Goal: Task Accomplishment & Management: Complete application form

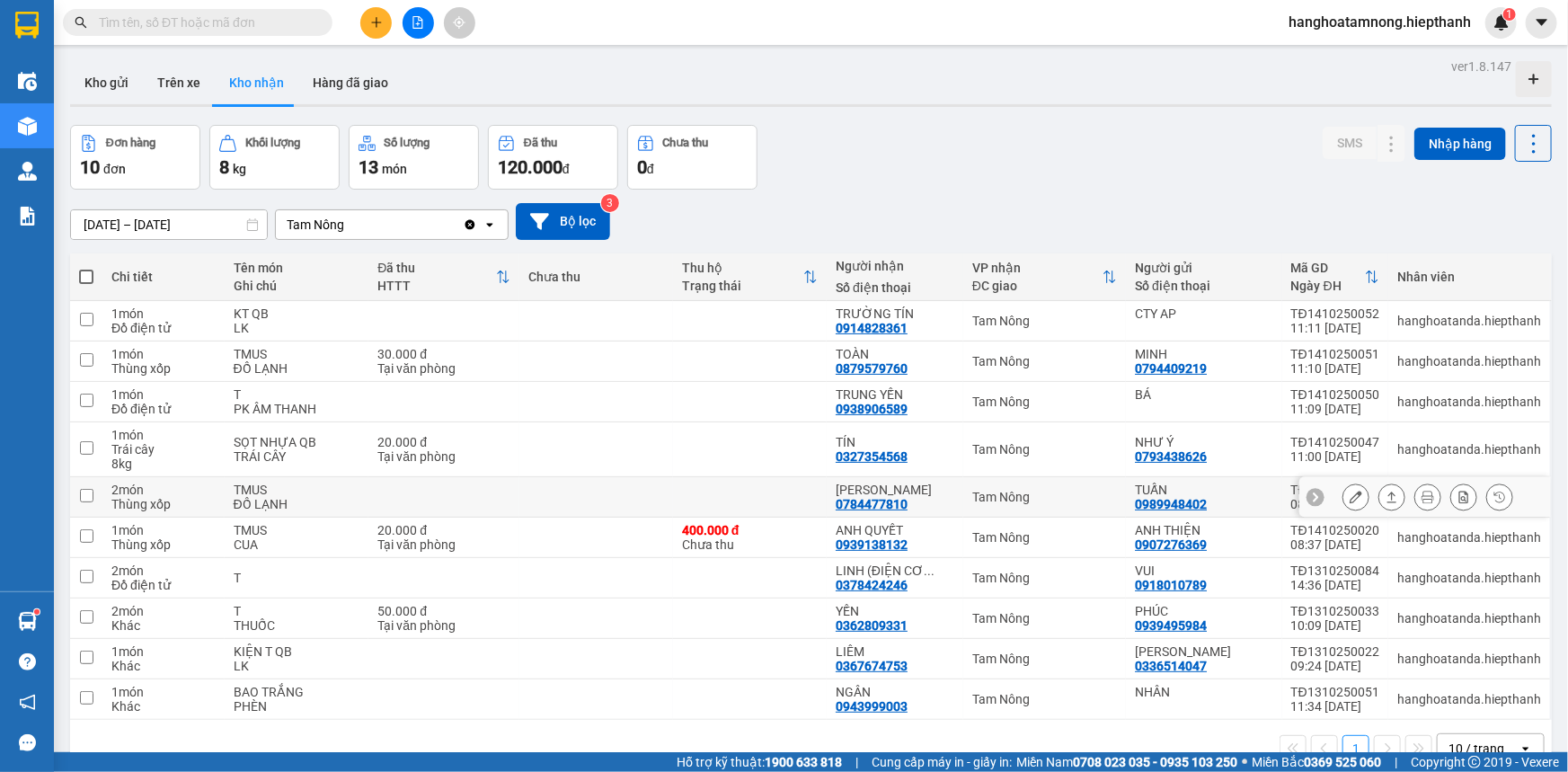
scroll to position [82, 0]
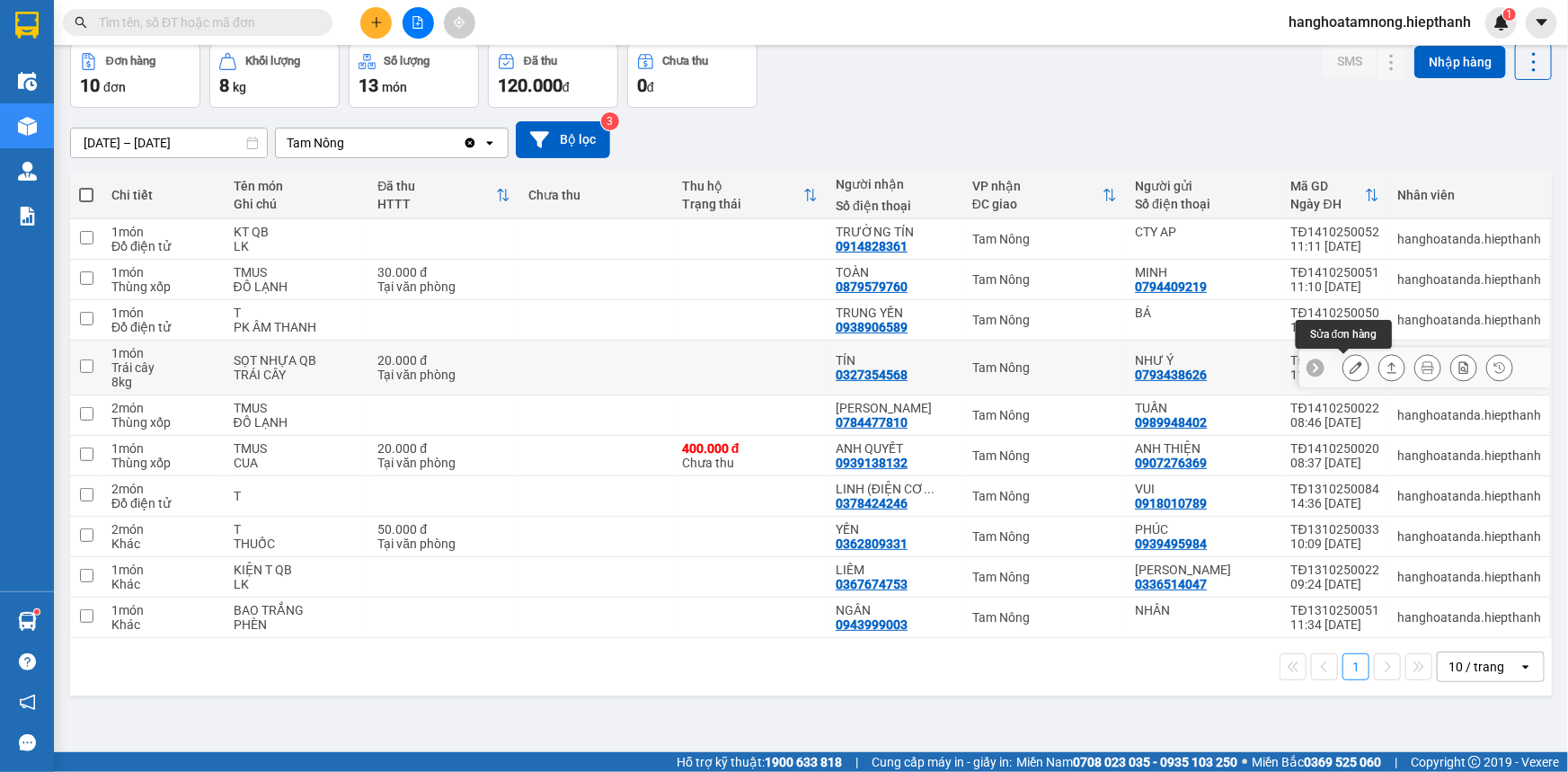
click at [1350, 361] on icon at bounding box center [1357, 367] width 13 height 13
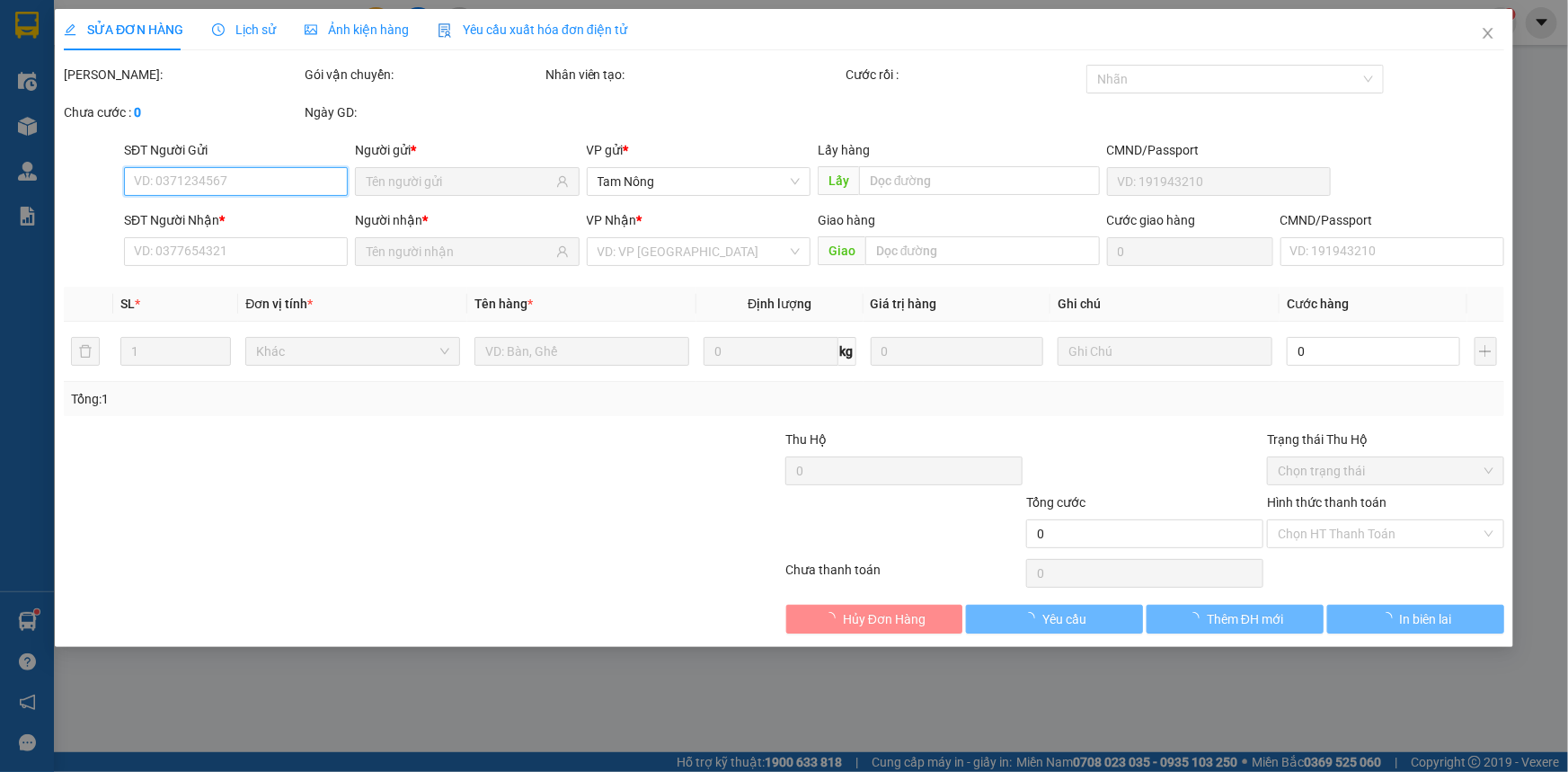
type input "0793438626"
type input "NHƯ Ý"
type input "0327354568"
type input "TÍN"
type input "20.000"
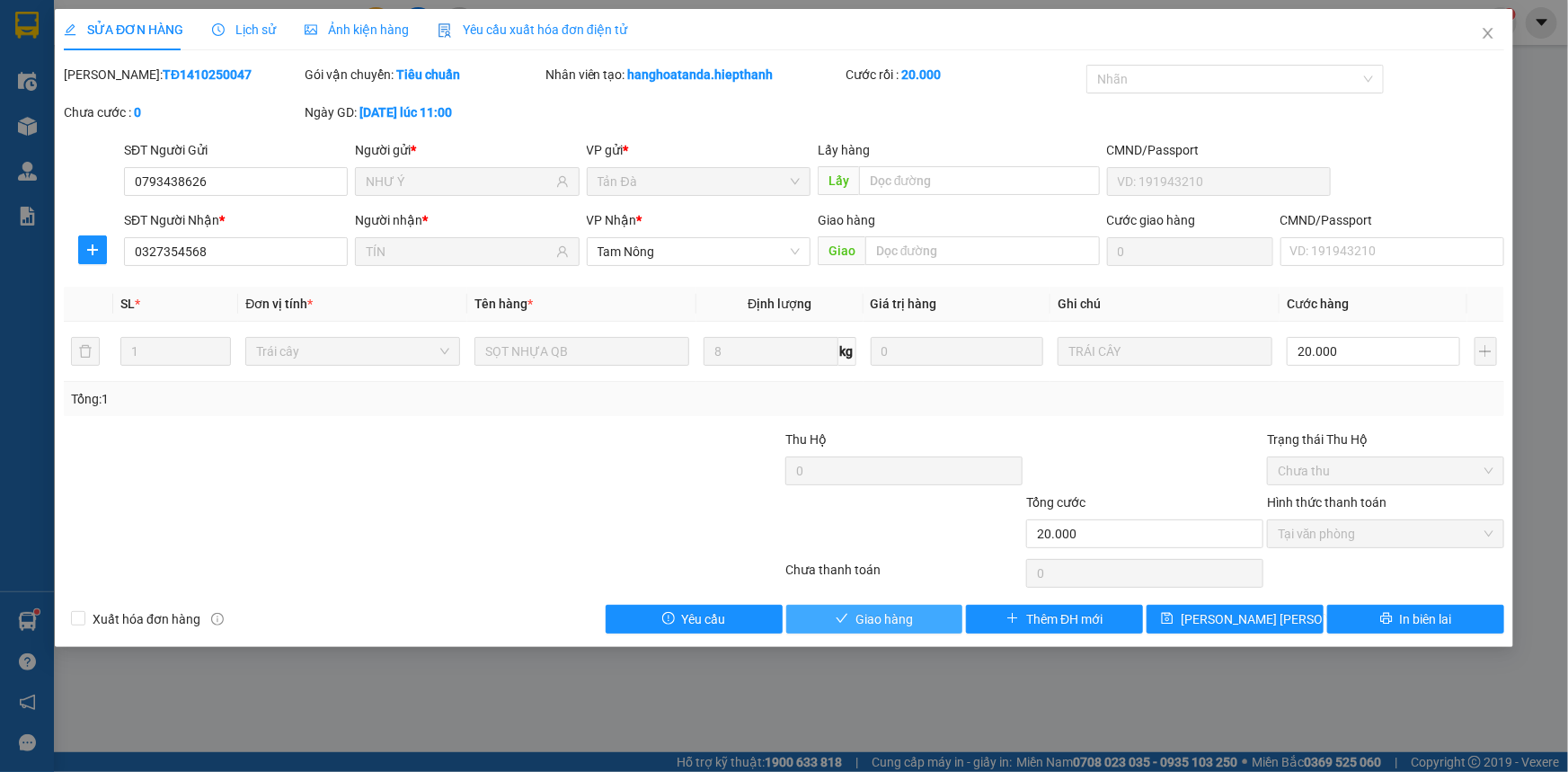
click at [903, 611] on span "Giao hàng" at bounding box center [884, 619] width 57 height 20
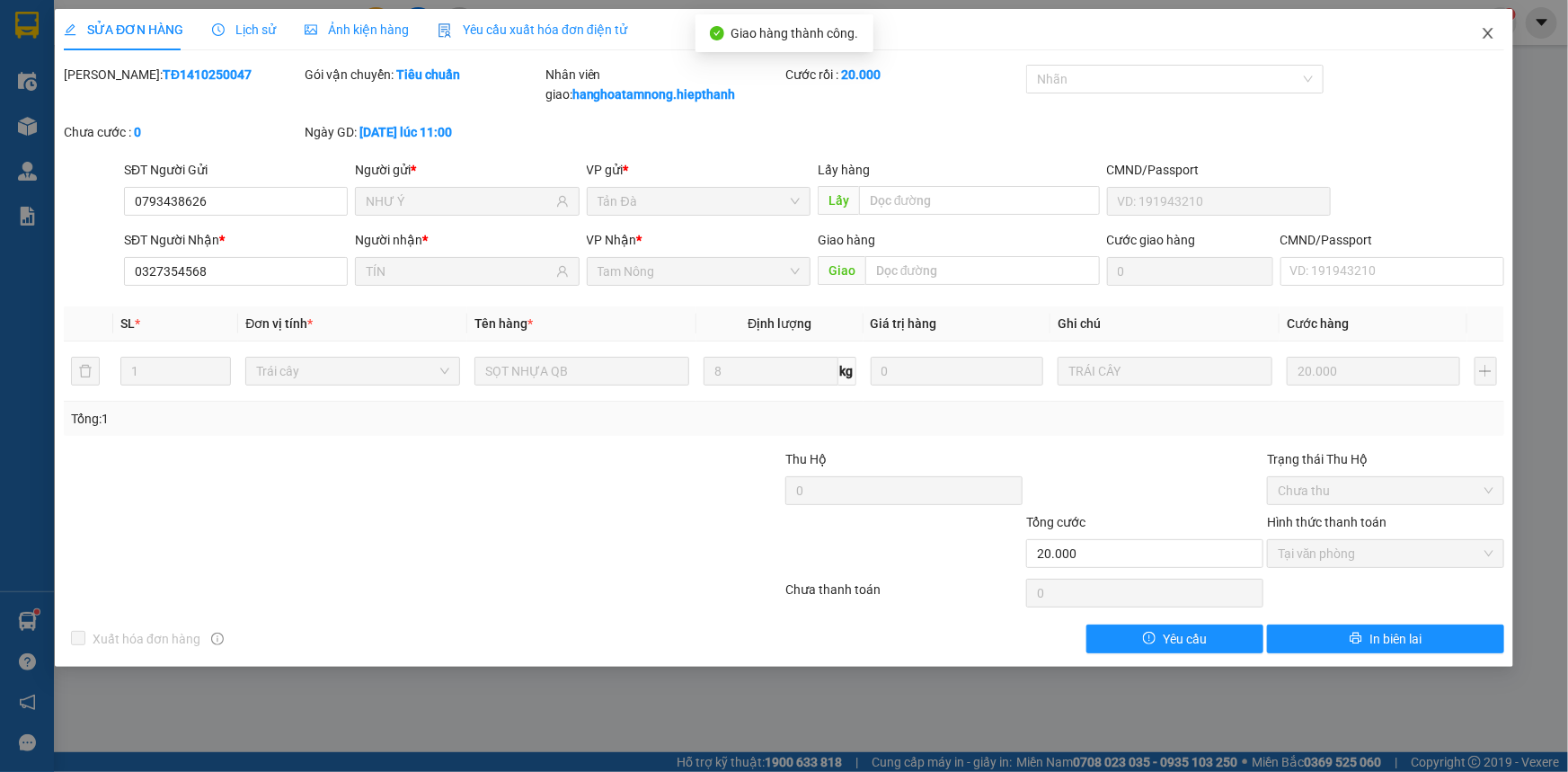
click at [1483, 29] on icon "close" at bounding box center [1488, 34] width 15 height 15
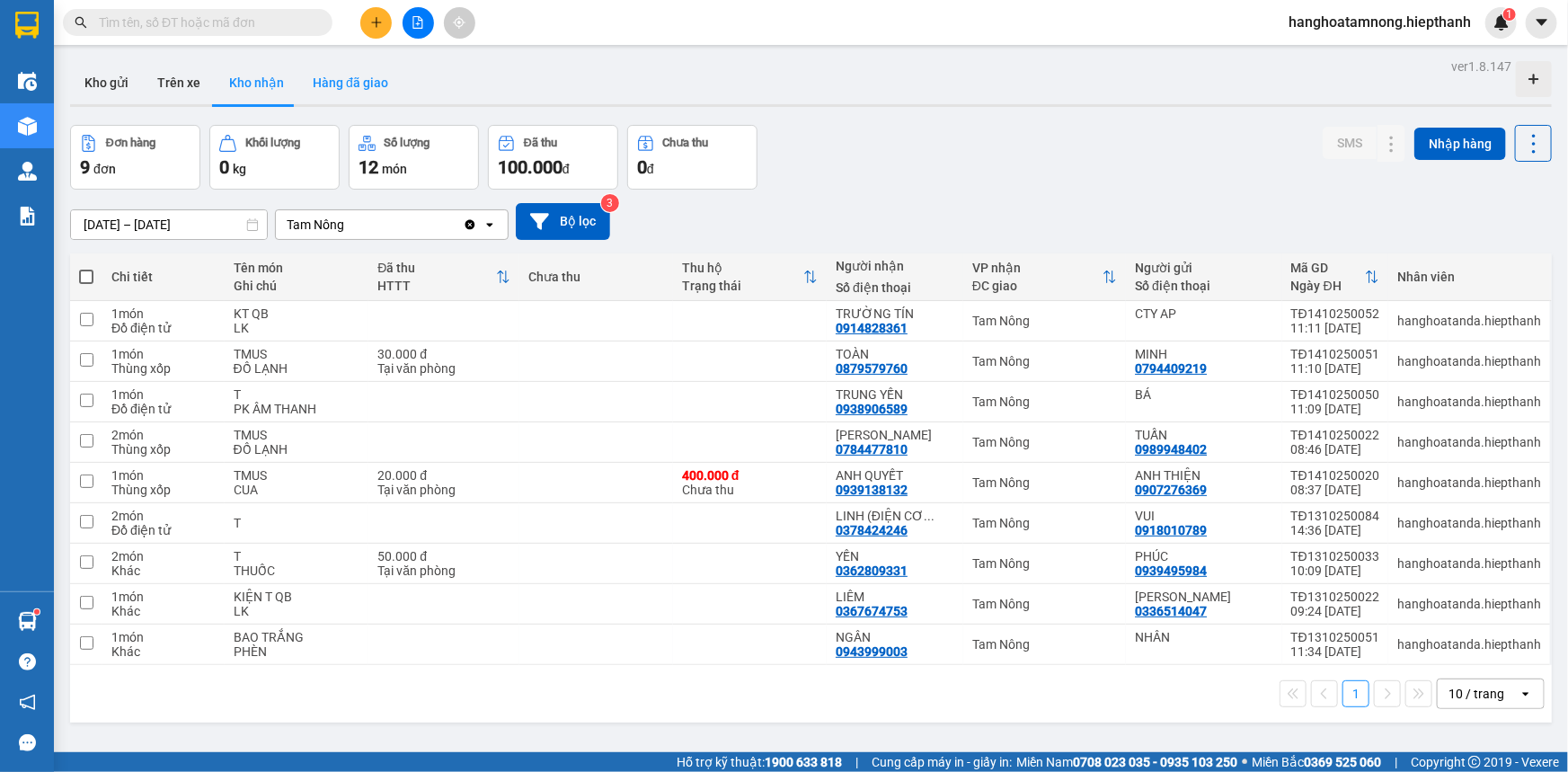
drag, startPoint x: 338, startPoint y: 78, endPoint x: 320, endPoint y: 85, distance: 19.3
click at [321, 85] on button "Hàng đã giao" at bounding box center [350, 83] width 104 height 44
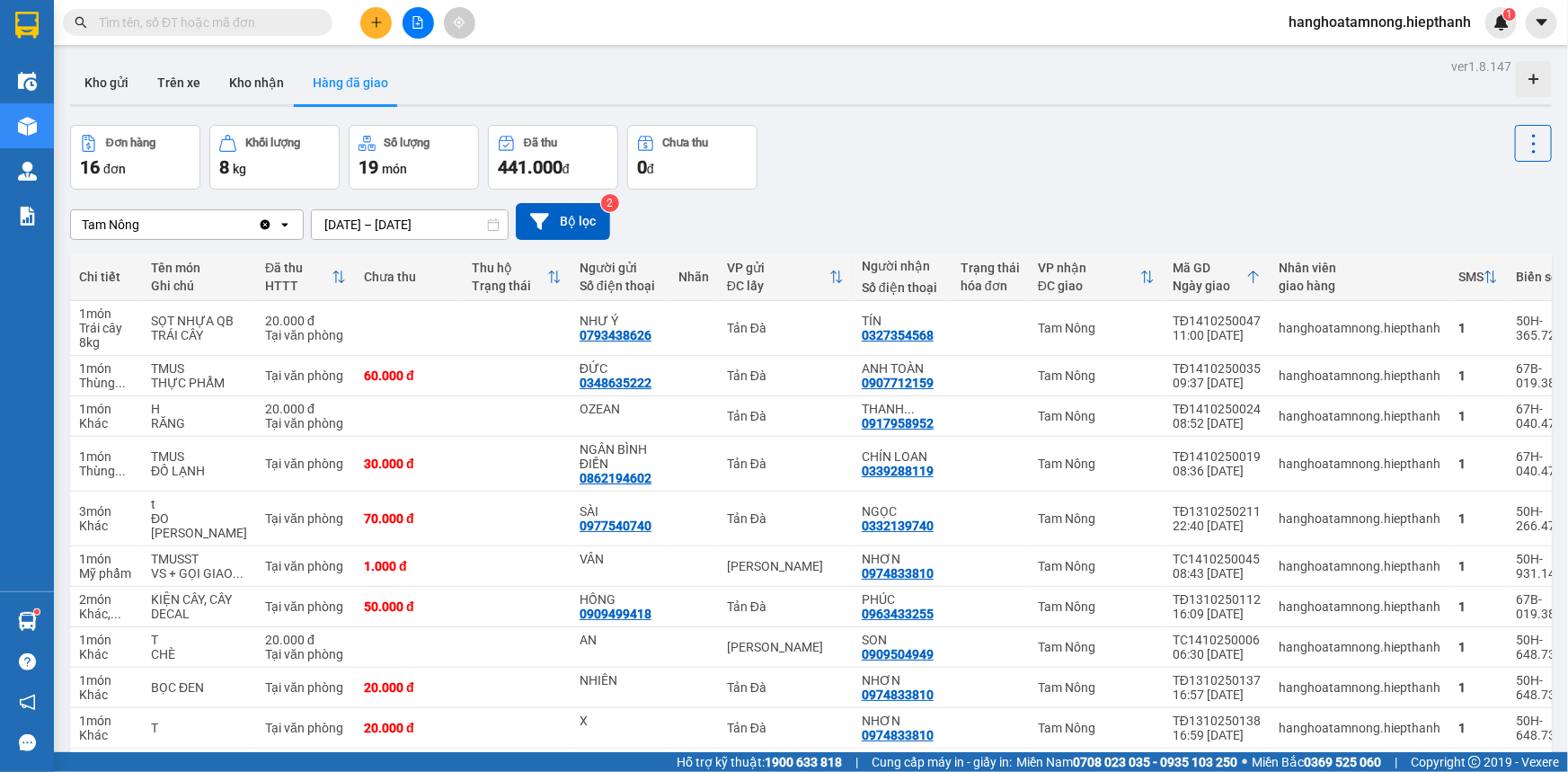
click at [299, 61] on button "Hàng đã giao" at bounding box center [350, 83] width 104 height 44
drag, startPoint x: 422, startPoint y: 23, endPoint x: 324, endPoint y: 43, distance: 100.0
click at [422, 23] on icon "file-add" at bounding box center [418, 23] width 13 height 13
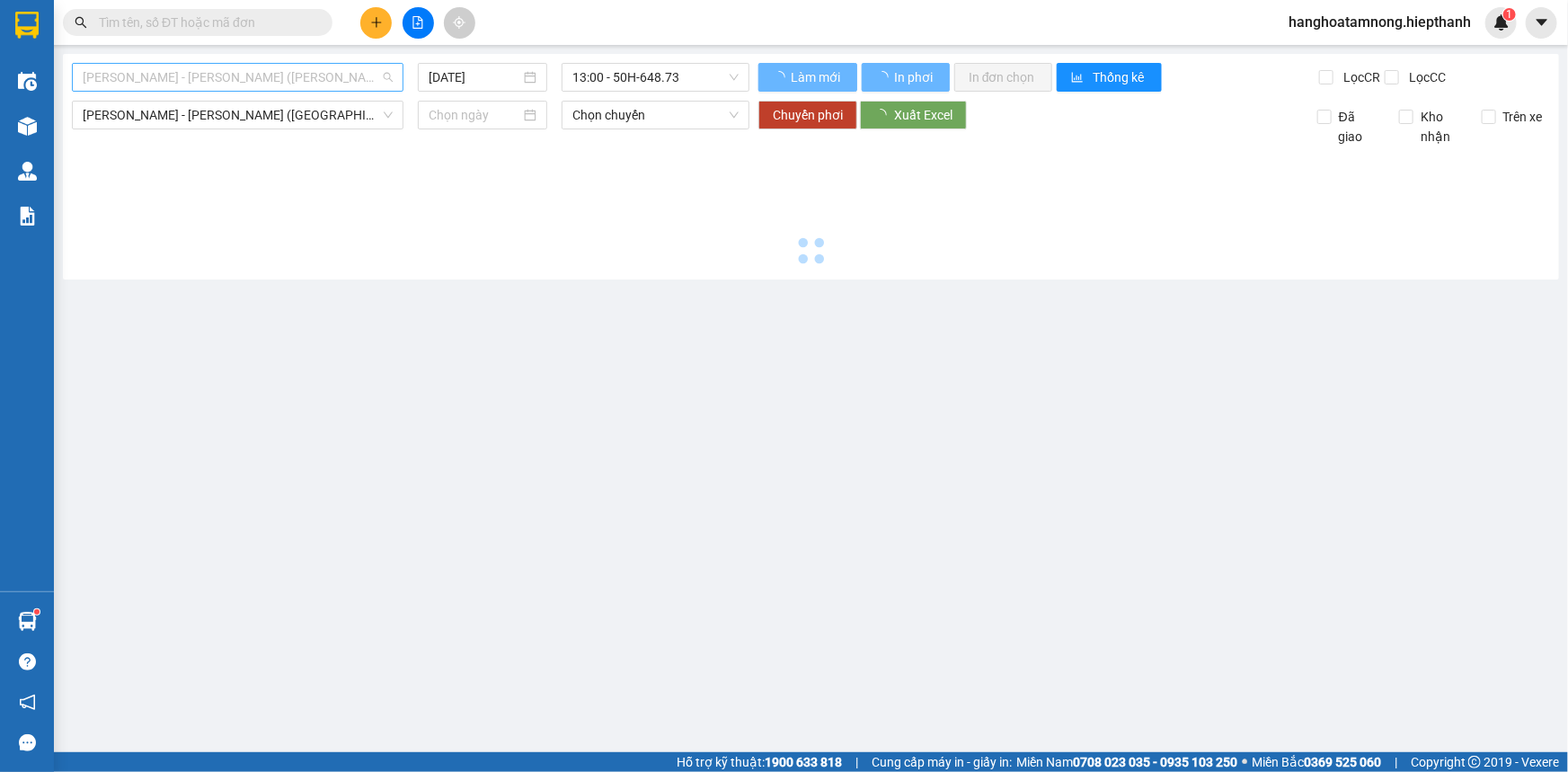
click at [193, 79] on span "[PERSON_NAME] - [PERSON_NAME] ([PERSON_NAME])" at bounding box center [238, 77] width 310 height 27
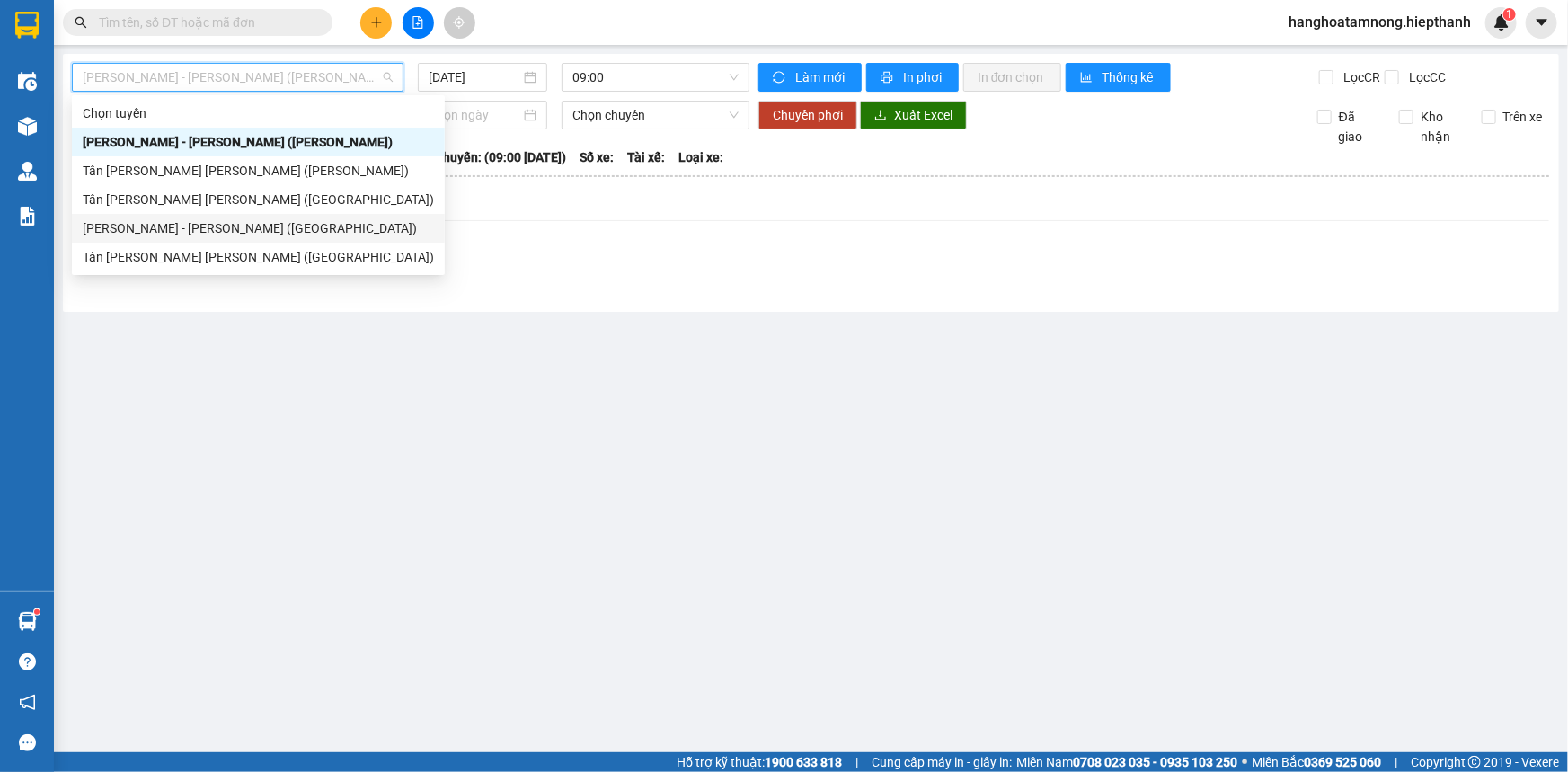
click at [173, 228] on div "[PERSON_NAME] - [PERSON_NAME] ([GEOGRAPHIC_DATA])" at bounding box center [258, 229] width 351 height 20
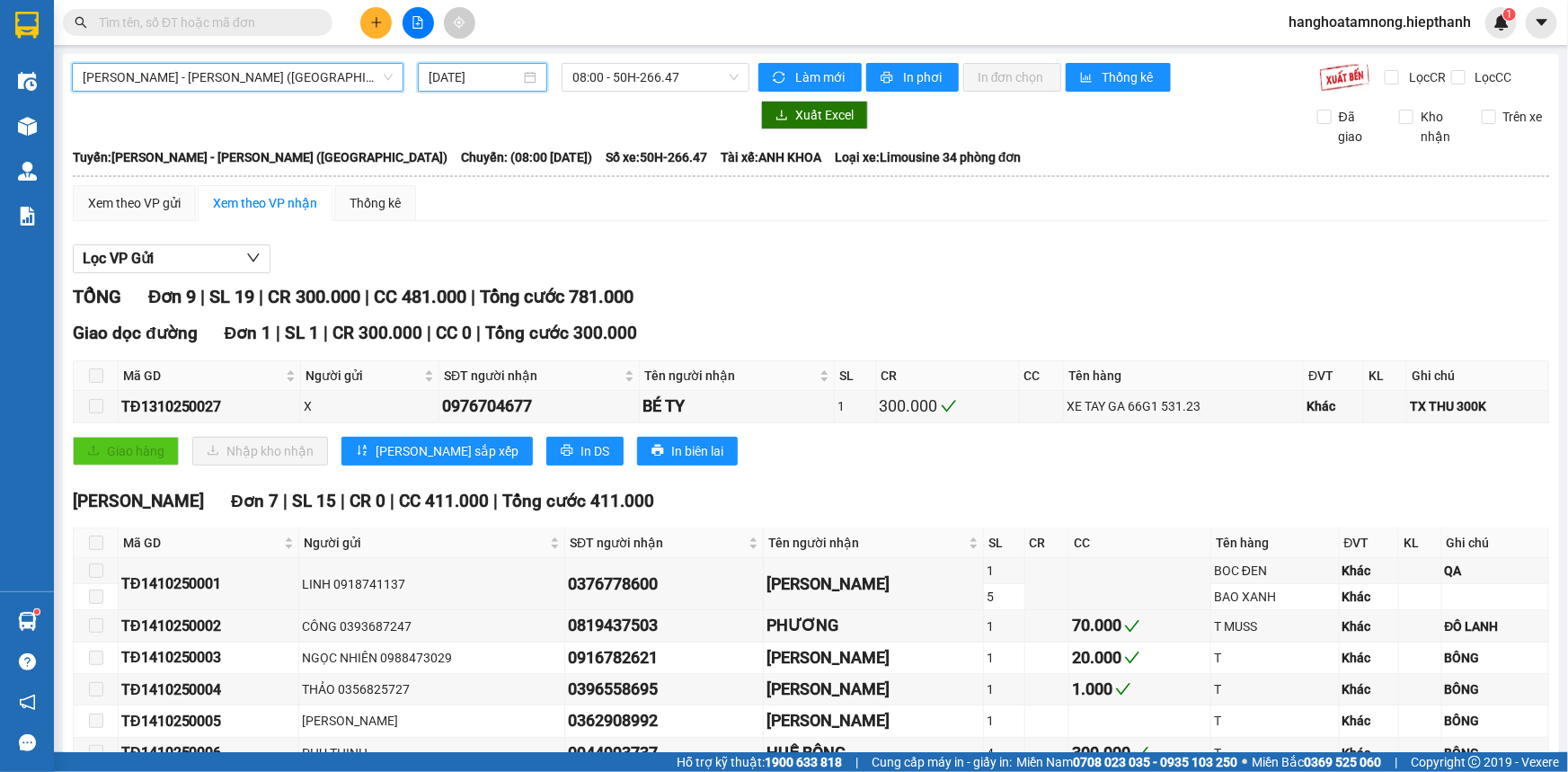
click at [457, 79] on input "[DATE]" at bounding box center [474, 77] width 92 height 20
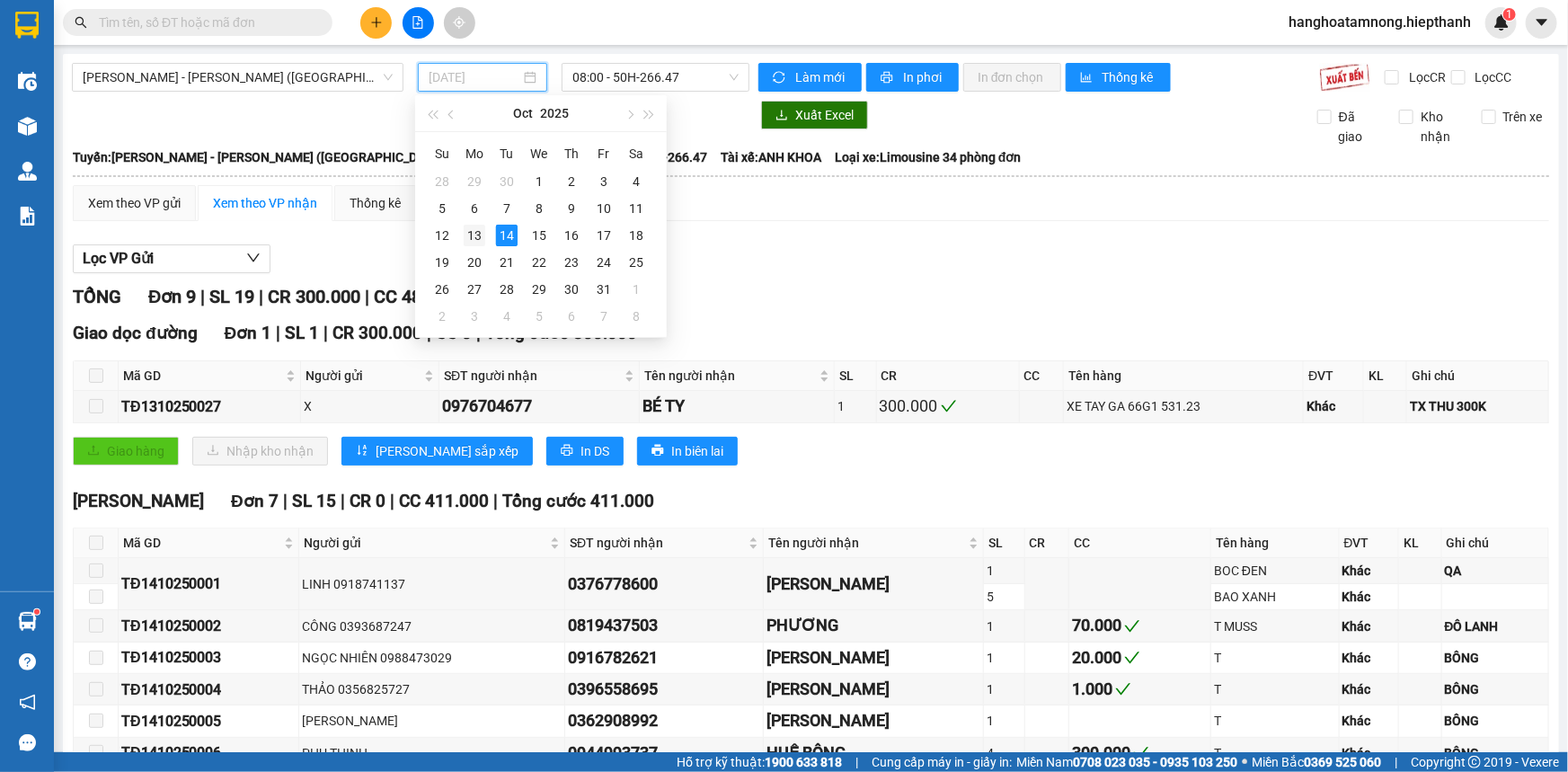
click at [476, 234] on div "13" at bounding box center [475, 236] width 22 height 22
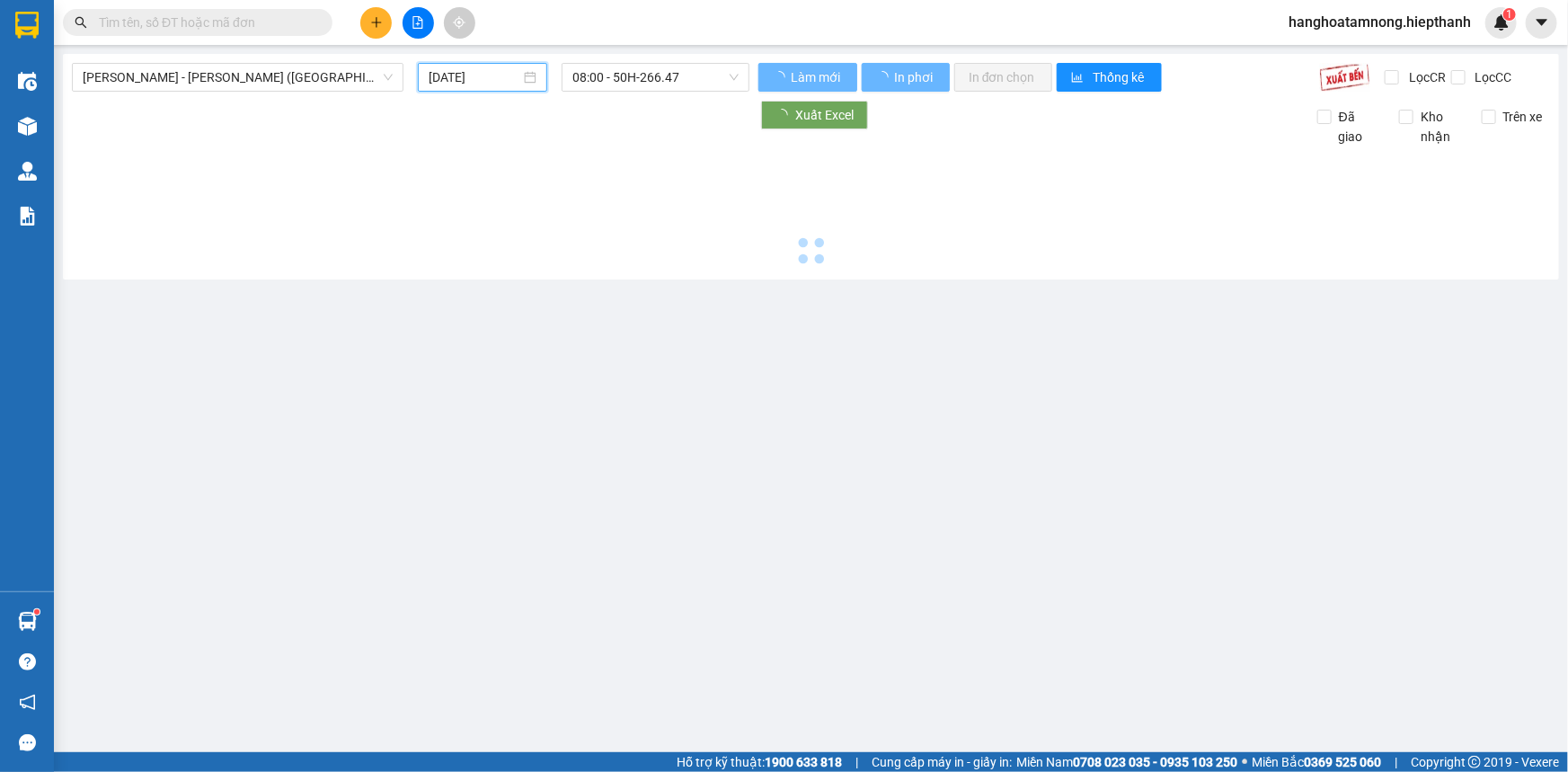
type input "[DATE]"
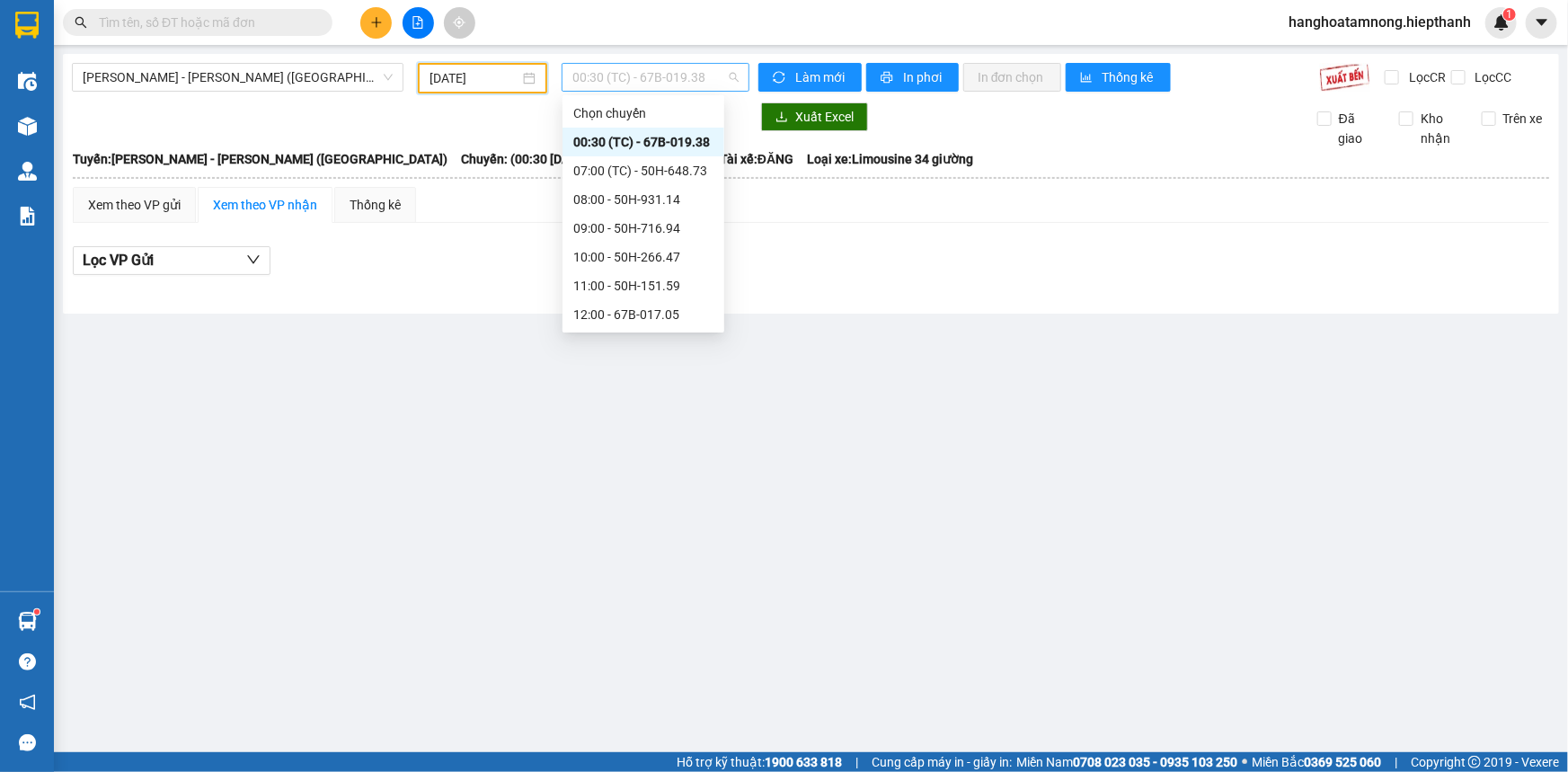
click at [682, 77] on span "00:30 (TC) - 67B-019.38" at bounding box center [655, 77] width 166 height 27
click at [600, 310] on div "17:00 - 67B-019.38" at bounding box center [643, 320] width 141 height 20
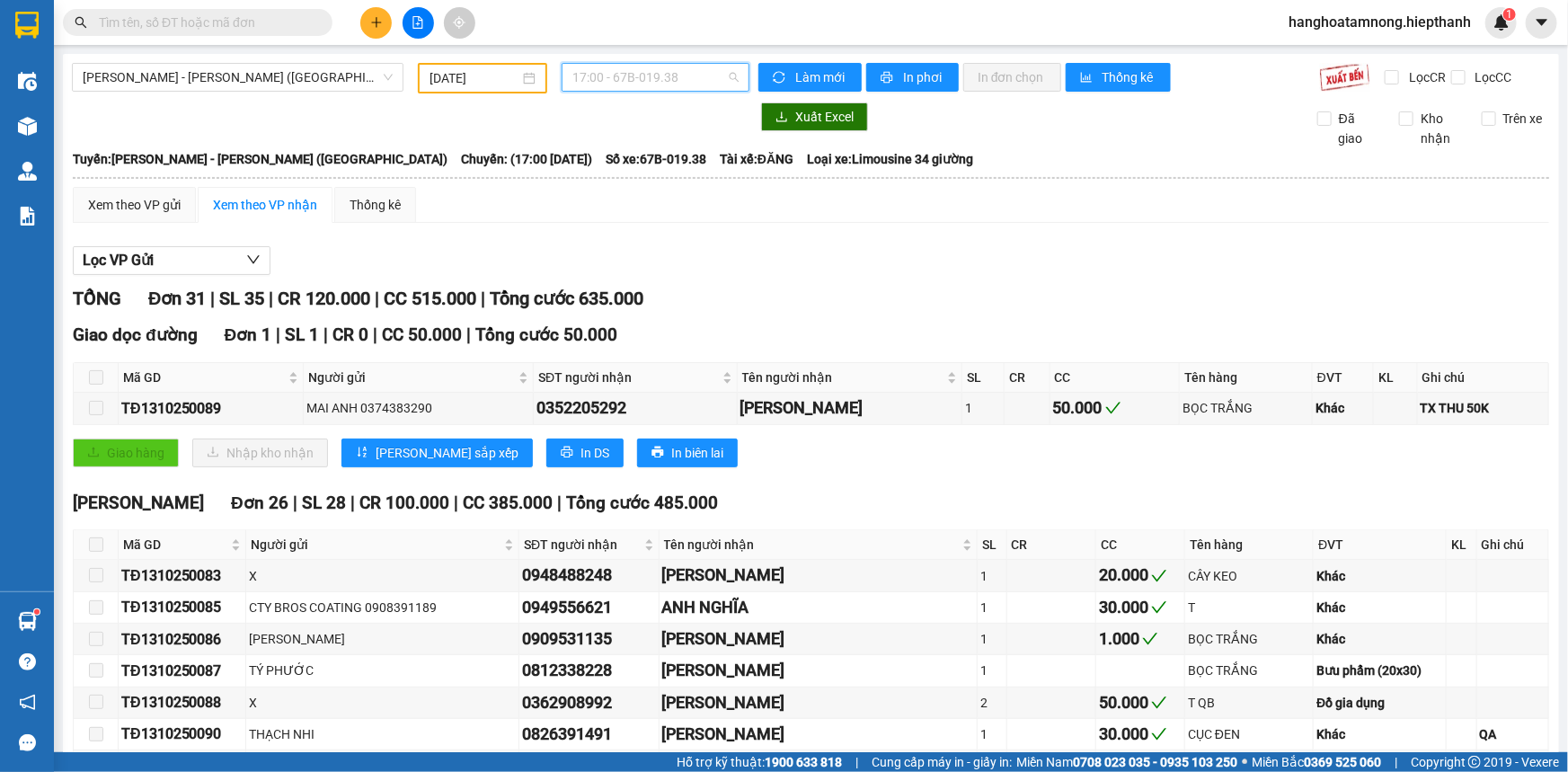
click at [655, 66] on span "17:00 - 67B-019.38" at bounding box center [655, 77] width 166 height 27
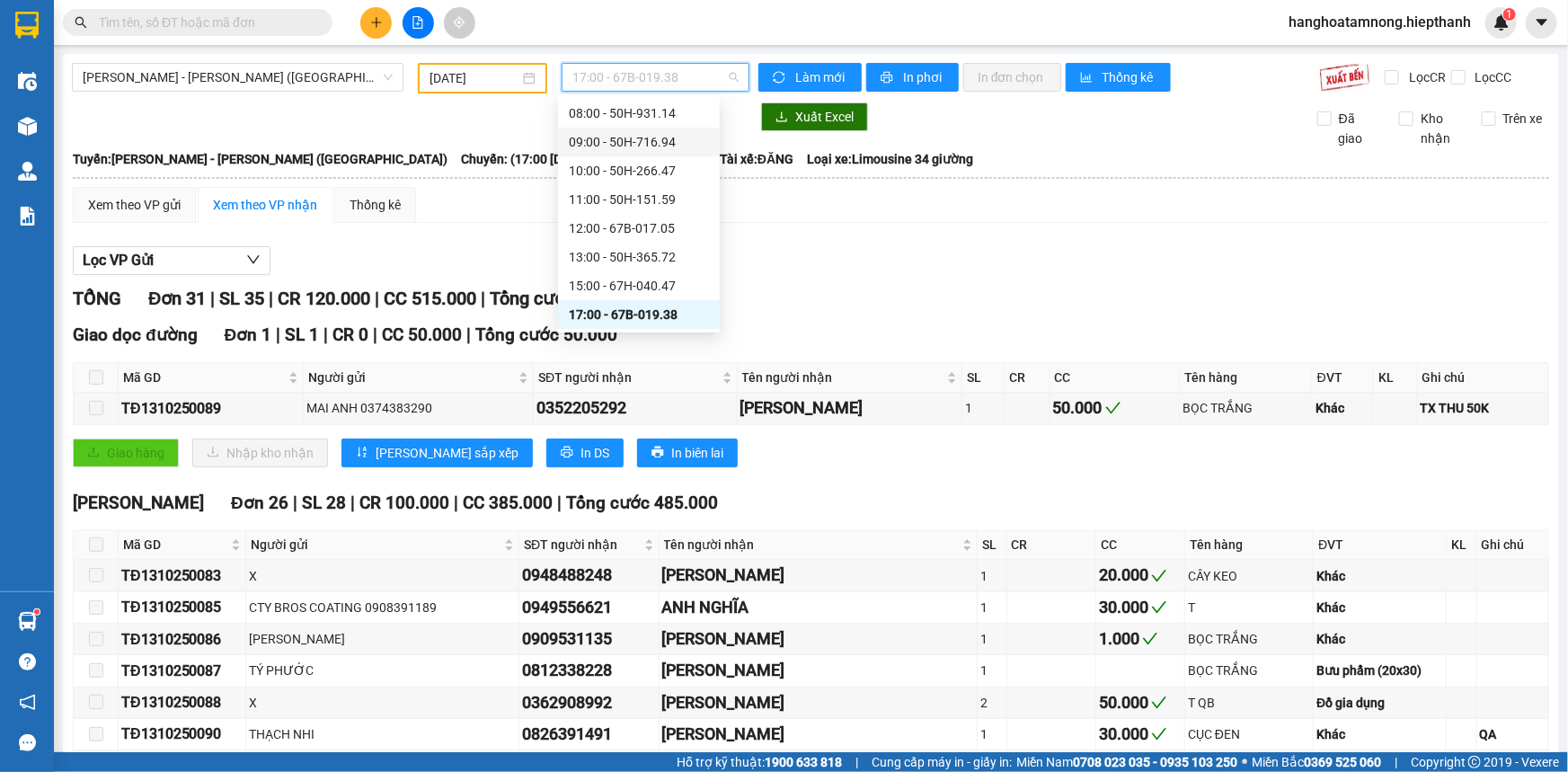
scroll to position [168, 0]
click at [603, 253] on div "19:00 - 50H-648.73" at bounding box center [639, 261] width 141 height 20
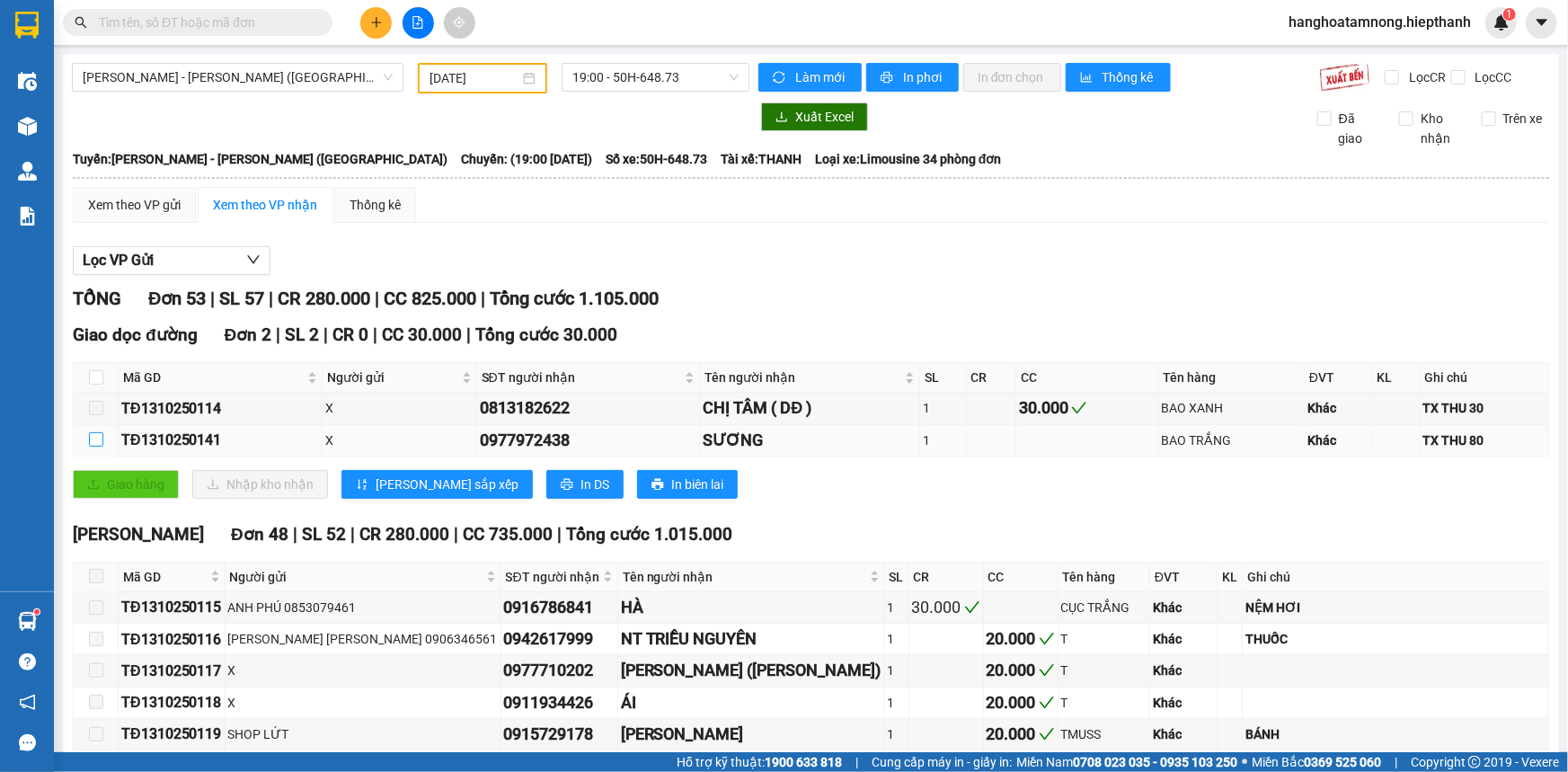
click at [95, 433] on input "checkbox" at bounding box center [96, 439] width 15 height 15
checkbox input "true"
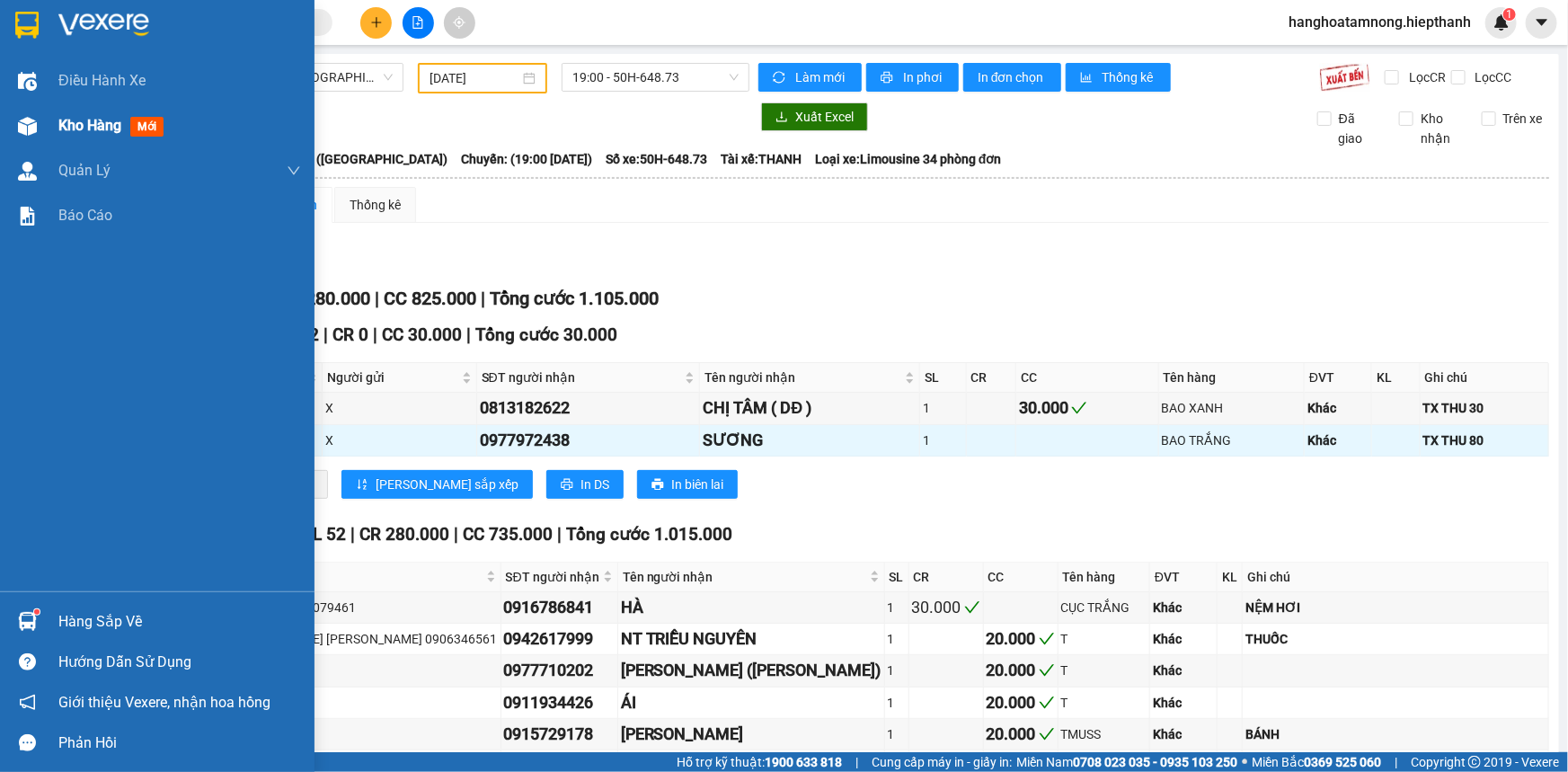
click at [81, 123] on span "Kho hàng" at bounding box center [89, 125] width 63 height 17
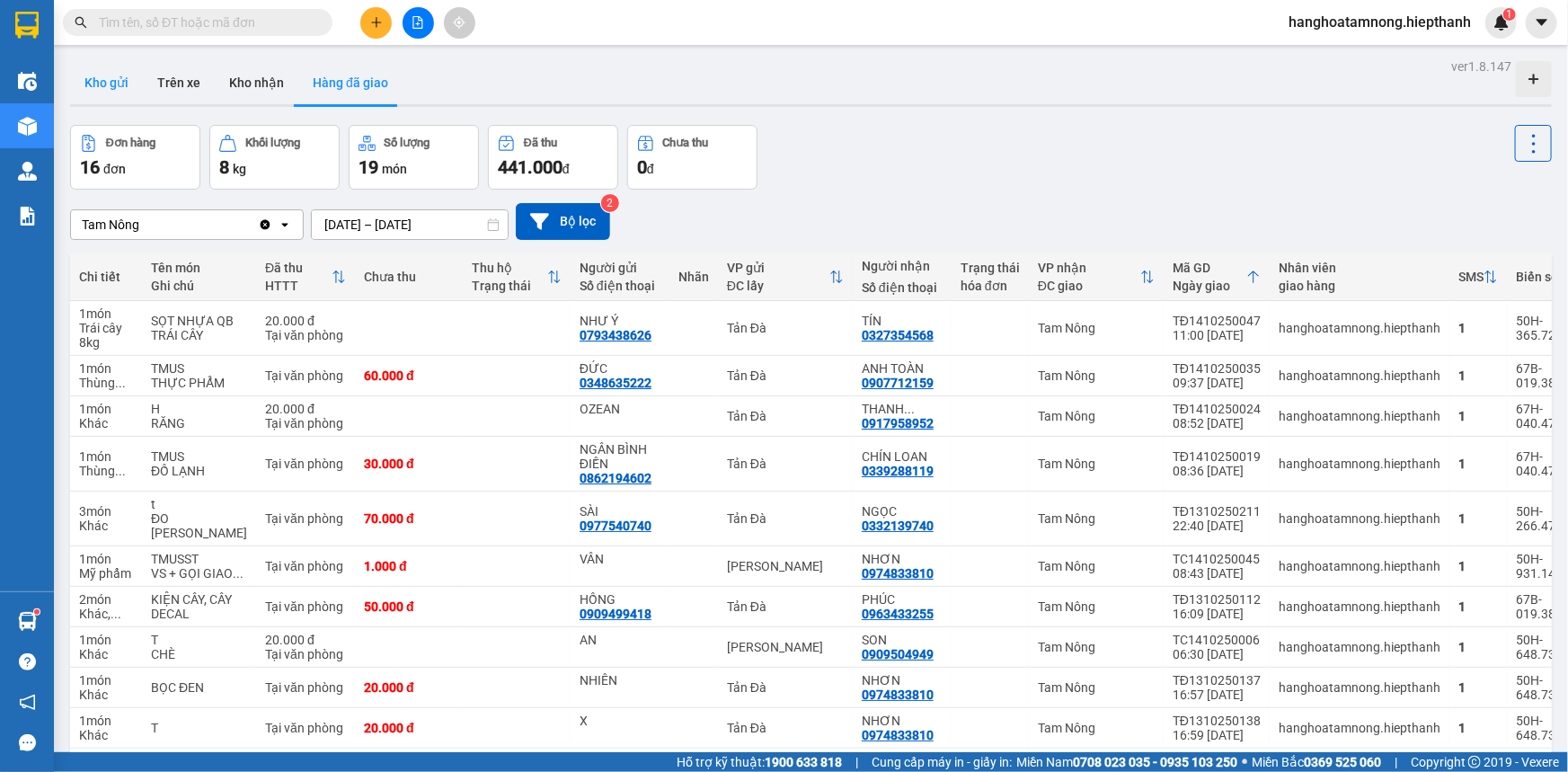
click at [110, 88] on button "Kho gửi" at bounding box center [106, 83] width 73 height 44
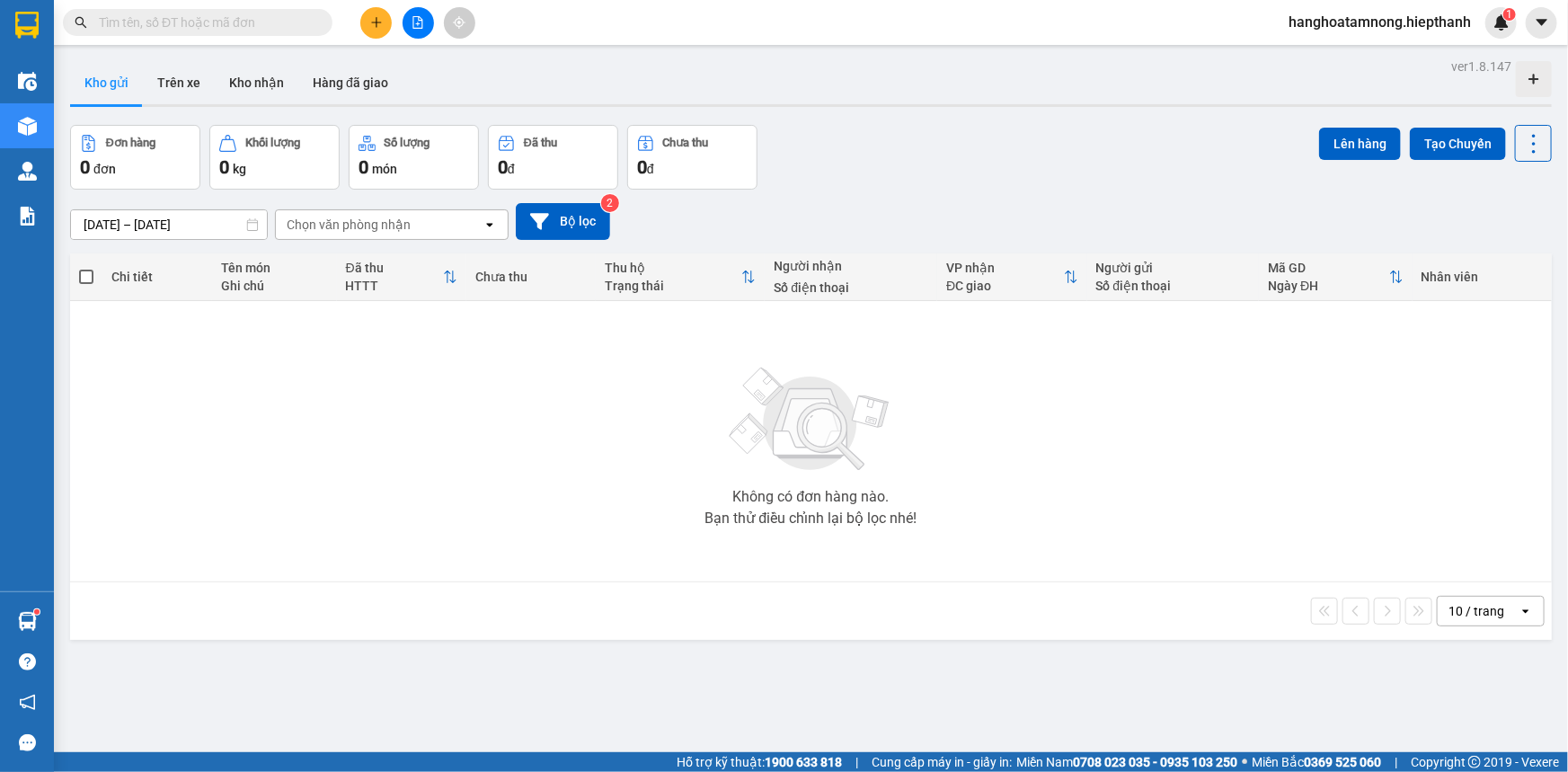
click at [422, 16] on icon "file-add" at bounding box center [418, 23] width 13 height 13
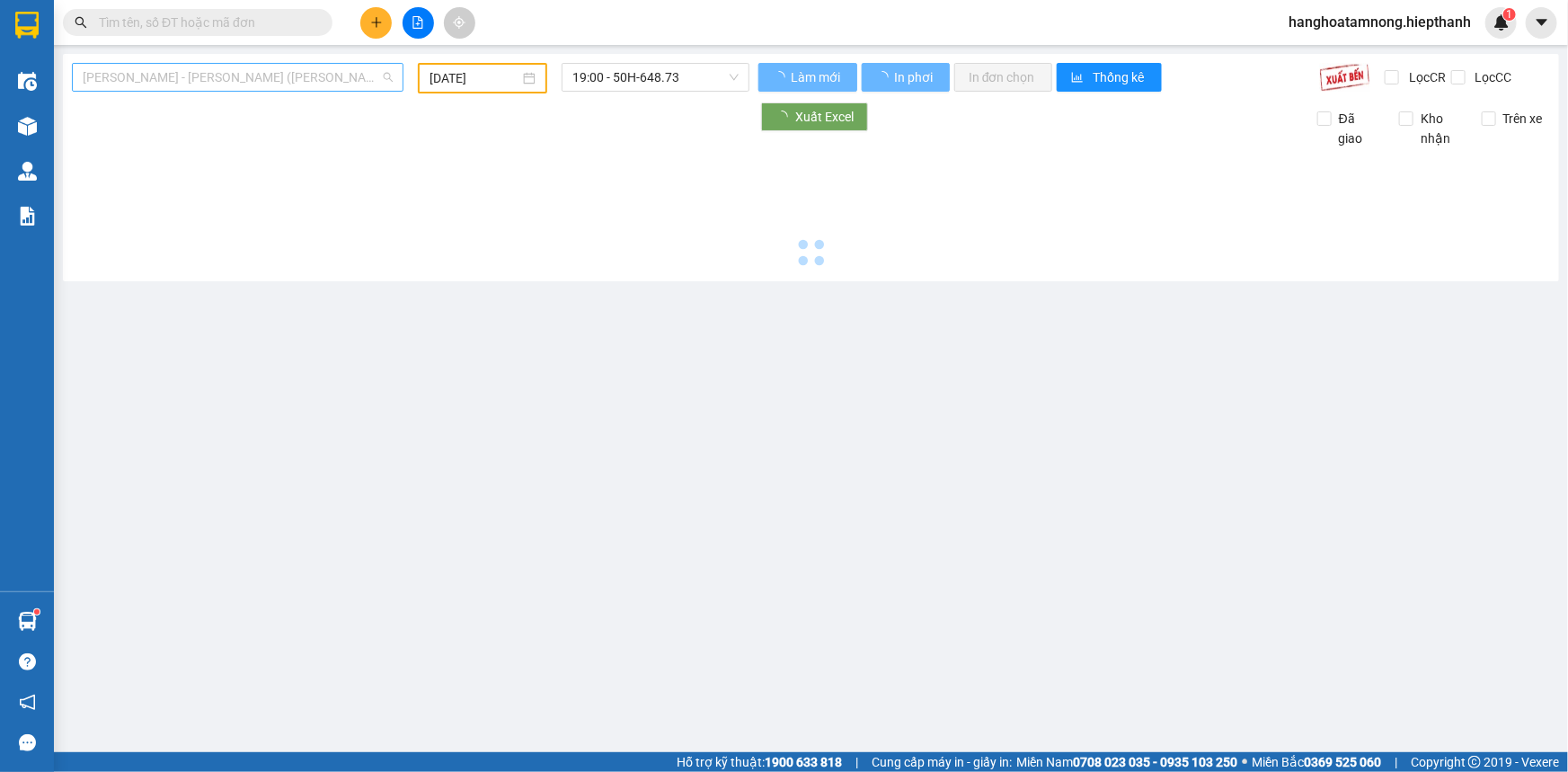
click at [152, 82] on span "[PERSON_NAME] - [PERSON_NAME] ([PERSON_NAME])" at bounding box center [238, 77] width 310 height 27
type input "[DATE]"
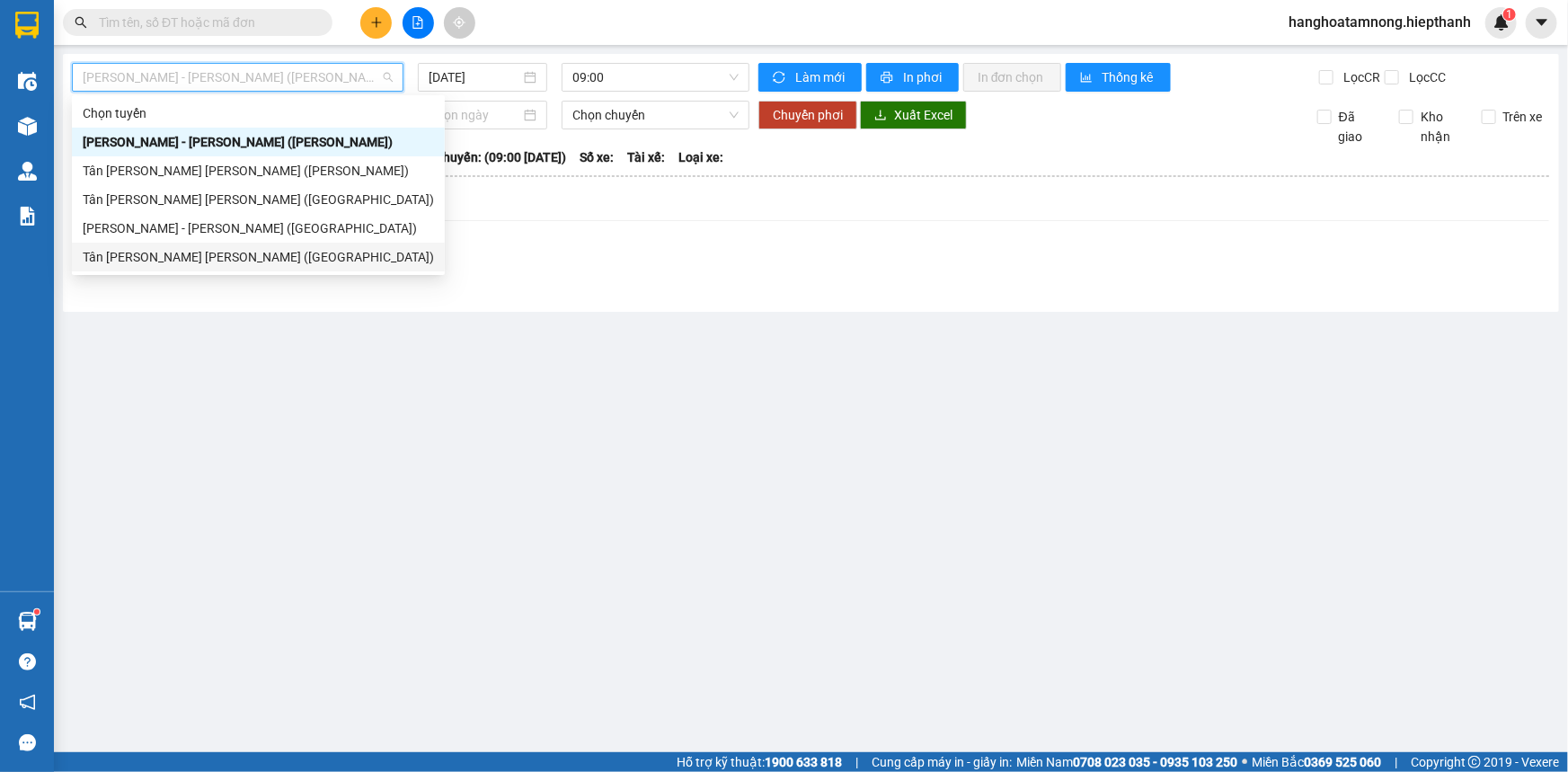
click at [172, 242] on div "Tân [PERSON_NAME] [PERSON_NAME] ([GEOGRAPHIC_DATA])" at bounding box center [258, 257] width 373 height 29
type input "[DATE]"
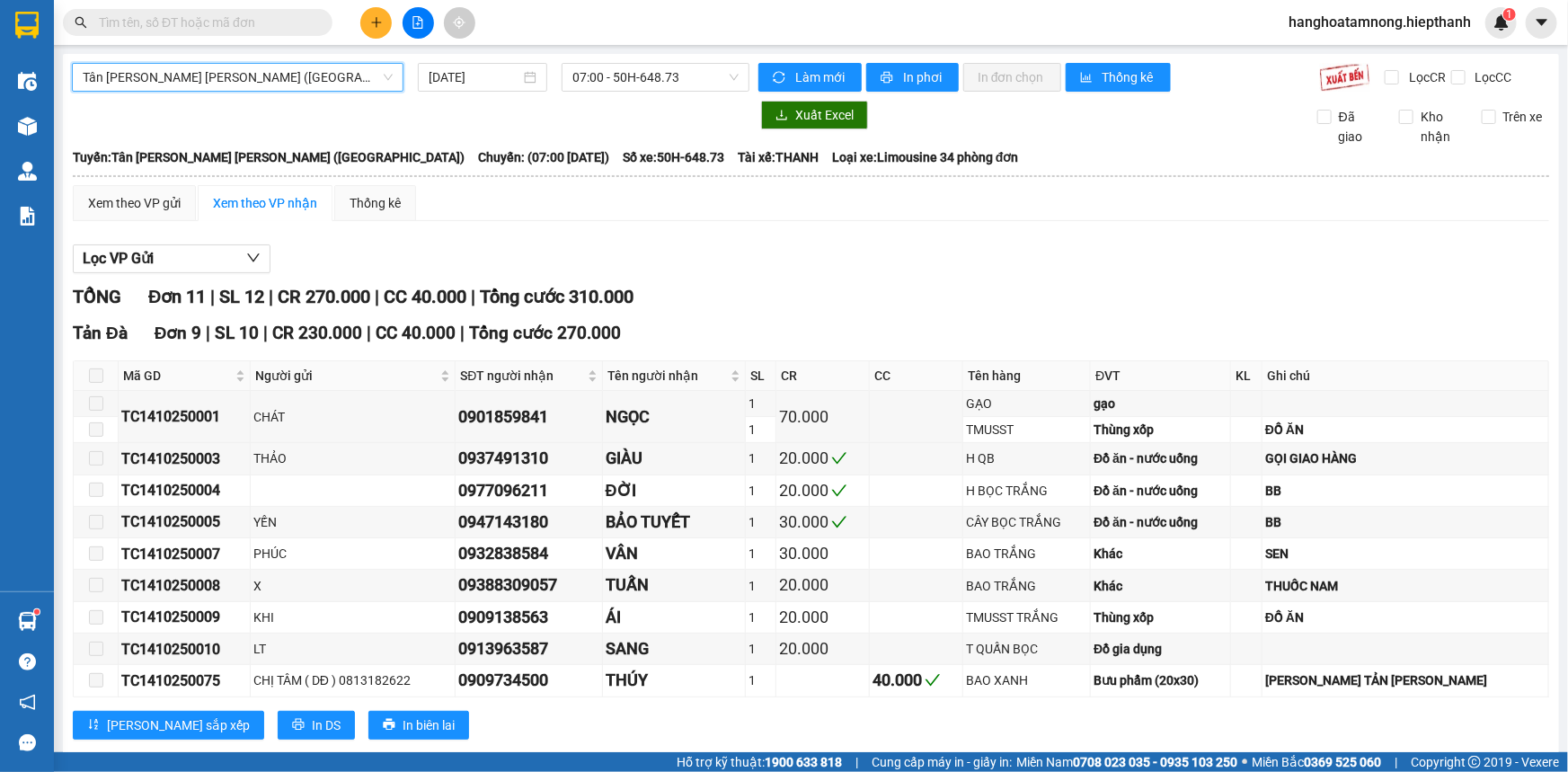
click at [283, 86] on span "Tân [PERSON_NAME] [PERSON_NAME] ([GEOGRAPHIC_DATA])" at bounding box center [238, 77] width 310 height 27
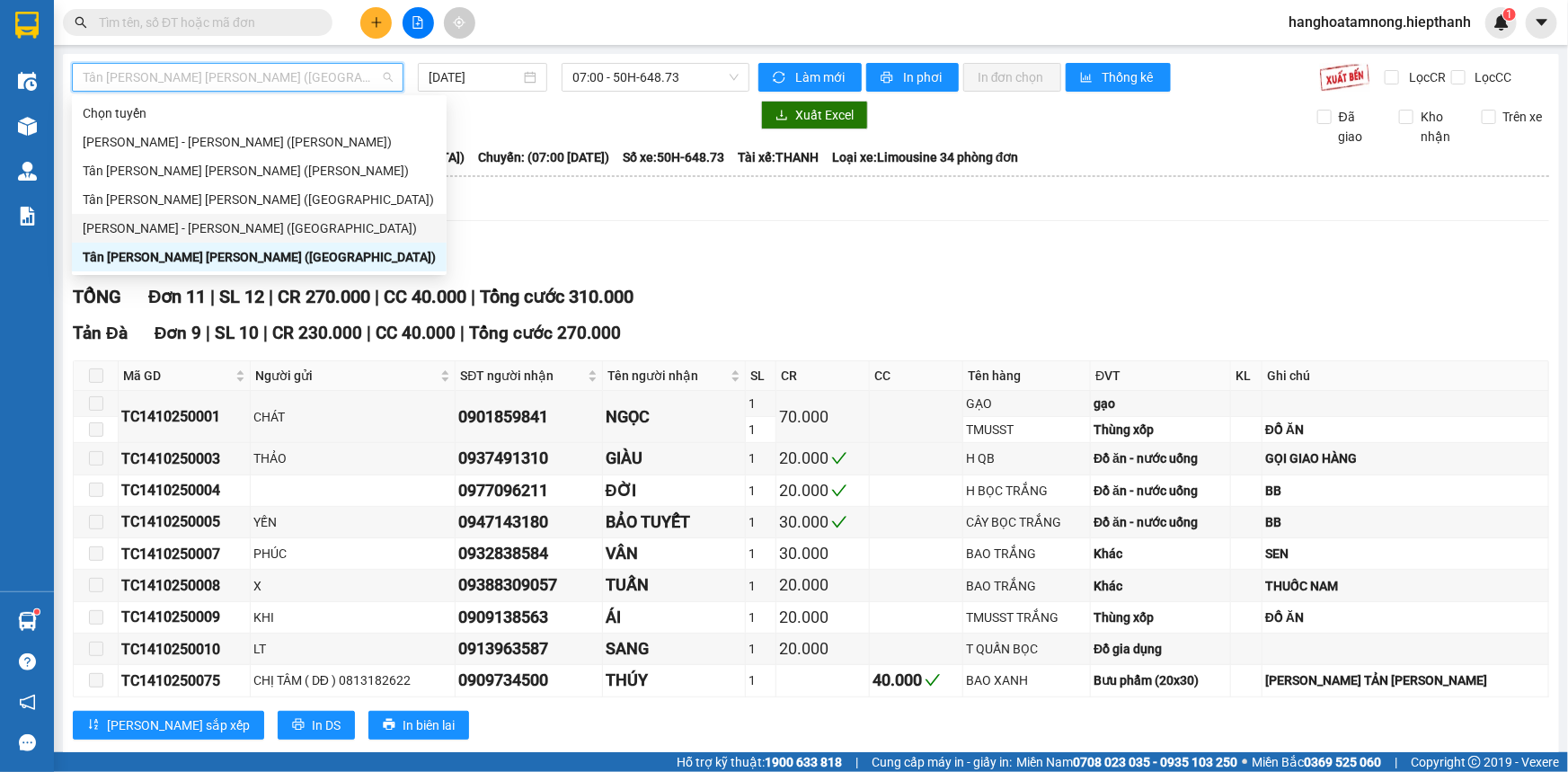
click at [181, 233] on div "[PERSON_NAME] - [PERSON_NAME] ([GEOGRAPHIC_DATA])" at bounding box center [259, 229] width 353 height 20
type input "[DATE]"
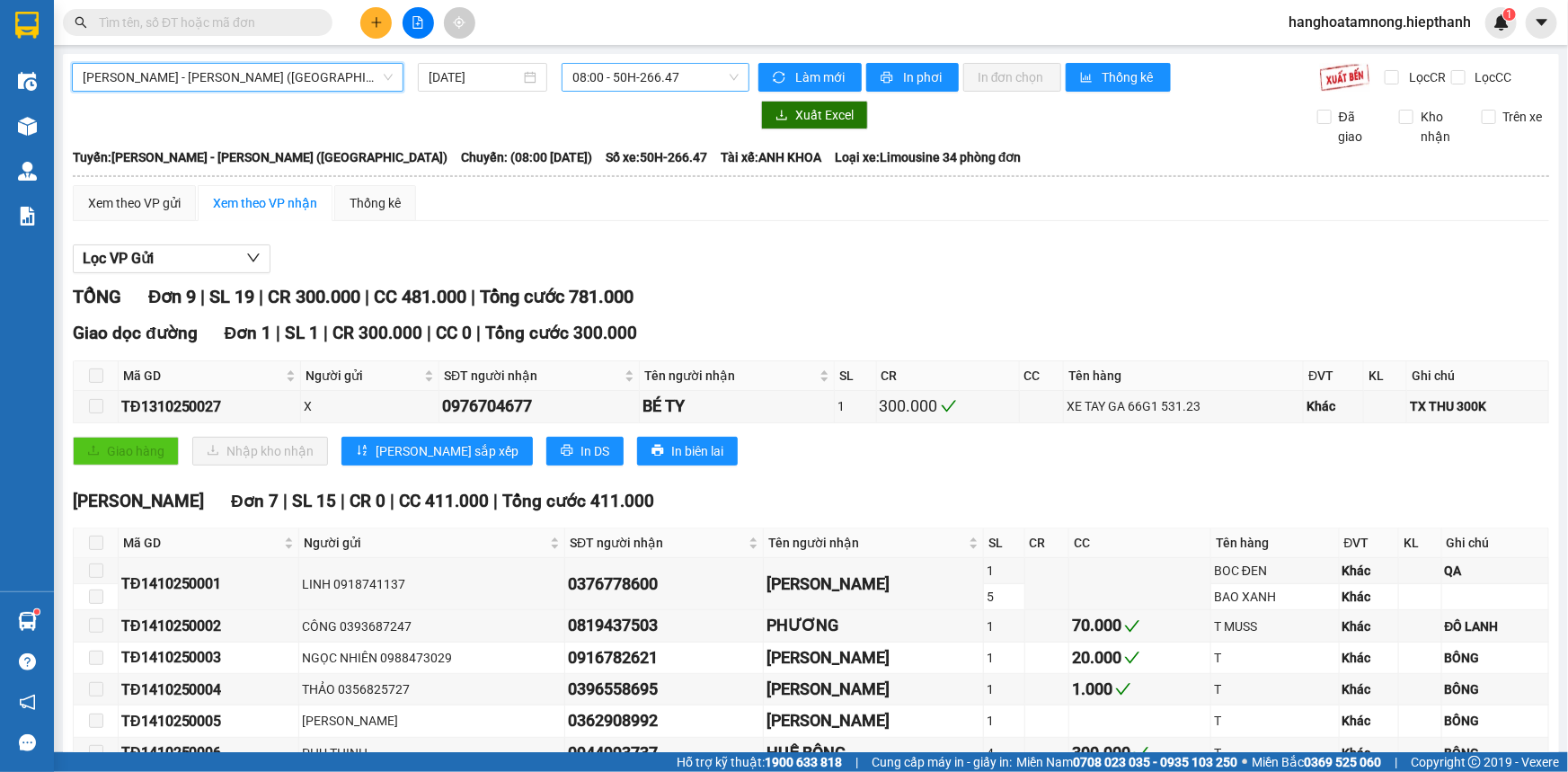
click at [645, 76] on span "08:00 - 50H-266.47" at bounding box center [655, 77] width 166 height 27
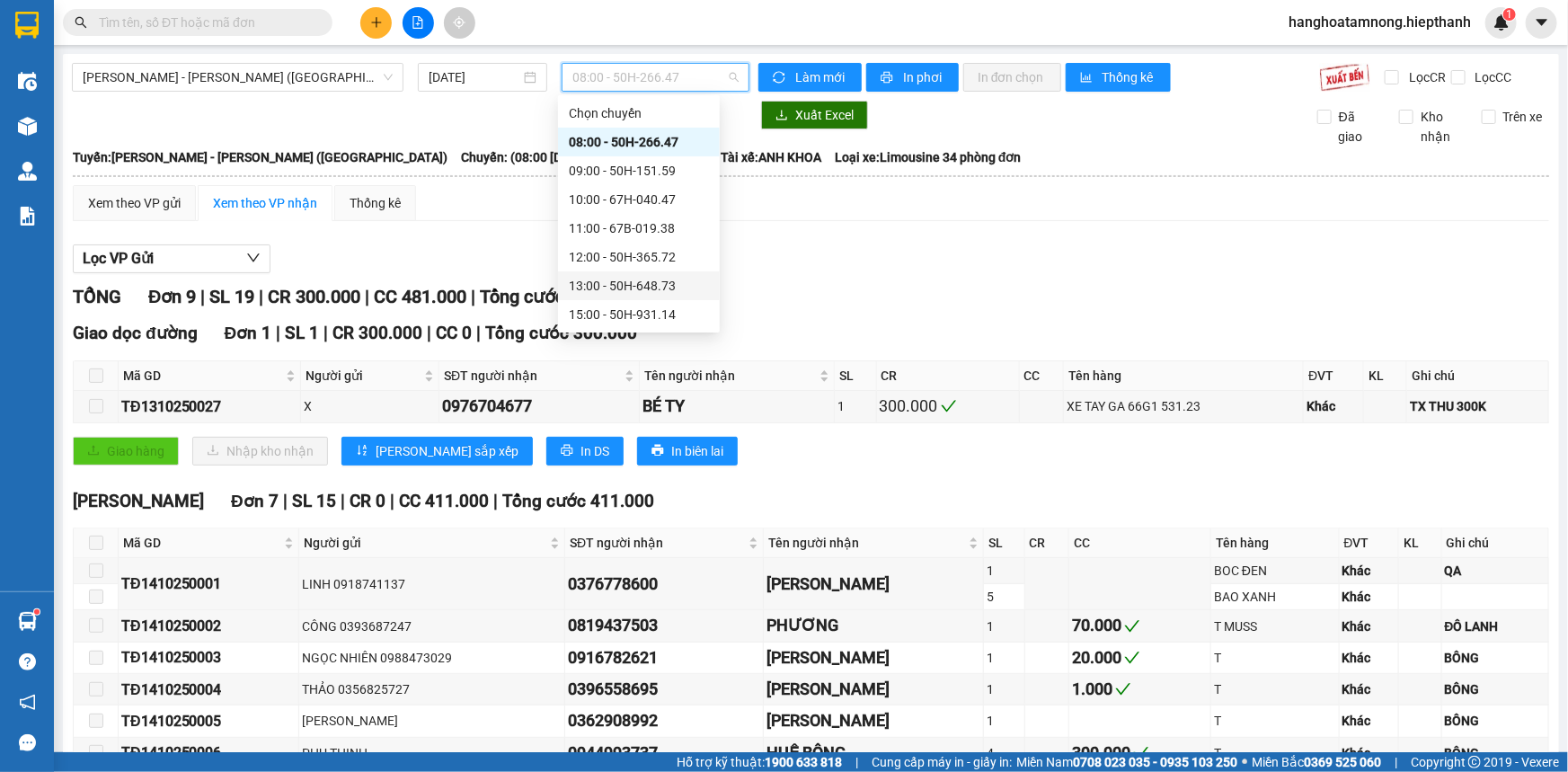
click at [639, 279] on div "13:00 - 50H-648.73" at bounding box center [639, 286] width 141 height 20
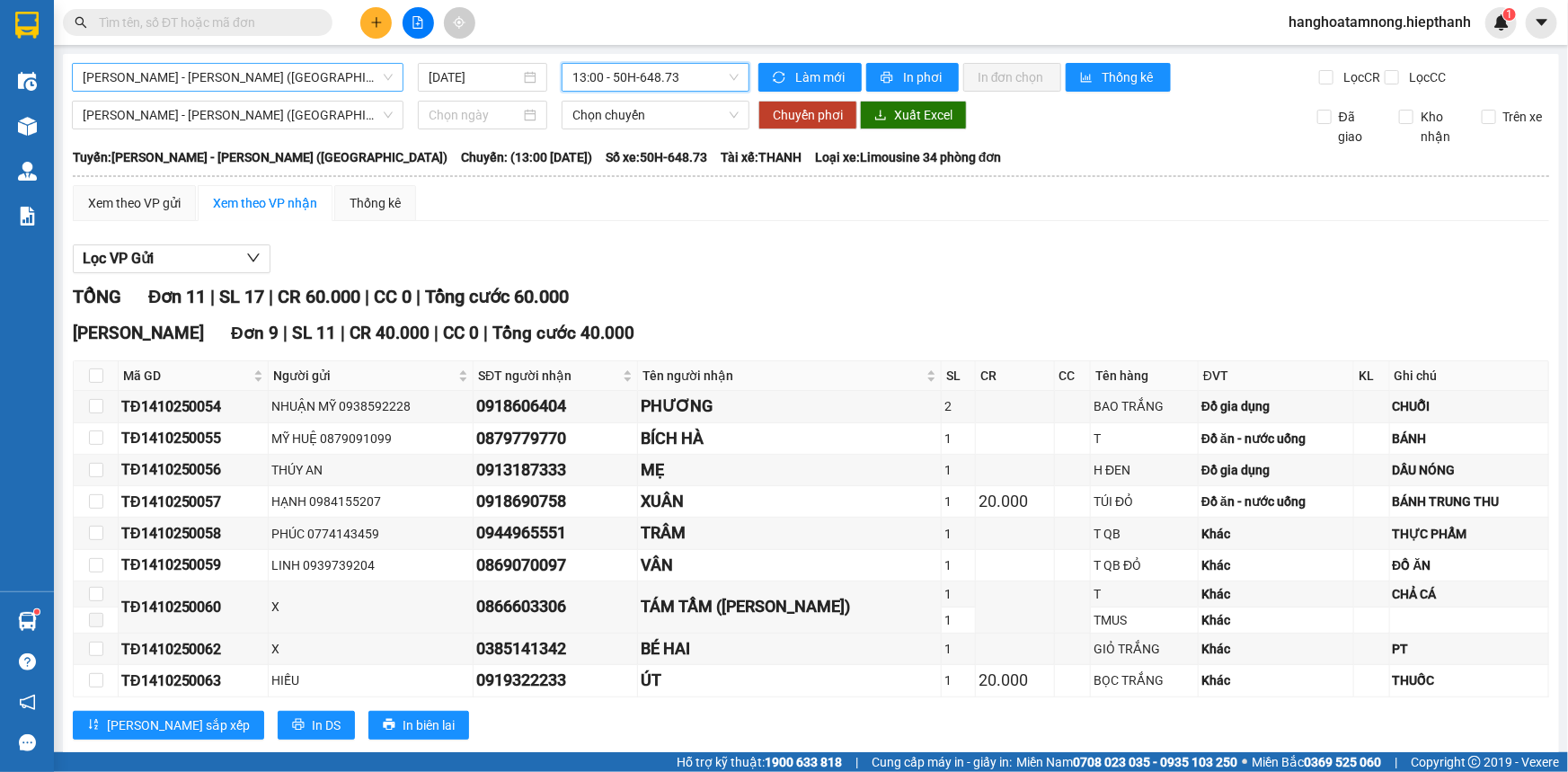
click at [246, 73] on span "[PERSON_NAME] - [PERSON_NAME] ([GEOGRAPHIC_DATA])" at bounding box center [238, 77] width 310 height 27
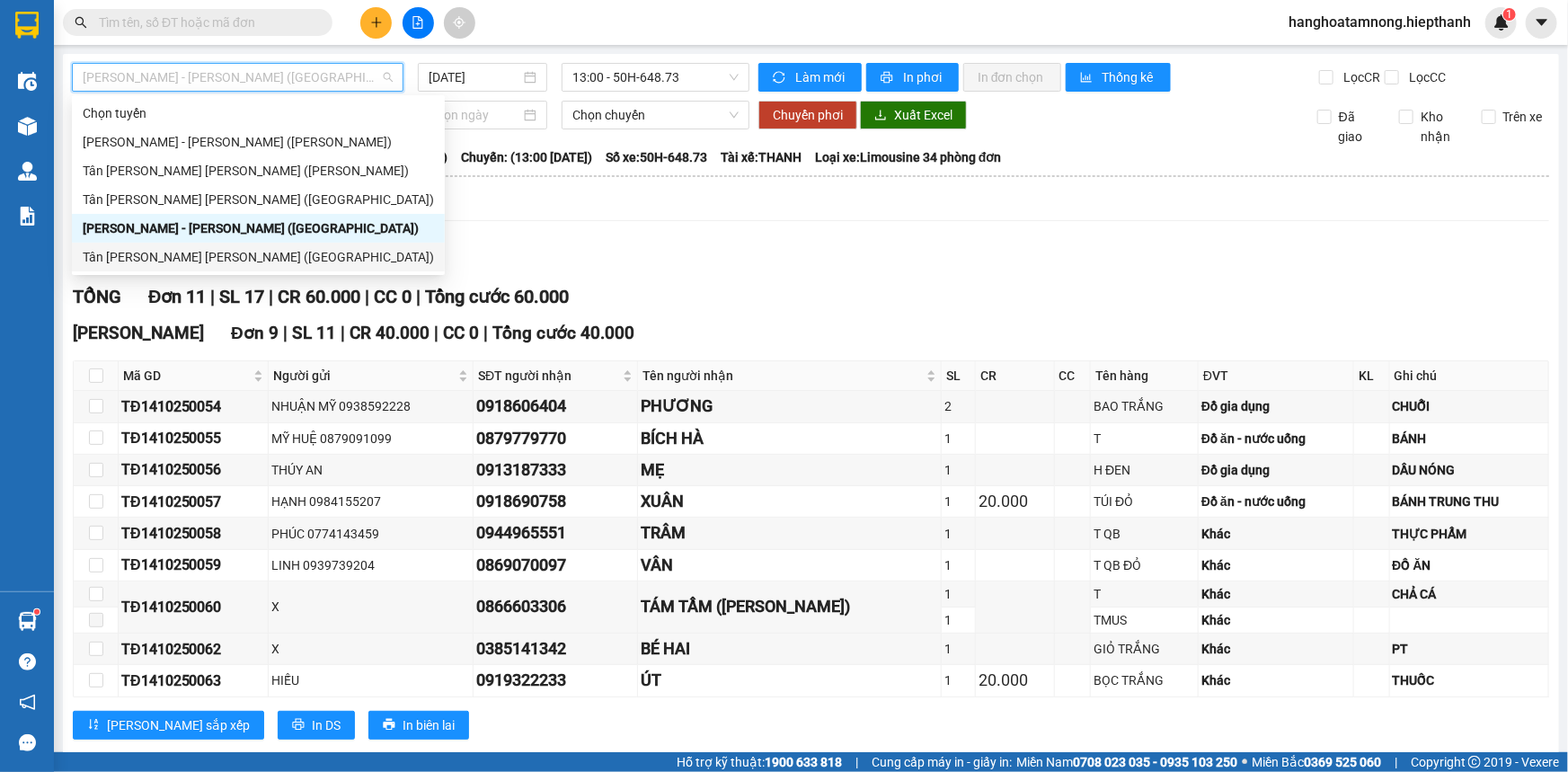
click at [157, 253] on div "Tân [PERSON_NAME] [PERSON_NAME] ([GEOGRAPHIC_DATA])" at bounding box center [258, 257] width 351 height 20
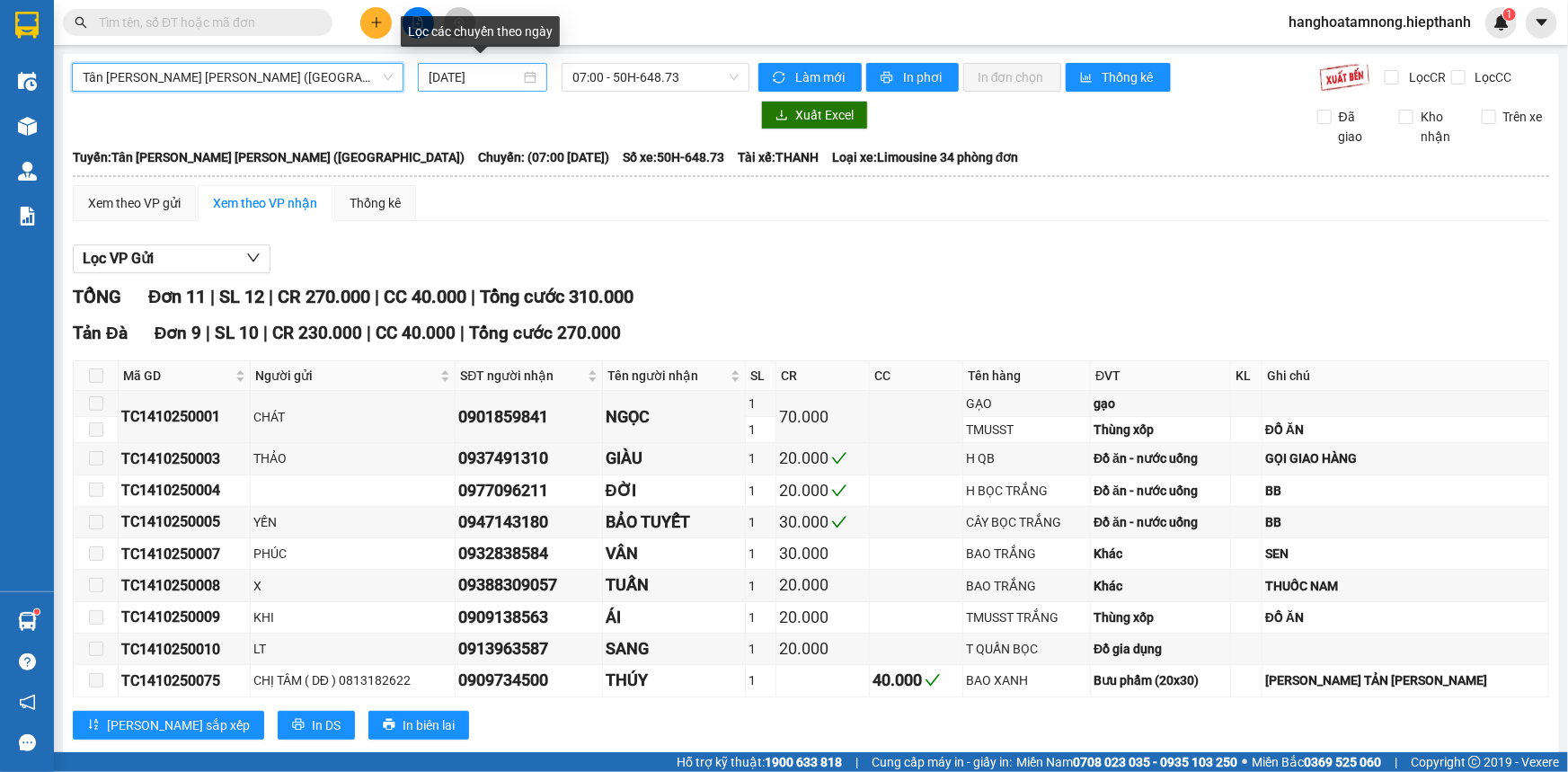
click at [467, 78] on input "[DATE]" at bounding box center [474, 77] width 92 height 20
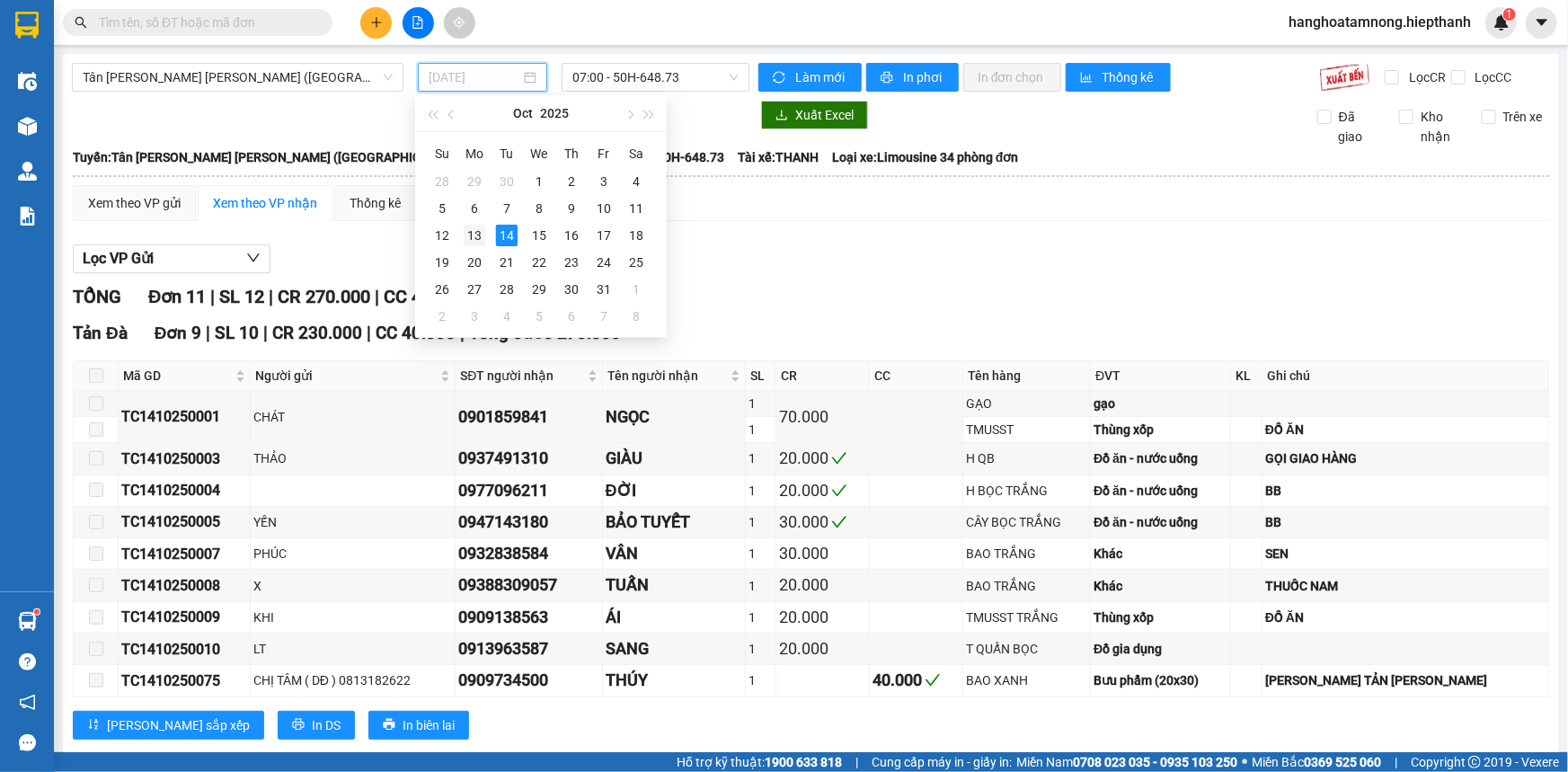
click at [474, 231] on div "13" at bounding box center [475, 236] width 22 height 22
type input "[DATE]"
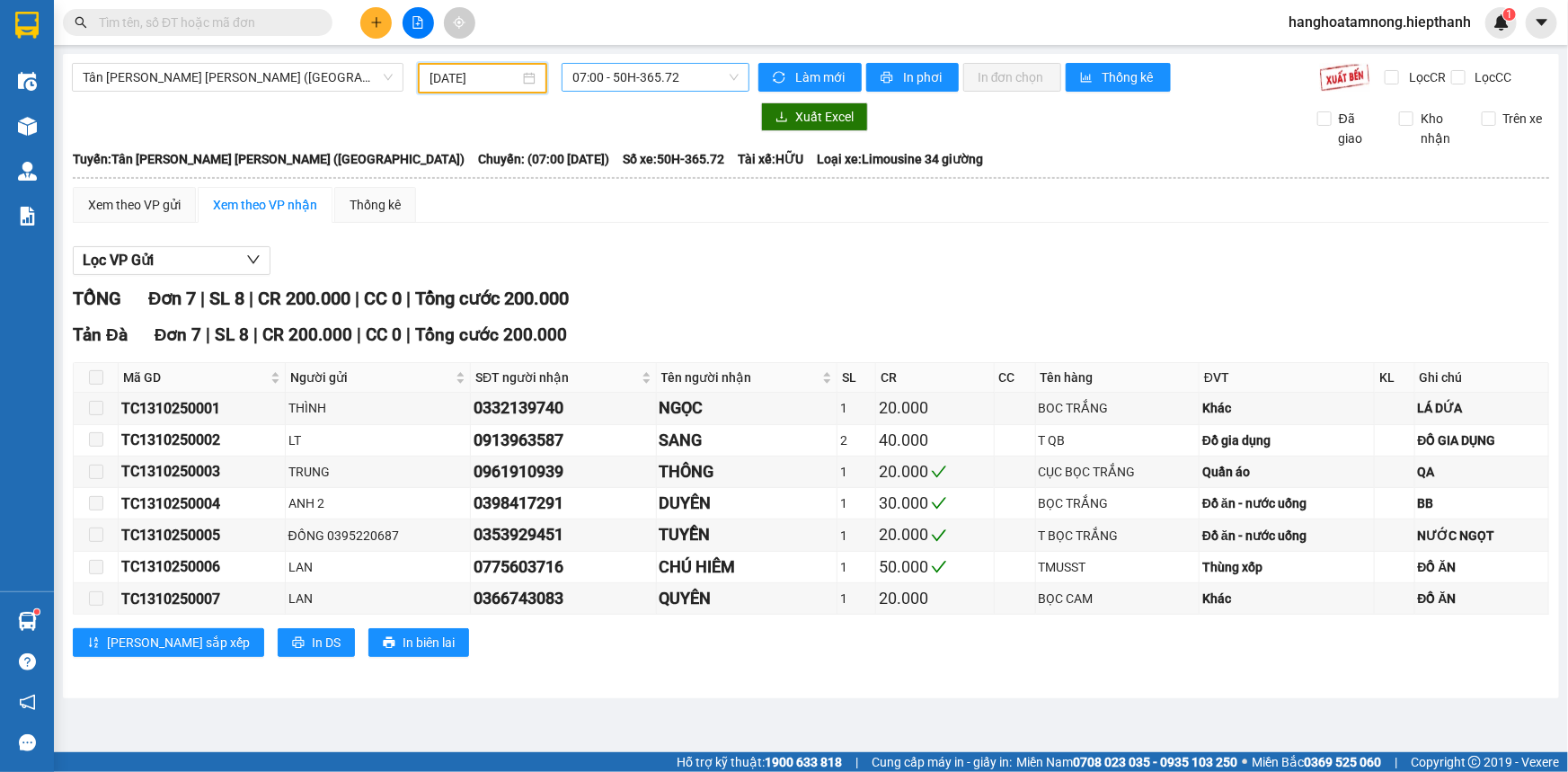
click at [661, 67] on span "07:00 - 50H-365.72" at bounding box center [655, 77] width 166 height 27
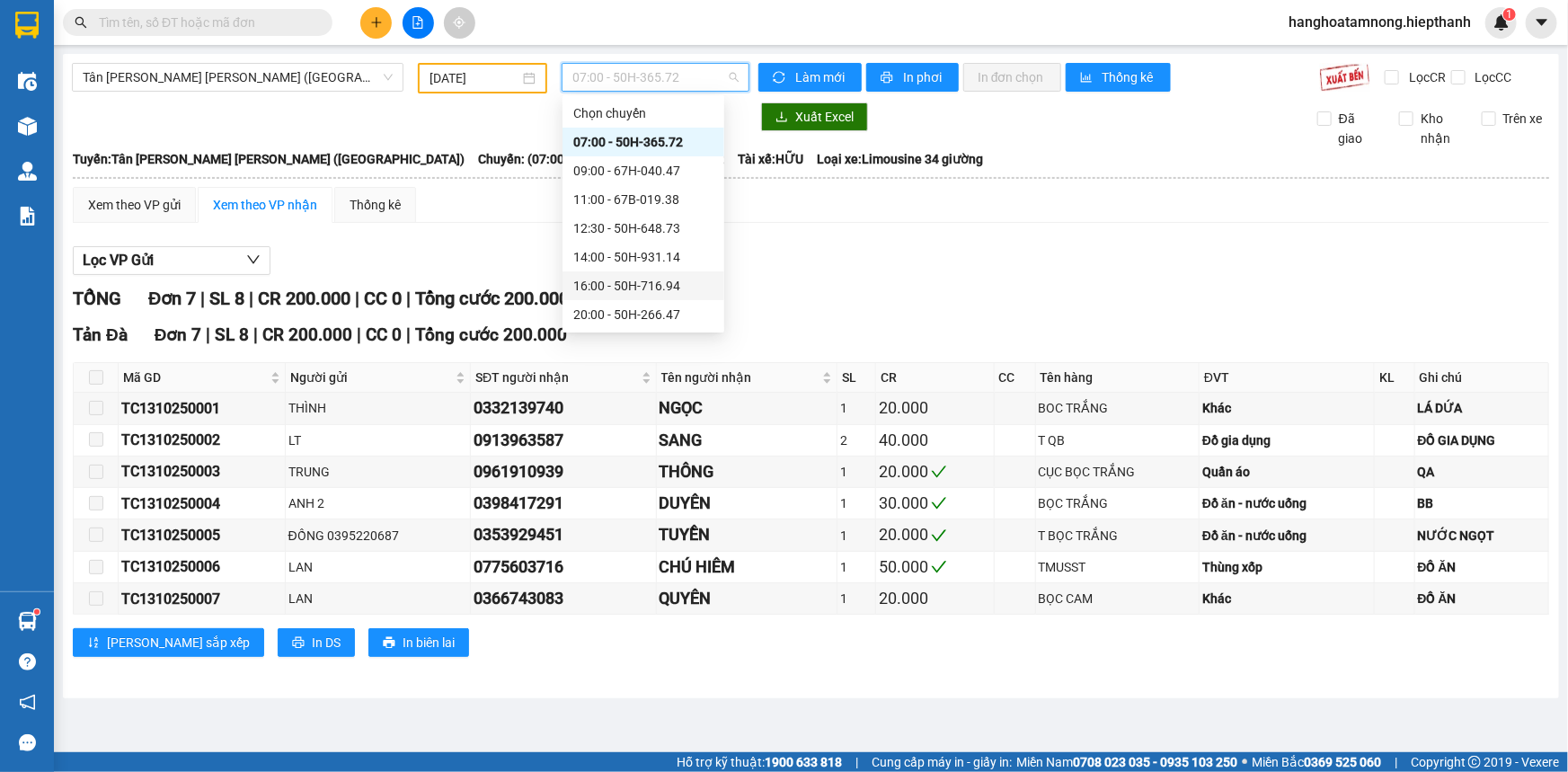
click at [597, 279] on div "16:00 - 50H-716.94" at bounding box center [643, 286] width 141 height 20
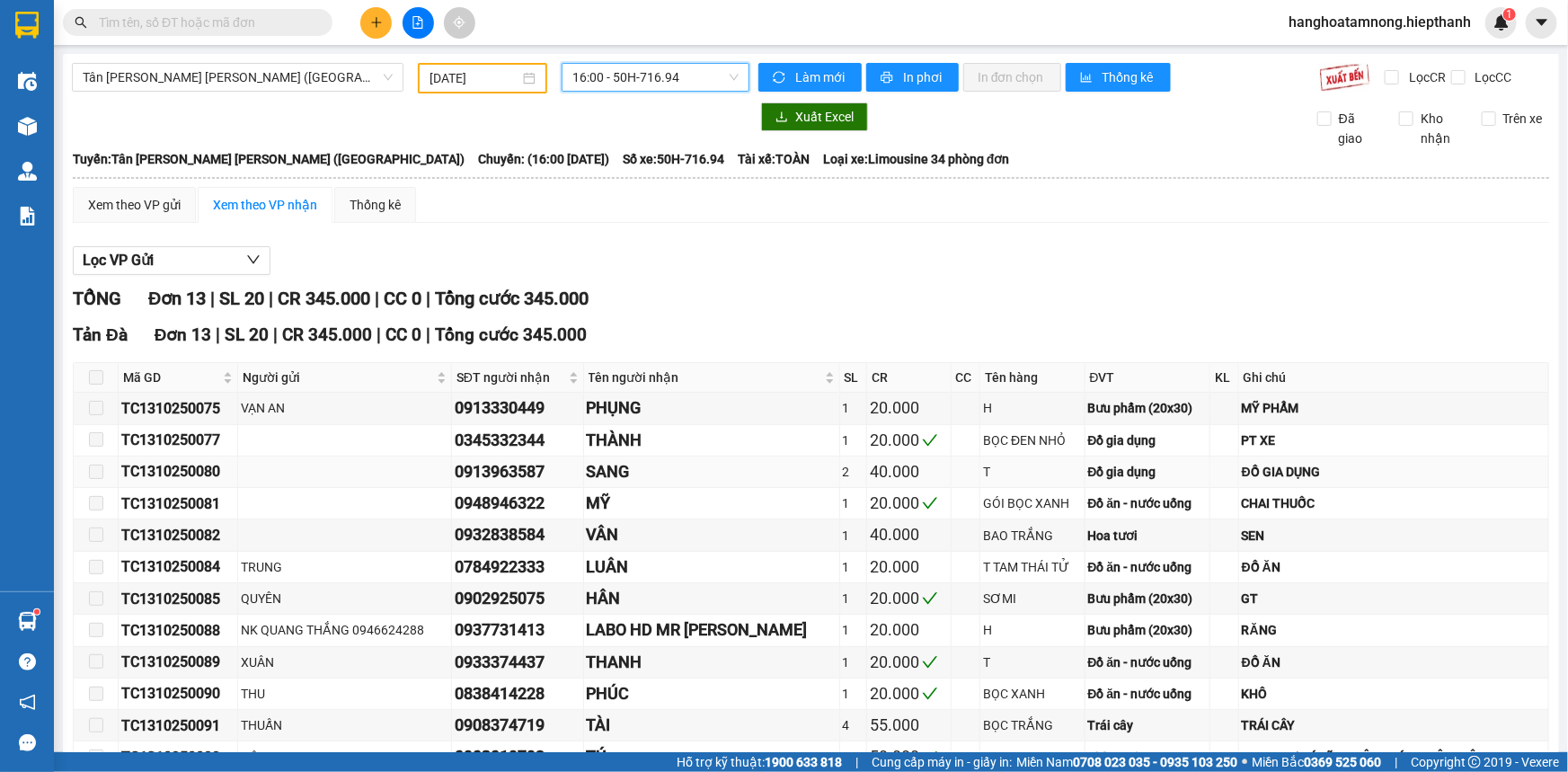
scroll to position [142, 0]
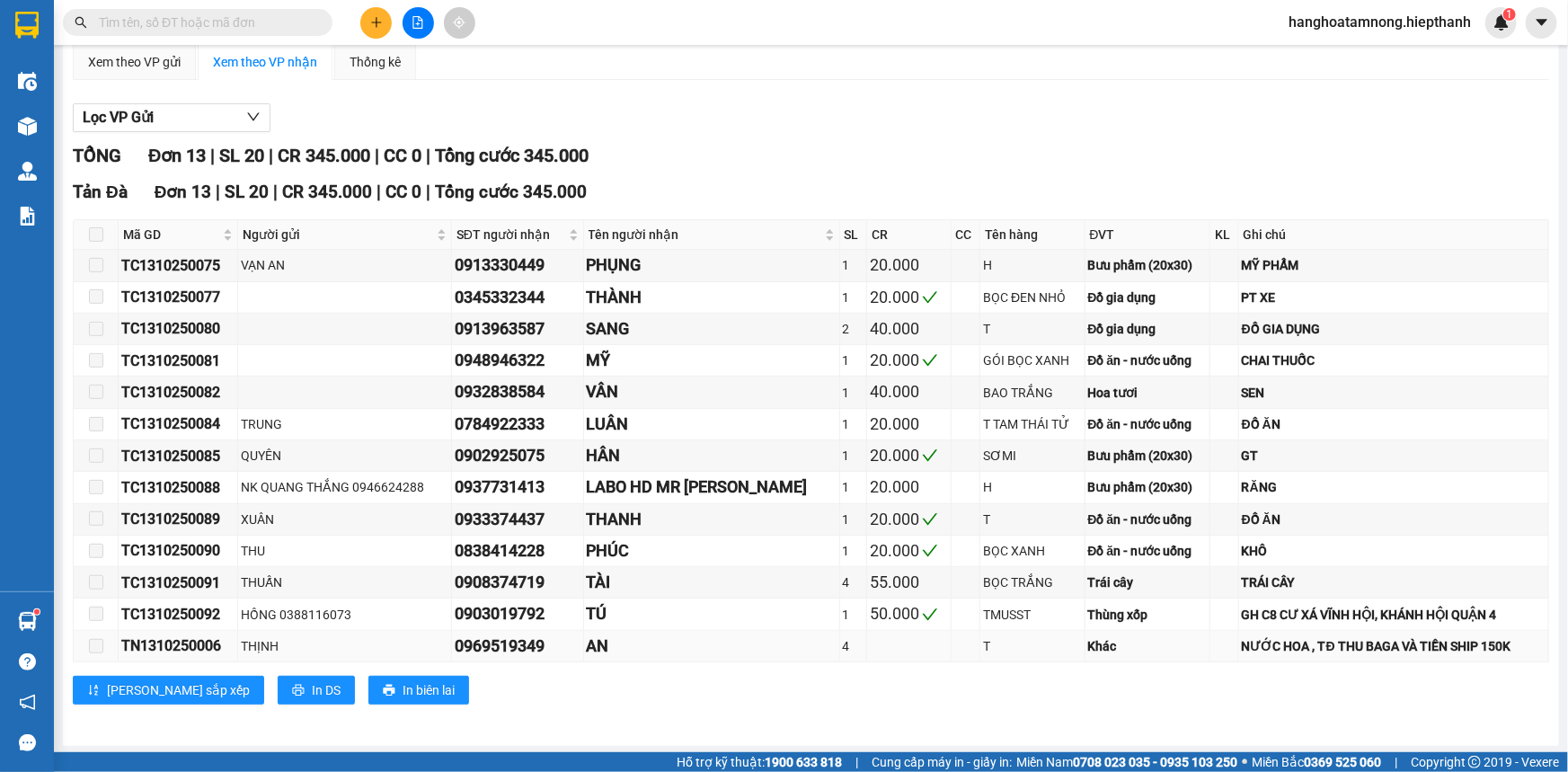
drag, startPoint x: 468, startPoint y: 640, endPoint x: 573, endPoint y: 653, distance: 105.8
click at [573, 653] on tr "TN1310250006 [PERSON_NAME] 0969519349 AN 4 T Khác NƯỚC HOA , TĐ THU BAGA VÀ TIỀ…" at bounding box center [811, 646] width 1475 height 32
copy tr "[PERSON_NAME] 0969519349"
click at [194, 21] on input "text" at bounding box center [205, 23] width 212 height 20
paste input "0969519349"
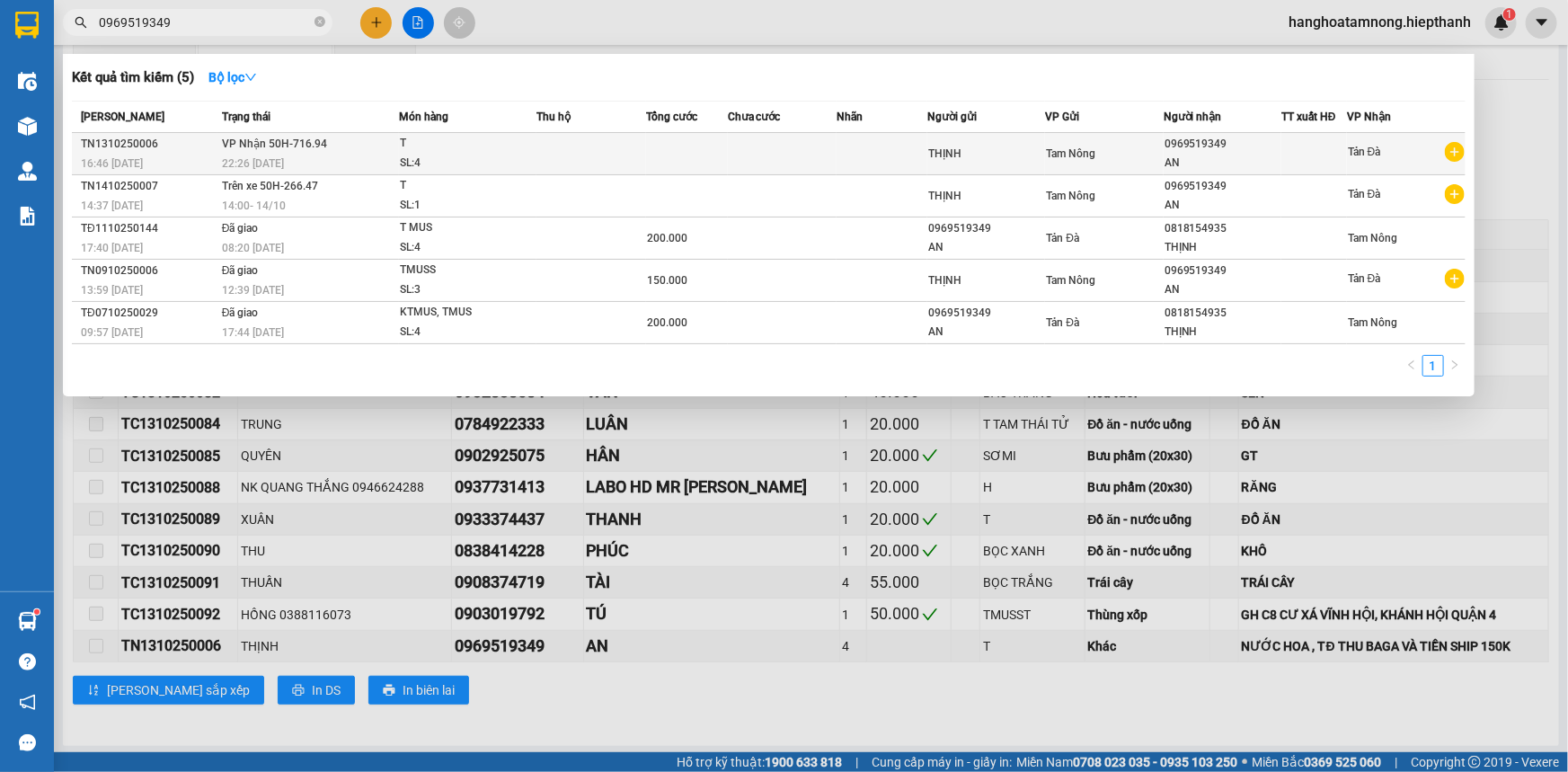
type input "0969519349"
click at [482, 153] on div "SL: 4" at bounding box center [467, 163] width 135 height 20
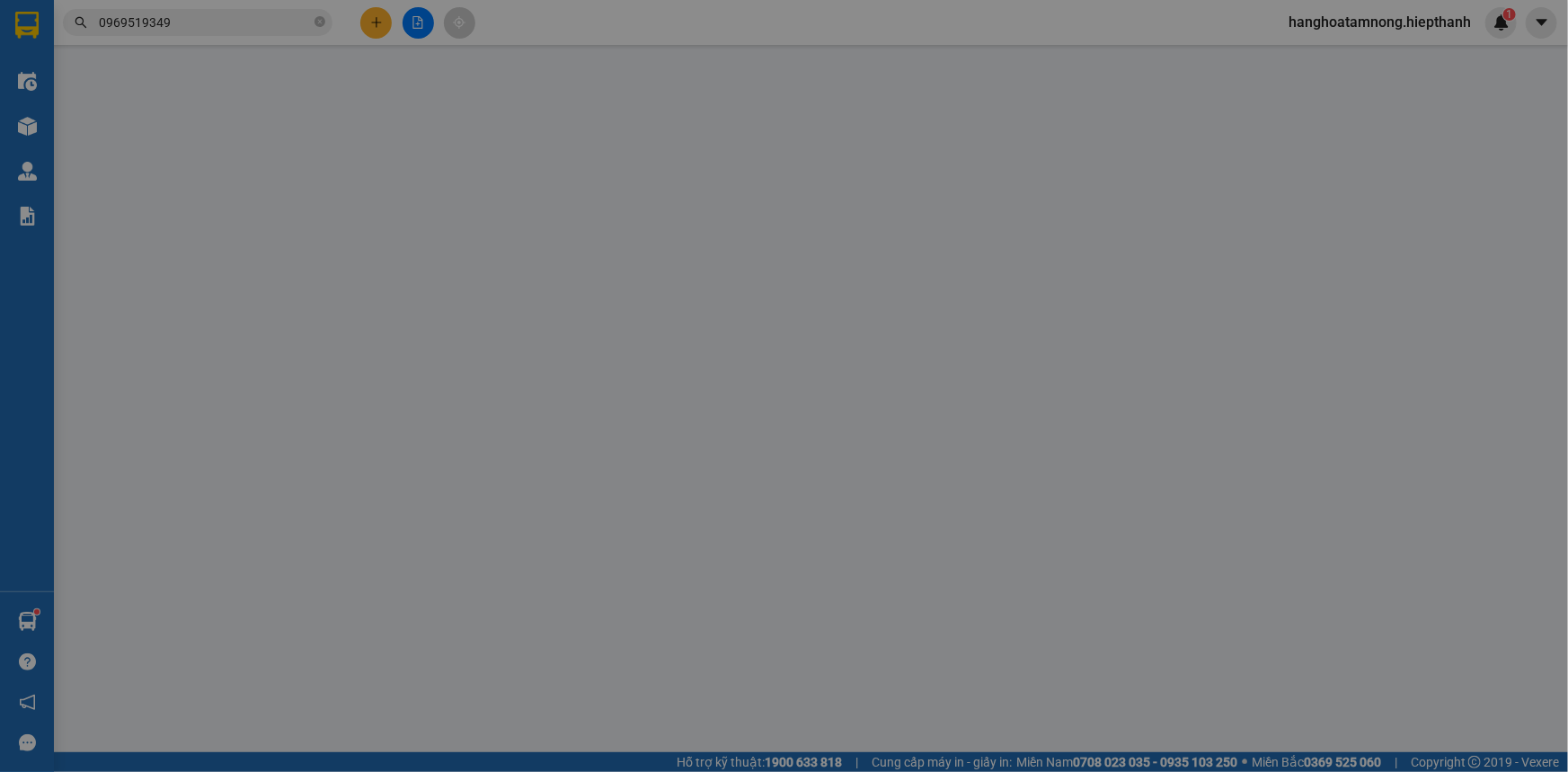
type input "0969519349"
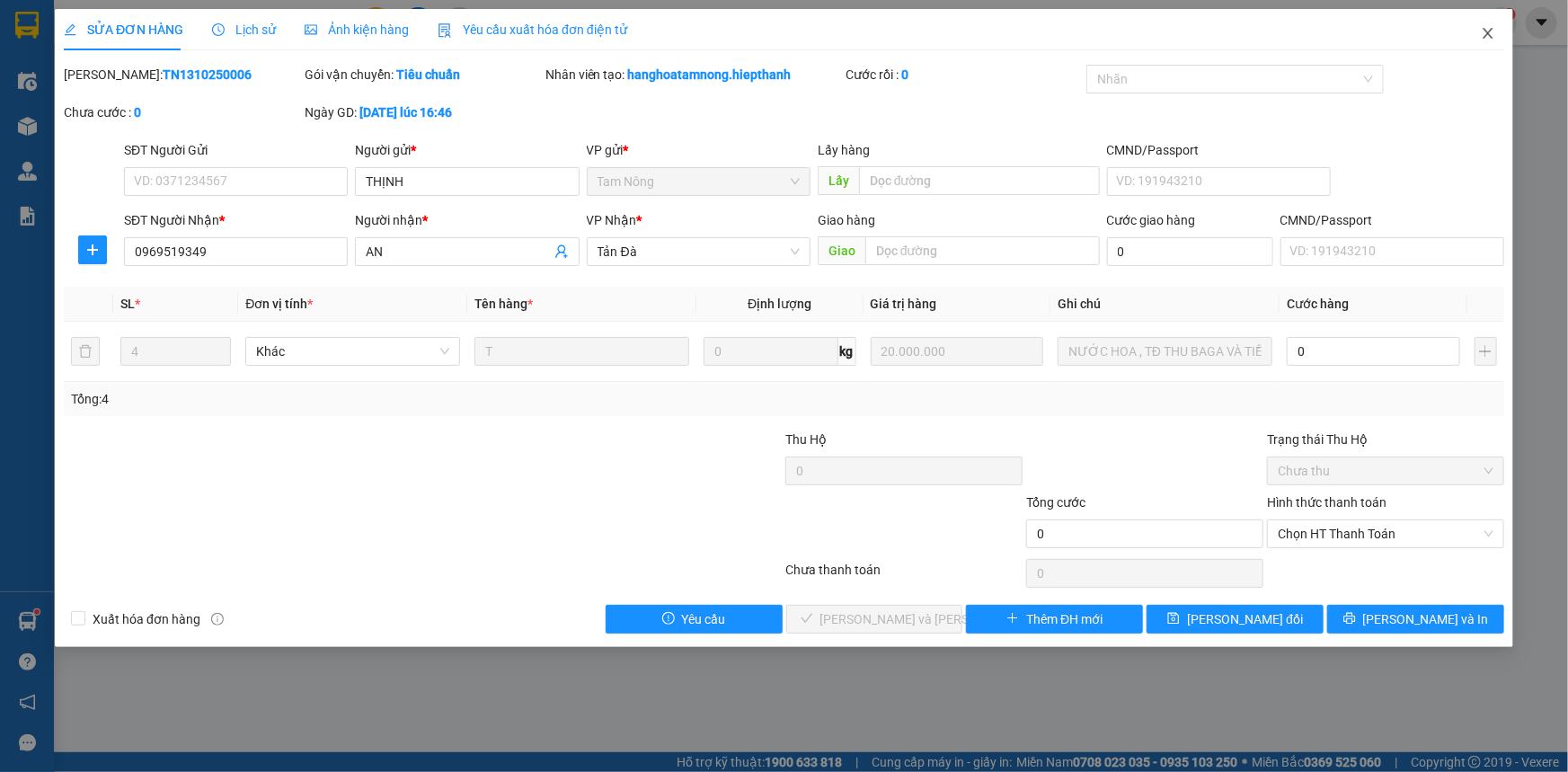
click at [1483, 35] on icon "close" at bounding box center [1488, 34] width 15 height 15
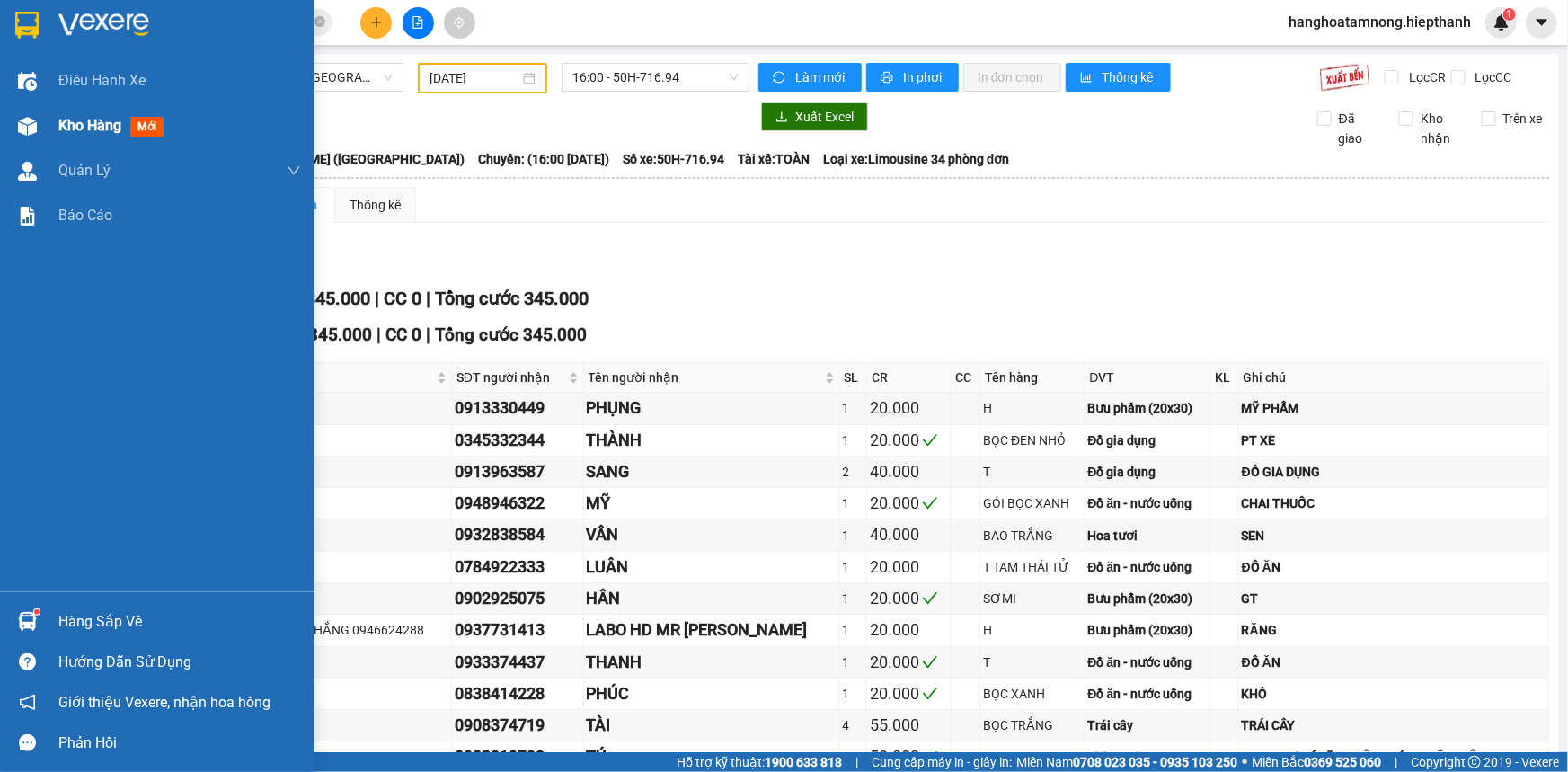
click at [41, 115] on div at bounding box center [27, 126] width 32 height 32
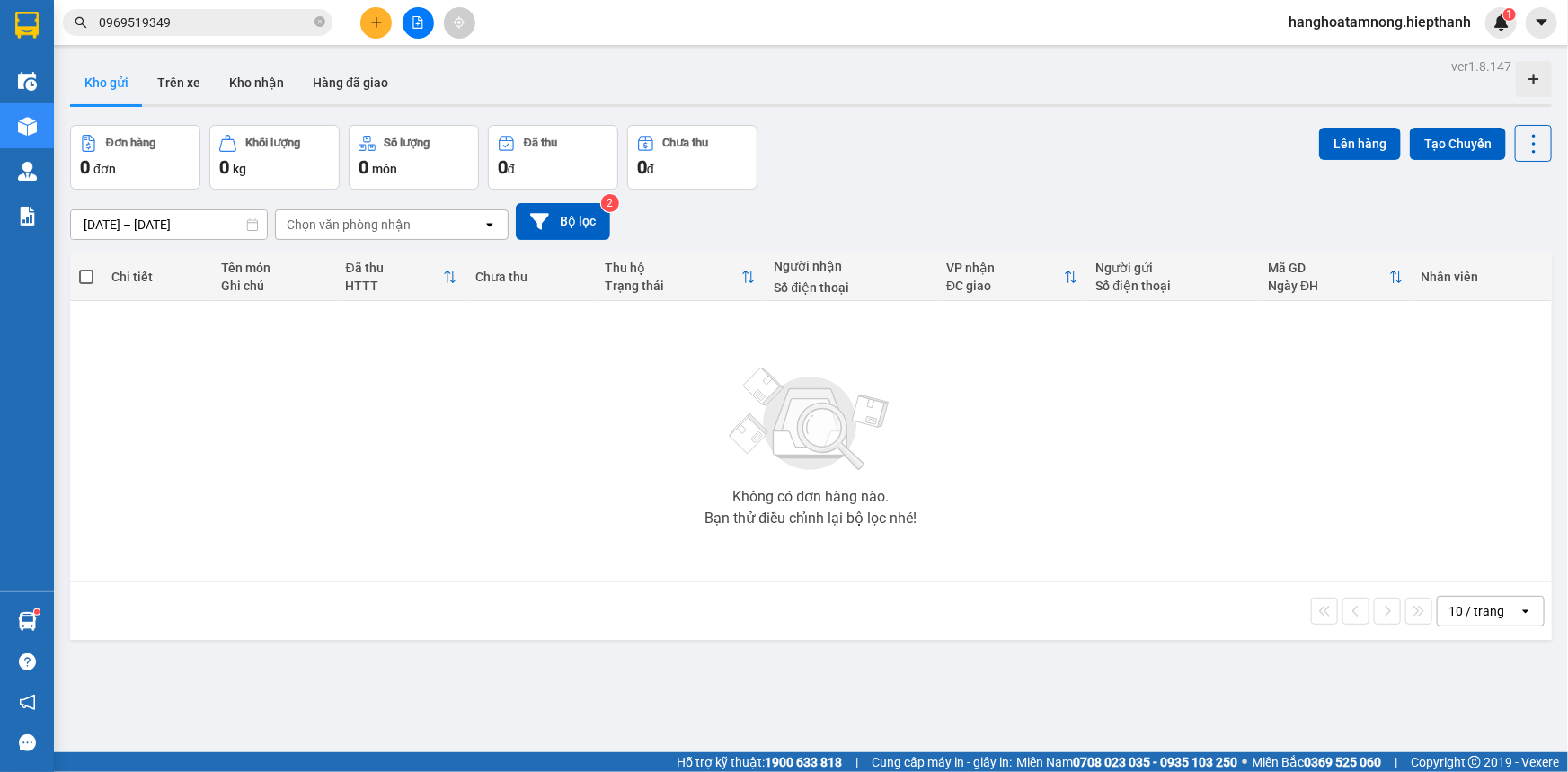
click at [420, 9] on button at bounding box center [418, 23] width 32 height 32
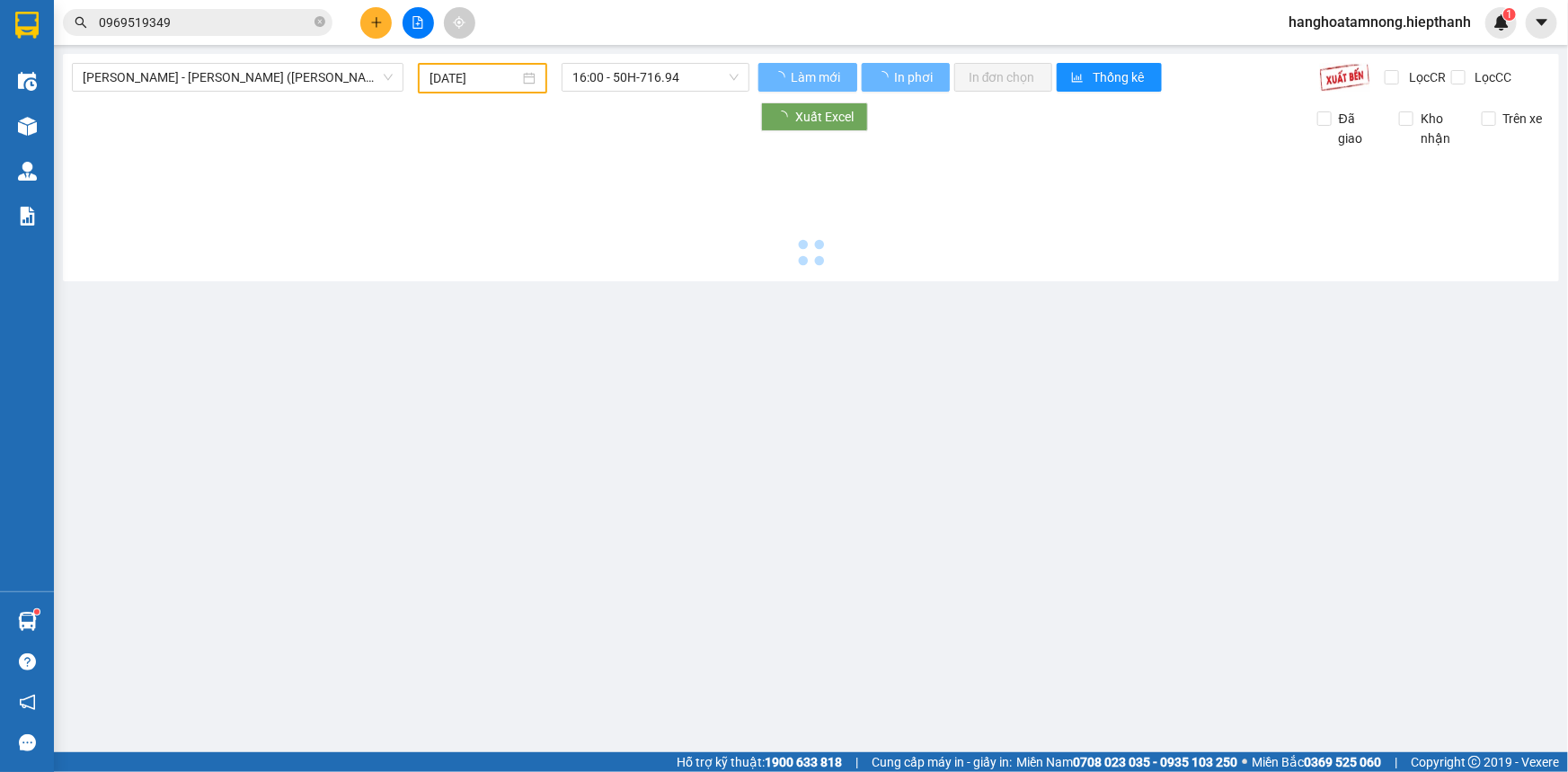
type input "[DATE]"
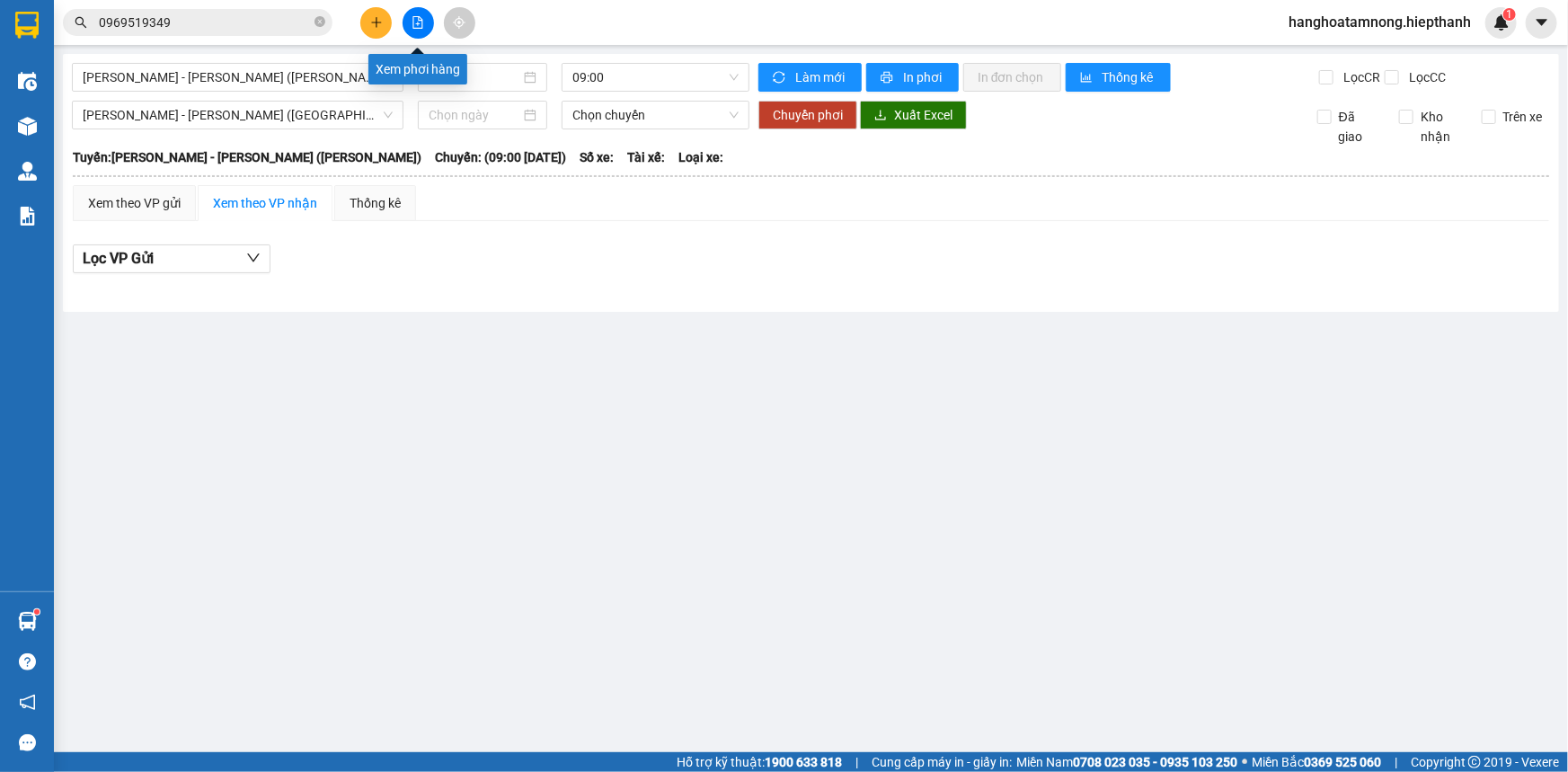
click at [409, 24] on button at bounding box center [418, 23] width 32 height 32
click at [328, 84] on span "[PERSON_NAME] - [PERSON_NAME] ([PERSON_NAME])" at bounding box center [238, 77] width 310 height 27
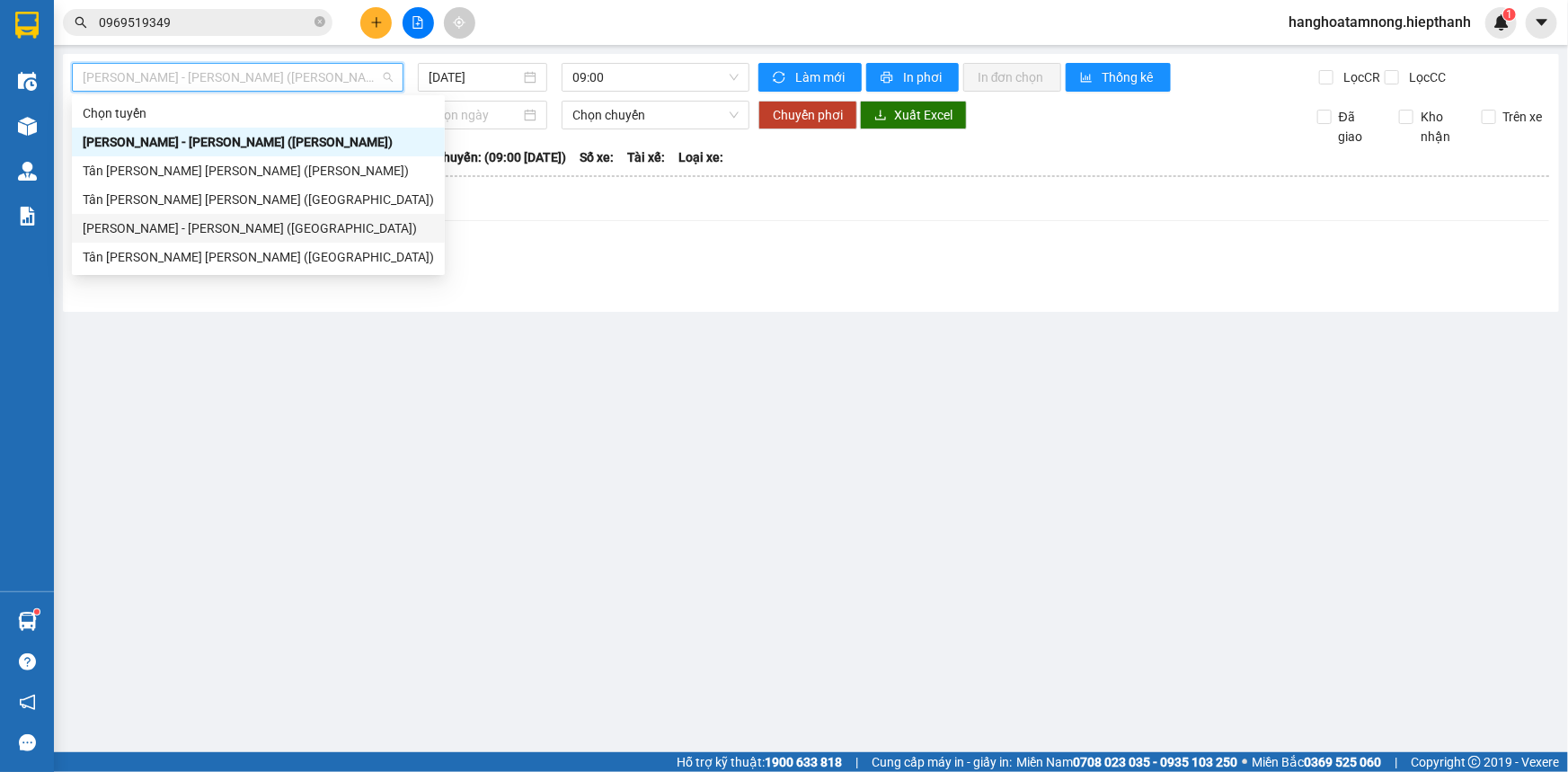
click at [144, 229] on div "[PERSON_NAME] - [PERSON_NAME] ([GEOGRAPHIC_DATA])" at bounding box center [258, 229] width 351 height 20
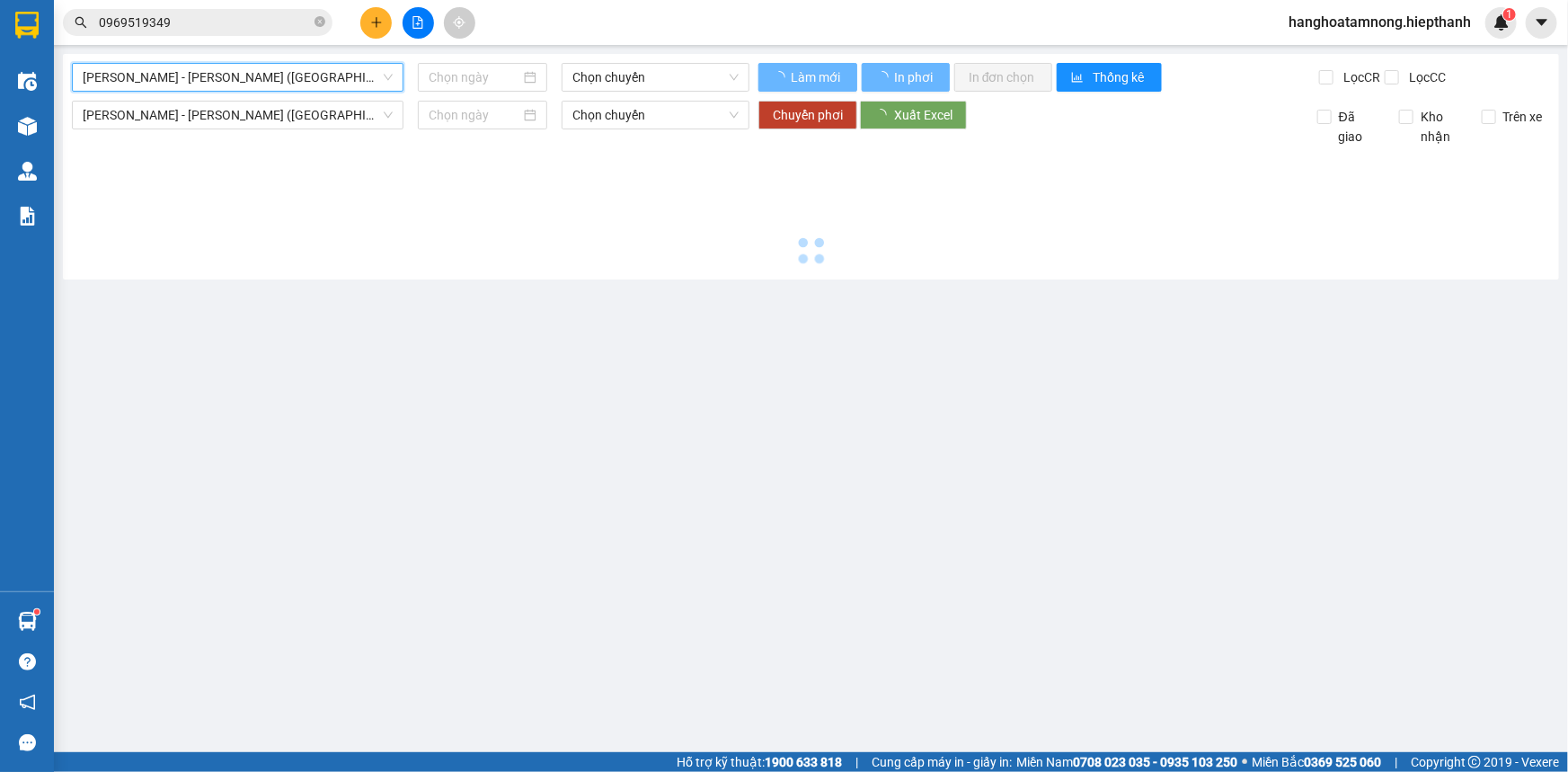
type input "[DATE]"
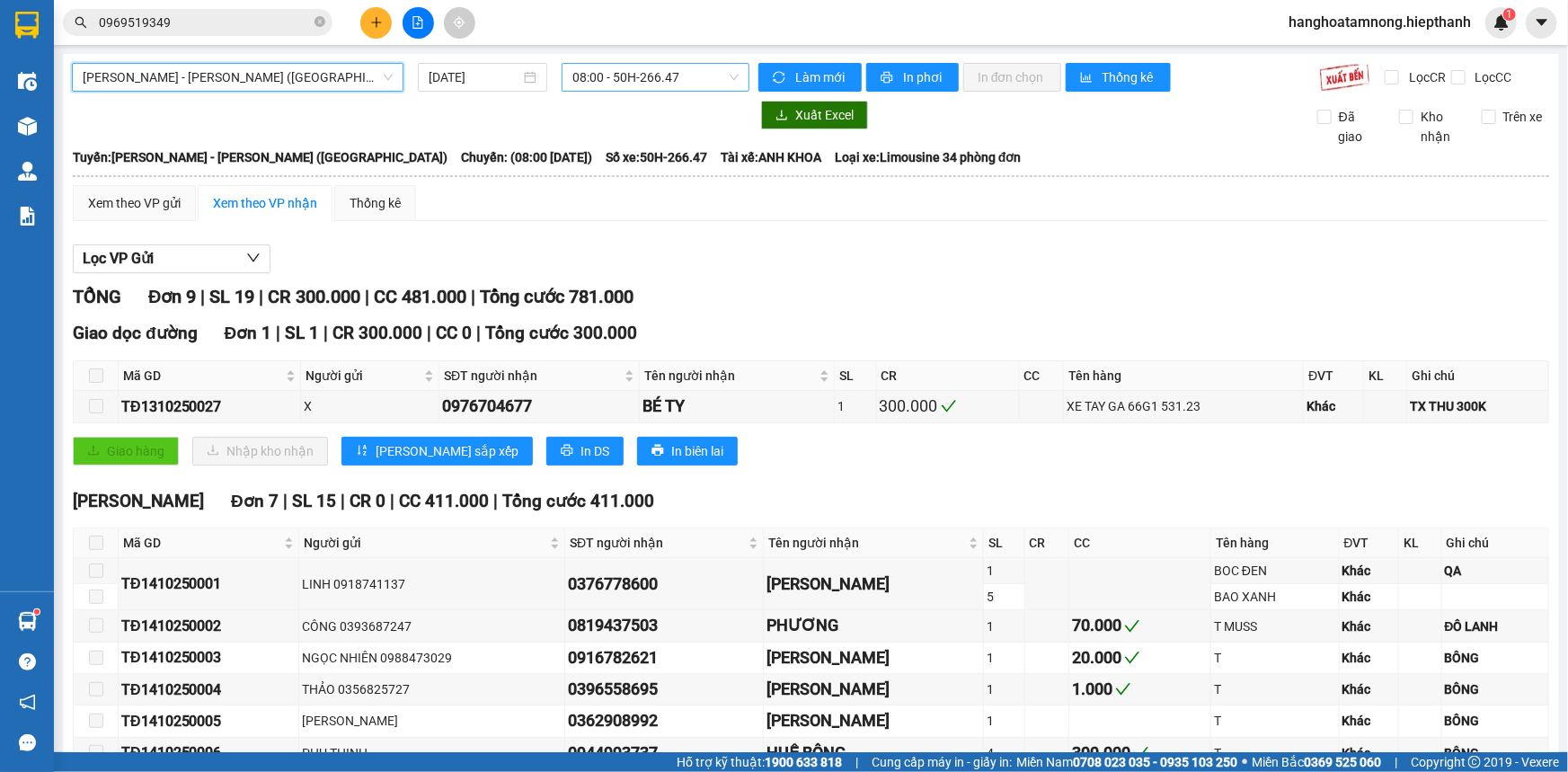
click at [613, 82] on span "08:00 - 50H-266.47" at bounding box center [655, 77] width 166 height 27
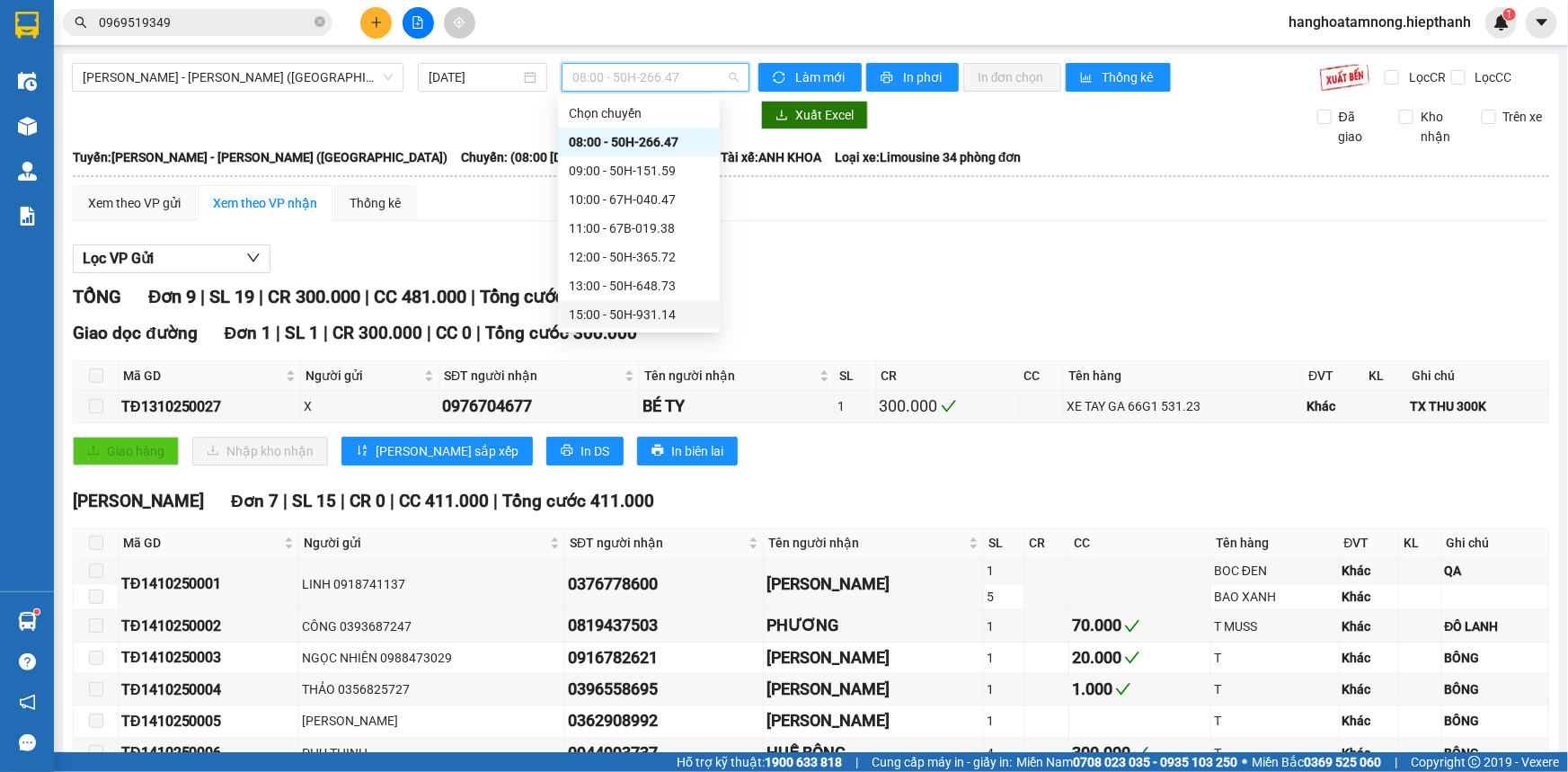
click at [926, 235] on div "Lọc VP Gửi [PERSON_NAME] 9 | SL 19 | CR 300.000 | CC 481.000 | [PERSON_NAME] 7…" at bounding box center [810, 633] width 1476 height 796
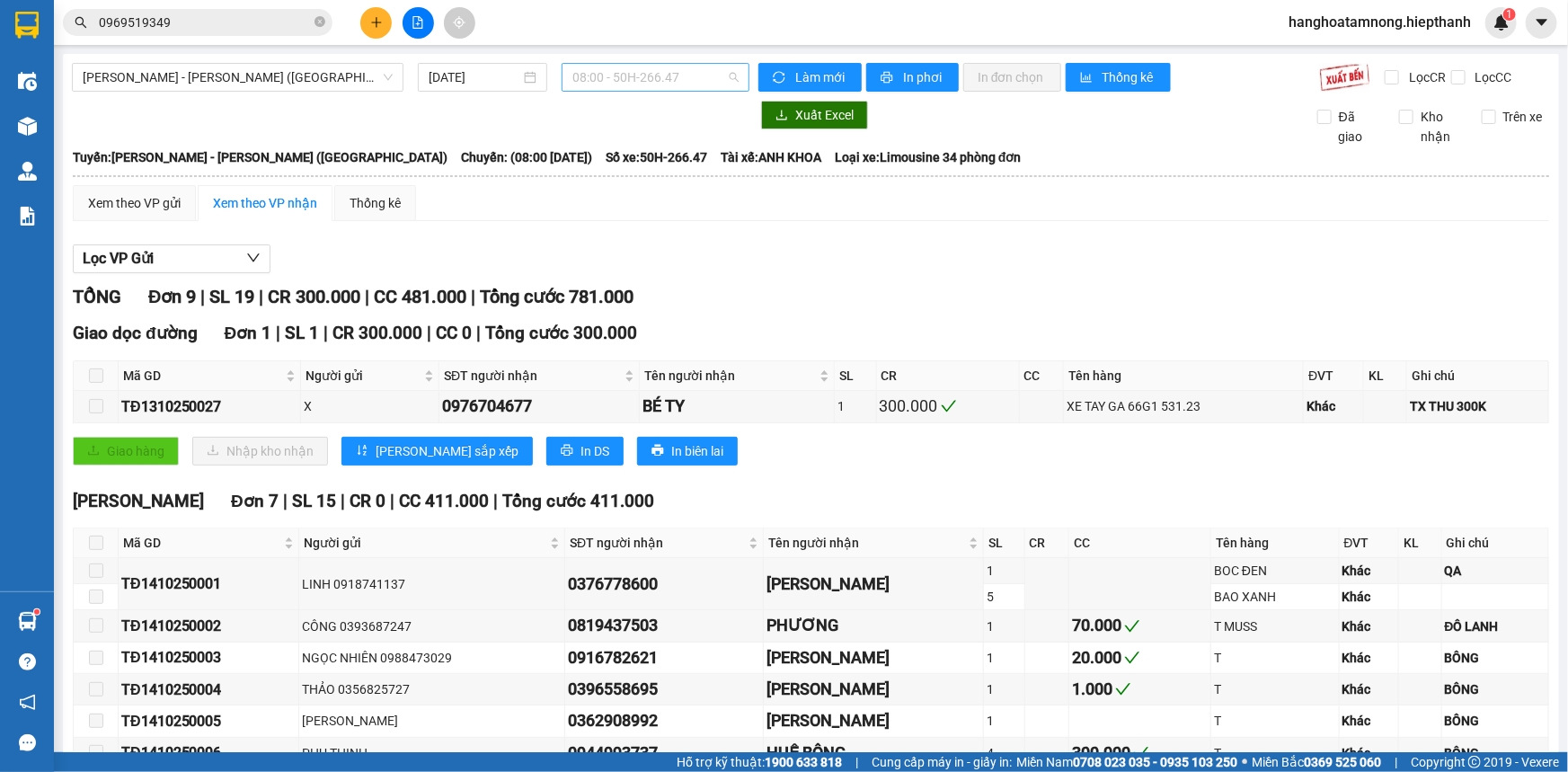
click at [672, 71] on span "08:00 - 50H-266.47" at bounding box center [655, 77] width 166 height 27
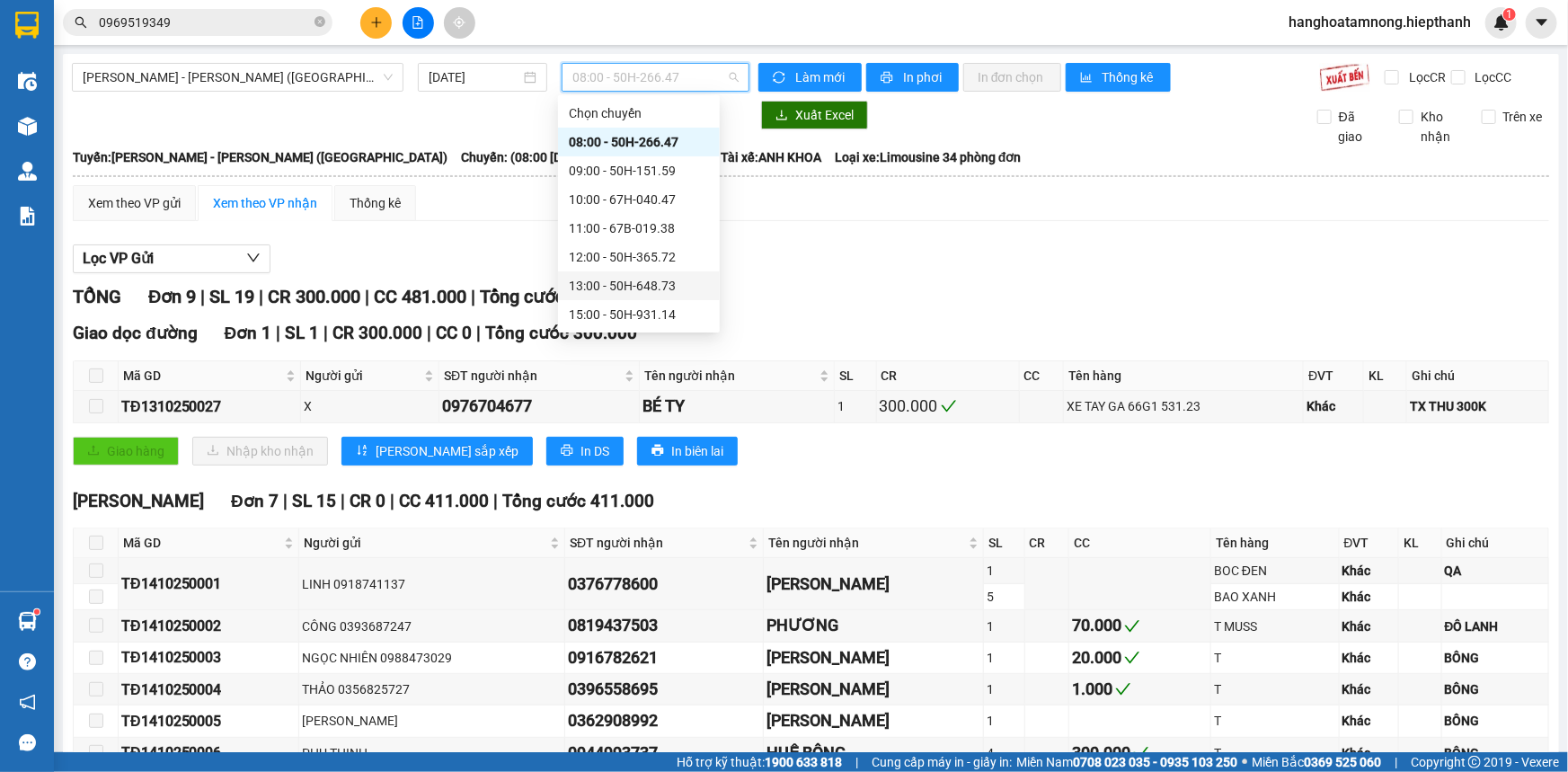
click at [642, 284] on div "13:00 - 50H-648.73" at bounding box center [639, 286] width 141 height 20
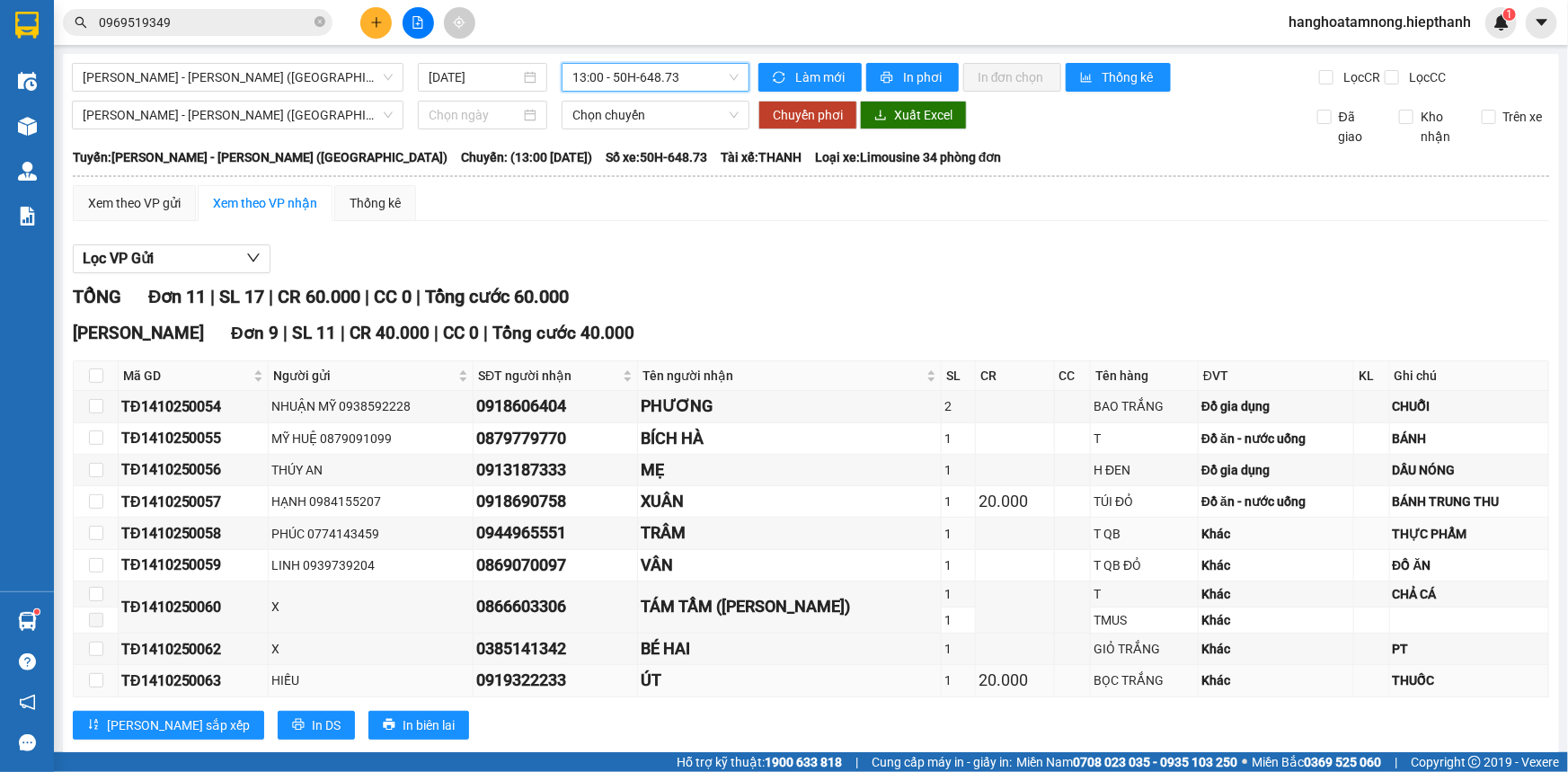
scroll to position [234, 0]
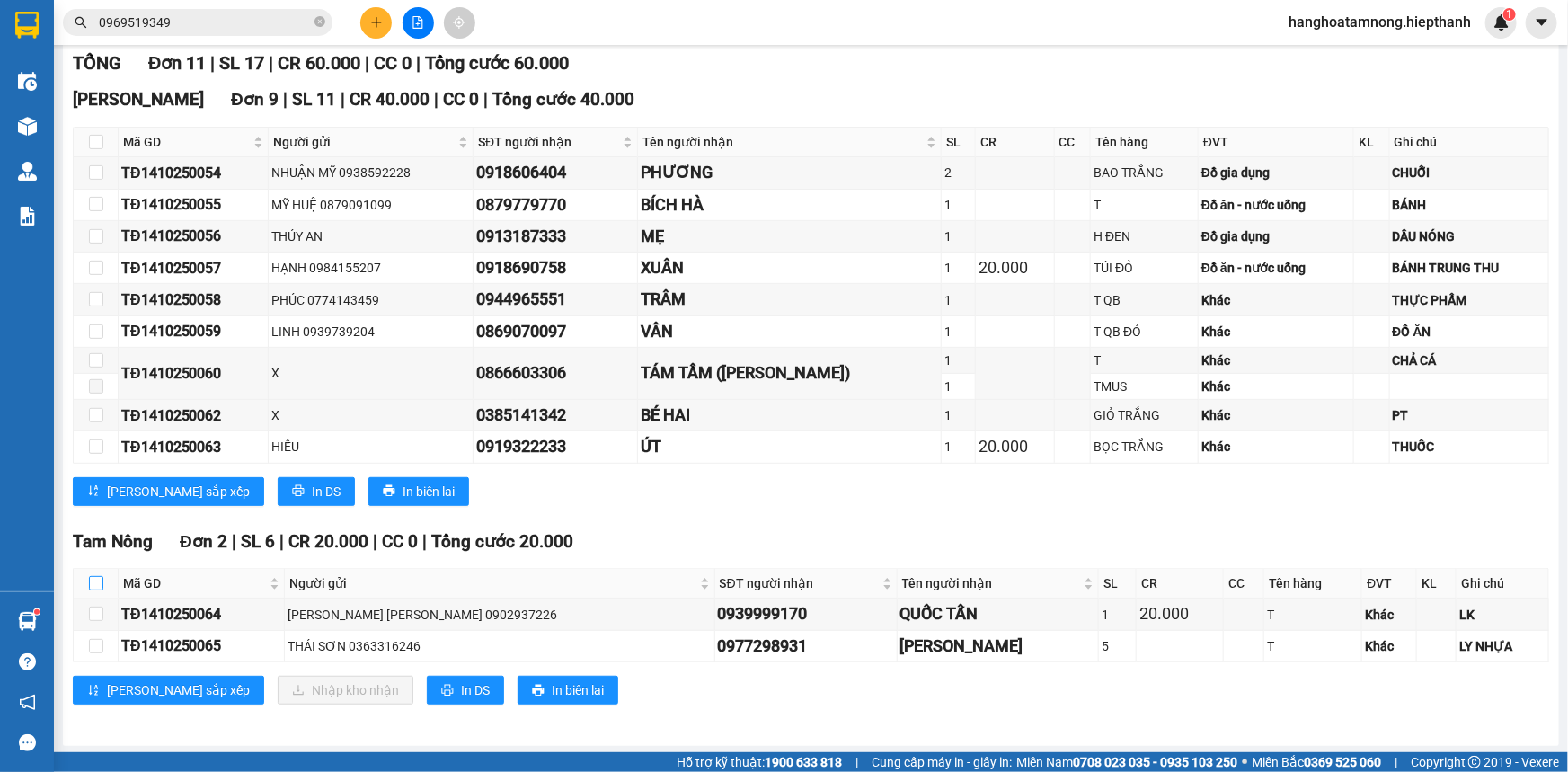
click at [95, 576] on input "checkbox" at bounding box center [96, 583] width 15 height 15
checkbox input "true"
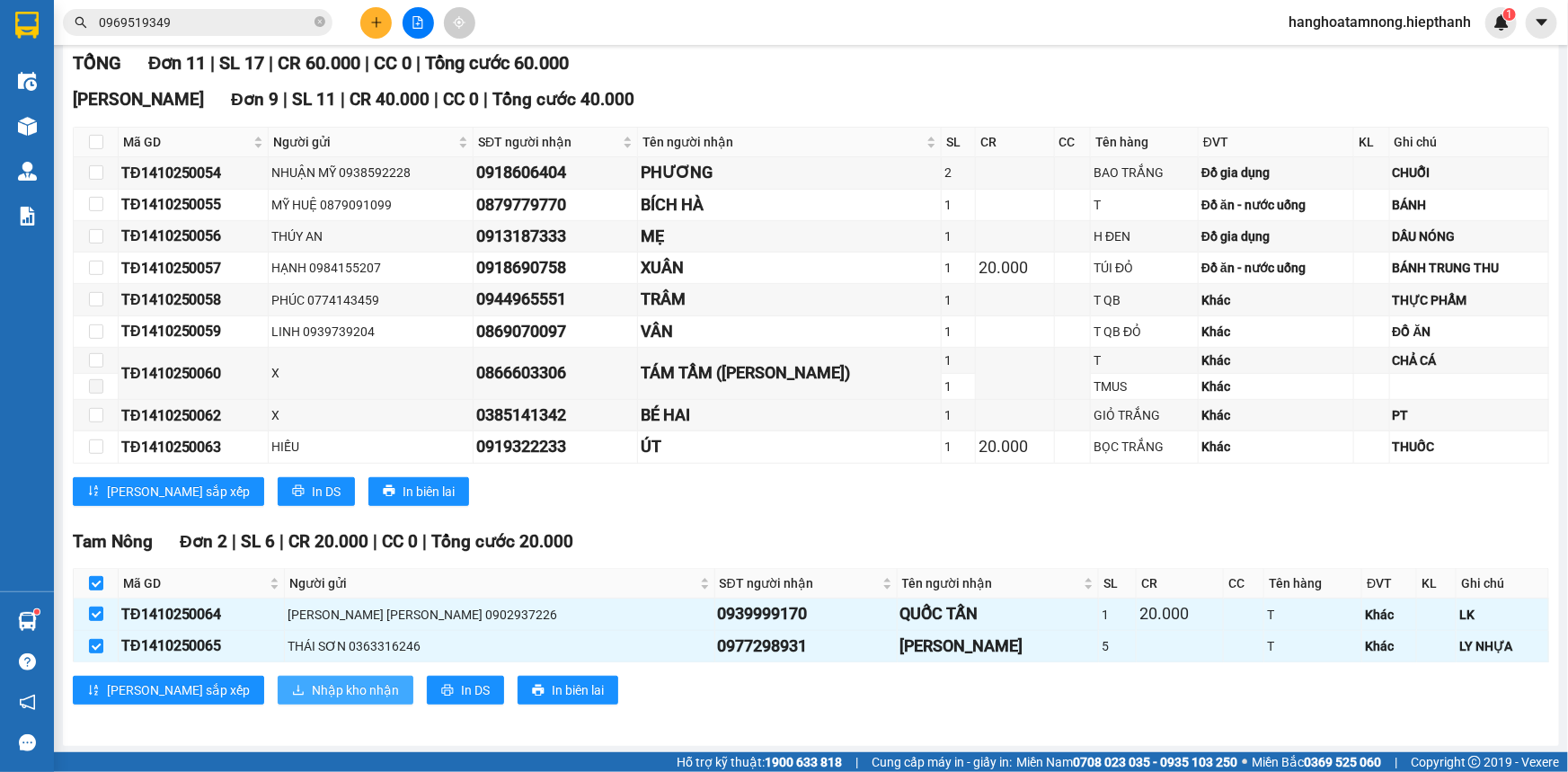
click at [312, 683] on span "Nhập kho nhận" at bounding box center [356, 690] width 87 height 20
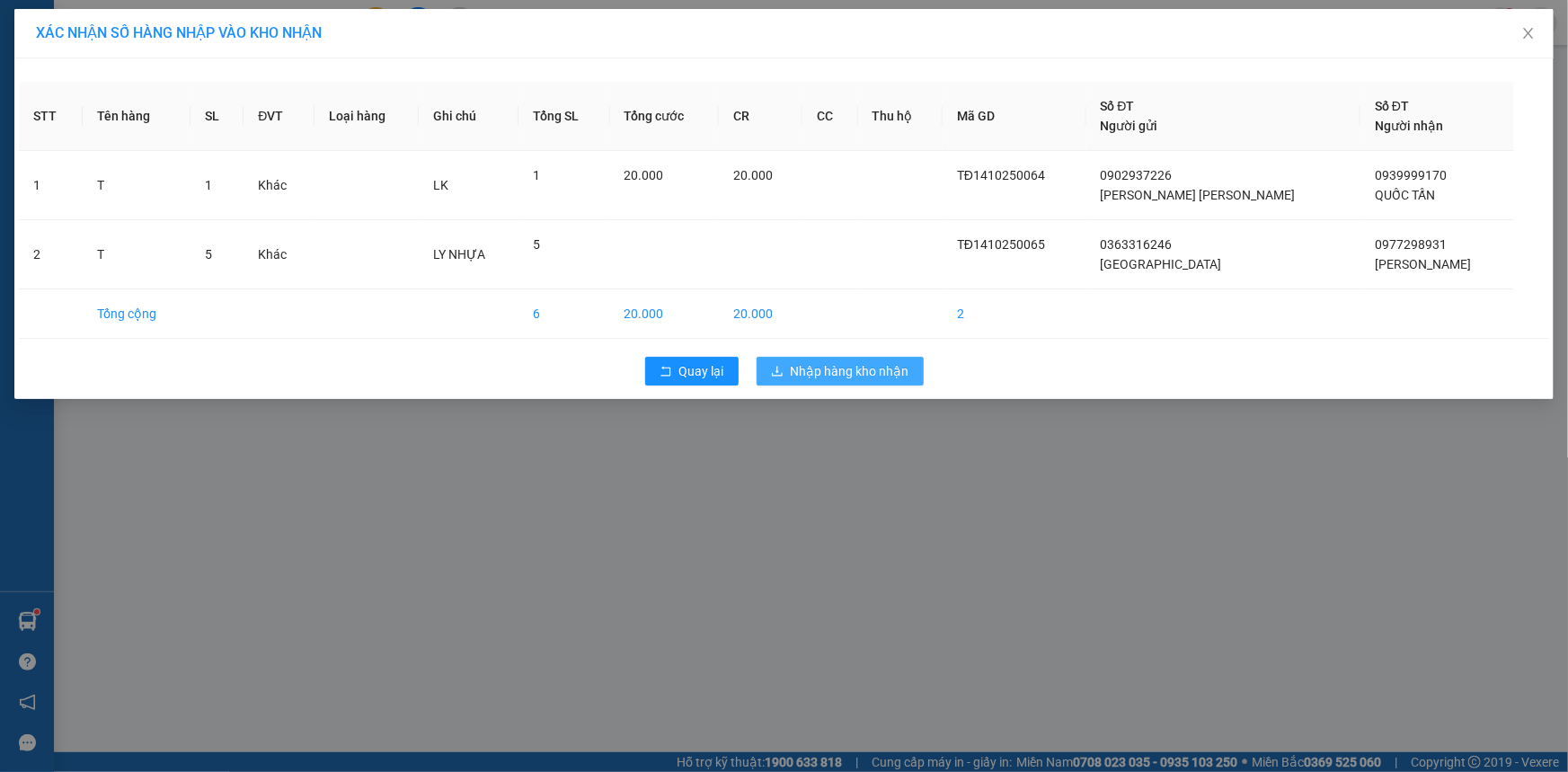
click at [854, 368] on span "Nhập hàng kho nhận" at bounding box center [850, 371] width 119 height 20
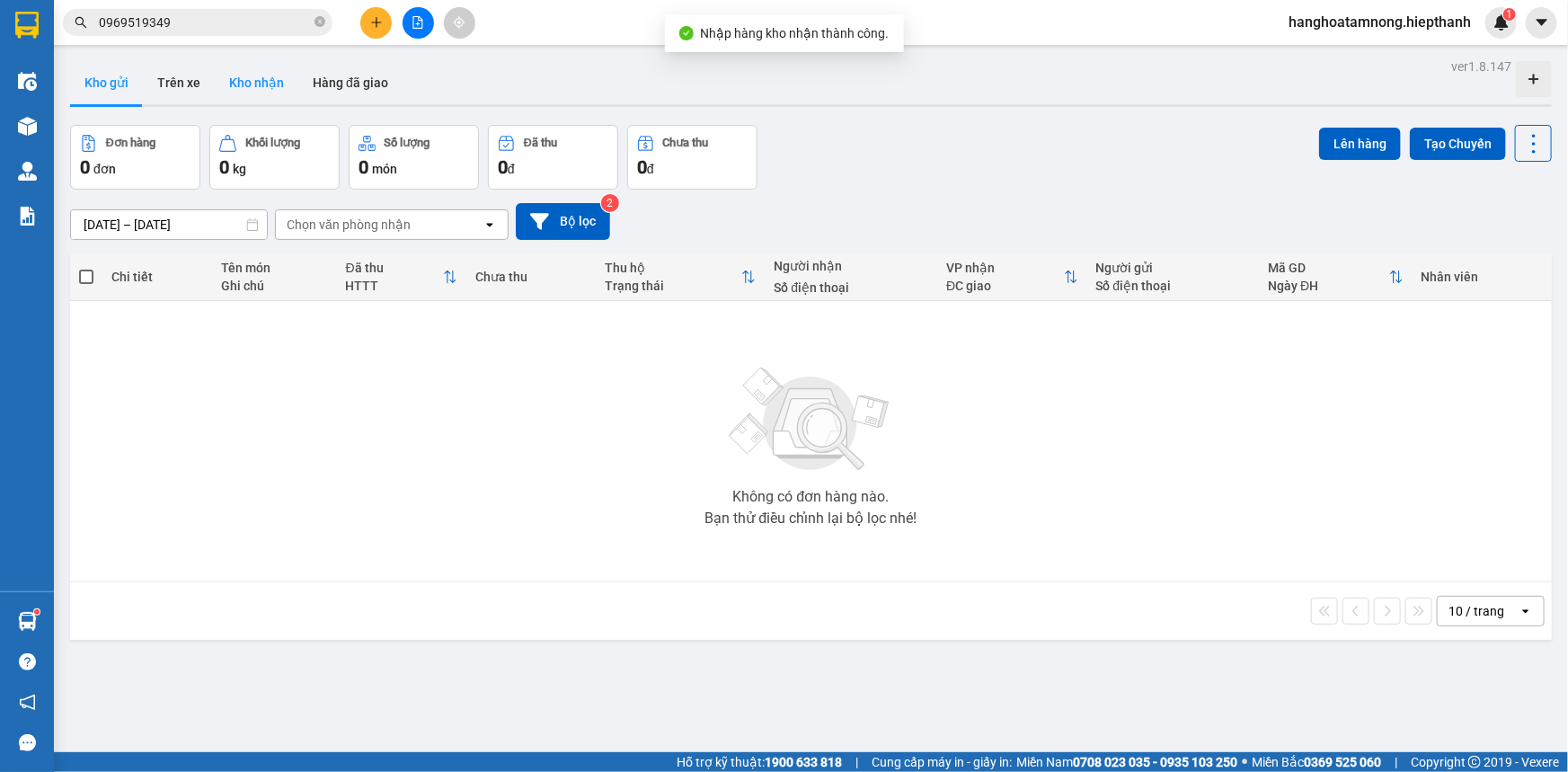
click at [253, 78] on button "Kho nhận" at bounding box center [257, 83] width 83 height 44
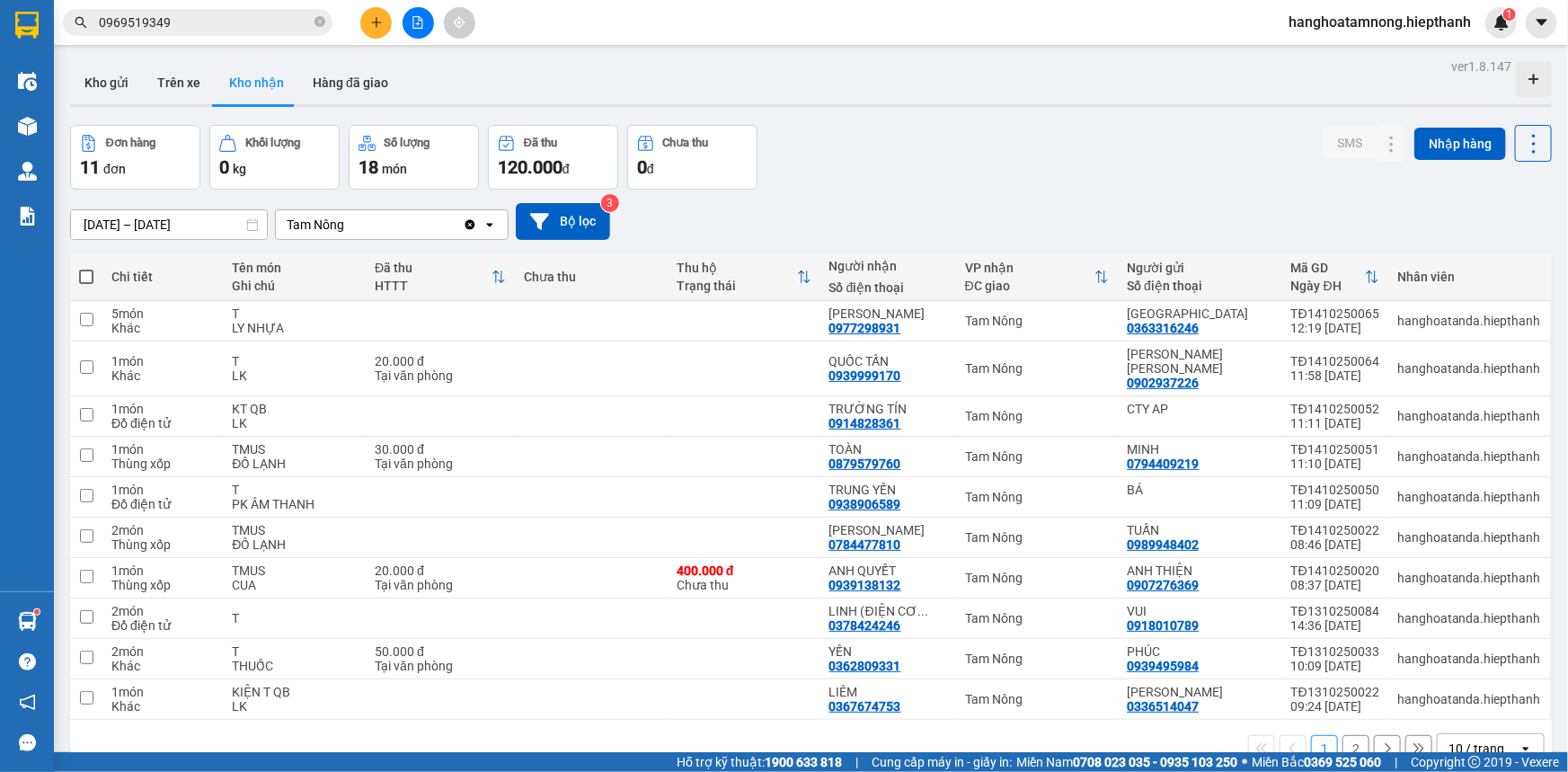
scroll to position [82, 0]
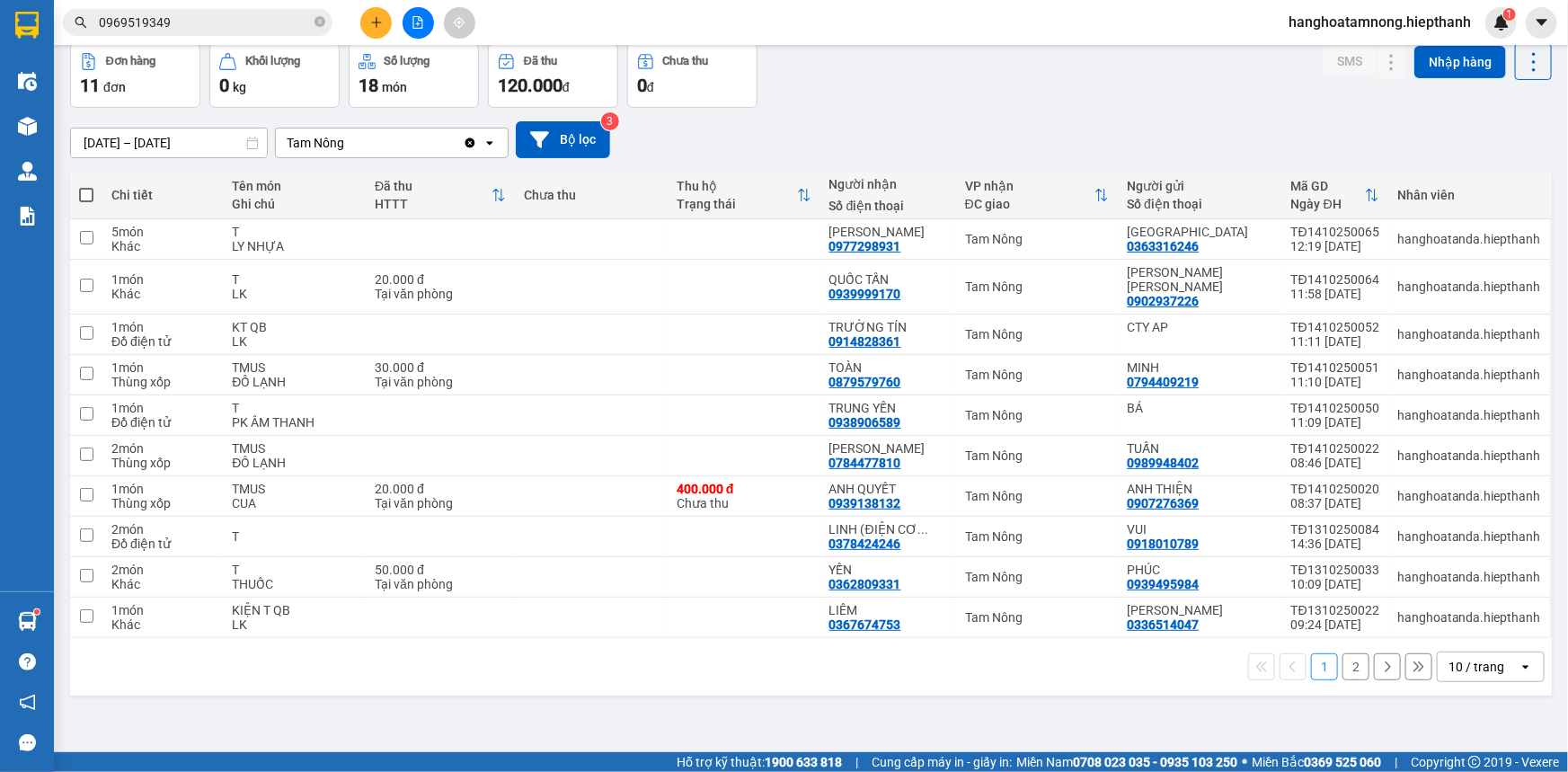
click at [223, 30] on input "0969519349" at bounding box center [205, 23] width 212 height 20
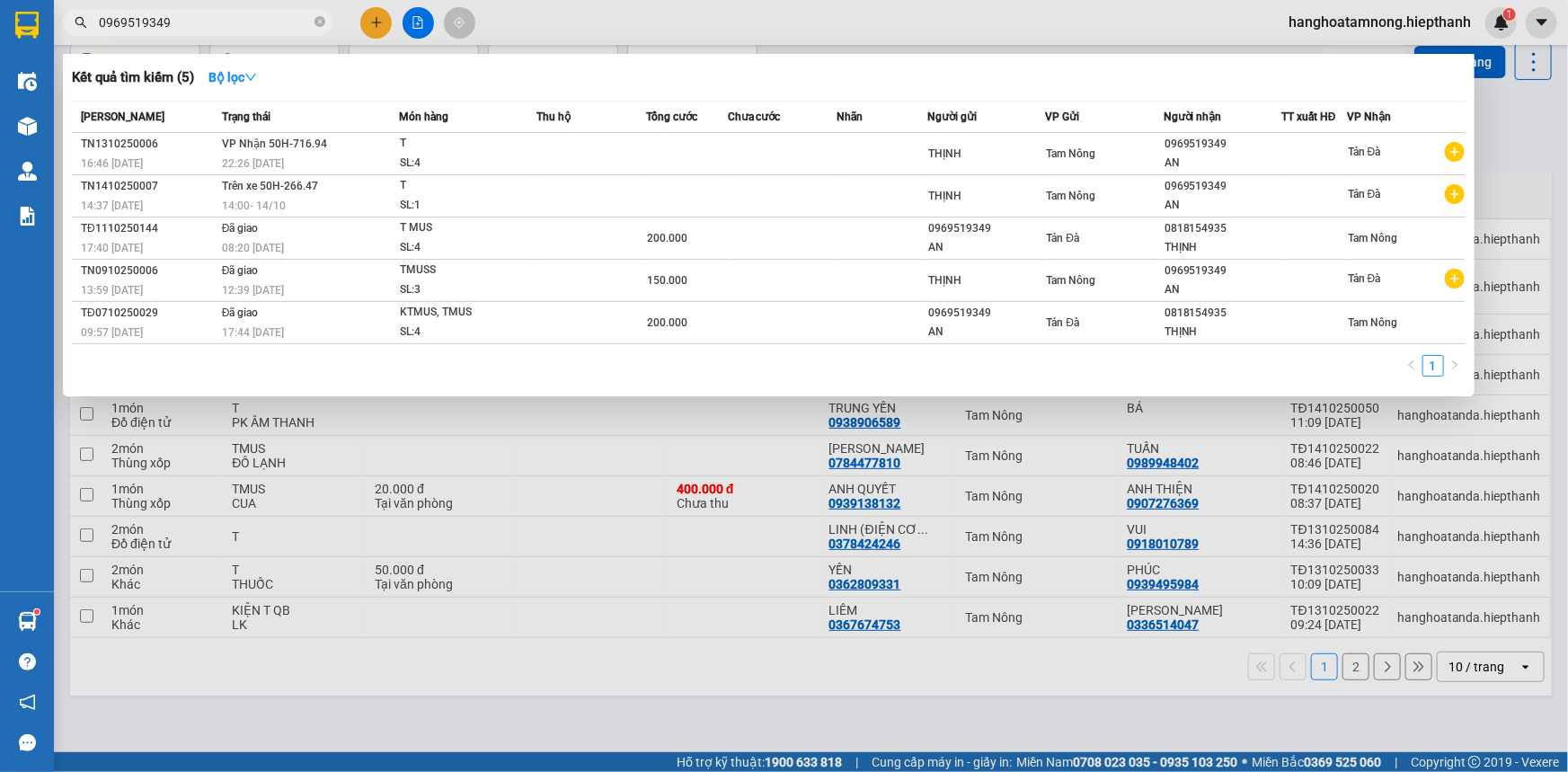
click at [223, 29] on input "0969519349" at bounding box center [205, 23] width 212 height 20
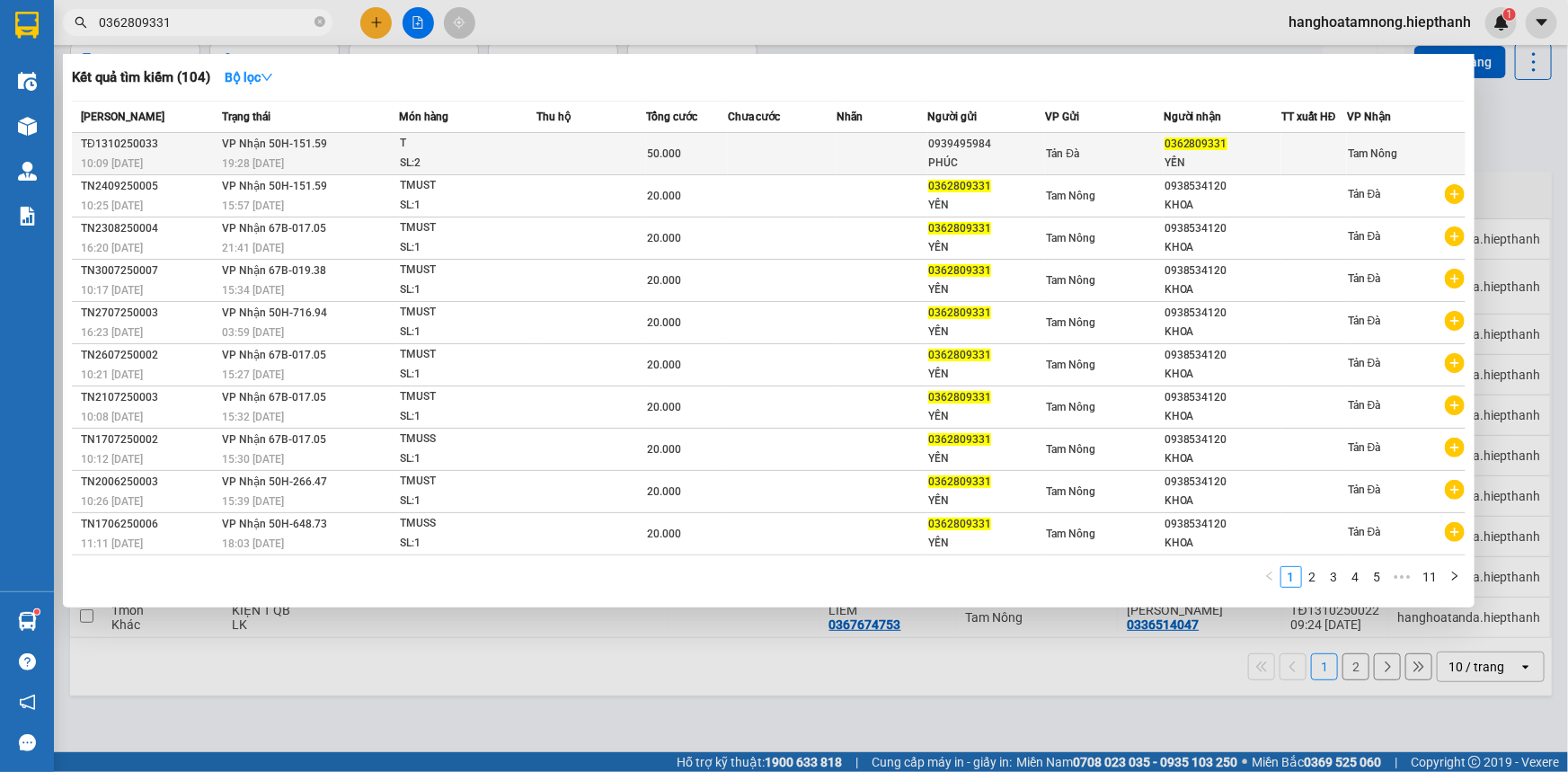
type input "0362809331"
click at [505, 151] on div "T" at bounding box center [467, 144] width 135 height 20
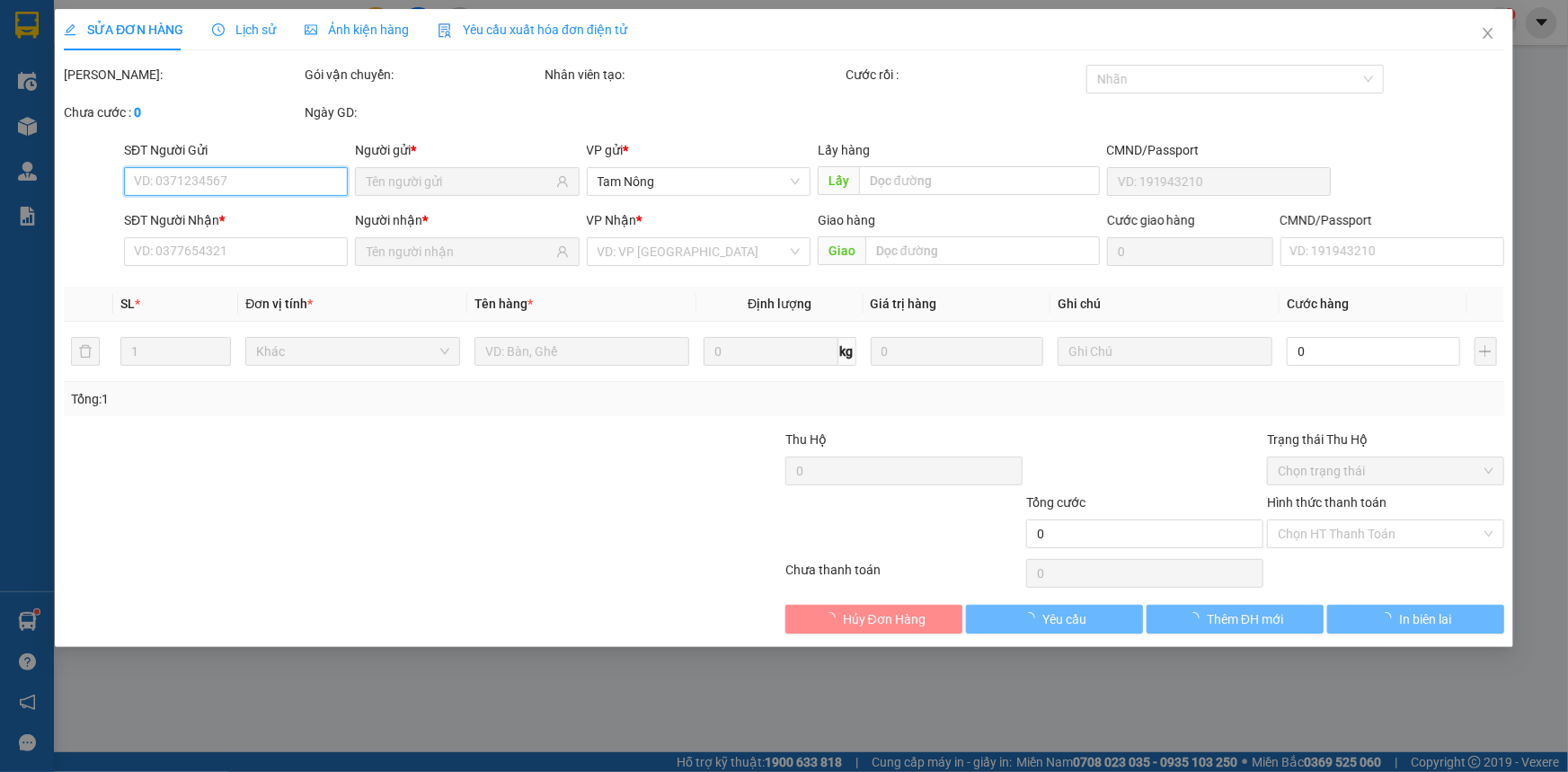
type input "0939495984"
type input "PHÚC"
type input "0362809331"
type input "YẾN"
type input "50.000"
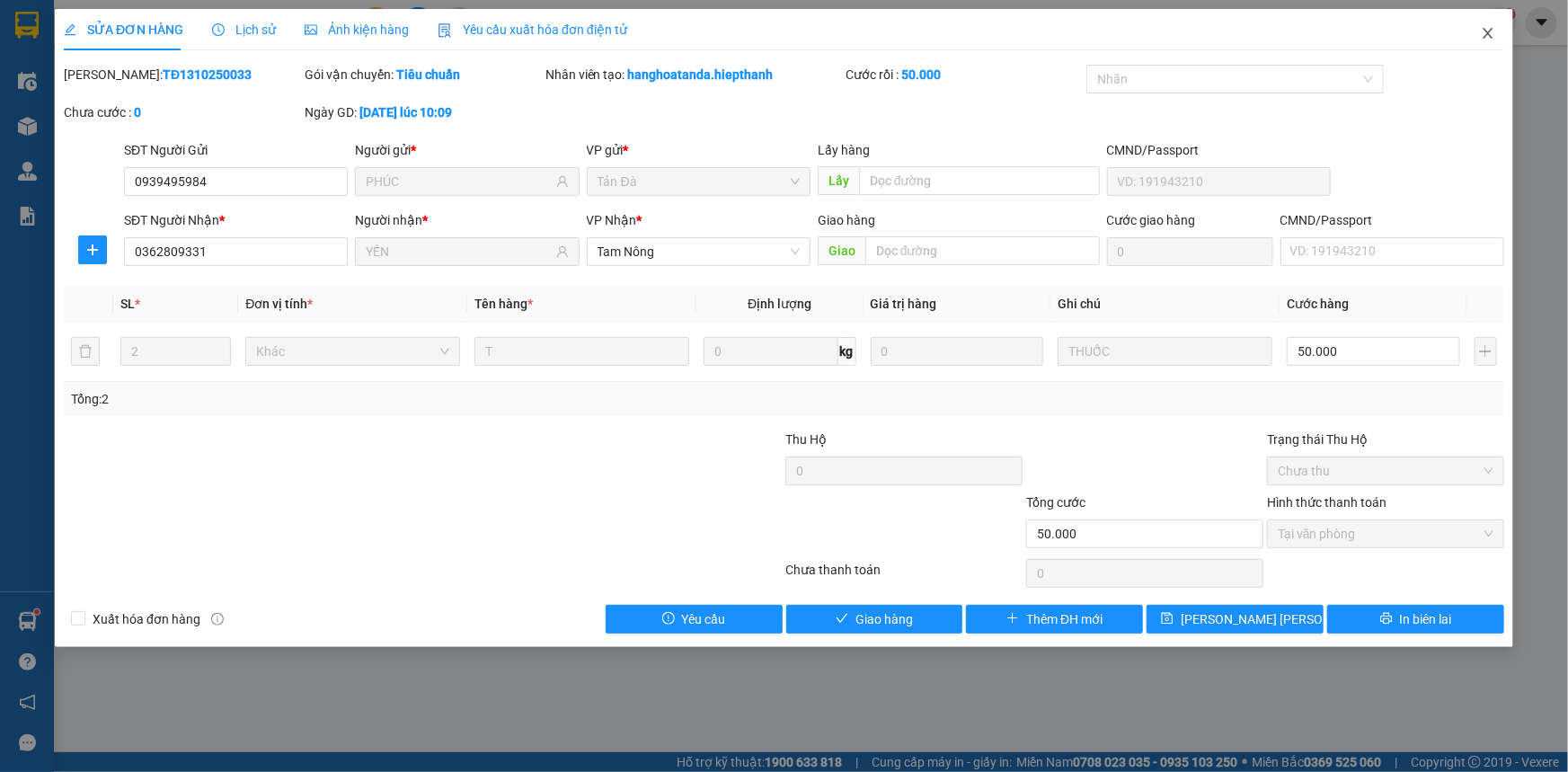
click at [1489, 34] on icon "close" at bounding box center [1487, 34] width 10 height 11
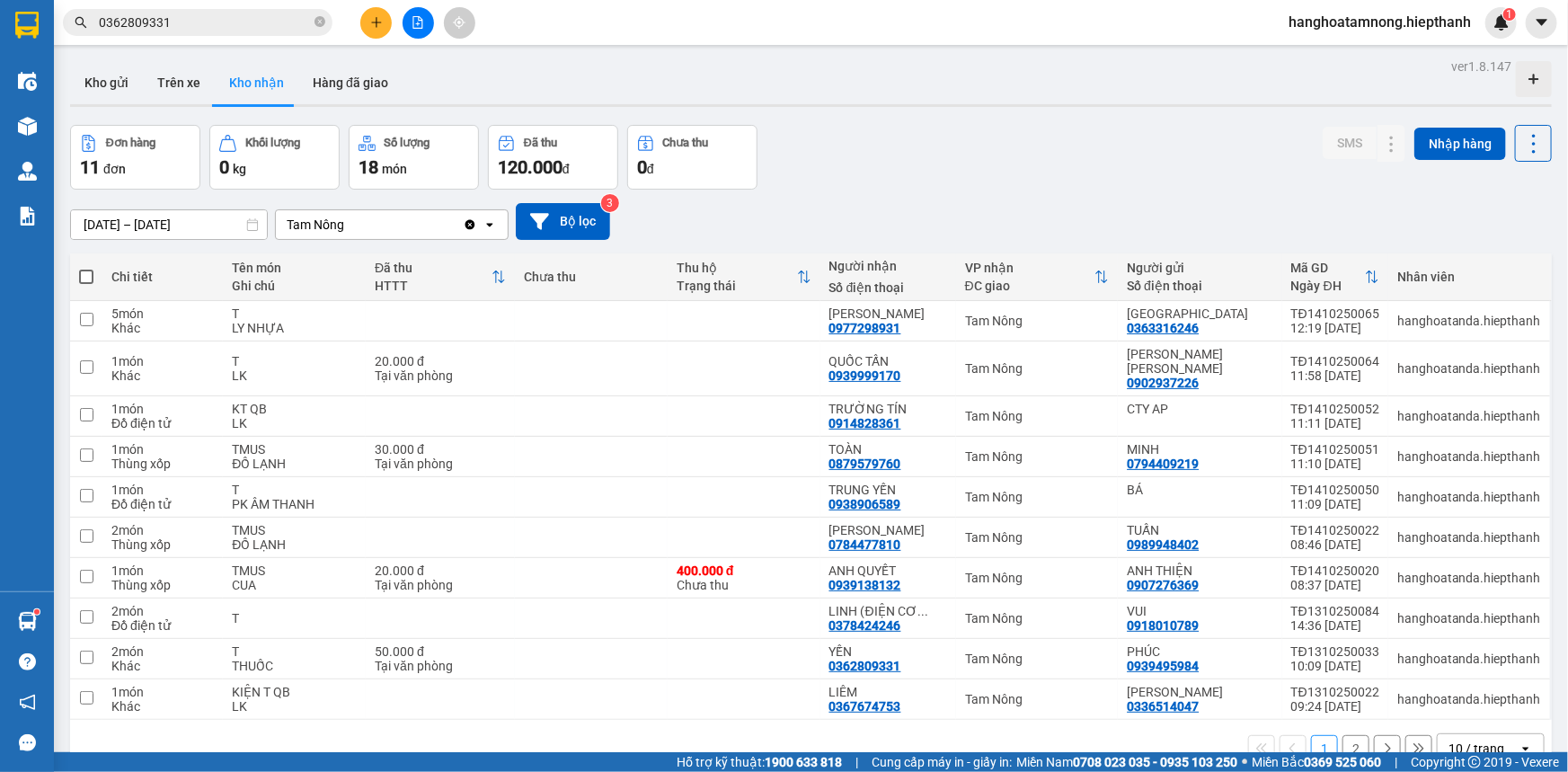
click at [190, 15] on input "0362809331" at bounding box center [205, 23] width 212 height 20
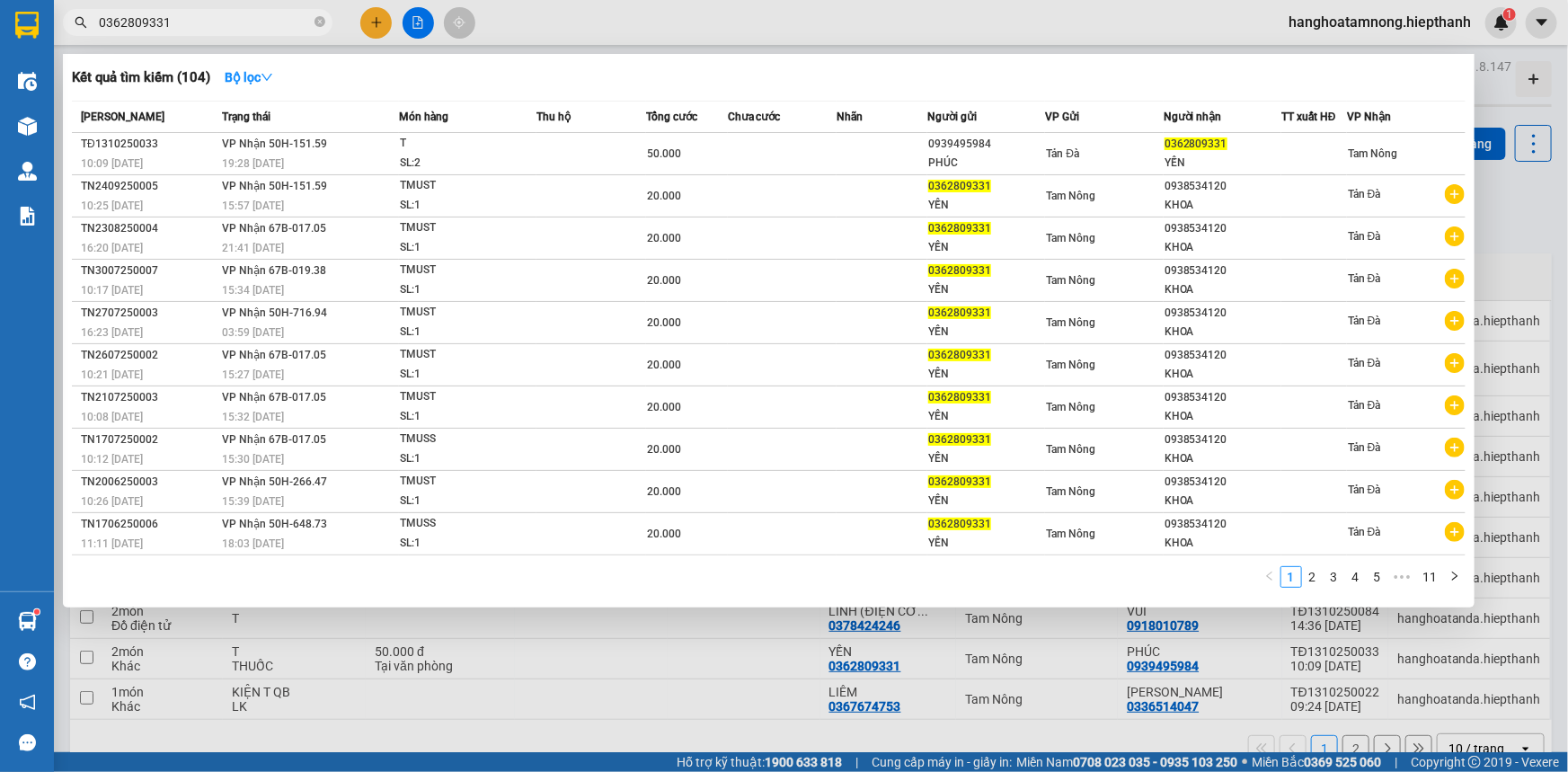
click at [190, 15] on input "0362809331" at bounding box center [205, 23] width 212 height 20
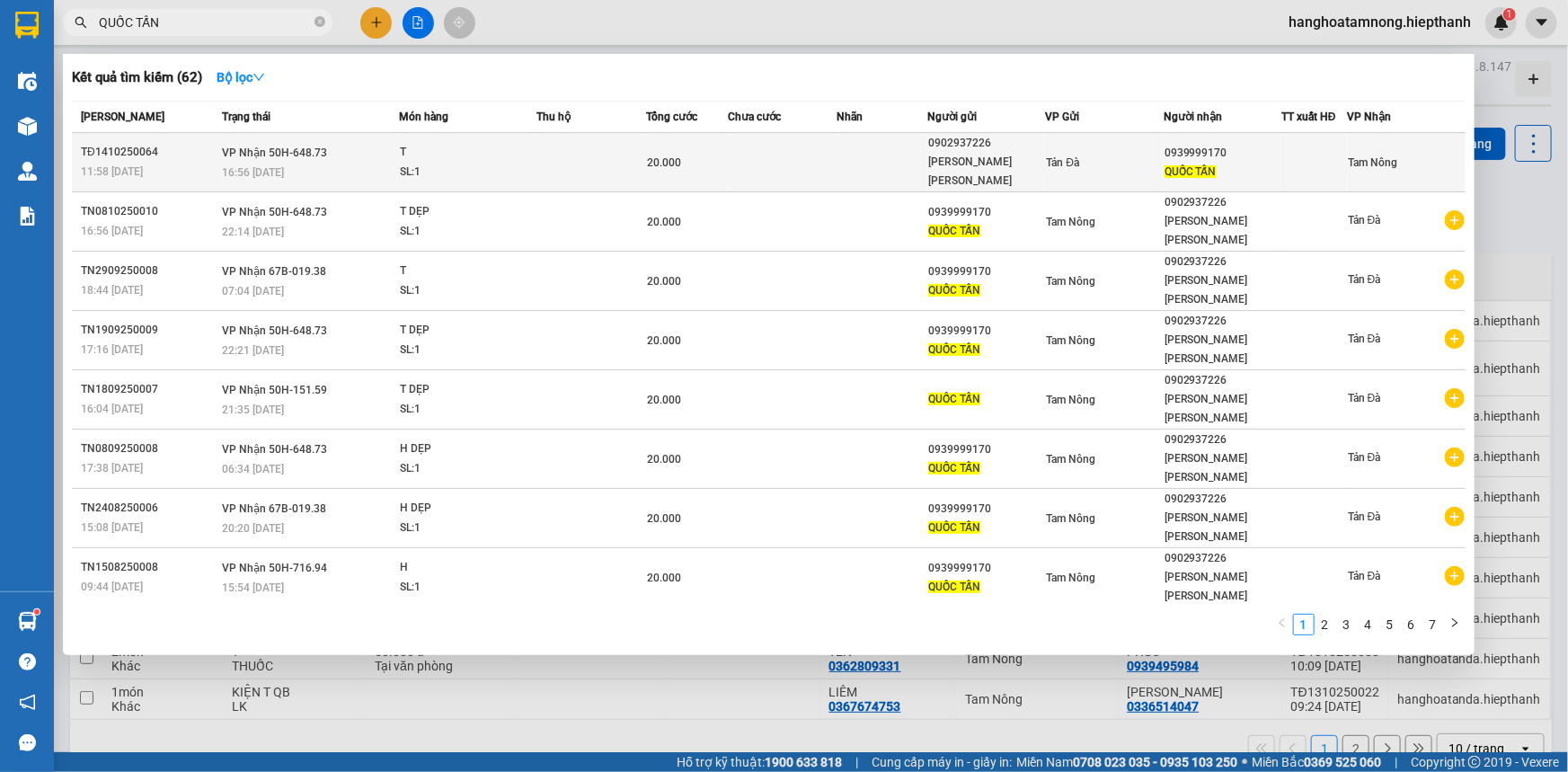
type input "QUỐC TẤN"
click at [714, 152] on div "20.000" at bounding box center [687, 162] width 80 height 20
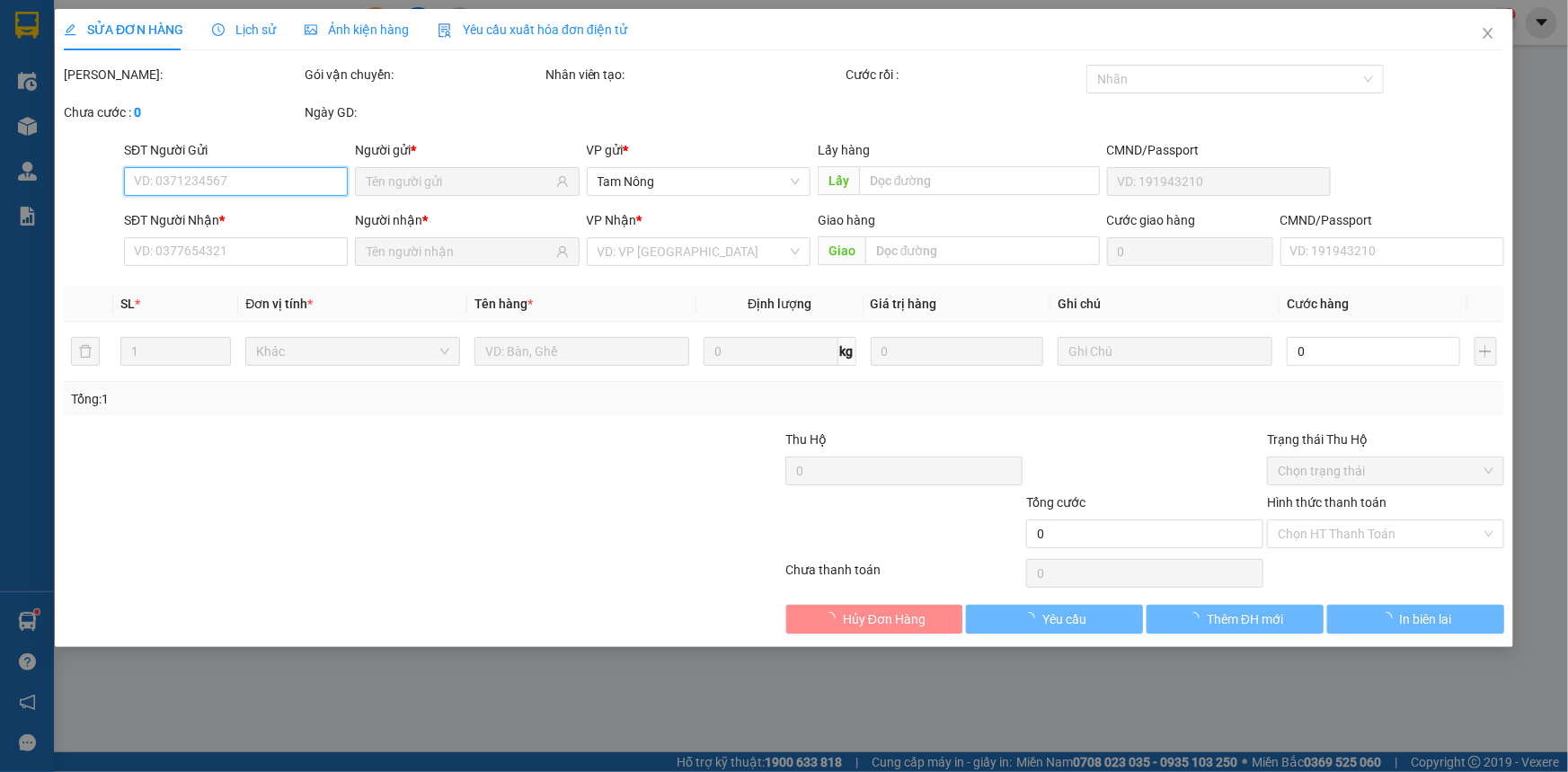
type input "0902937226"
type input "[PERSON_NAME] [PERSON_NAME]"
type input "0939999170"
type input "QUỐC TẤN"
type input "20.000"
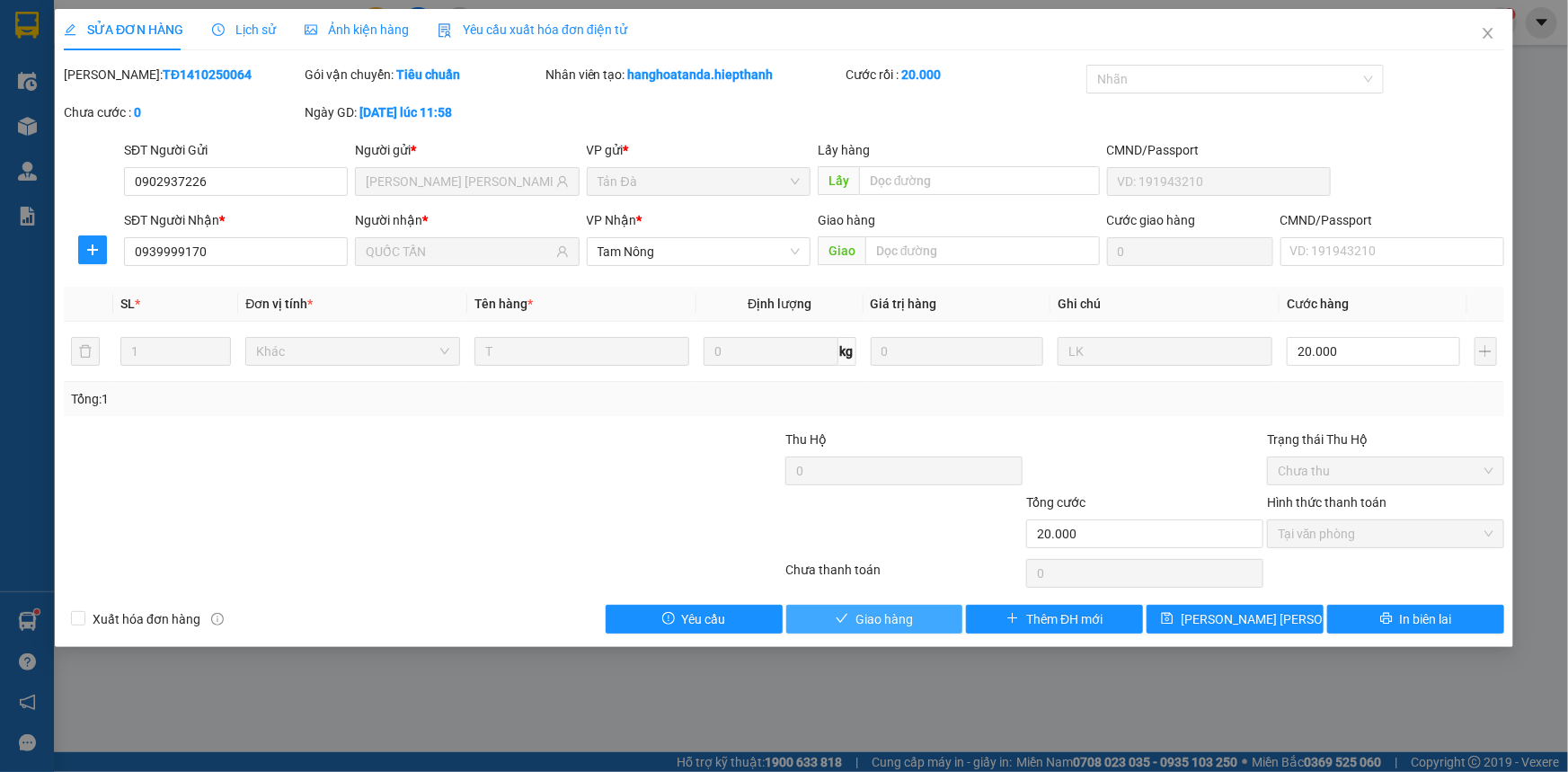
drag, startPoint x: 810, startPoint y: 611, endPoint x: 818, endPoint y: 600, distance: 13.6
click at [815, 611] on button "Giao hàng" at bounding box center [875, 620] width 177 height 29
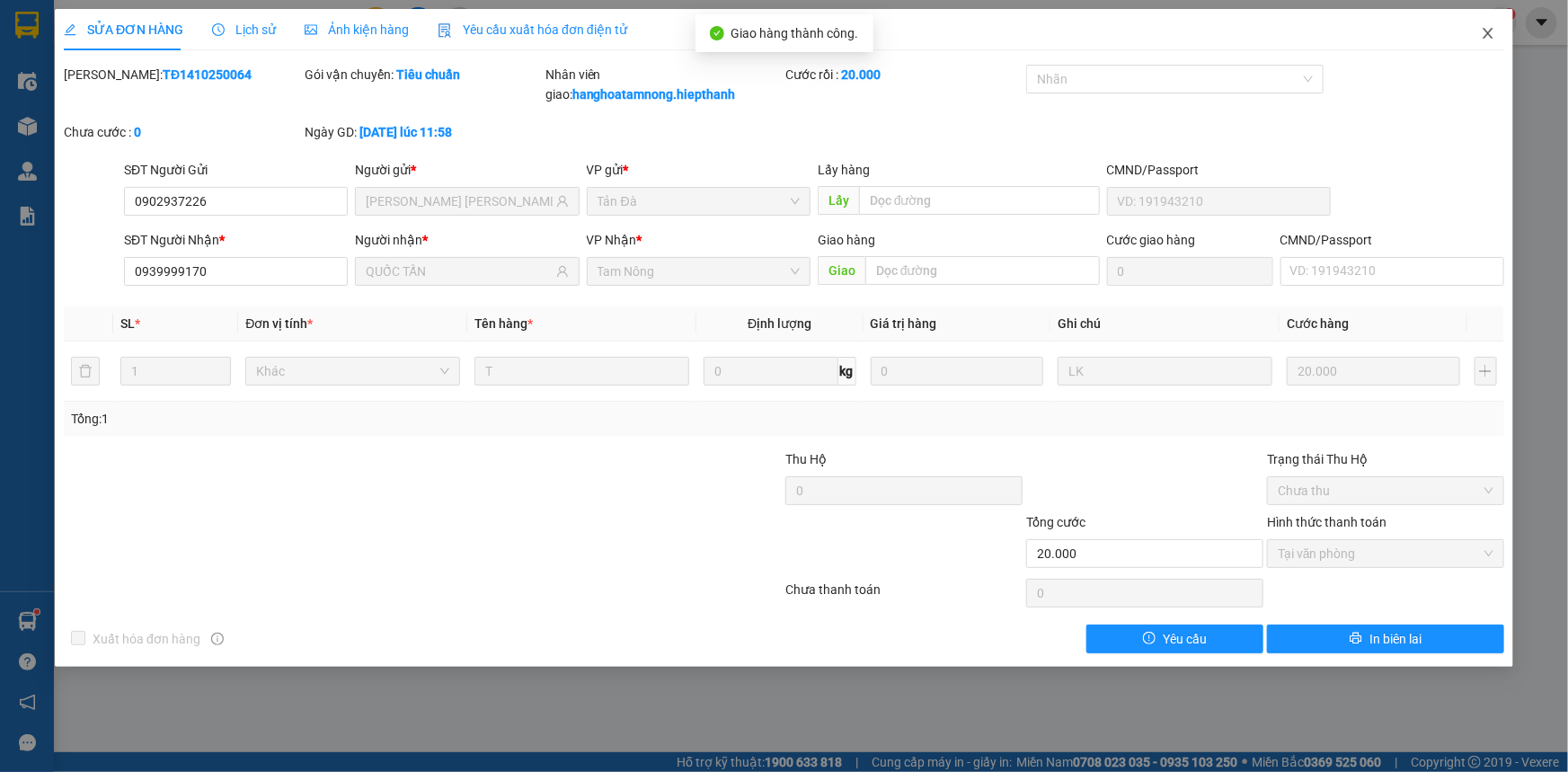
click at [1483, 35] on icon "close" at bounding box center [1488, 34] width 15 height 15
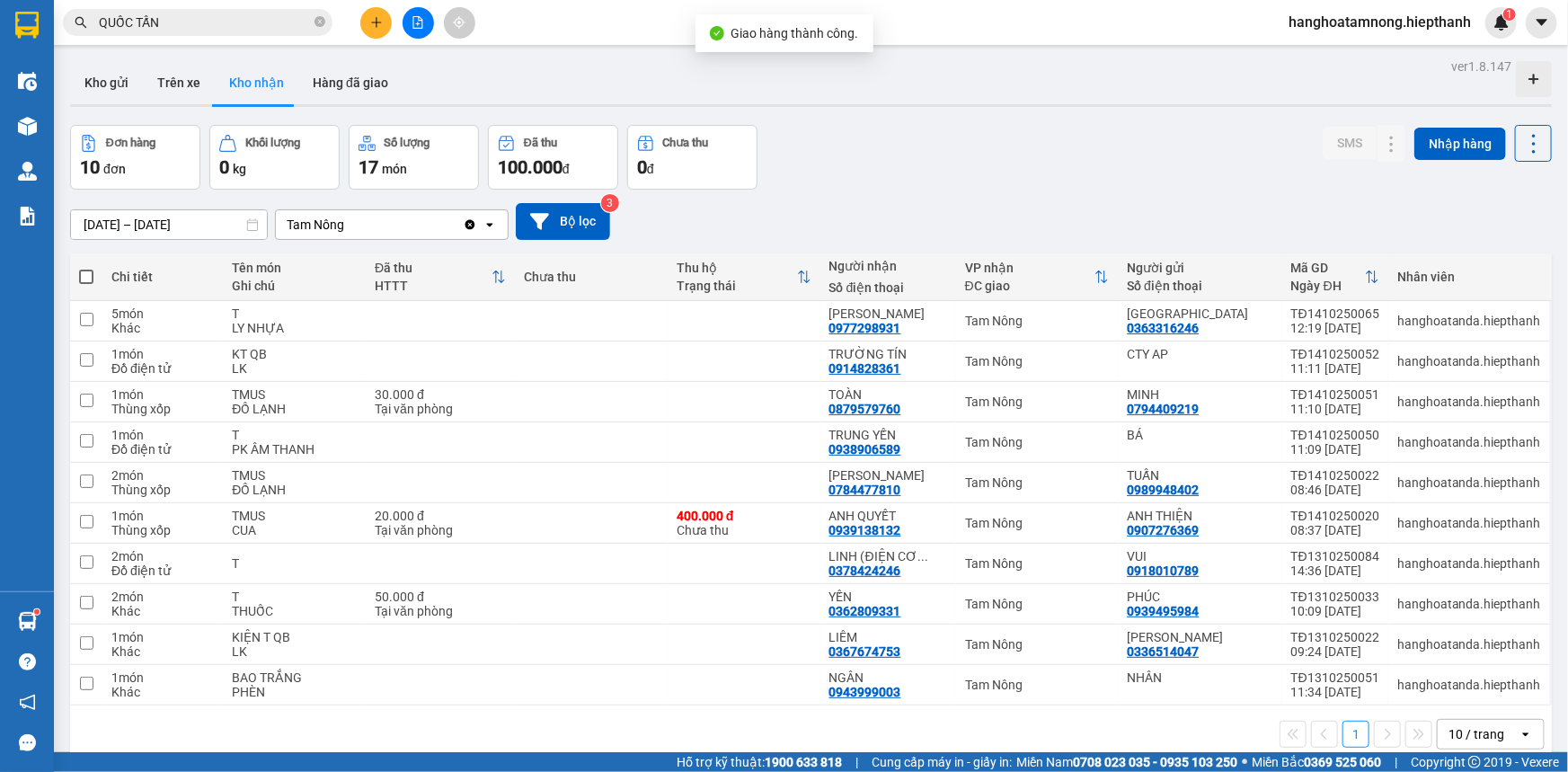
click at [252, 18] on input "QUỐC TẤN" at bounding box center [205, 23] width 212 height 20
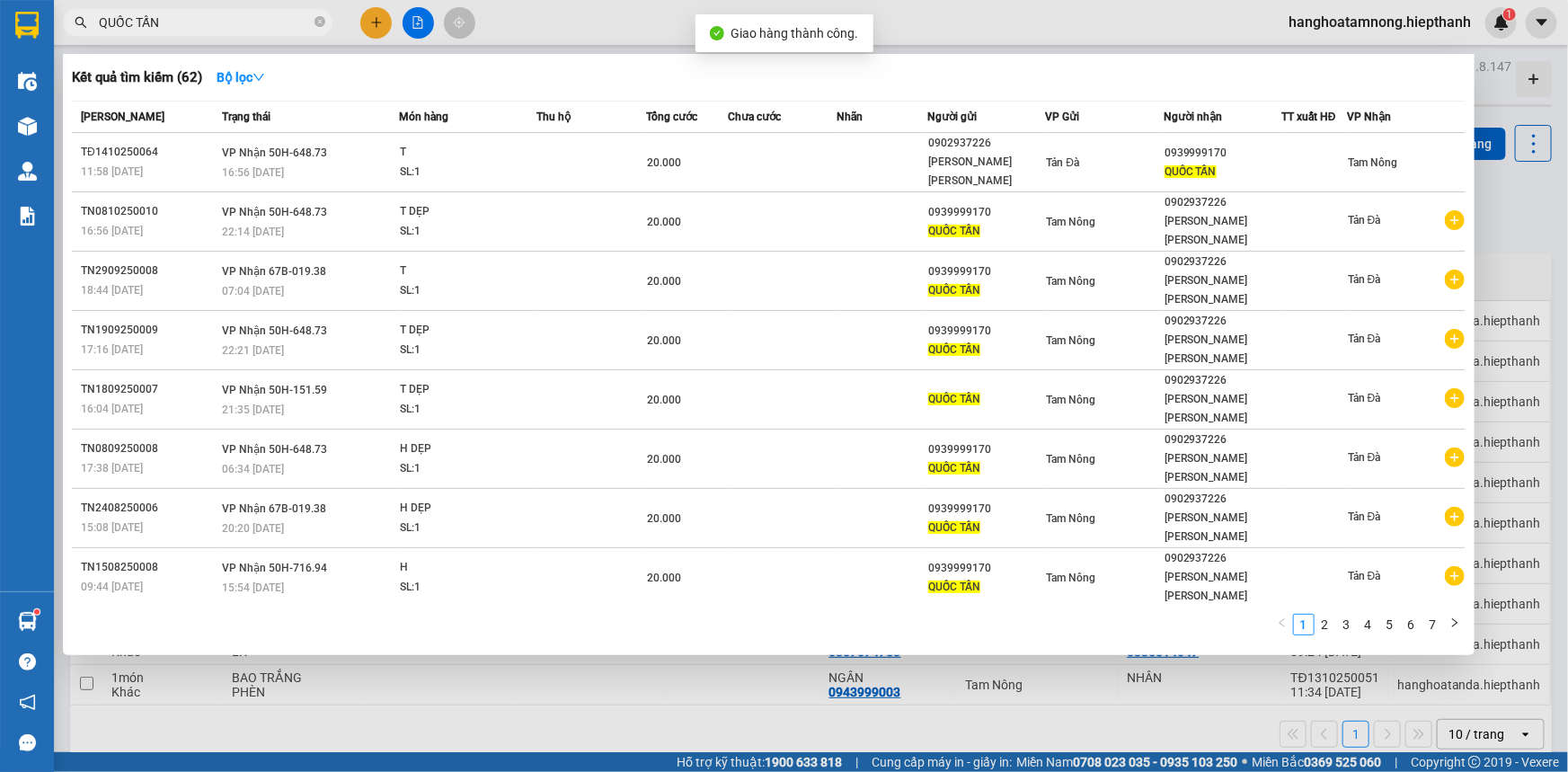
click at [252, 18] on input "QUỐC TẤN" at bounding box center [205, 23] width 212 height 20
drag, startPoint x: 252, startPoint y: 18, endPoint x: 1303, endPoint y: 132, distance: 1057.2
click at [291, 18] on input "QUỐC TẤN" at bounding box center [205, 23] width 212 height 20
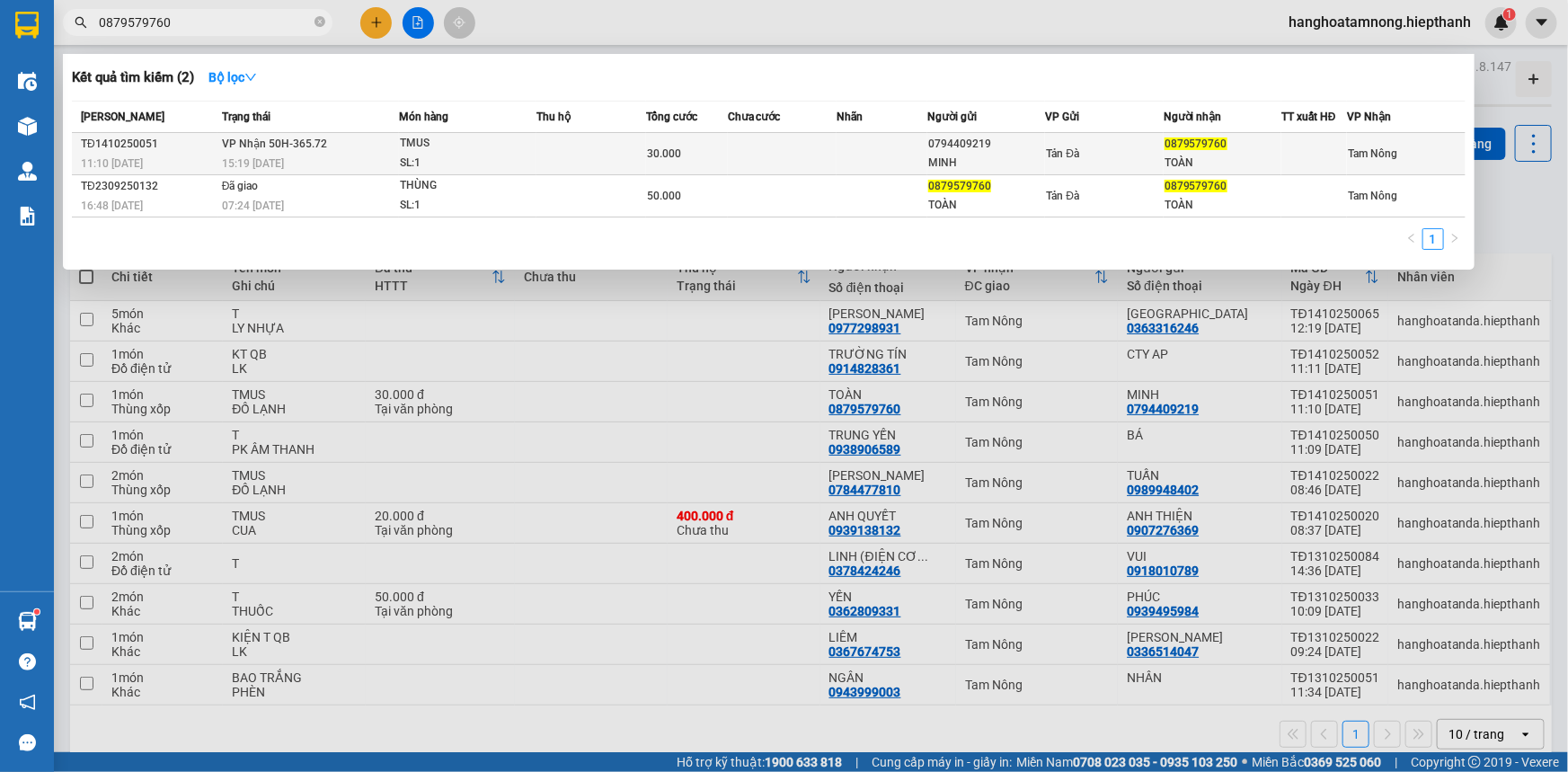
click at [1024, 155] on div "MINH" at bounding box center [986, 162] width 116 height 19
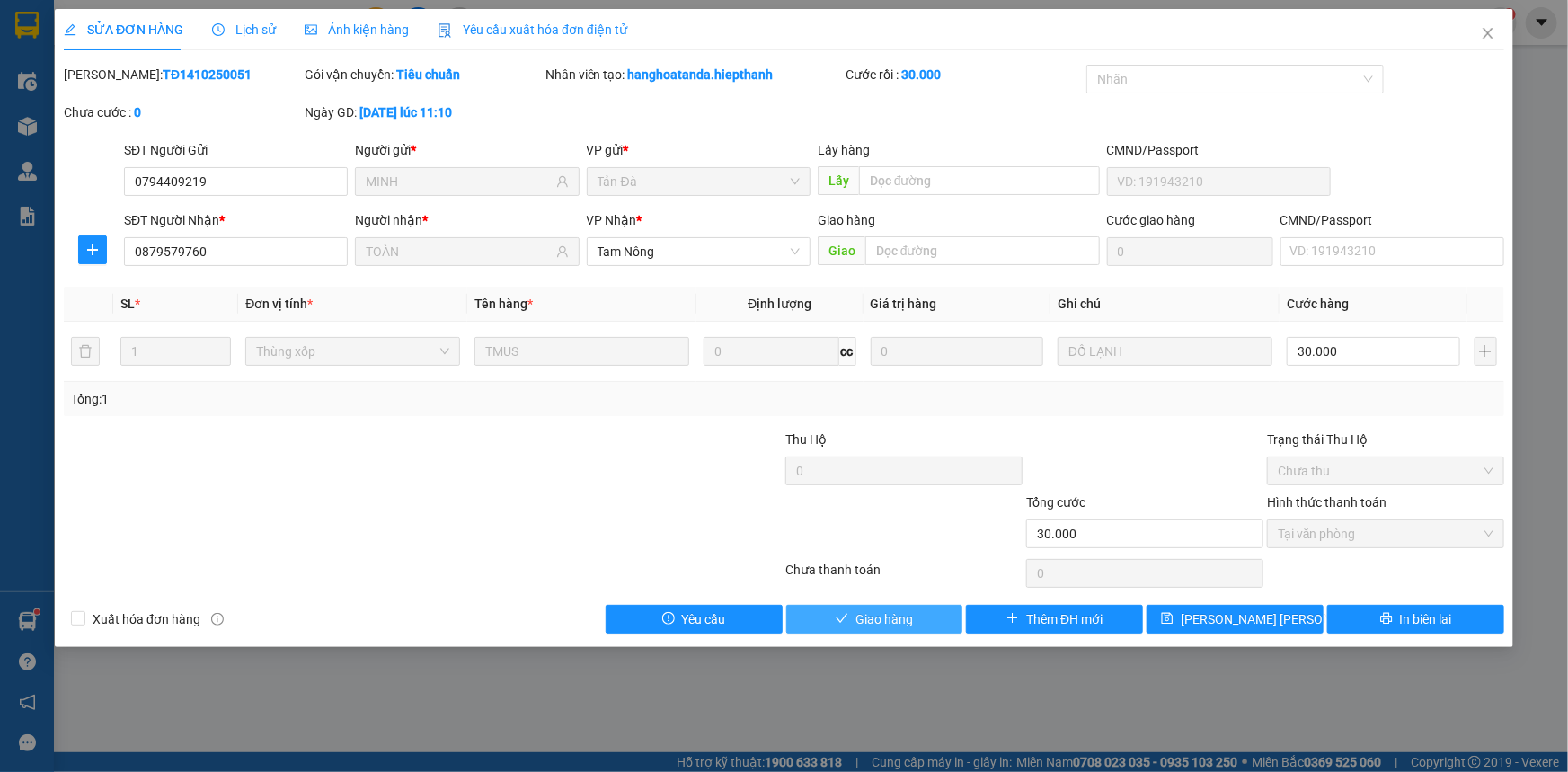
click at [835, 612] on button "Giao hàng" at bounding box center [875, 620] width 177 height 29
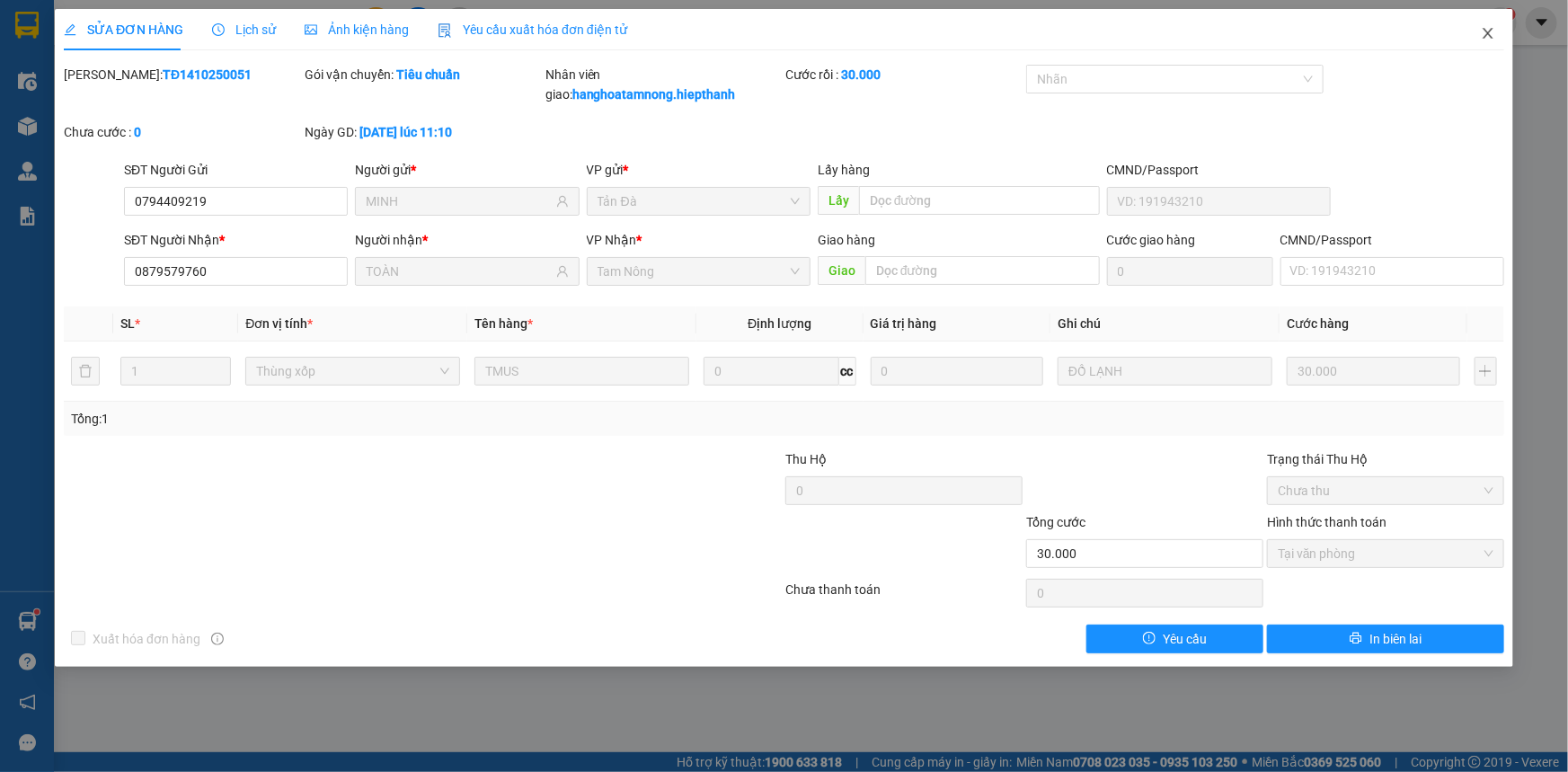
click at [1489, 34] on icon "close" at bounding box center [1487, 34] width 10 height 11
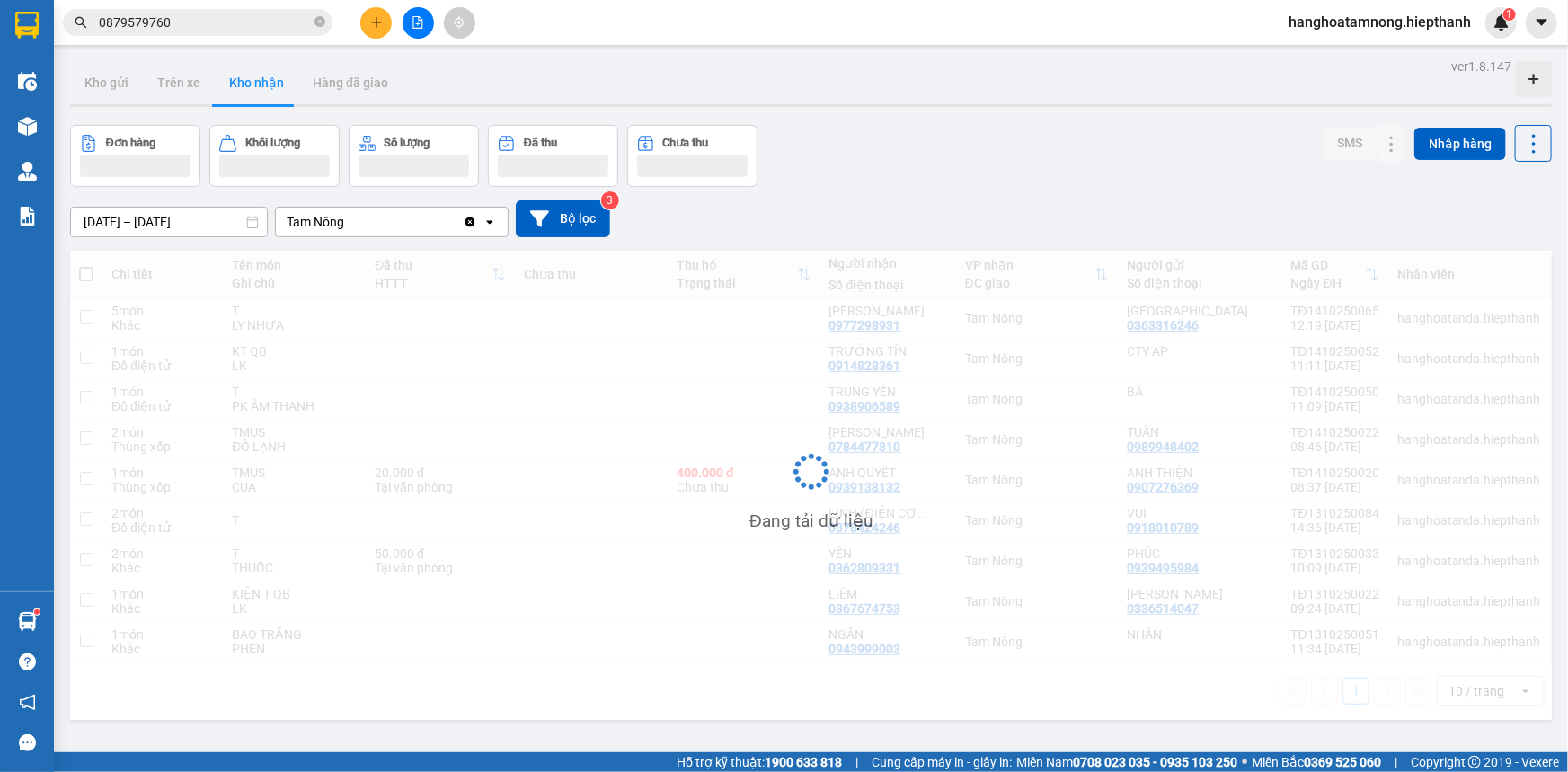
click at [182, 26] on input "0879579760" at bounding box center [205, 23] width 212 height 20
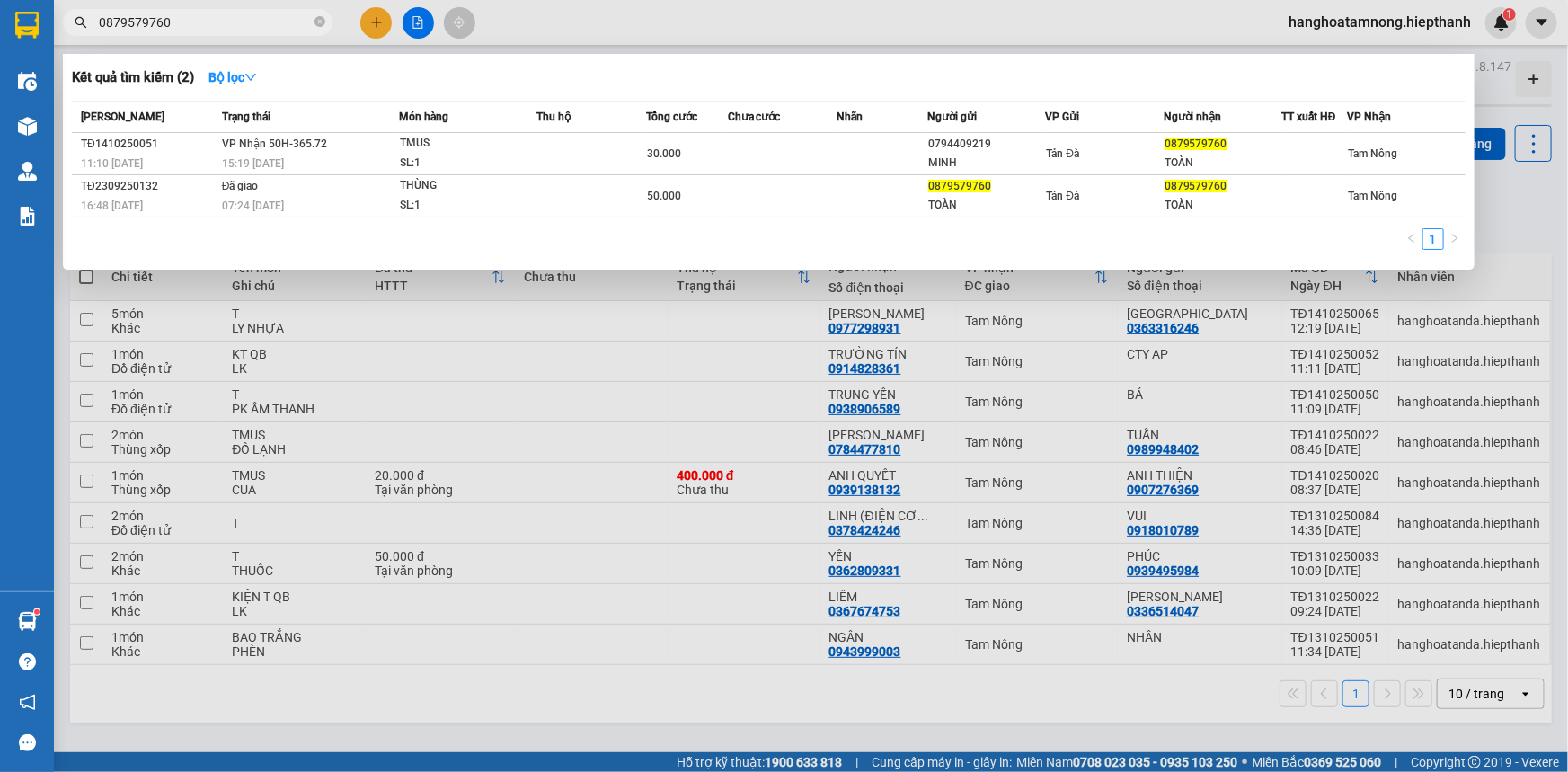
click at [182, 26] on input "0879579760" at bounding box center [205, 23] width 212 height 20
drag, startPoint x: 182, startPoint y: 26, endPoint x: 632, endPoint y: 26, distance: 450.0
click at [194, 26] on input "0879579760" at bounding box center [205, 23] width 212 height 20
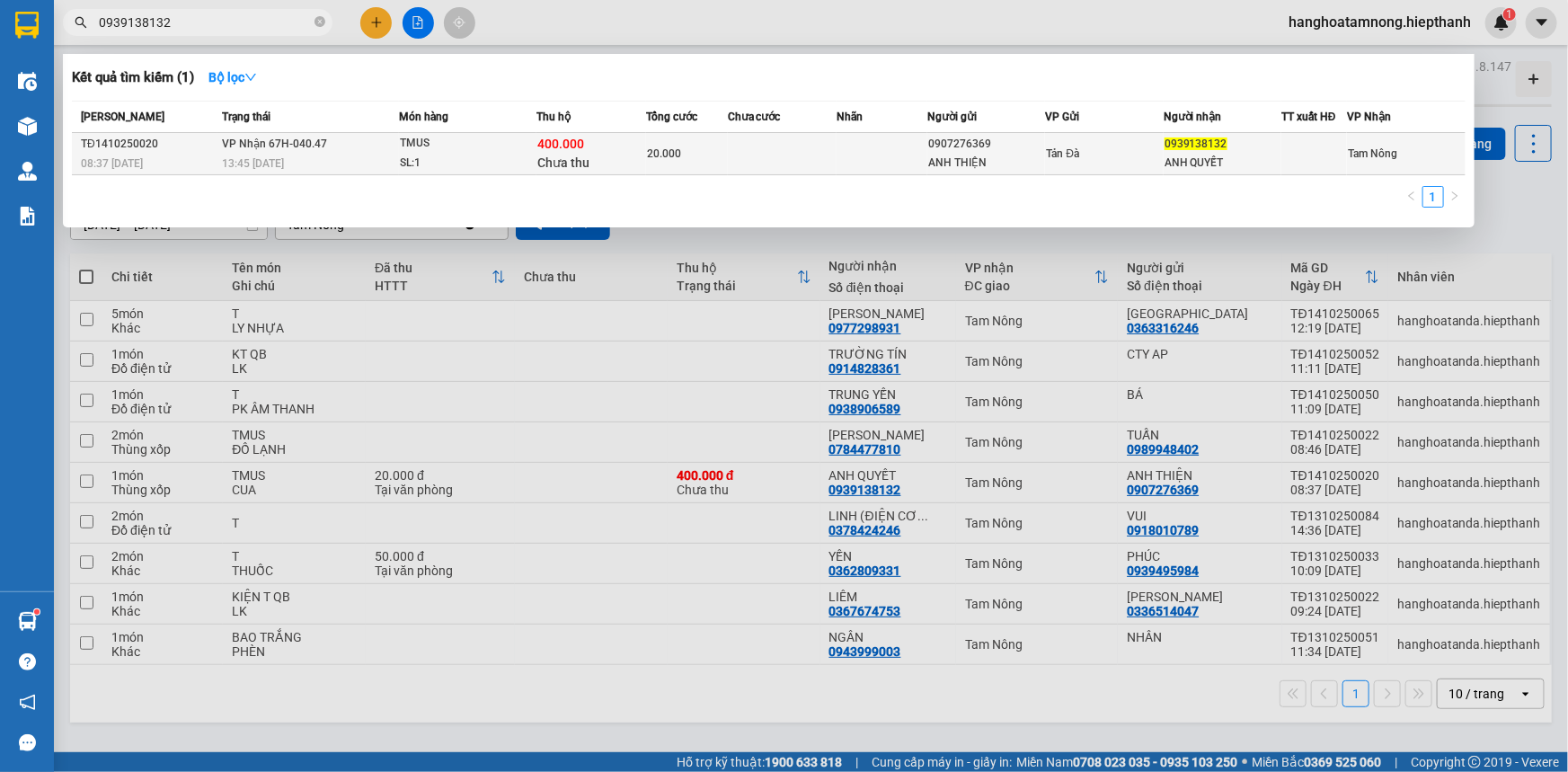
type input "0939138132"
click at [757, 151] on td at bounding box center [782, 154] width 109 height 43
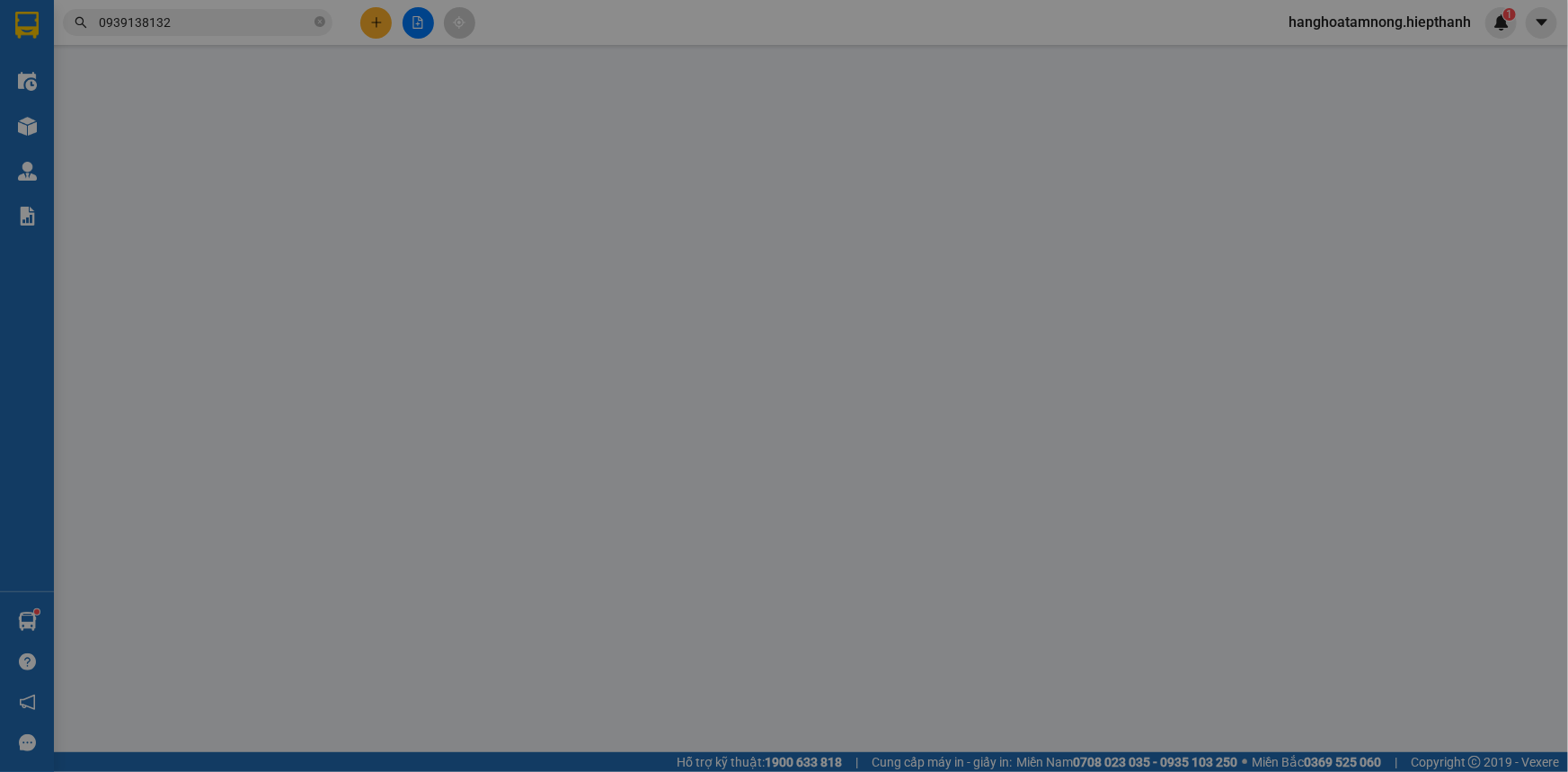
type input "0907276369"
type input "ANH THIỆN"
type input "0939138132"
type input "ANH QUYẾT"
type input "20.000"
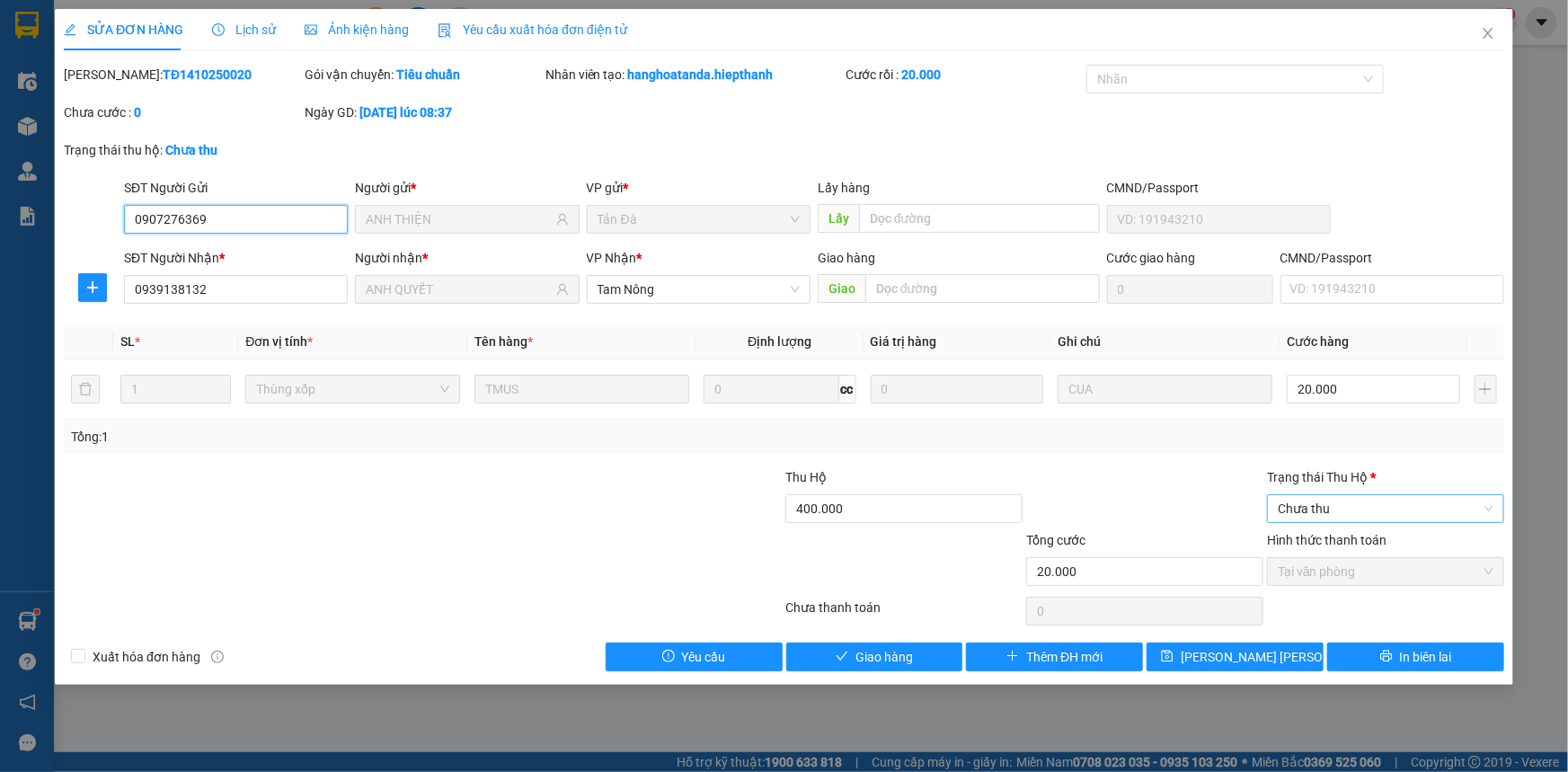
click at [1369, 500] on span "Chưa thu" at bounding box center [1386, 509] width 216 height 27
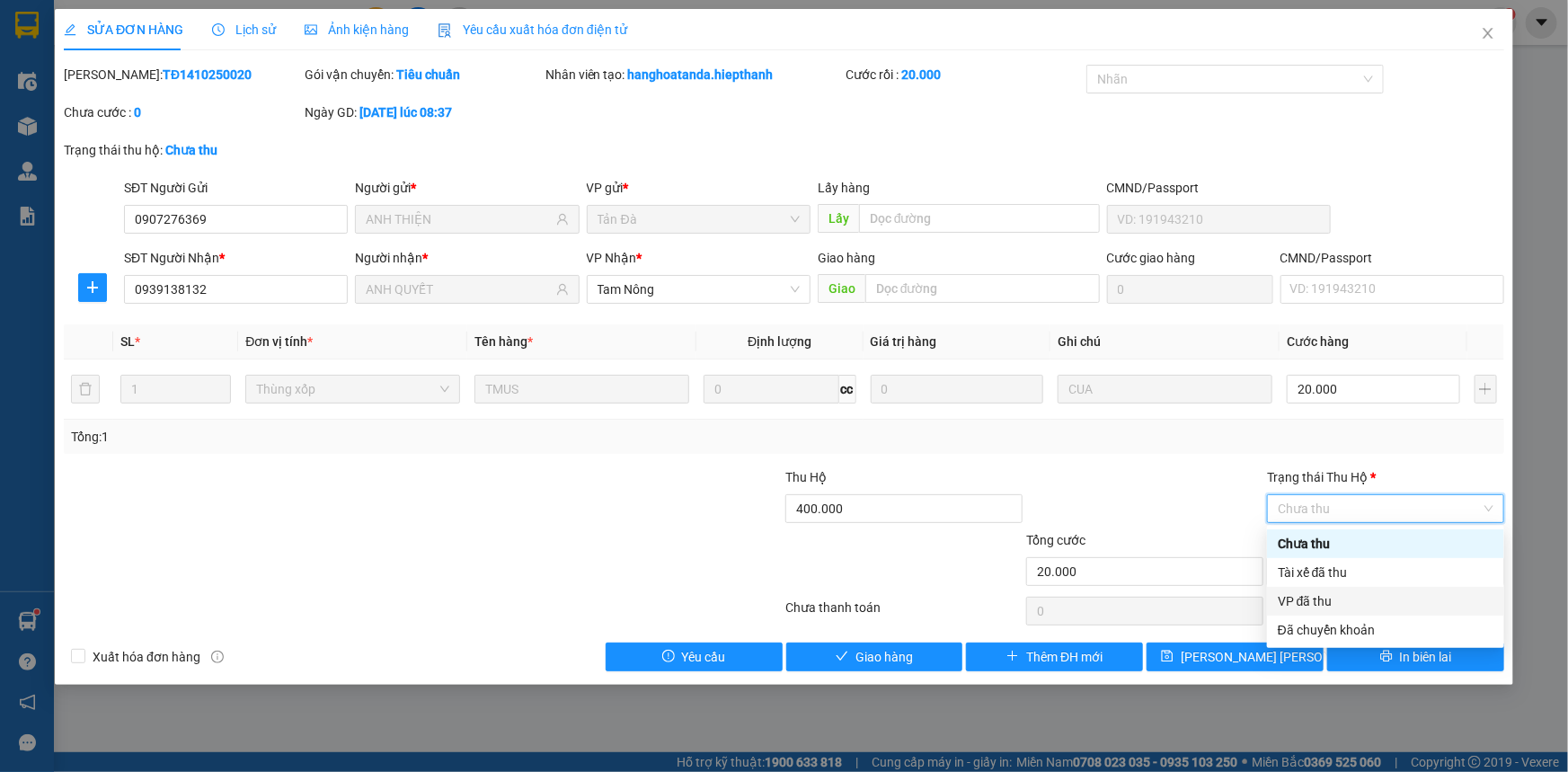
click at [1317, 600] on div "VP đã thu" at bounding box center [1386, 601] width 216 height 20
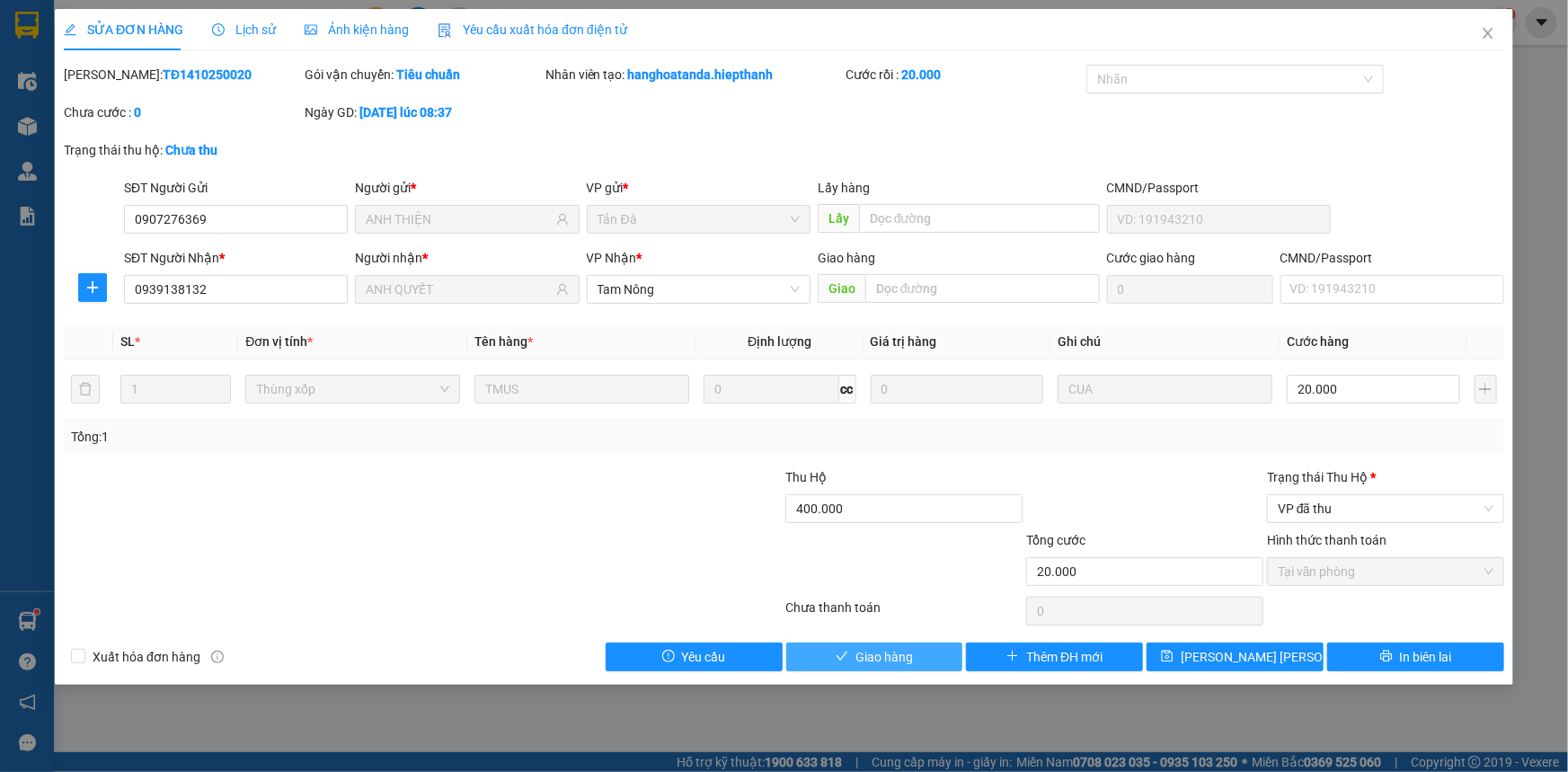
click at [933, 650] on button "Giao hàng" at bounding box center [875, 657] width 177 height 29
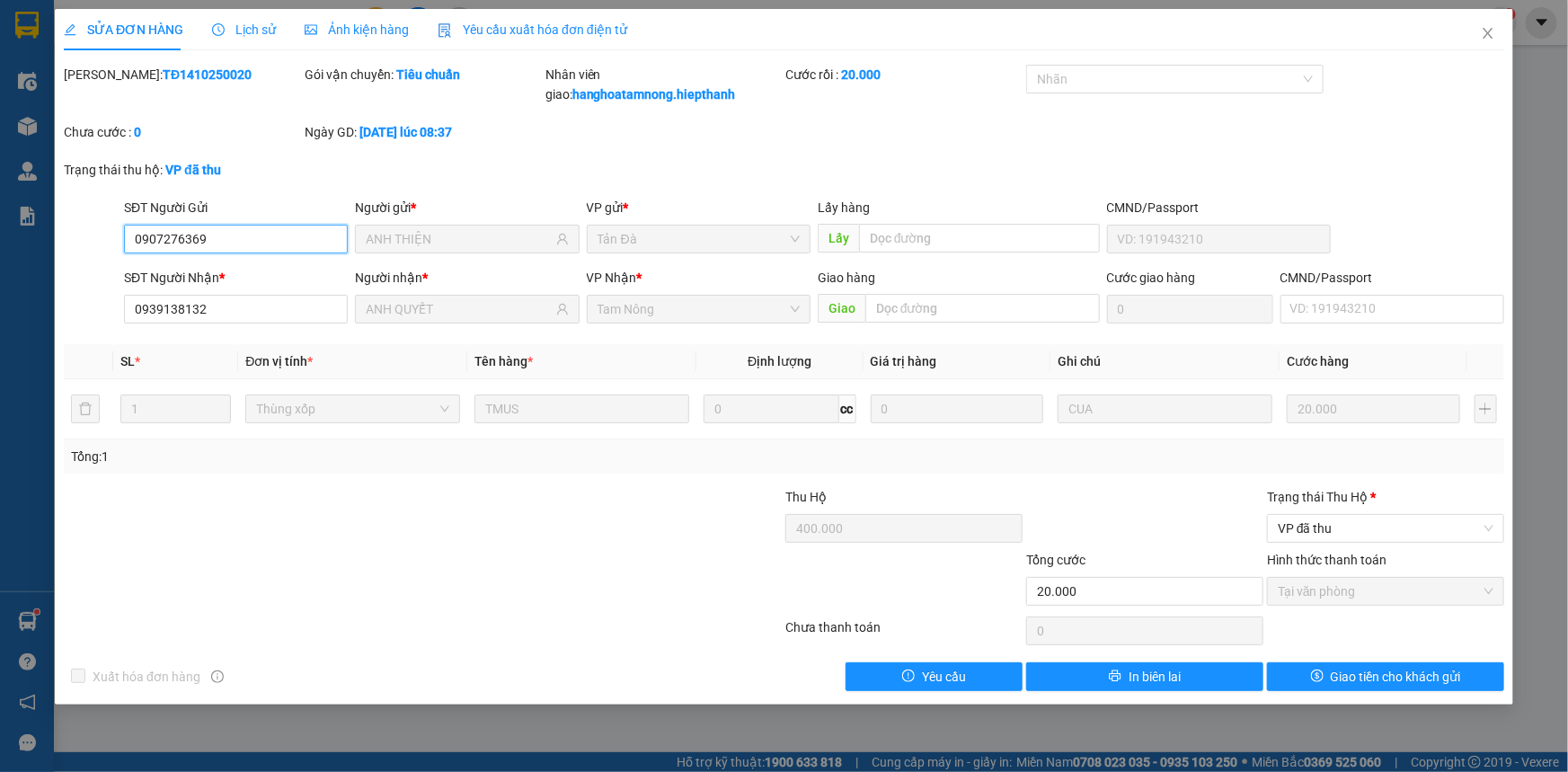
drag, startPoint x: 204, startPoint y: 242, endPoint x: 105, endPoint y: 233, distance: 99.4
click at [104, 233] on div "SĐT Người Gửi 0907276369 0907276369 Người gửi * [PERSON_NAME] VP gửi * Tản Đà L…" at bounding box center [784, 229] width 1445 height 63
drag, startPoint x: 208, startPoint y: 312, endPoint x: 126, endPoint y: 312, distance: 82.0
click at [126, 312] on input "0939138132" at bounding box center [236, 309] width 224 height 29
click at [1492, 37] on icon "close" at bounding box center [1487, 34] width 10 height 11
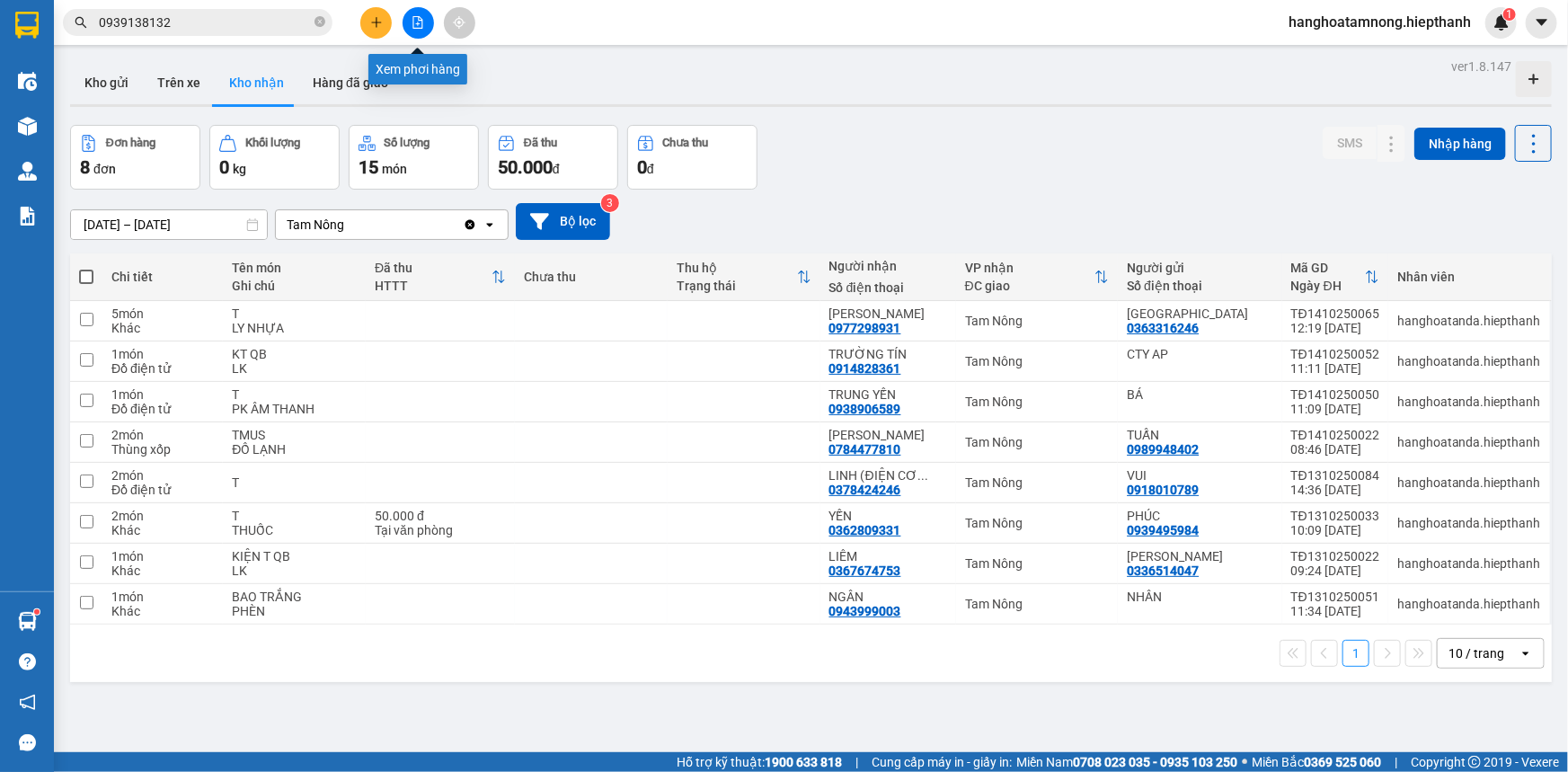
click at [423, 22] on icon "file-add" at bounding box center [418, 23] width 13 height 13
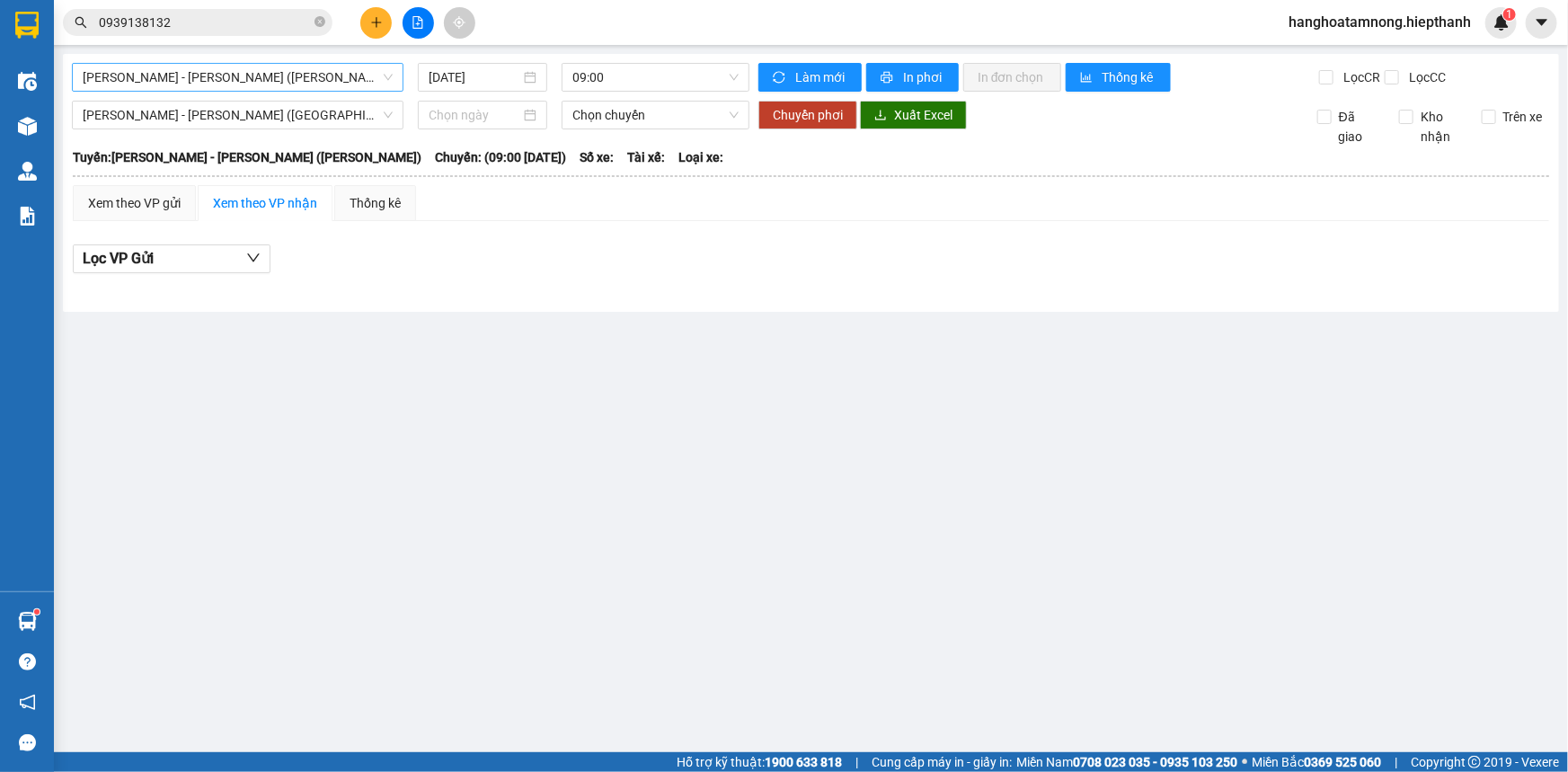
drag, startPoint x: 284, startPoint y: 69, endPoint x: 273, endPoint y: 72, distance: 11.4
click at [282, 71] on span "[PERSON_NAME] - [PERSON_NAME] ([PERSON_NAME])" at bounding box center [238, 77] width 310 height 27
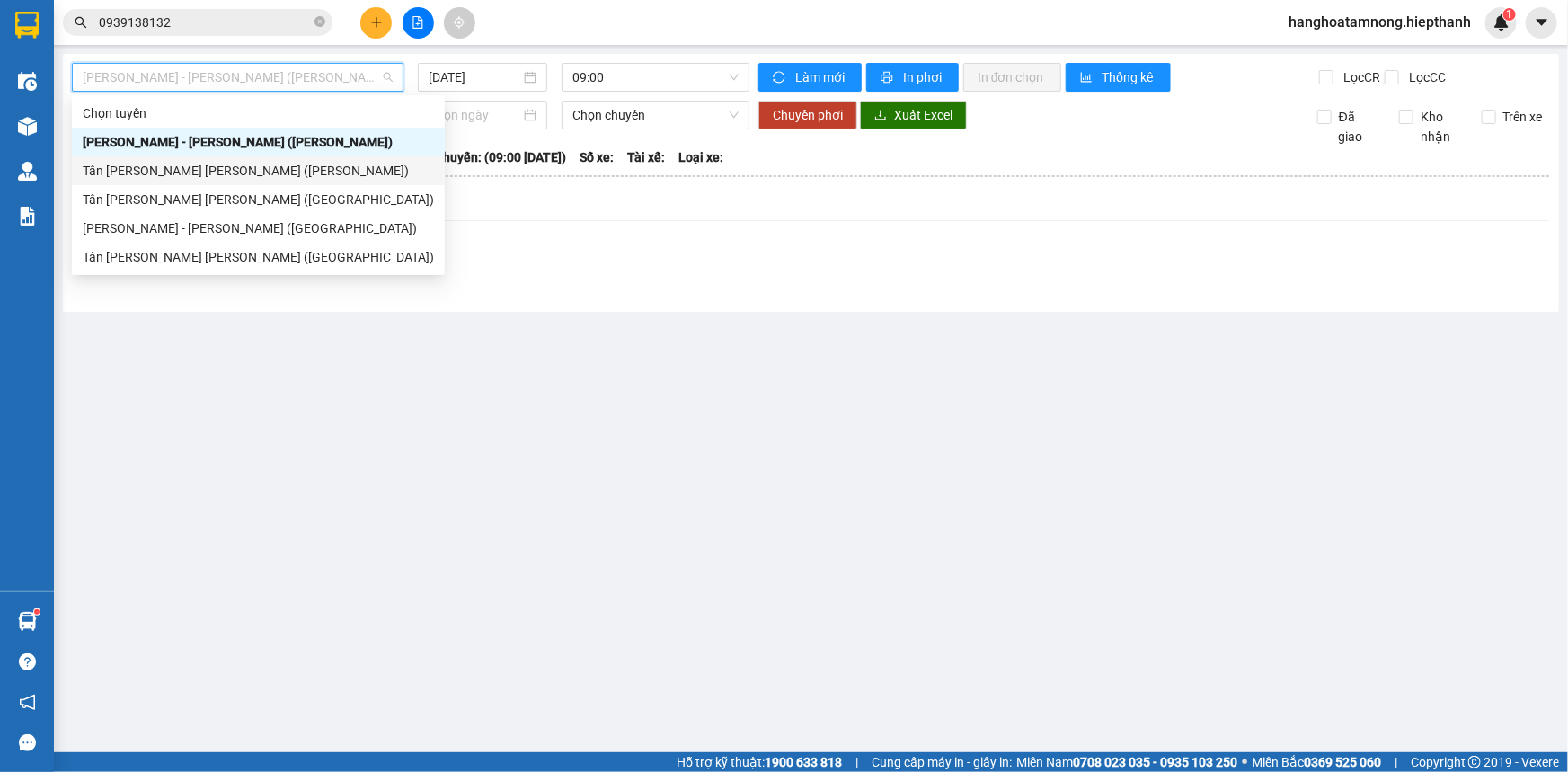
click at [152, 173] on div "Tân [PERSON_NAME] [PERSON_NAME] ([PERSON_NAME])" at bounding box center [258, 171] width 351 height 20
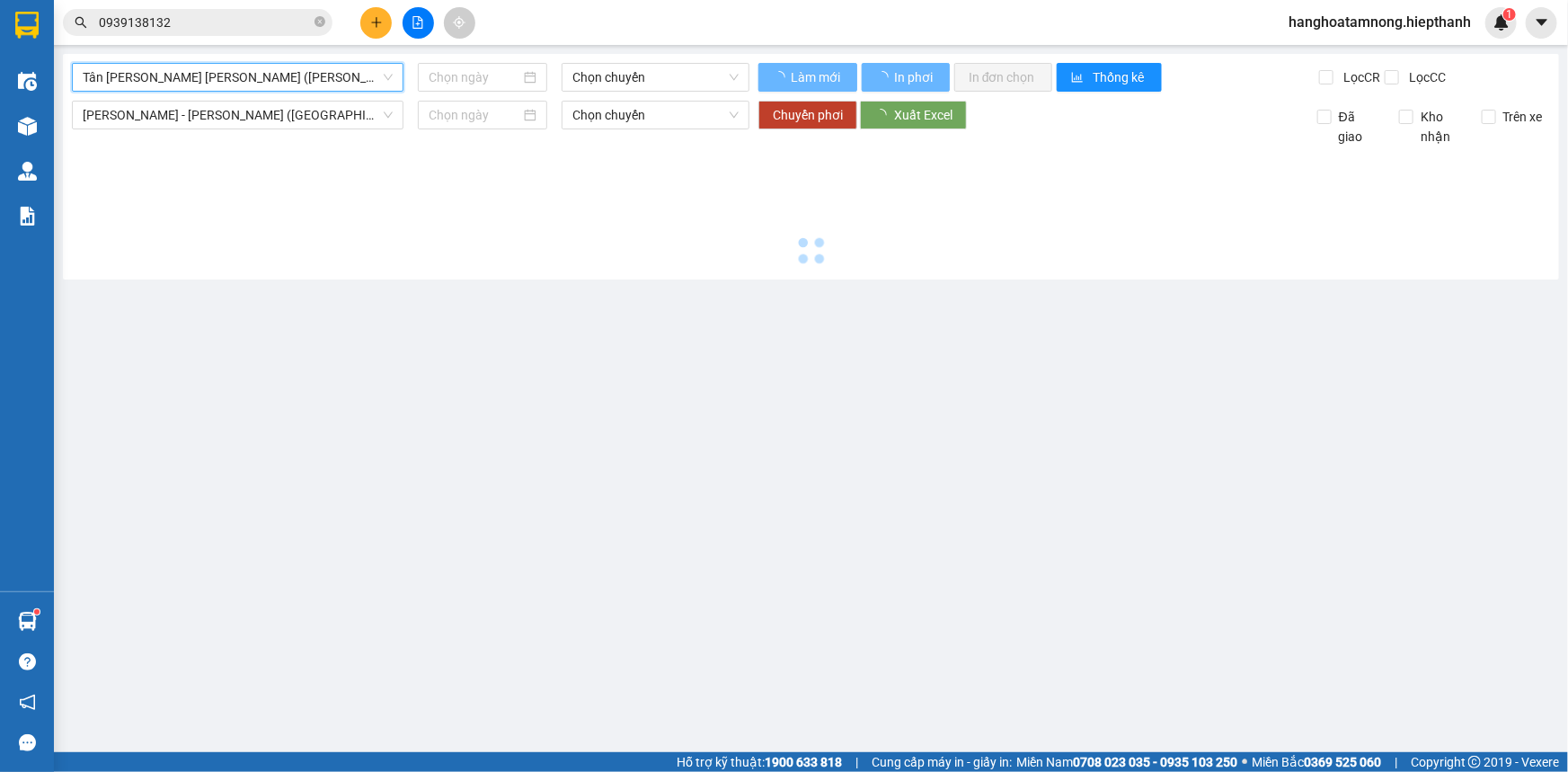
type input "[DATE]"
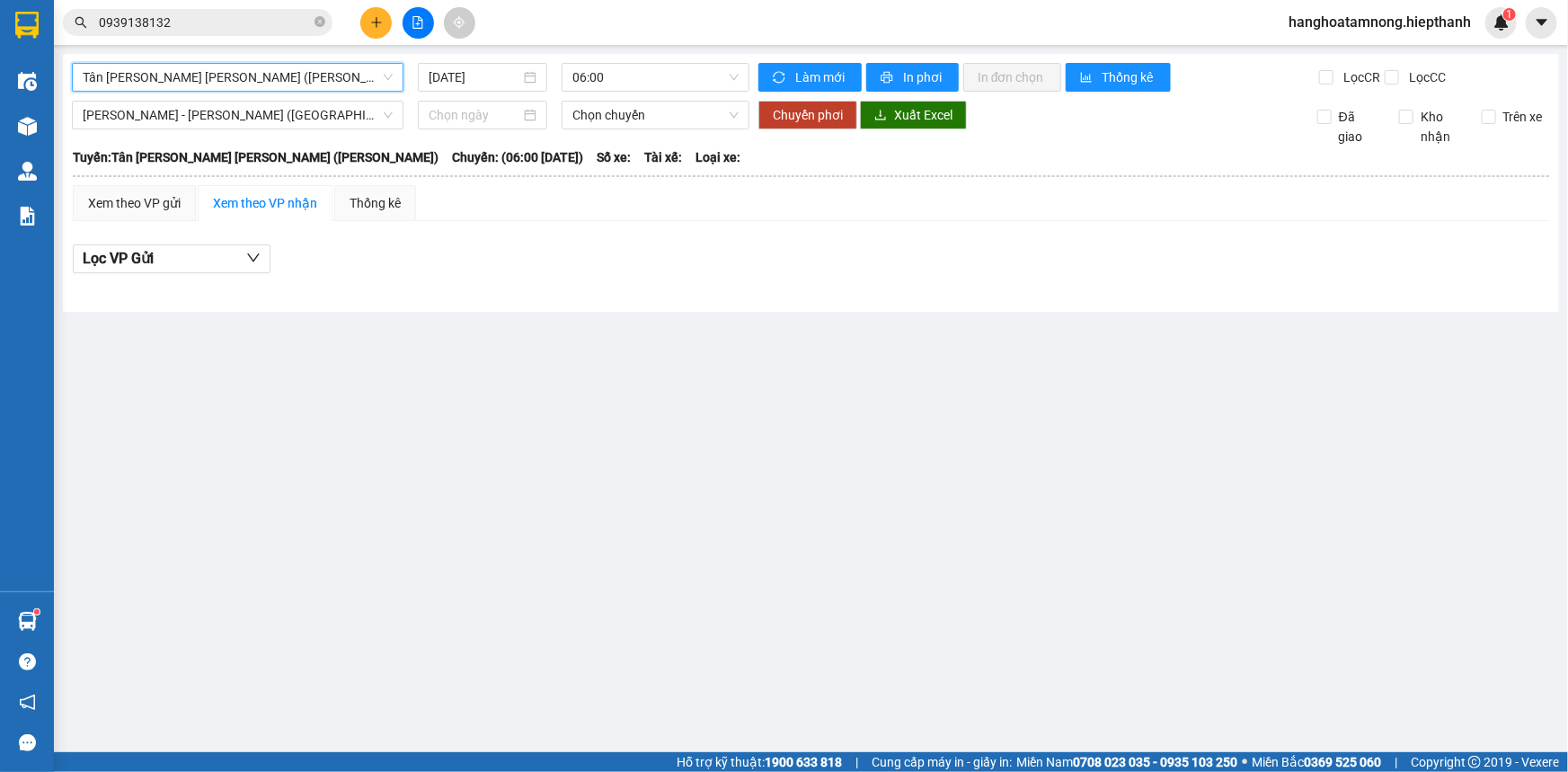
click at [181, 81] on span "Tân [PERSON_NAME] [PERSON_NAME] ([PERSON_NAME])" at bounding box center [238, 77] width 310 height 27
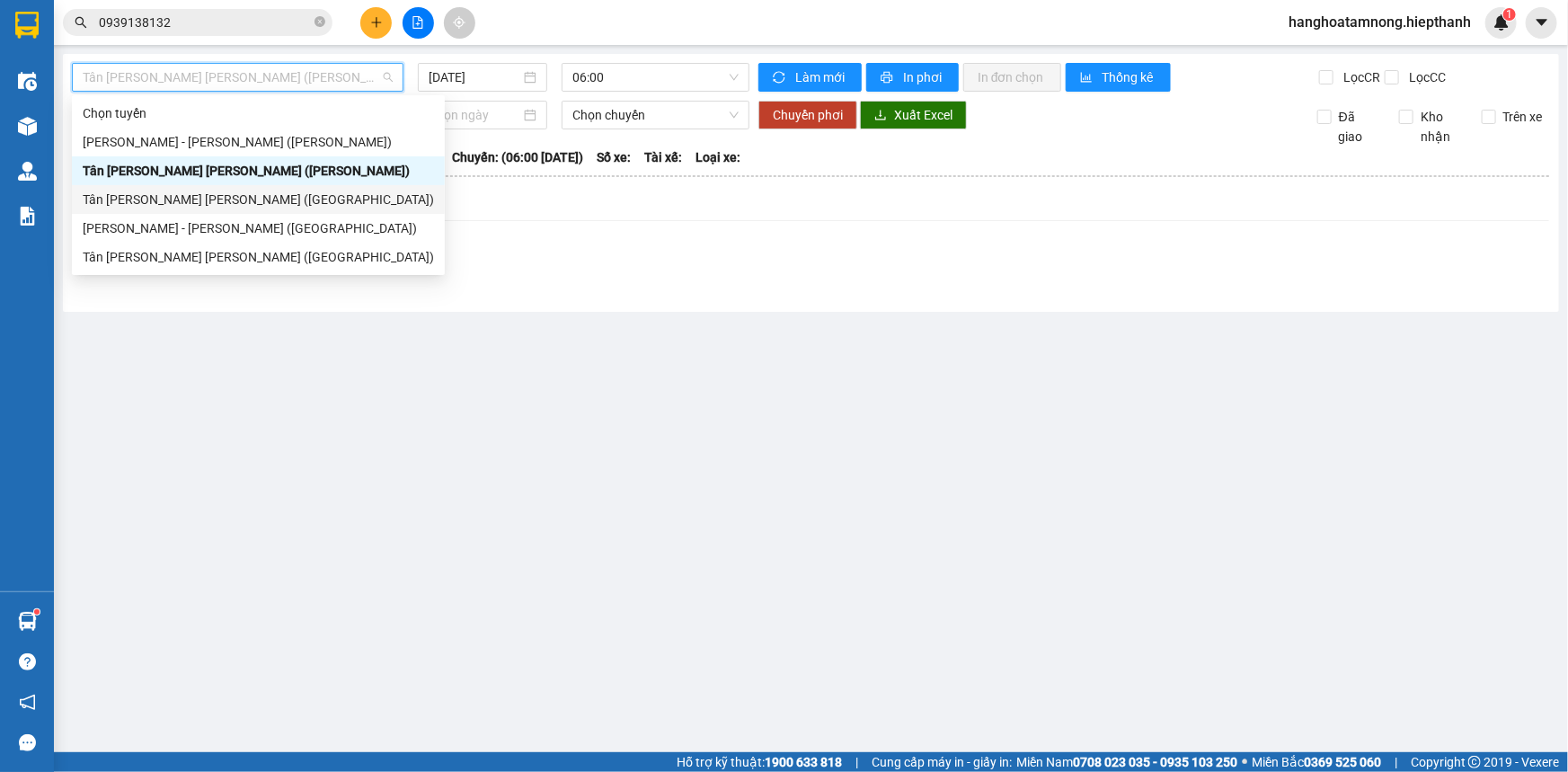
click at [141, 193] on div "Tân [PERSON_NAME] [PERSON_NAME] ([GEOGRAPHIC_DATA])" at bounding box center [258, 200] width 351 height 20
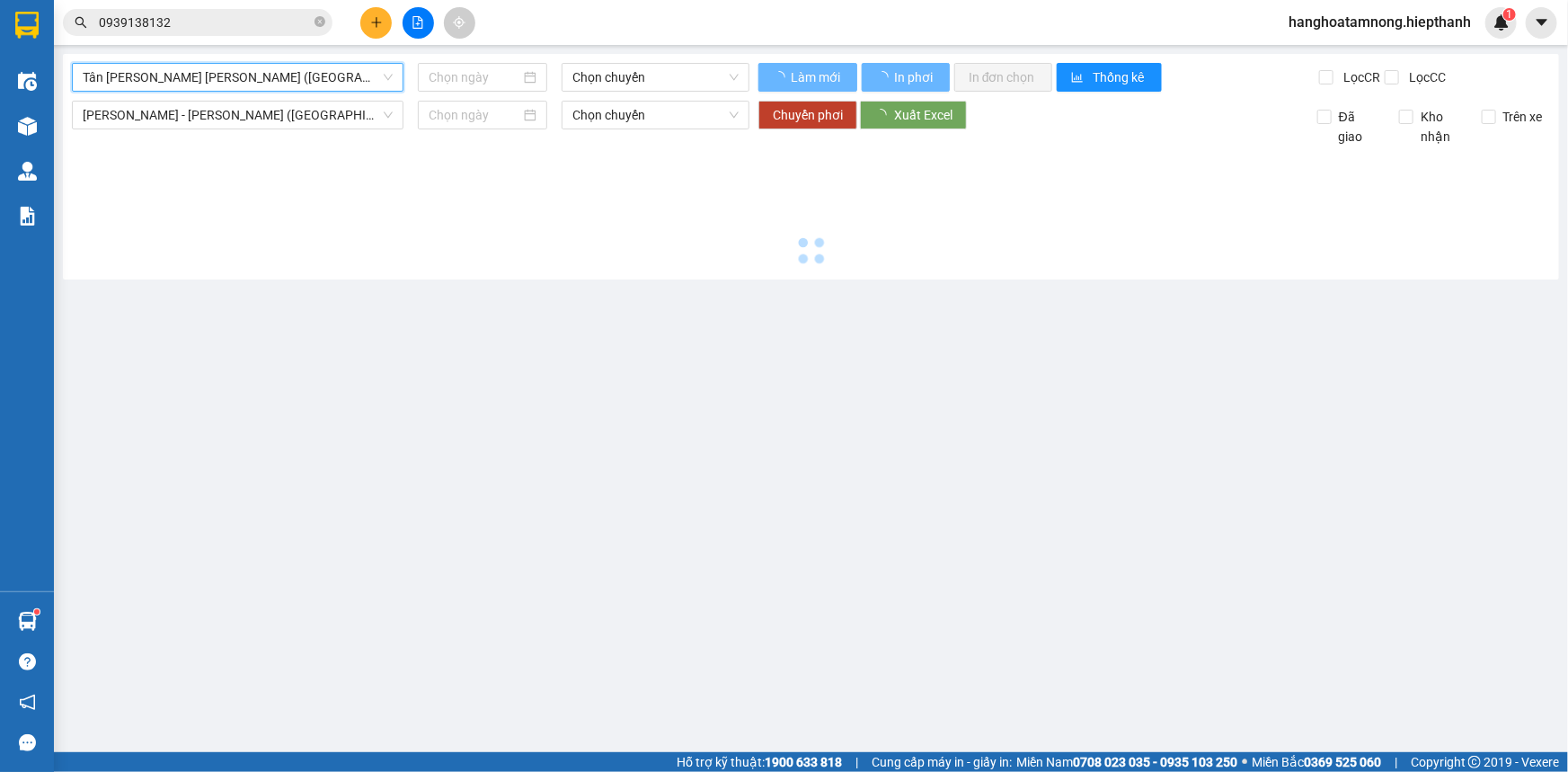
type input "[DATE]"
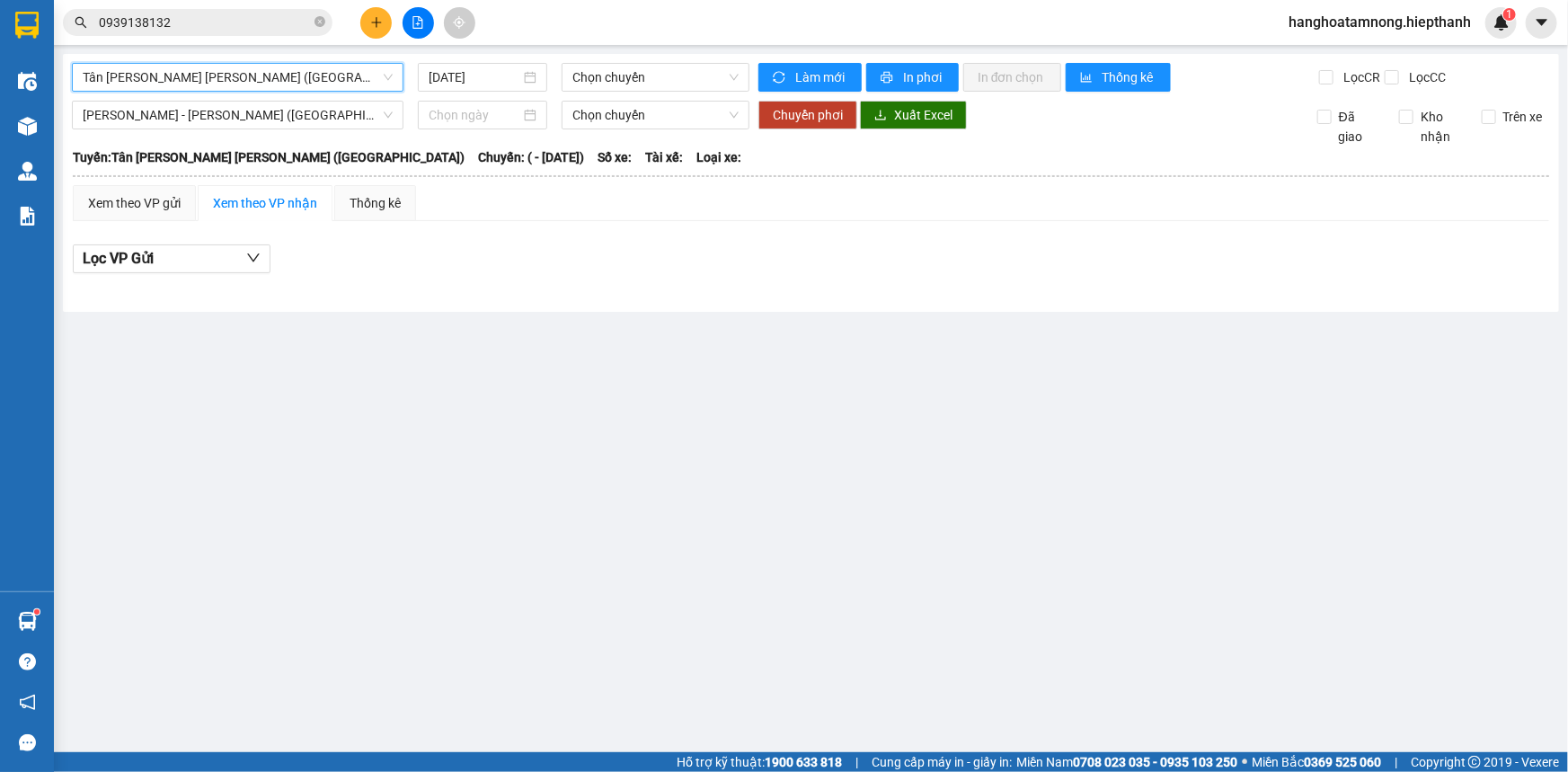
click at [175, 76] on span "Tân [PERSON_NAME] [PERSON_NAME] ([GEOGRAPHIC_DATA])" at bounding box center [238, 77] width 310 height 27
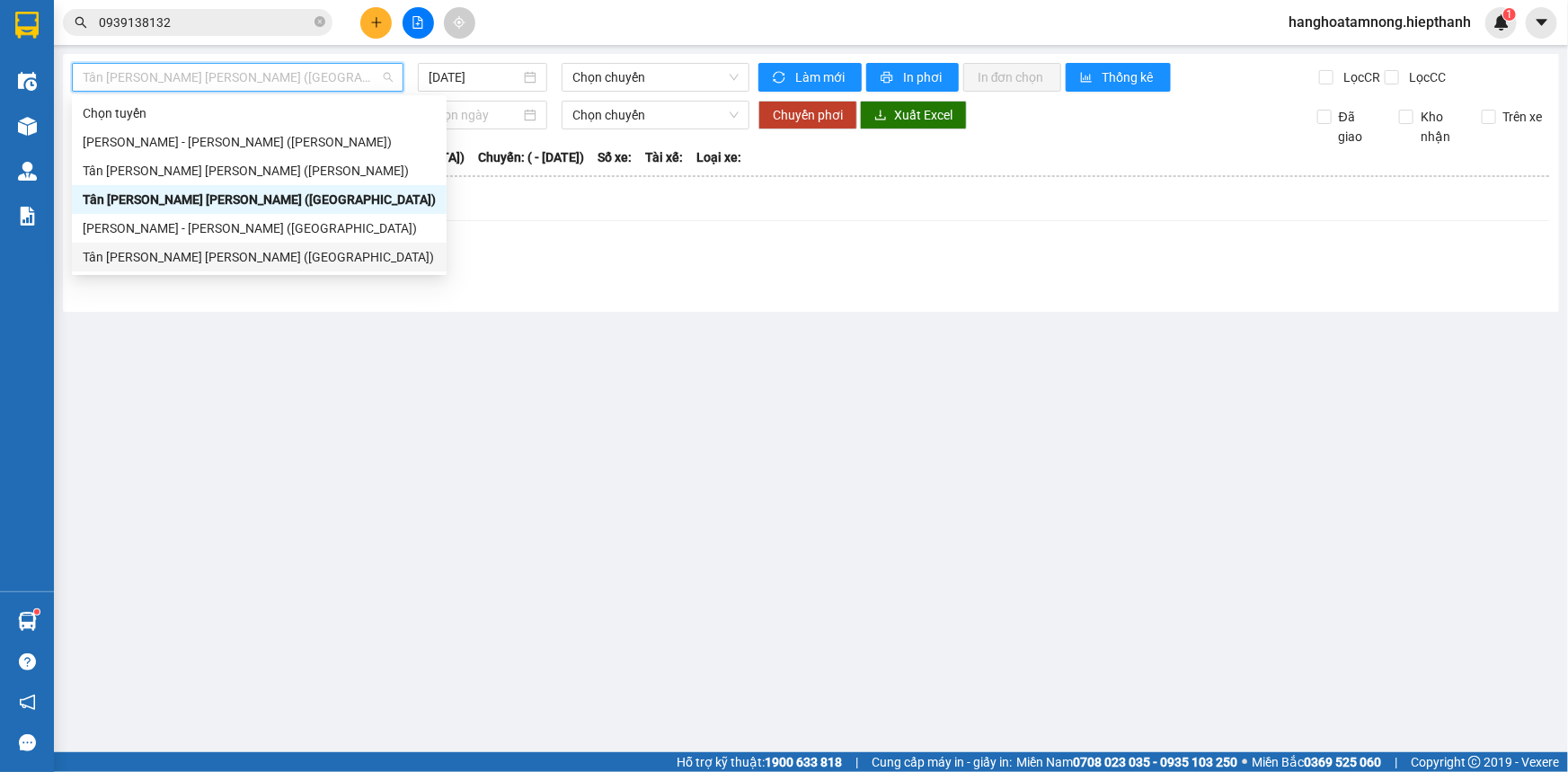
click at [135, 252] on div "Tân [PERSON_NAME] [PERSON_NAME] ([GEOGRAPHIC_DATA])" at bounding box center [259, 257] width 353 height 20
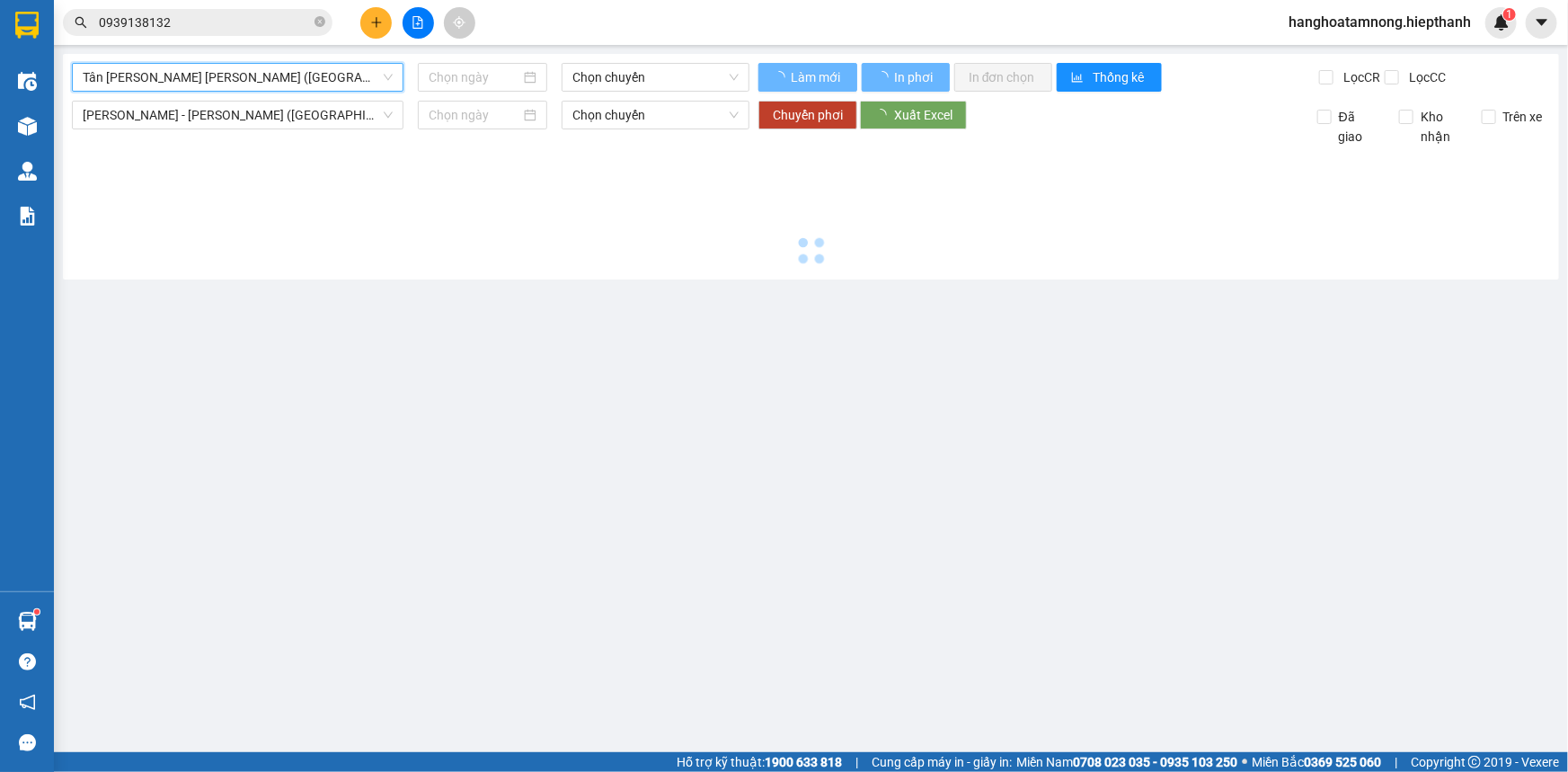
type input "[DATE]"
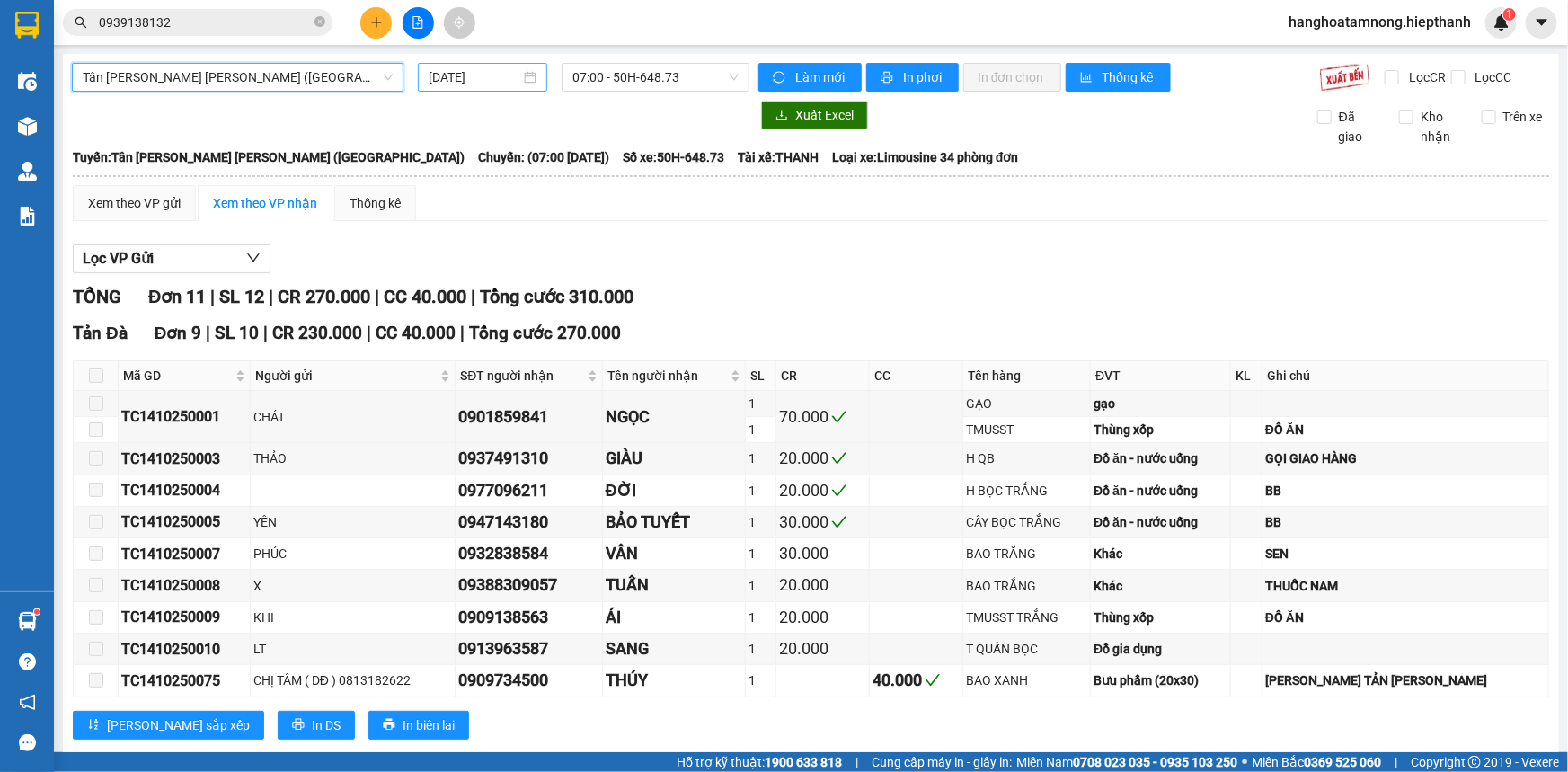
click at [493, 79] on input "[DATE]" at bounding box center [474, 77] width 92 height 20
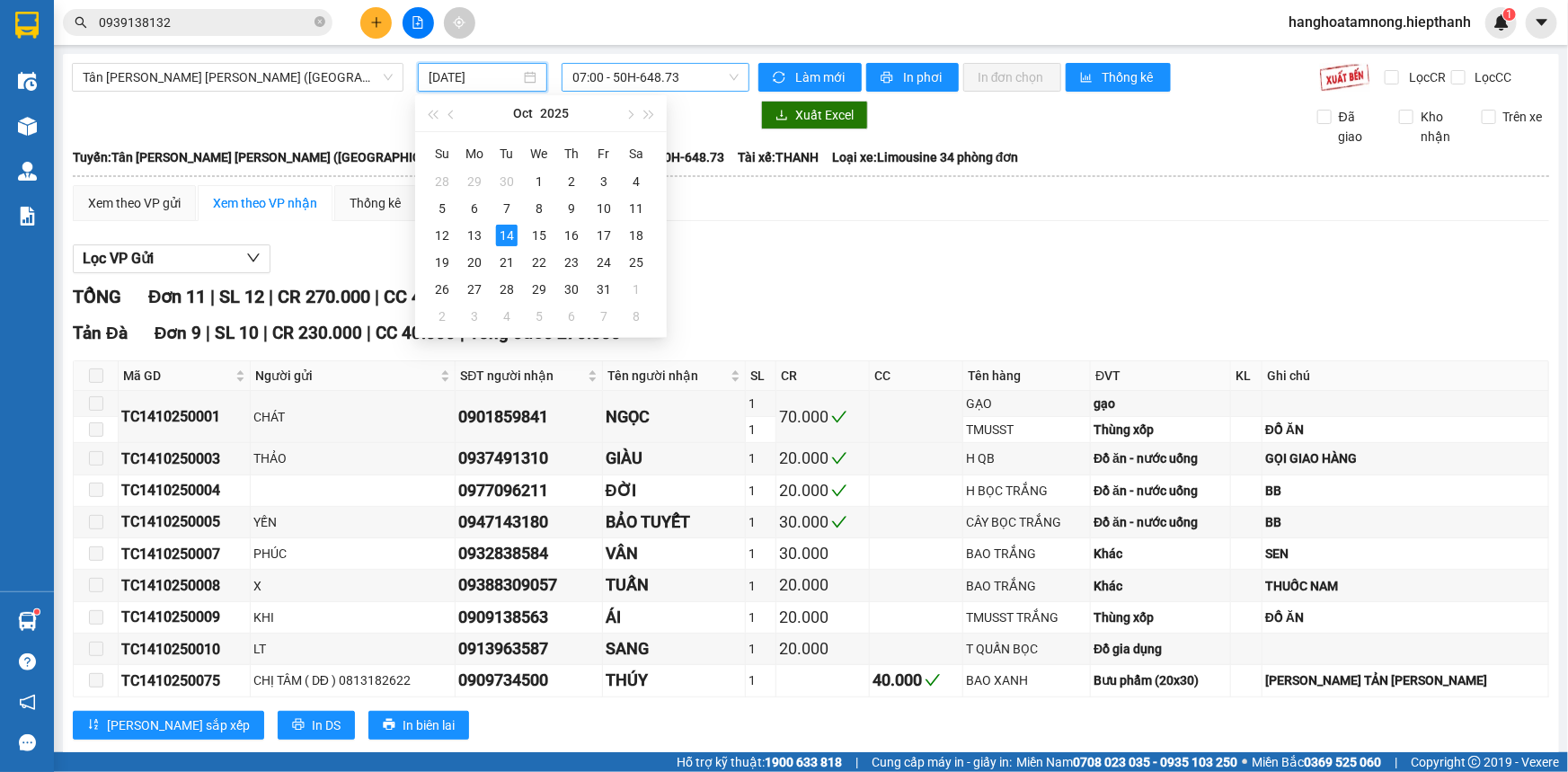
click at [606, 80] on span "07:00 - 50H-648.73" at bounding box center [655, 77] width 166 height 27
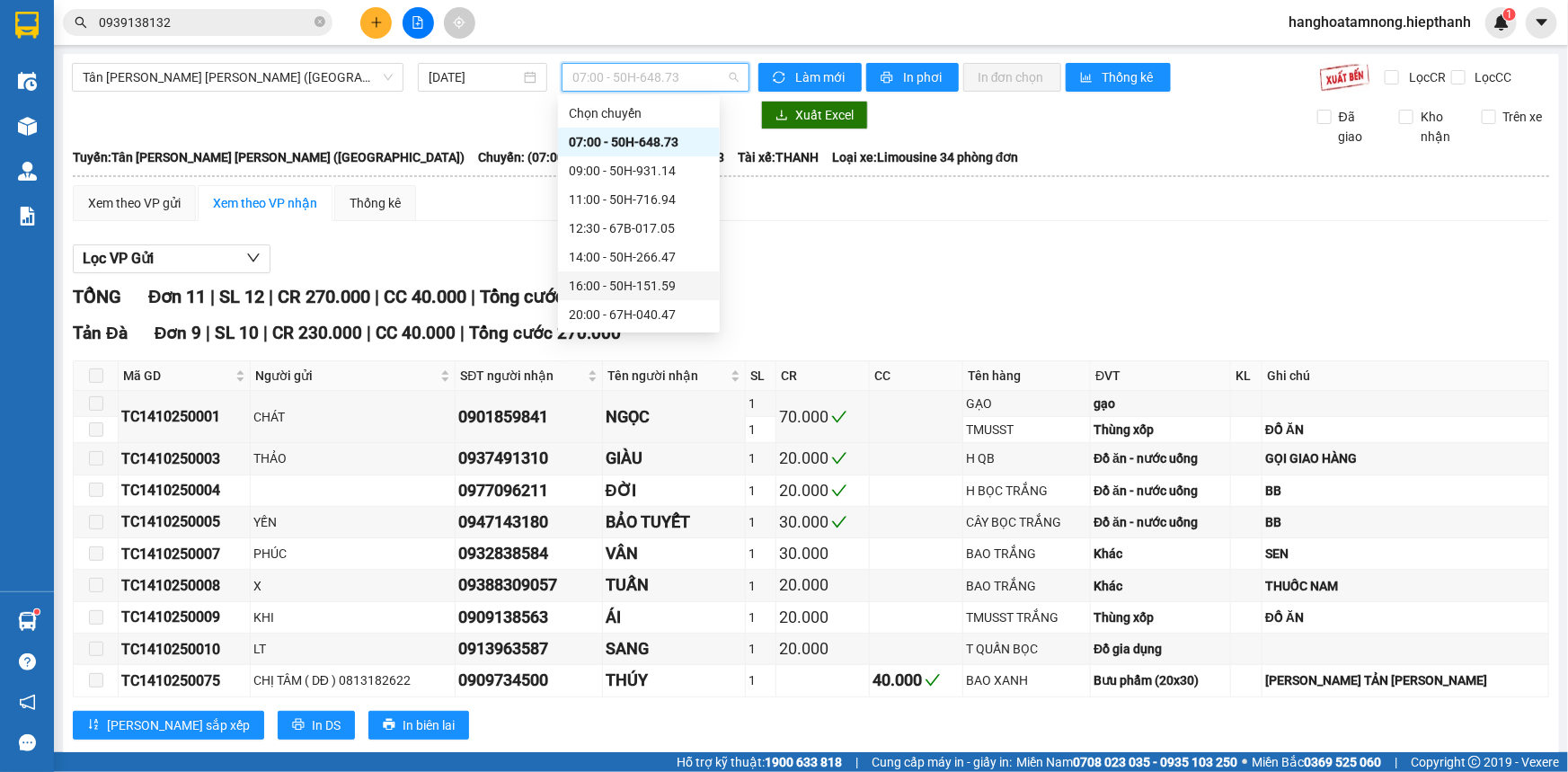
click at [589, 280] on div "16:00 - 50H-151.59" at bounding box center [639, 286] width 141 height 20
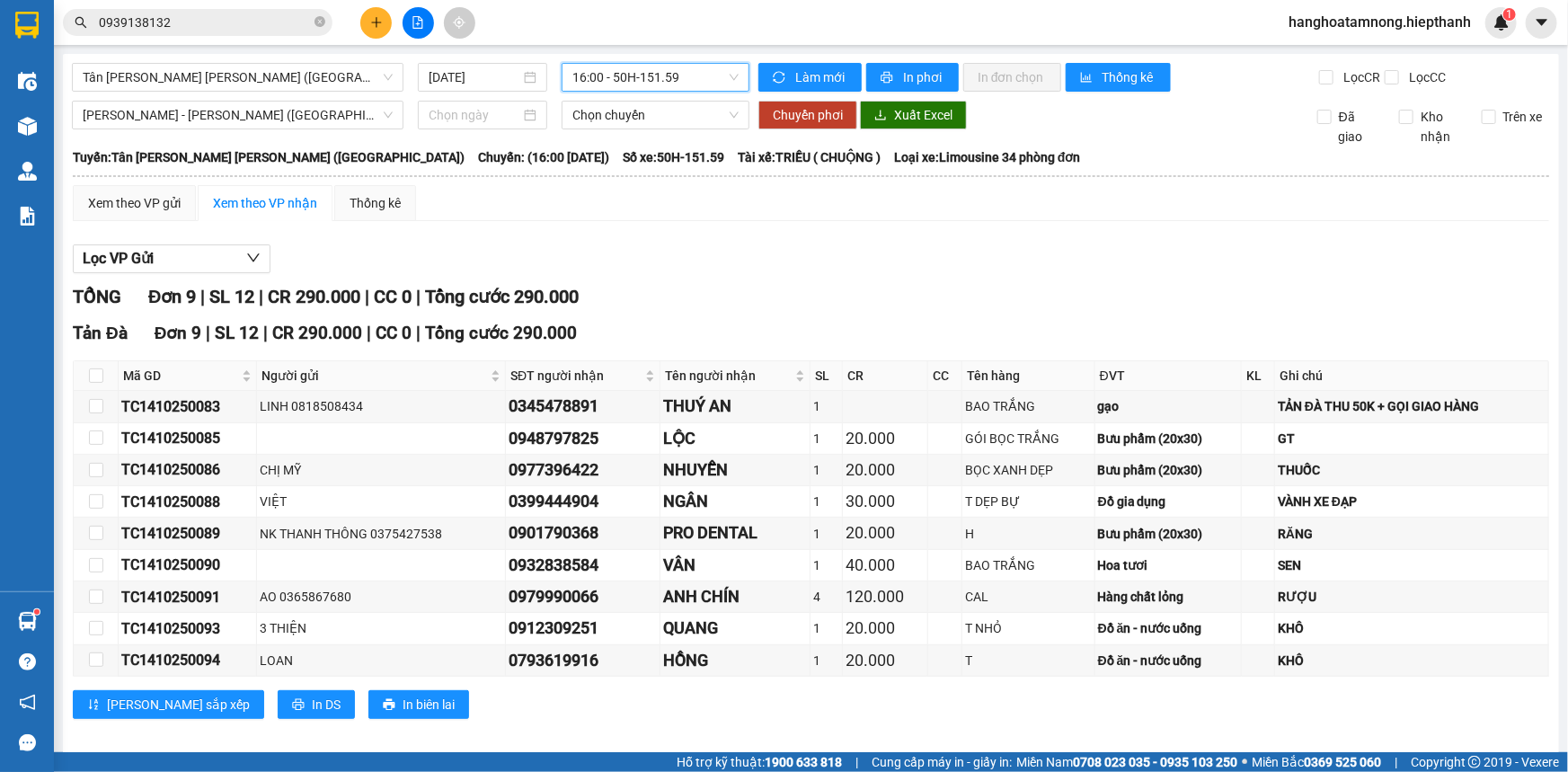
click at [584, 83] on span "16:00 - 50H-151.59" at bounding box center [655, 77] width 166 height 27
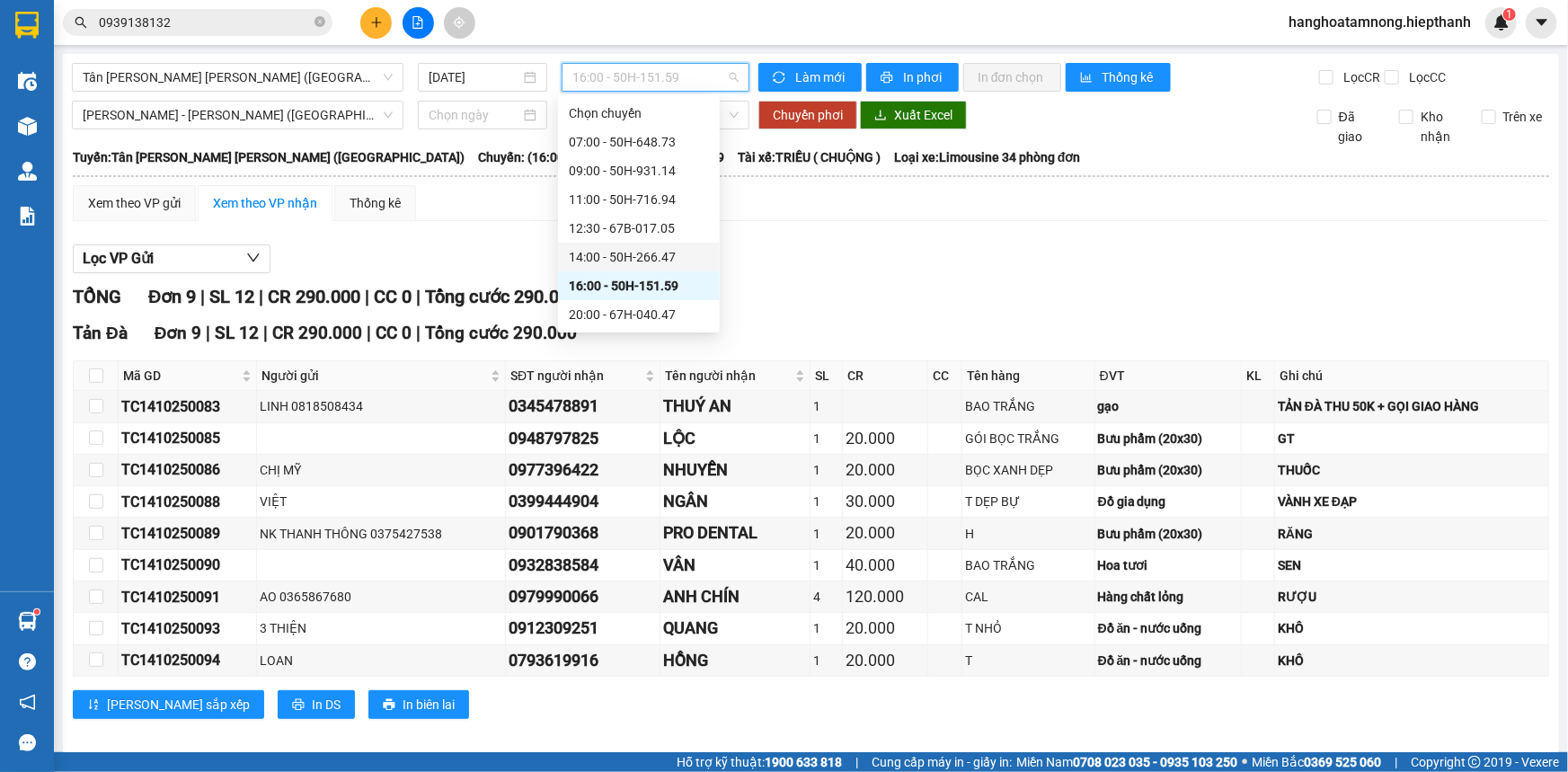
click at [600, 252] on div "14:00 - 50H-266.47" at bounding box center [639, 257] width 141 height 20
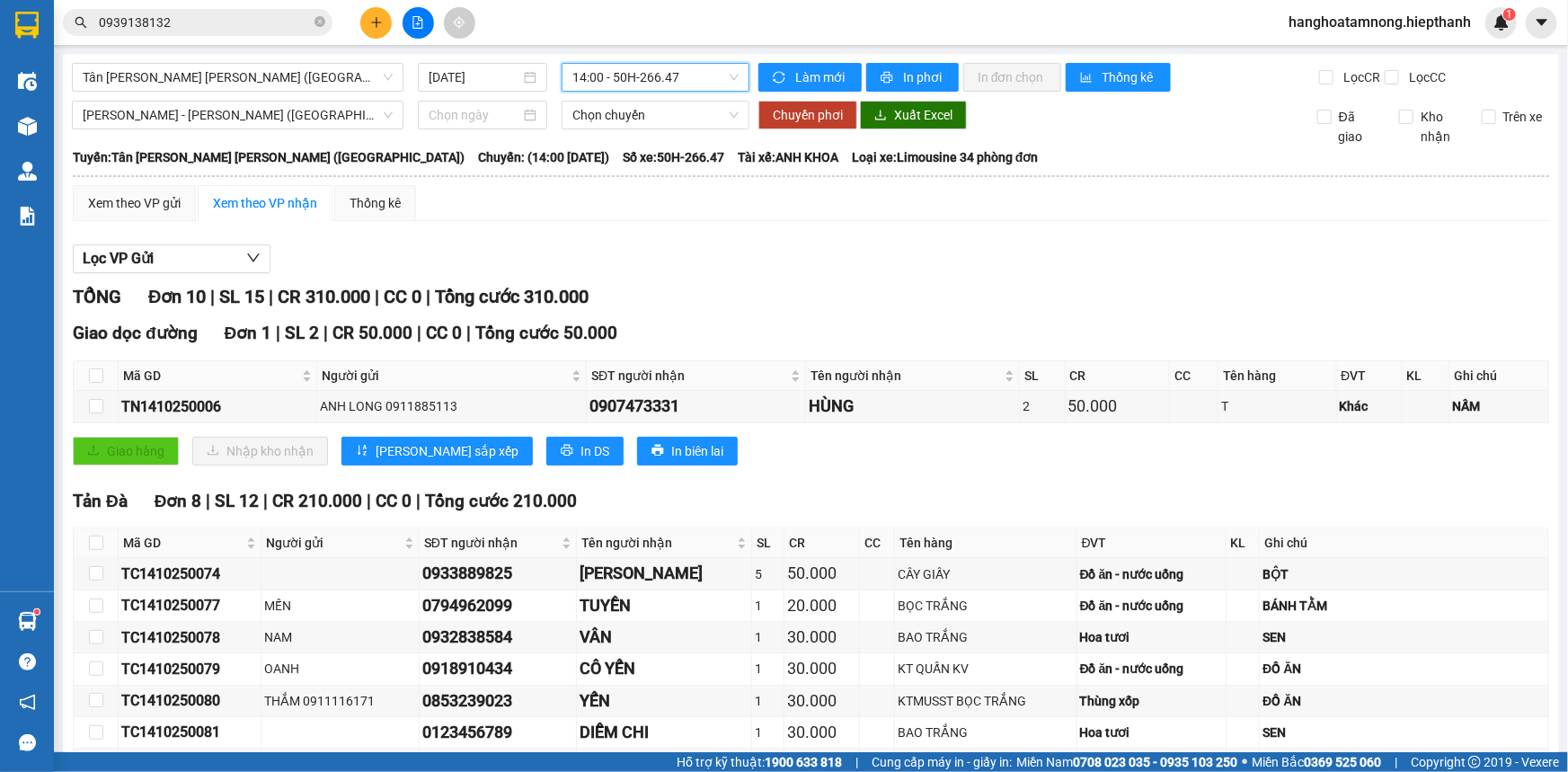
click at [218, 20] on input "0939138132" at bounding box center [205, 23] width 212 height 20
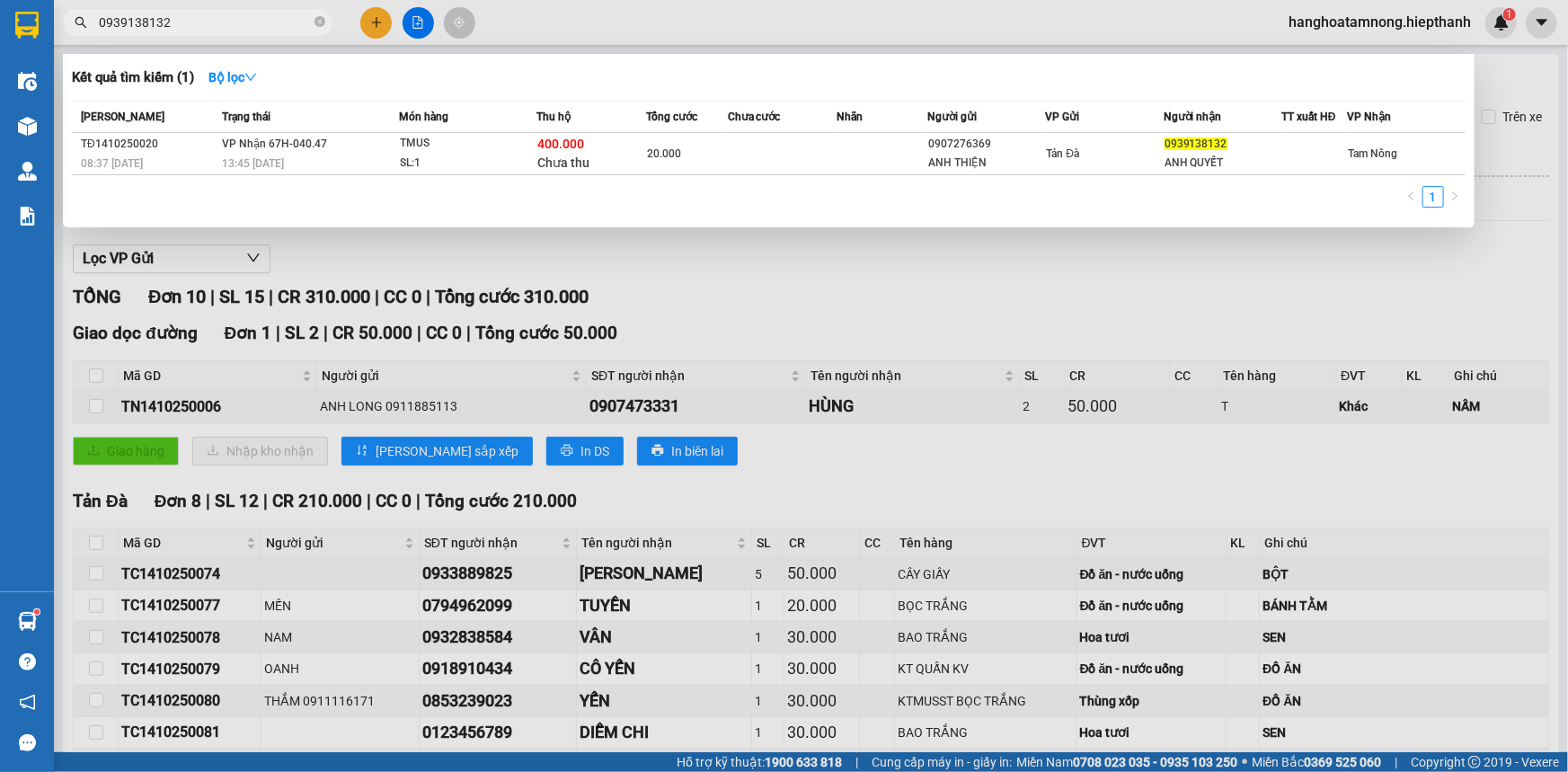
click at [218, 20] on input "0939138132" at bounding box center [205, 23] width 212 height 20
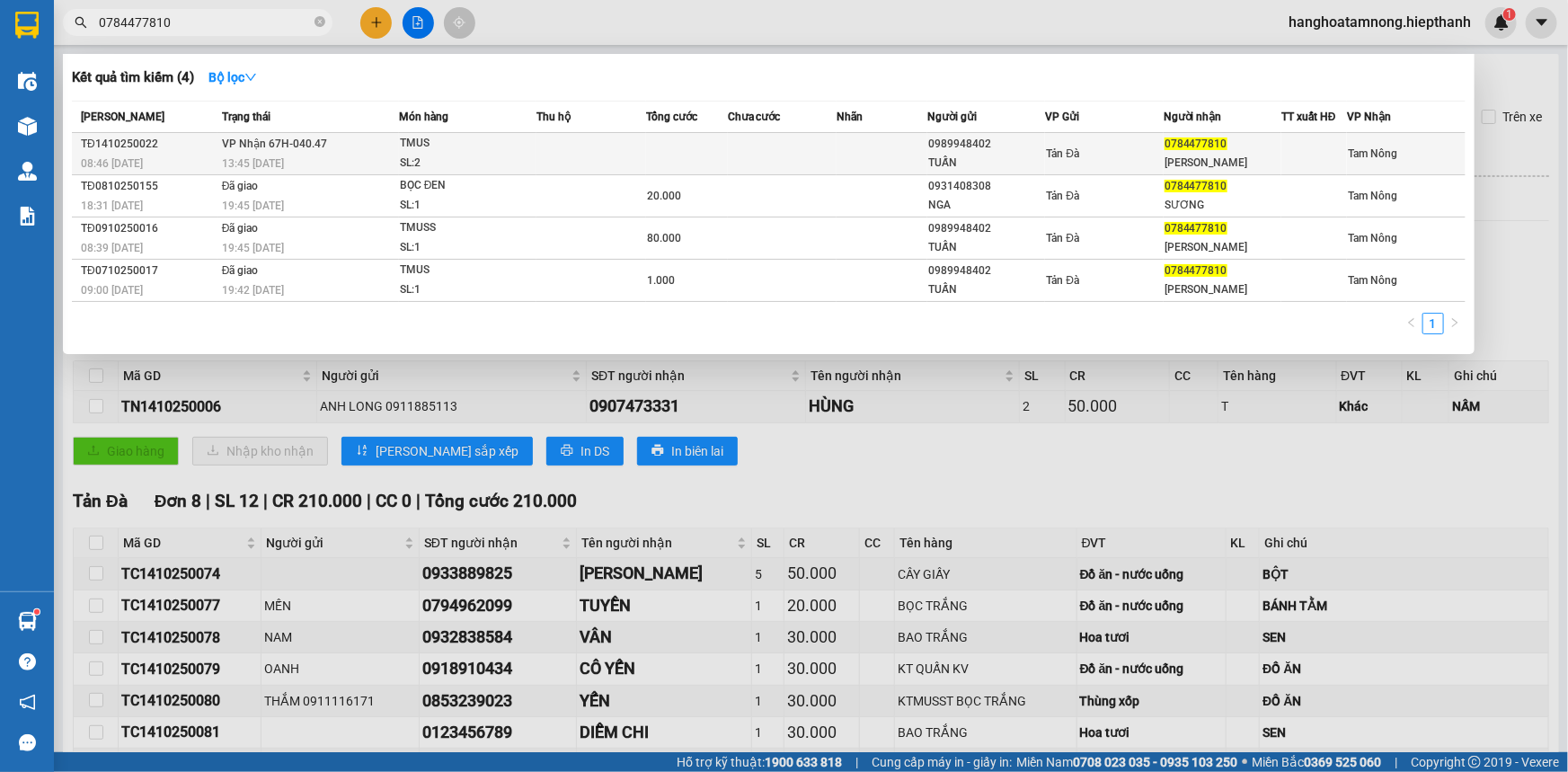
type input "0784477810"
click at [465, 147] on div "TMUS" at bounding box center [467, 144] width 135 height 20
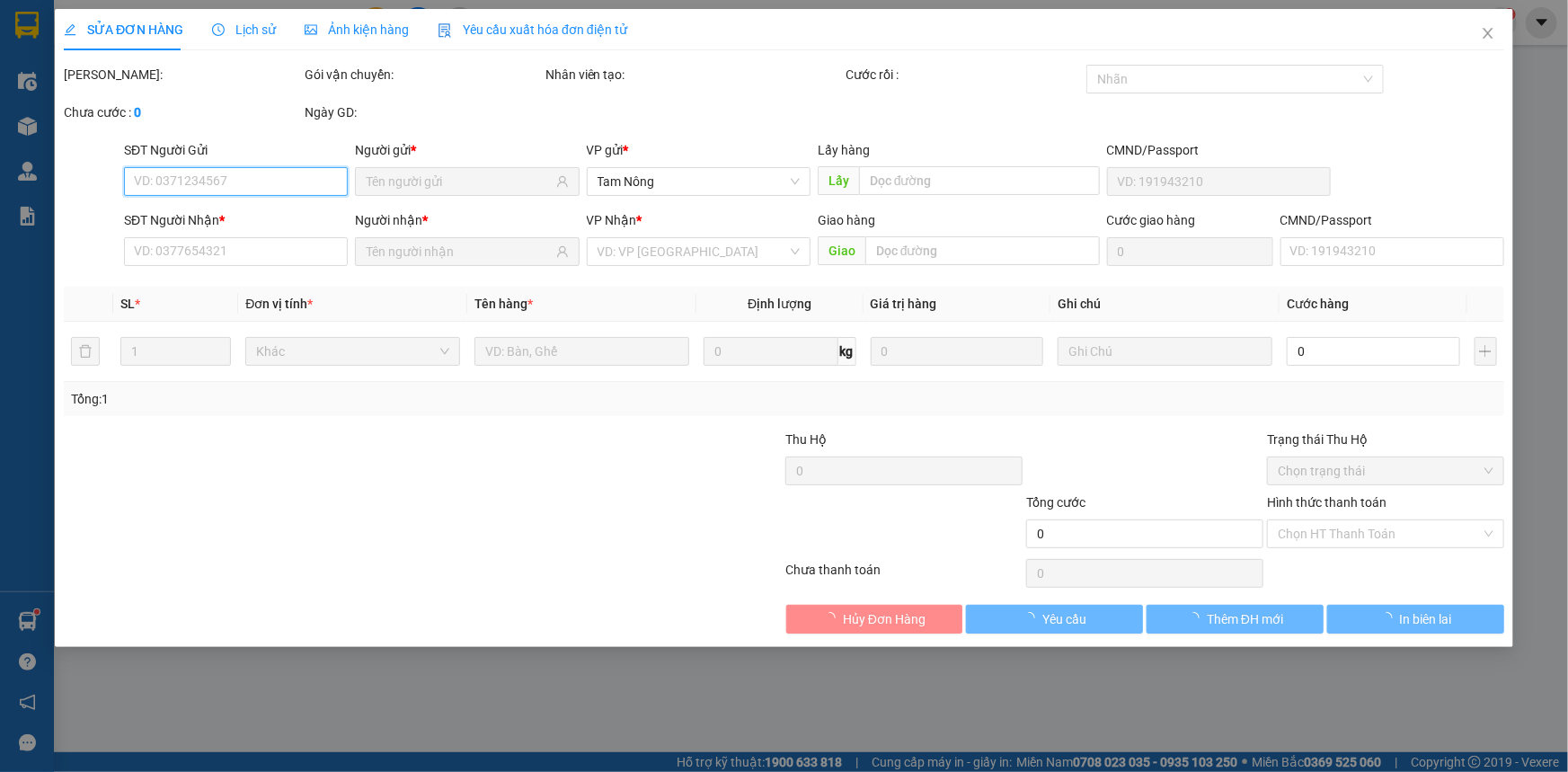
type input "0989948402"
type input "TUẤN"
type input "0784477810"
type input "[PERSON_NAME]"
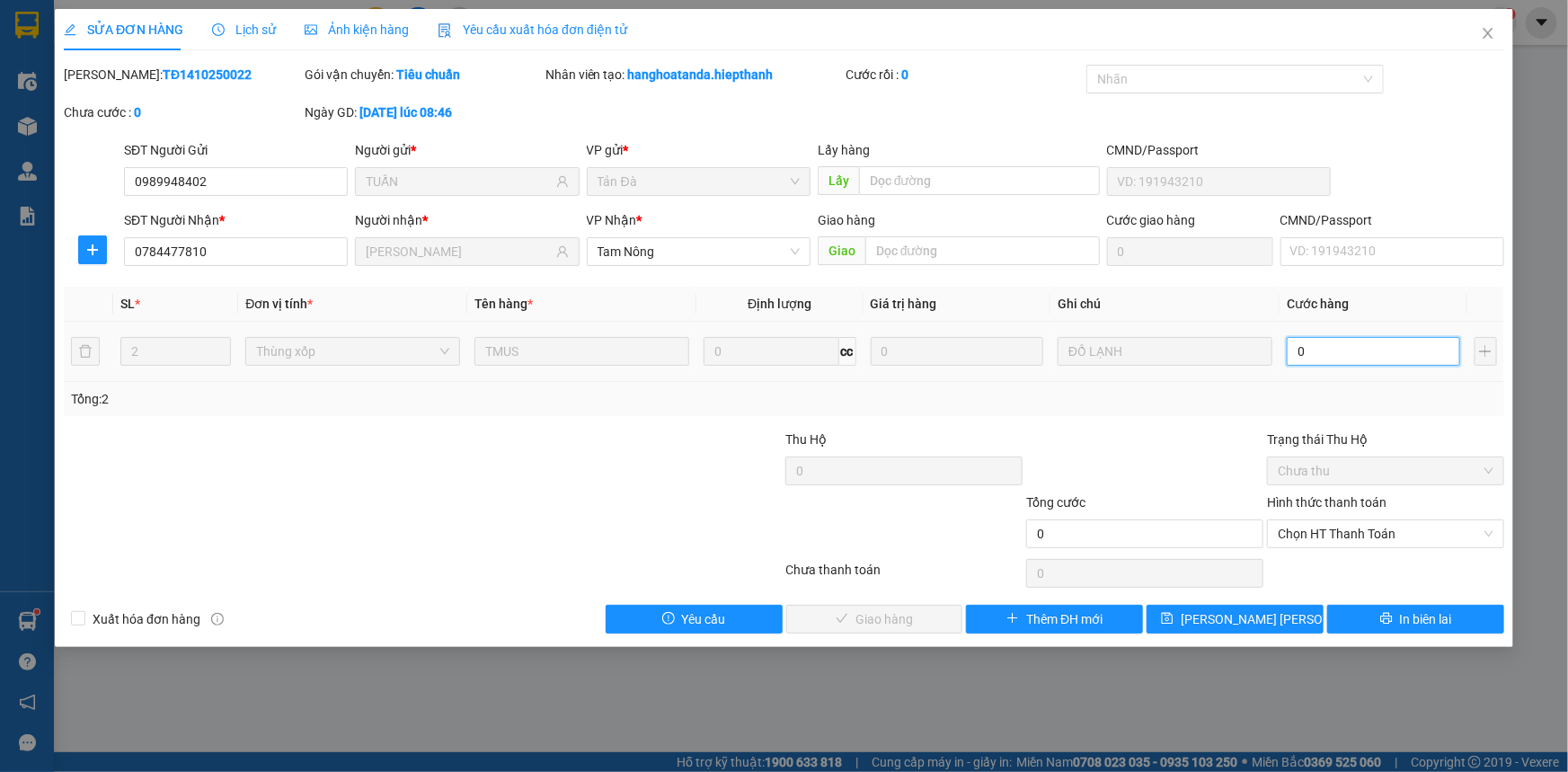
click at [1420, 343] on input "0" at bounding box center [1373, 351] width 173 height 29
type input "1"
type input "13"
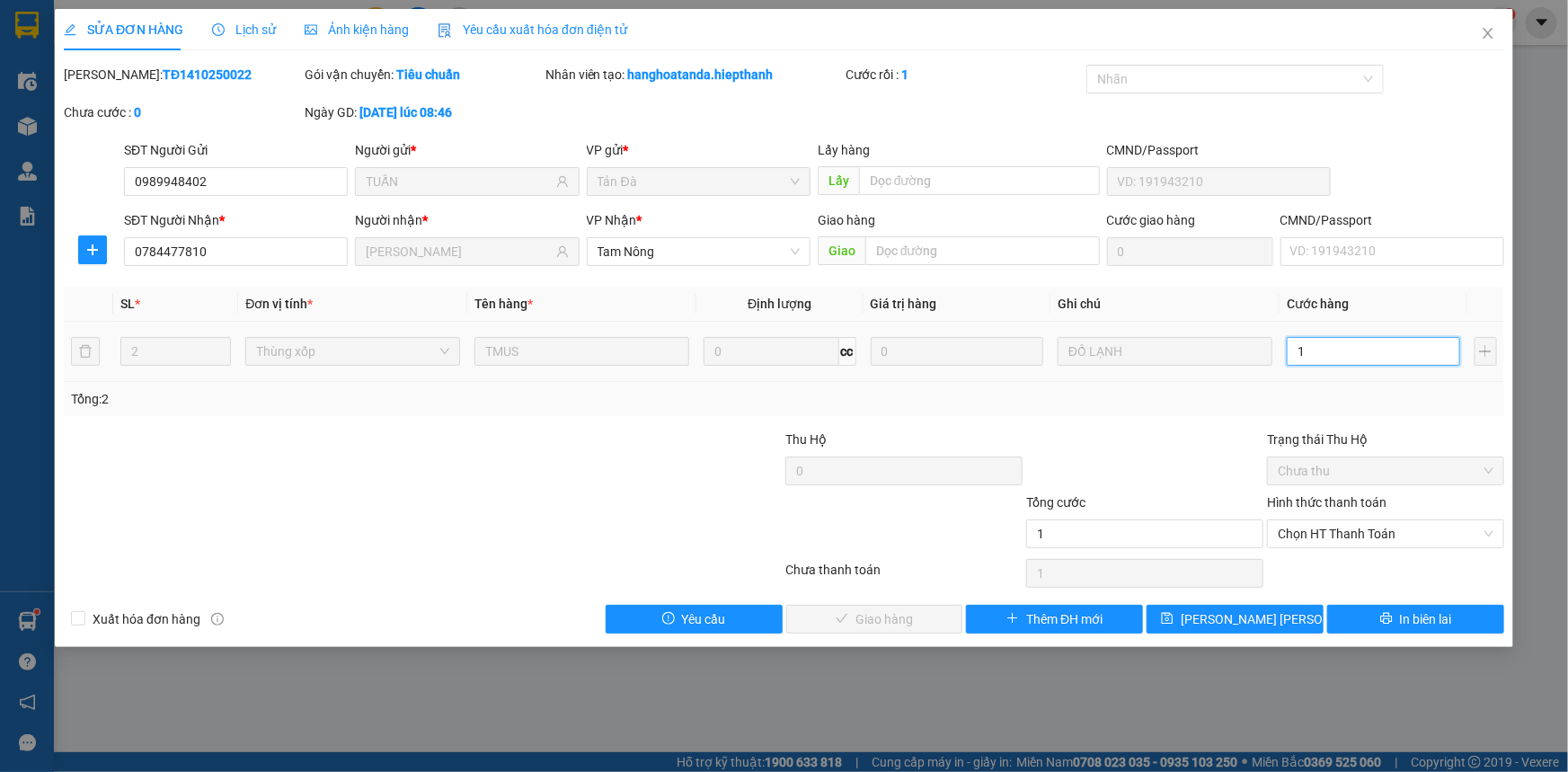
type input "13"
type input "130"
click at [1342, 529] on span "Chọn HT Thanh Toán" at bounding box center [1386, 533] width 216 height 27
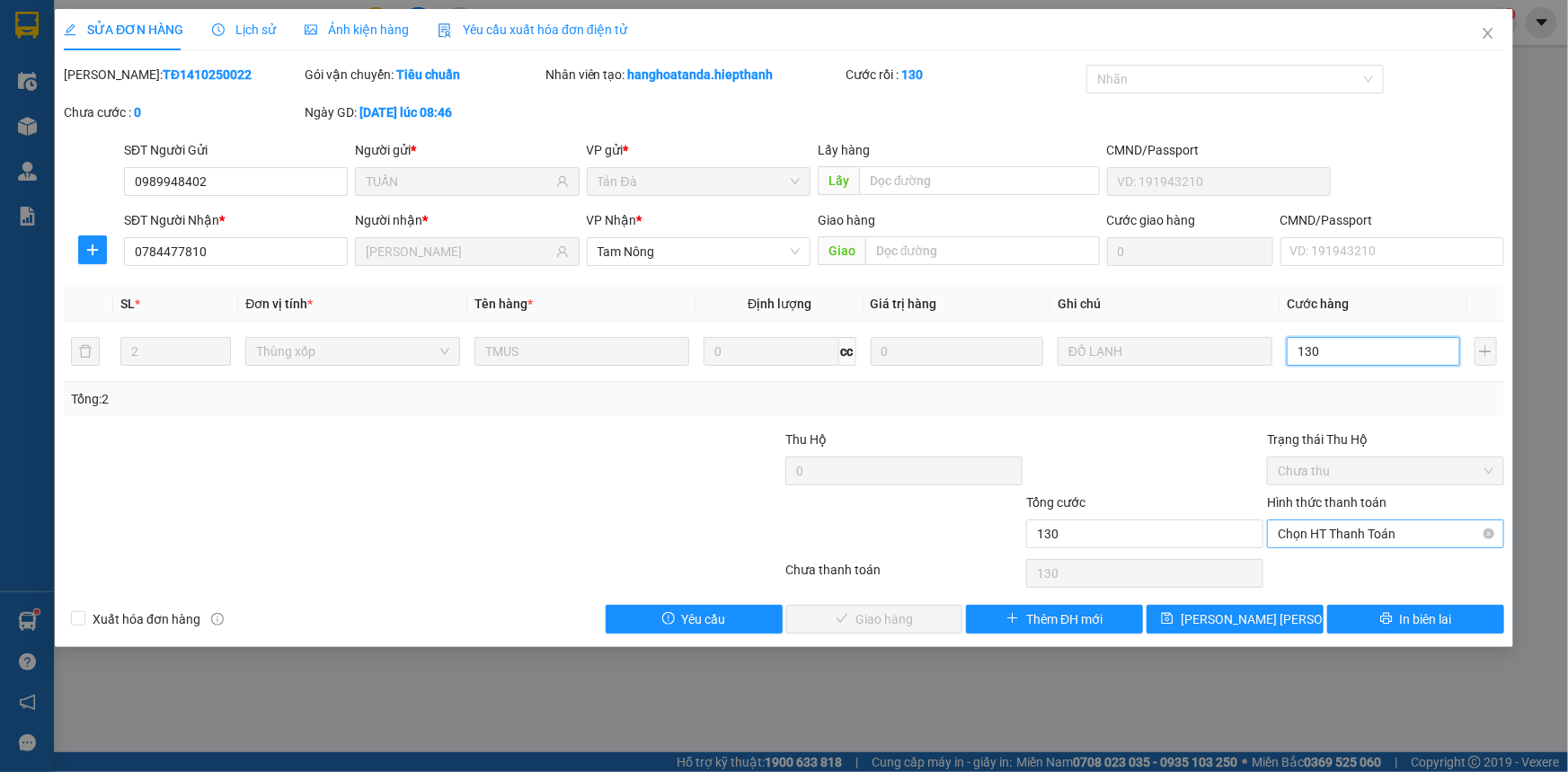
type input "130"
type input "130.000"
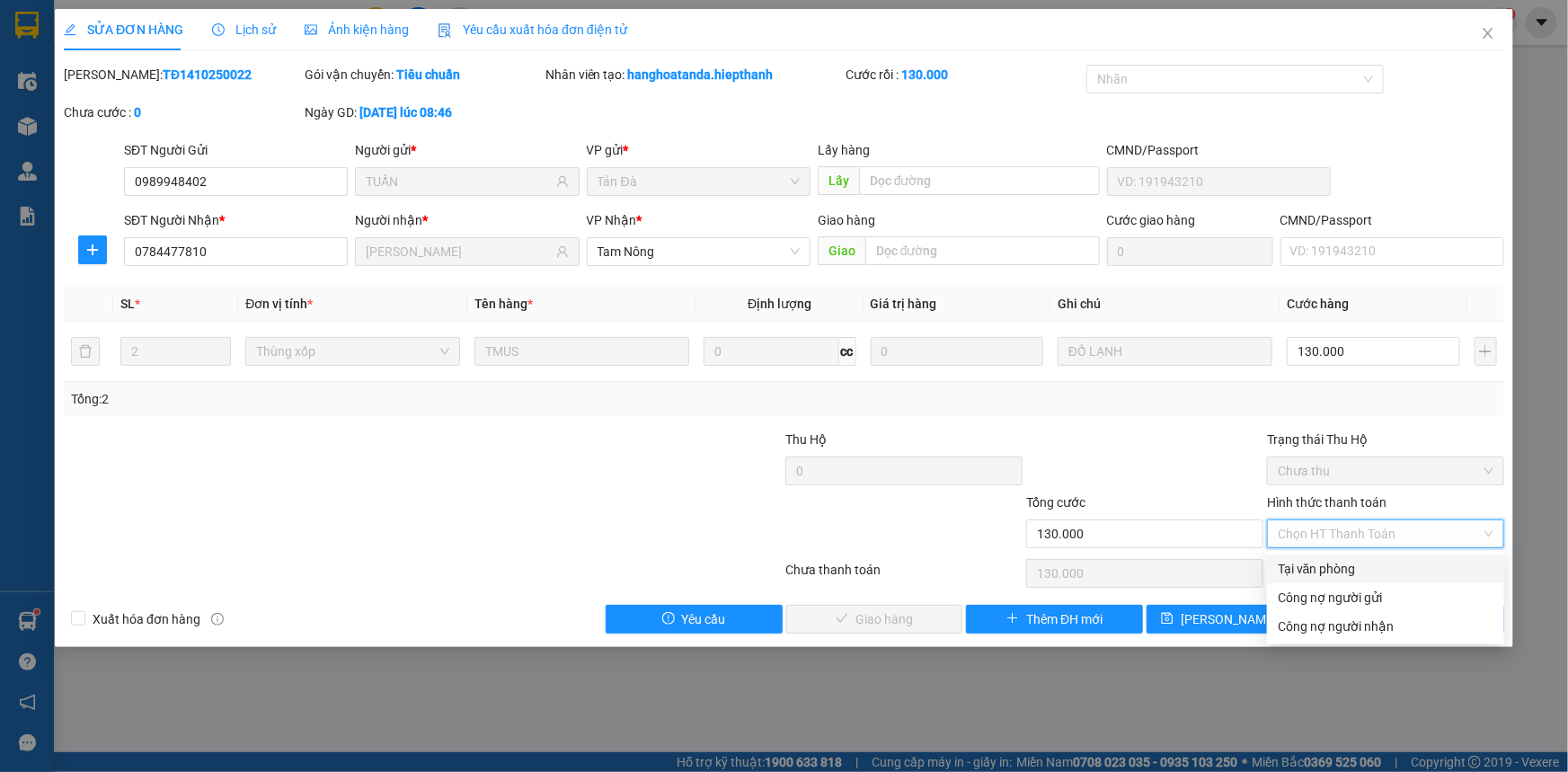
click at [1332, 572] on div "Tại văn phòng" at bounding box center [1386, 569] width 216 height 20
type input "0"
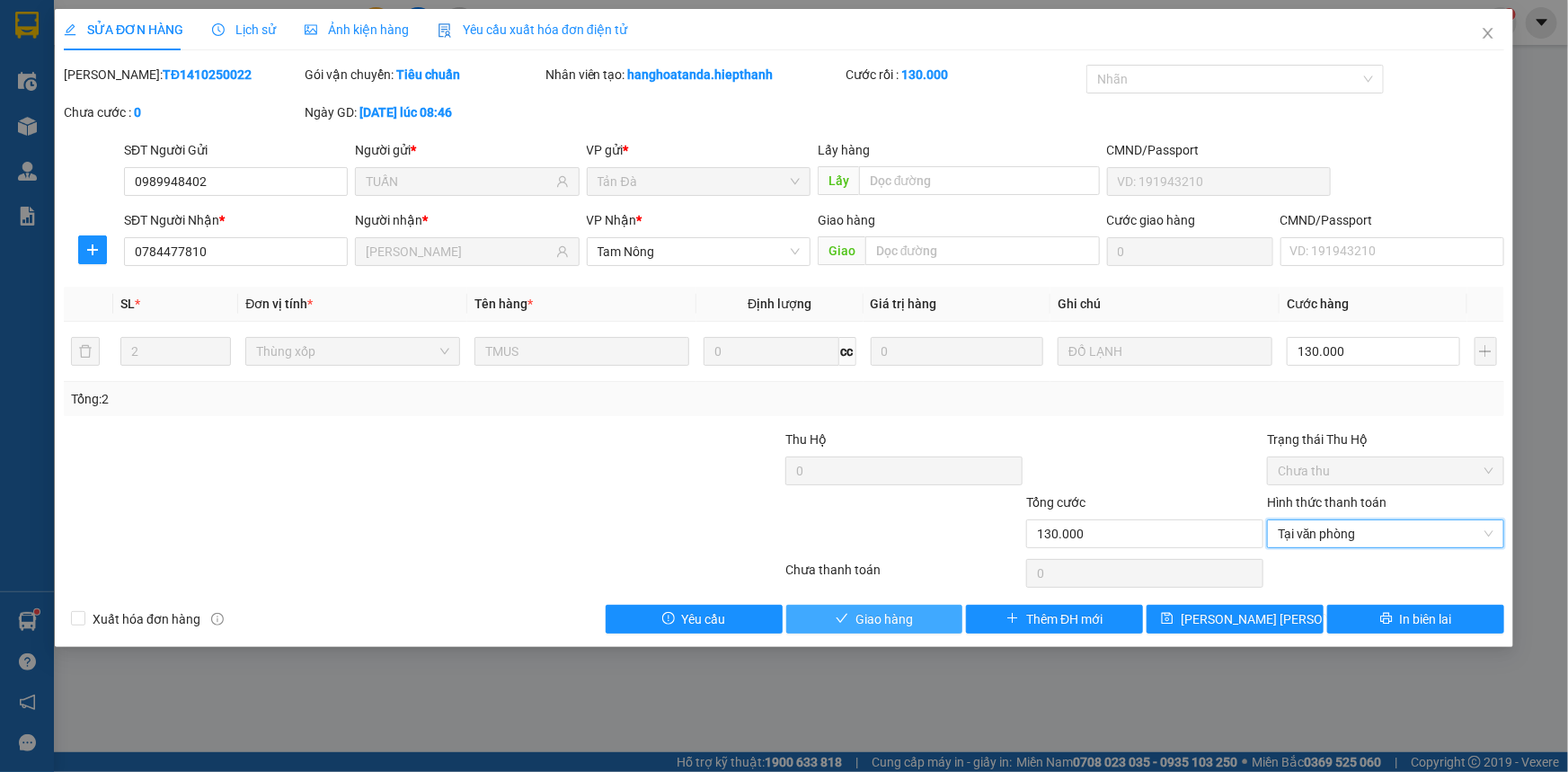
click at [914, 625] on button "Giao hàng" at bounding box center [875, 620] width 177 height 29
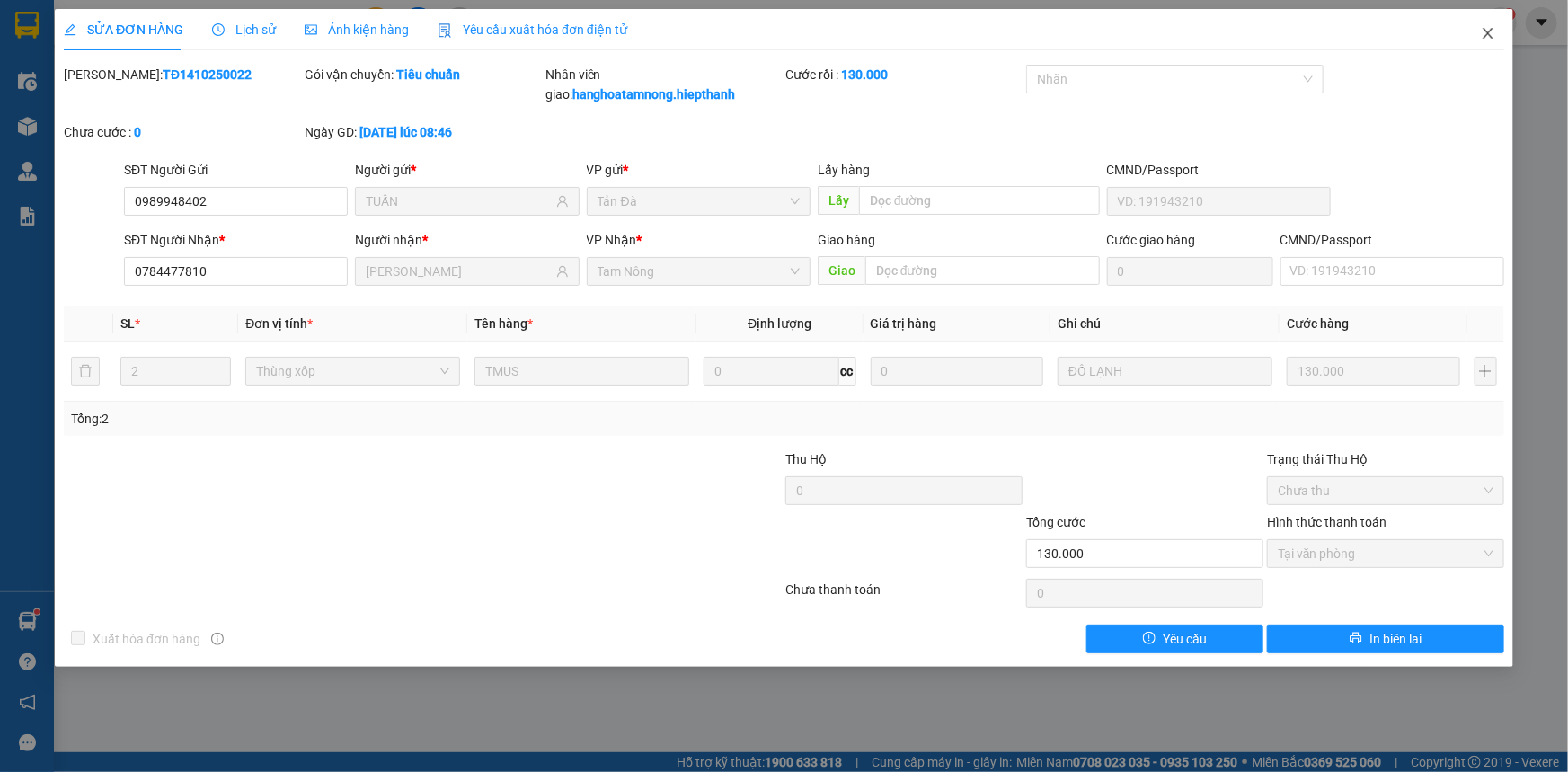
click at [1488, 33] on icon "close" at bounding box center [1488, 34] width 15 height 15
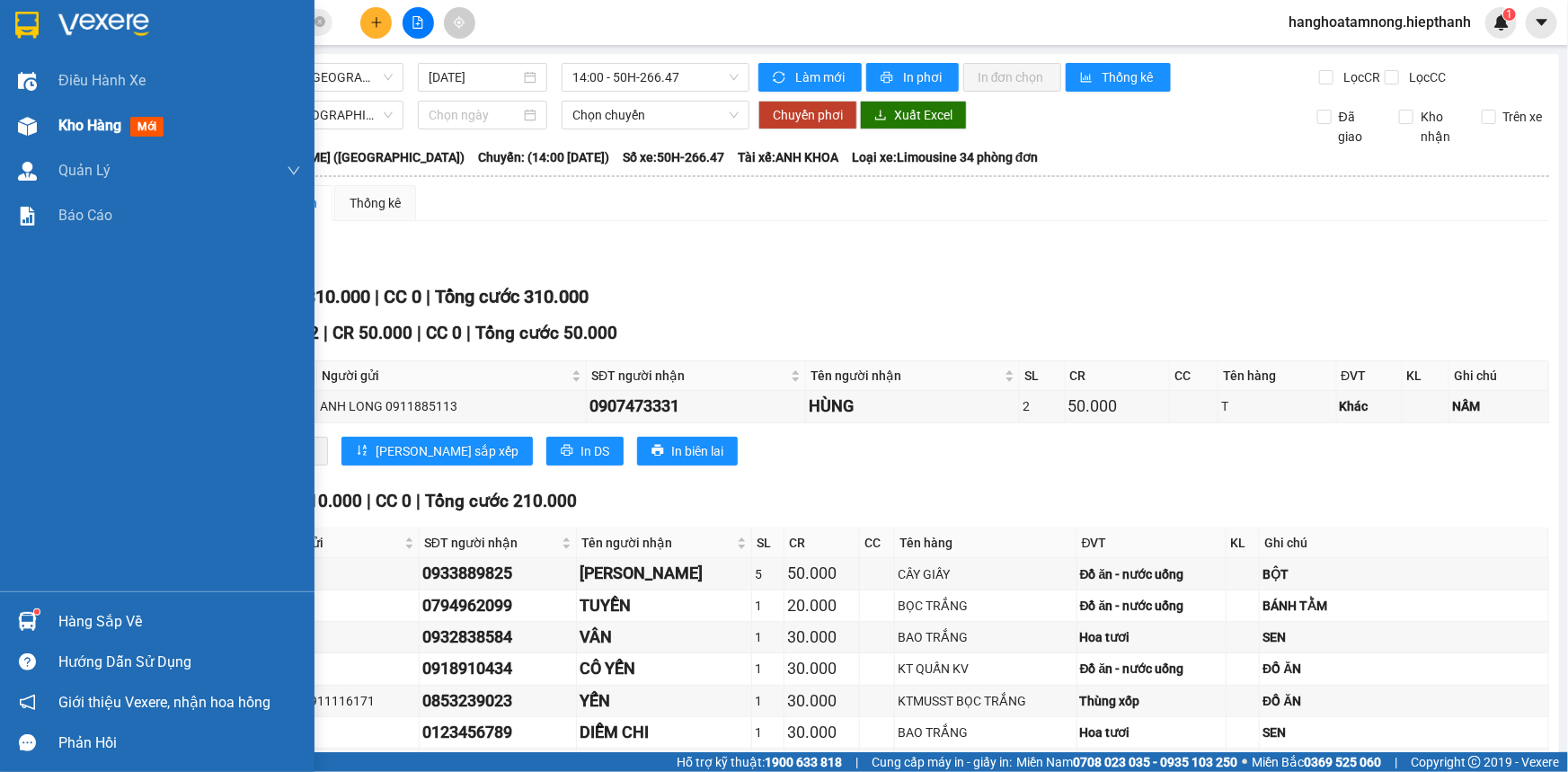
click at [44, 129] on div "Kho hàng mới" at bounding box center [157, 126] width 315 height 45
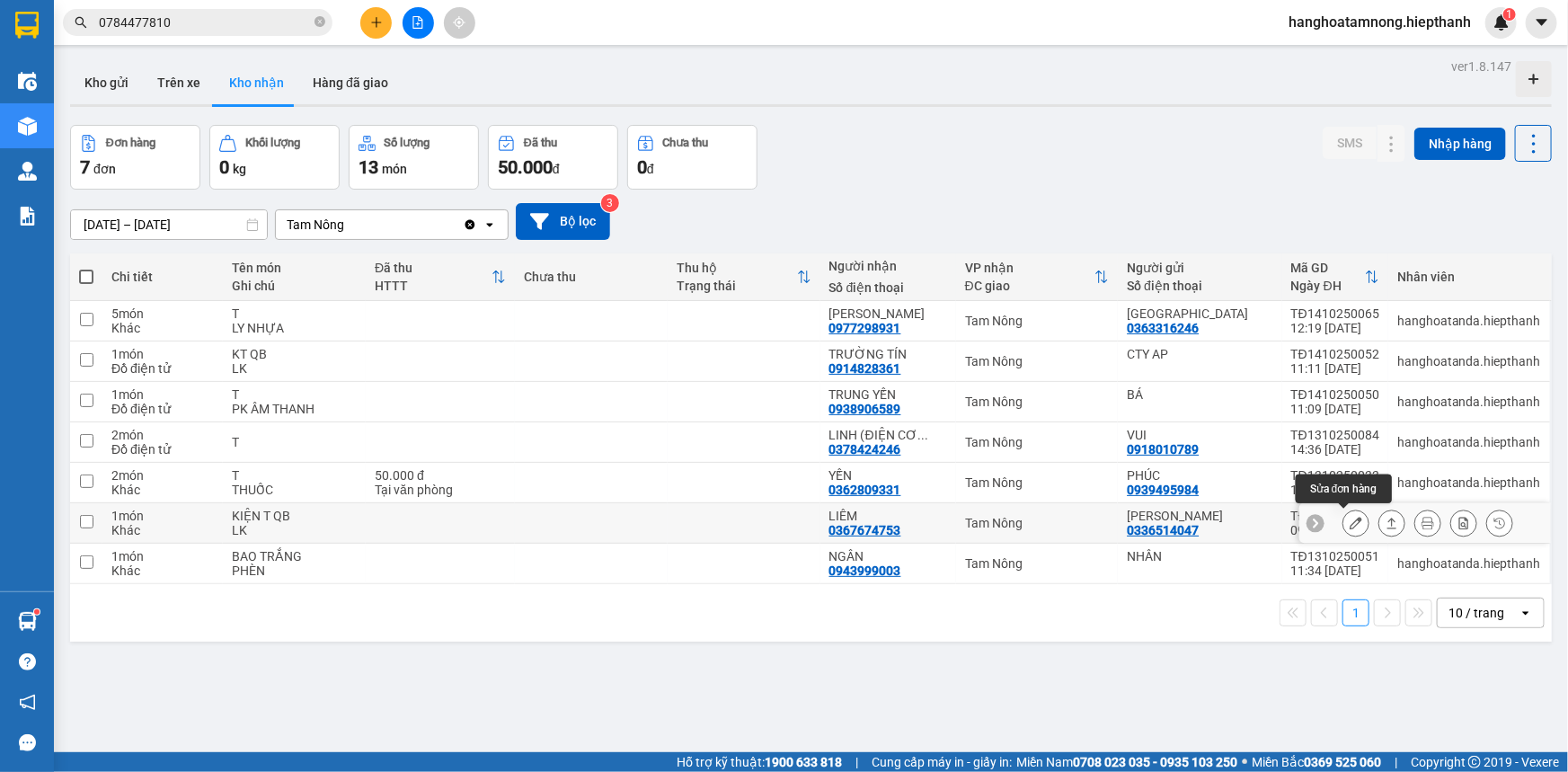
click at [1350, 522] on icon at bounding box center [1357, 523] width 13 height 13
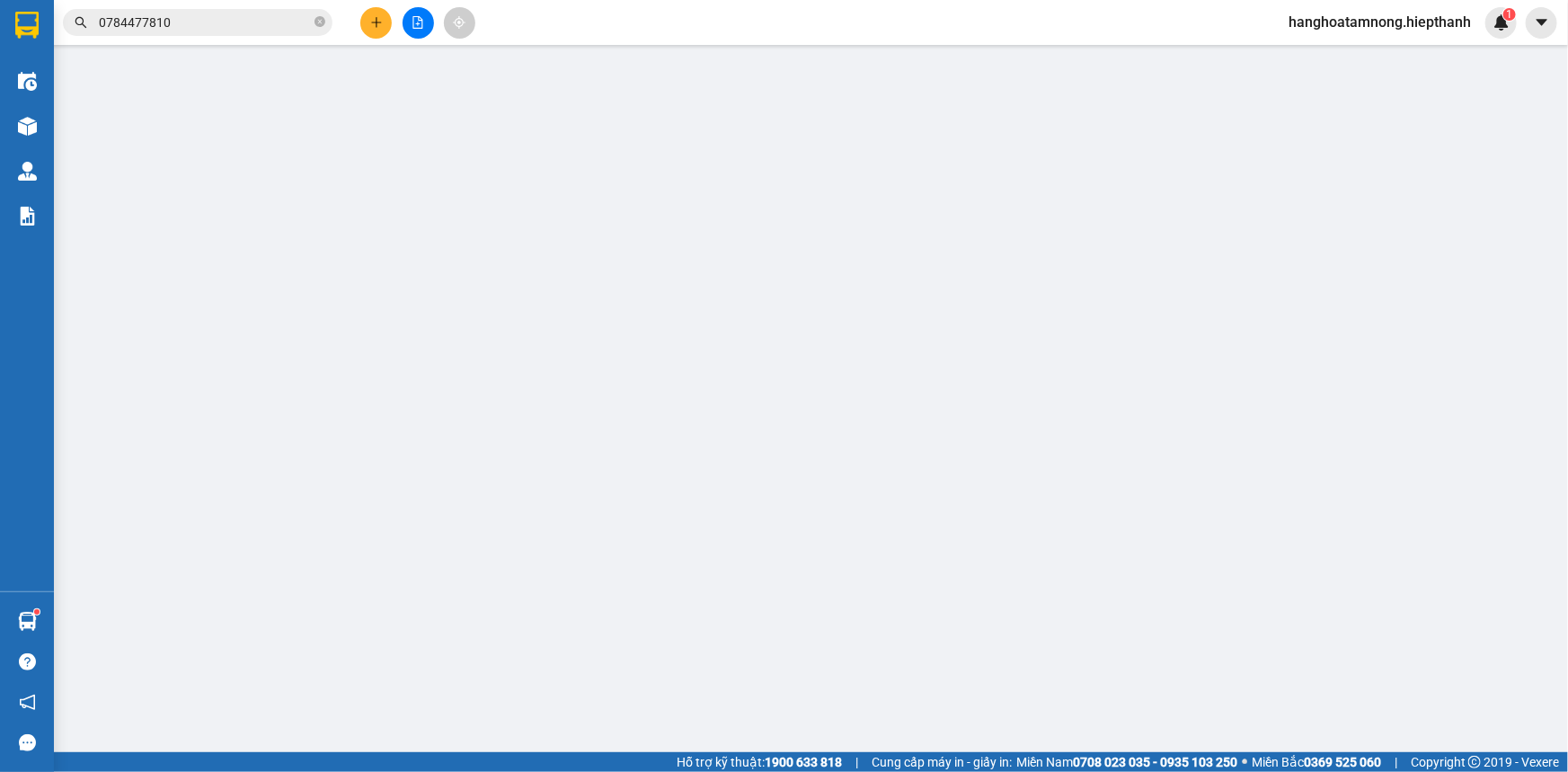
type input "0336514047"
type input "[PERSON_NAME]"
type input "0367674753"
type input "LIÊM"
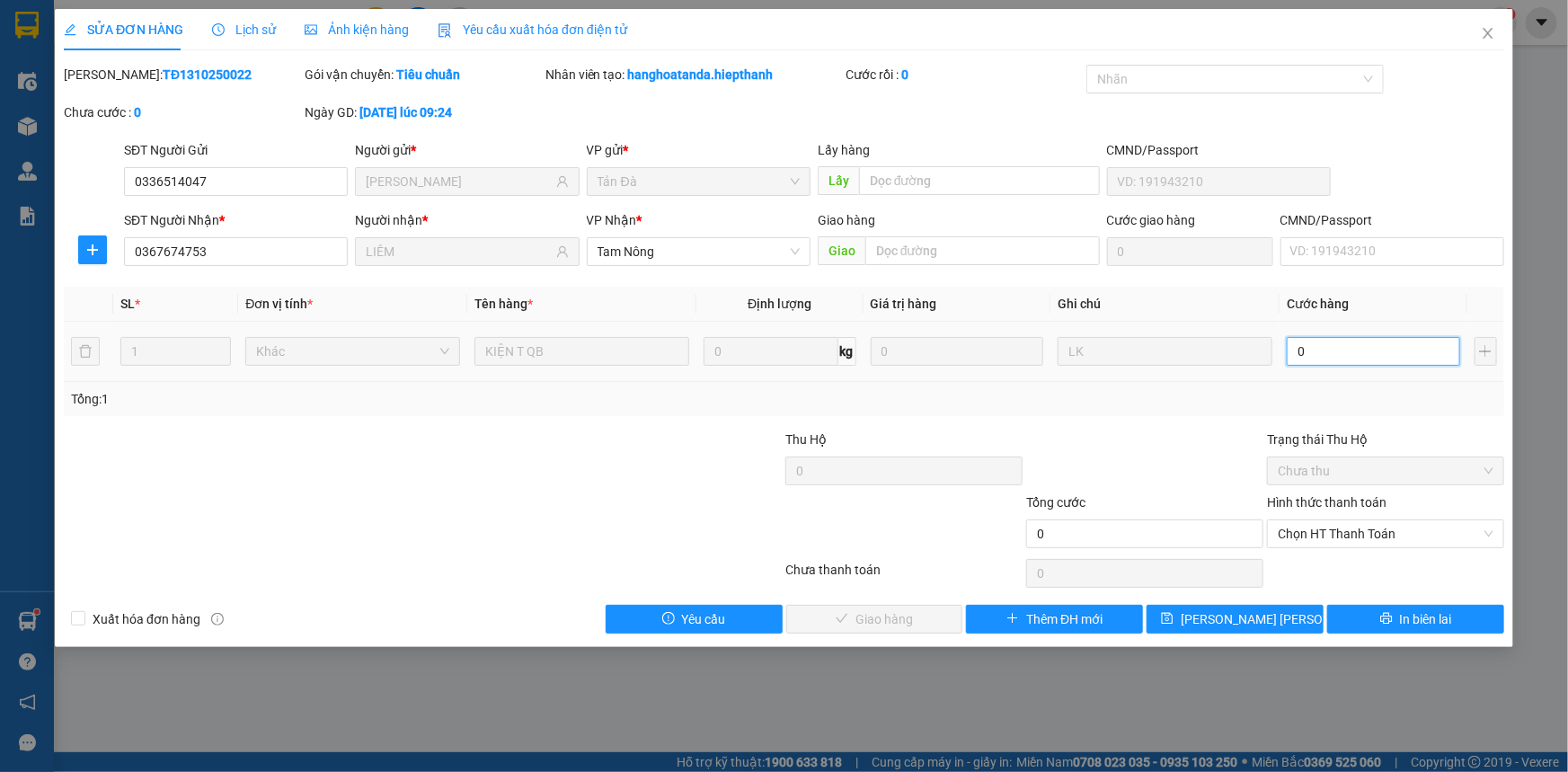
click at [1338, 348] on input "0" at bounding box center [1373, 351] width 173 height 29
type input "2"
type input "20"
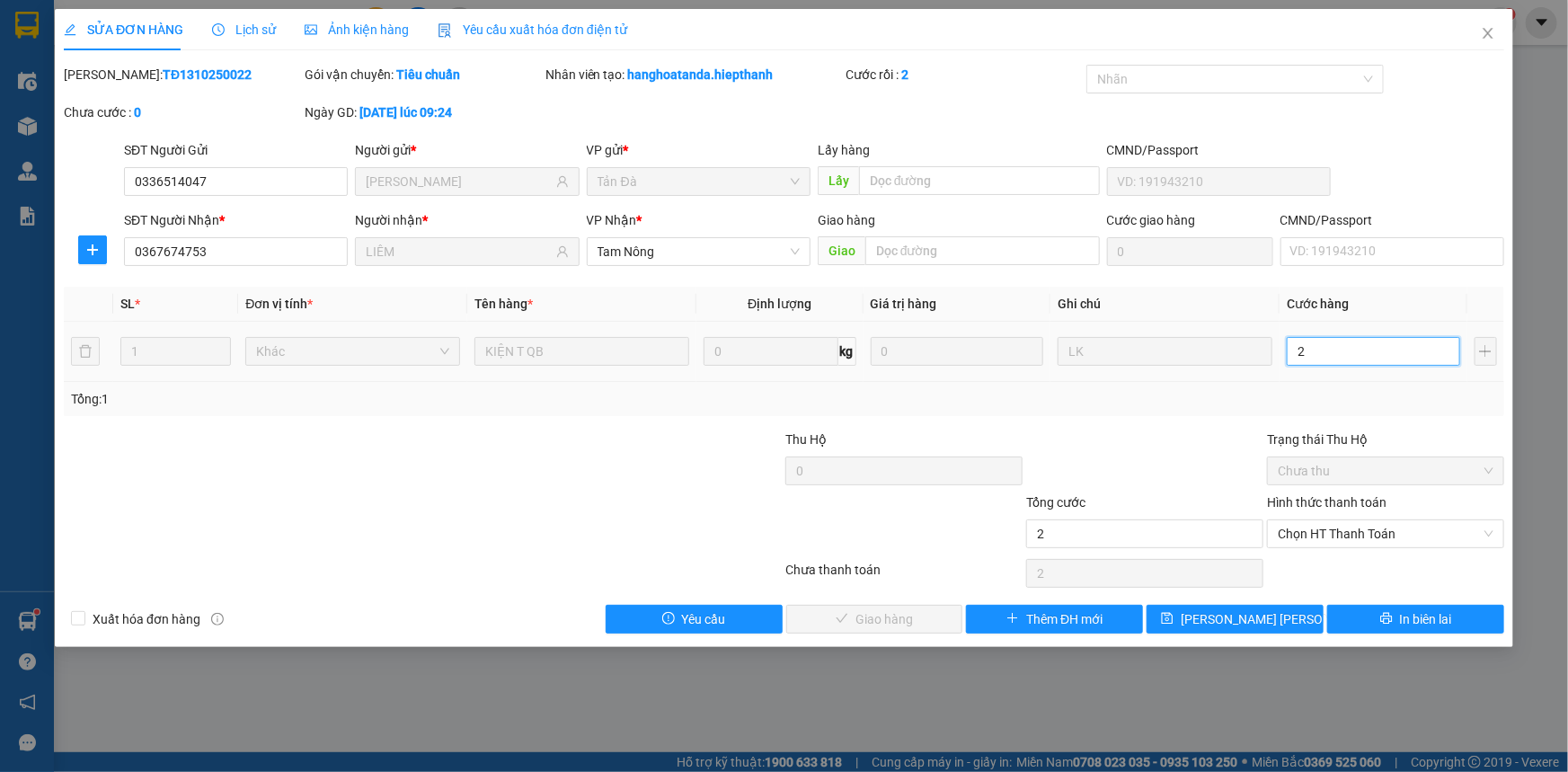
type input "20"
click at [1321, 343] on input "20" at bounding box center [1373, 351] width 173 height 29
type input "3"
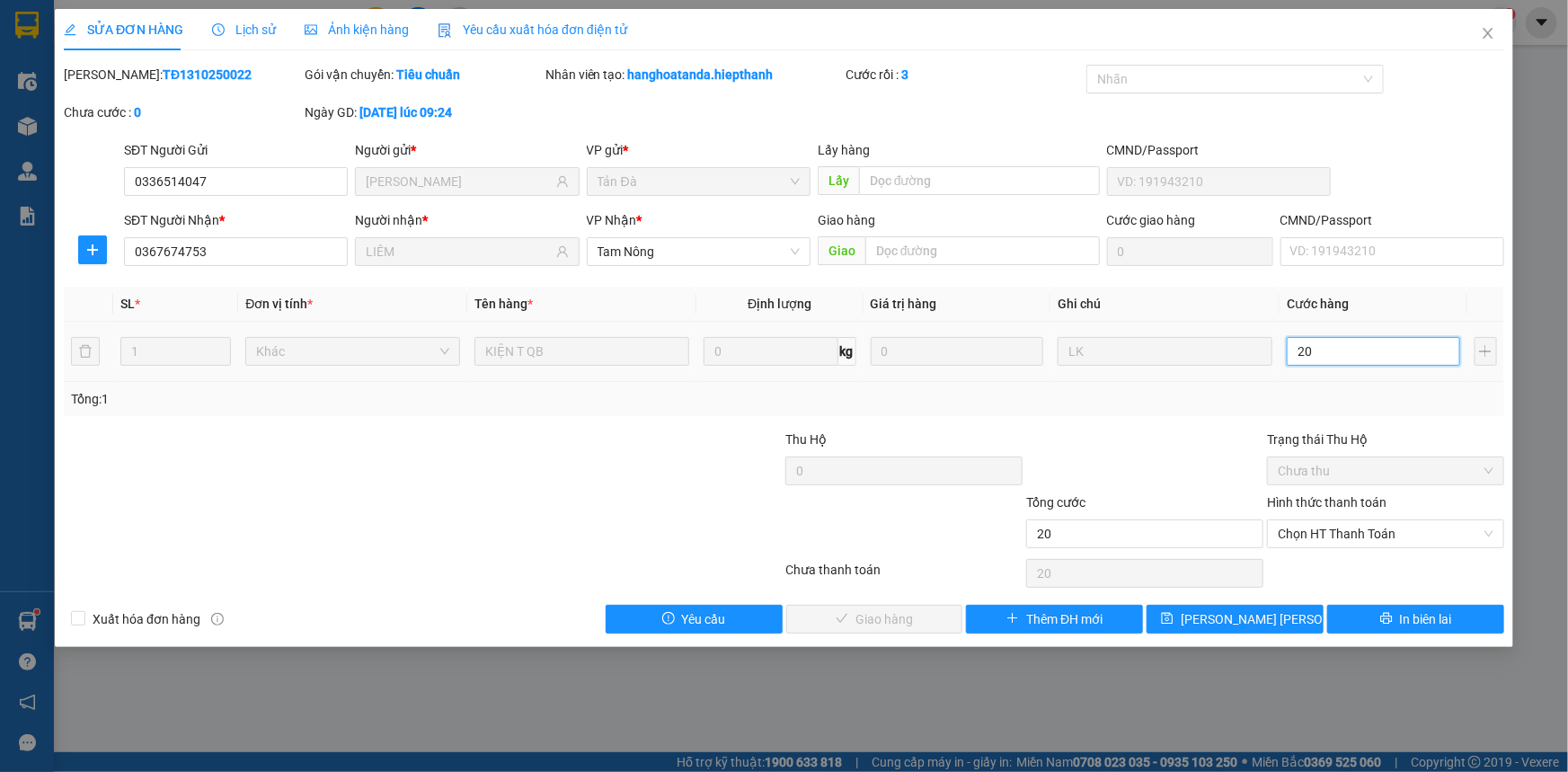
type input "3"
type input "30"
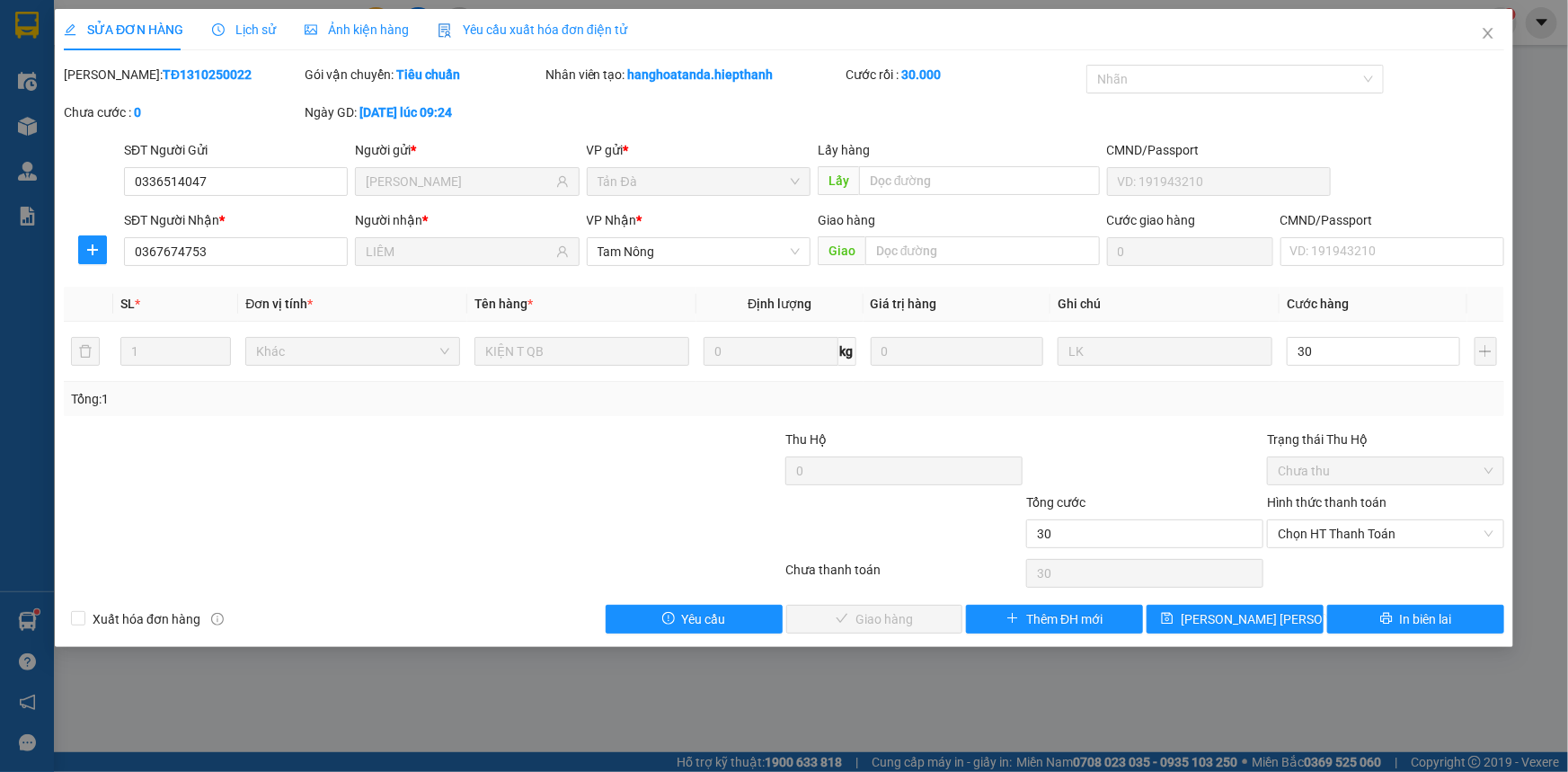
type input "30.000"
click at [1160, 425] on div "Total Paid Fee 0 Total UnPaid Fee 0 Cash Collection Total Fee Mã ĐH: TĐ13102500…" at bounding box center [784, 348] width 1441 height 569
click at [1377, 530] on span "Chọn HT Thanh Toán" at bounding box center [1386, 533] width 216 height 27
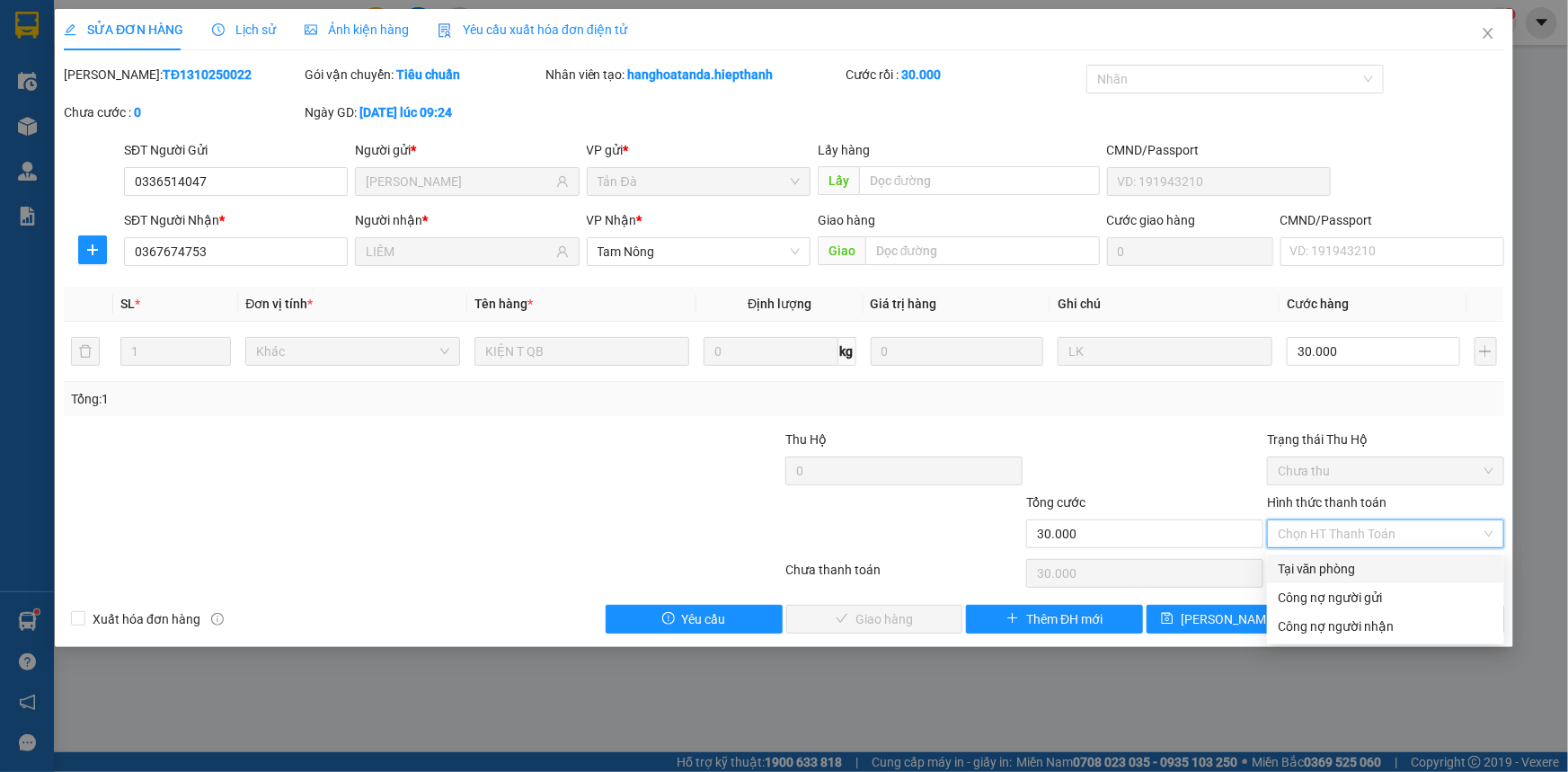
click at [1334, 573] on div "Tại văn phòng" at bounding box center [1386, 569] width 216 height 20
type input "0"
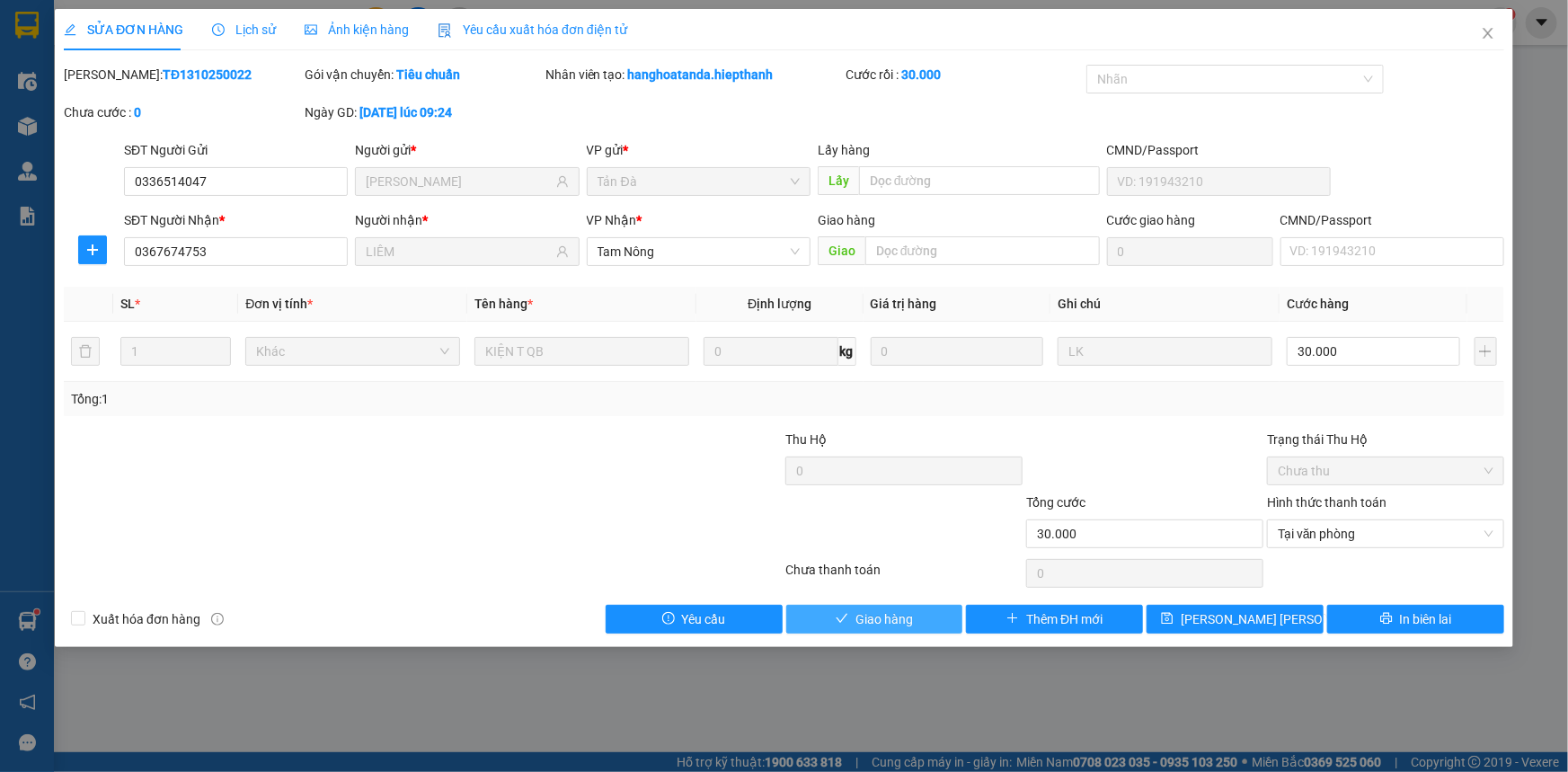
click at [869, 620] on span "Giao hàng" at bounding box center [884, 619] width 57 height 20
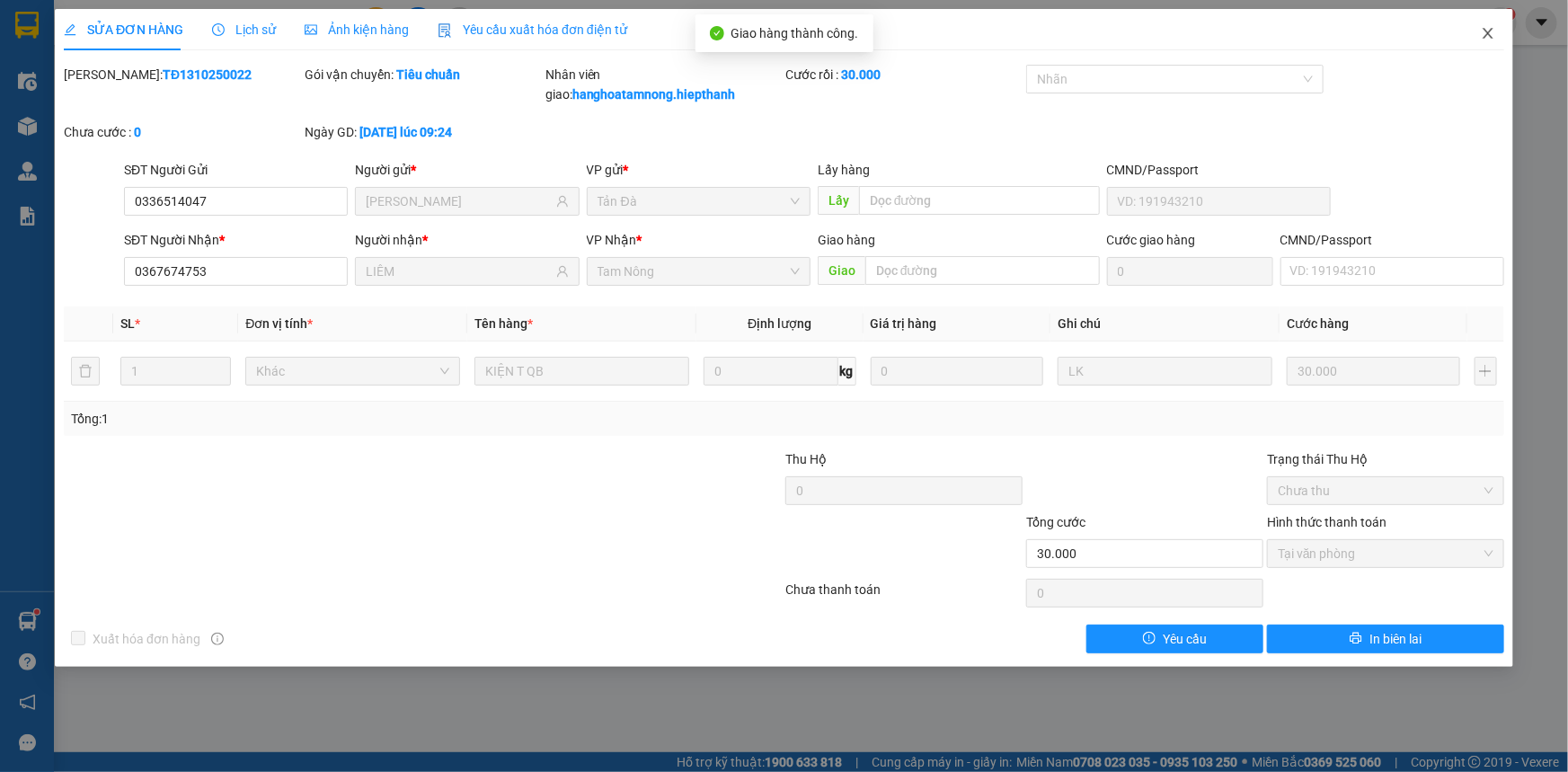
click at [1480, 28] on span "Close" at bounding box center [1487, 34] width 50 height 50
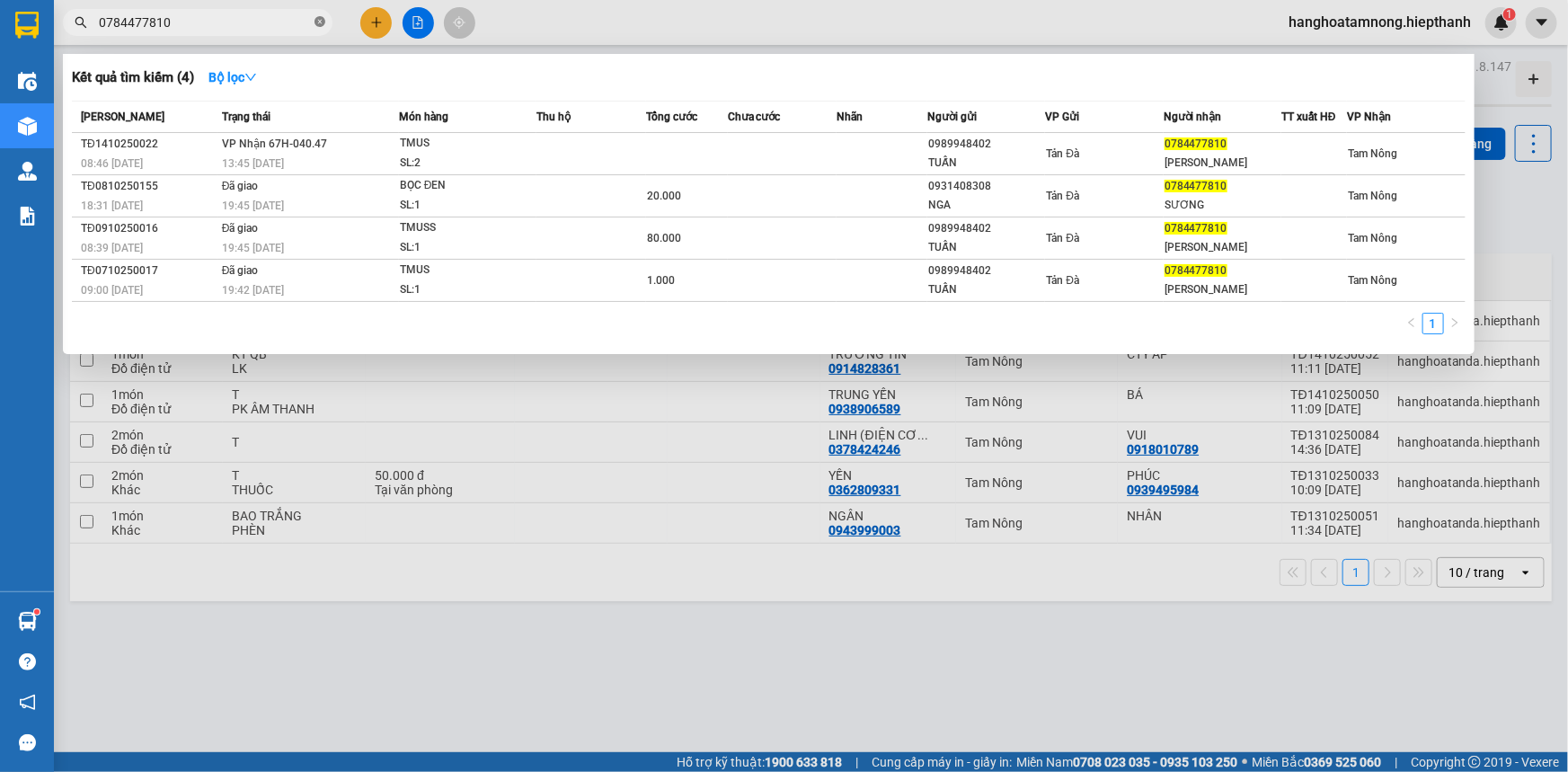
click at [316, 16] on icon "close-circle" at bounding box center [320, 22] width 11 height 11
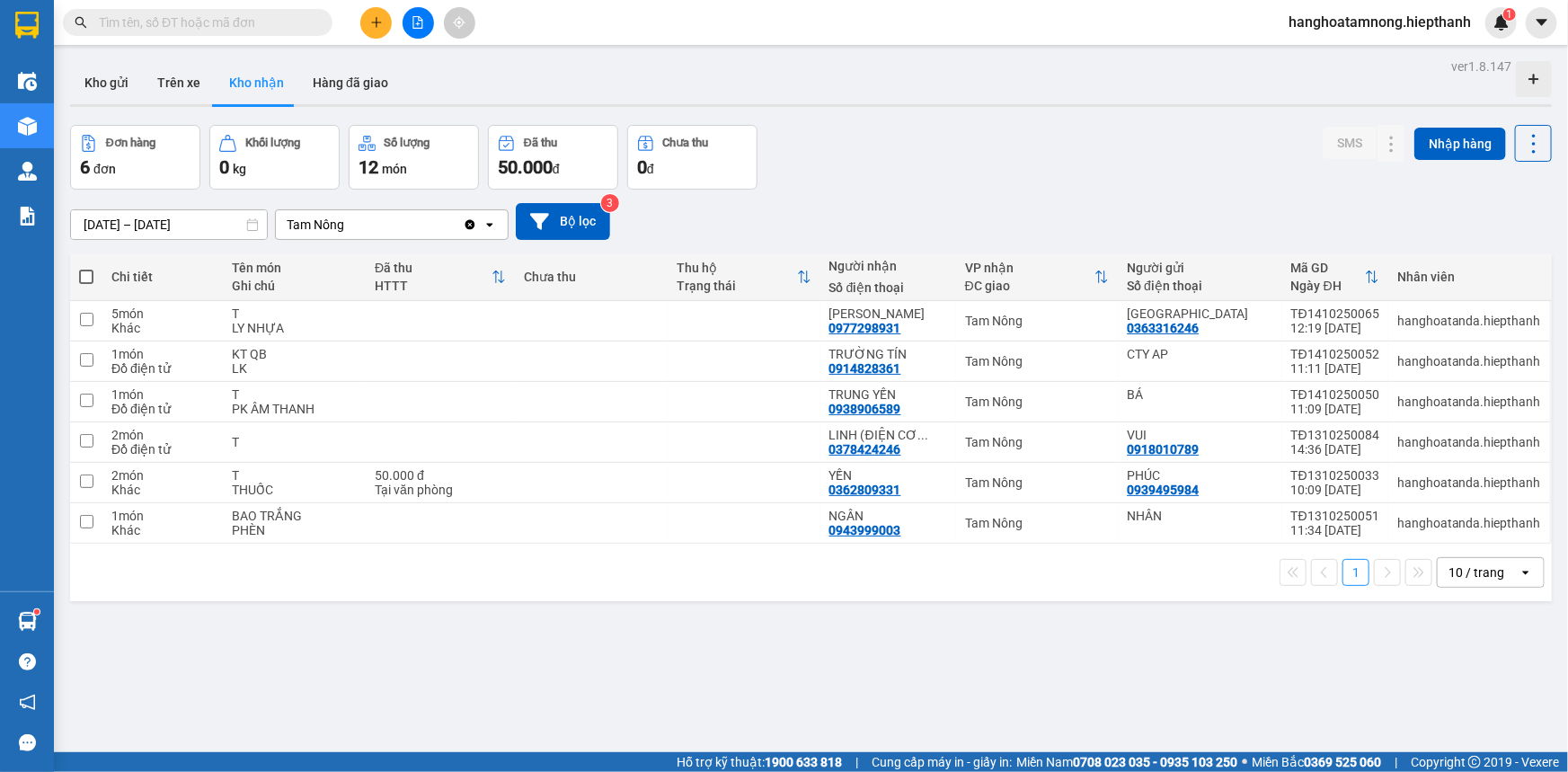
click at [642, 81] on div "Kho gửi Trên xe Kho nhận Hàng đã giao" at bounding box center [810, 84] width 1482 height 47
click at [63, 74] on div "ver 1.8.147 Kho gửi Trên xe [PERSON_NAME] Hàng đã [PERSON_NAME] hàng 6 đơn [PER…" at bounding box center [810, 439] width 1496 height 772
click at [151, 89] on button "Trên xe" at bounding box center [178, 83] width 72 height 44
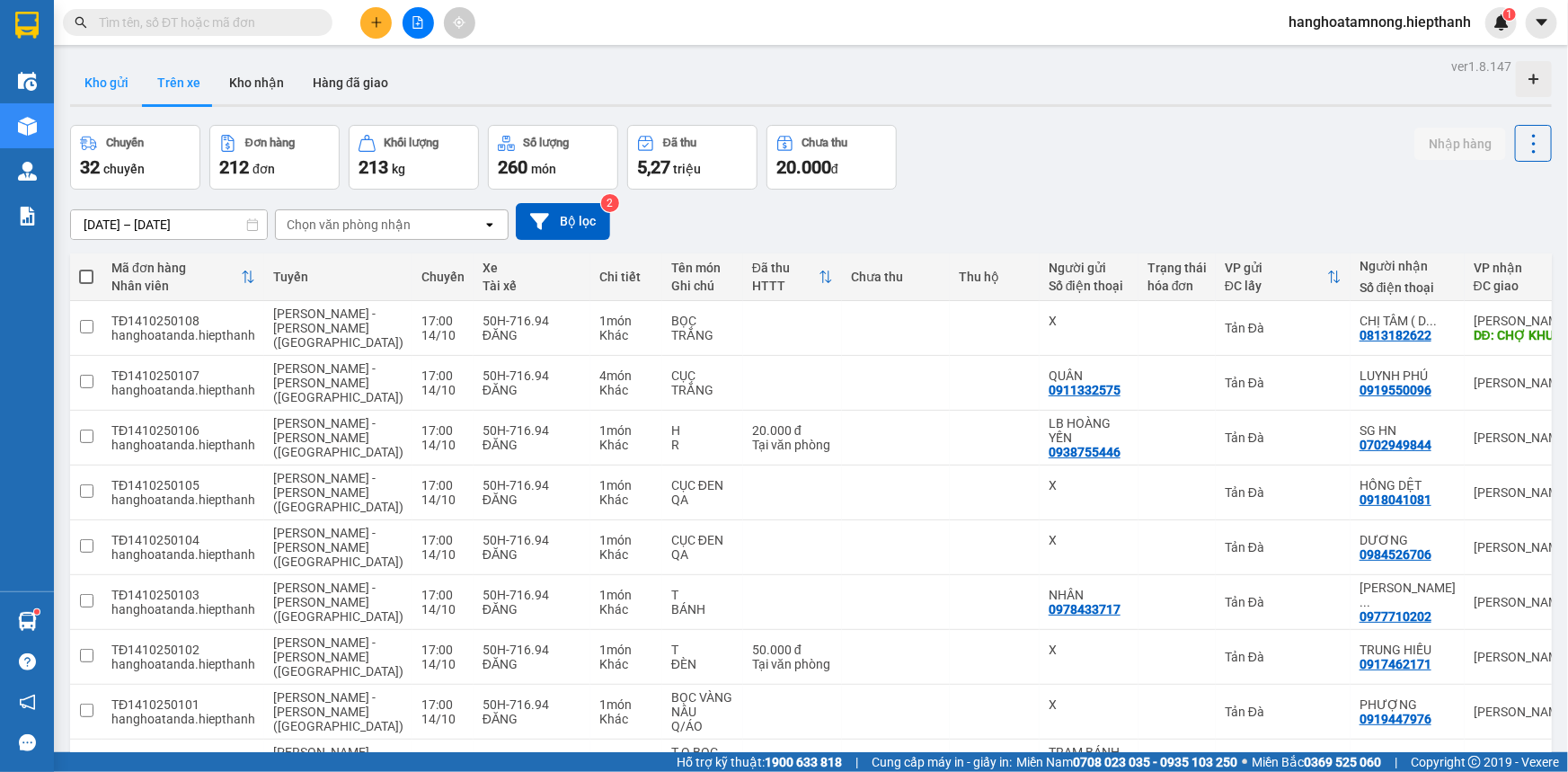
click at [103, 85] on button "Kho gửi" at bounding box center [106, 83] width 73 height 44
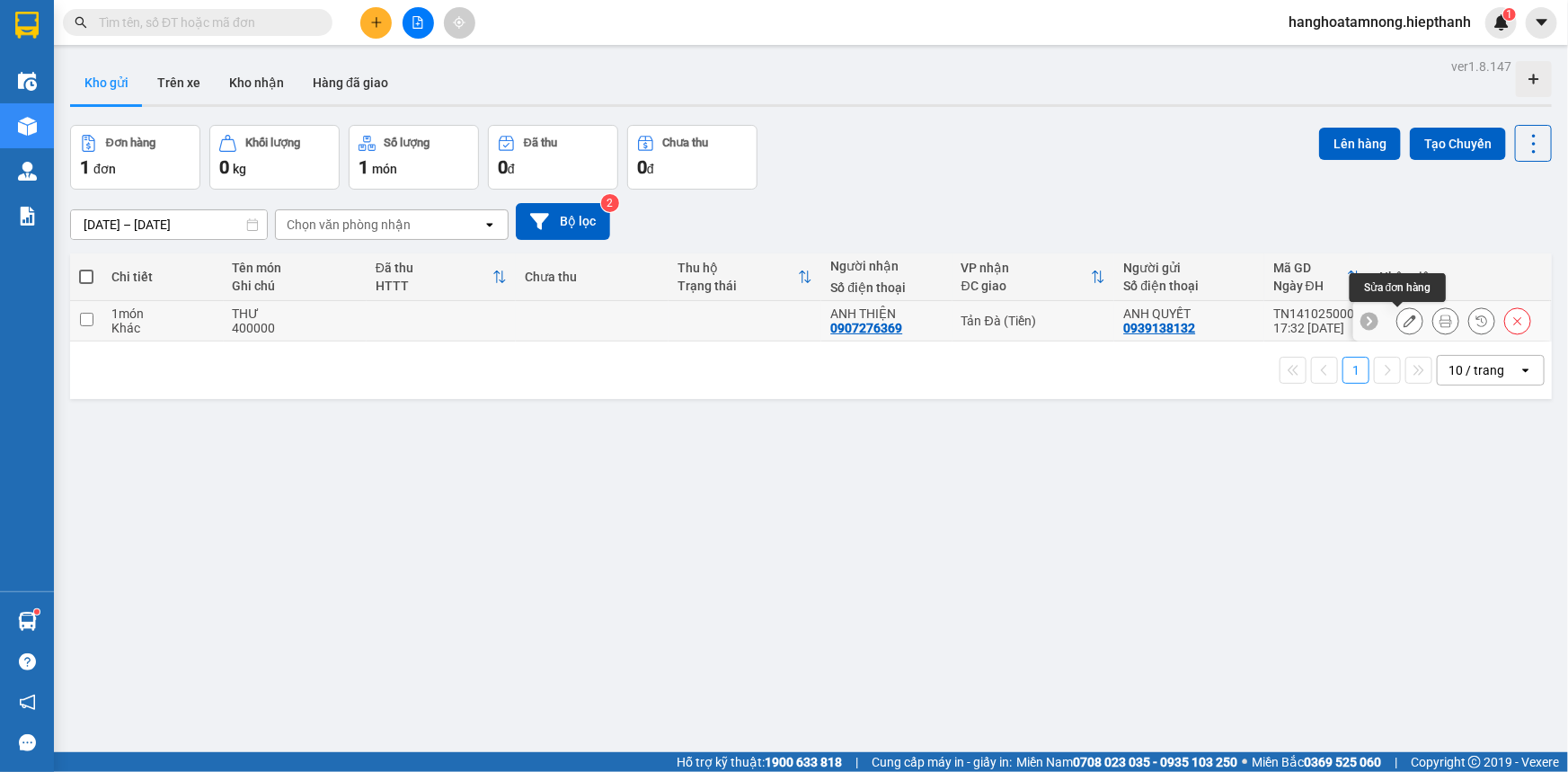
click at [1404, 323] on icon at bounding box center [1410, 321] width 13 height 13
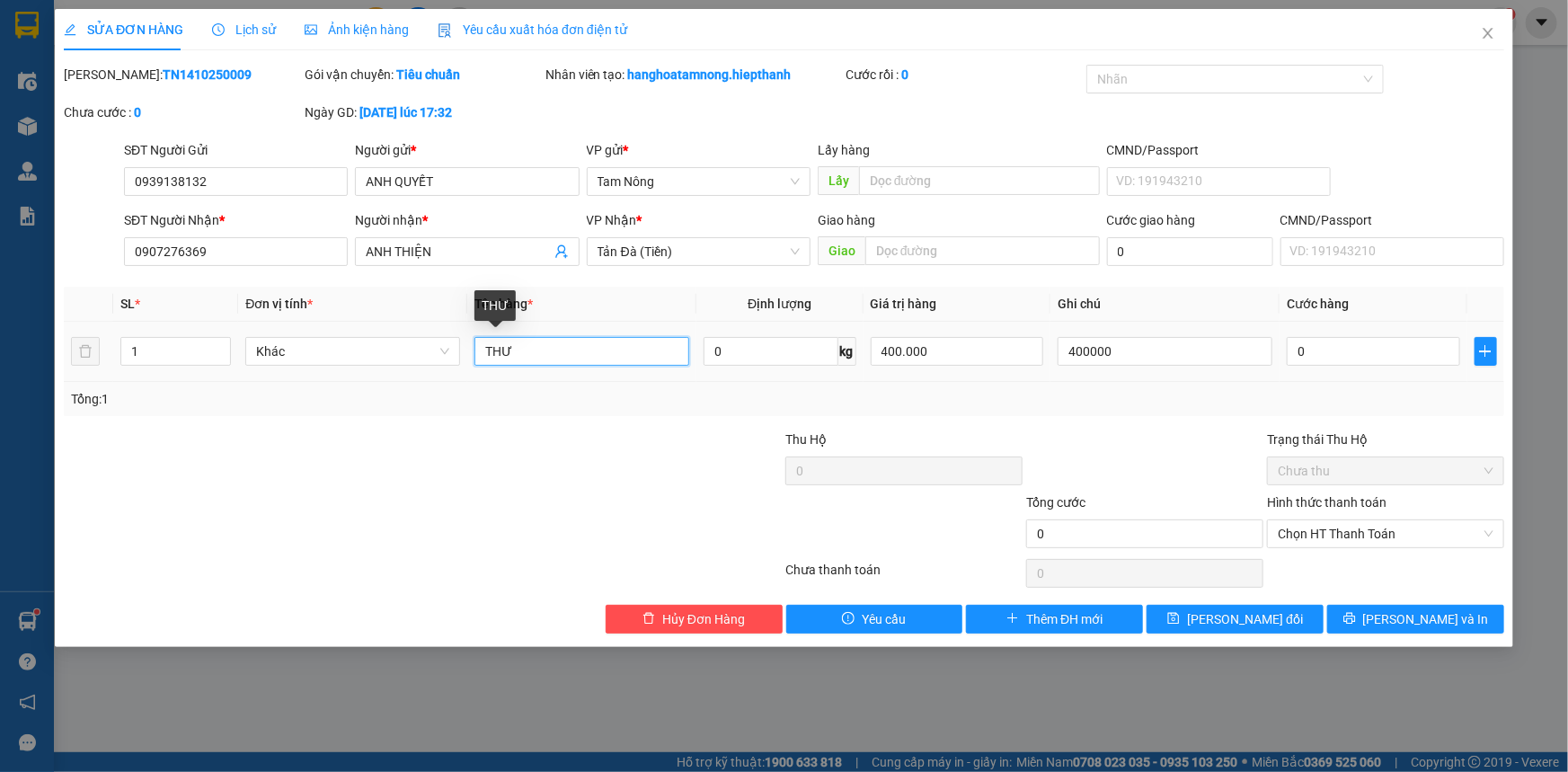
click at [547, 363] on input "THƯ" at bounding box center [582, 351] width 215 height 29
type input "THU HỘ 400"
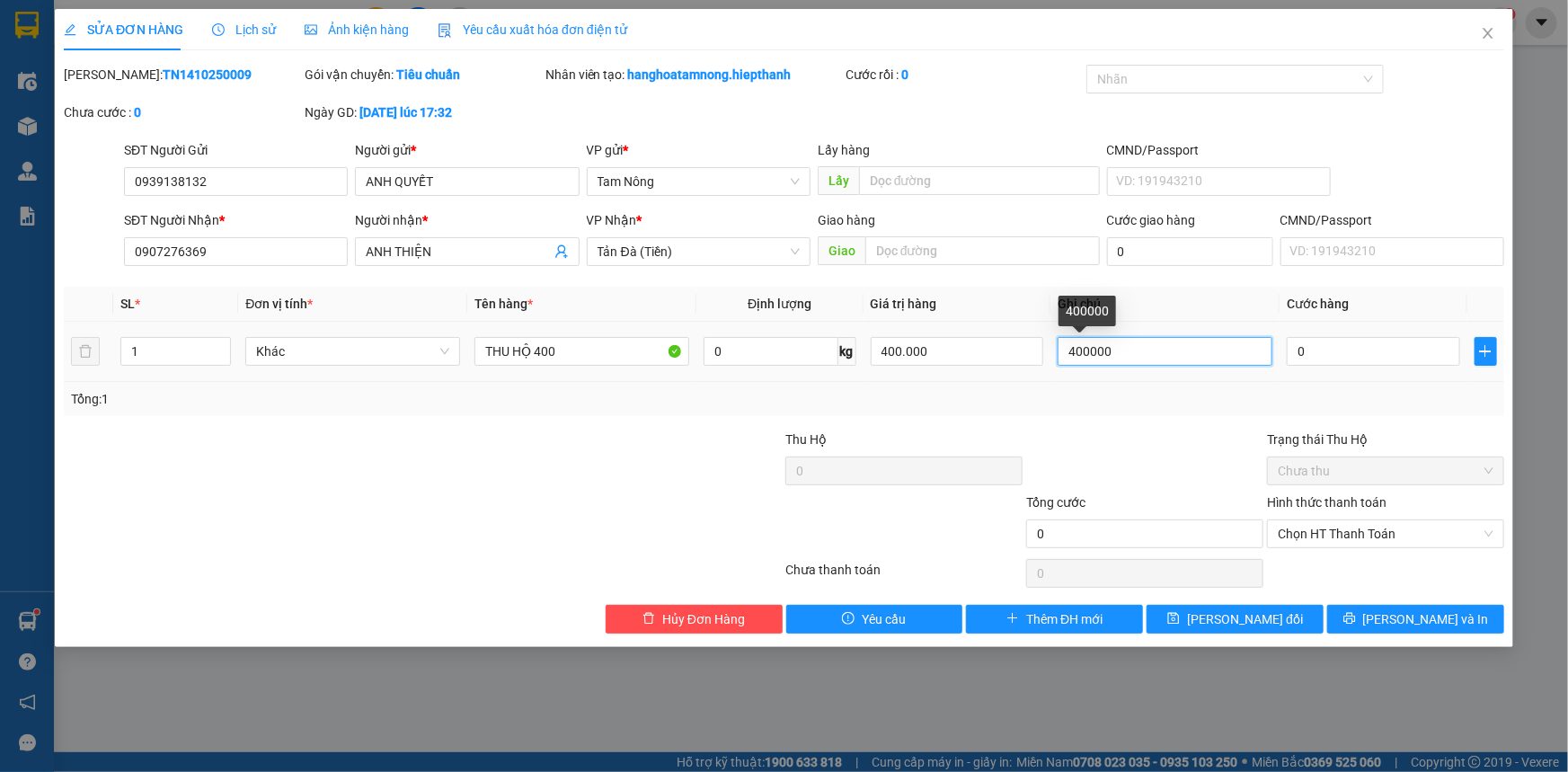
click at [1133, 339] on input "400000" at bounding box center [1165, 351] width 215 height 29
click at [1132, 340] on input "400000" at bounding box center [1165, 351] width 215 height 29
type input "TĐ THU PHÍ"
click at [994, 366] on div "400.000" at bounding box center [957, 351] width 173 height 36
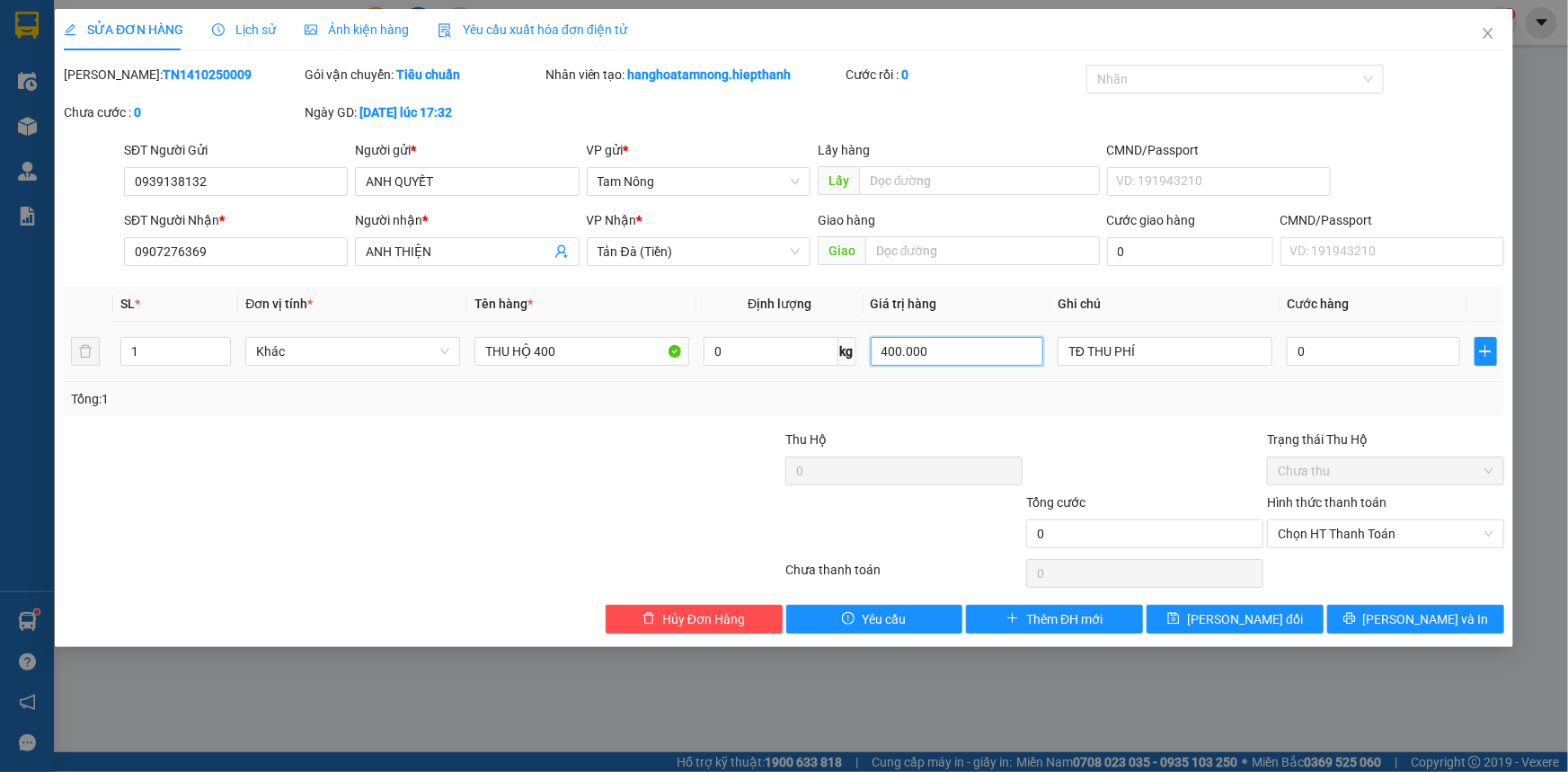
click at [993, 354] on input "400.000" at bounding box center [957, 351] width 173 height 29
type input "0"
click at [664, 450] on div at bounding box center [663, 460] width 240 height 63
click at [1250, 624] on span "[PERSON_NAME] đổi" at bounding box center [1245, 619] width 116 height 20
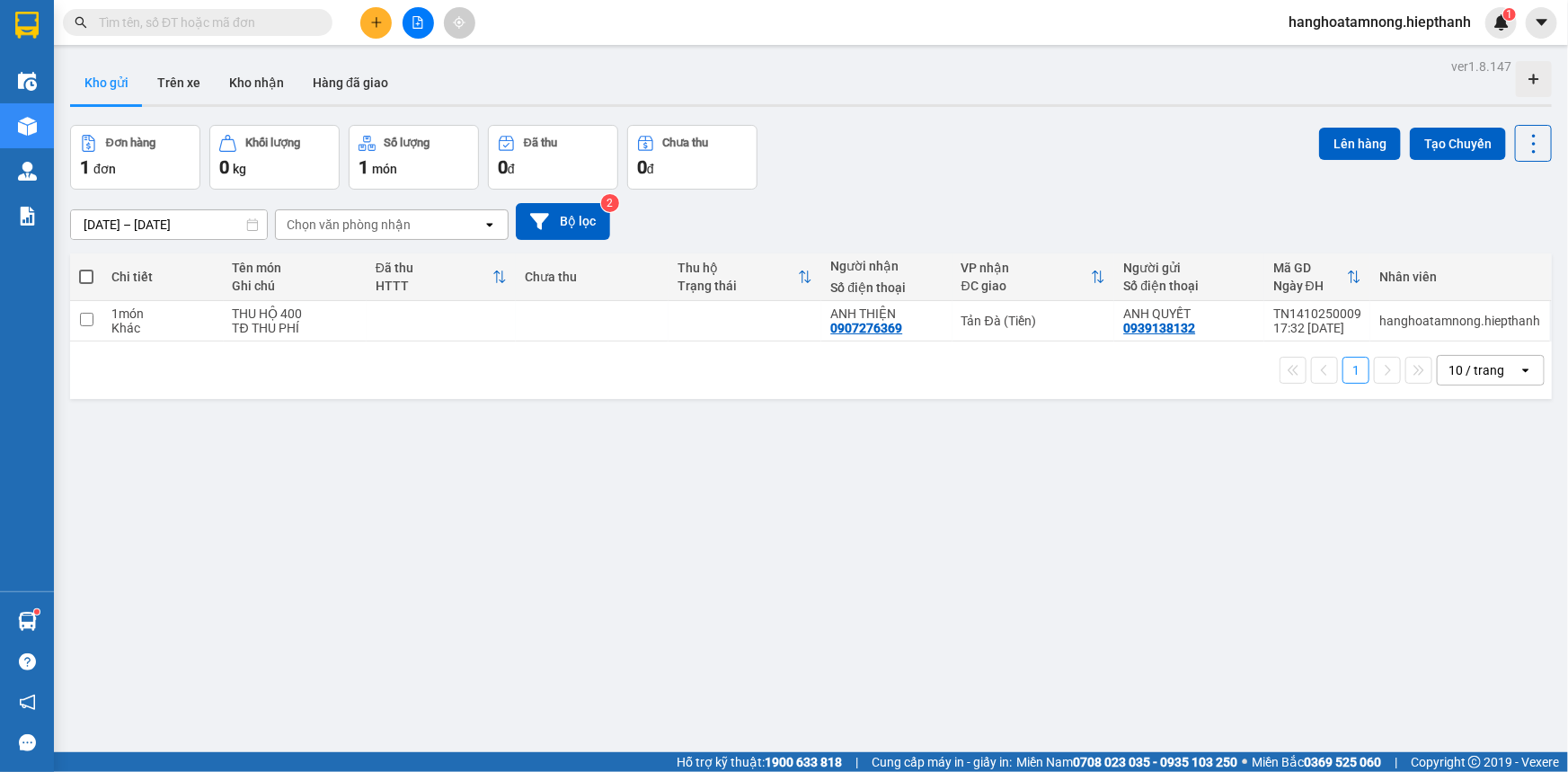
click at [292, 13] on input "text" at bounding box center [205, 23] width 212 height 20
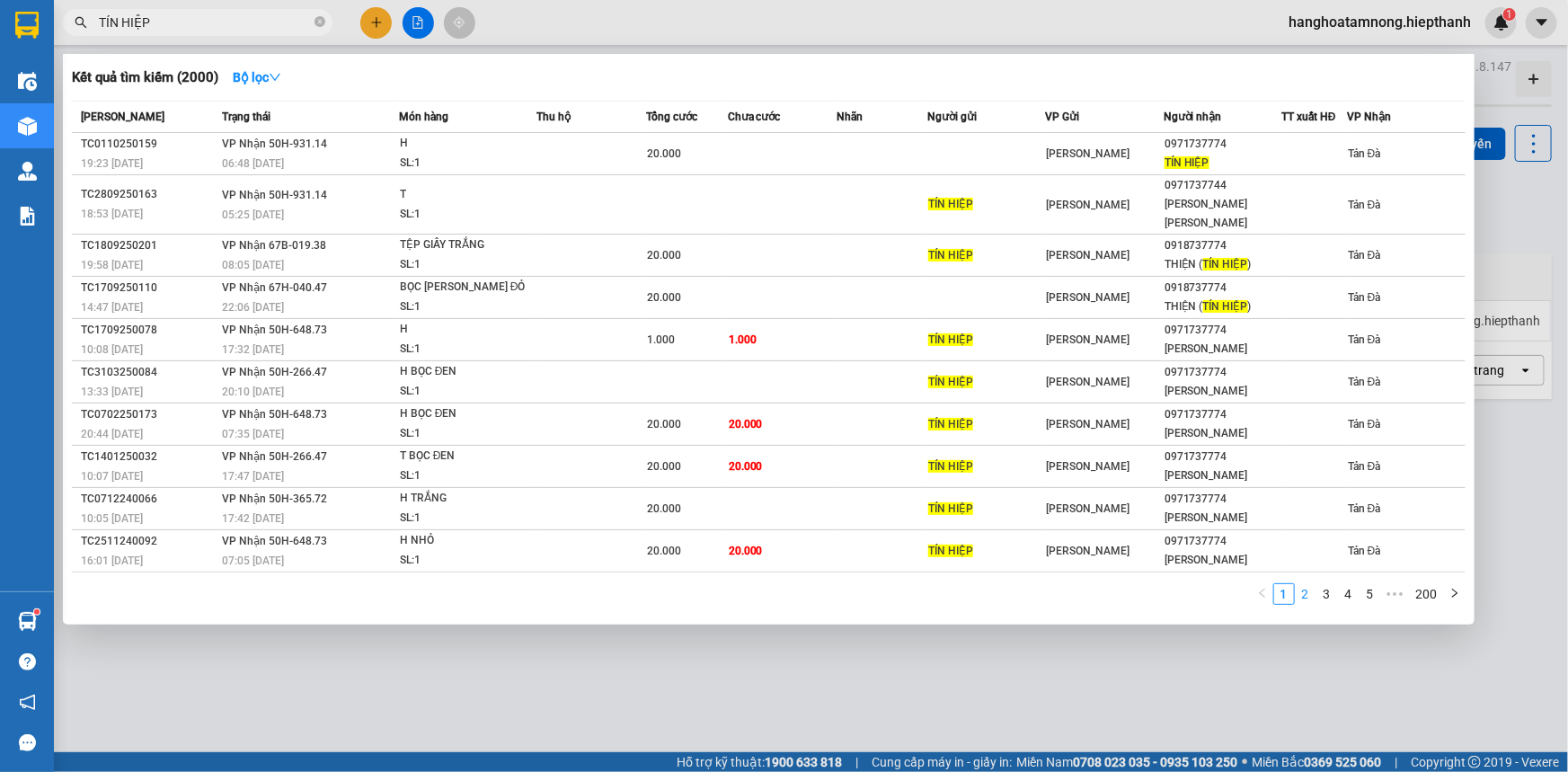
type input "TÍN HIỆP"
click at [1298, 584] on link "2" at bounding box center [1306, 594] width 20 height 20
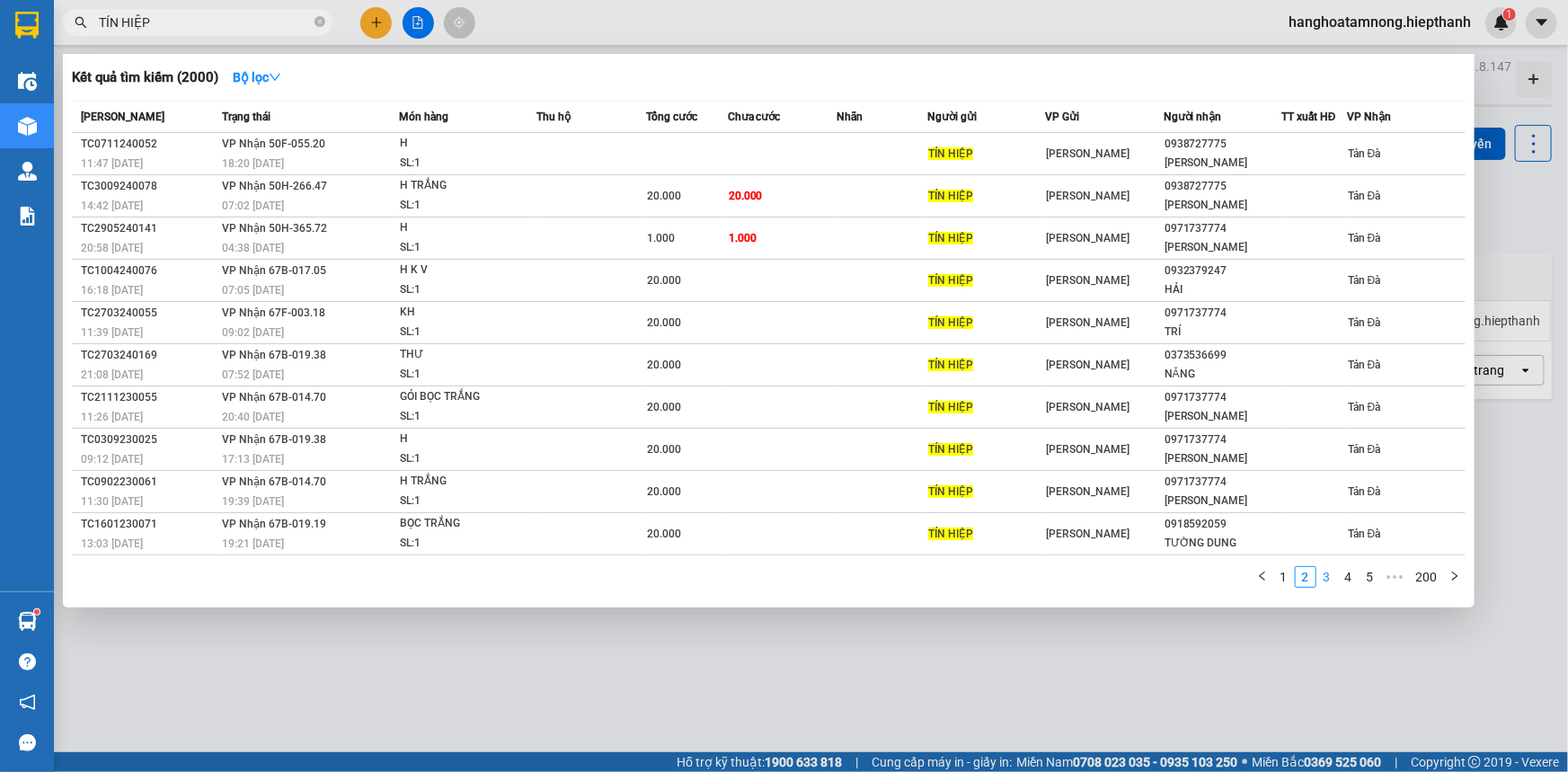
click at [1321, 575] on link "3" at bounding box center [1328, 577] width 20 height 20
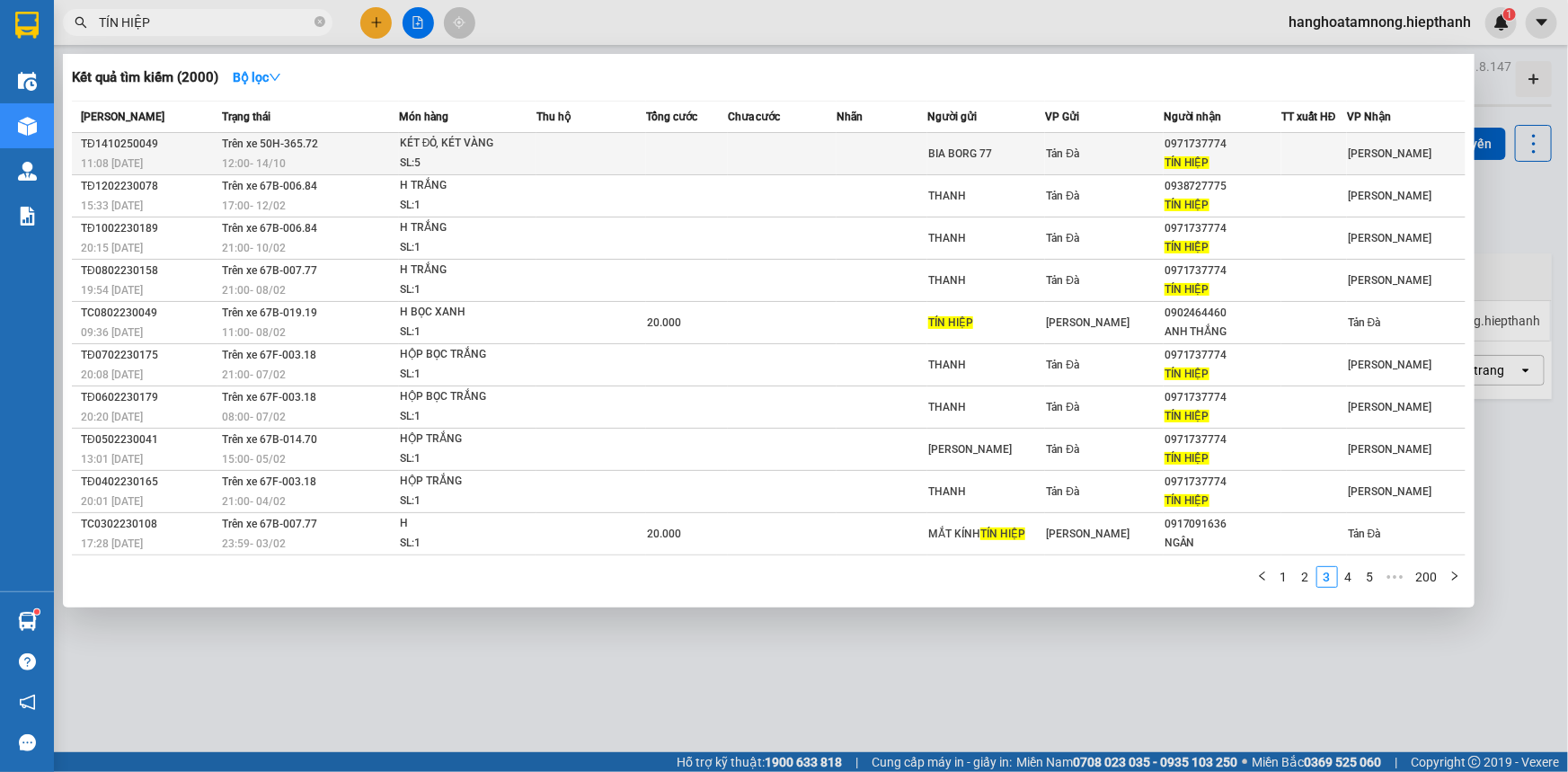
click at [1070, 155] on span "Tản Đà" at bounding box center [1063, 153] width 34 height 13
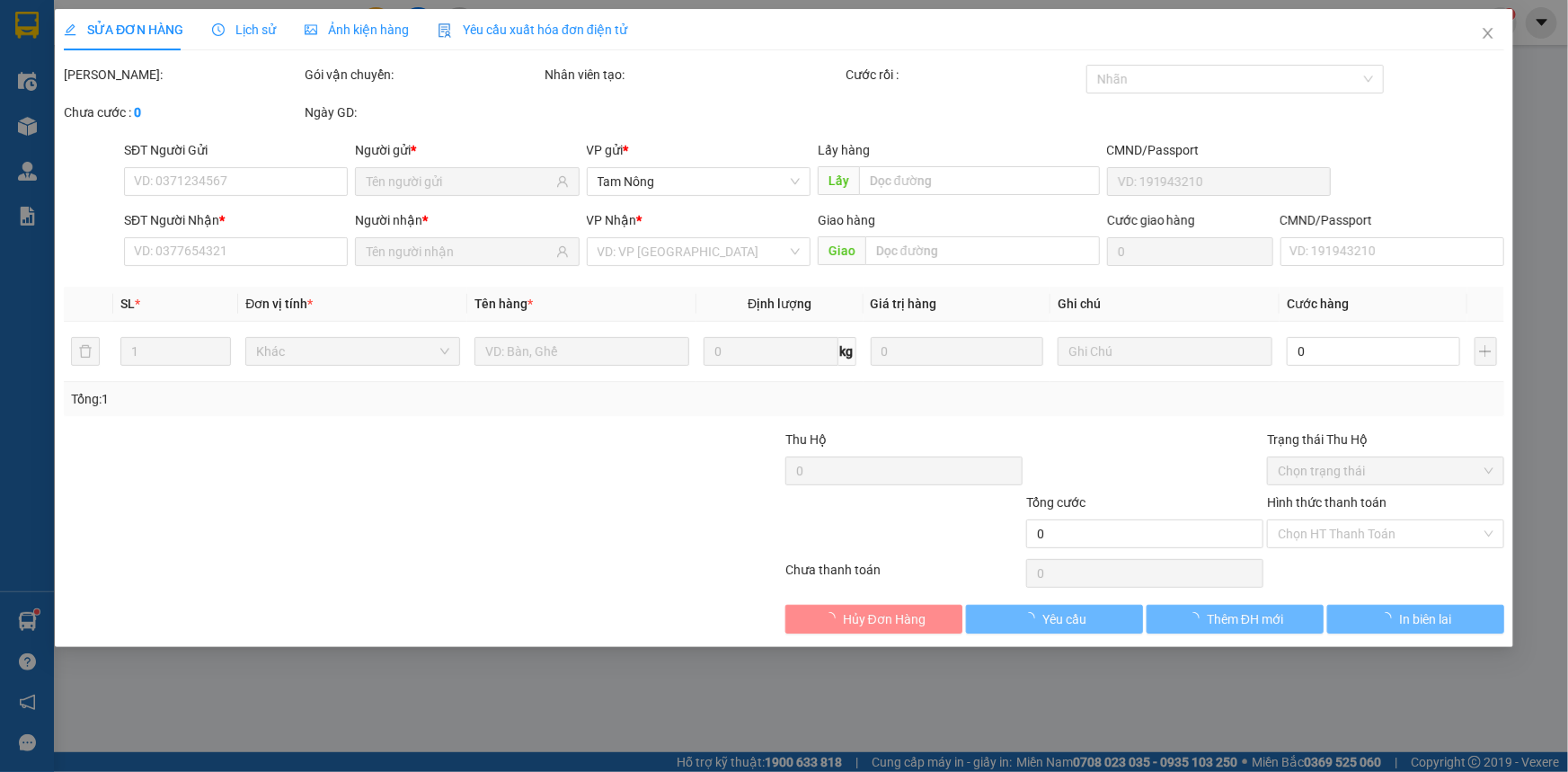
type input "BIA BORG 77"
type input "0971737774"
type input "TÍN HIỆP"
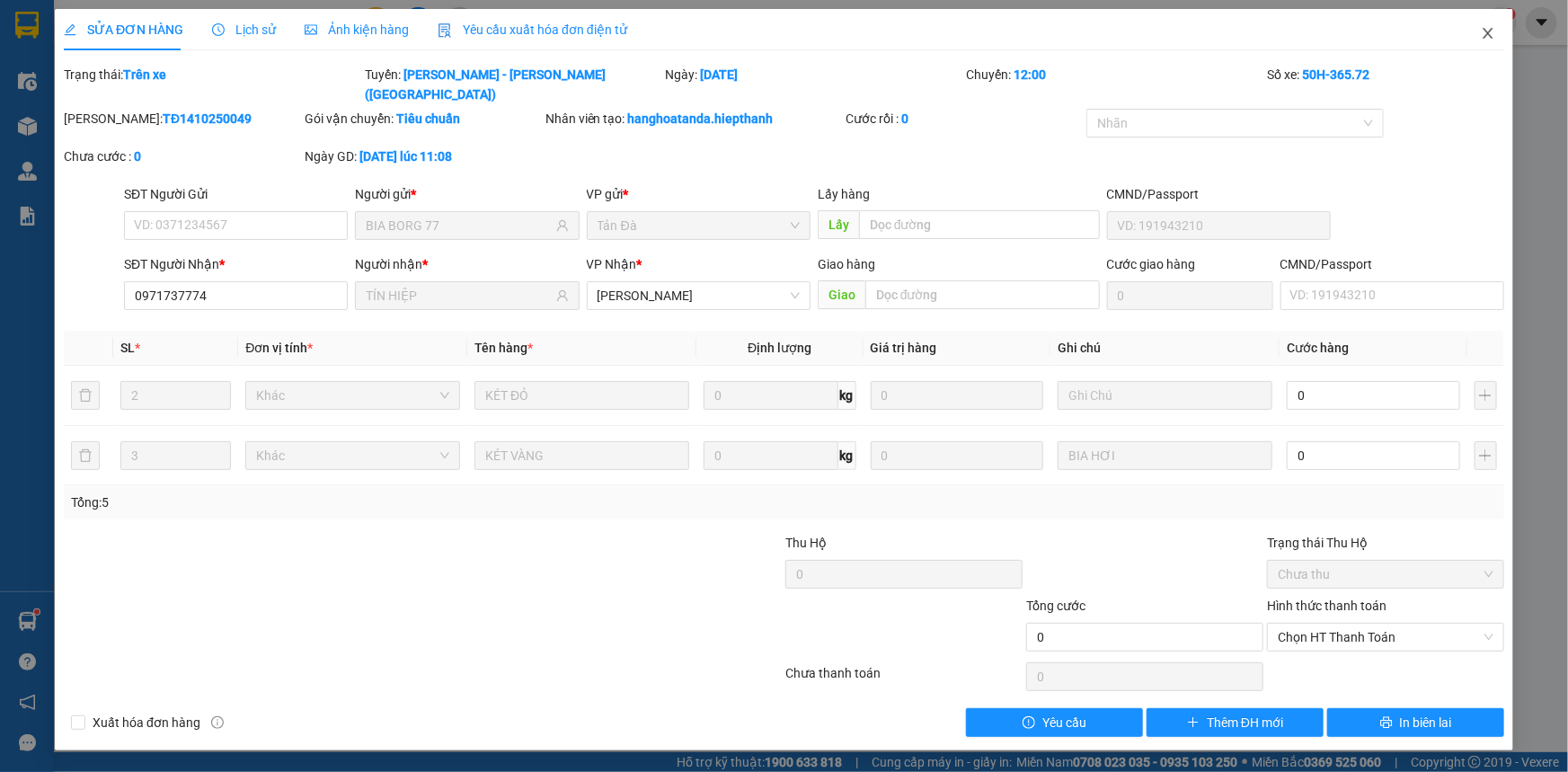
click at [1494, 25] on span "Close" at bounding box center [1487, 34] width 50 height 50
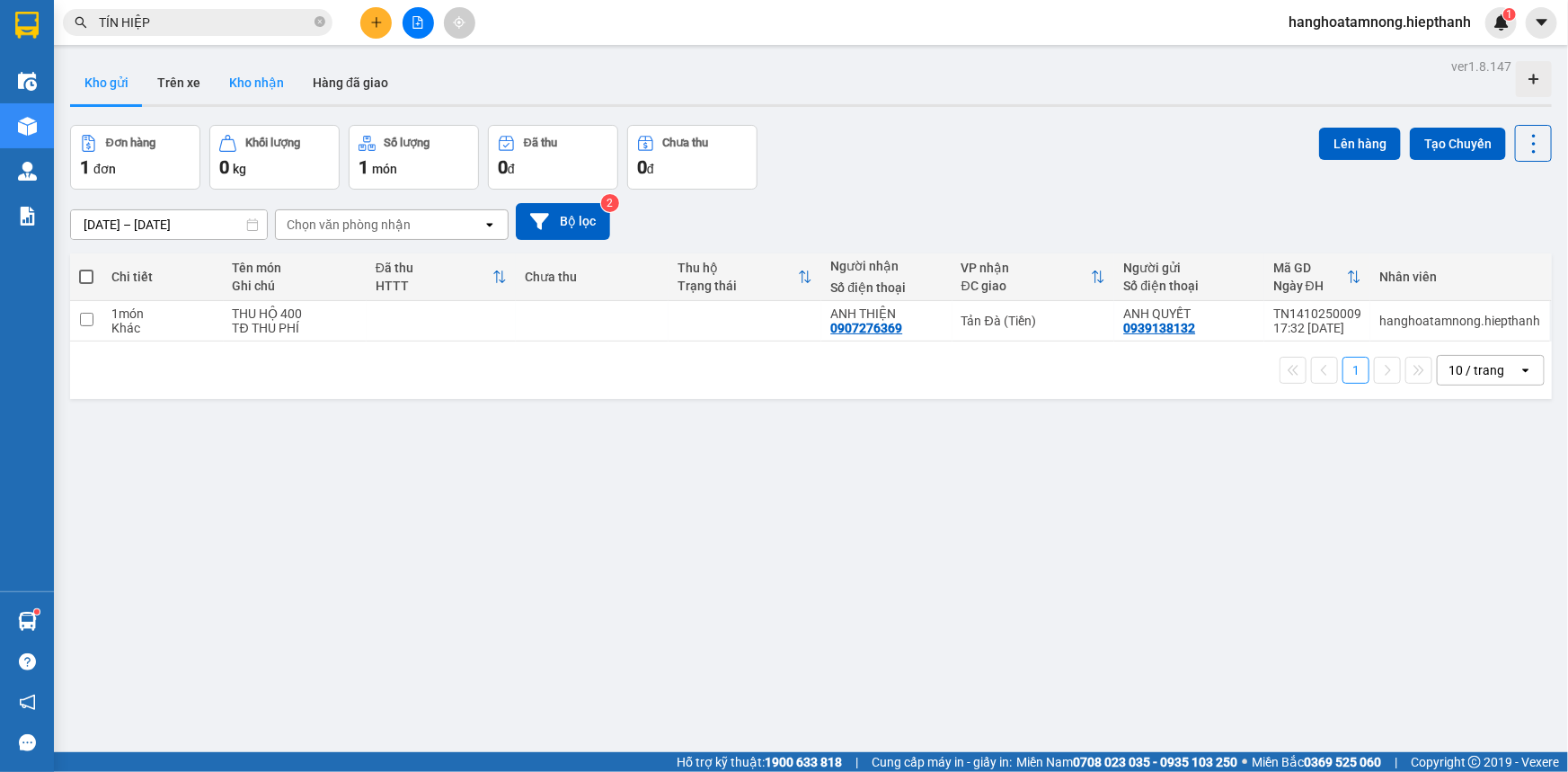
click at [253, 81] on button "Kho nhận" at bounding box center [257, 83] width 83 height 44
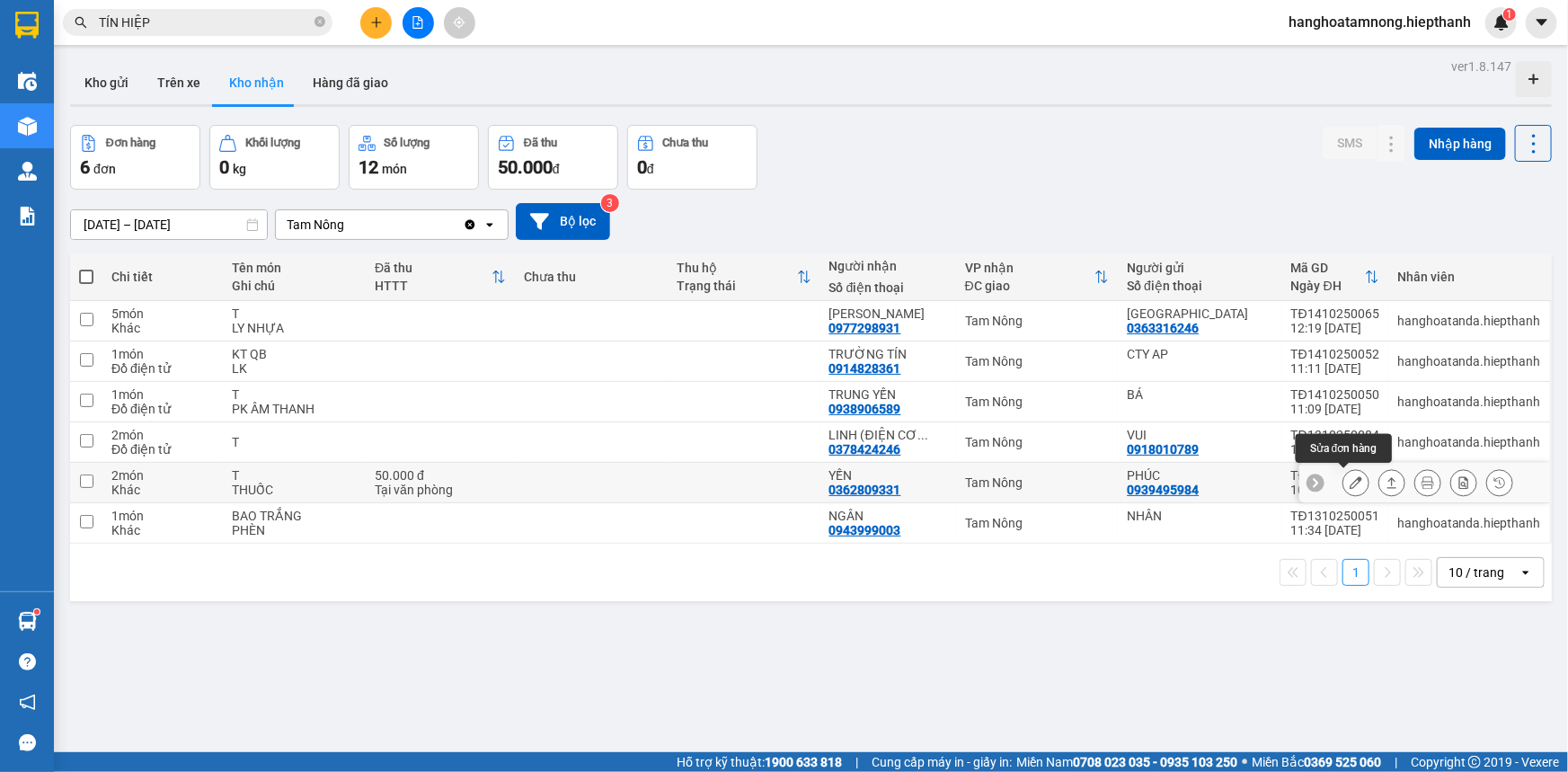
click at [1350, 476] on icon at bounding box center [1357, 483] width 13 height 13
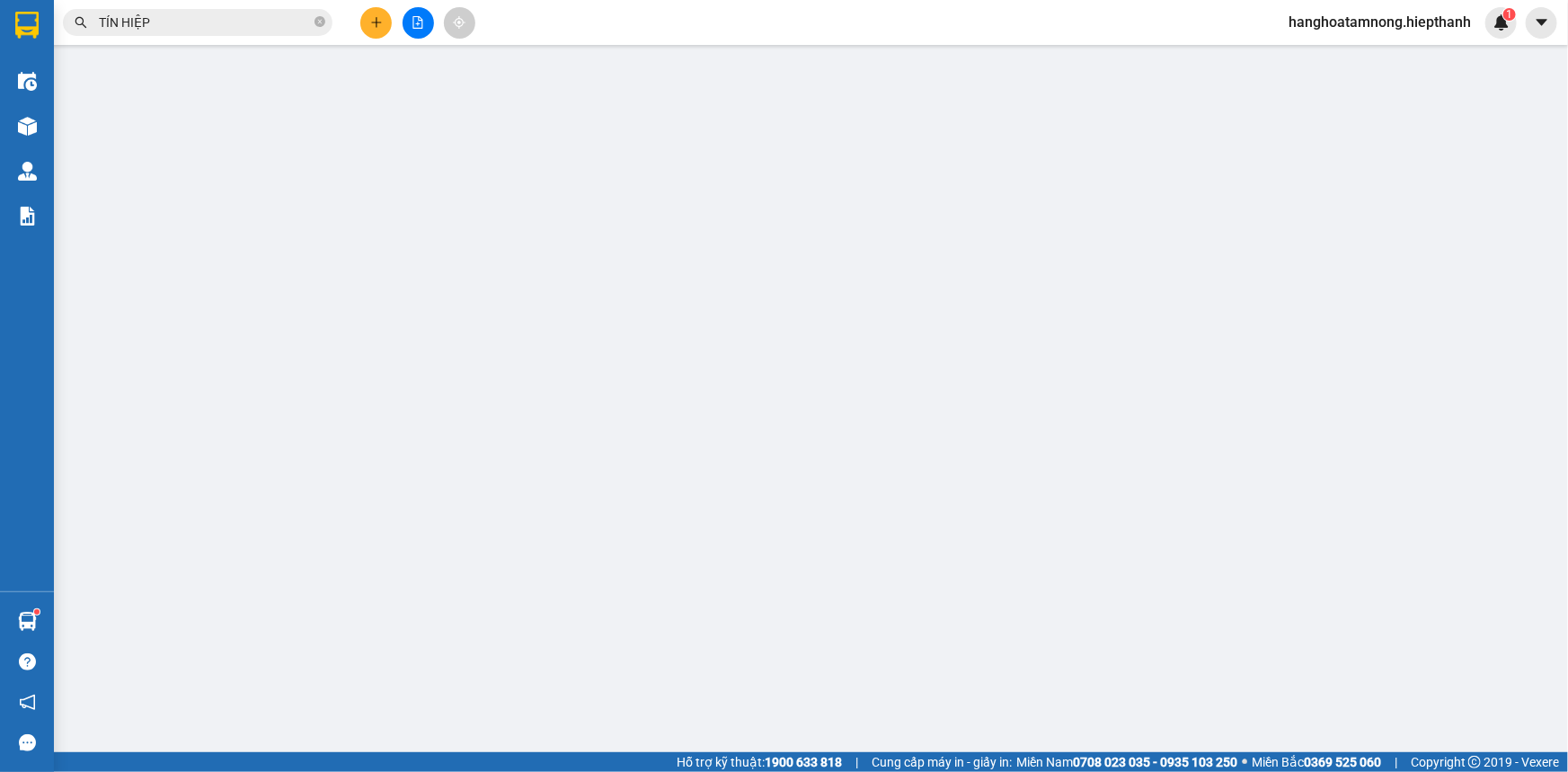
type input "0939495984"
type input "PHÚC"
type input "0362809331"
type input "YẾN"
type input "50.000"
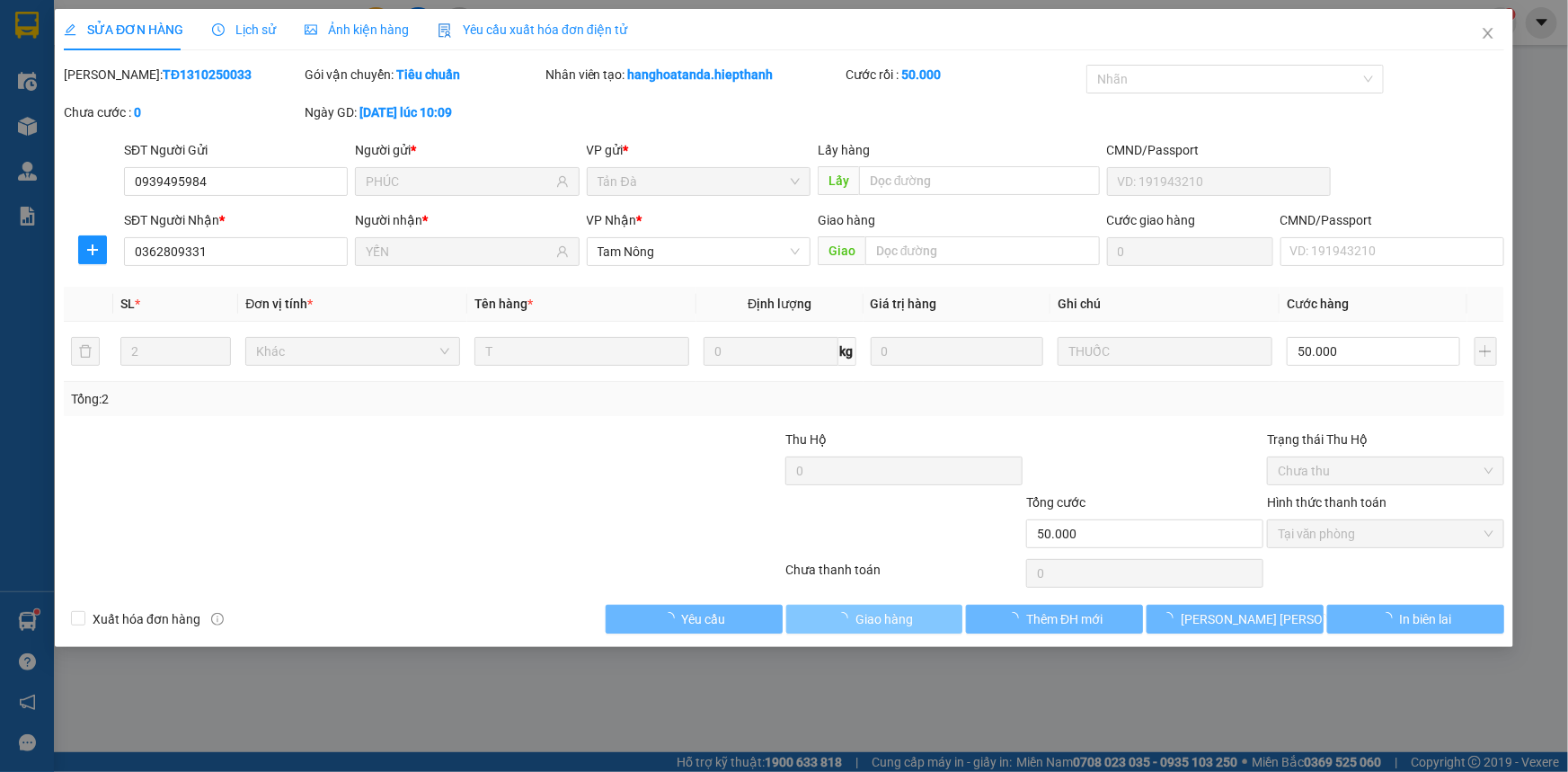
click at [897, 620] on span "Giao hàng" at bounding box center [884, 619] width 57 height 20
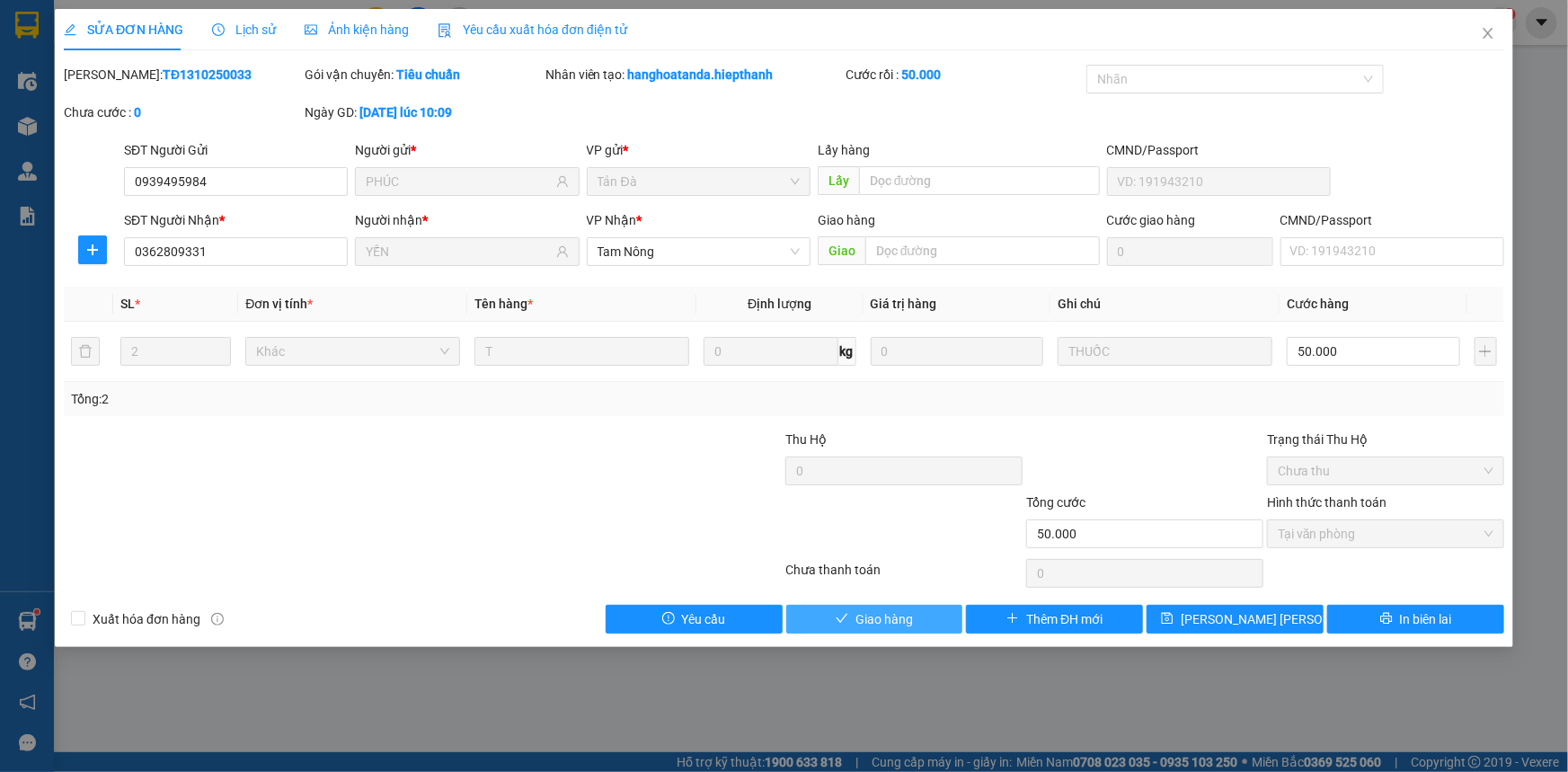
click at [897, 618] on span "Giao hàng" at bounding box center [884, 619] width 57 height 20
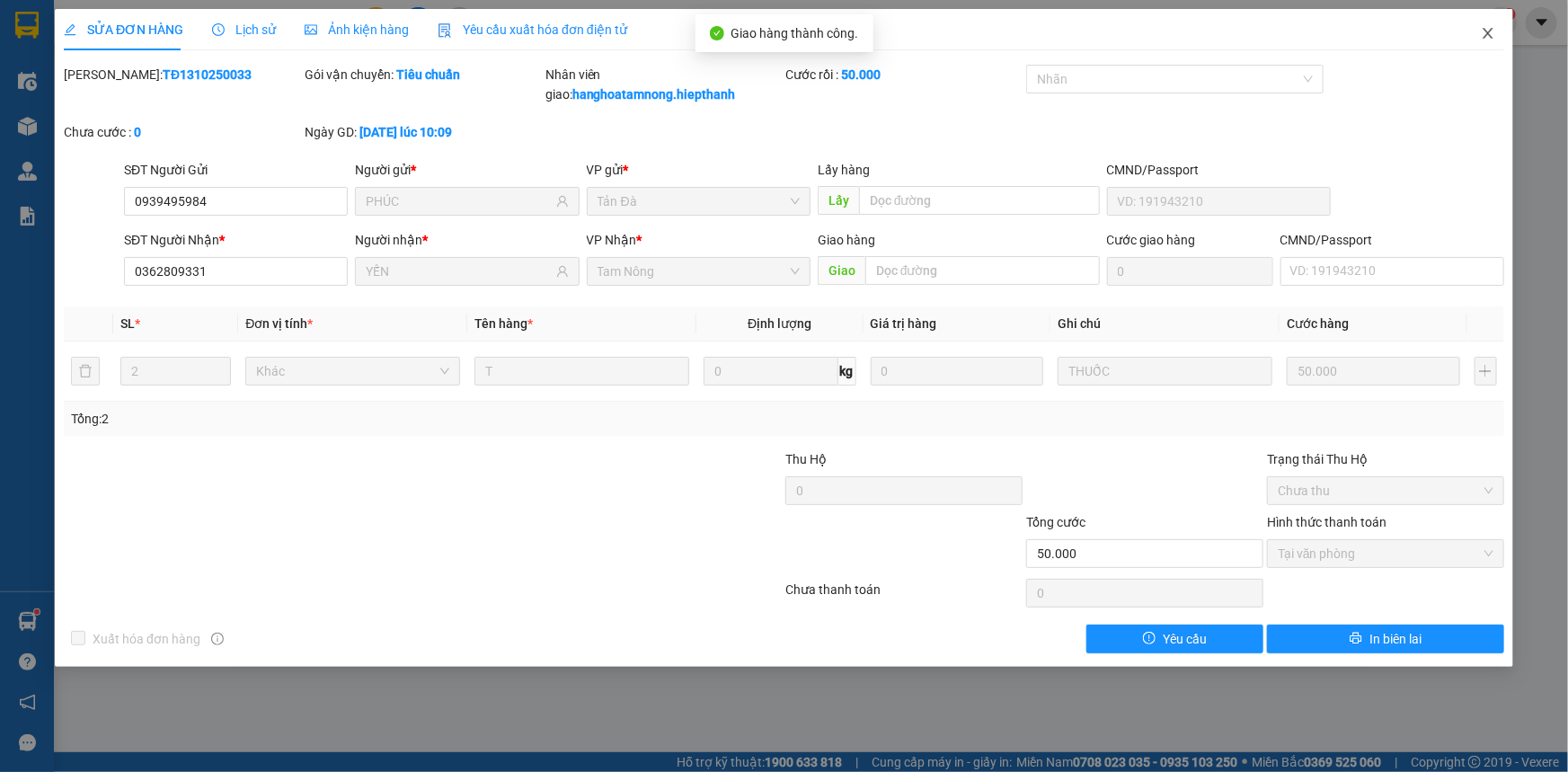
click at [1487, 31] on icon "close" at bounding box center [1488, 34] width 15 height 15
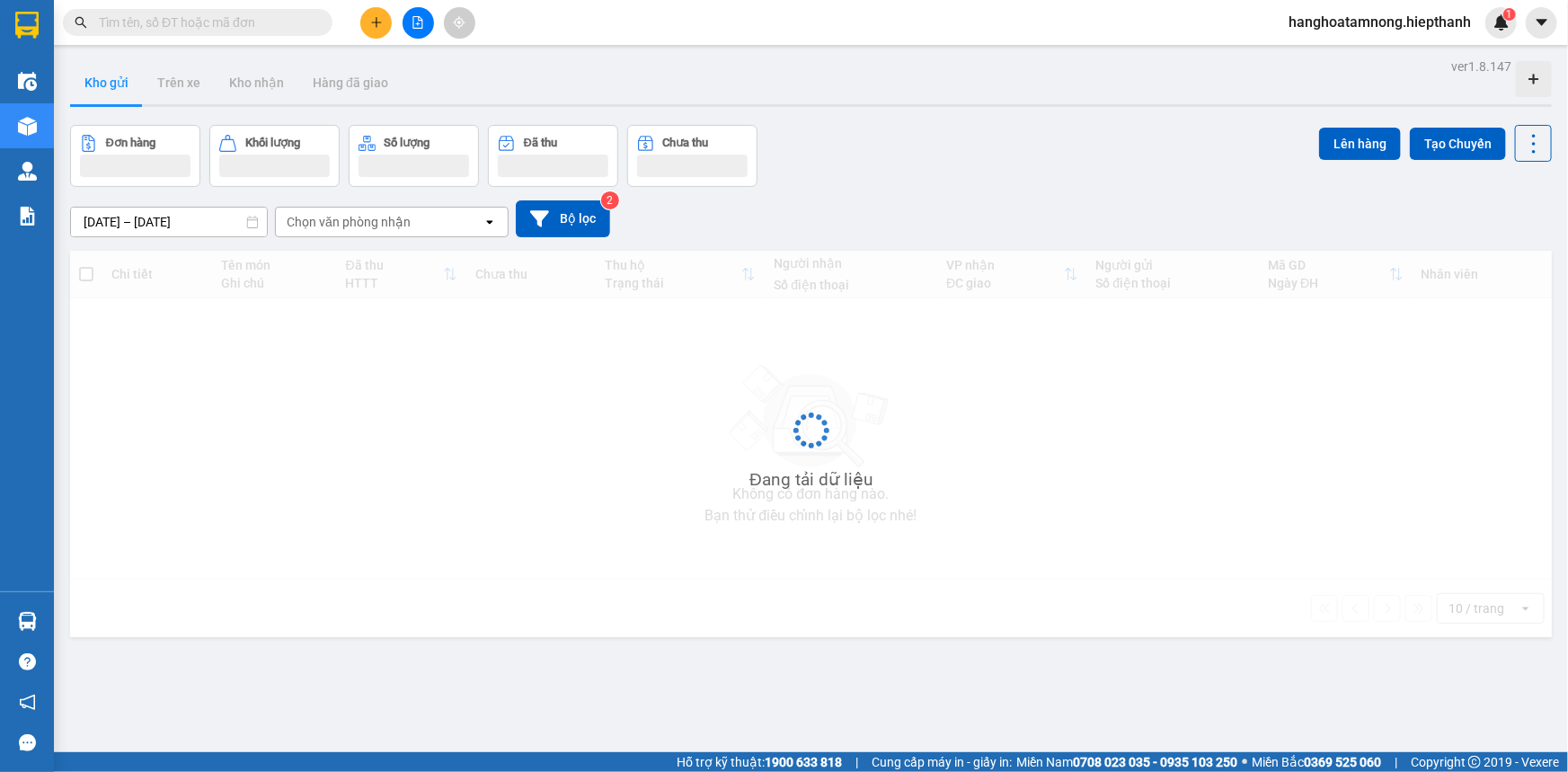
click at [184, 24] on input "text" at bounding box center [205, 23] width 212 height 20
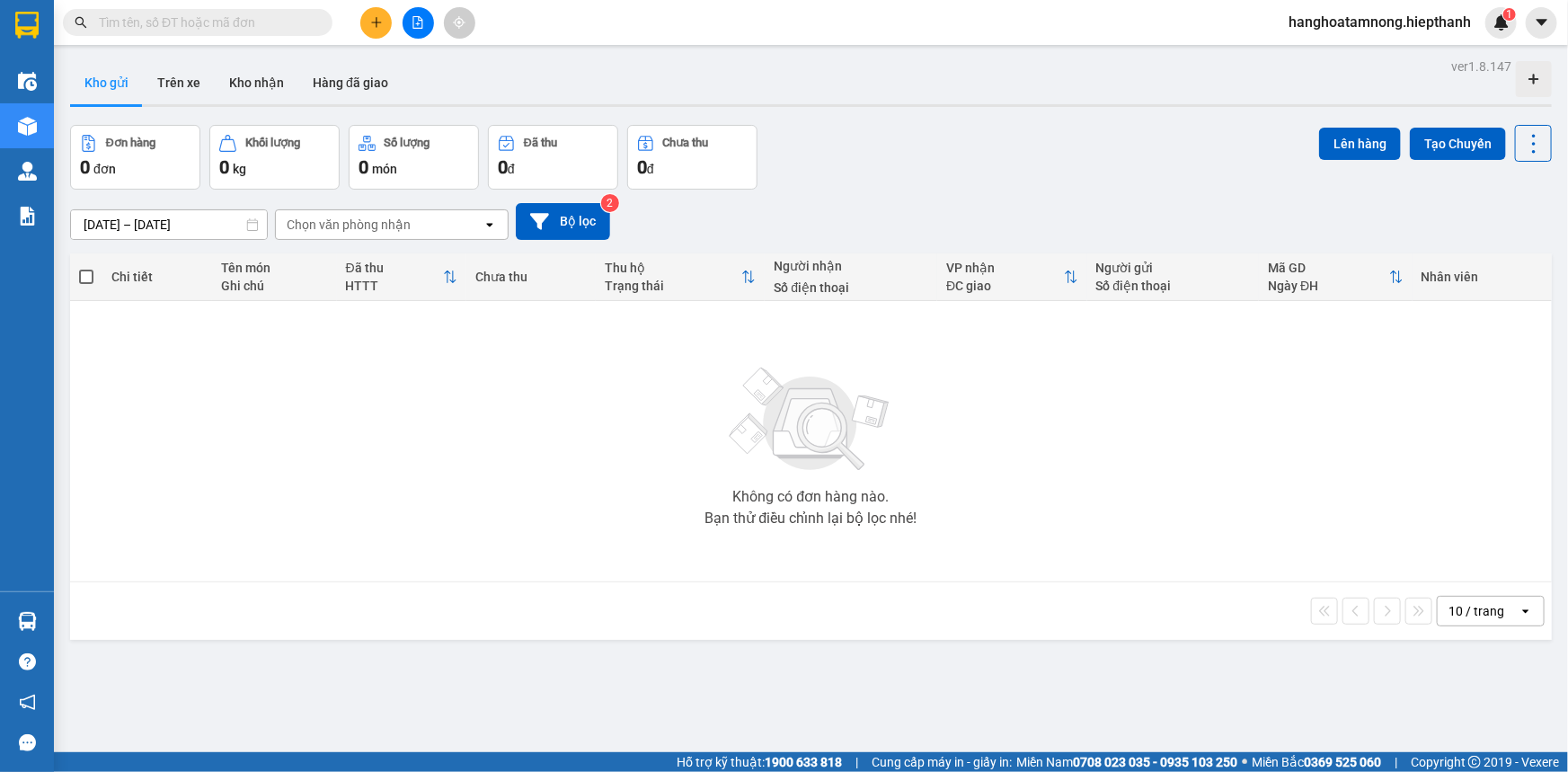
click at [184, 24] on input "text" at bounding box center [205, 23] width 212 height 20
click at [370, 19] on icon "plus" at bounding box center [377, 23] width 13 height 13
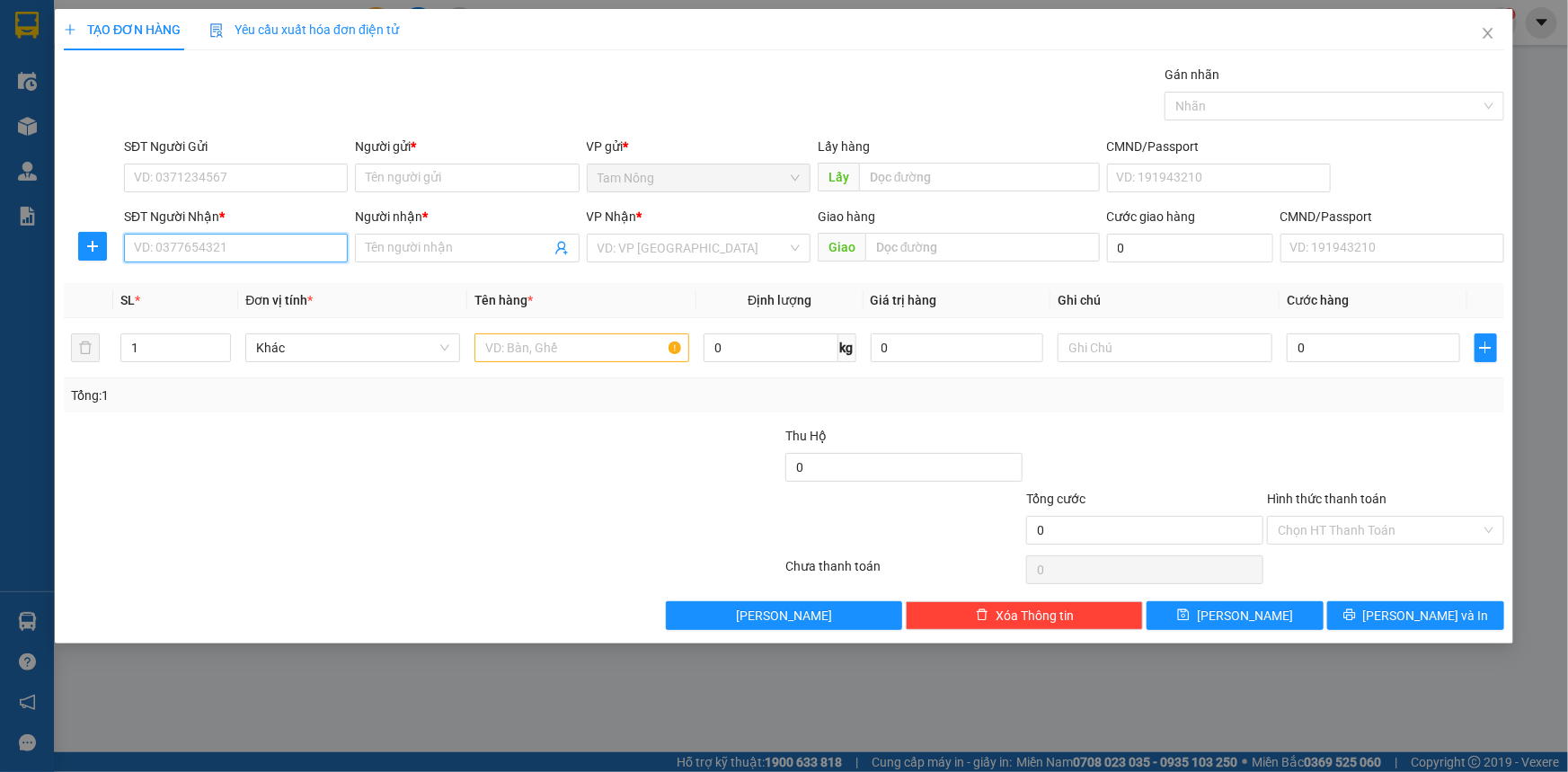
click at [270, 251] on input "SĐT Người Nhận *" at bounding box center [236, 249] width 224 height 29
paste input "0907276369"
type input "0907276369"
click at [395, 250] on input "Người nhận *" at bounding box center [457, 248] width 184 height 20
click at [291, 246] on input "0907276369" at bounding box center [236, 249] width 224 height 29
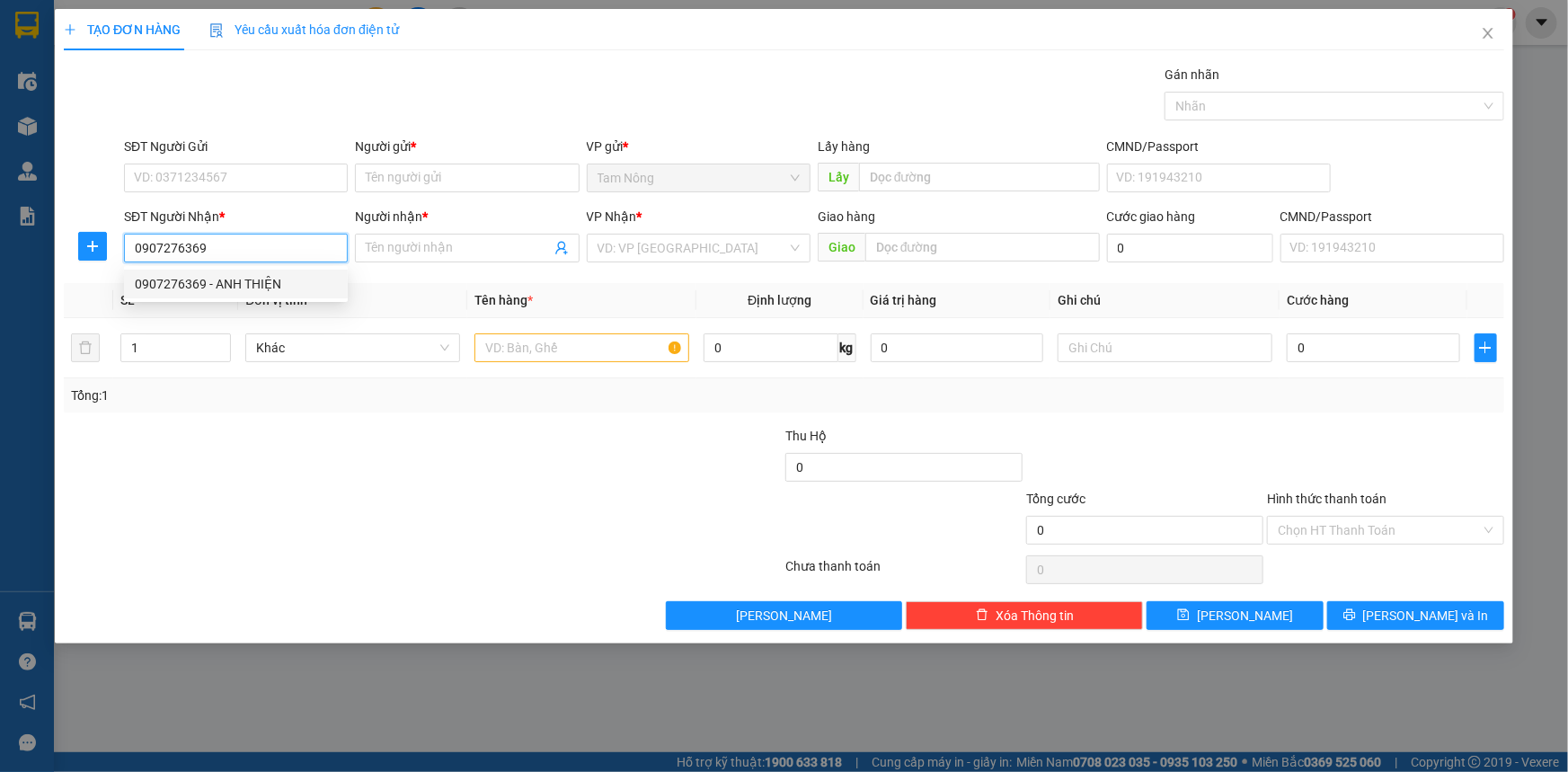
click at [242, 283] on div "0907276369 - ANH THIỆN" at bounding box center [236, 284] width 202 height 20
type input "ANH THIỆN"
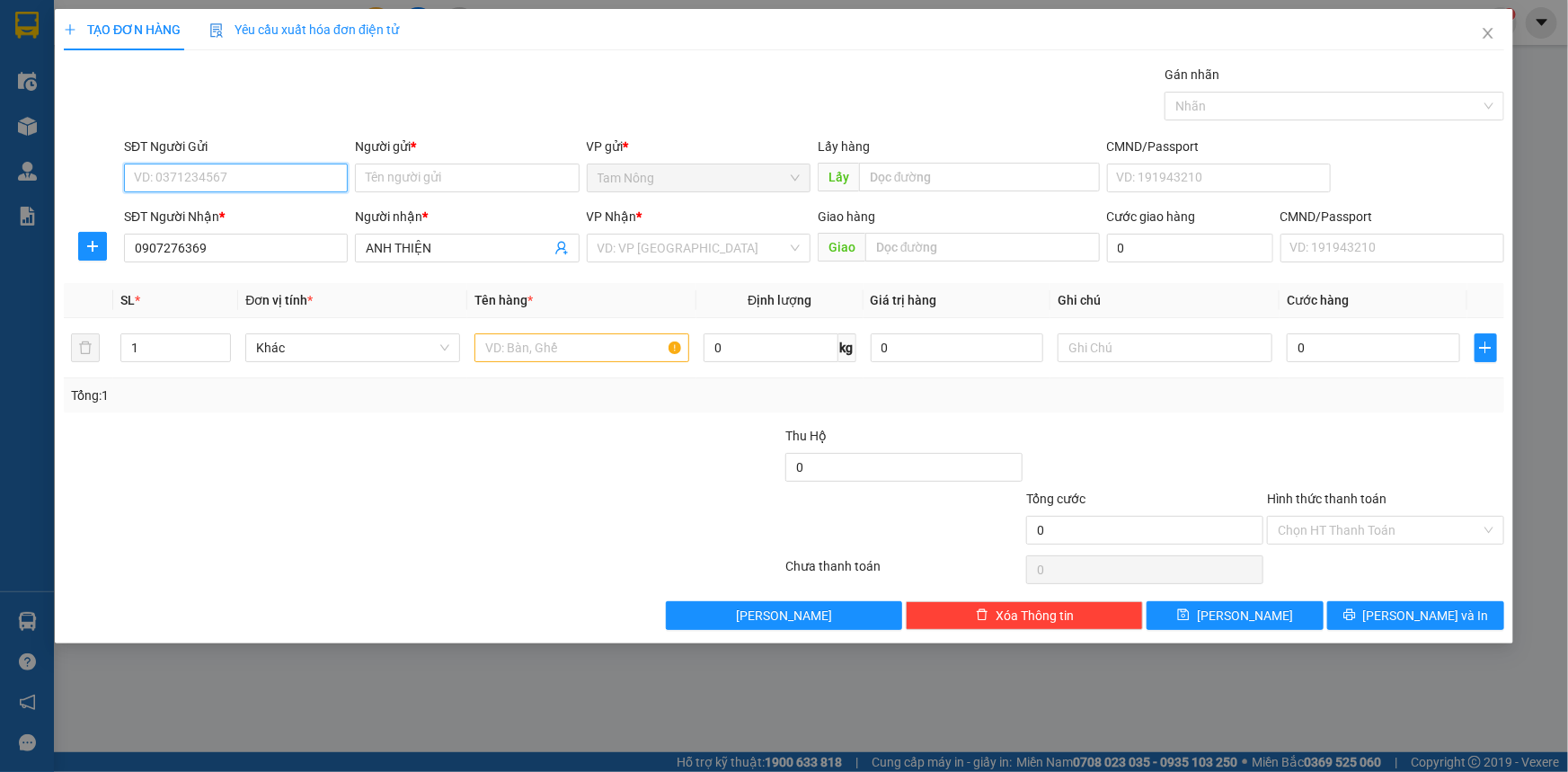
click at [227, 180] on input "SĐT Người Gửi" at bounding box center [236, 178] width 224 height 29
click at [282, 189] on input "SĐT Người Gửi" at bounding box center [236, 178] width 224 height 29
paste input "0939138132"
type input "0939138132"
click at [270, 204] on div "0939138132 - ANH QUYẾT" at bounding box center [236, 214] width 202 height 20
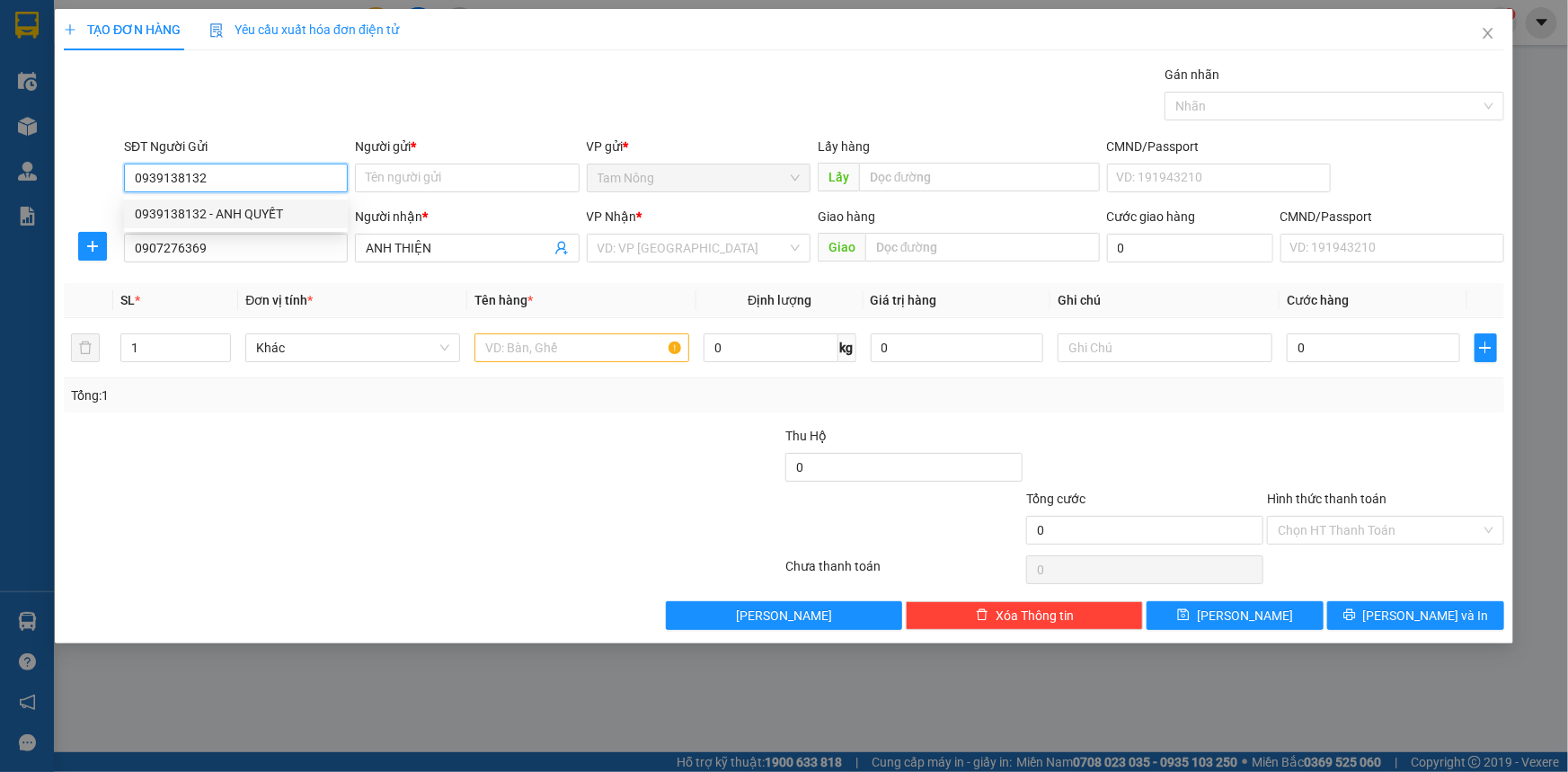
type input "ANH QUYẾT"
type input "0939138132"
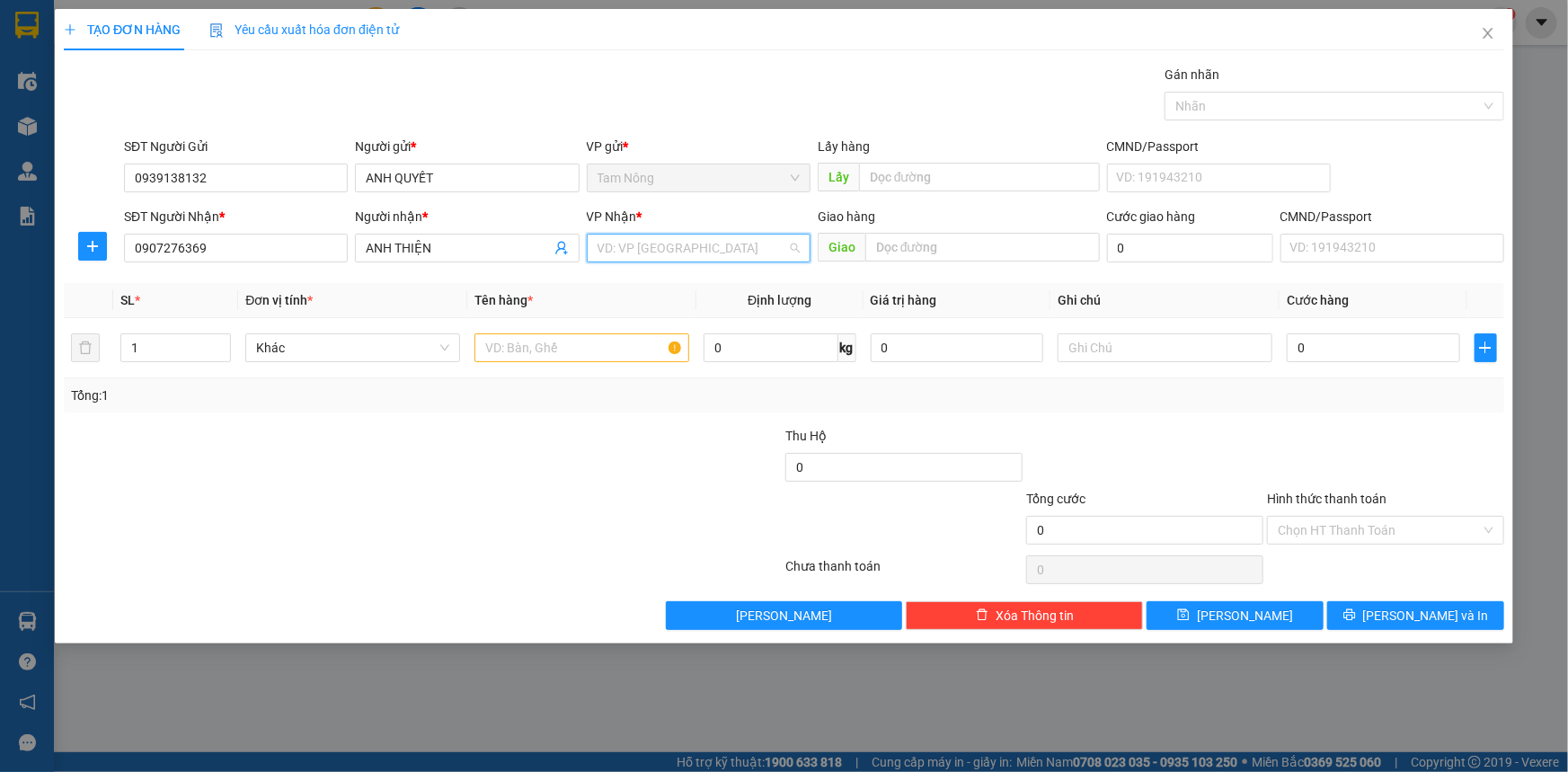
click at [649, 244] on input "search" at bounding box center [692, 248] width 190 height 27
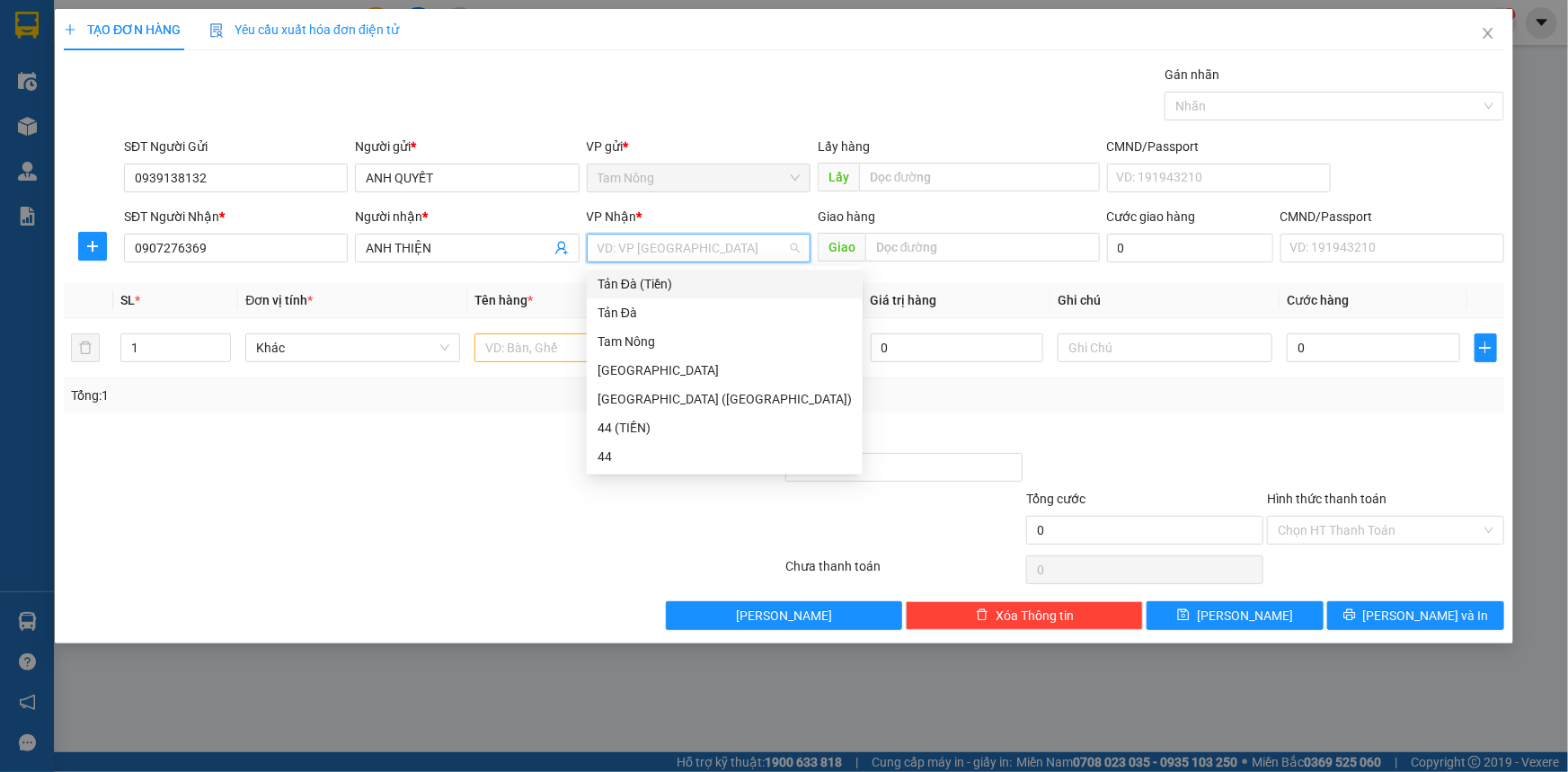
click at [636, 288] on div "Tản Đà (Tiền)" at bounding box center [725, 284] width 254 height 20
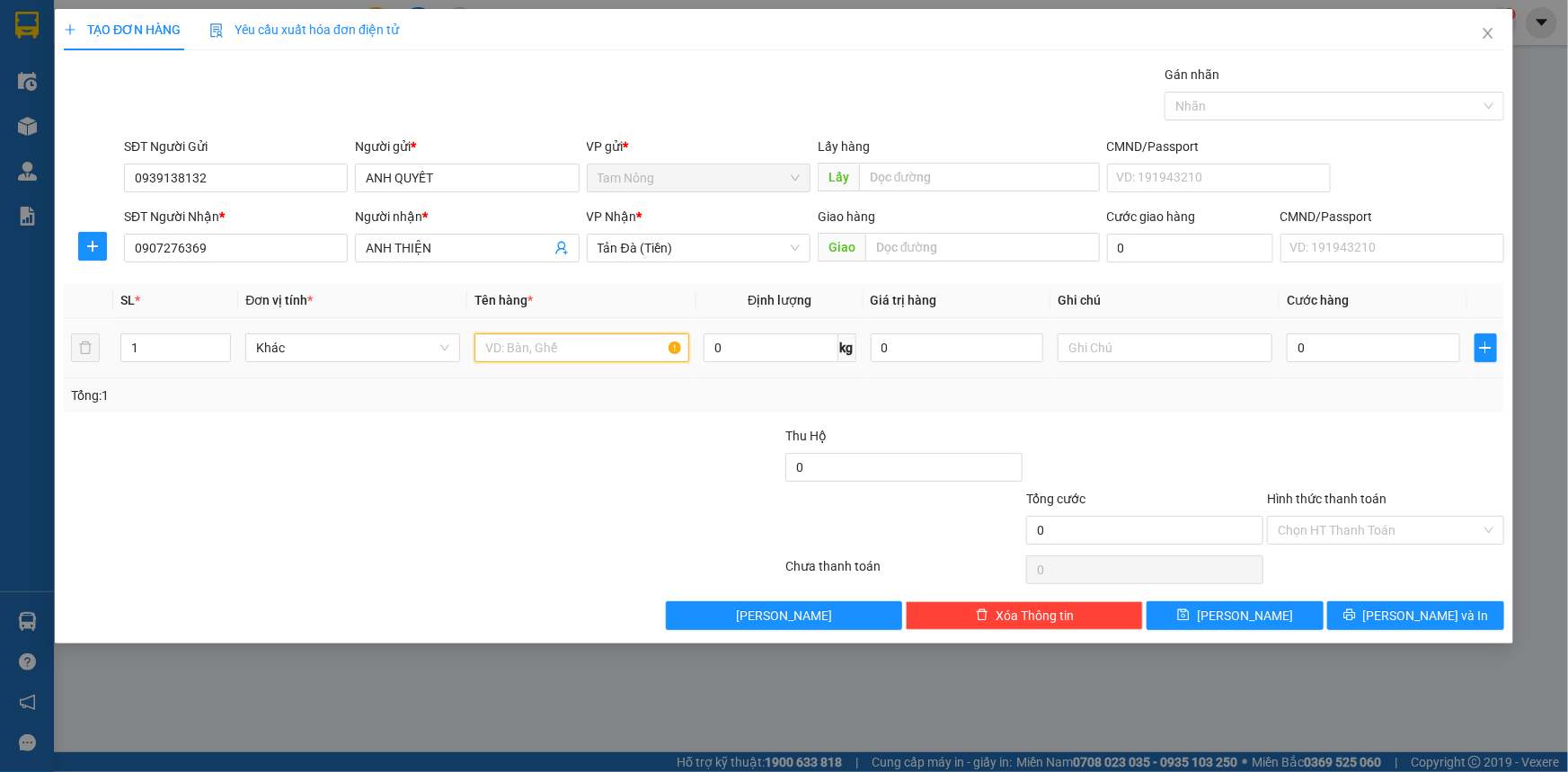
click at [572, 343] on input "text" at bounding box center [582, 347] width 215 height 29
click at [562, 340] on input "text" at bounding box center [582, 347] width 215 height 29
type input "THƯ"
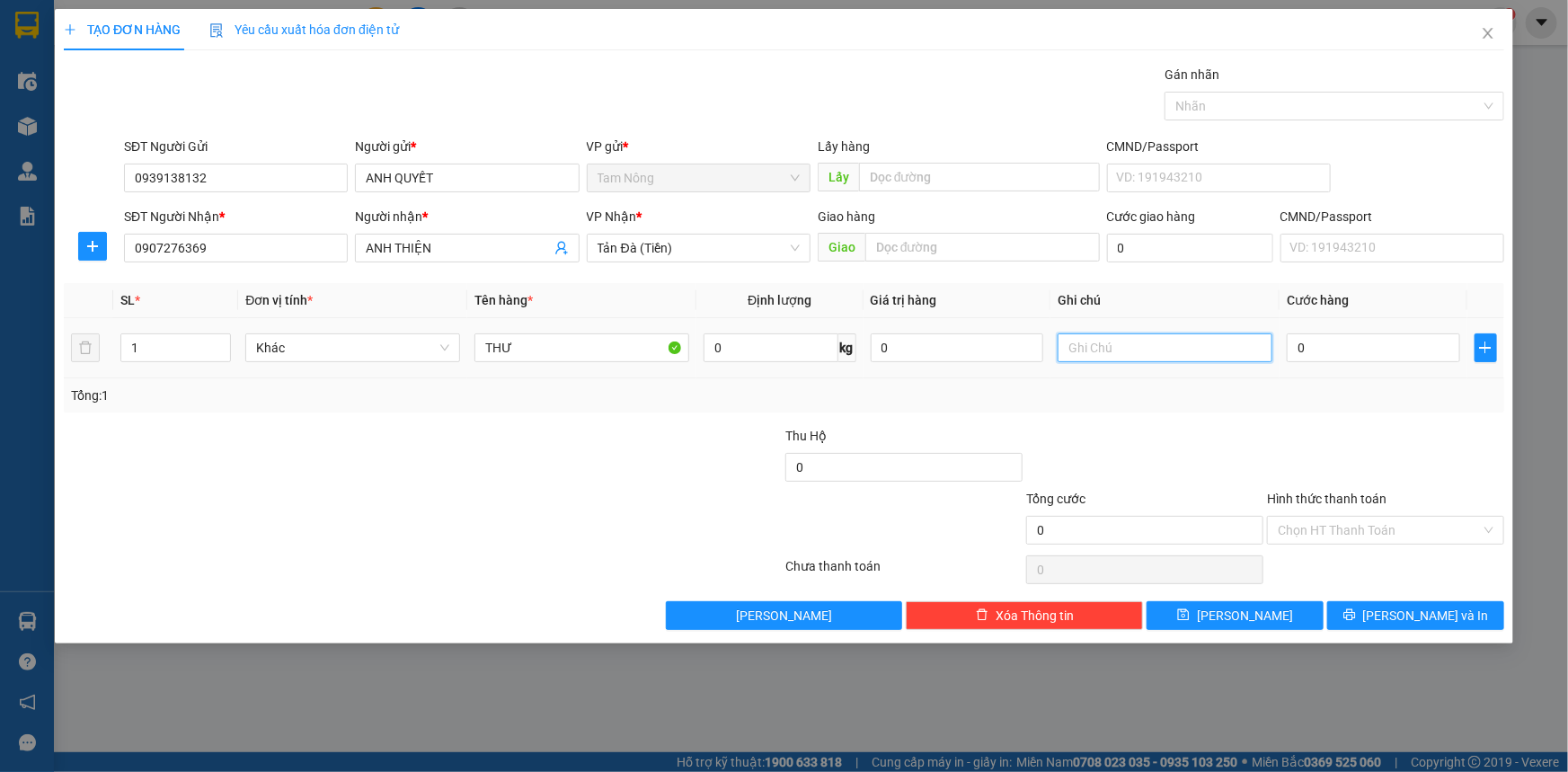
click at [1129, 349] on input "text" at bounding box center [1165, 347] width 215 height 29
type input "400000"
click at [979, 347] on input "0" at bounding box center [957, 347] width 173 height 29
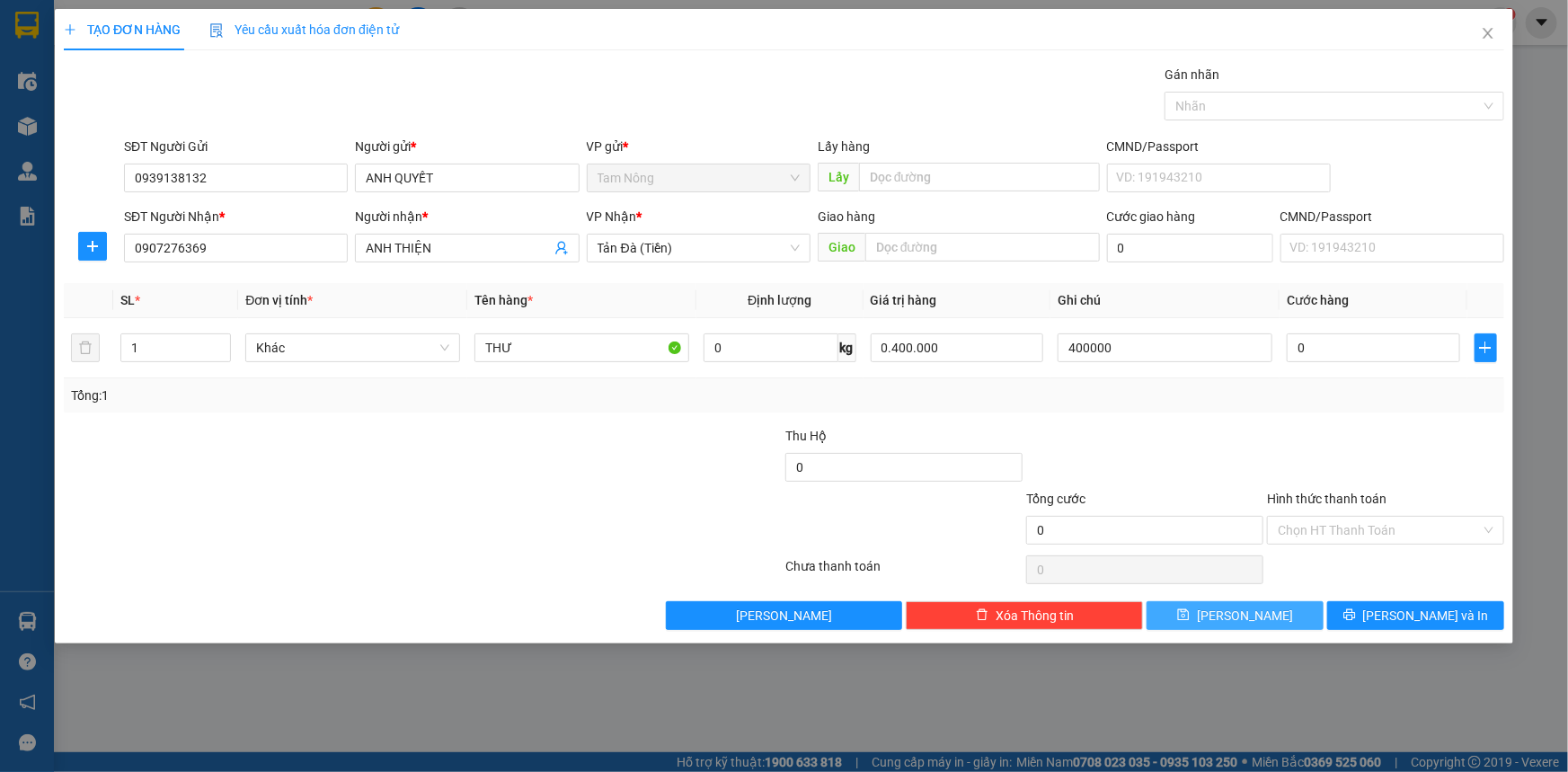
type input "400.000"
click at [1260, 610] on button "Lưu" at bounding box center [1235, 616] width 177 height 29
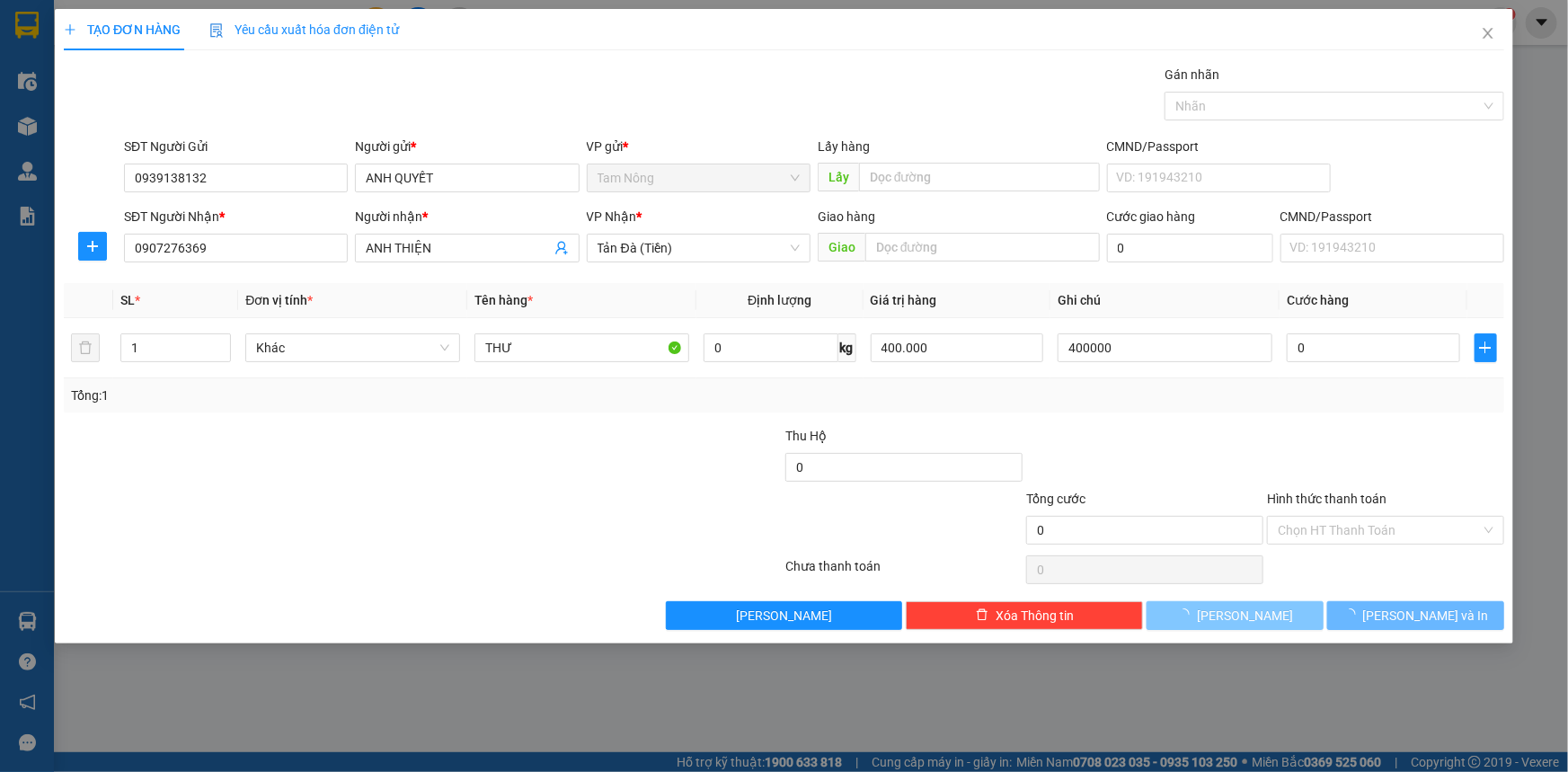
type input "0"
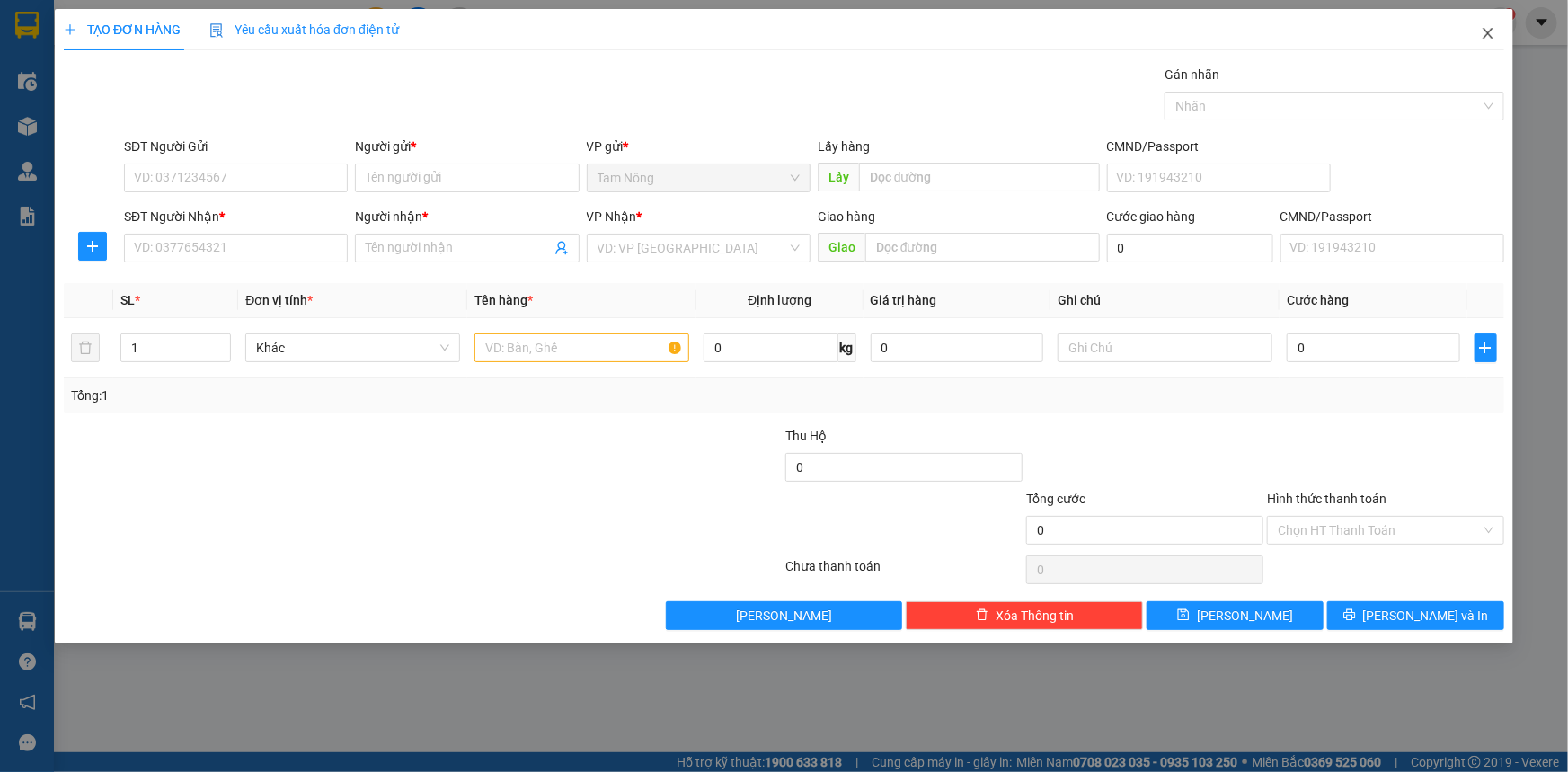
click at [1490, 34] on icon "close" at bounding box center [1487, 34] width 10 height 11
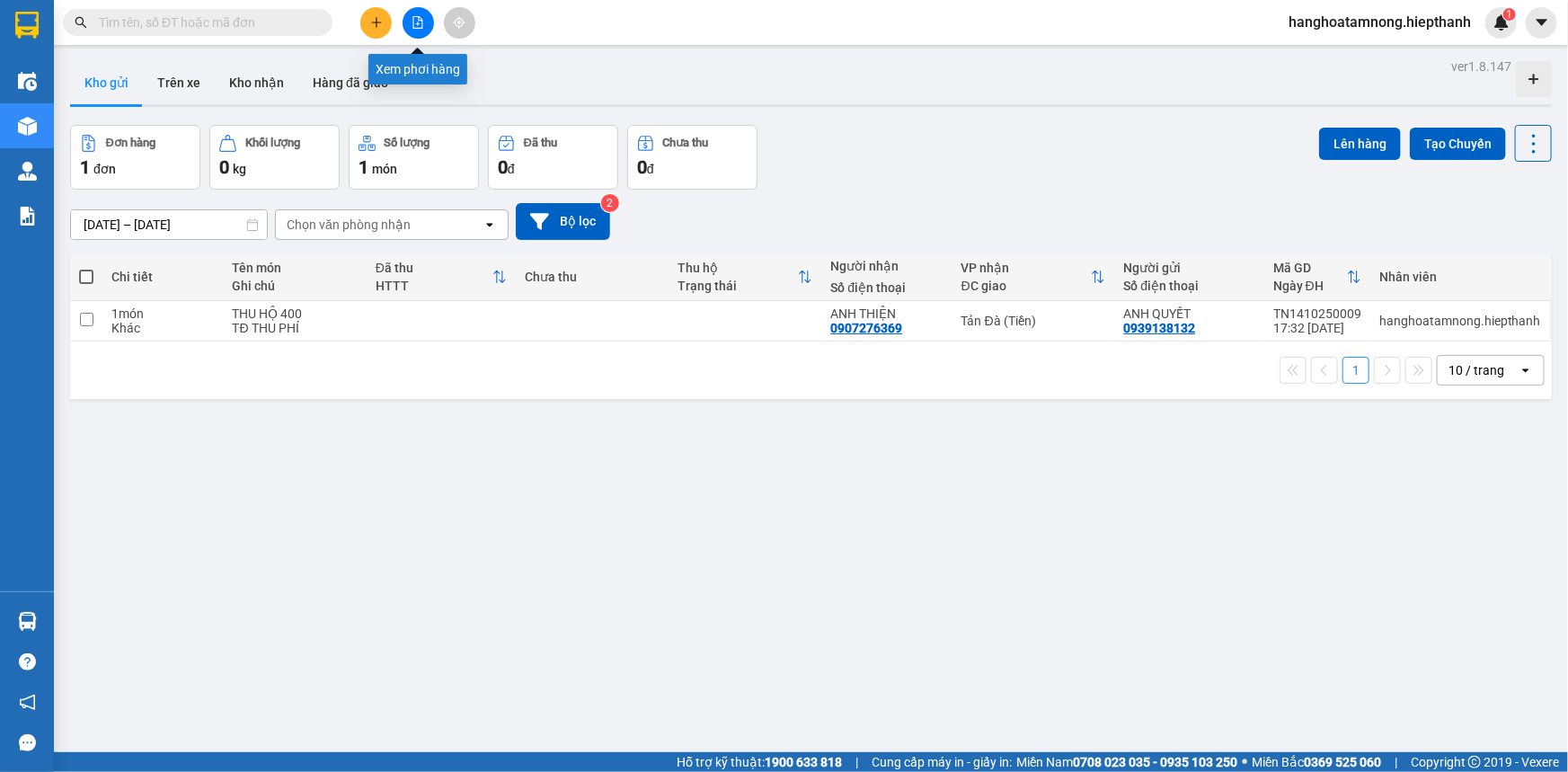
click at [417, 25] on icon "file-add" at bounding box center [418, 23] width 10 height 13
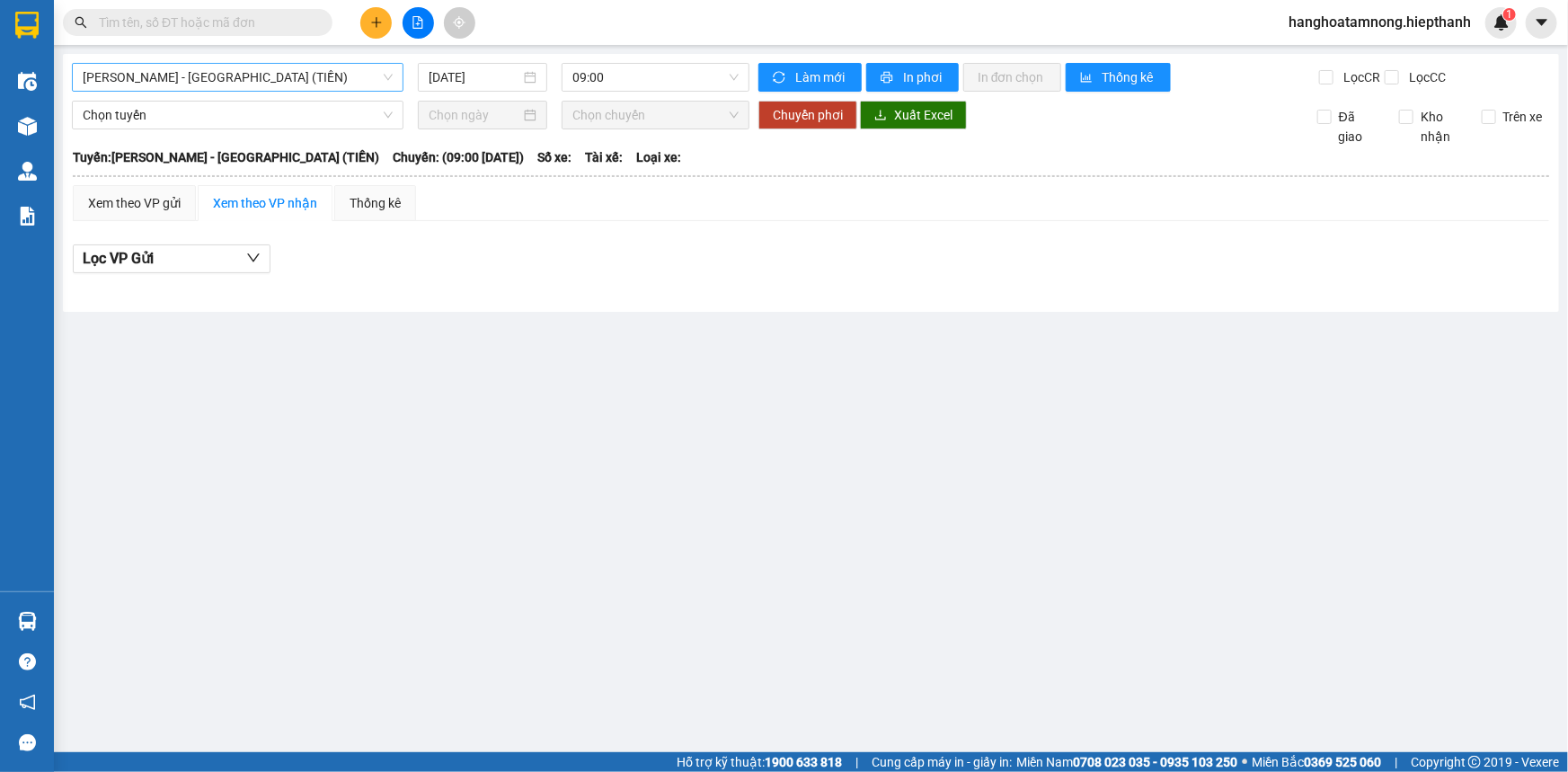
click at [260, 76] on span "[PERSON_NAME] - [GEOGRAPHIC_DATA] (TIỀN)" at bounding box center [238, 77] width 310 height 27
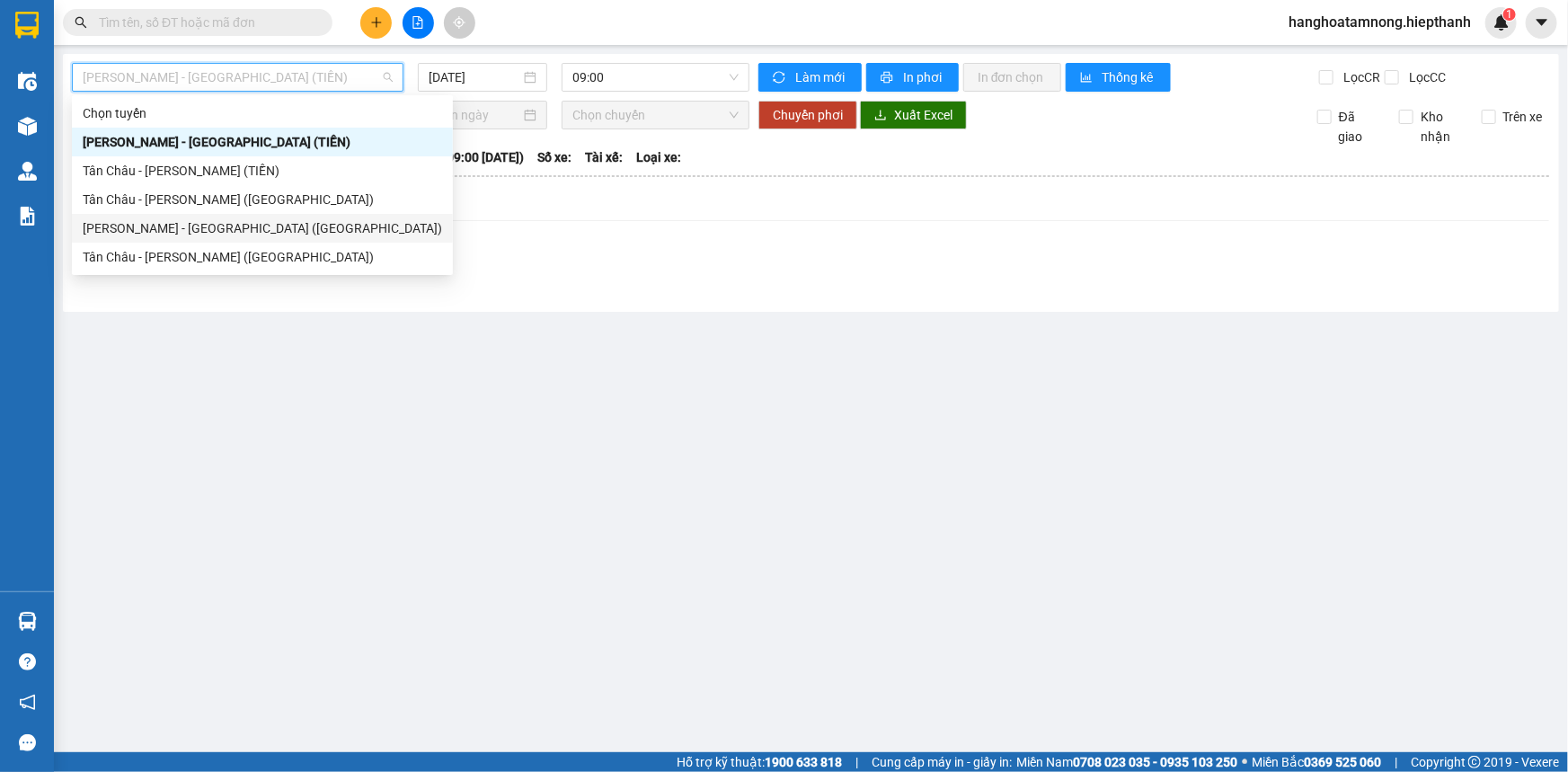
click at [201, 217] on div "[PERSON_NAME] - [PERSON_NAME] ([GEOGRAPHIC_DATA])" at bounding box center [262, 229] width 381 height 29
type input "[DATE]"
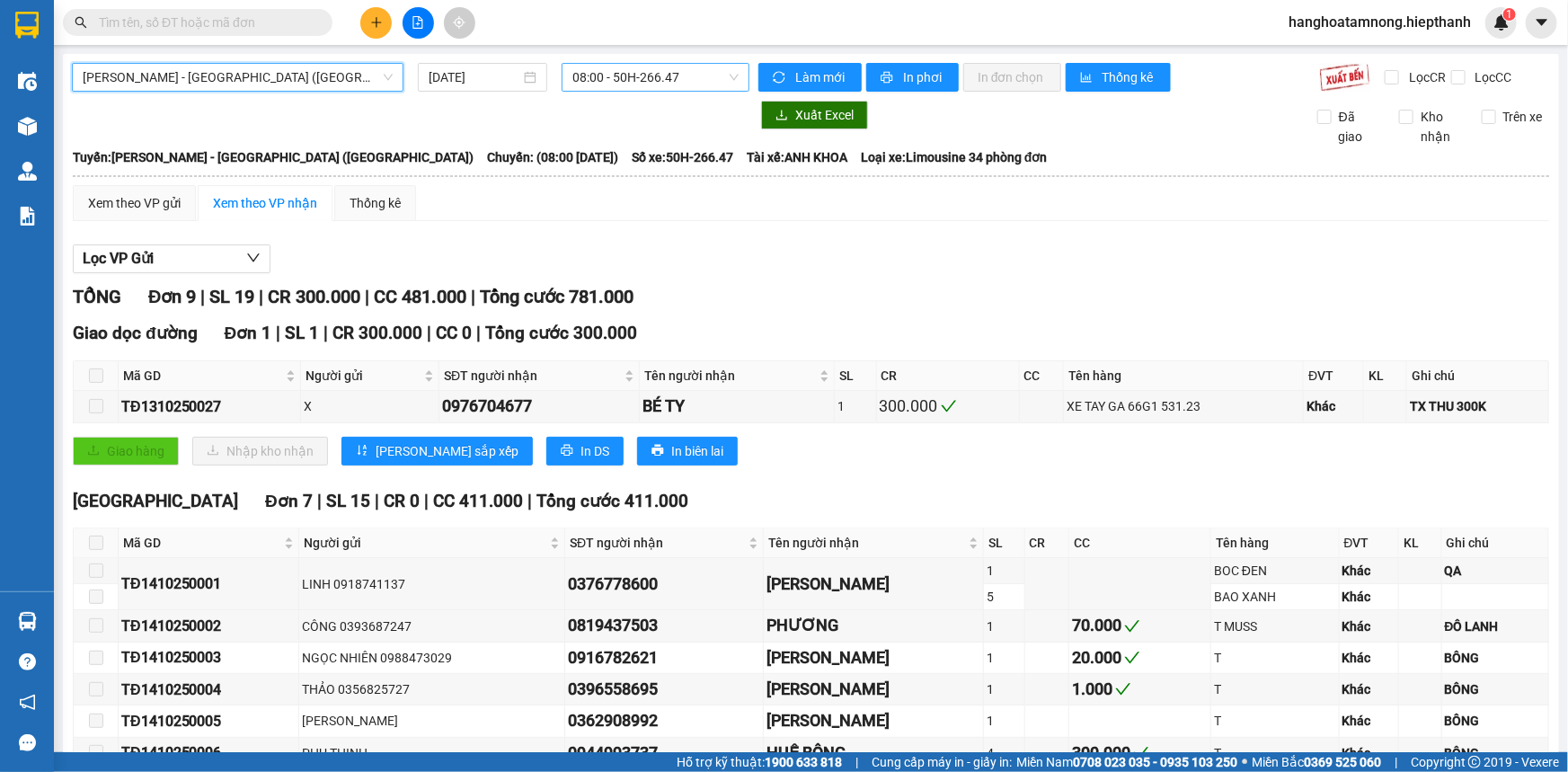
click at [647, 80] on span "08:00 - 50H-266.47" at bounding box center [655, 77] width 166 height 27
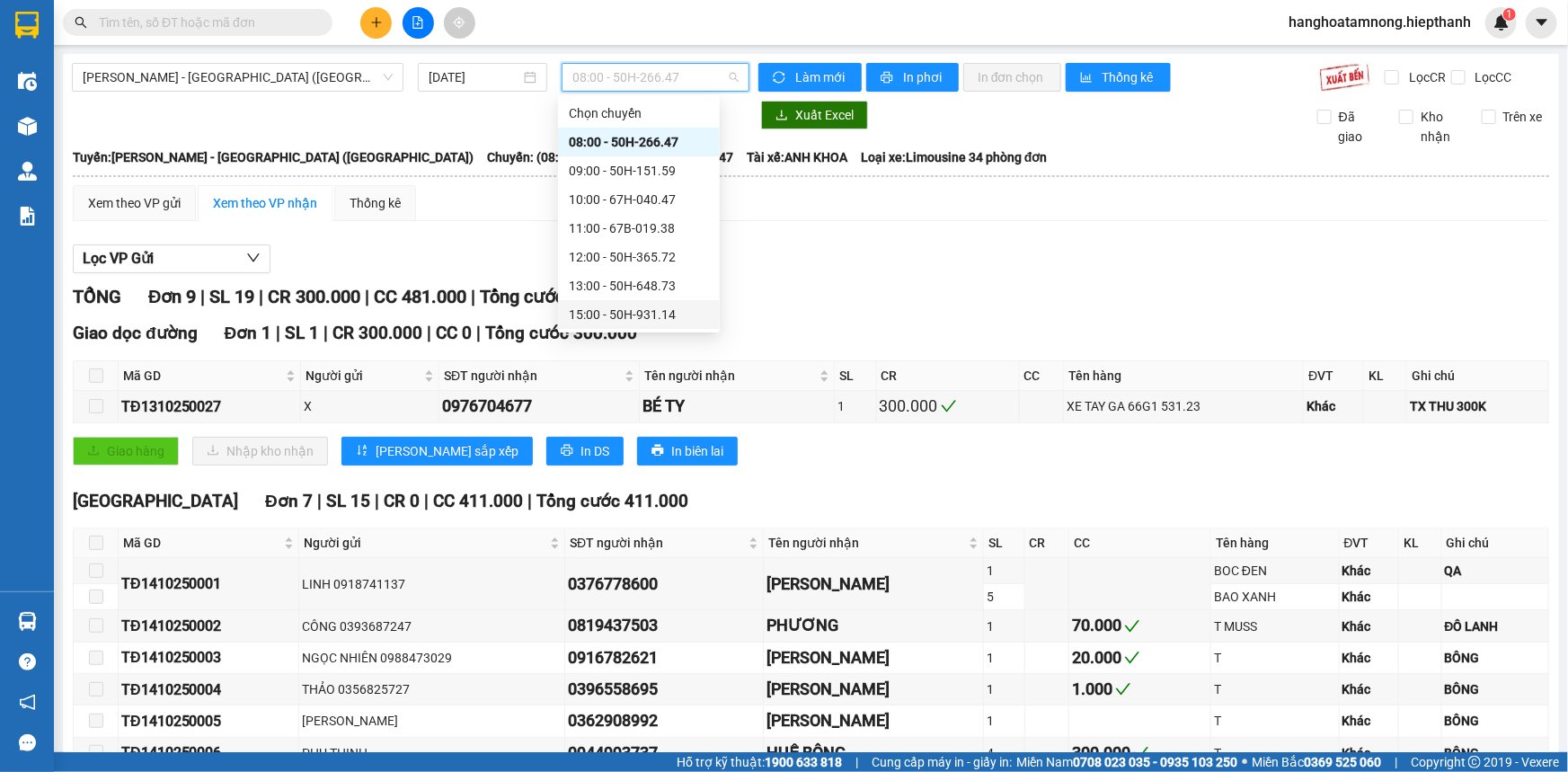
click at [593, 308] on div "15:00 - 50H-931.14" at bounding box center [639, 315] width 141 height 20
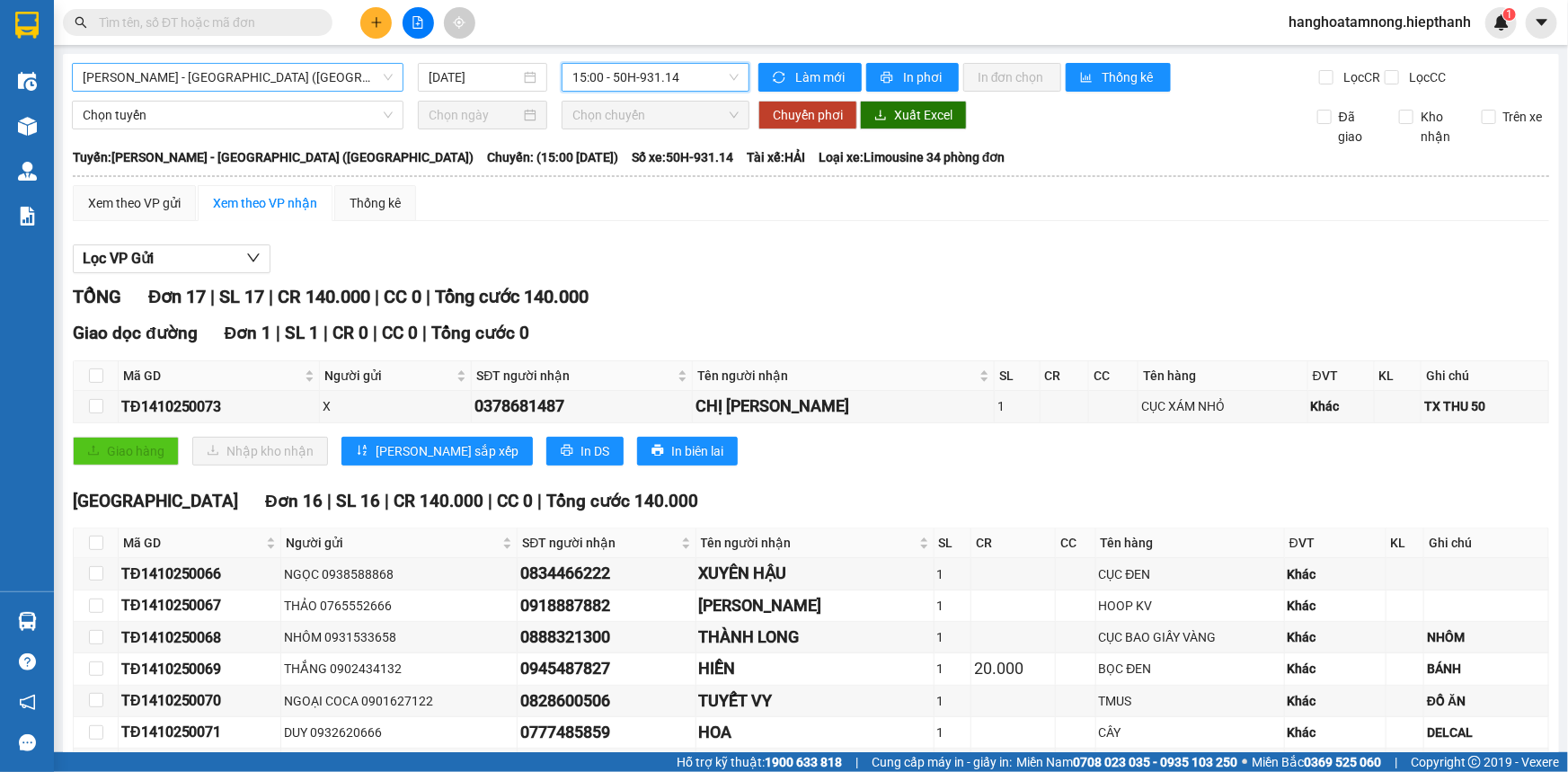
click at [211, 70] on span "[PERSON_NAME] - [PERSON_NAME] ([GEOGRAPHIC_DATA])" at bounding box center [238, 77] width 310 height 27
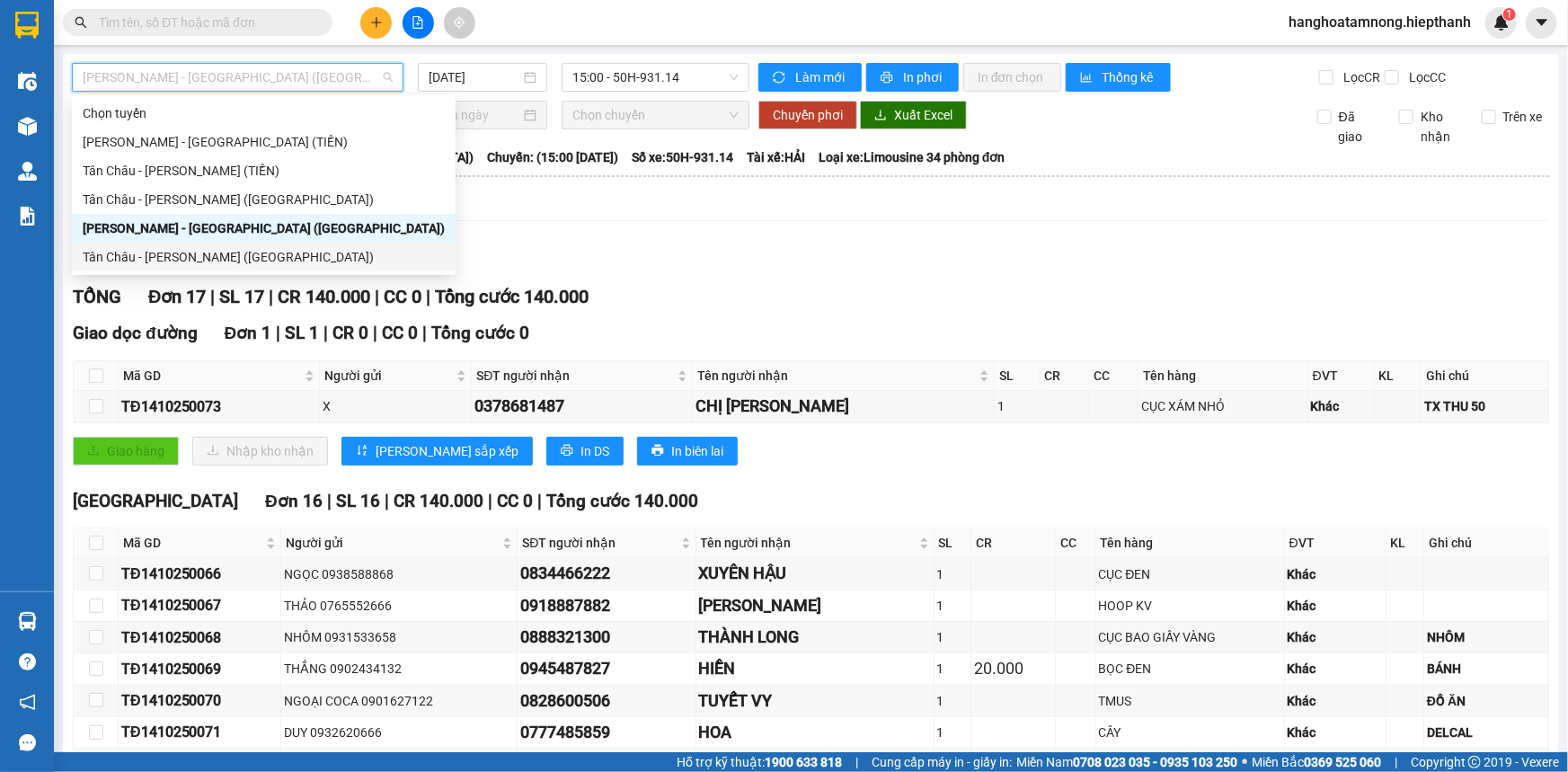
click at [162, 252] on div "Tân [PERSON_NAME] [PERSON_NAME] ([GEOGRAPHIC_DATA])" at bounding box center [263, 257] width 362 height 20
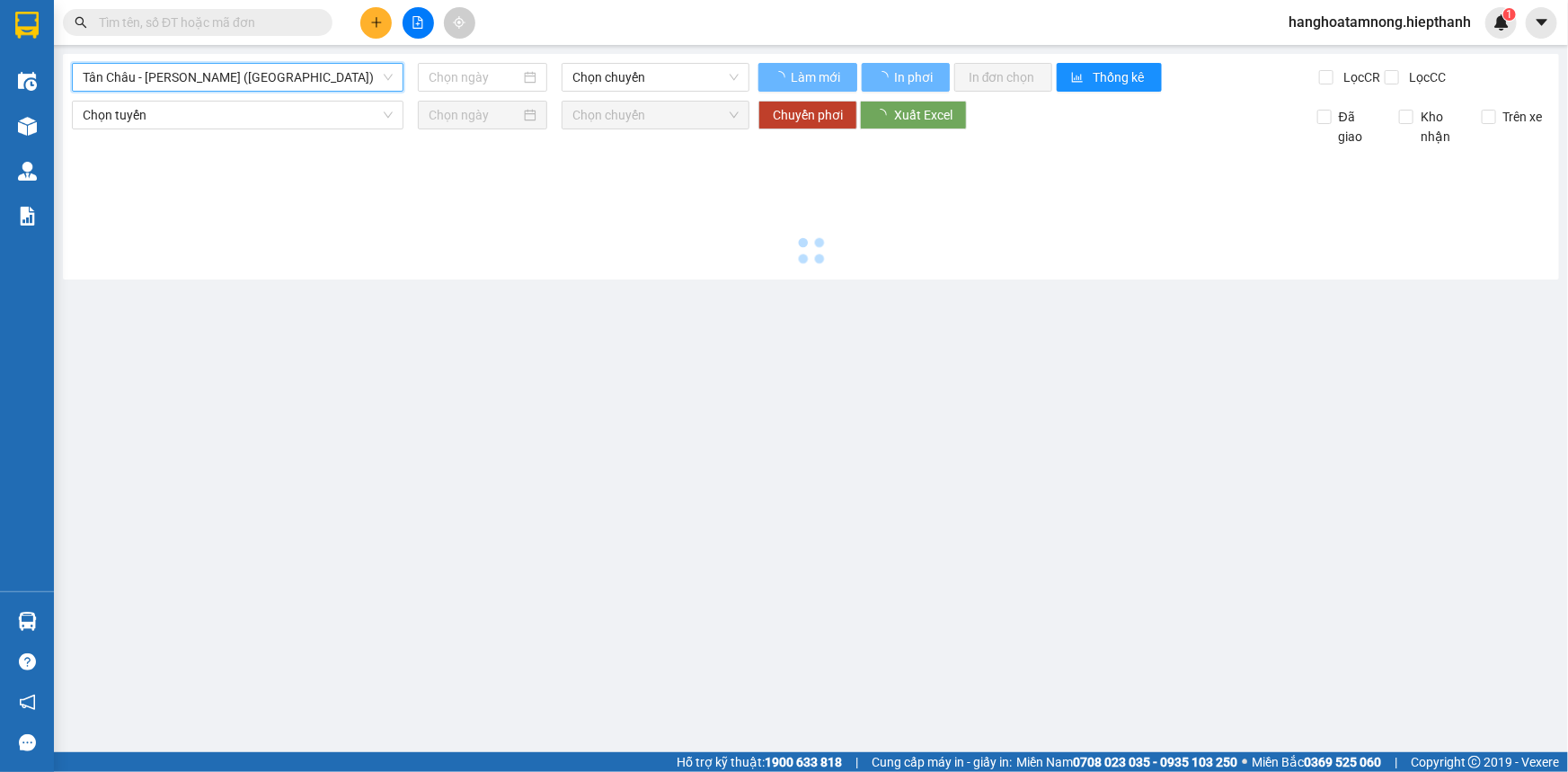
type input "[DATE]"
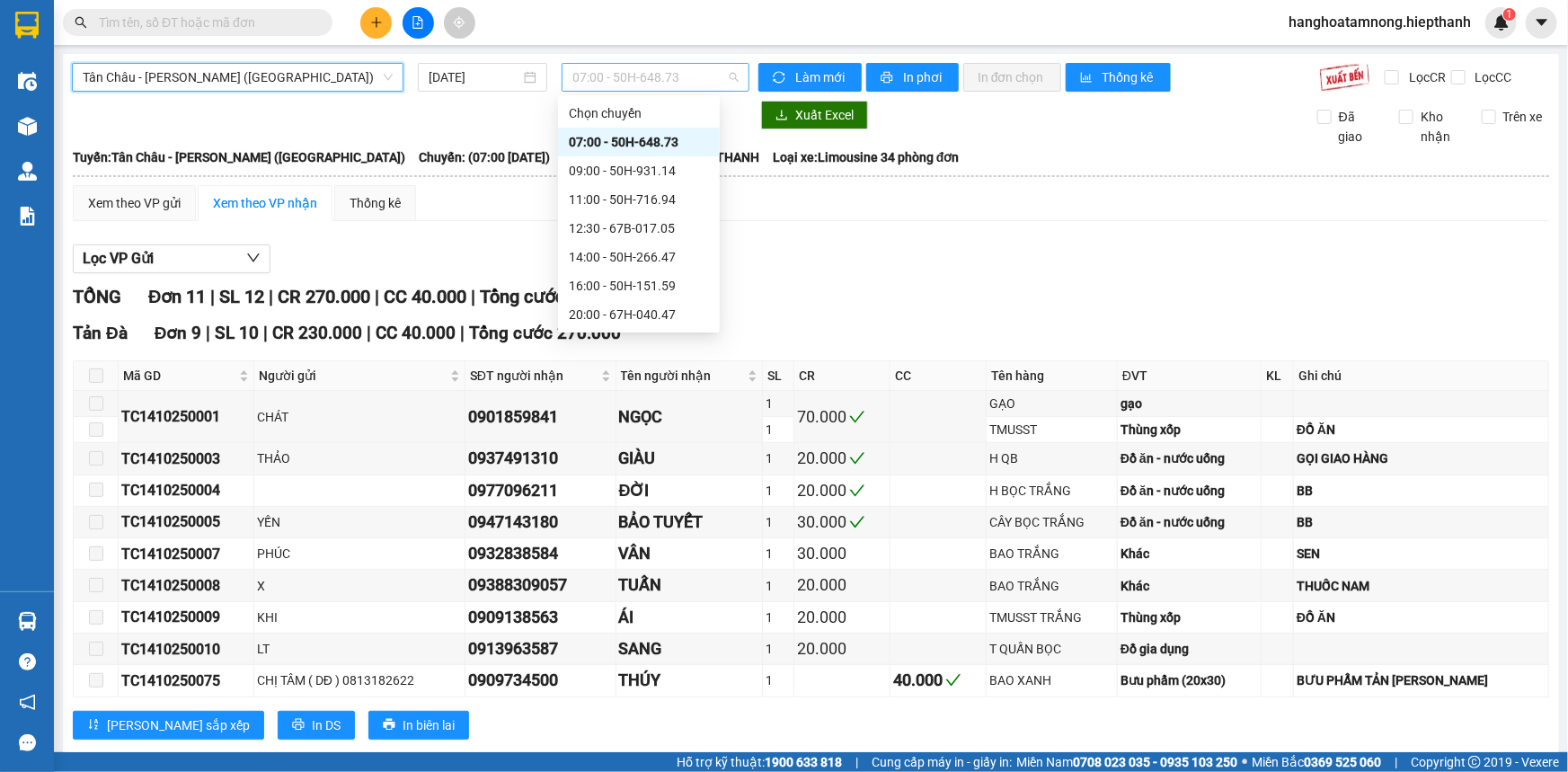
click at [638, 74] on span "07:00 - 50H-648.73" at bounding box center [655, 77] width 166 height 27
click at [596, 172] on div "09:00 - 50H-931.14" at bounding box center [639, 171] width 141 height 20
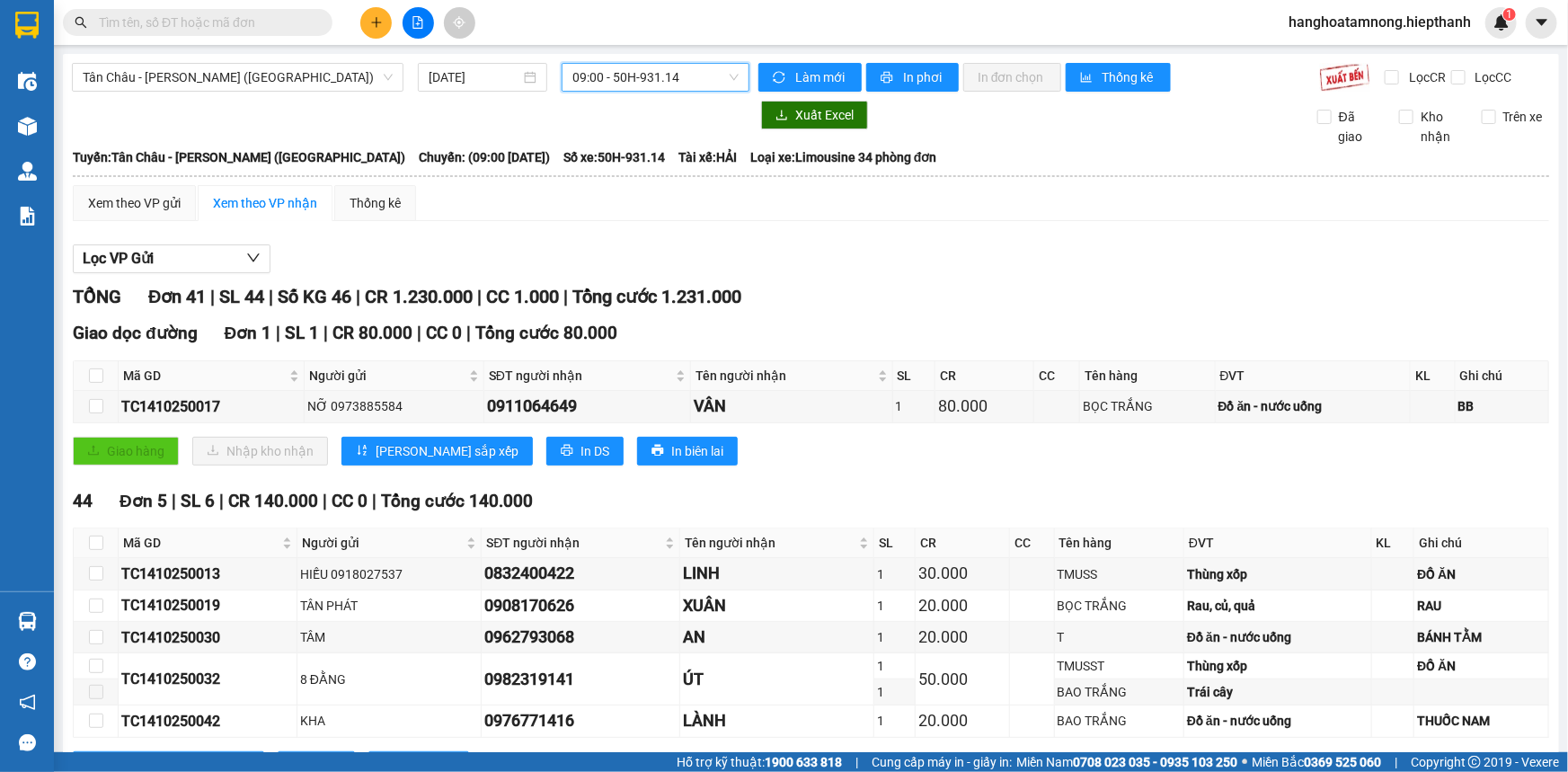
click at [669, 69] on span "09:00 - 50H-931.14" at bounding box center [655, 77] width 166 height 27
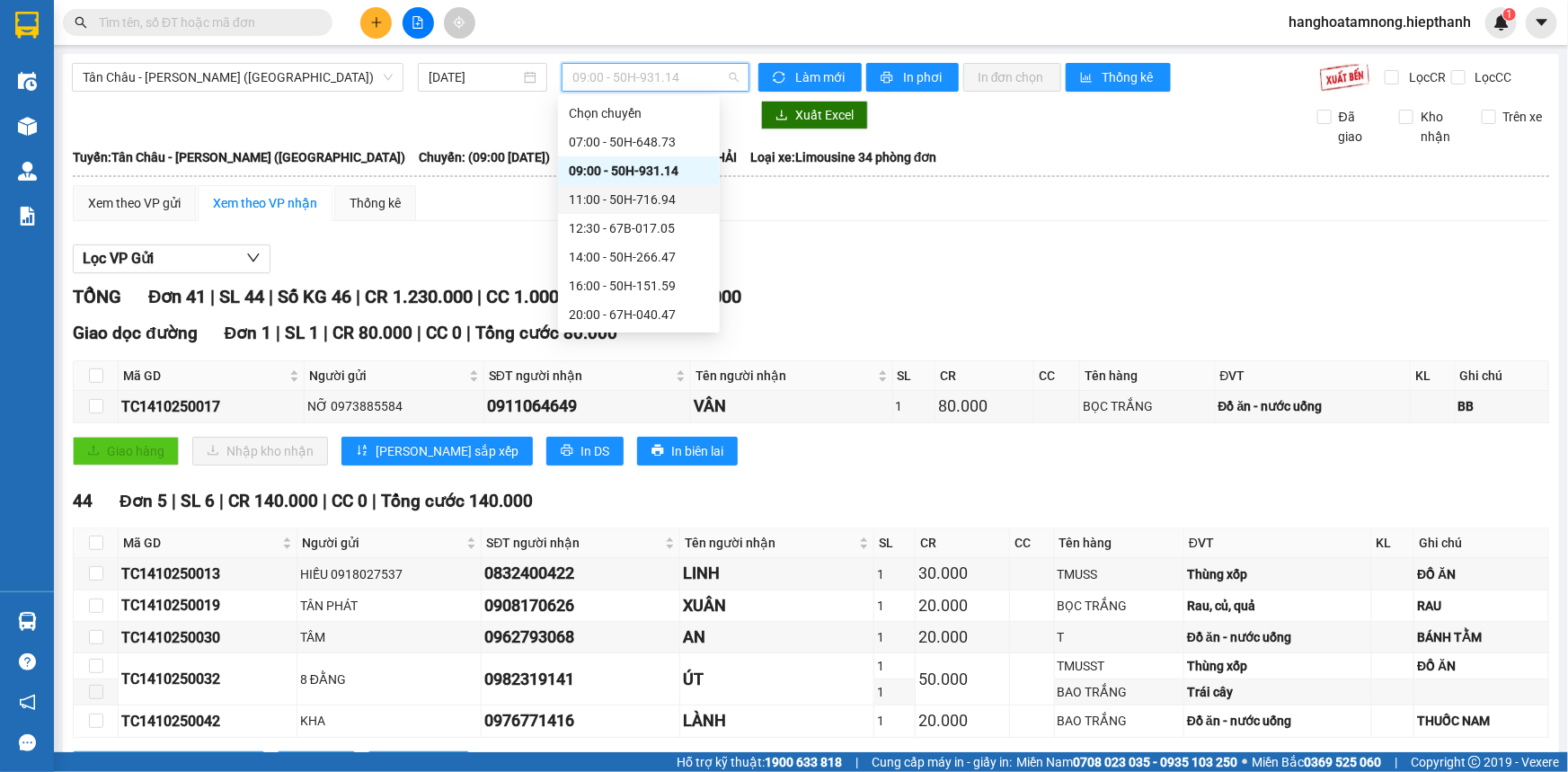
click at [591, 192] on div "11:00 - 50H-716.94" at bounding box center [639, 200] width 141 height 20
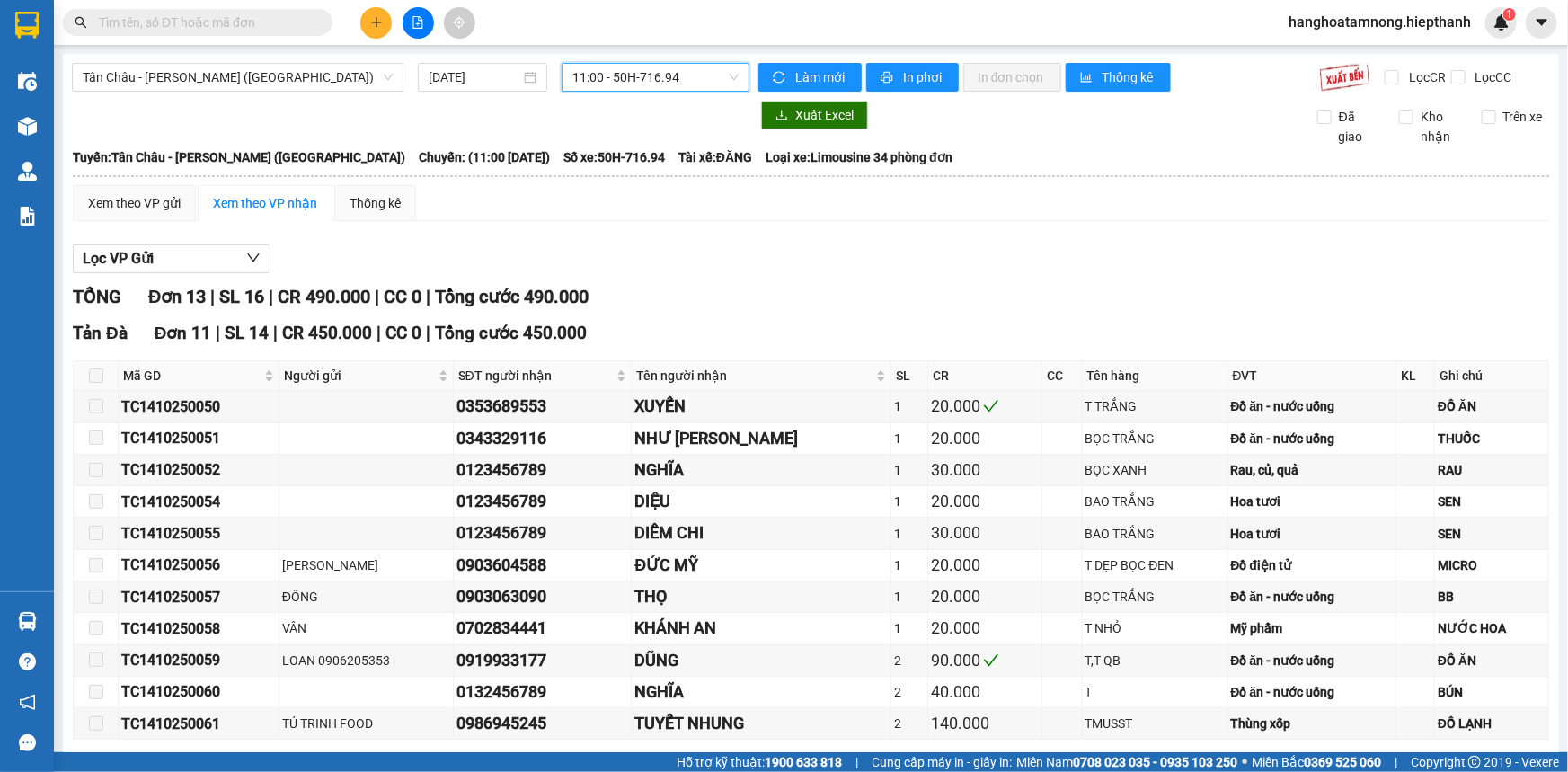
click at [637, 70] on span "11:00 - 50H-716.94" at bounding box center [655, 77] width 166 height 27
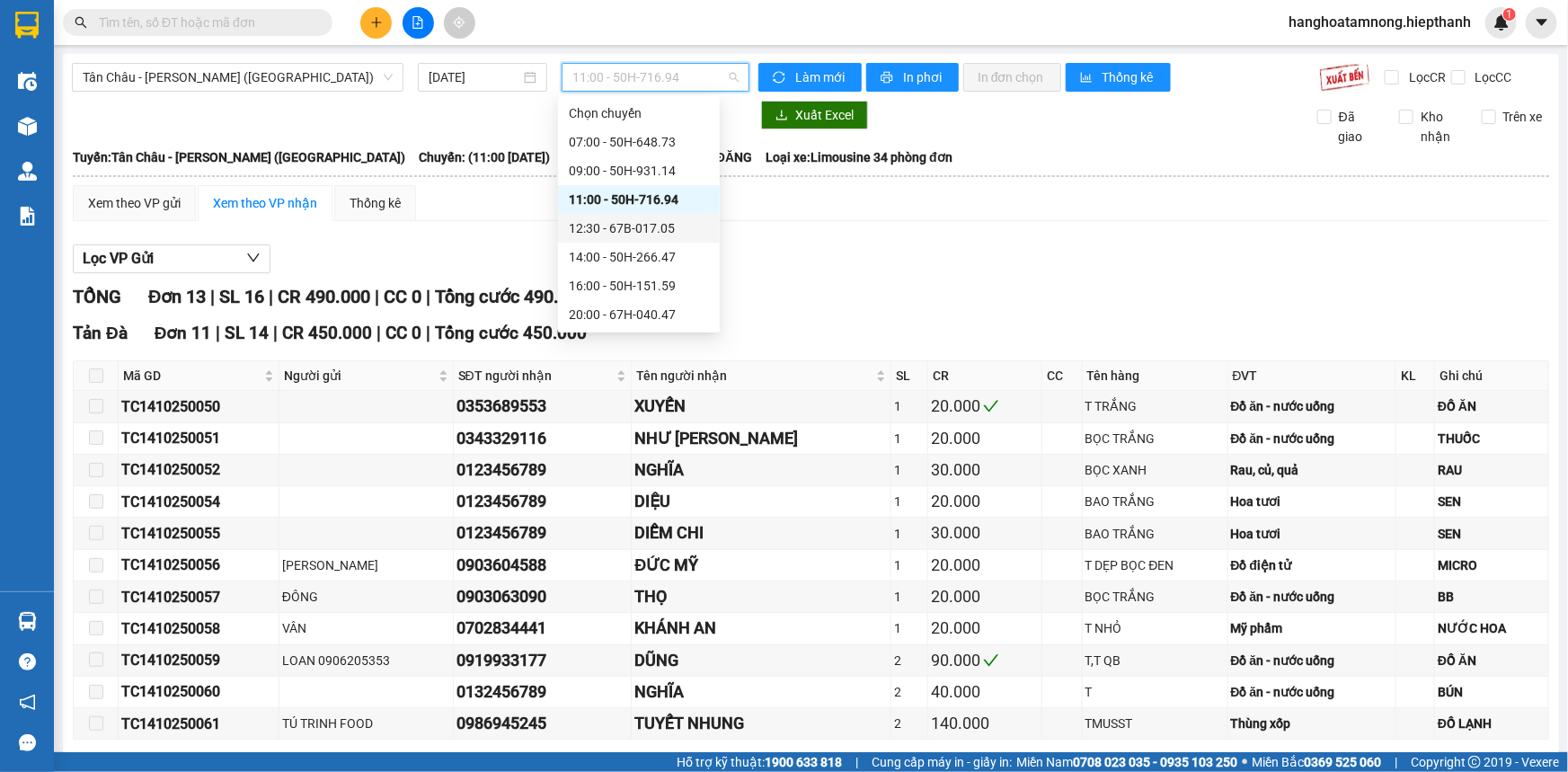
click at [604, 221] on div "12:30 - 67B-017.05" at bounding box center [639, 229] width 141 height 20
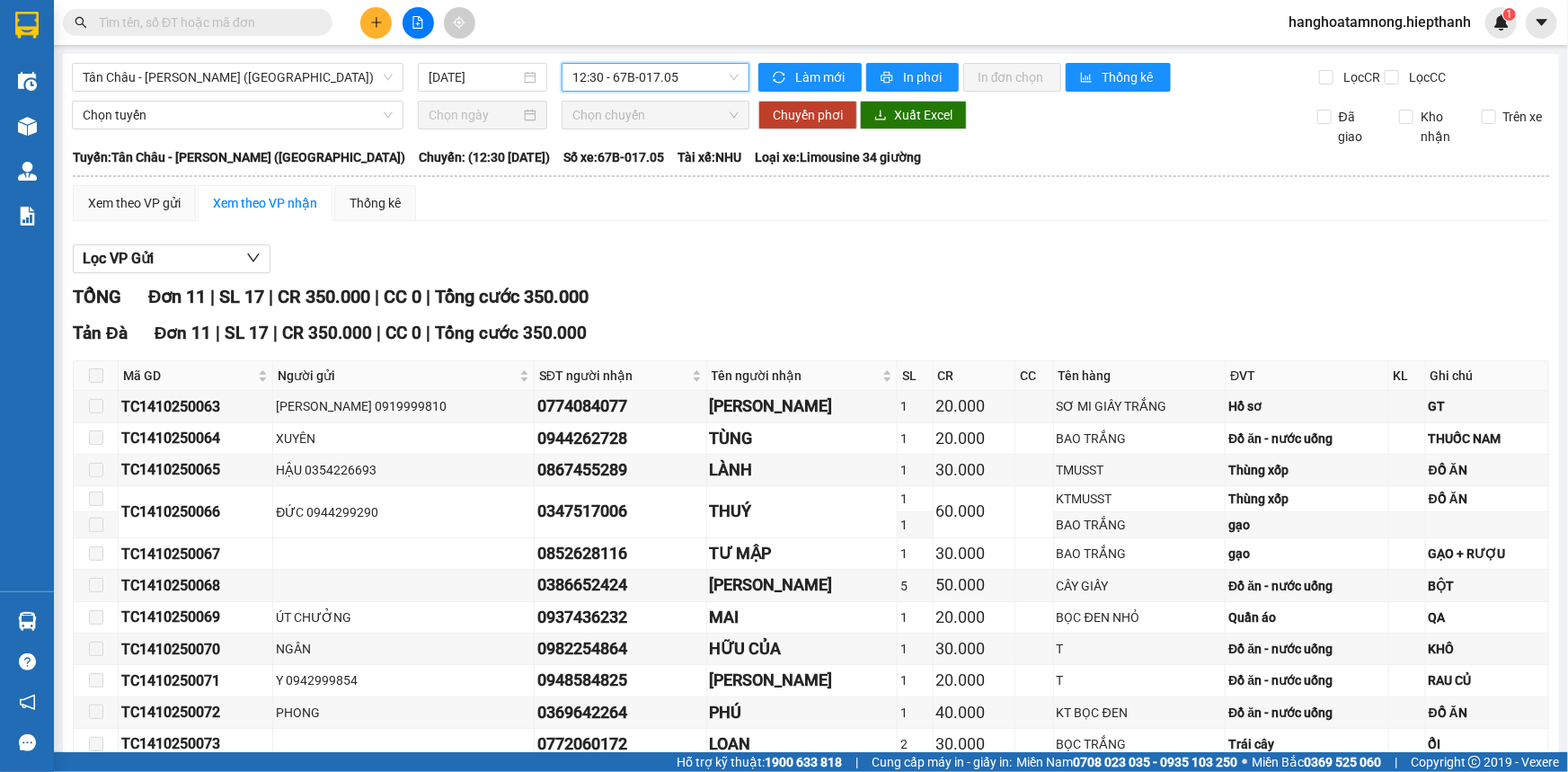
drag, startPoint x: 624, startPoint y: 72, endPoint x: 620, endPoint y: 111, distance: 39.2
click at [624, 72] on span "12:30 - 67B-017.05" at bounding box center [655, 77] width 166 height 27
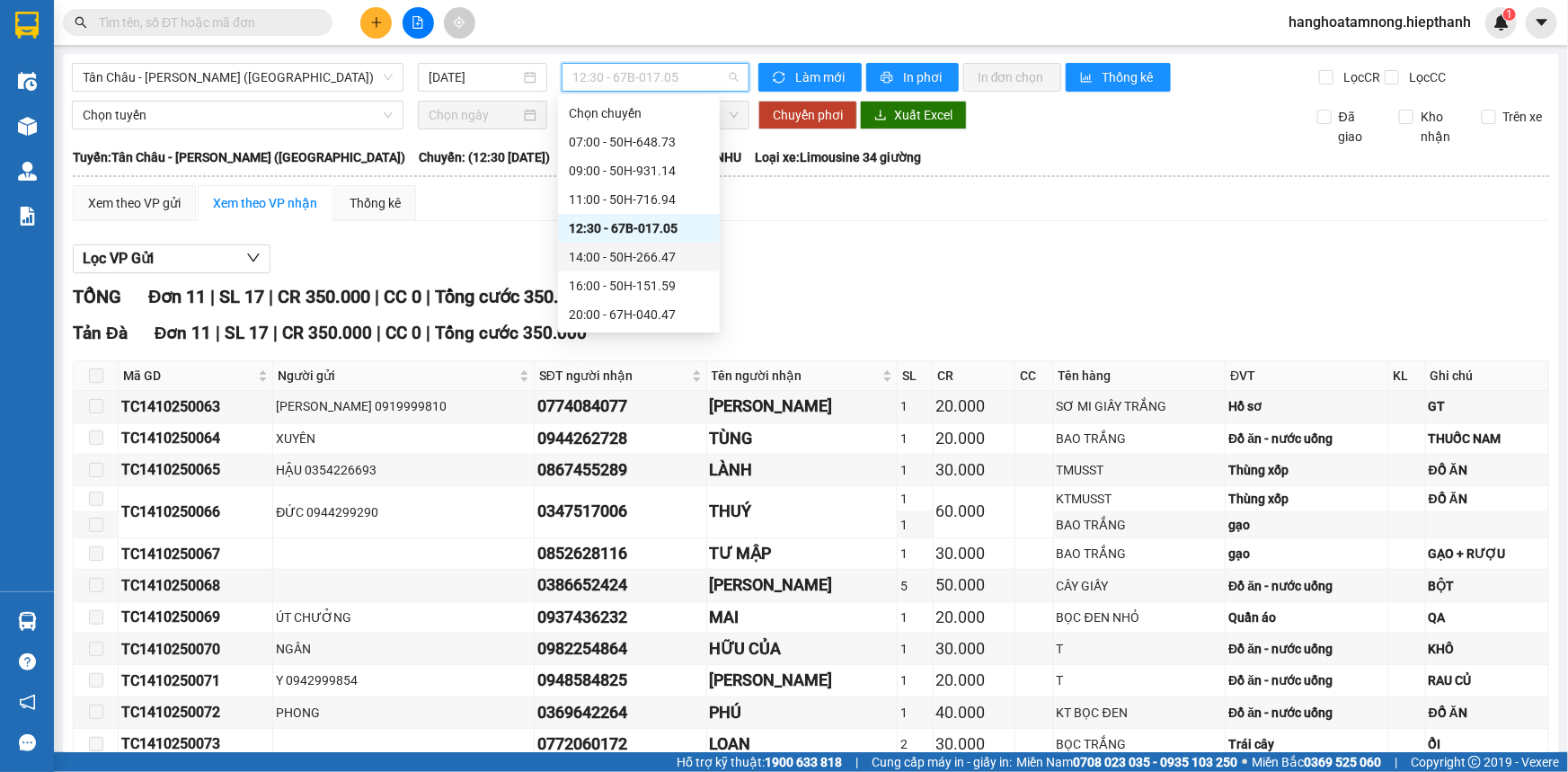
click at [618, 260] on div "14:00 - 50H-266.47" at bounding box center [639, 257] width 141 height 20
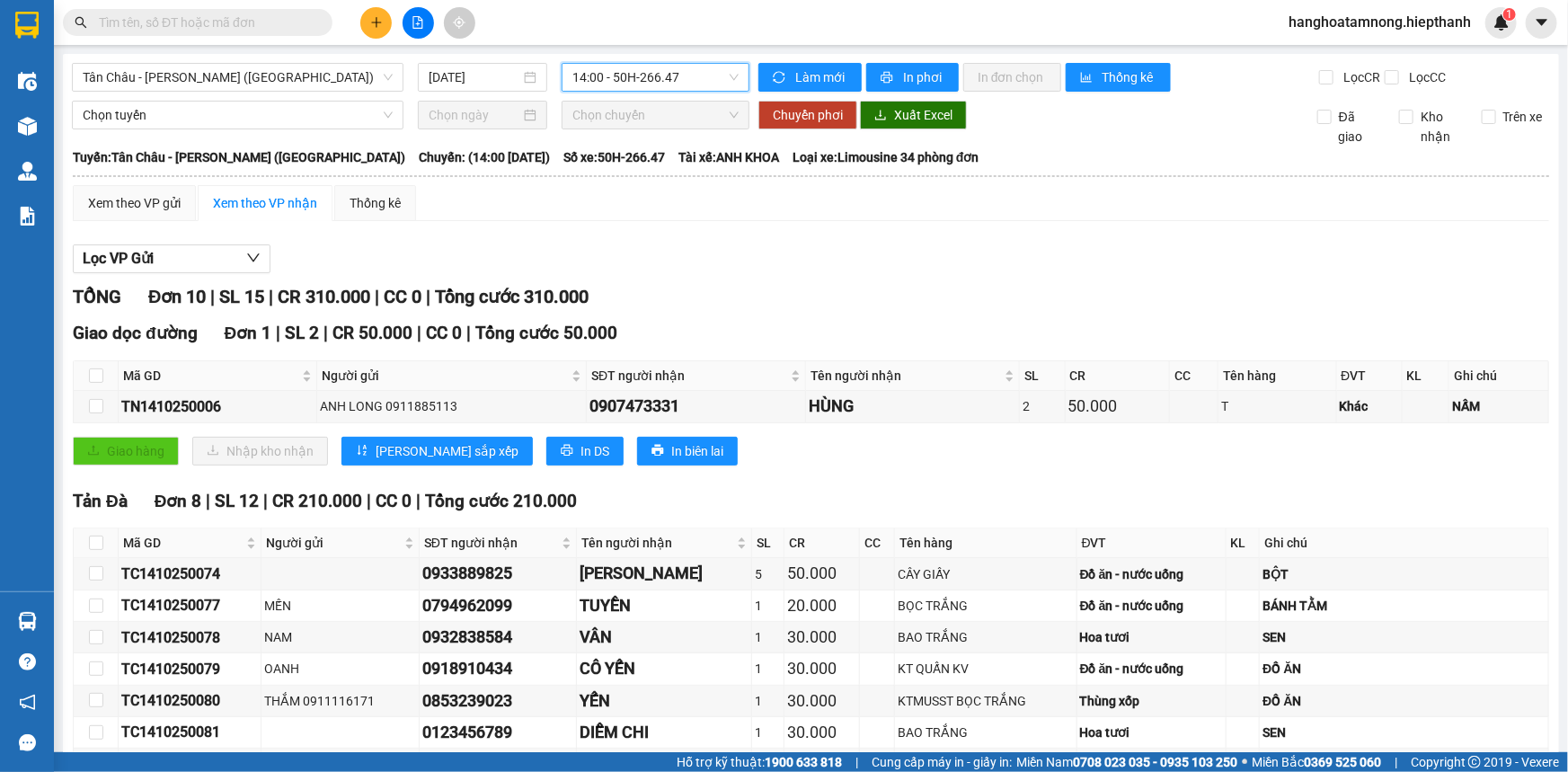
click at [665, 83] on span "14:00 - 50H-266.47" at bounding box center [655, 77] width 166 height 27
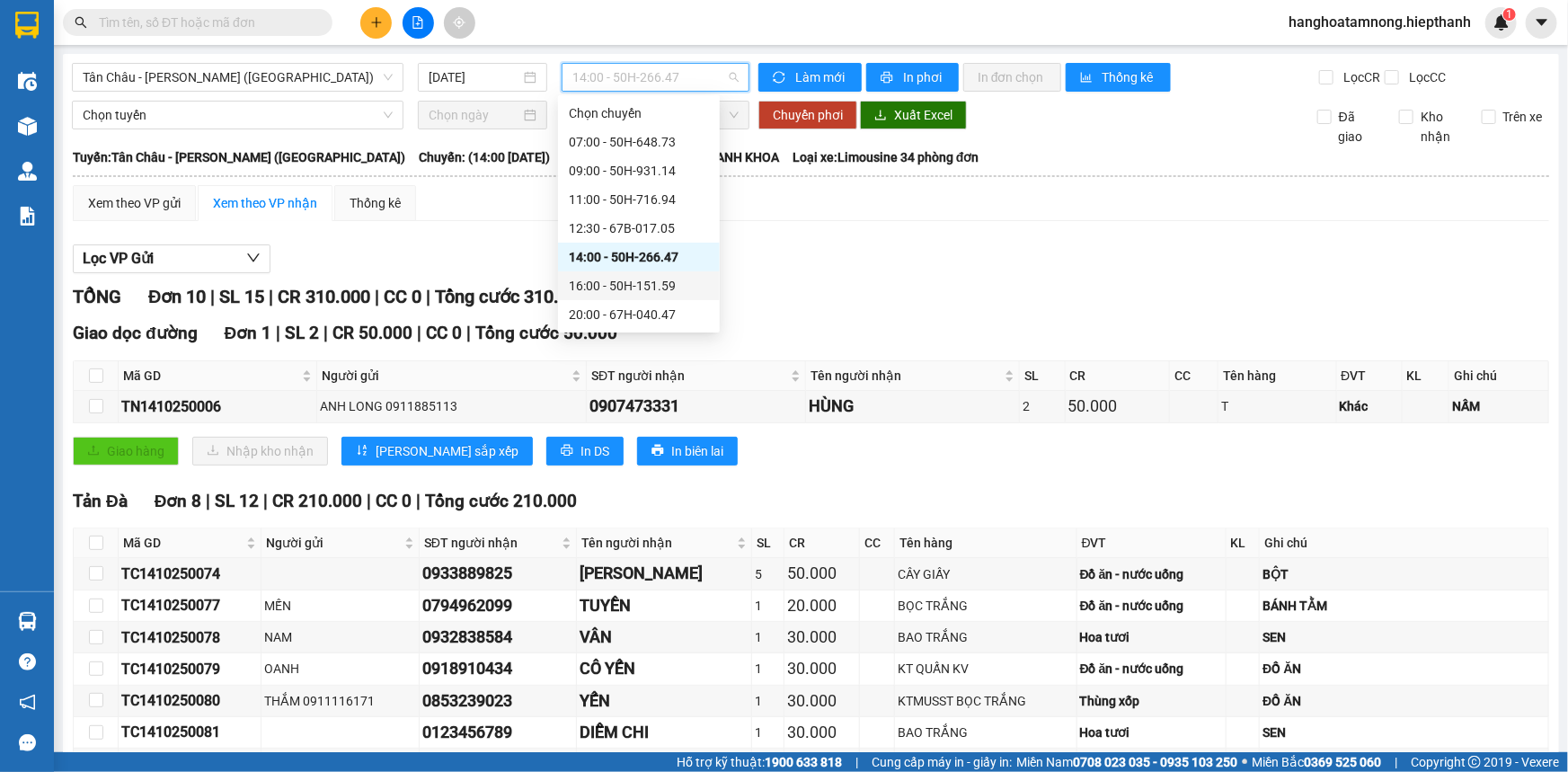
click at [628, 289] on div "16:00 - 50H-151.59" at bounding box center [639, 286] width 141 height 20
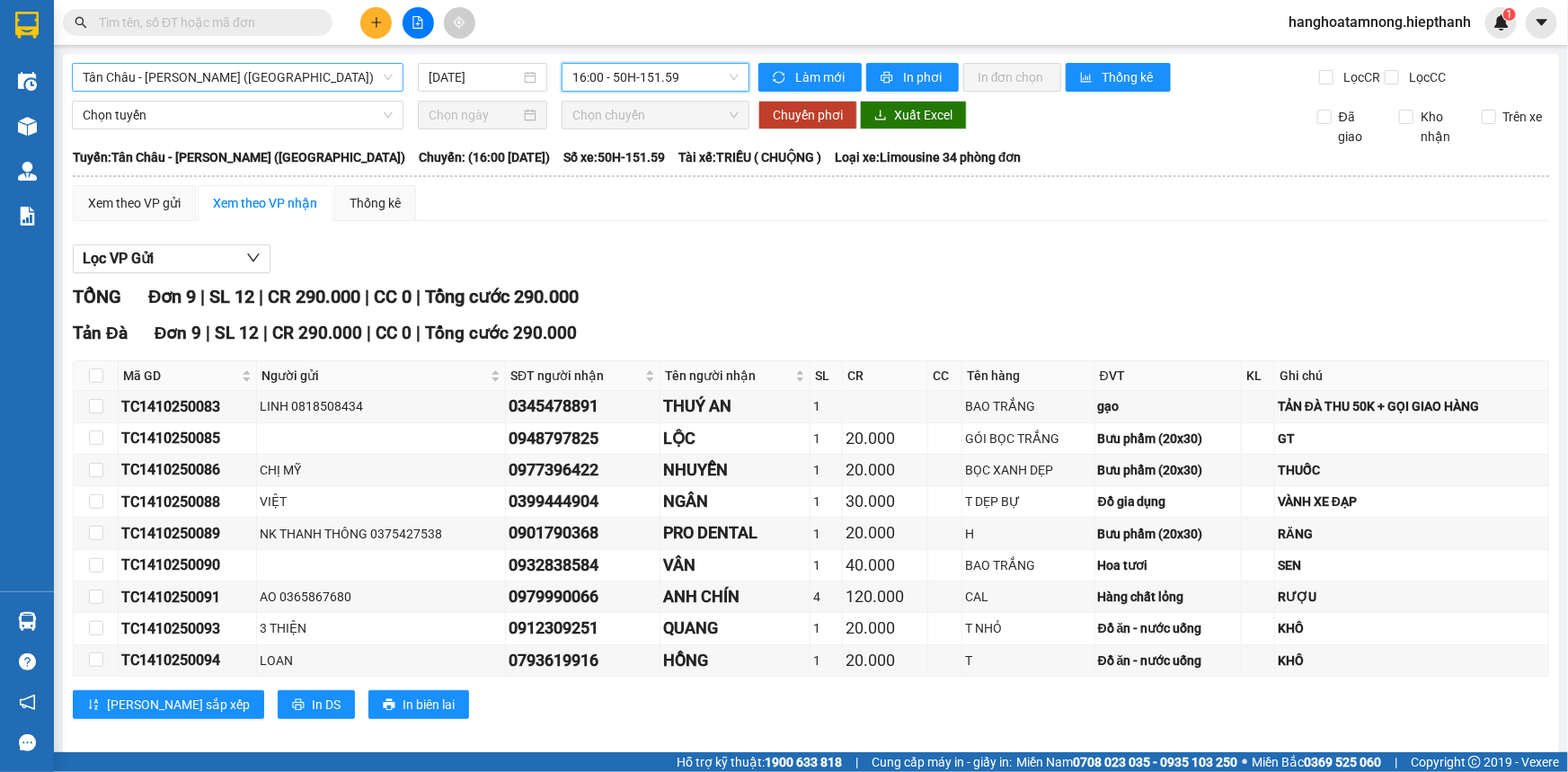
click at [218, 78] on span "Tân [PERSON_NAME] [PERSON_NAME] ([GEOGRAPHIC_DATA])" at bounding box center [238, 77] width 310 height 27
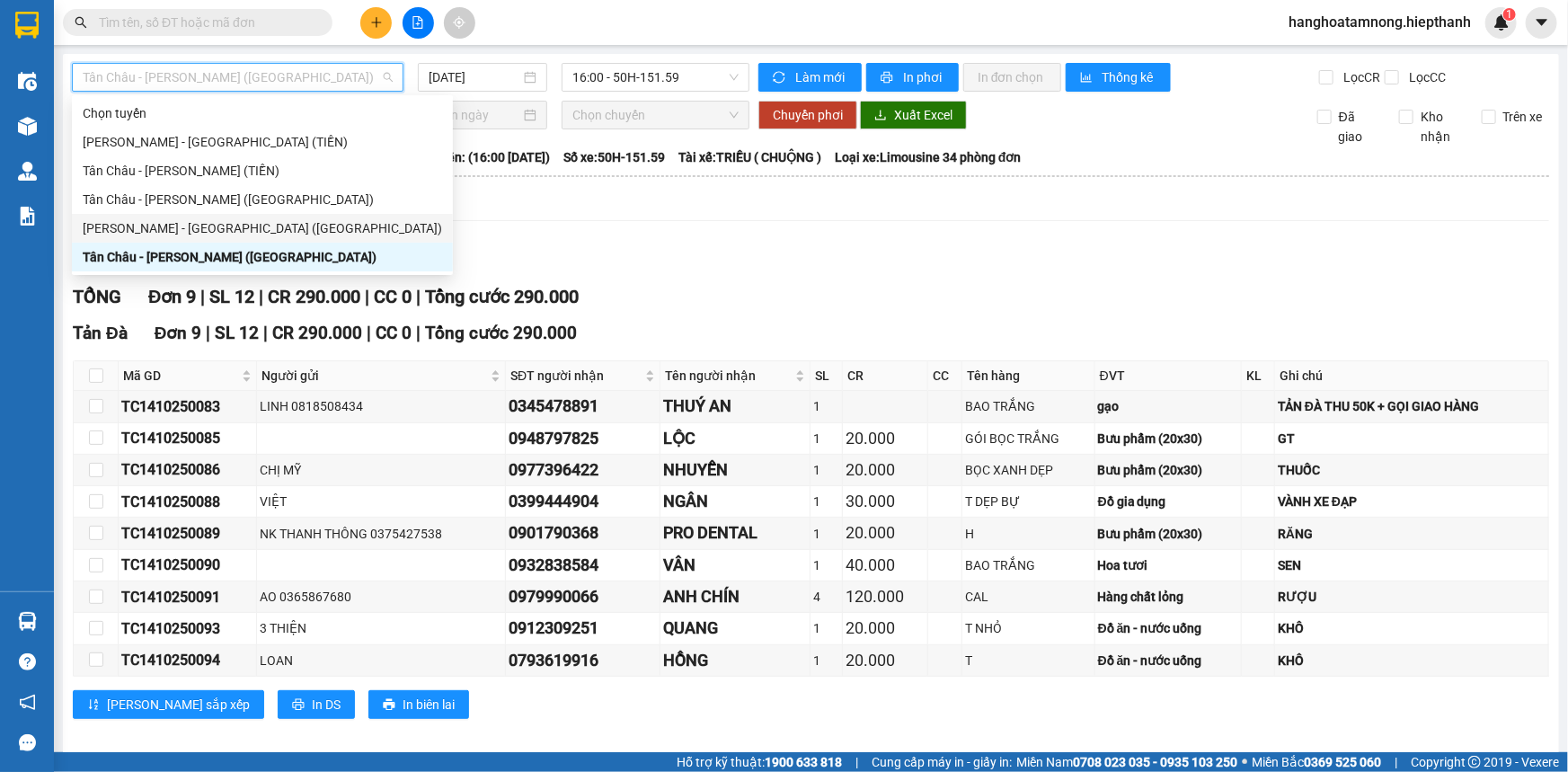
click at [161, 229] on div "[PERSON_NAME] - [PERSON_NAME] ([GEOGRAPHIC_DATA])" at bounding box center [262, 229] width 359 height 20
type input "[DATE]"
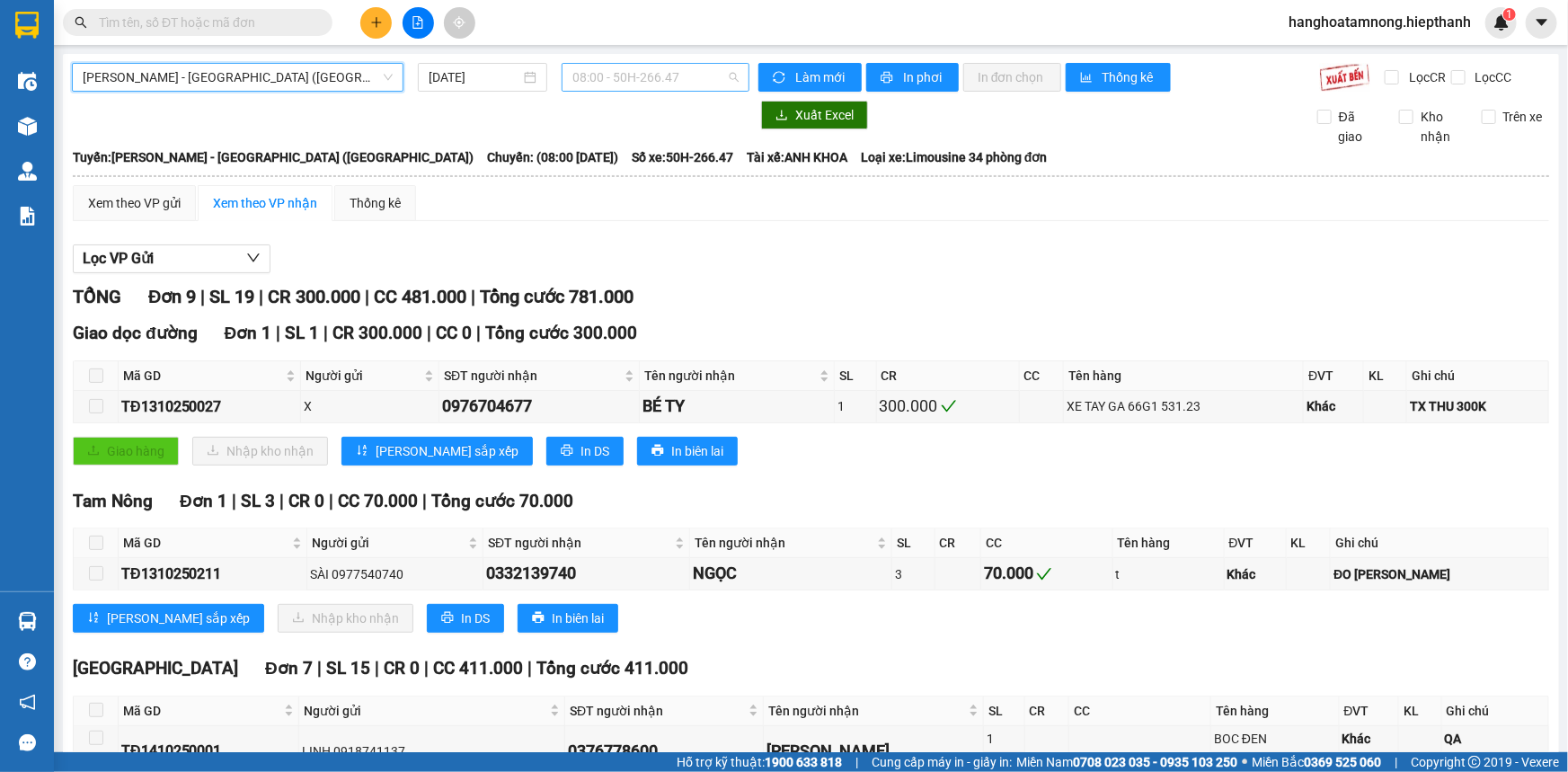
drag, startPoint x: 657, startPoint y: 84, endPoint x: 605, endPoint y: 173, distance: 103.1
click at [656, 84] on span "08:00 - 50H-266.47" at bounding box center [655, 77] width 166 height 27
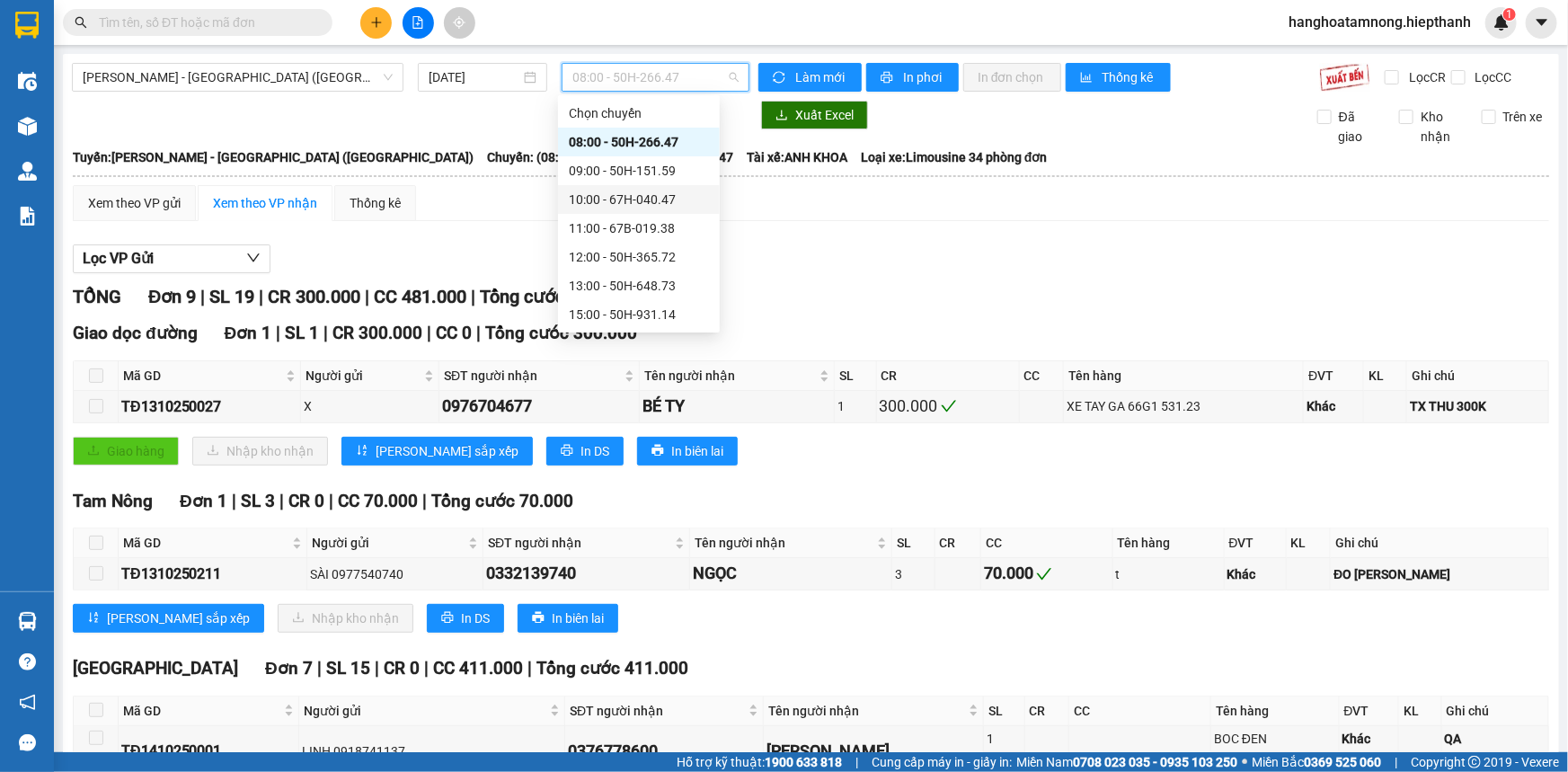
click at [585, 198] on div "10:00 - 67H-040.47" at bounding box center [639, 200] width 141 height 20
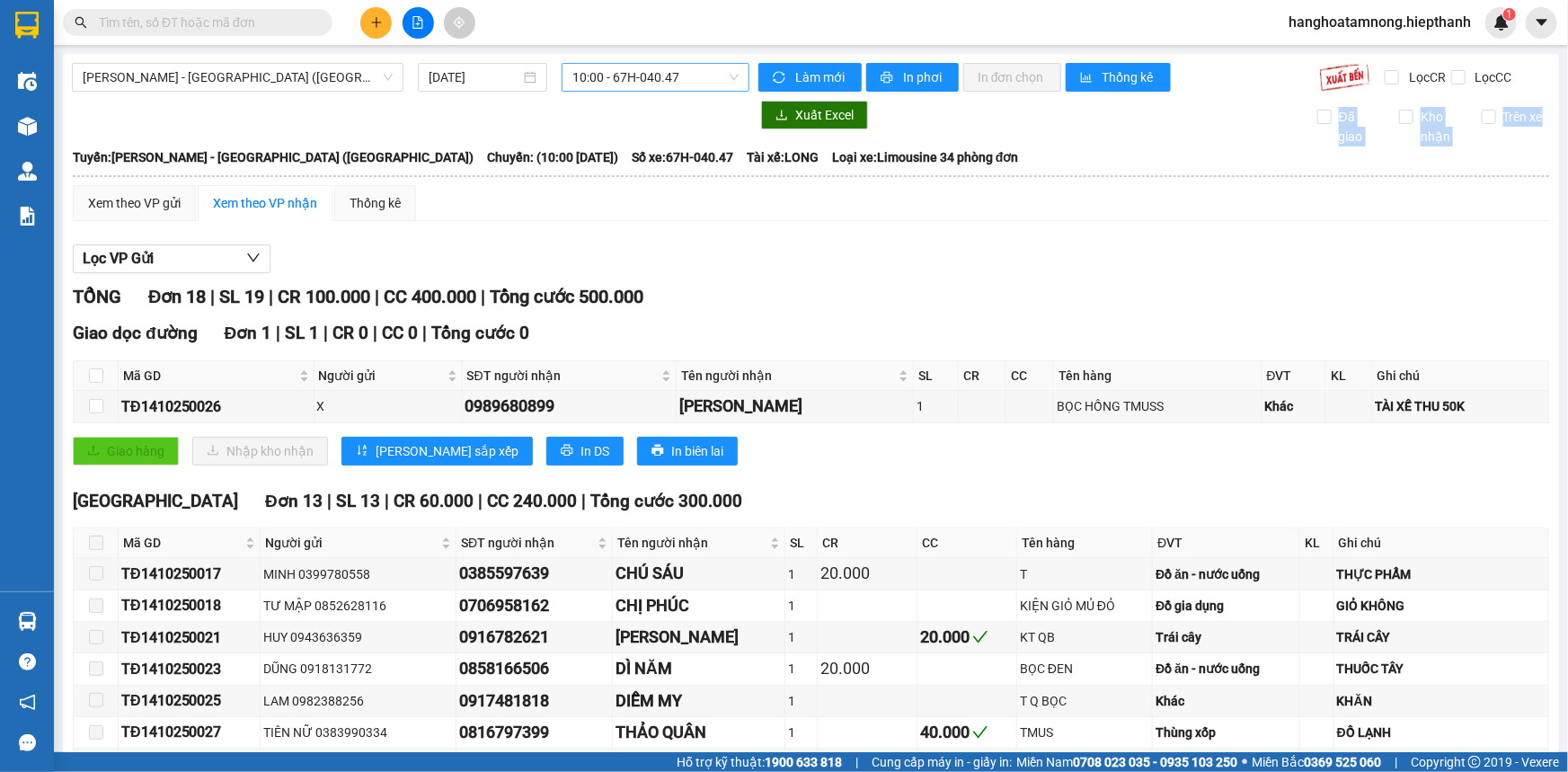
click at [640, 81] on span "10:00 - 67H-040.47" at bounding box center [655, 77] width 166 height 27
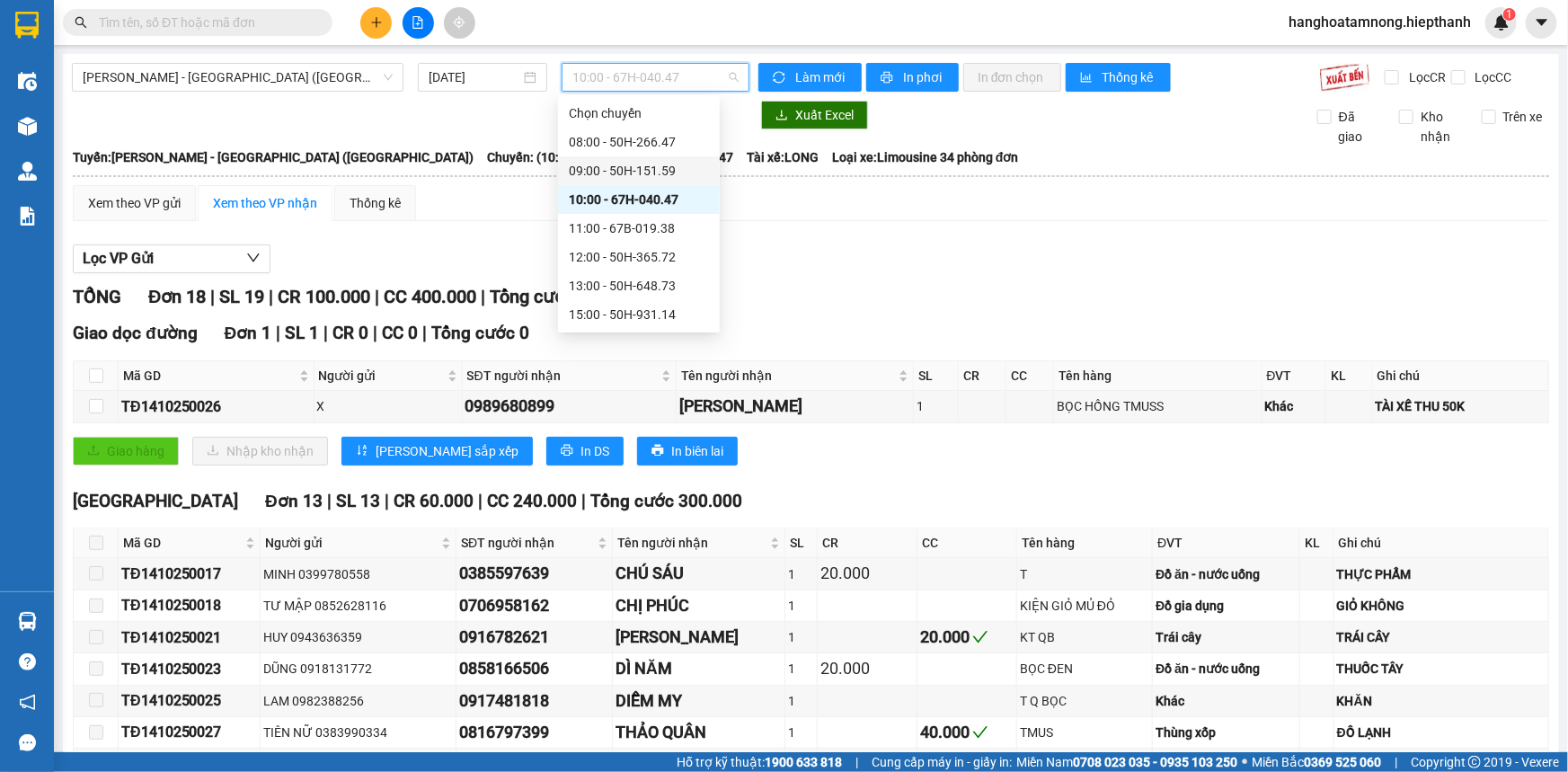
click at [595, 170] on div "09:00 - 50H-151.59" at bounding box center [639, 171] width 141 height 20
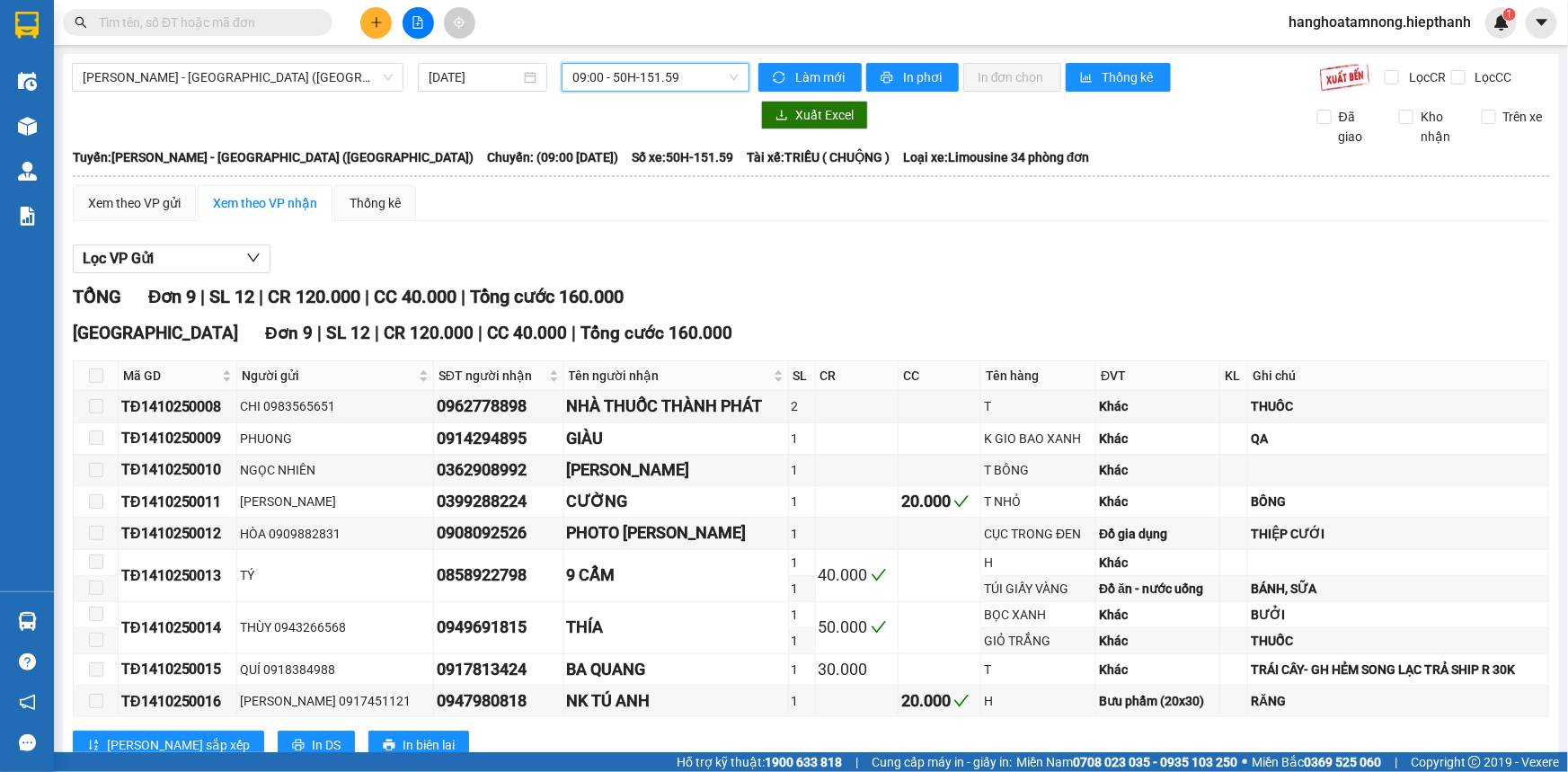
click at [598, 83] on span "09:00 - 50H-151.59" at bounding box center [655, 77] width 166 height 27
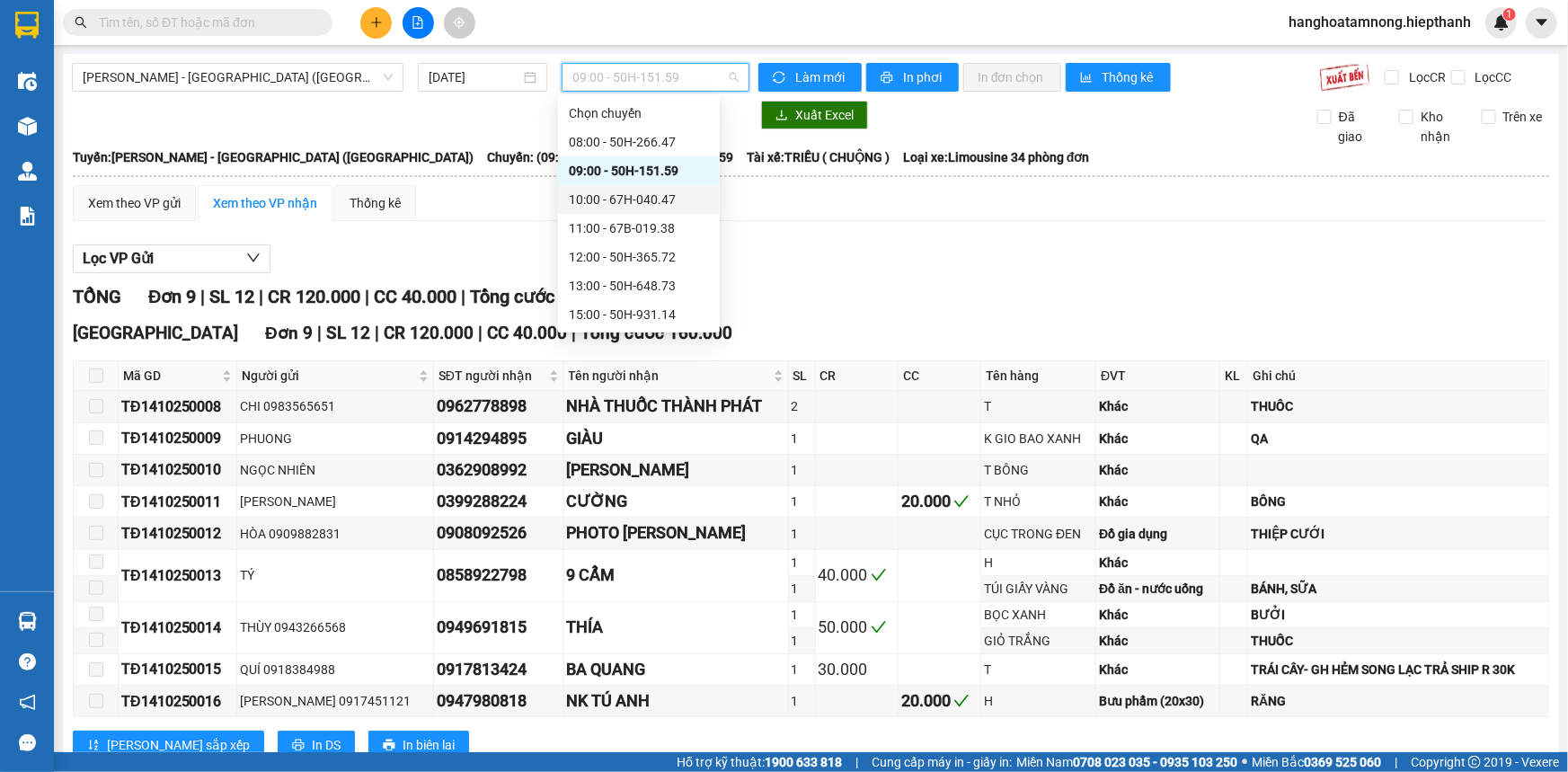
click at [594, 191] on div "10:00 - 67H-040.47" at bounding box center [639, 200] width 141 height 20
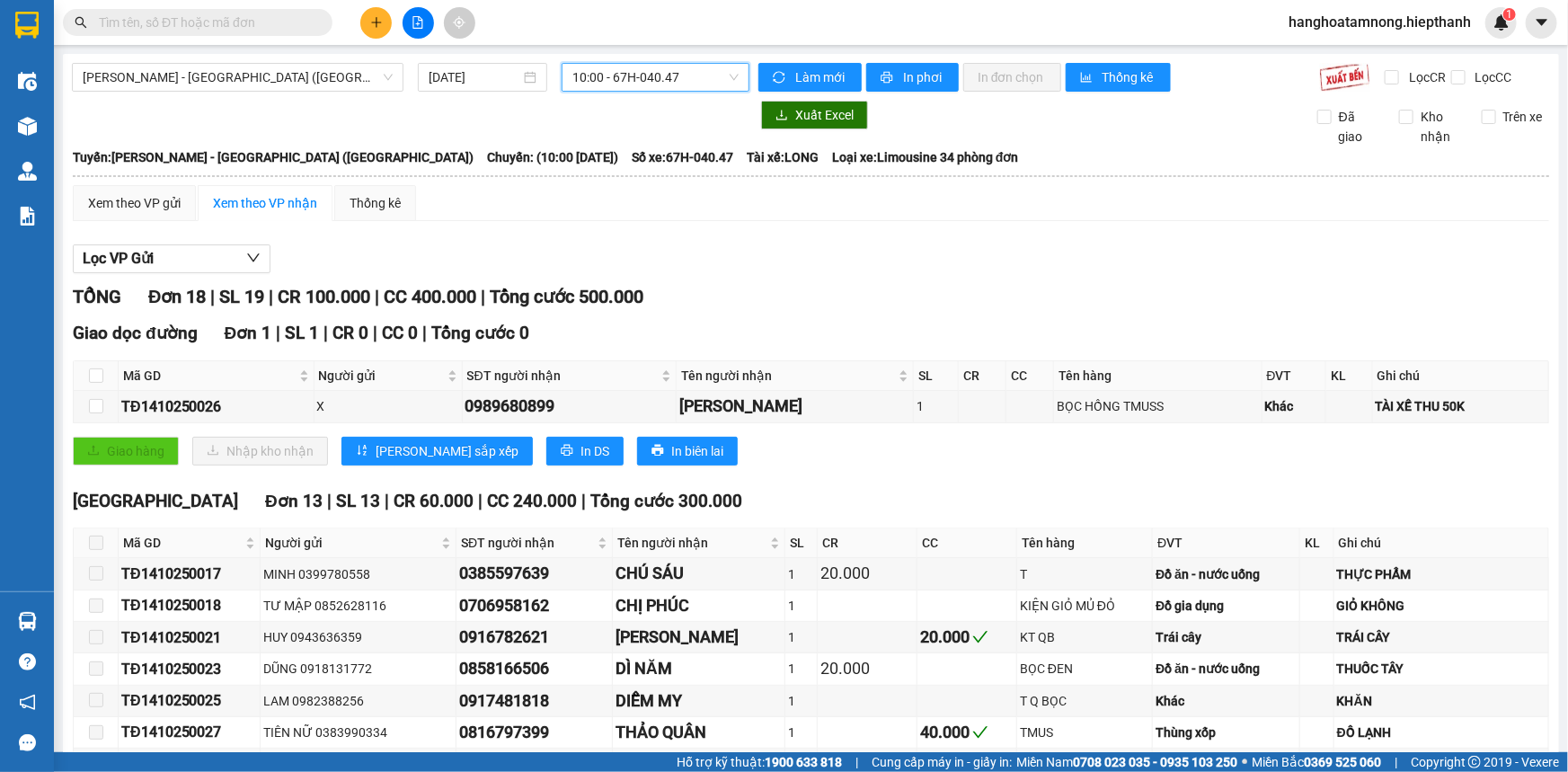
click at [659, 67] on span "10:00 - 67H-040.47" at bounding box center [655, 77] width 166 height 27
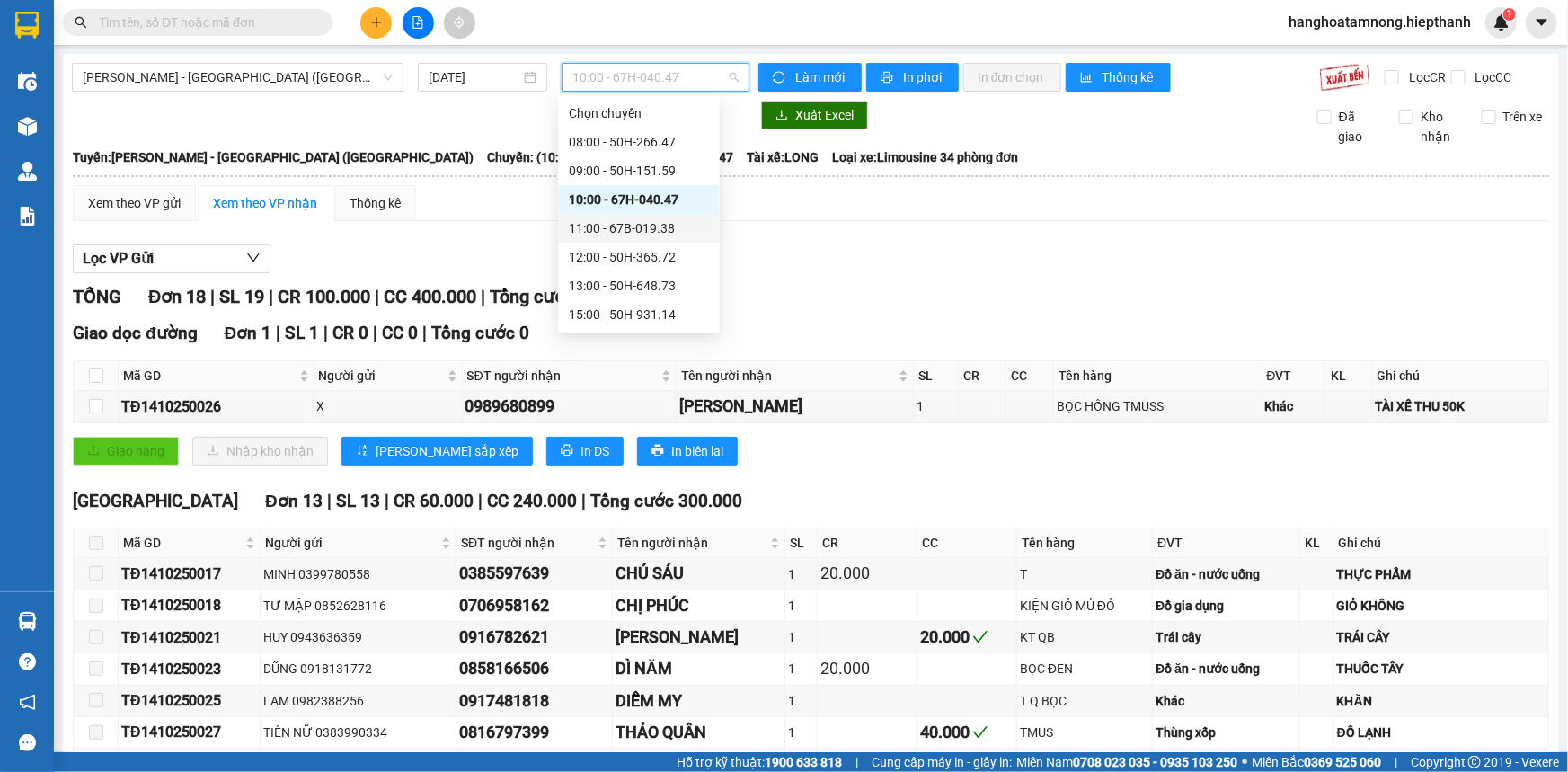
click at [604, 235] on div "11:00 - 67B-019.38" at bounding box center [639, 229] width 141 height 20
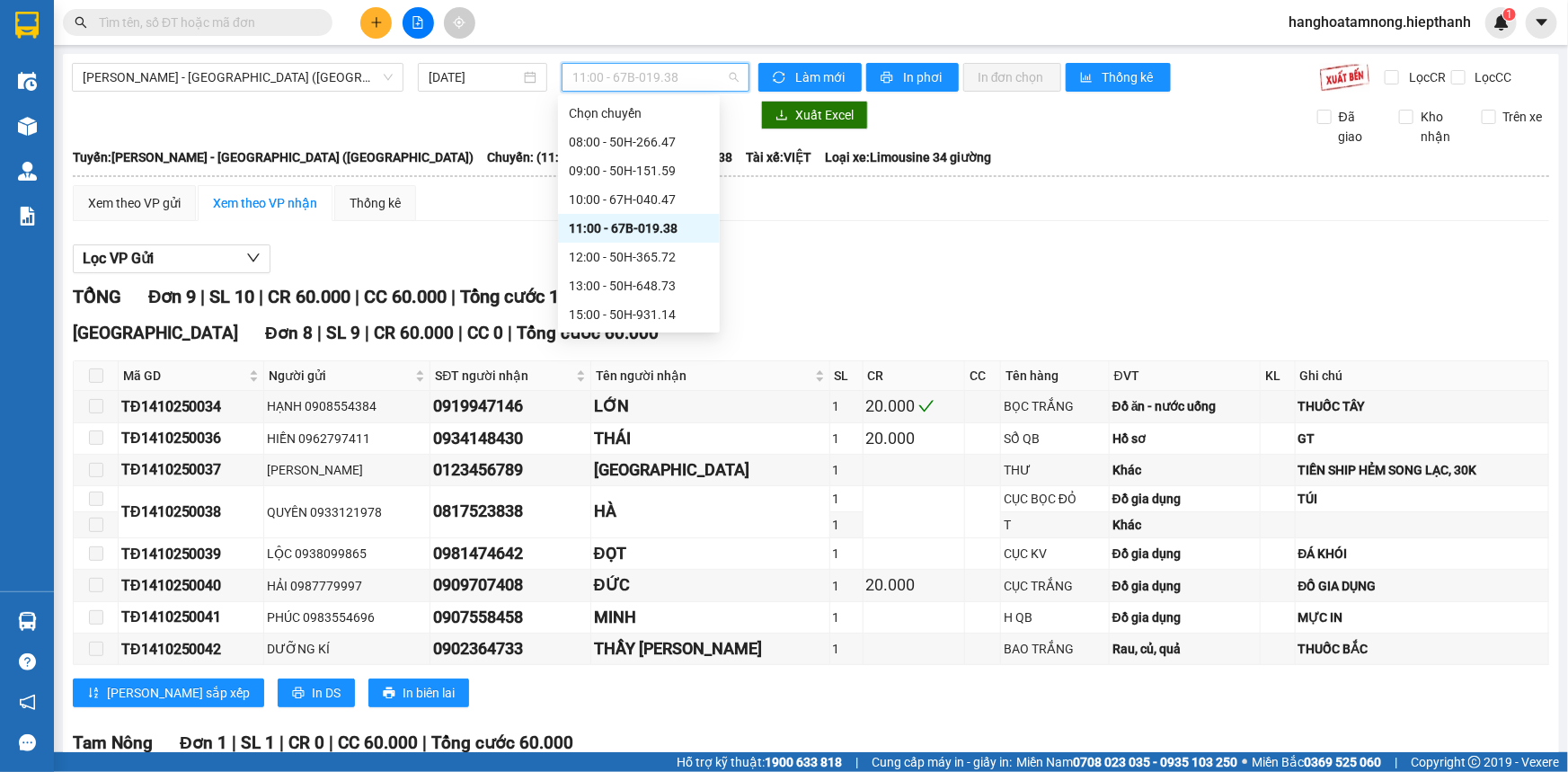
click at [591, 79] on span "11:00 - 67B-019.38" at bounding box center [655, 77] width 166 height 27
click at [584, 249] on div "12:00 - 50H-365.72" at bounding box center [639, 257] width 141 height 20
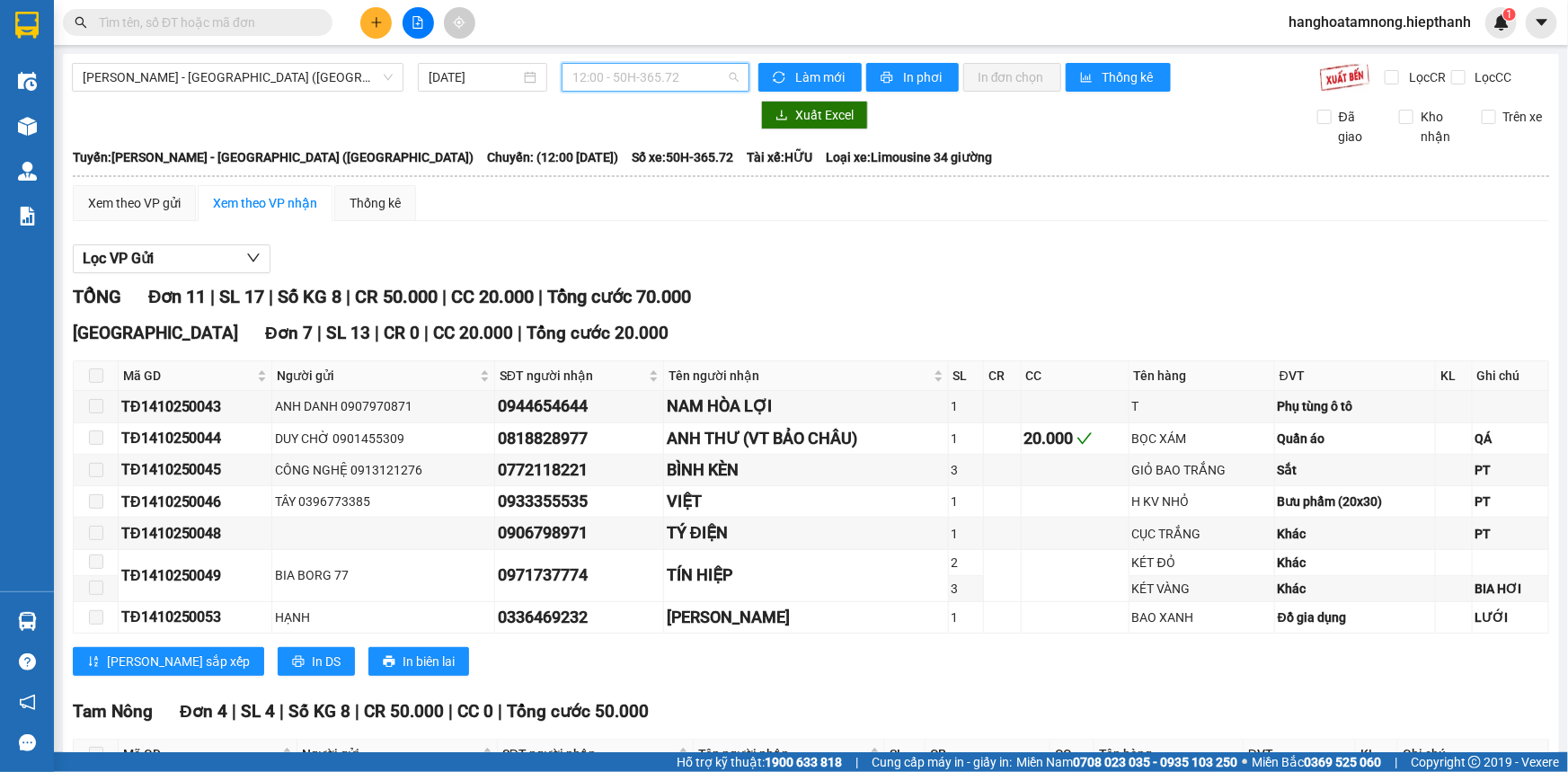
click at [647, 72] on span "12:00 - 50H-365.72" at bounding box center [655, 77] width 166 height 27
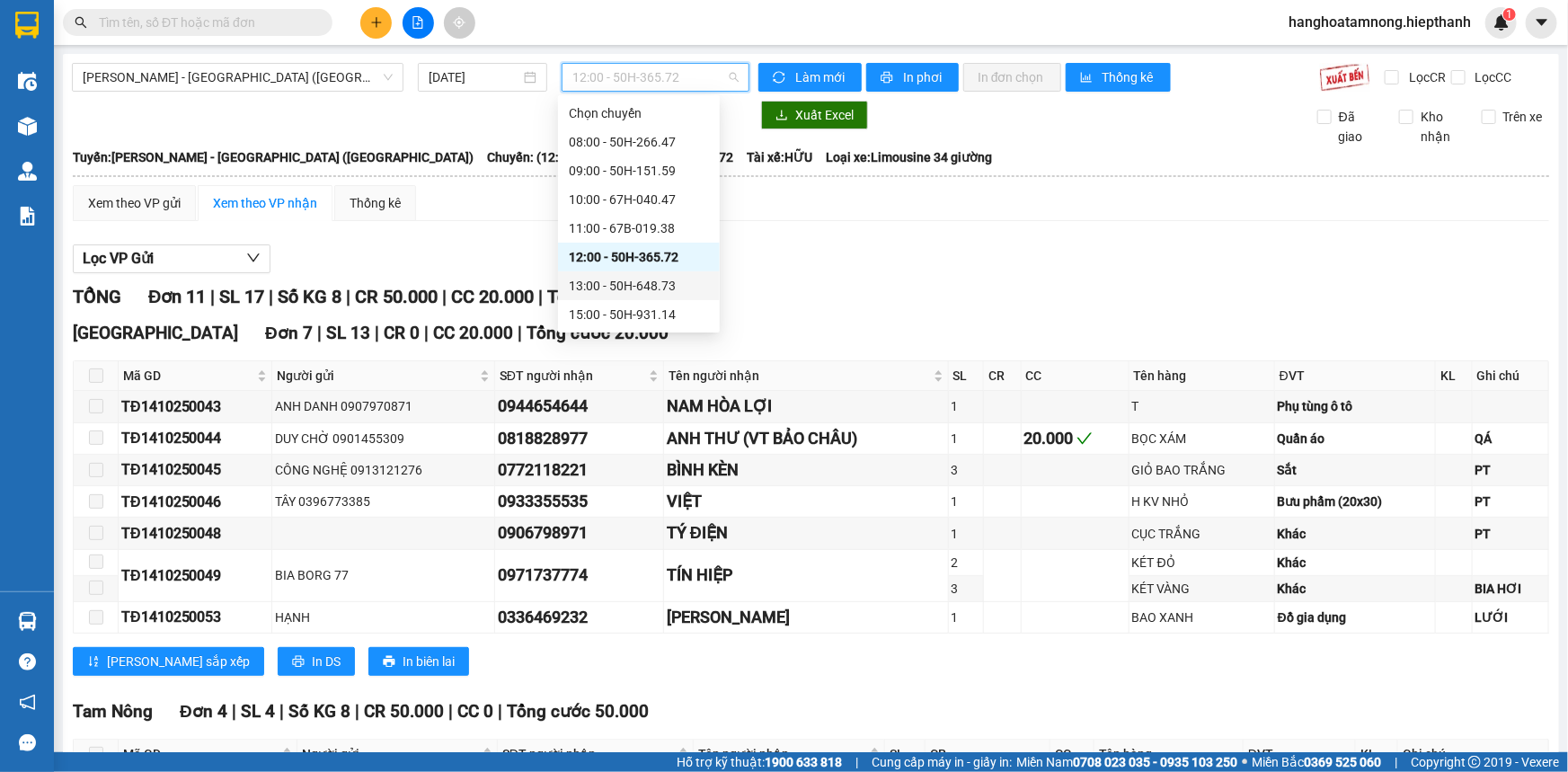
click at [594, 291] on div "13:00 - 50H-648.73" at bounding box center [639, 286] width 141 height 20
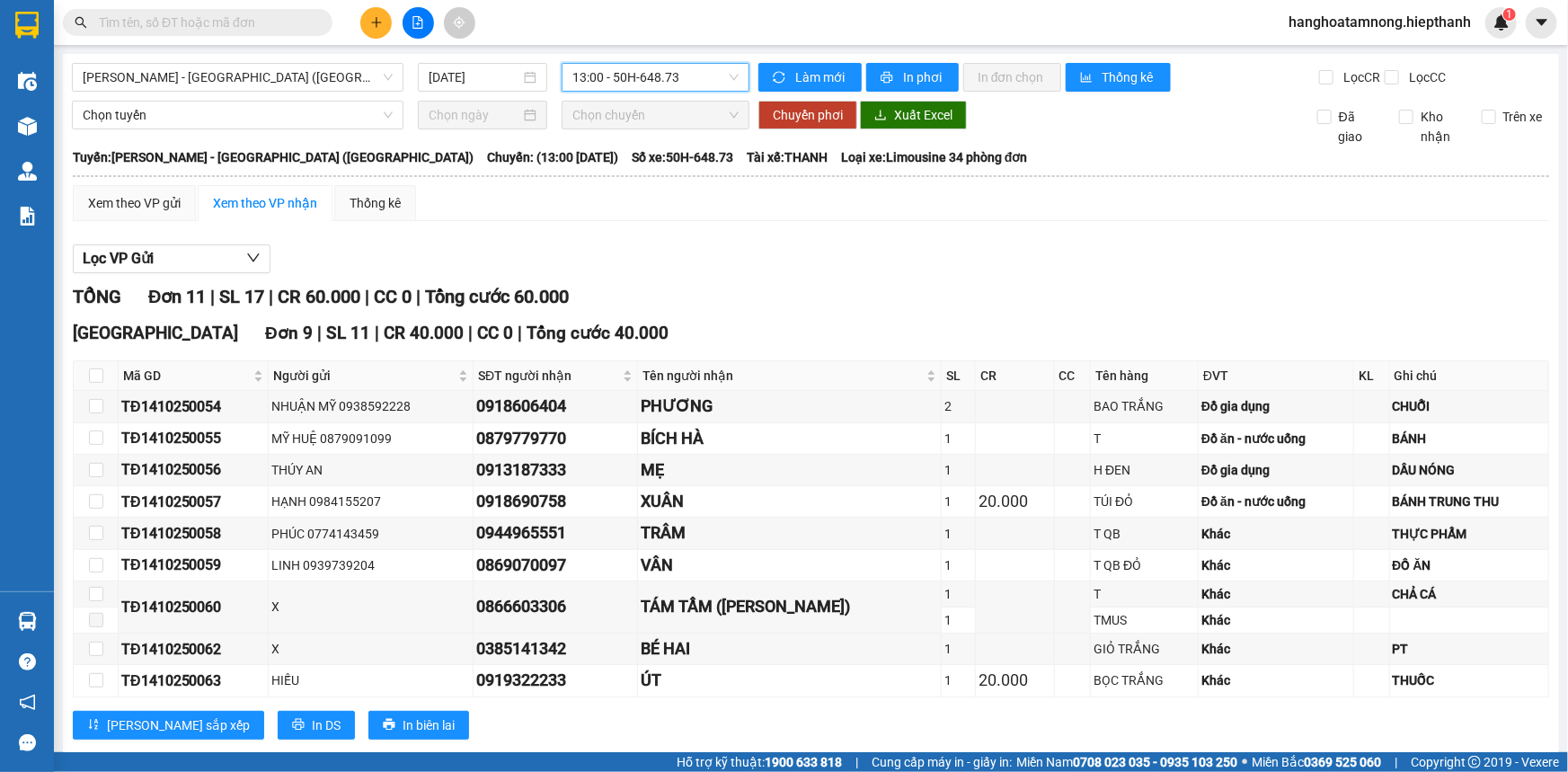
click at [630, 81] on span "13:00 - 50H-648.73" at bounding box center [655, 77] width 166 height 27
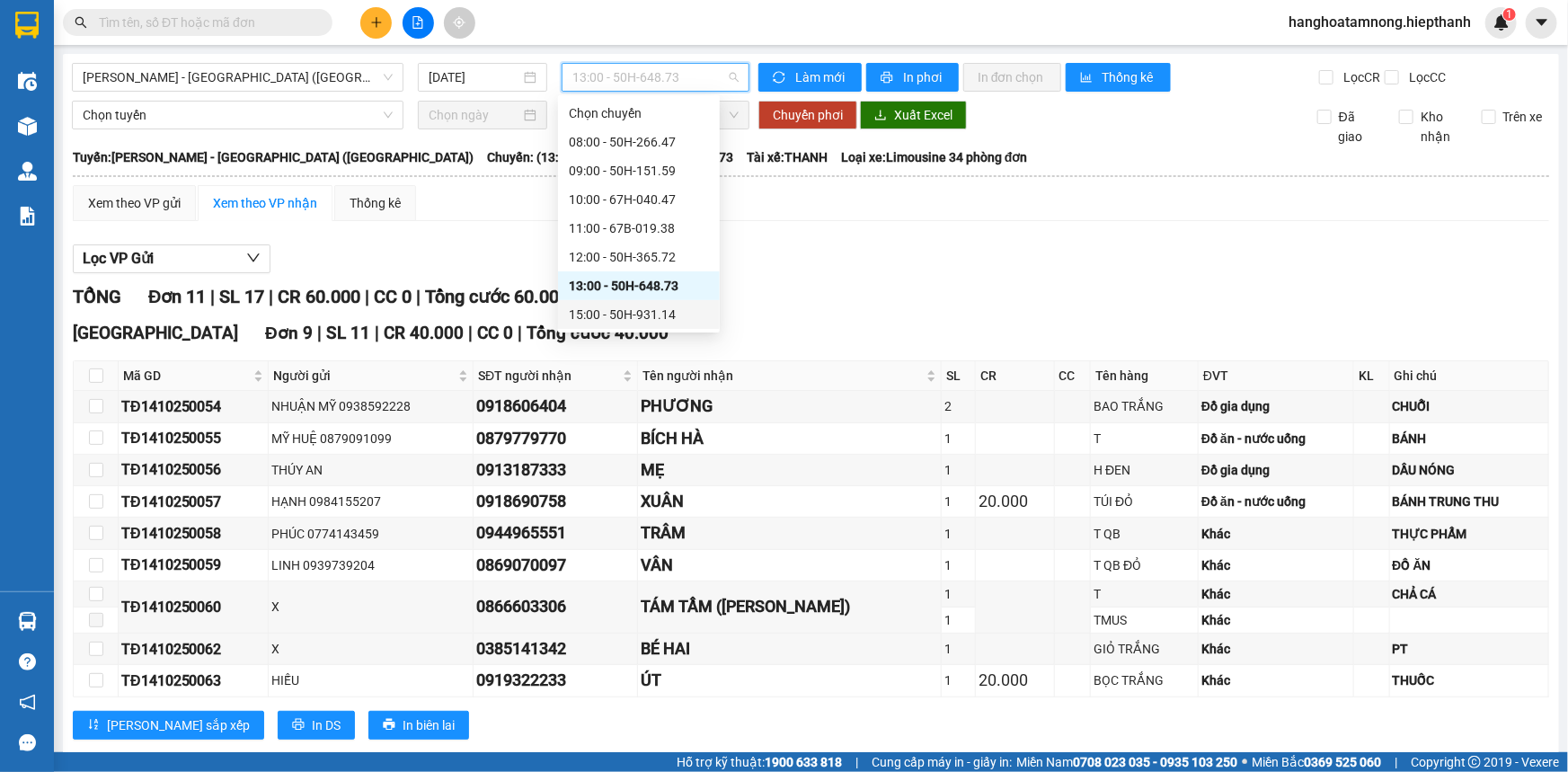
click at [619, 308] on div "15:00 - 50H-931.14" at bounding box center [639, 315] width 141 height 20
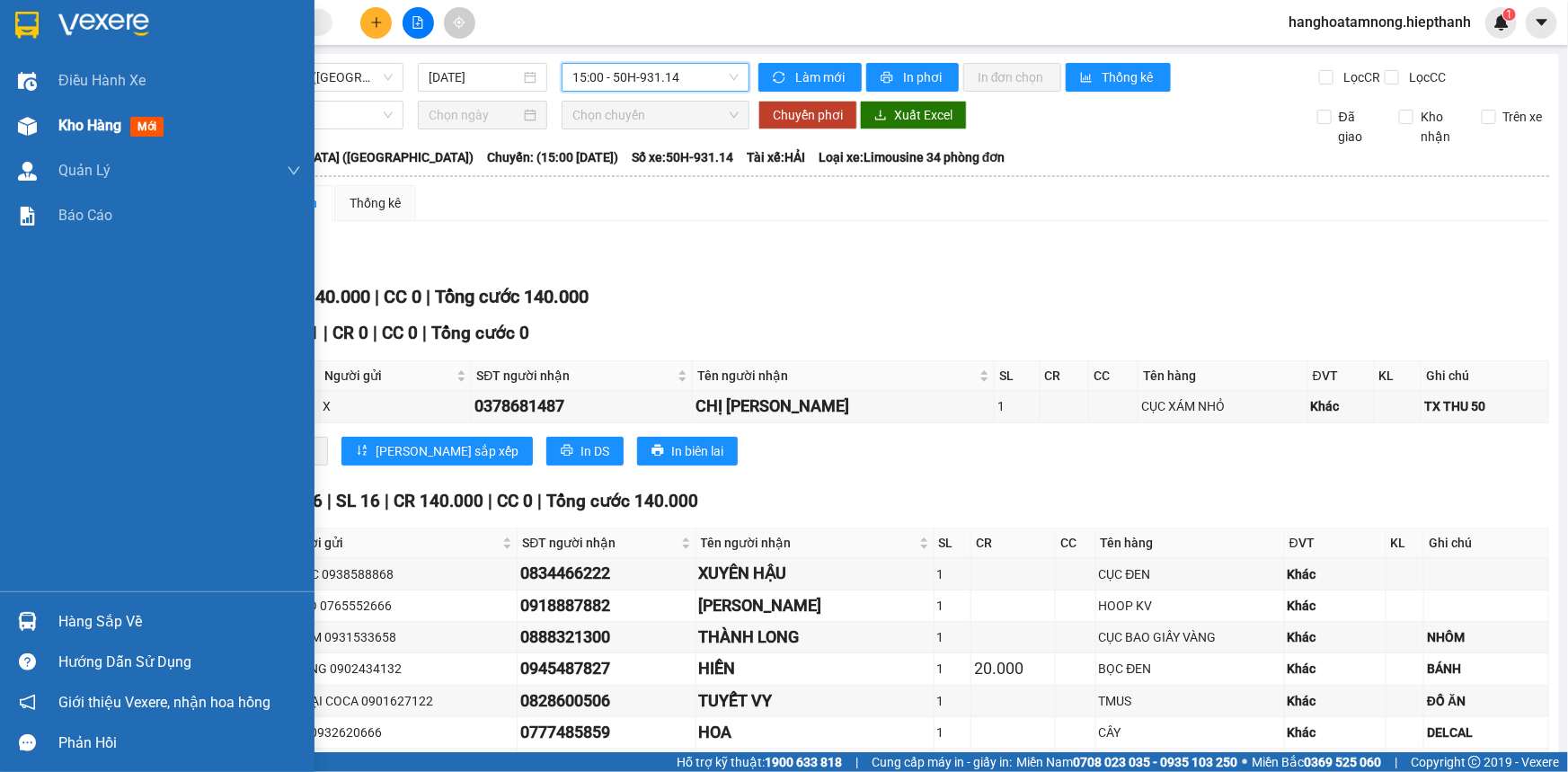
drag, startPoint x: 44, startPoint y: 135, endPoint x: 103, endPoint y: 128, distance: 59.4
click at [42, 134] on div "Kho hàng mới" at bounding box center [157, 126] width 315 height 45
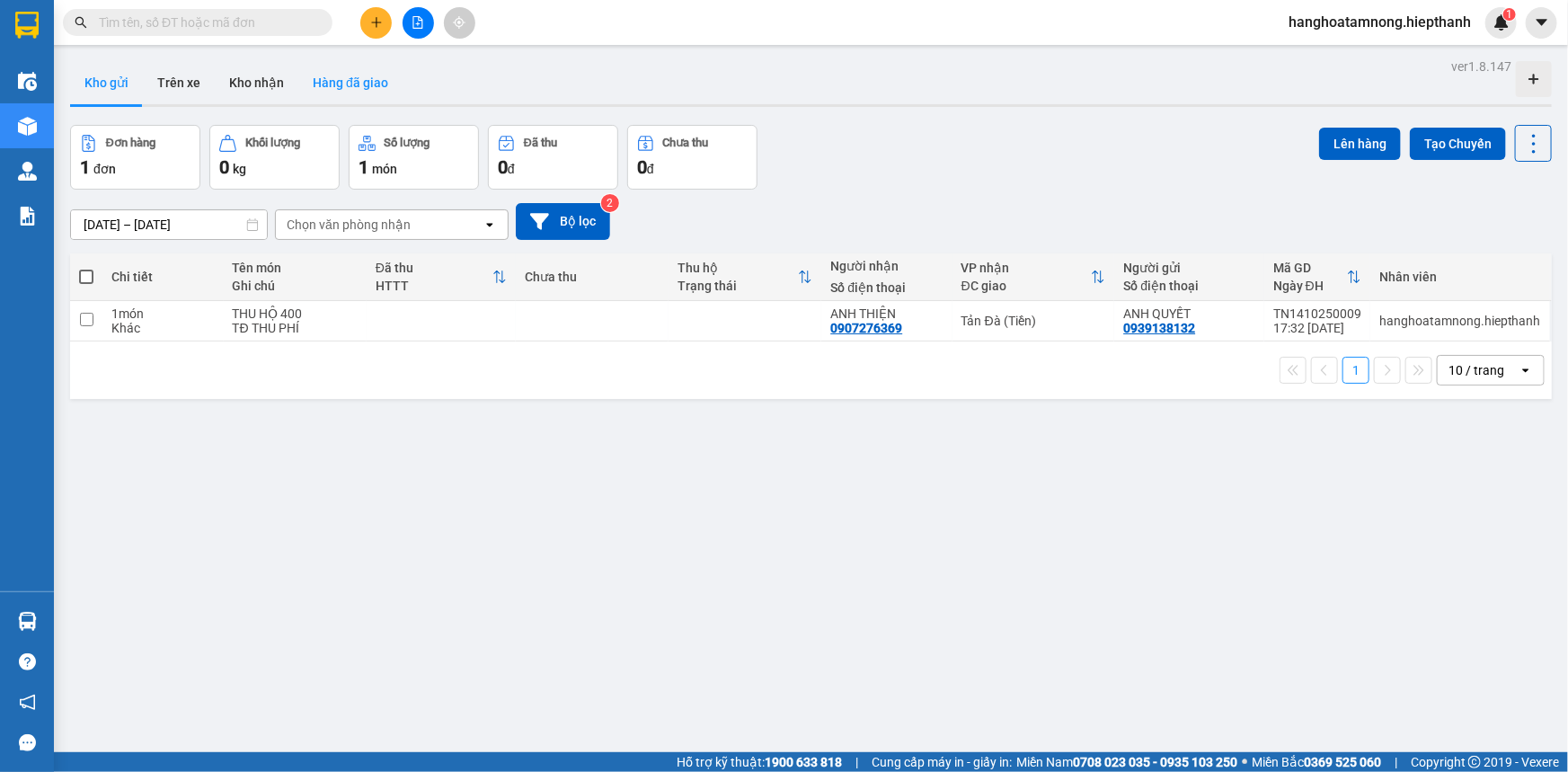
click at [368, 91] on button "Hàng đã giao" at bounding box center [350, 83] width 104 height 44
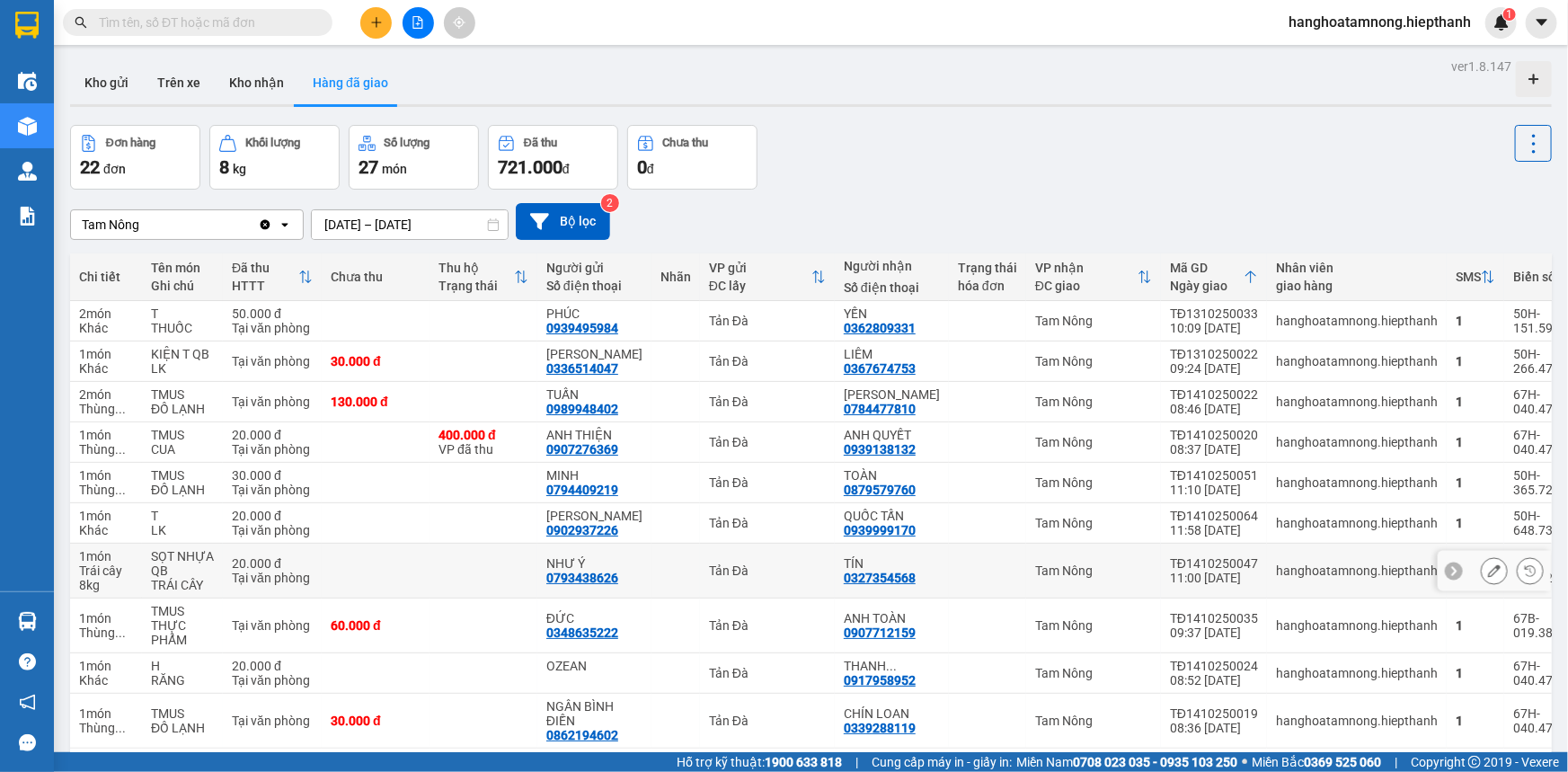
scroll to position [90, 0]
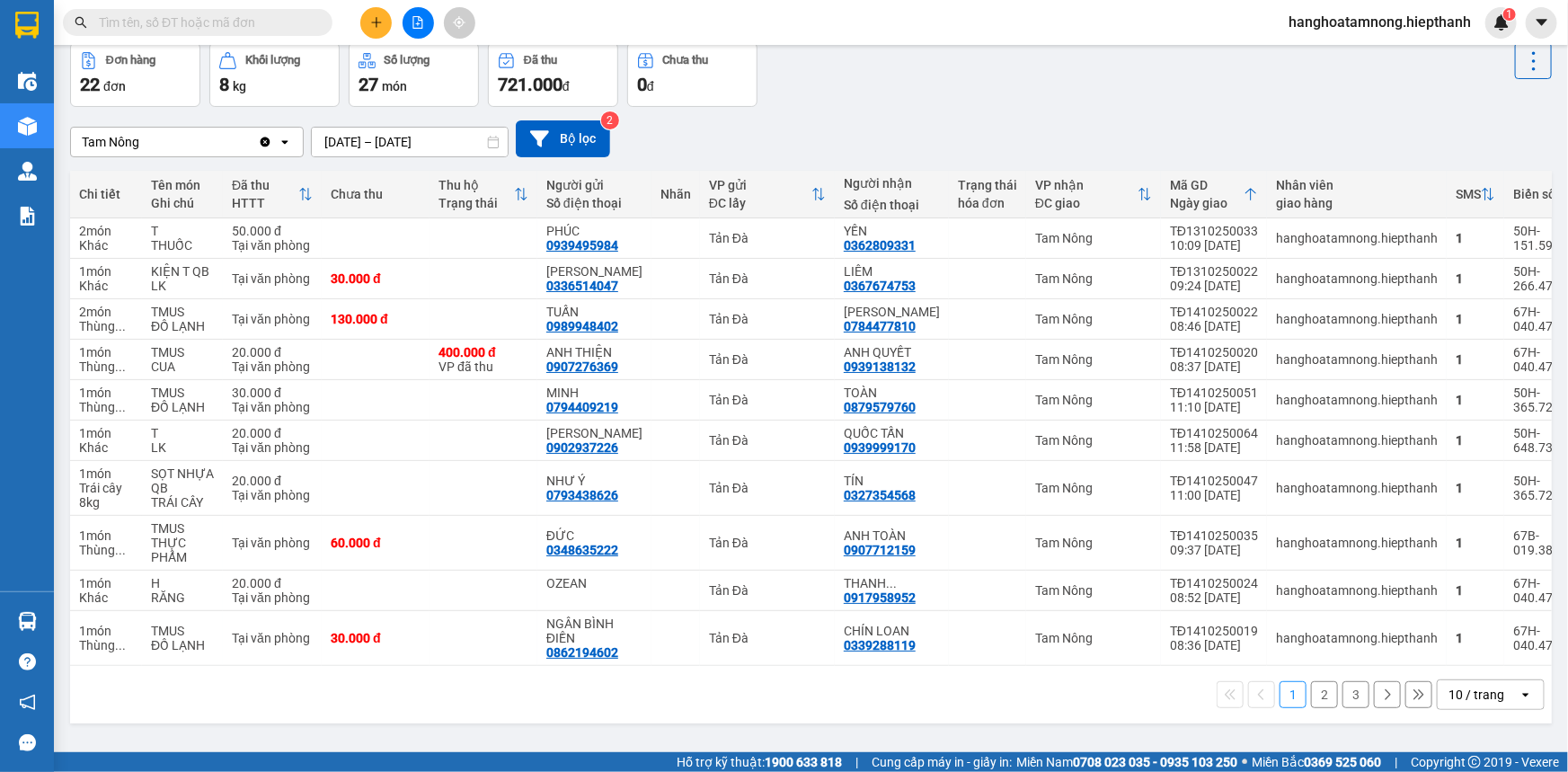
click at [439, 129] on input "[DATE] – [DATE]" at bounding box center [410, 142] width 196 height 29
click at [1350, 703] on button "3" at bounding box center [1357, 695] width 27 height 27
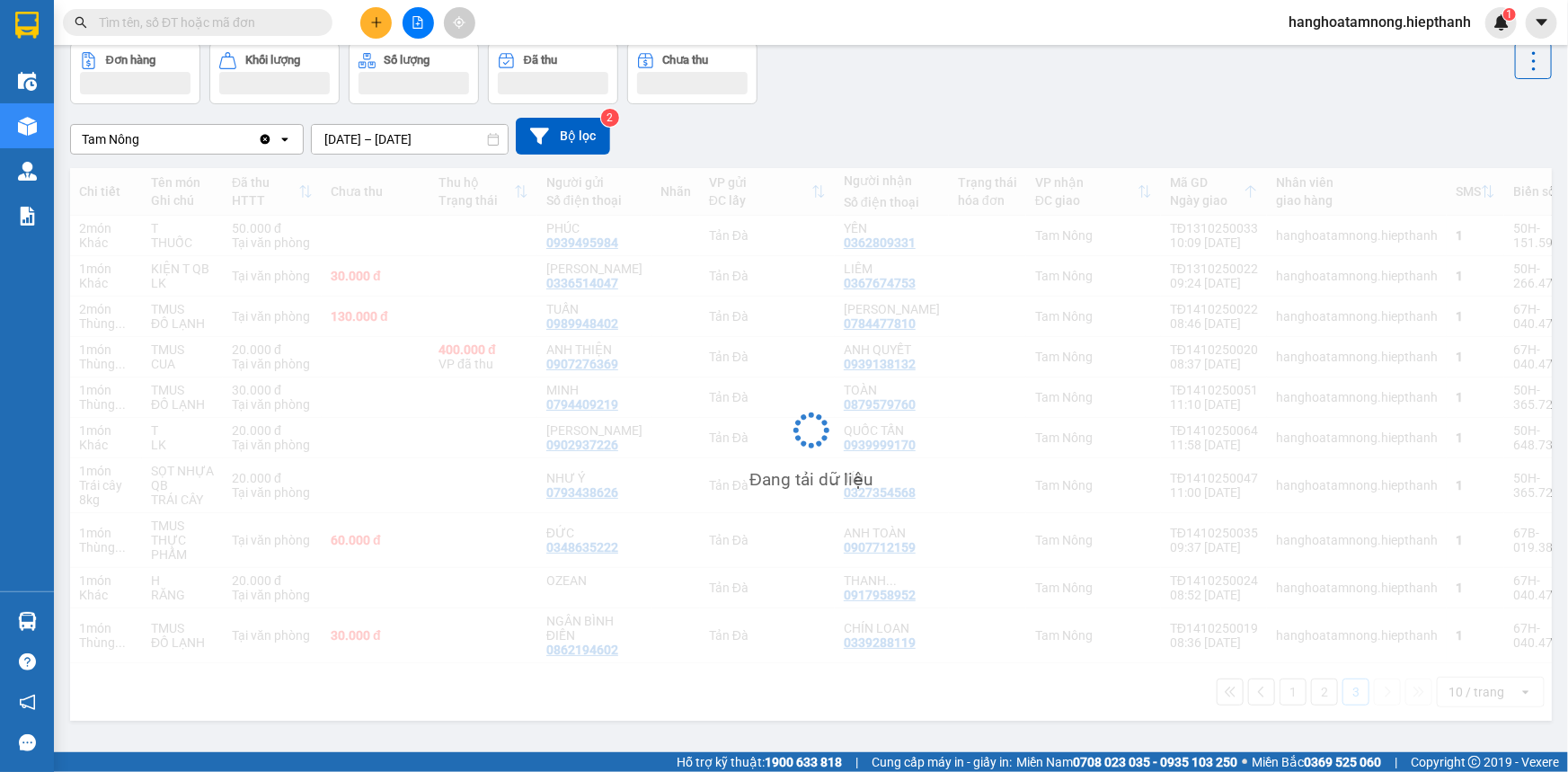
scroll to position [82, 0]
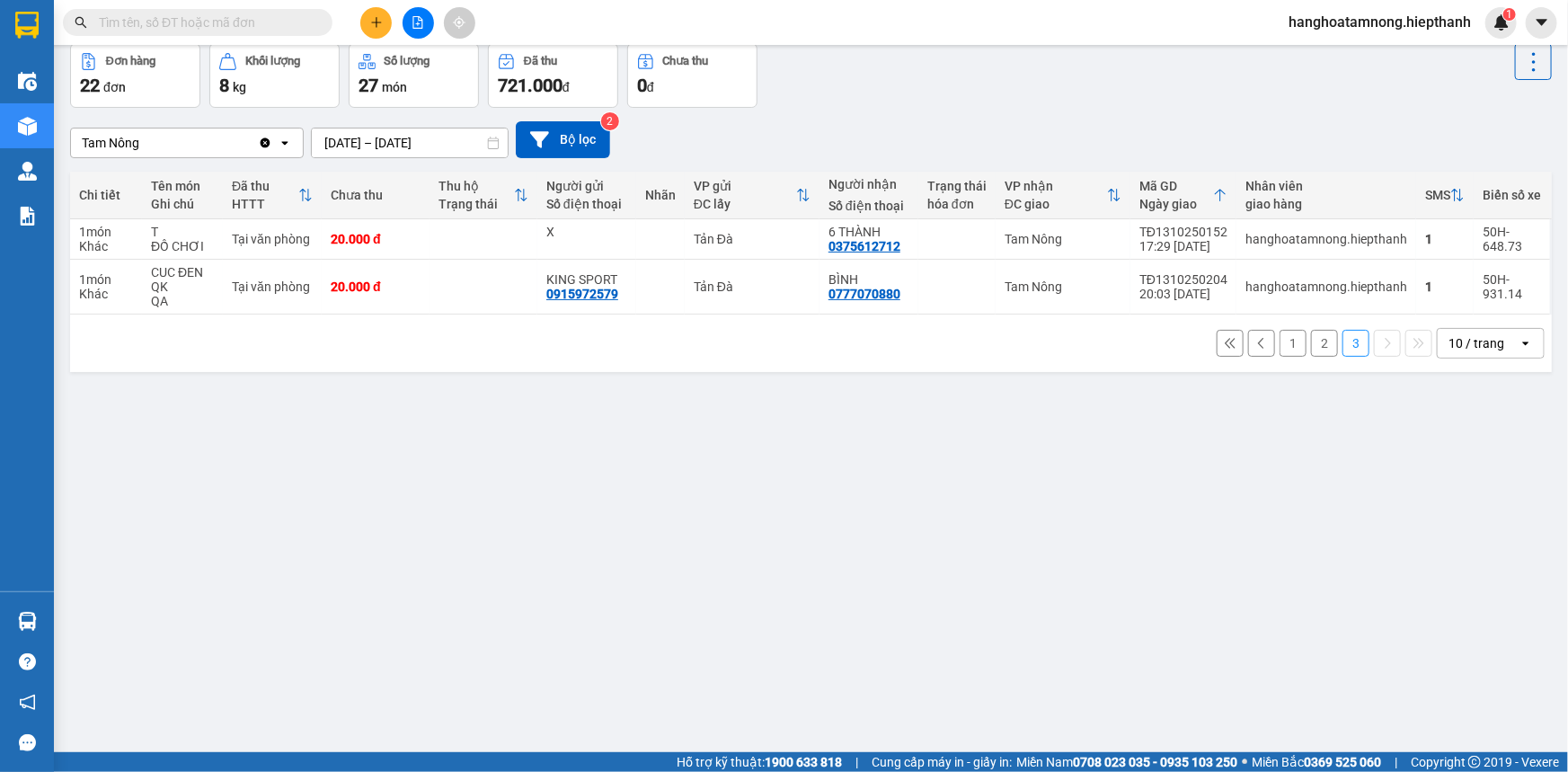
click at [1312, 351] on button "2" at bounding box center [1325, 343] width 27 height 27
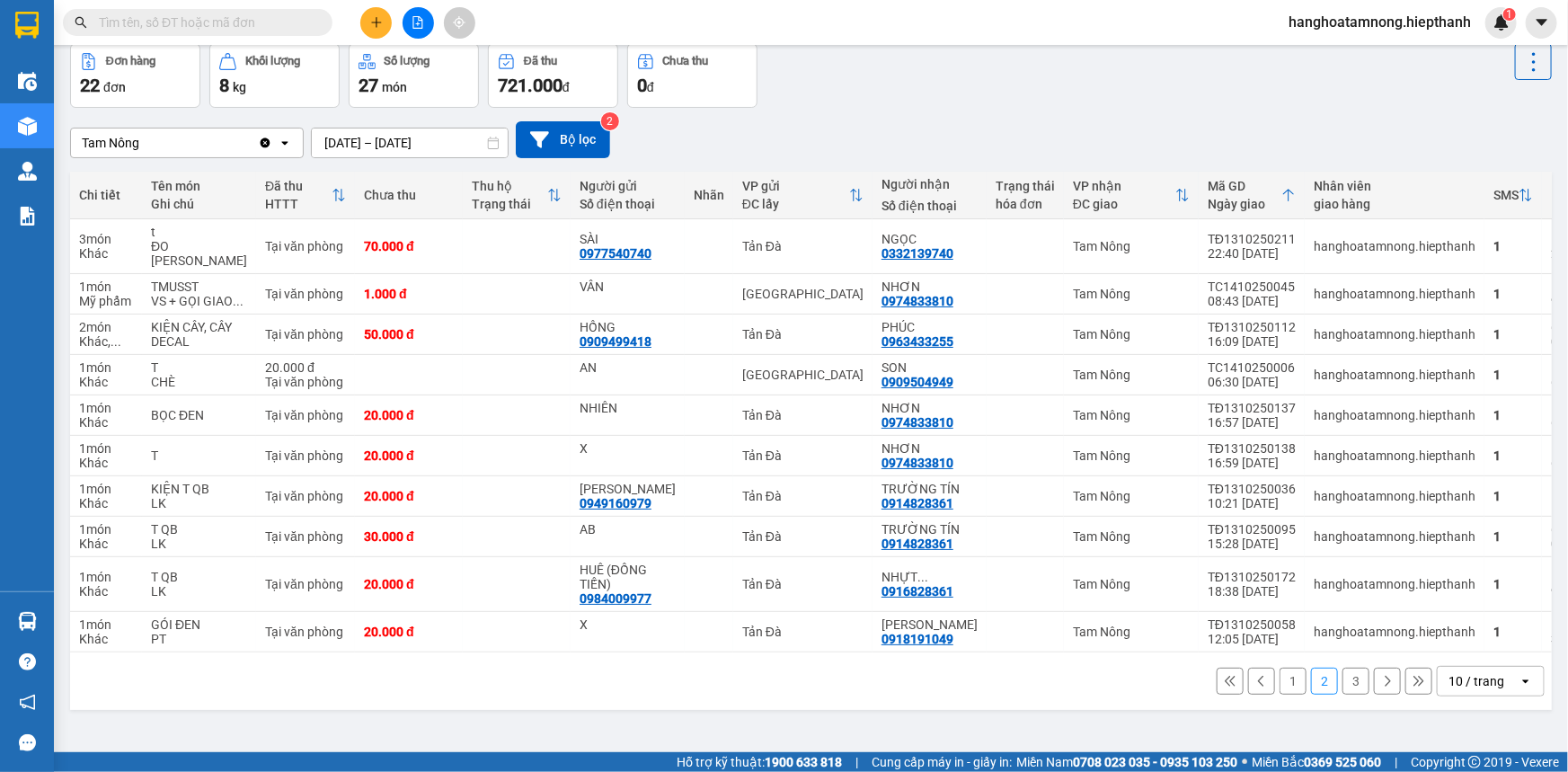
click at [1284, 695] on button "1" at bounding box center [1293, 681] width 27 height 27
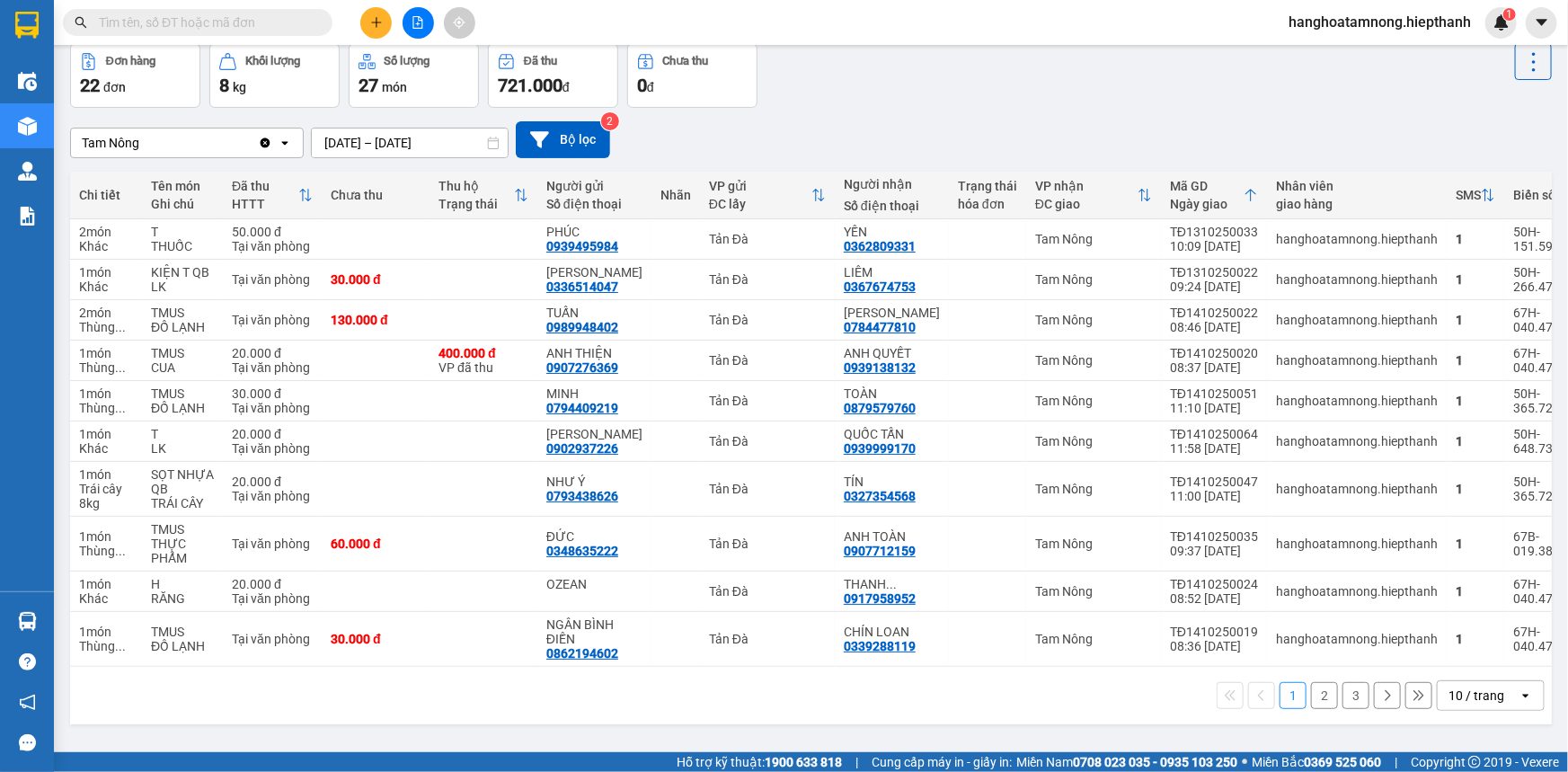
scroll to position [0, 0]
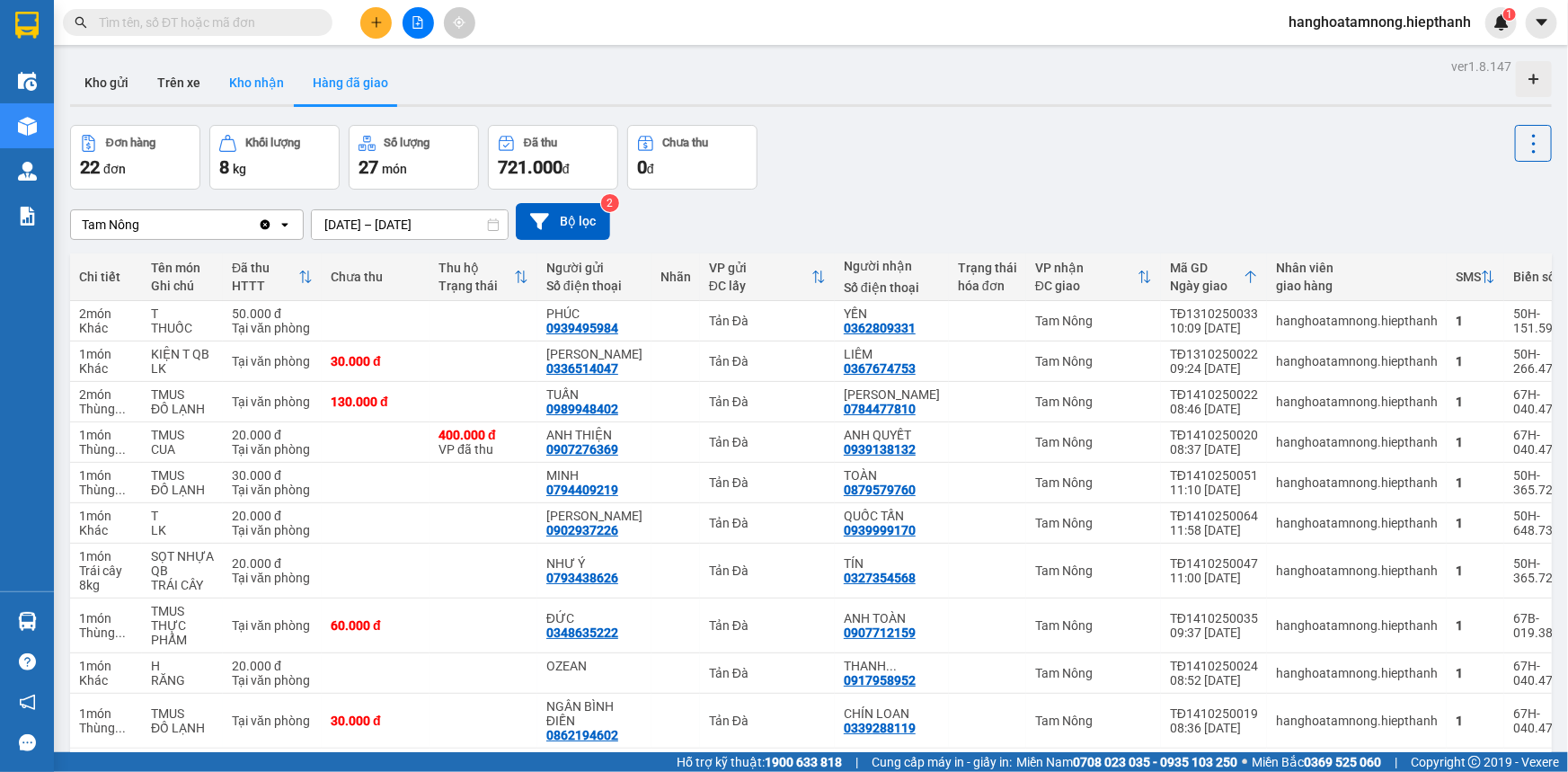
click at [260, 72] on button "Kho nhận" at bounding box center [257, 83] width 83 height 44
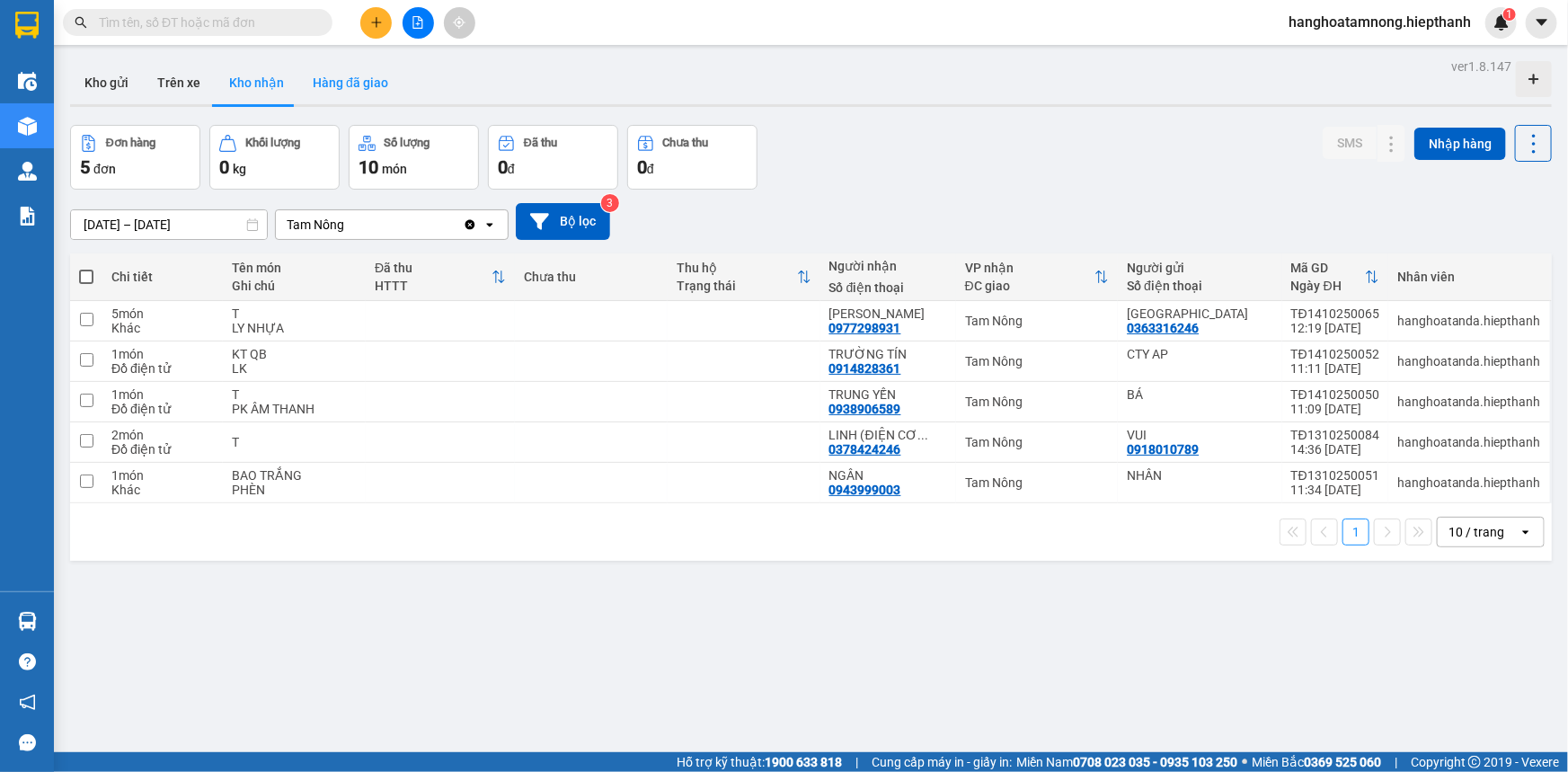
click at [328, 73] on button "Hàng đã giao" at bounding box center [350, 83] width 104 height 44
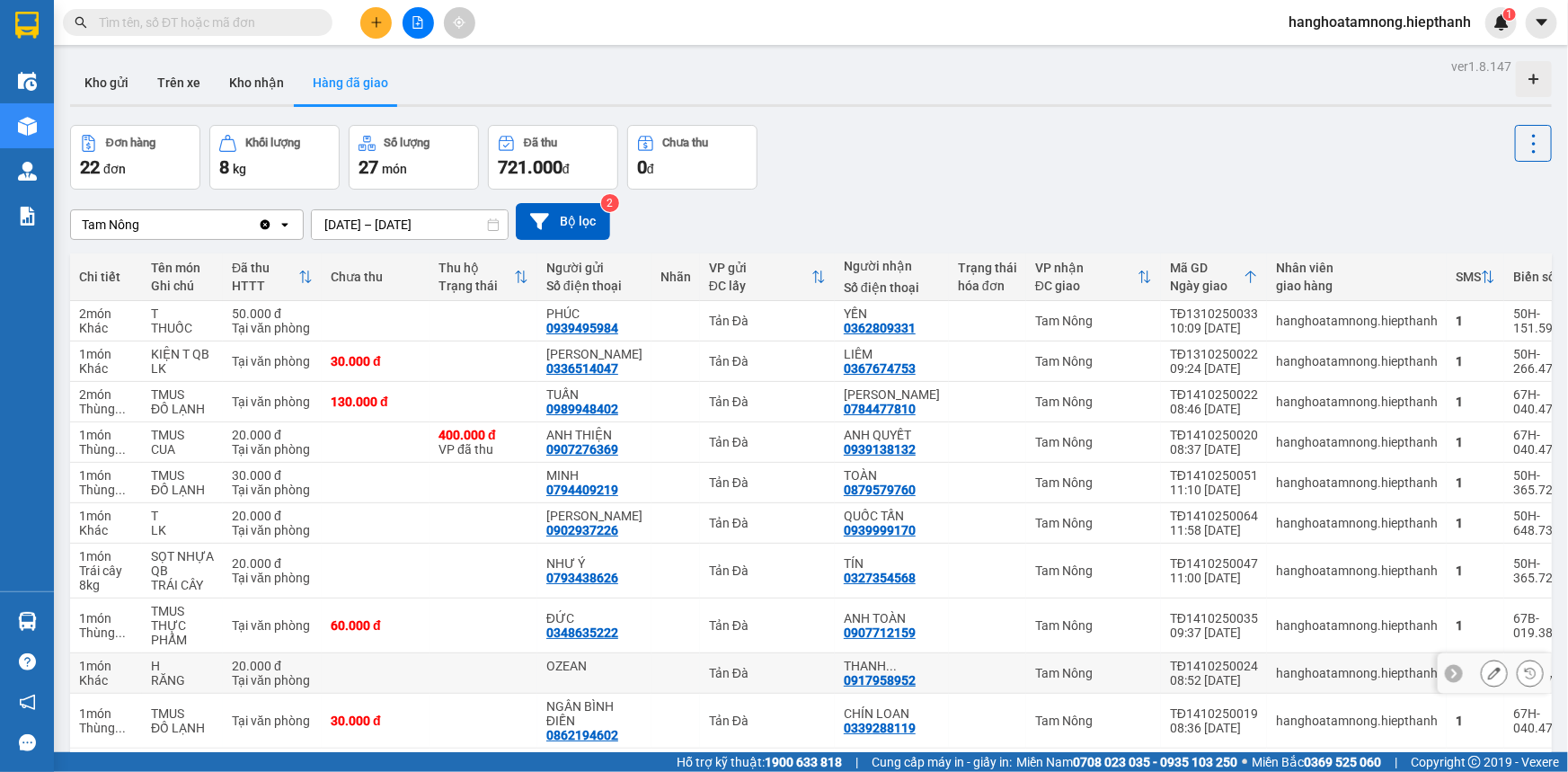
scroll to position [90, 0]
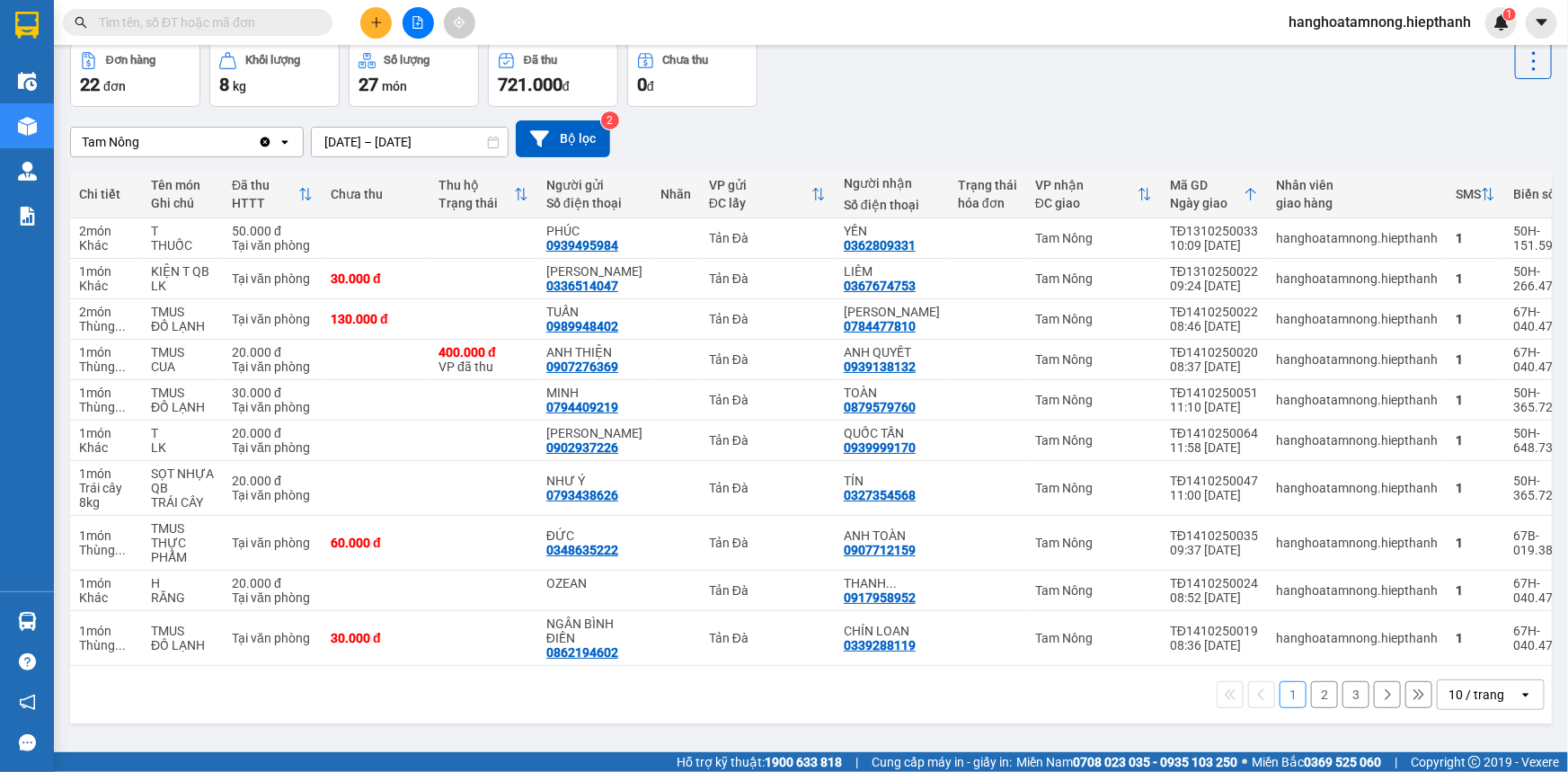
click at [1348, 700] on button "3" at bounding box center [1357, 695] width 27 height 27
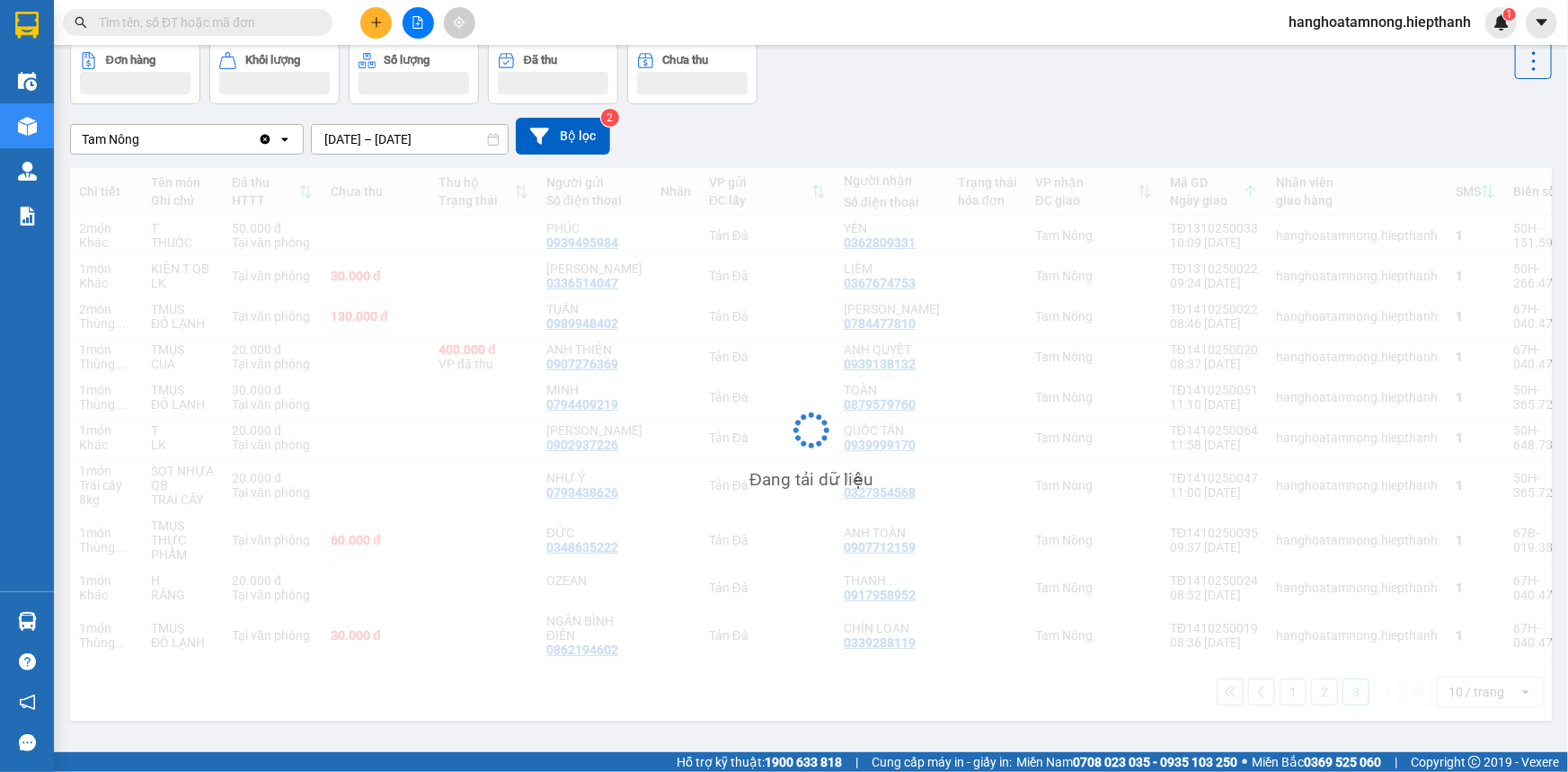
scroll to position [82, 0]
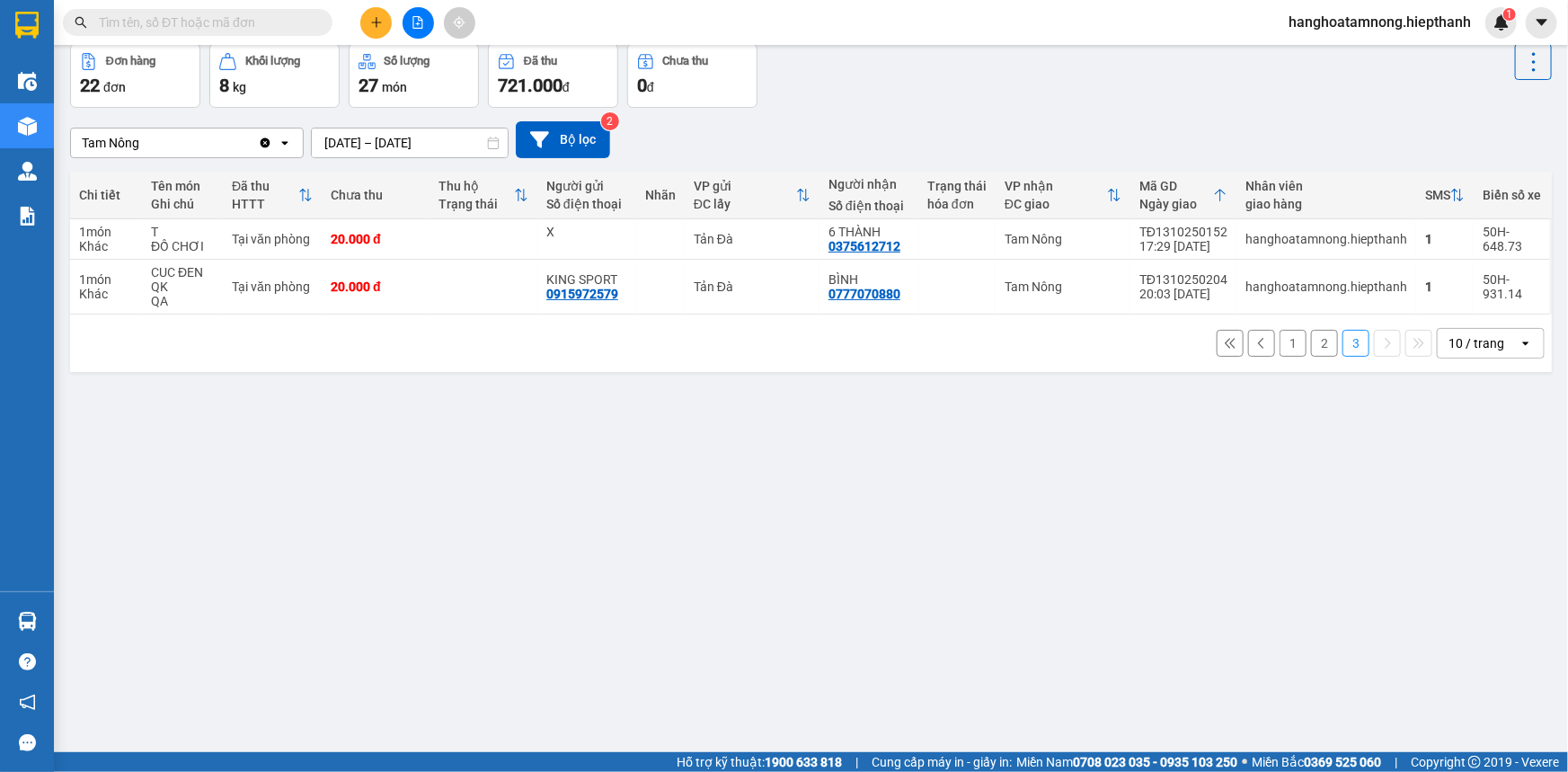
click at [1312, 343] on button "2" at bounding box center [1325, 343] width 27 height 27
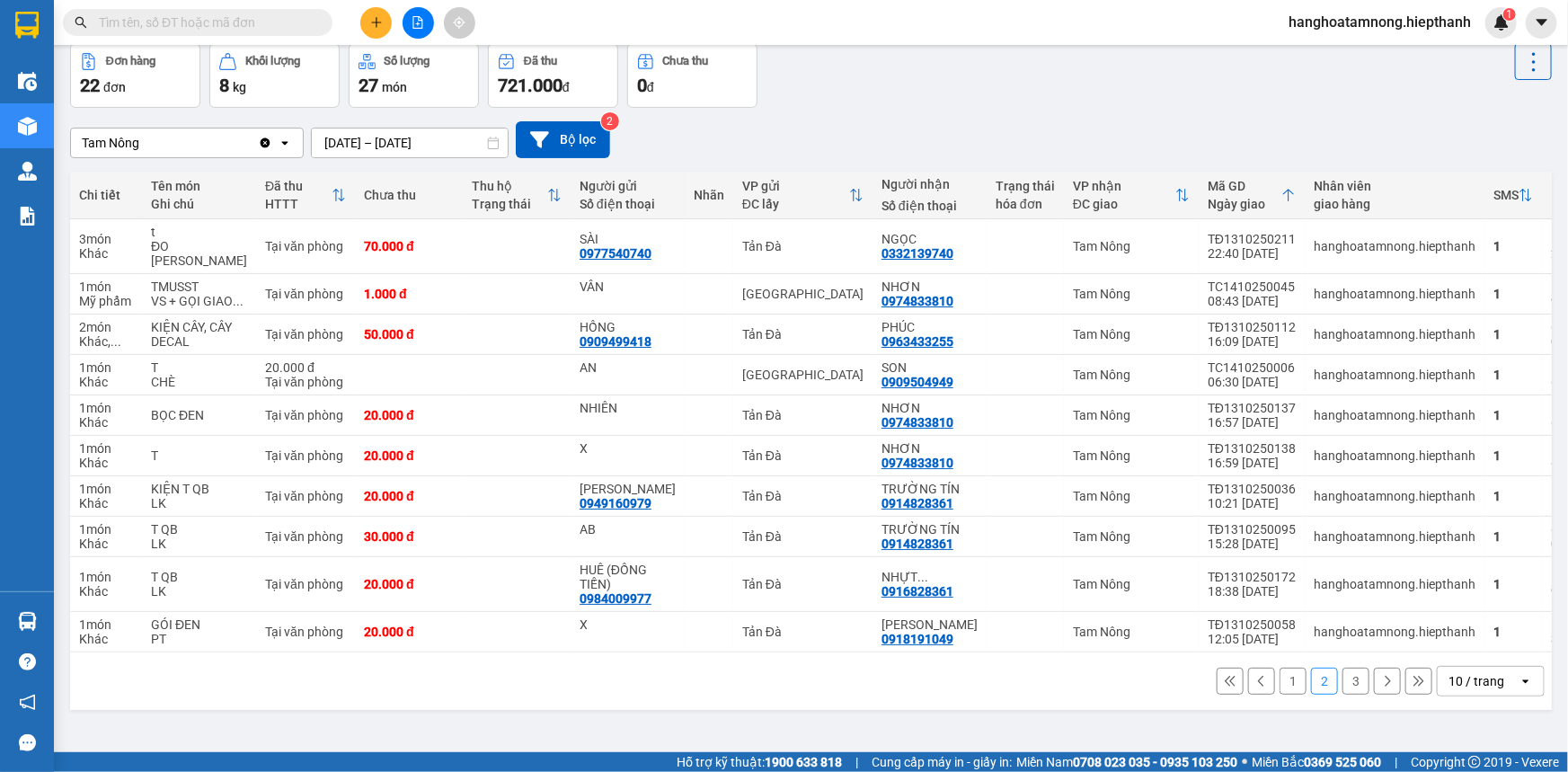
click at [1281, 695] on button "1" at bounding box center [1293, 681] width 27 height 27
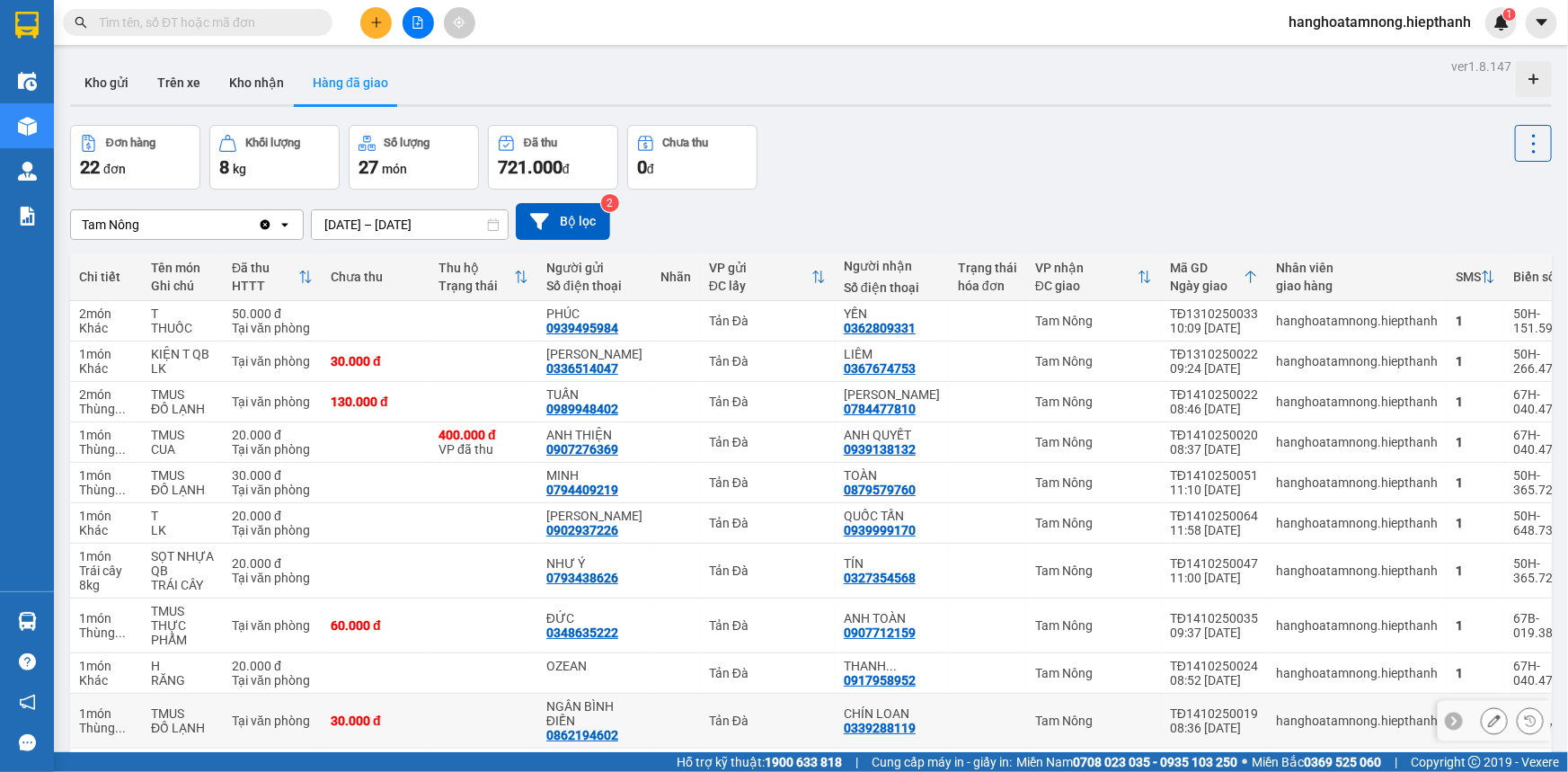
scroll to position [81, 0]
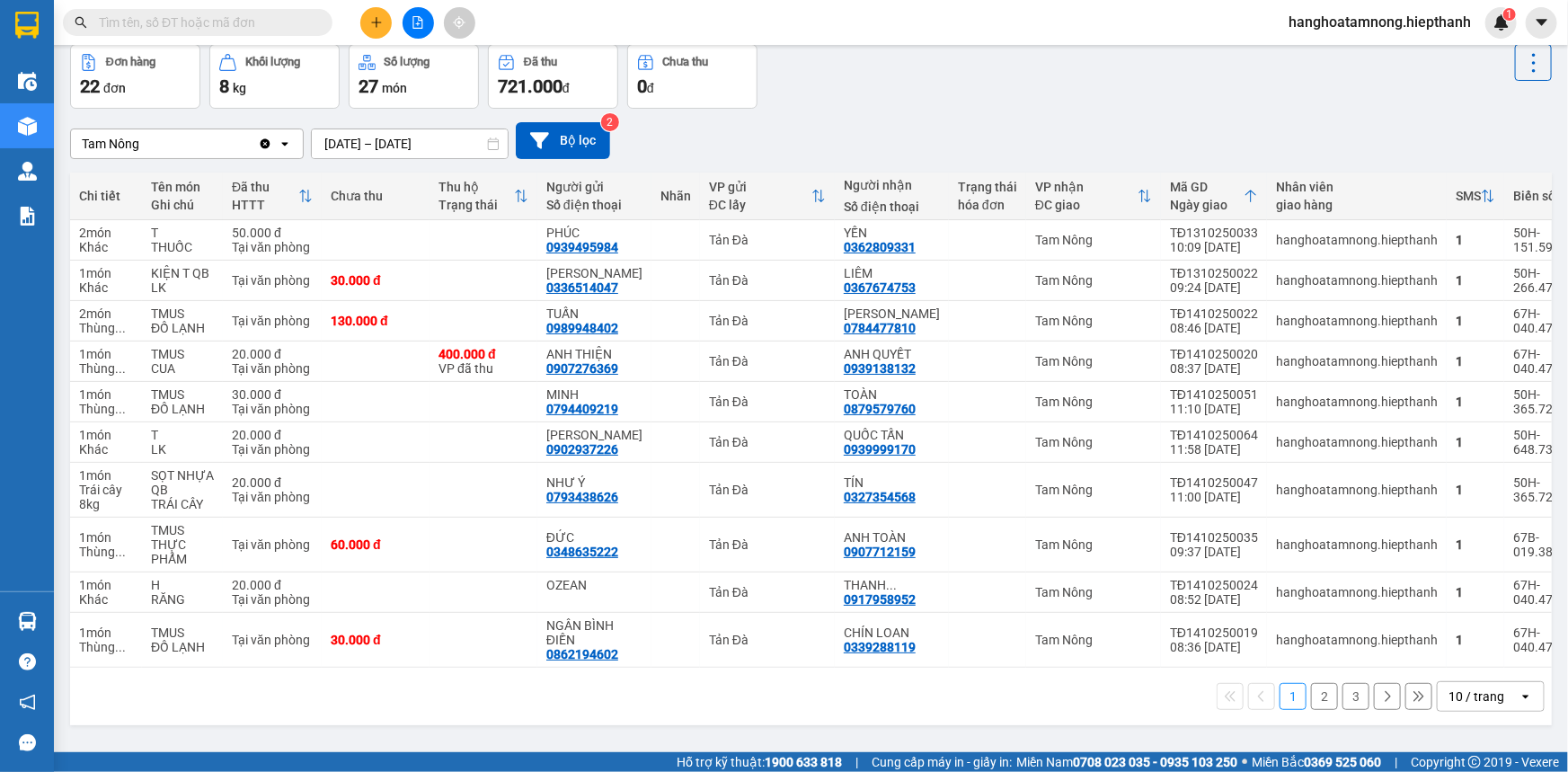
click at [1112, 700] on div "1 2 3 10 / trang open" at bounding box center [810, 697] width 1467 height 31
click at [1312, 709] on button "2" at bounding box center [1325, 697] width 27 height 27
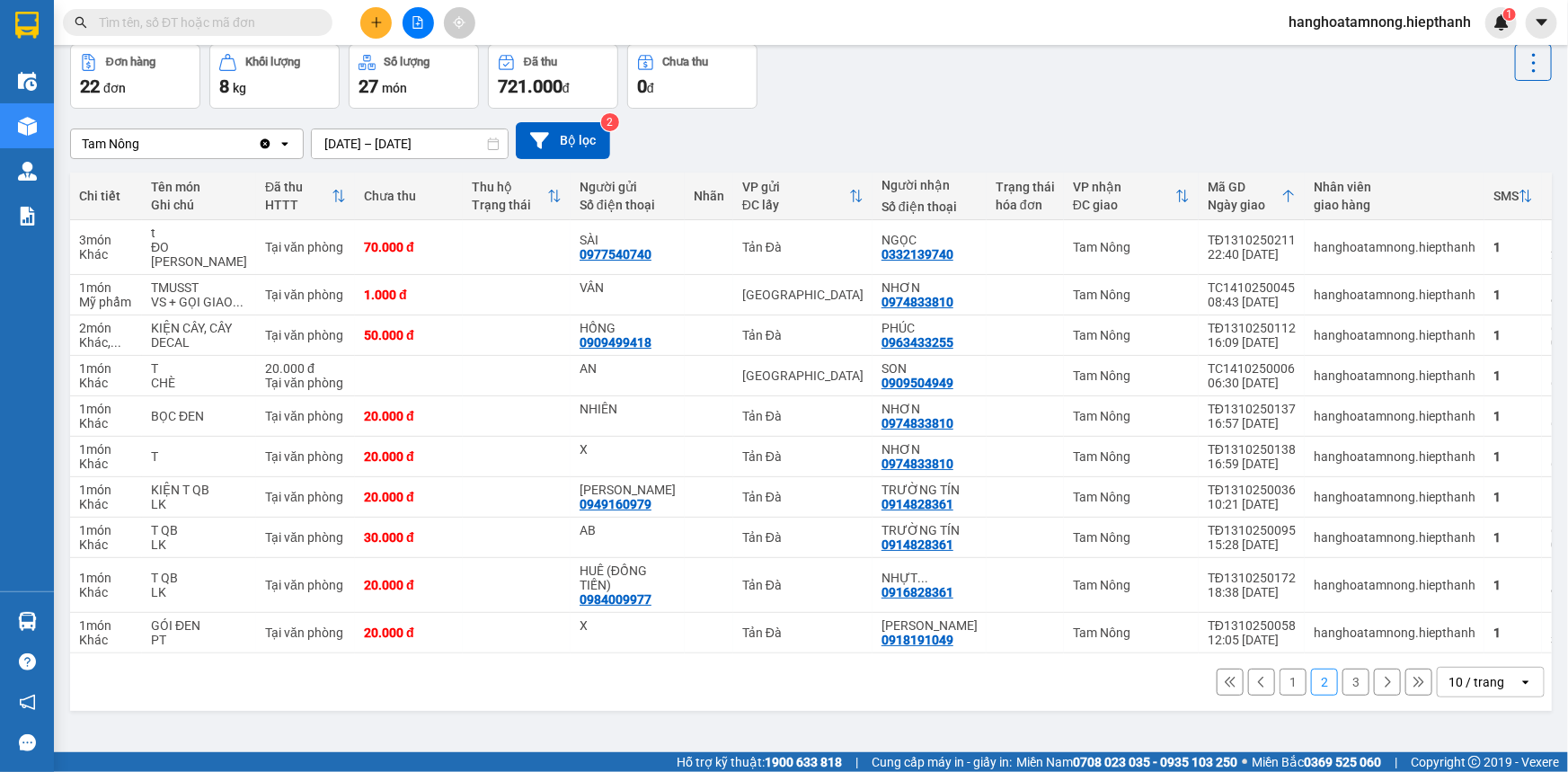
click at [1343, 696] on button "3" at bounding box center [1357, 682] width 27 height 27
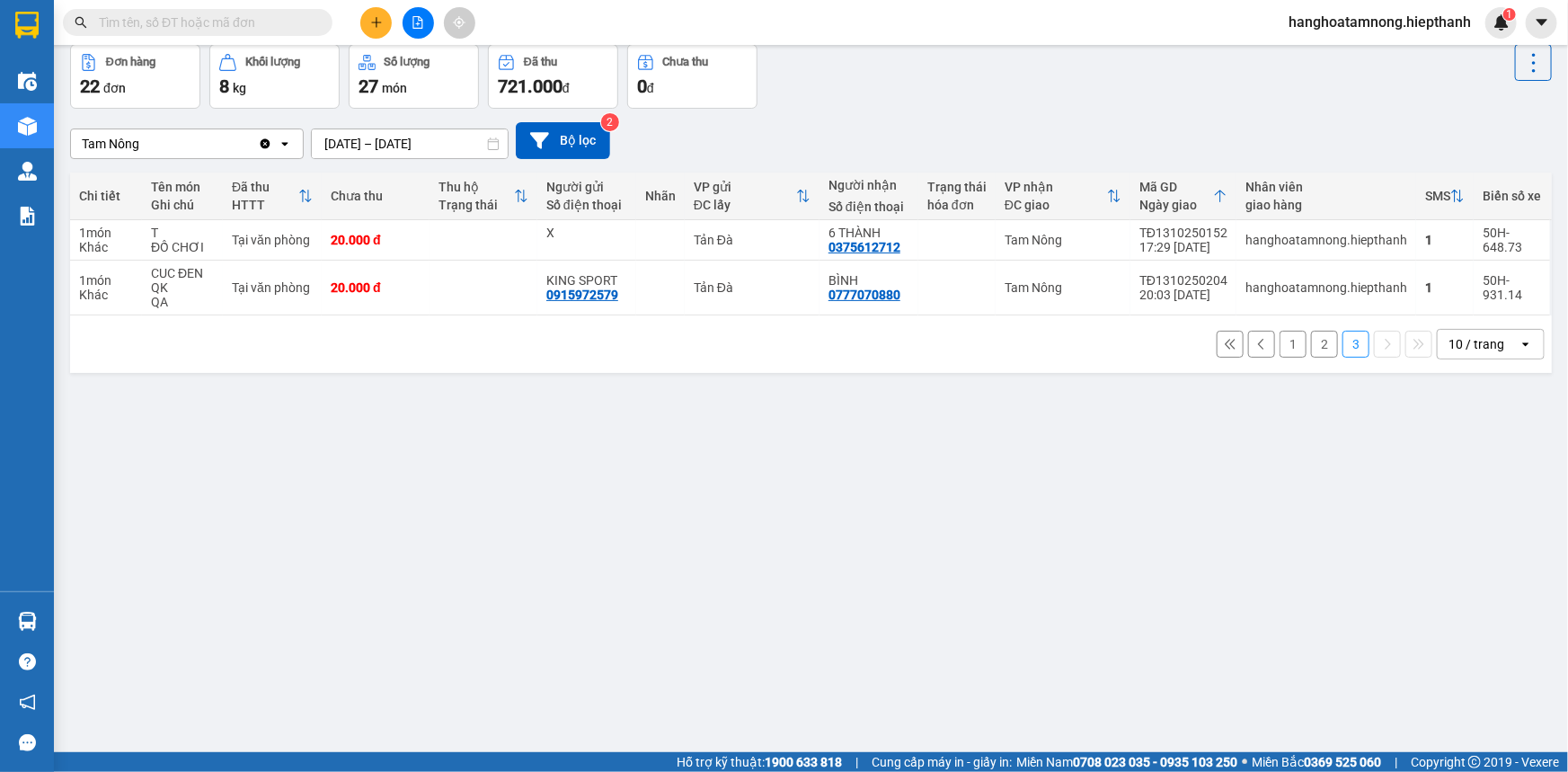
click at [1281, 356] on button "1" at bounding box center [1293, 344] width 27 height 27
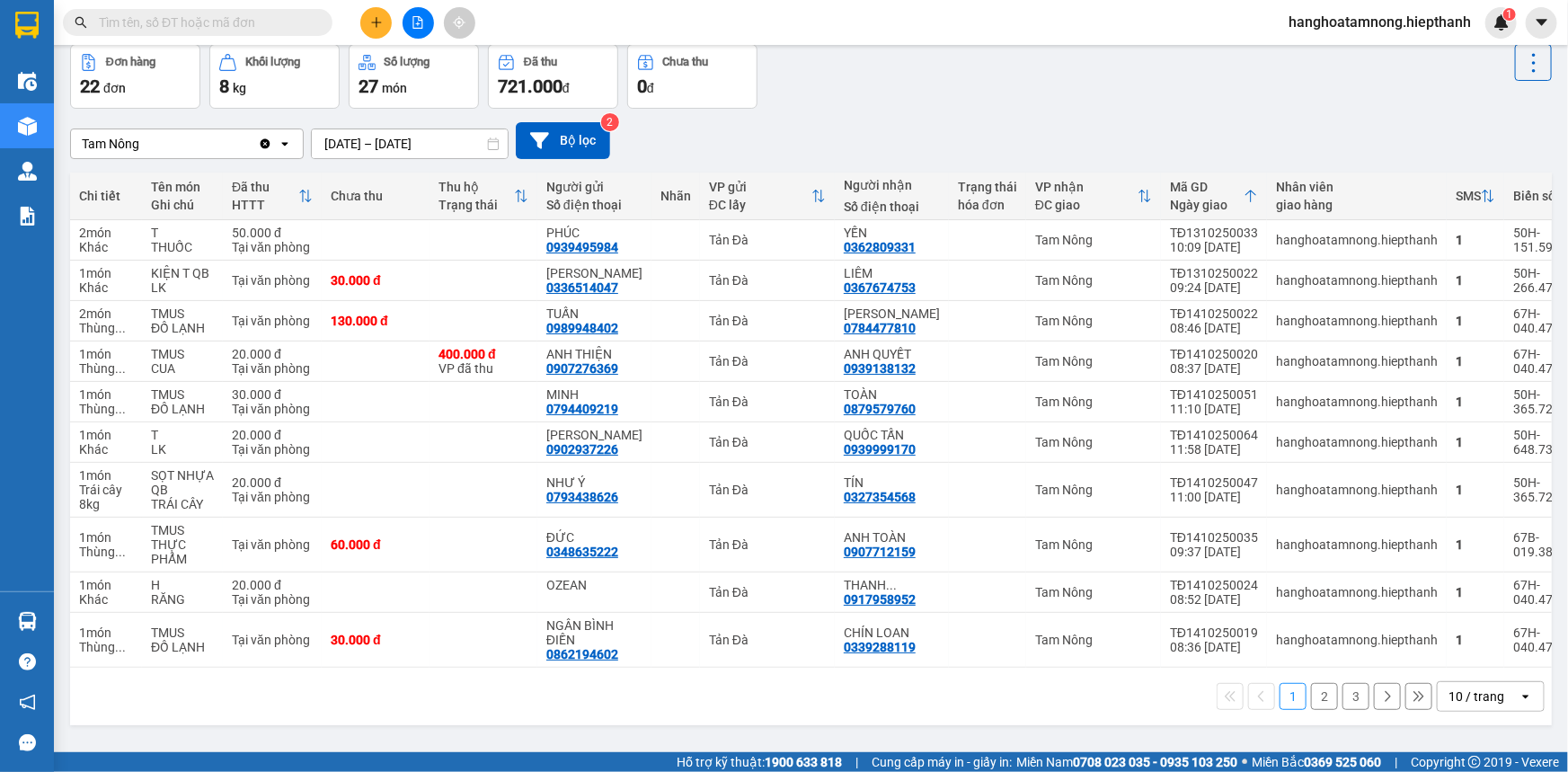
click at [897, 67] on div "Đơn hàng 22 đơn Khối lượng 8 kg Số lượng 27 món Đã thu 721.000 đ Chưa thu 0 đ" at bounding box center [810, 76] width 1482 height 64
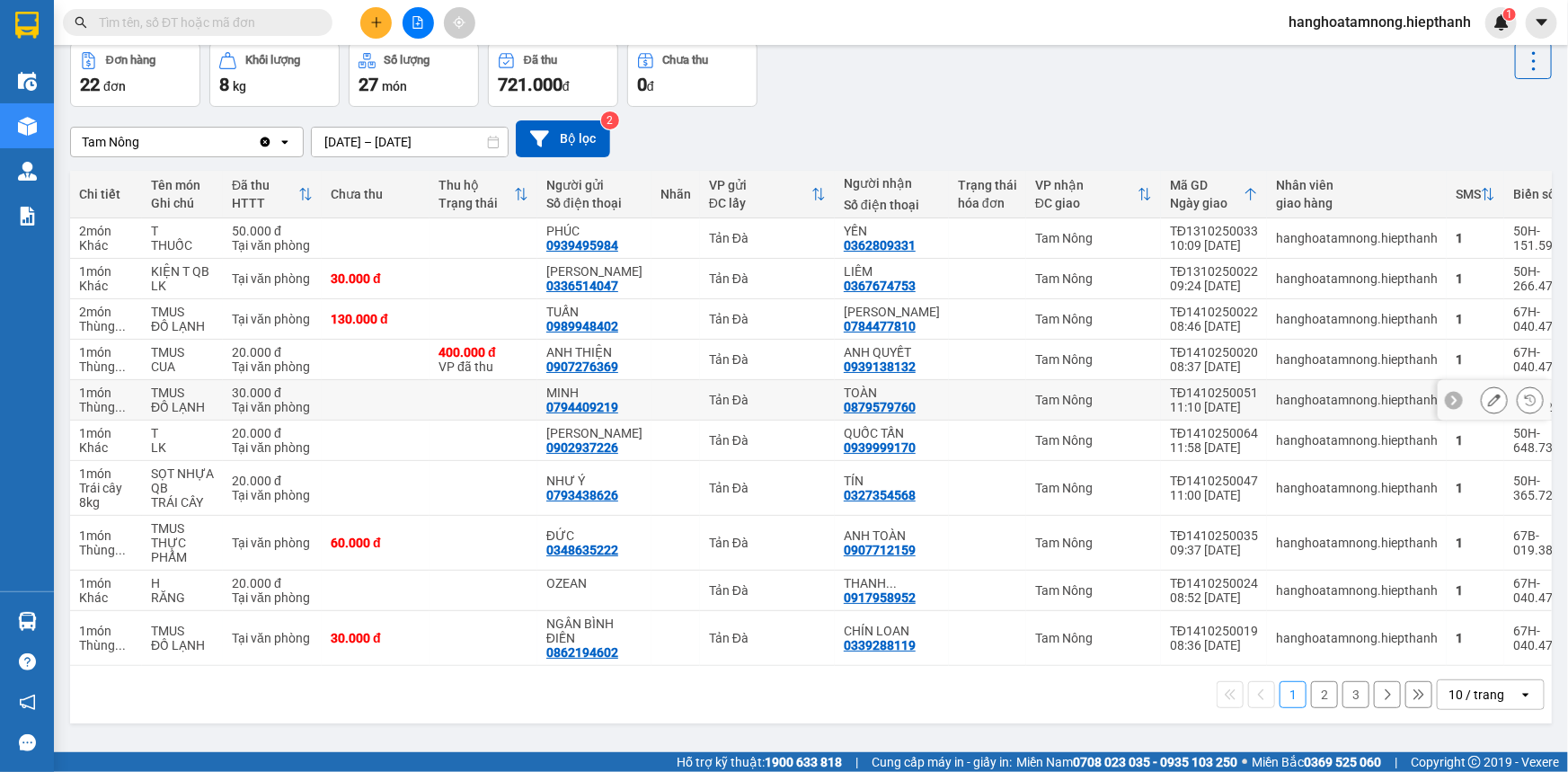
scroll to position [0, 0]
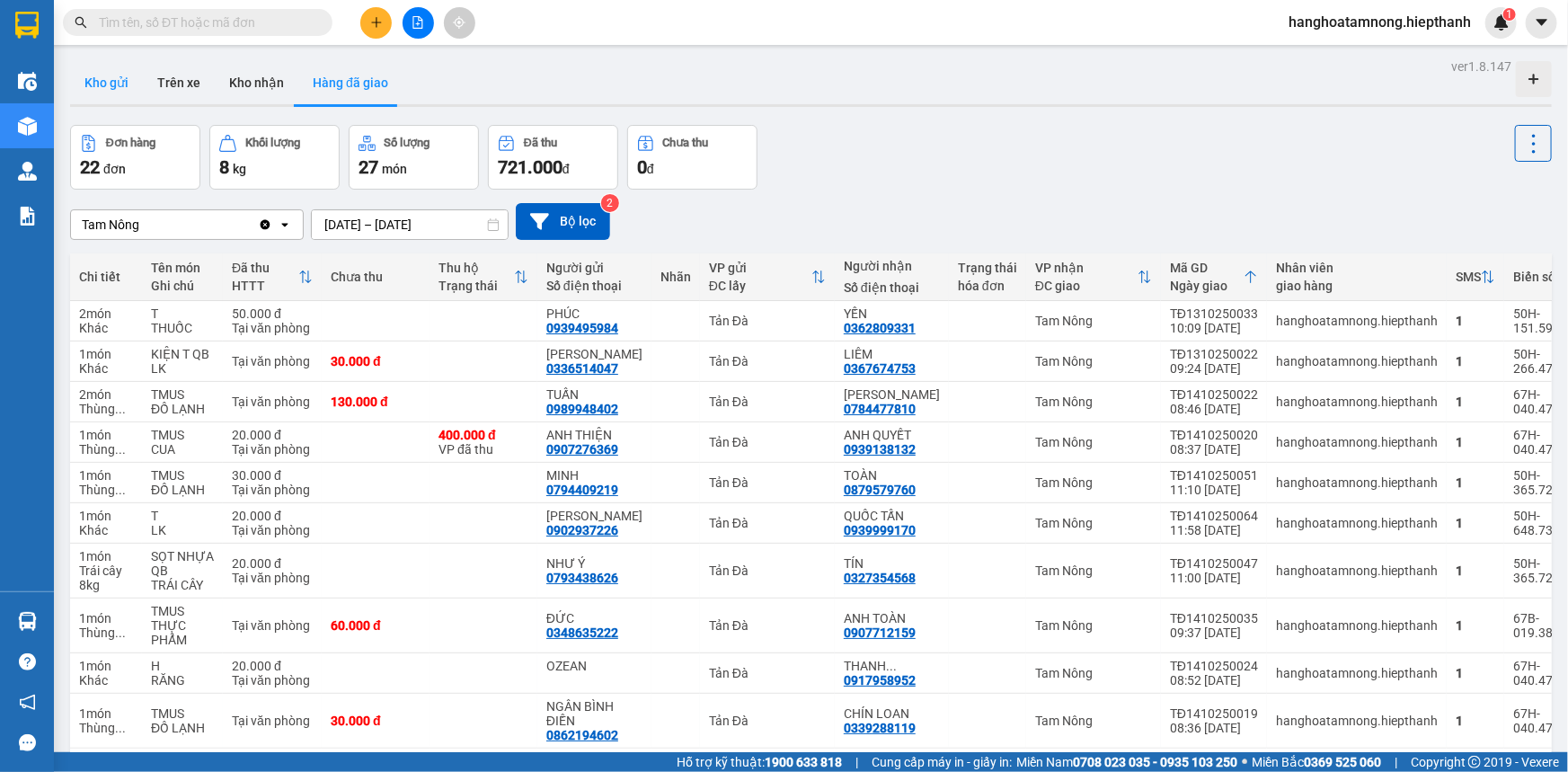
click at [107, 78] on button "Kho gửi" at bounding box center [106, 83] width 73 height 44
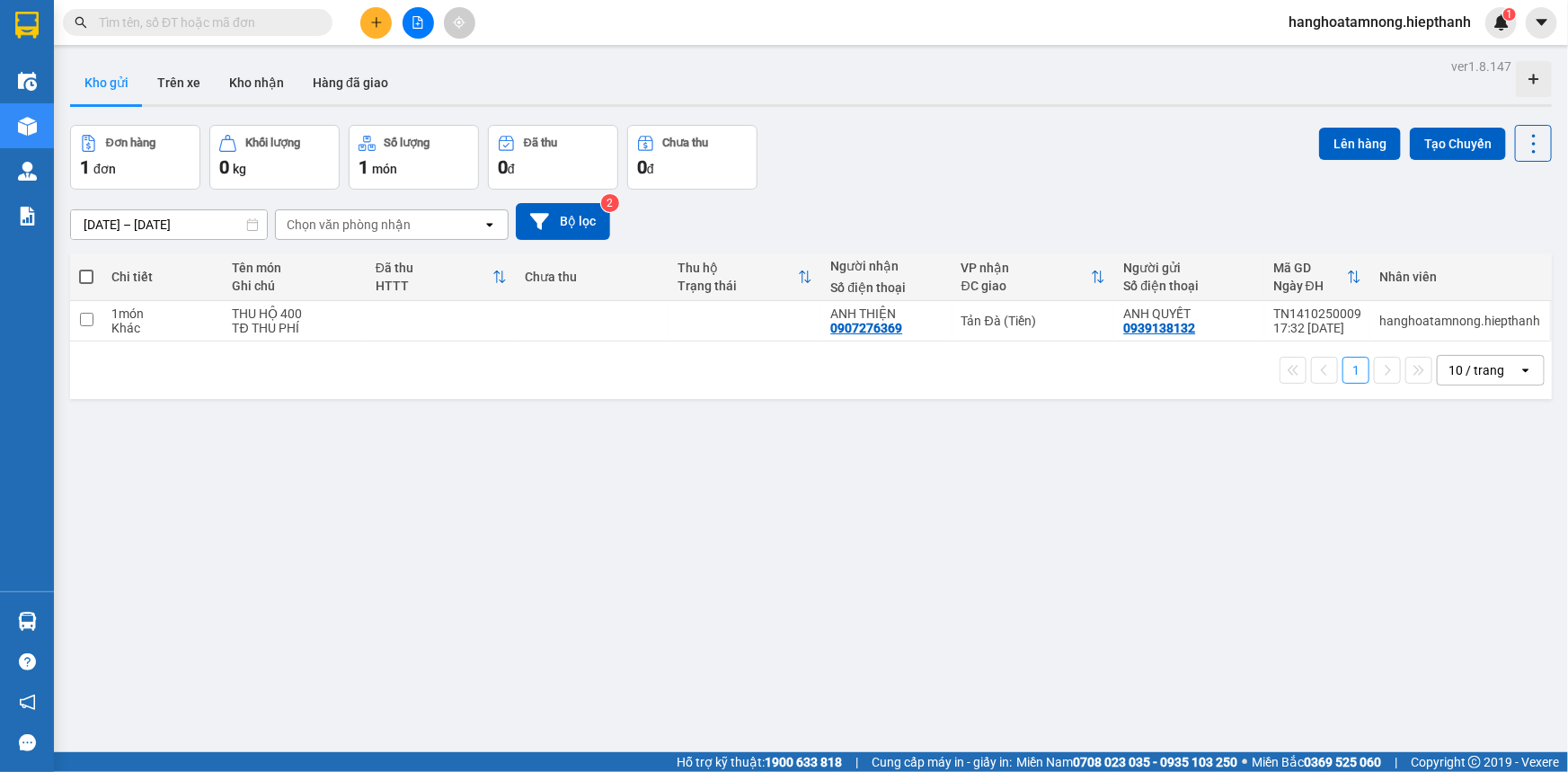
click at [80, 279] on span at bounding box center [86, 277] width 15 height 15
click at [86, 268] on input "checkbox" at bounding box center [86, 268] width 0 height 0
checkbox input "true"
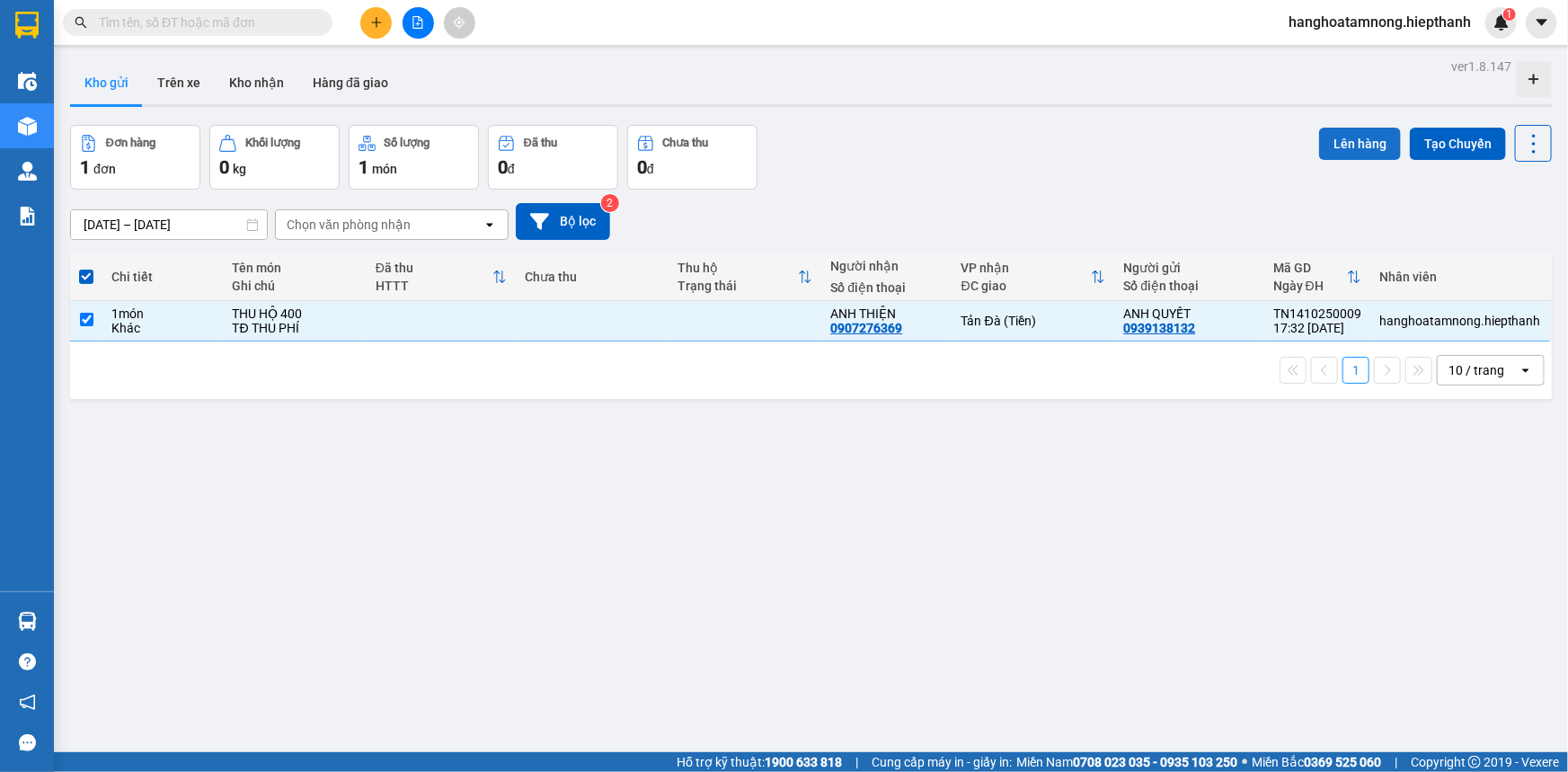
click at [1352, 134] on button "Lên hàng" at bounding box center [1360, 144] width 82 height 33
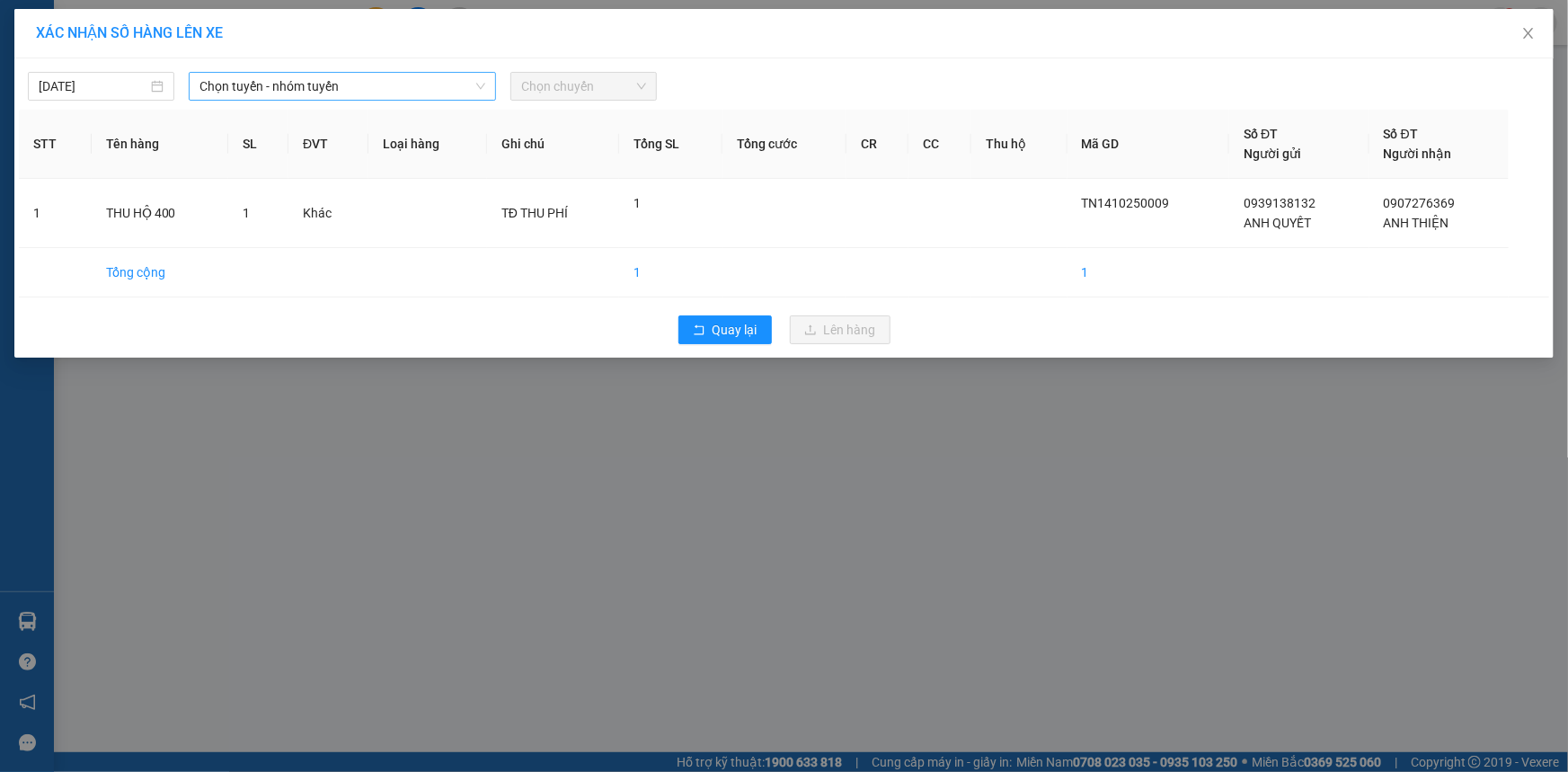
click at [326, 80] on span "Chọn tuyến - nhóm tuyến" at bounding box center [342, 86] width 286 height 27
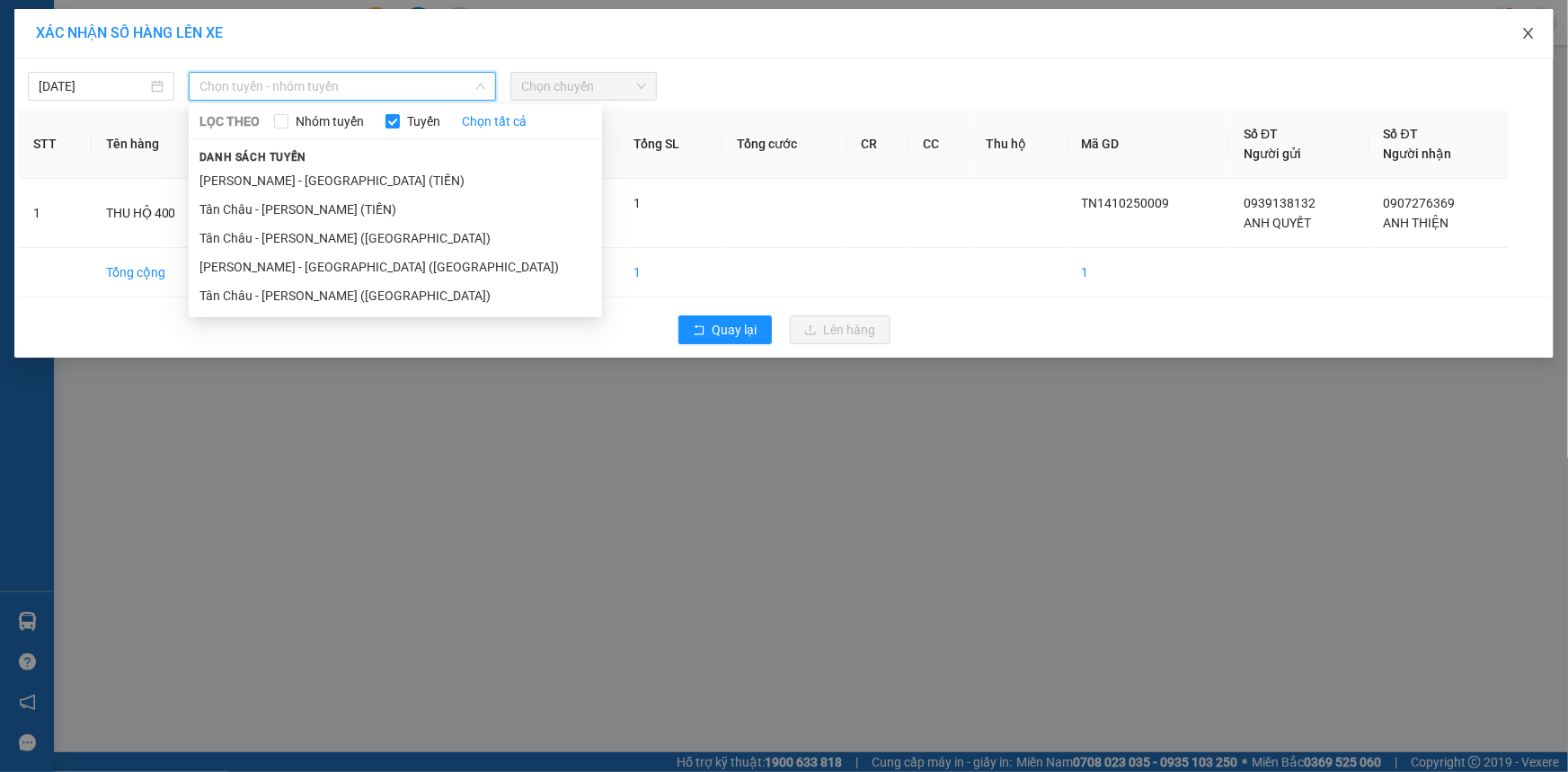
click at [1533, 33] on icon "close" at bounding box center [1529, 34] width 15 height 15
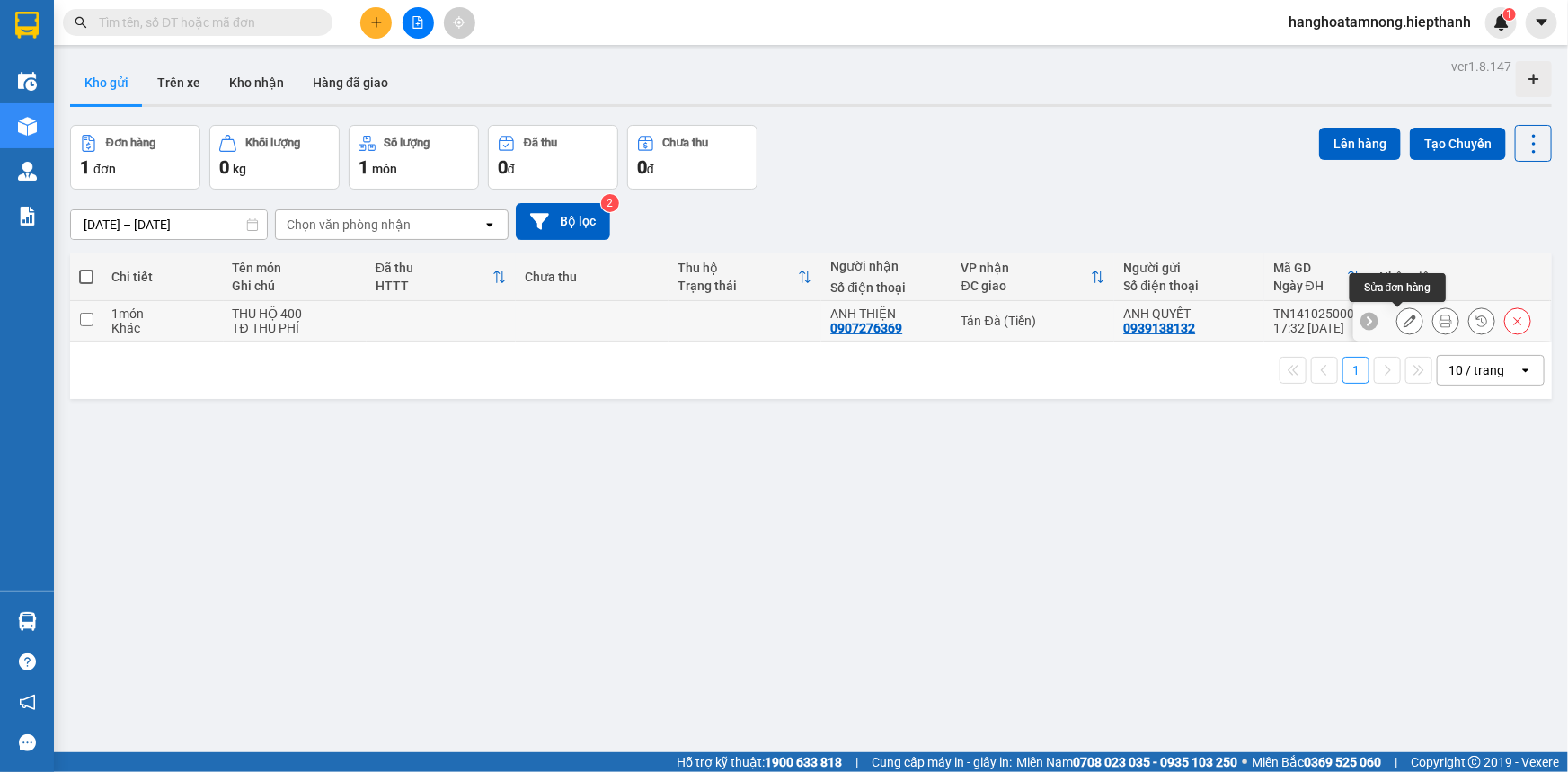
click at [1404, 318] on icon at bounding box center [1410, 321] width 13 height 13
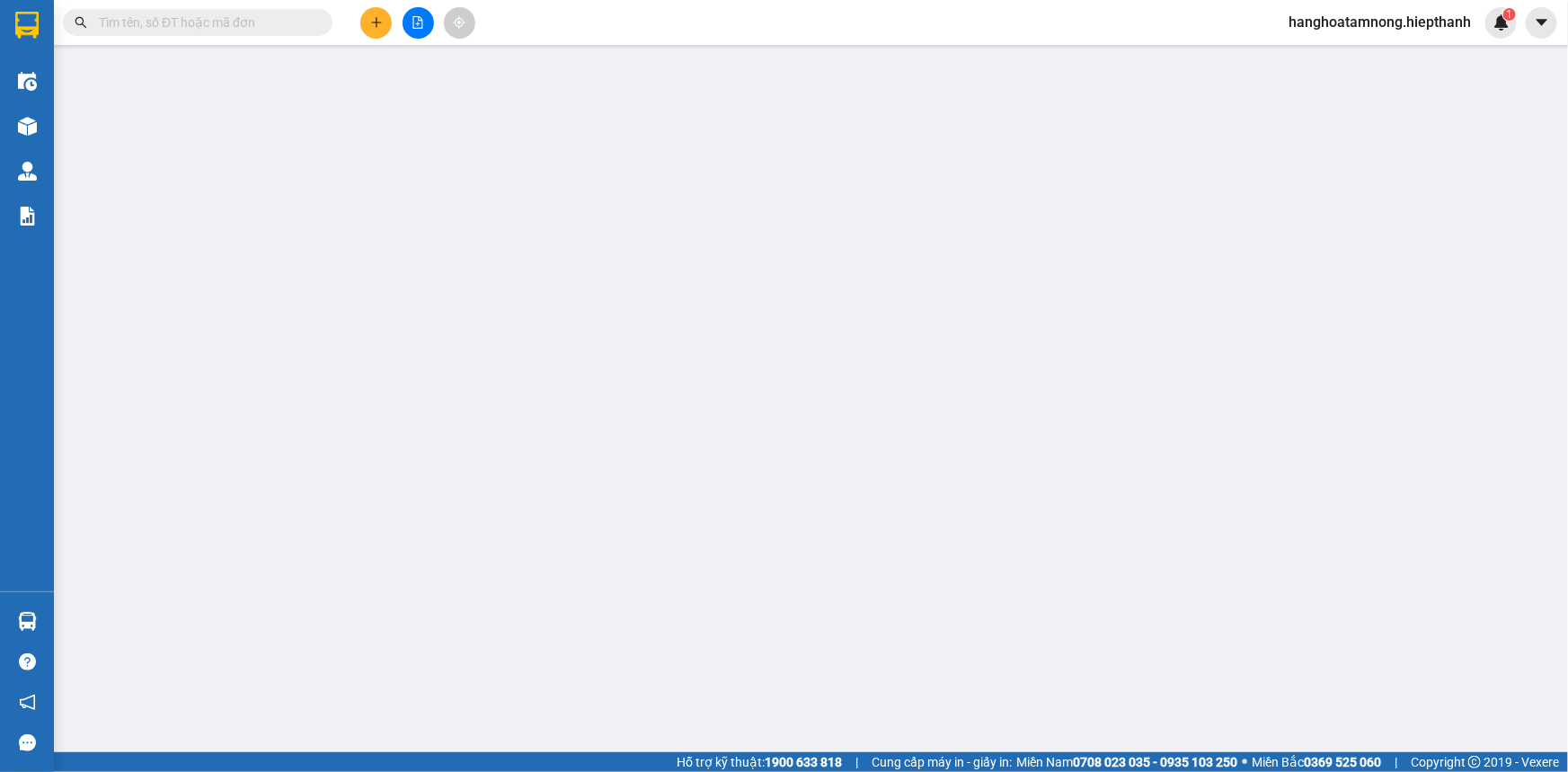
type input "0939138132"
type input "0907276369"
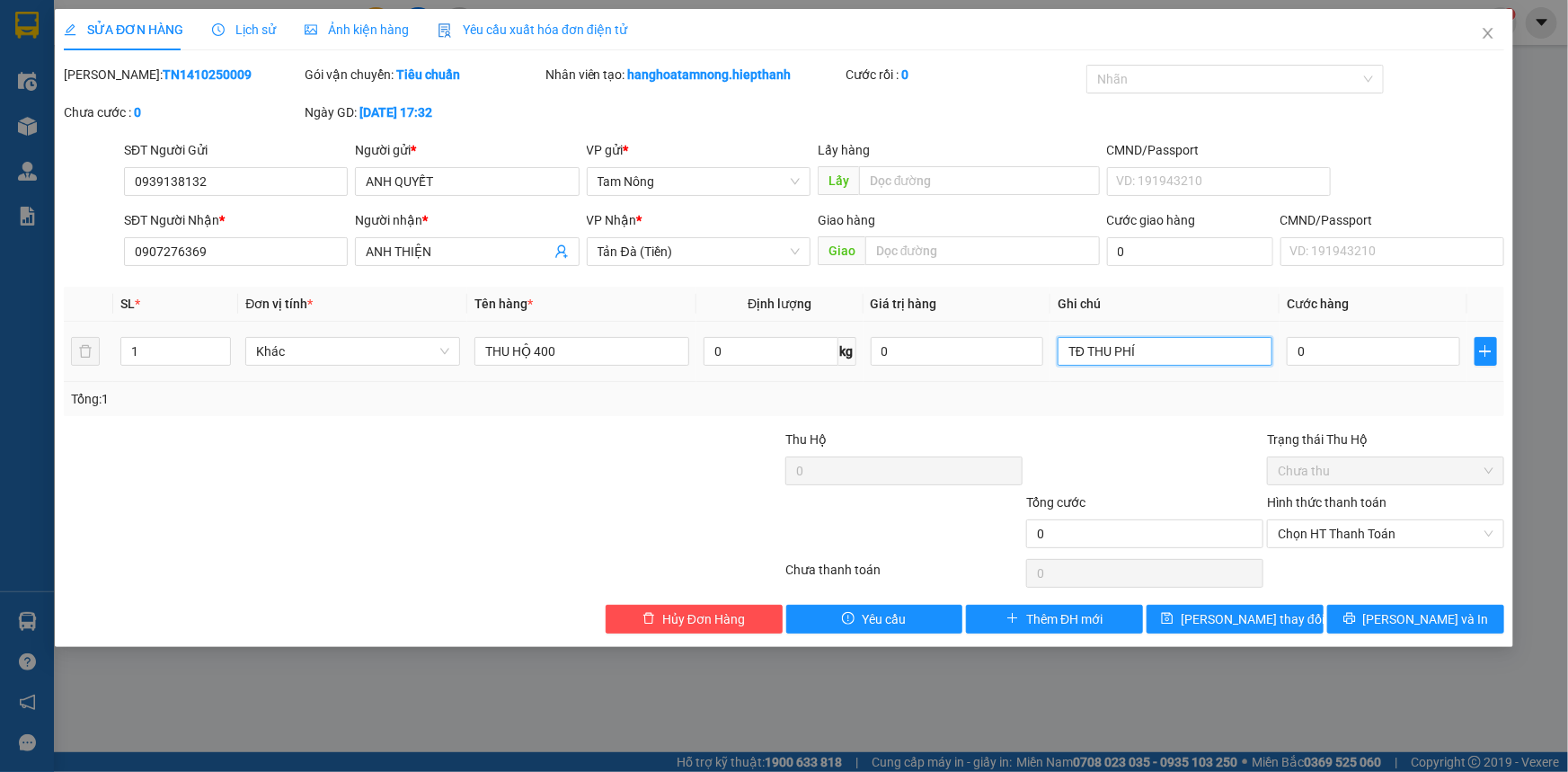
click at [1165, 357] on input "TĐ THU PHÍ" at bounding box center [1165, 351] width 215 height 29
type input "TĐ THU PHÍ GỬI XE 20H"
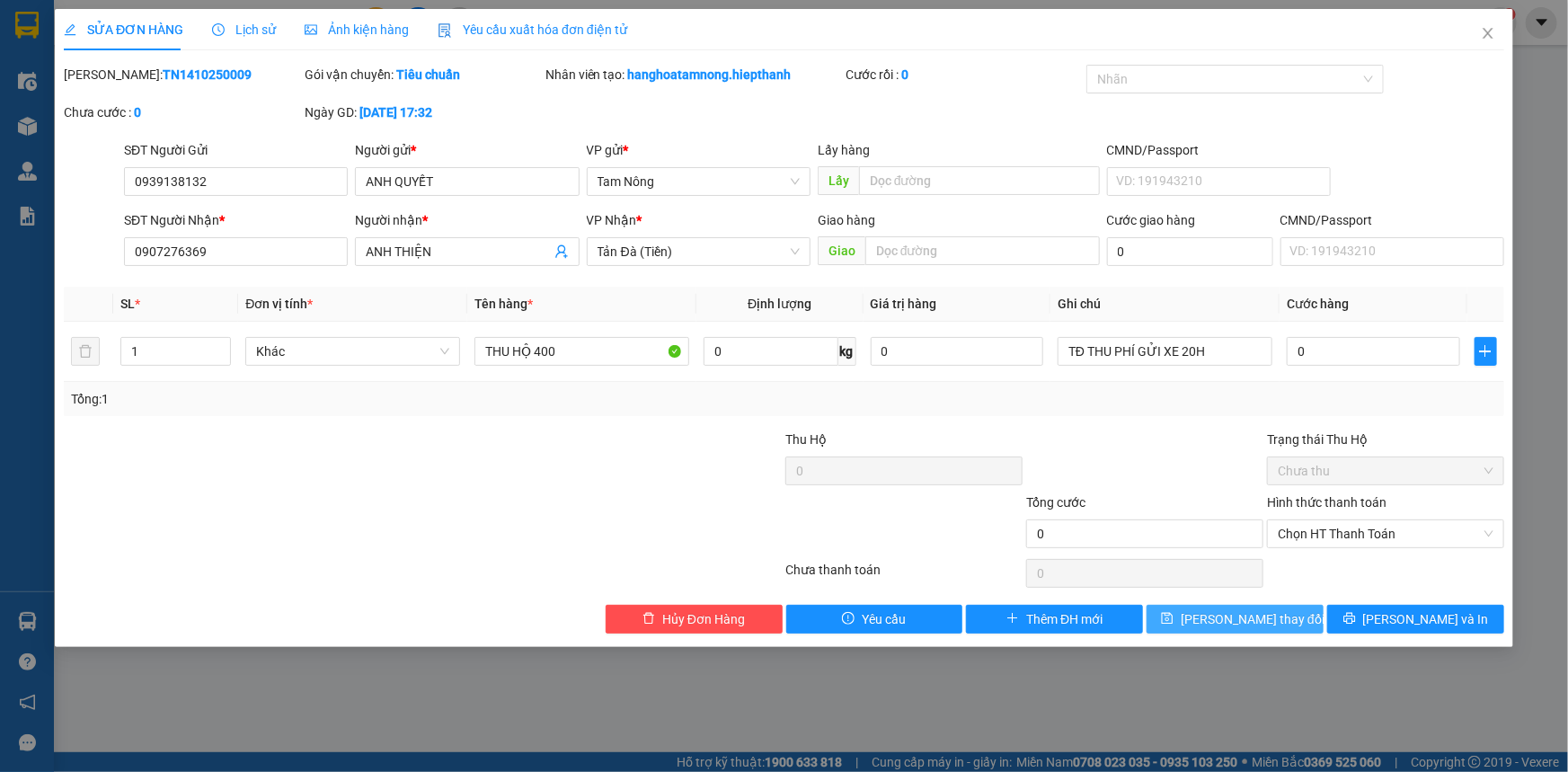
click at [1255, 618] on span "[PERSON_NAME] đổi" at bounding box center [1252, 619] width 143 height 20
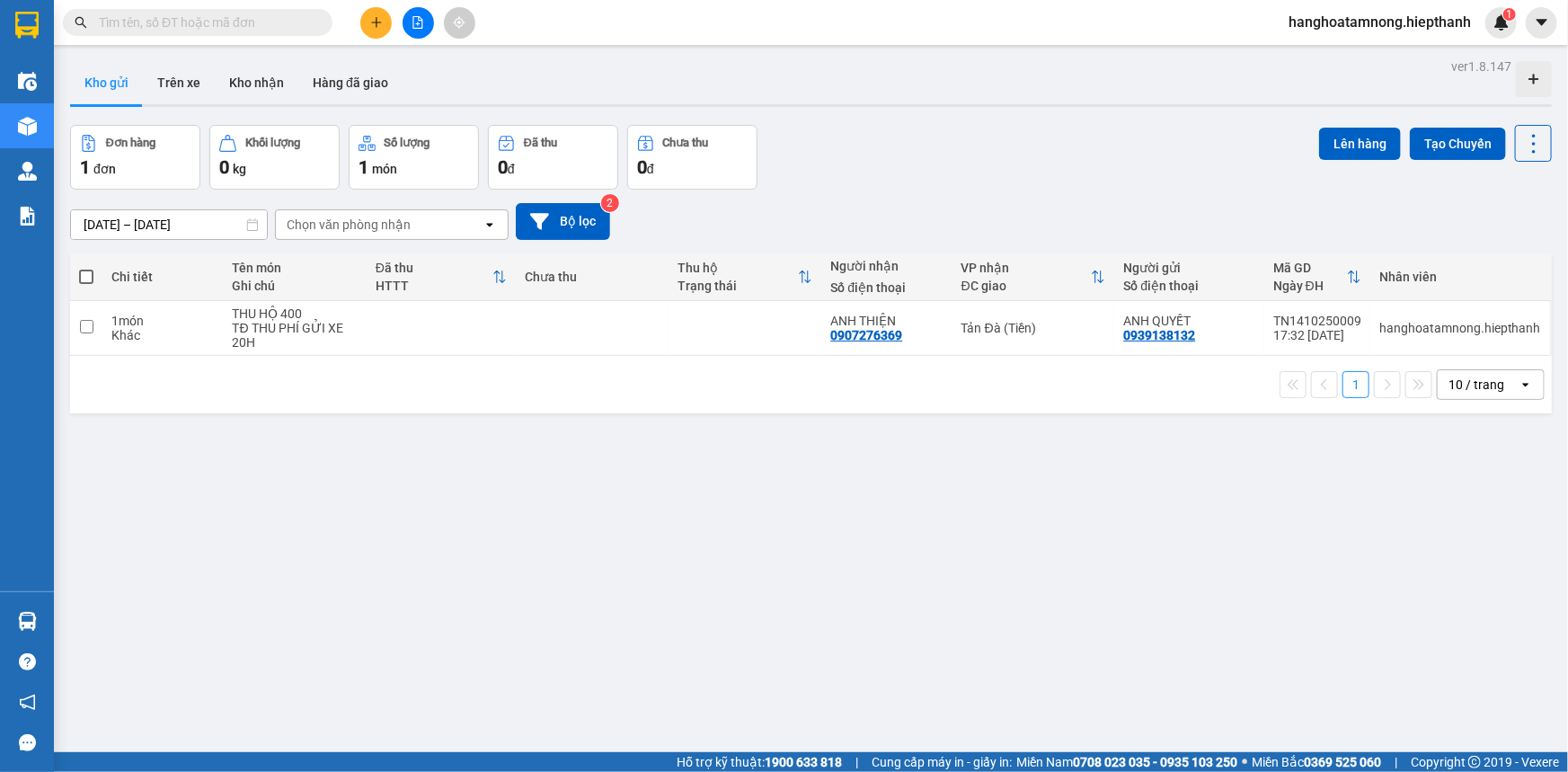
click at [83, 272] on span at bounding box center [86, 277] width 15 height 15
click at [86, 268] on input "checkbox" at bounding box center [86, 268] width 0 height 0
checkbox input "true"
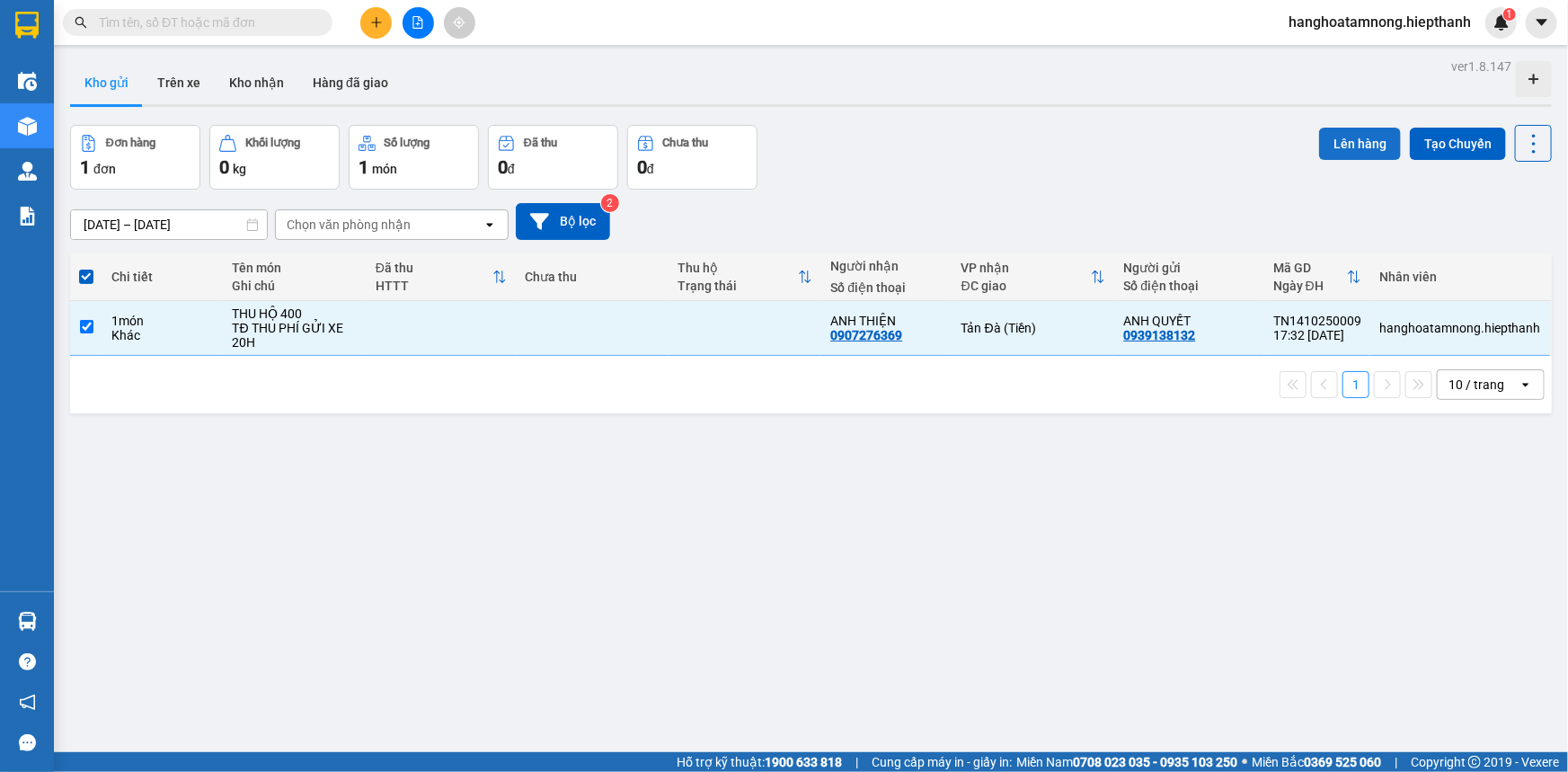
click at [1348, 143] on button "Lên hàng" at bounding box center [1360, 144] width 82 height 33
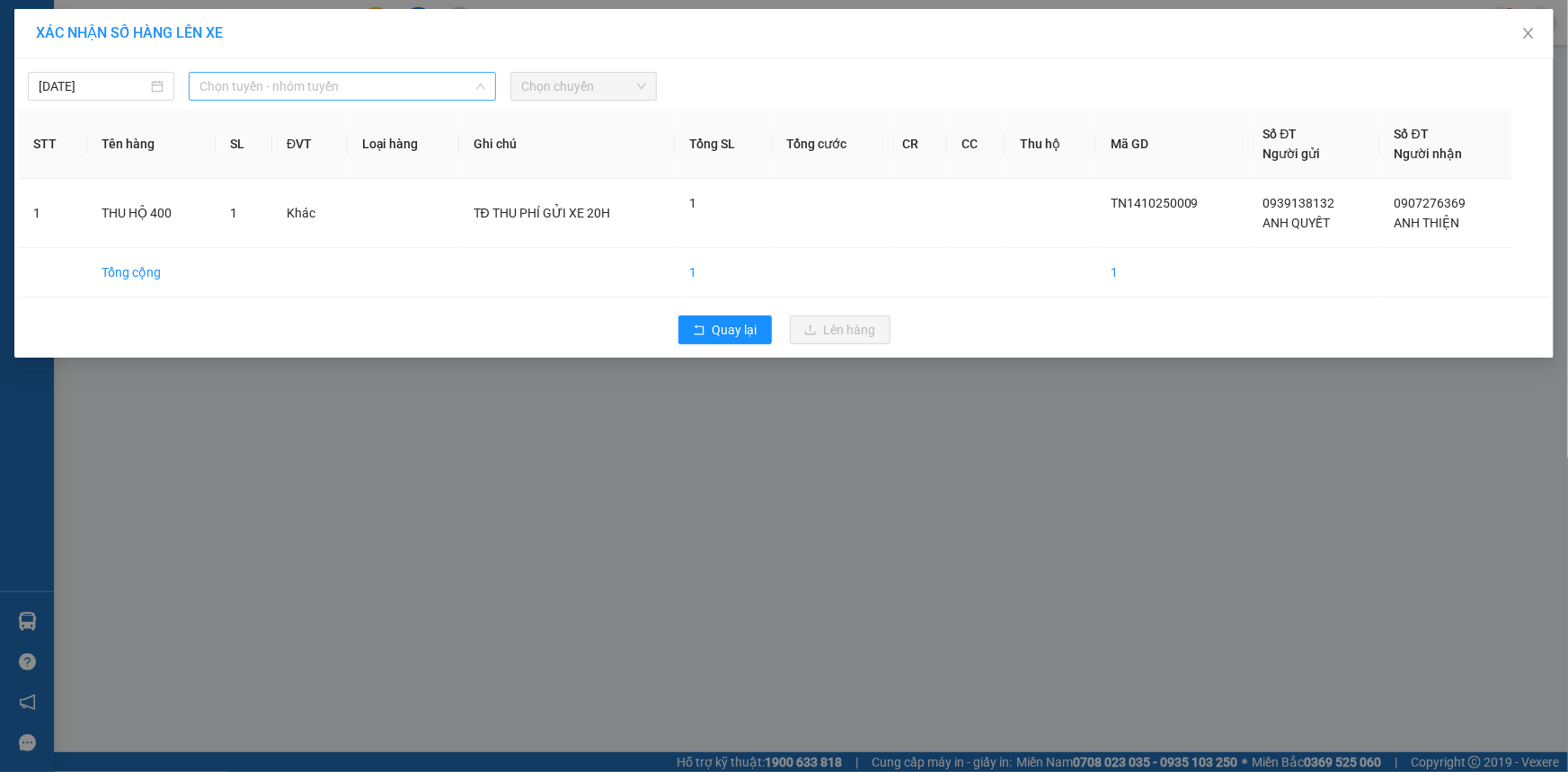
drag, startPoint x: 295, startPoint y: 73, endPoint x: 284, endPoint y: 92, distance: 22.0
click at [290, 80] on span "Chọn tuyến - nhóm tuyến" at bounding box center [342, 86] width 286 height 27
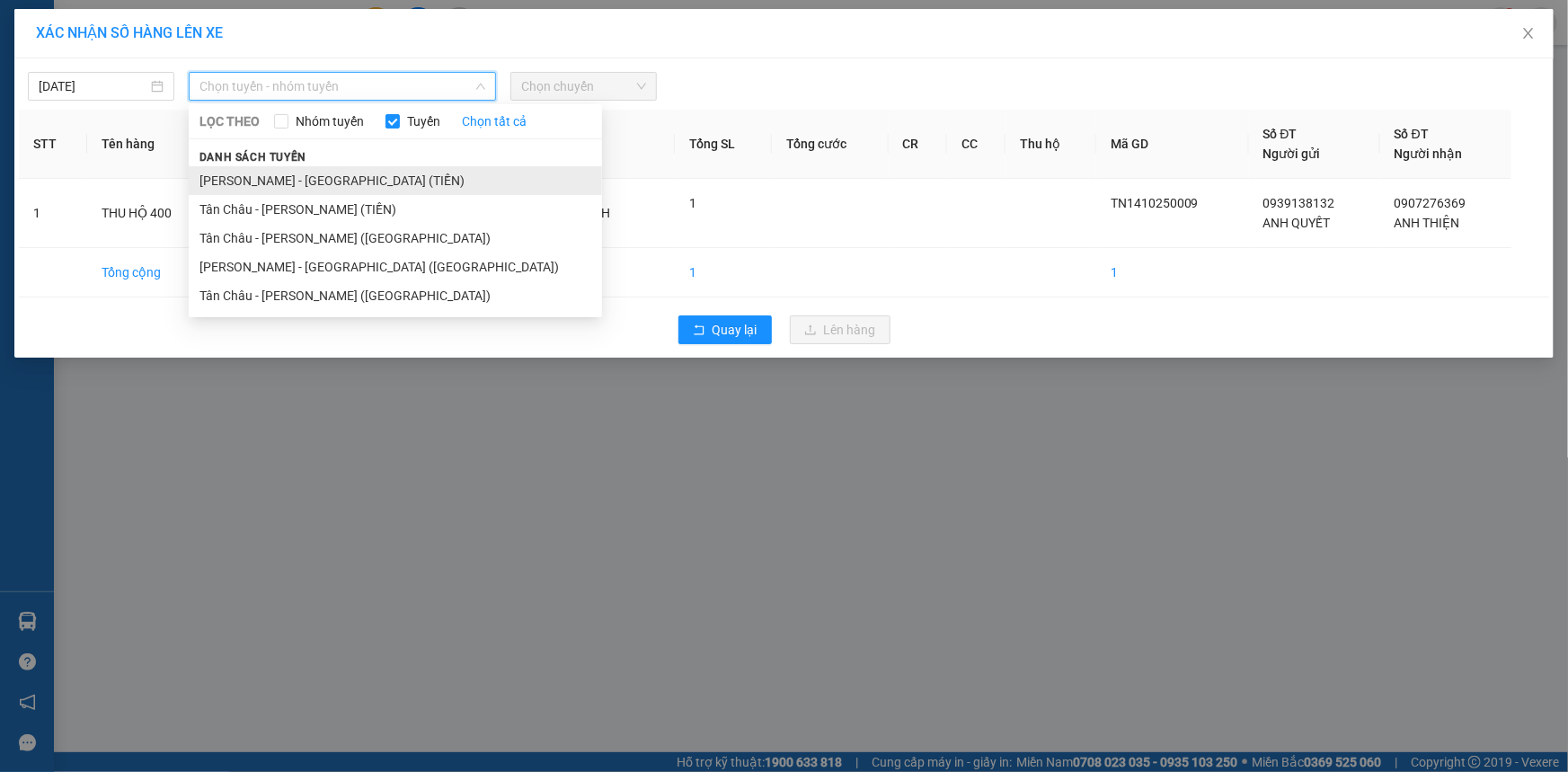
click at [249, 181] on li "[PERSON_NAME] - [PERSON_NAME] ([PERSON_NAME])" at bounding box center [396, 181] width 414 height 29
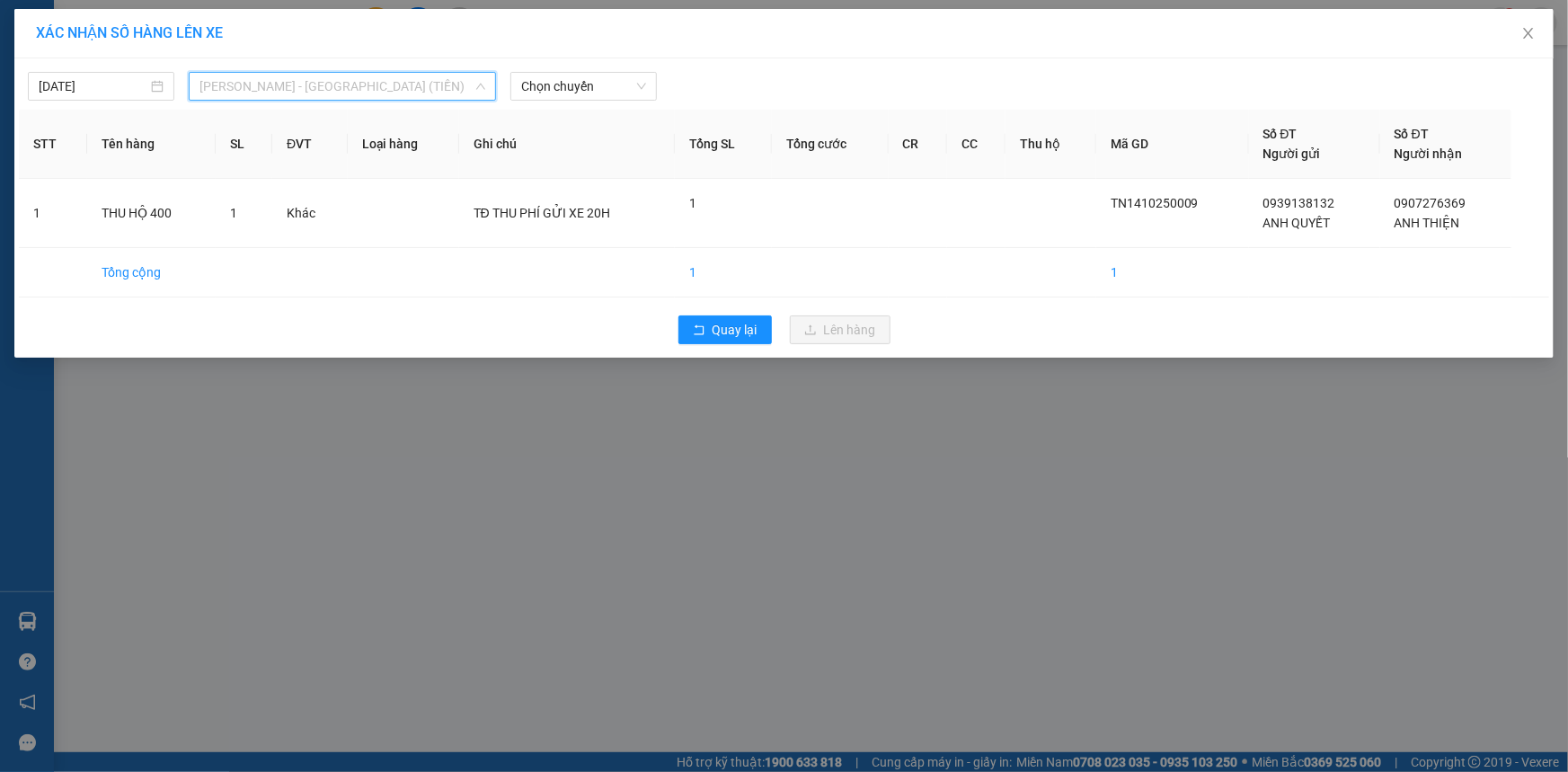
click at [426, 93] on span "[PERSON_NAME] - [PERSON_NAME] ([PERSON_NAME])" at bounding box center [342, 86] width 286 height 27
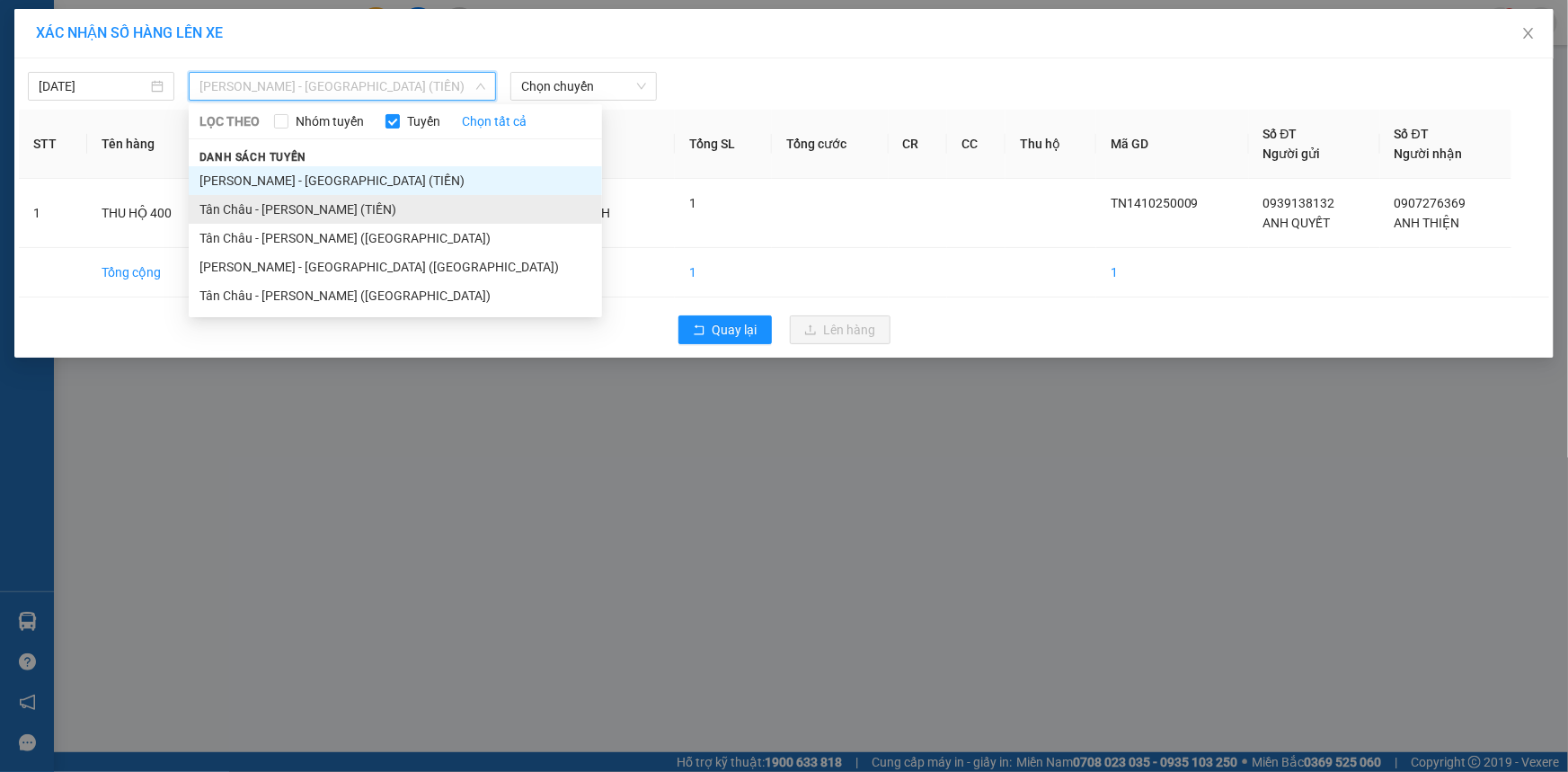
click at [301, 213] on li "Tân [PERSON_NAME] [PERSON_NAME] ([PERSON_NAME])" at bounding box center [396, 210] width 414 height 29
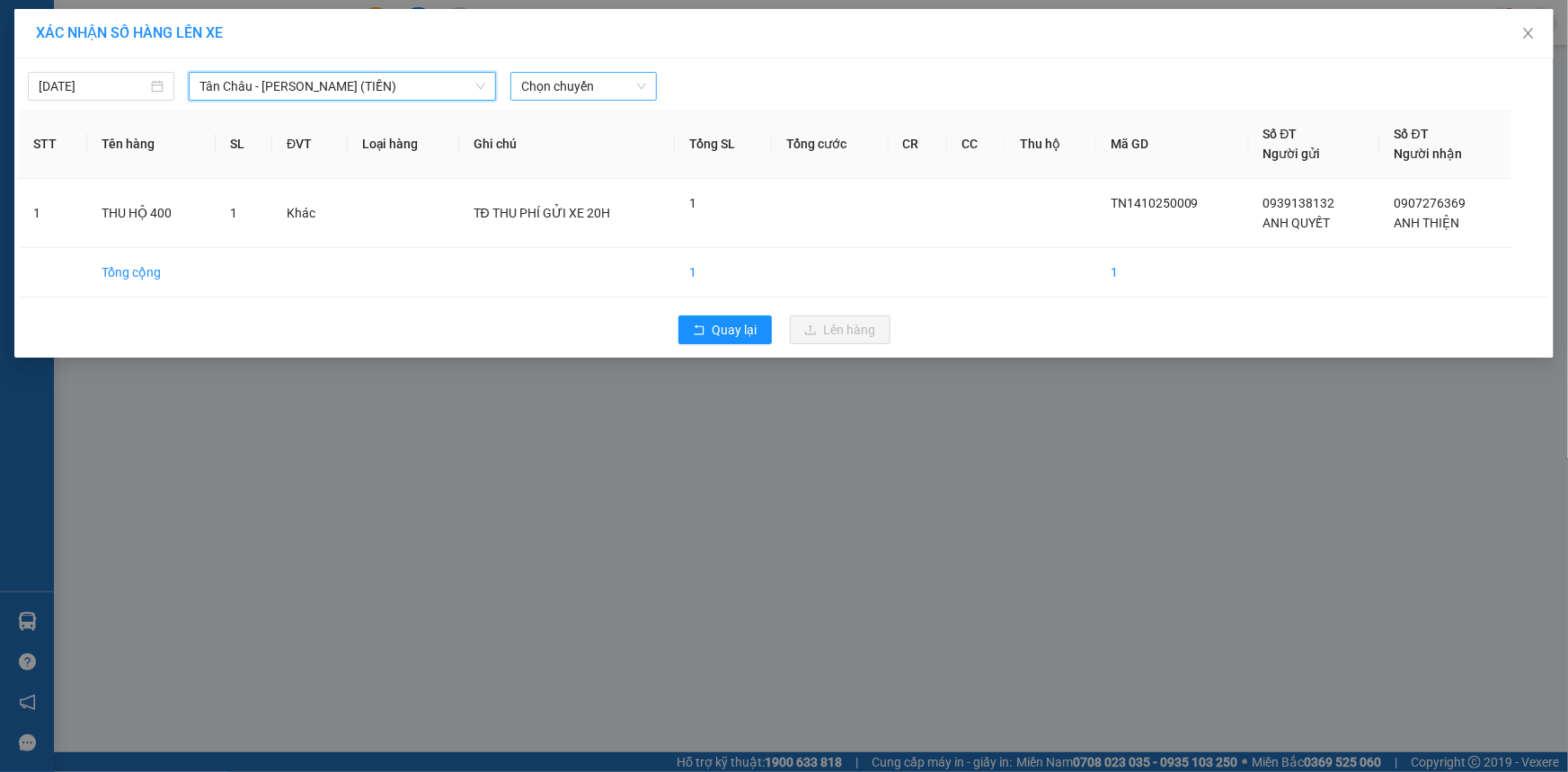
click at [564, 81] on span "Chọn chuyến" at bounding box center [583, 86] width 125 height 27
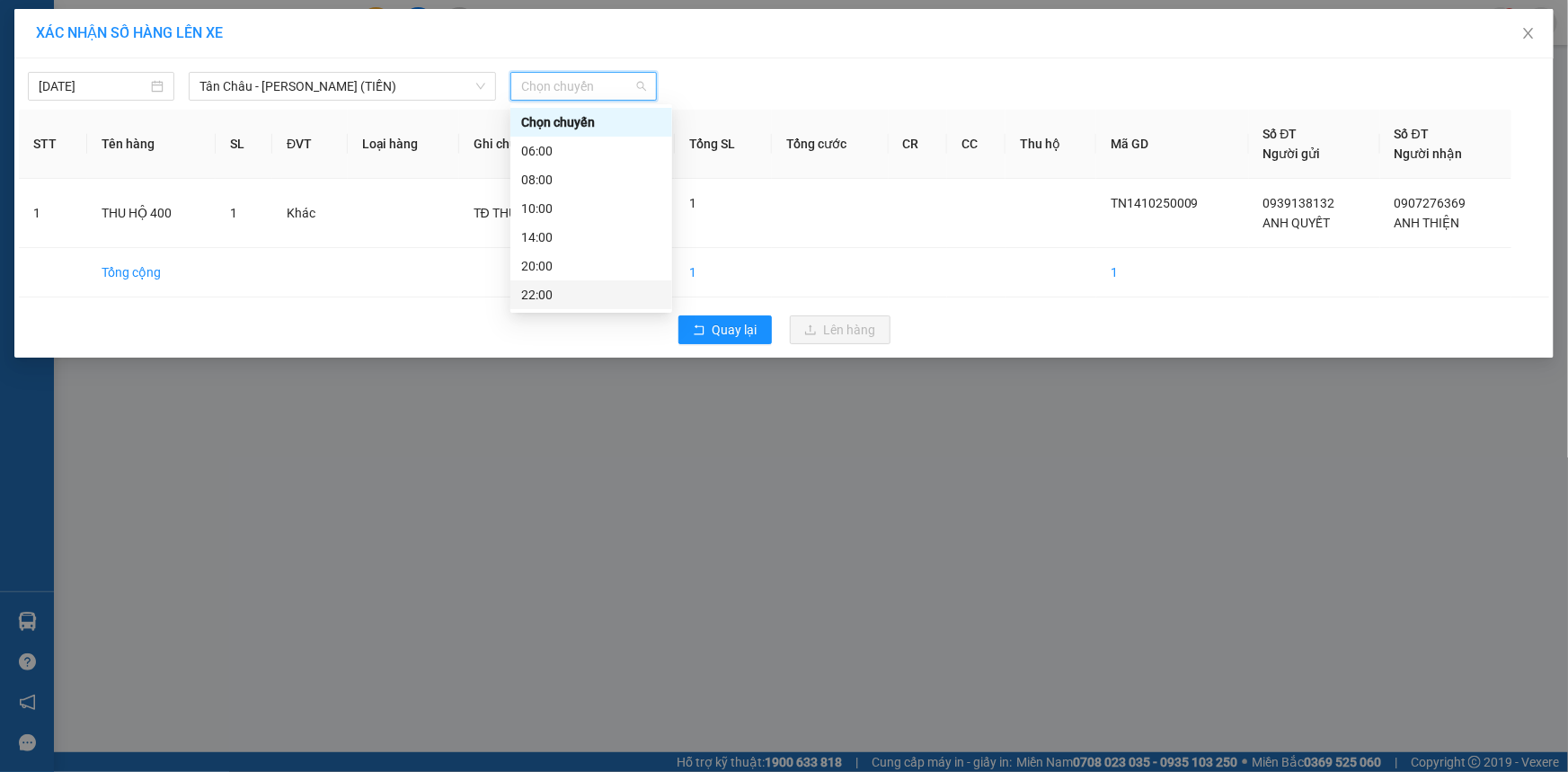
click at [542, 288] on div "22:00" at bounding box center [591, 295] width 141 height 20
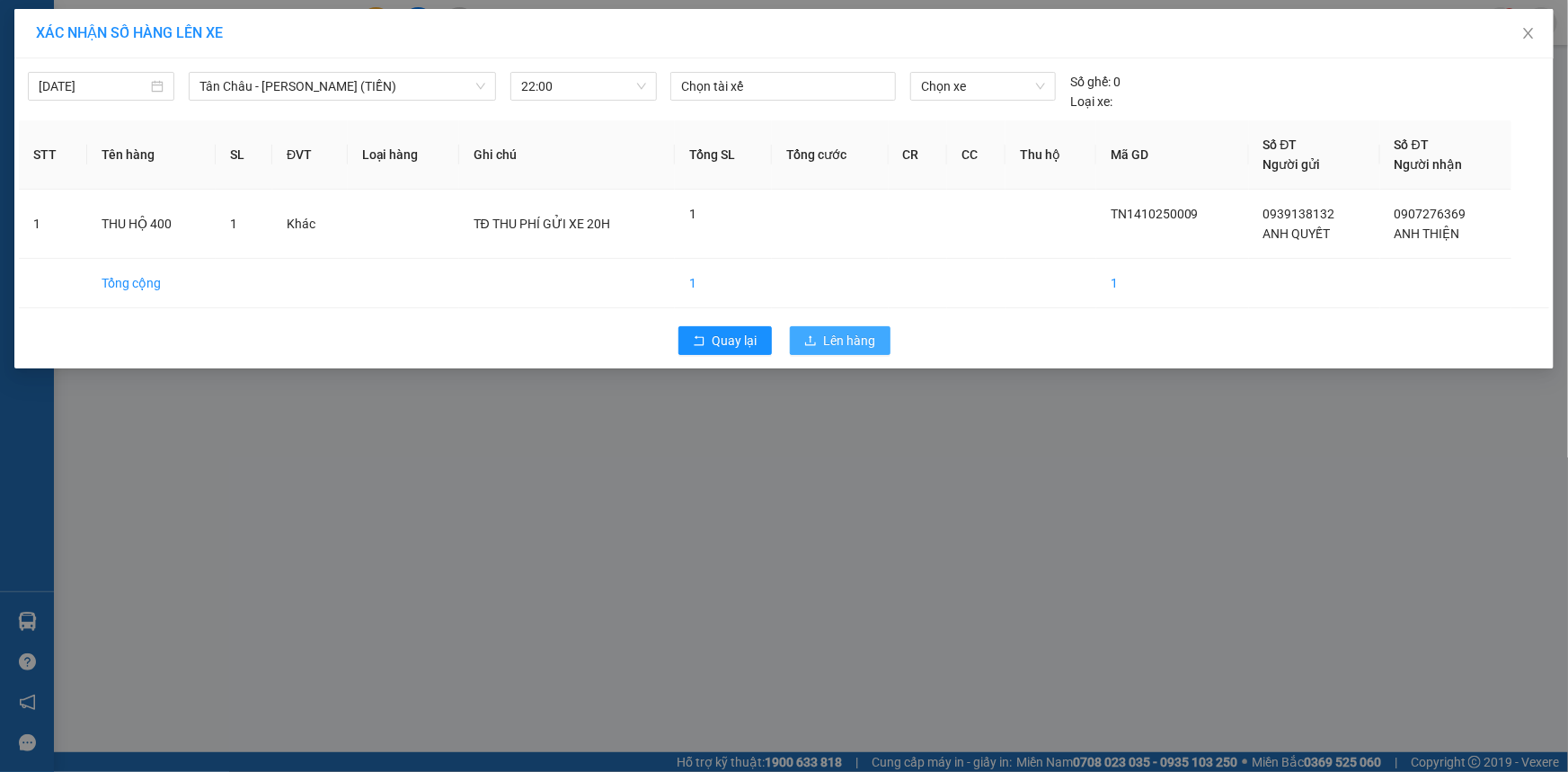
click at [873, 332] on span "Lên hàng" at bounding box center [849, 340] width 52 height 20
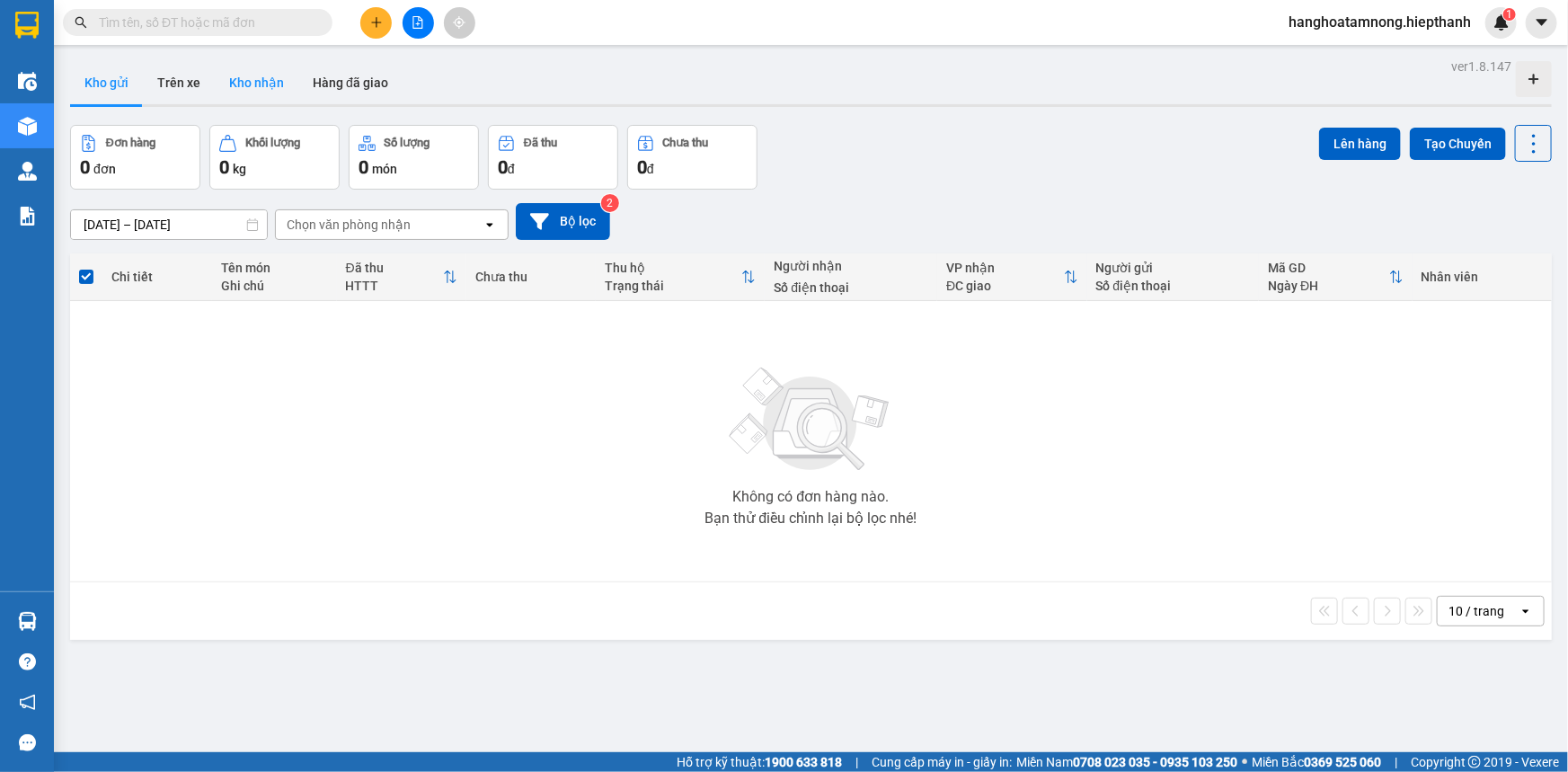
click at [257, 72] on button "Kho nhận" at bounding box center [257, 83] width 83 height 44
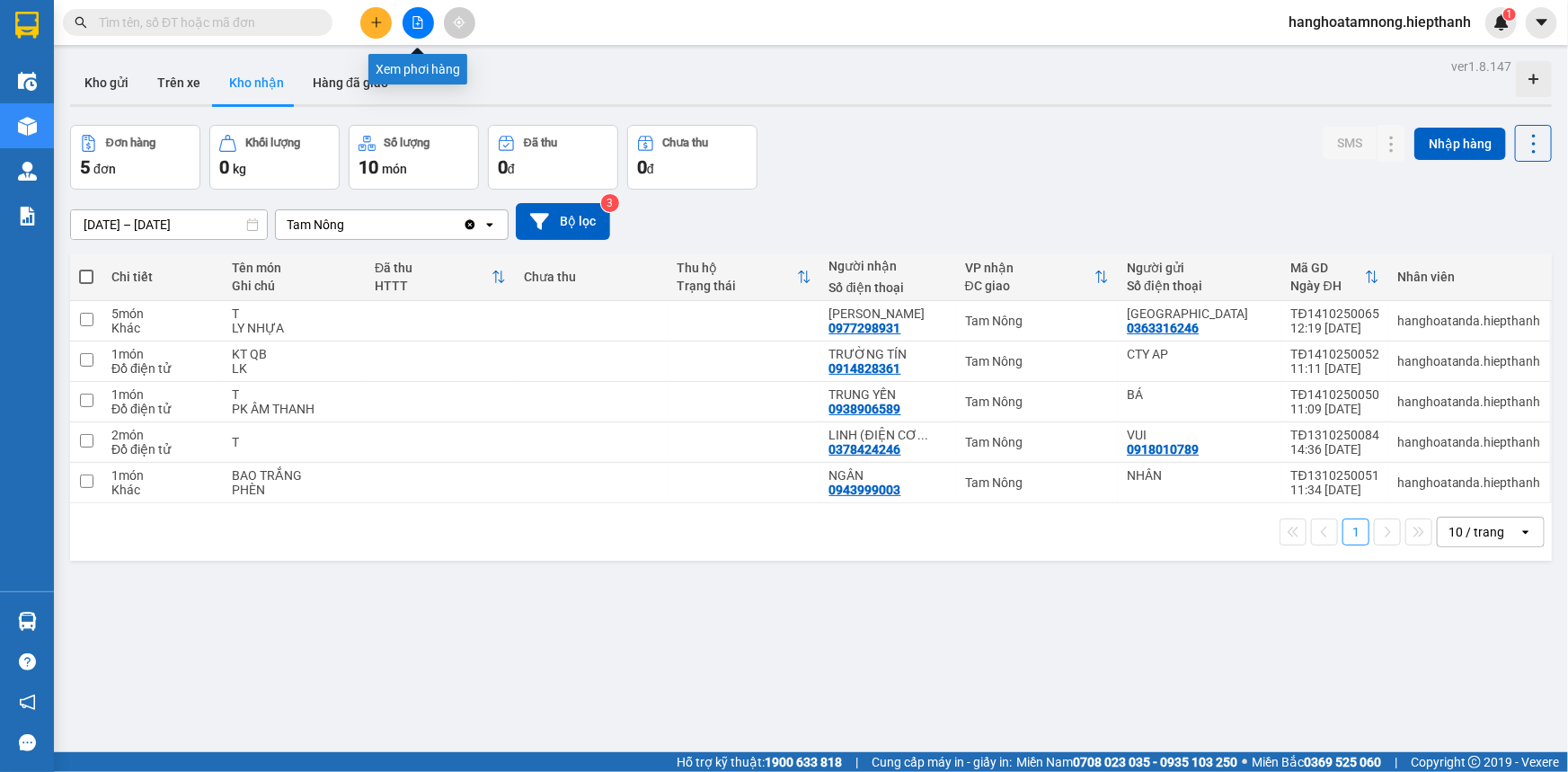
click at [417, 26] on icon "file-add" at bounding box center [418, 23] width 13 height 13
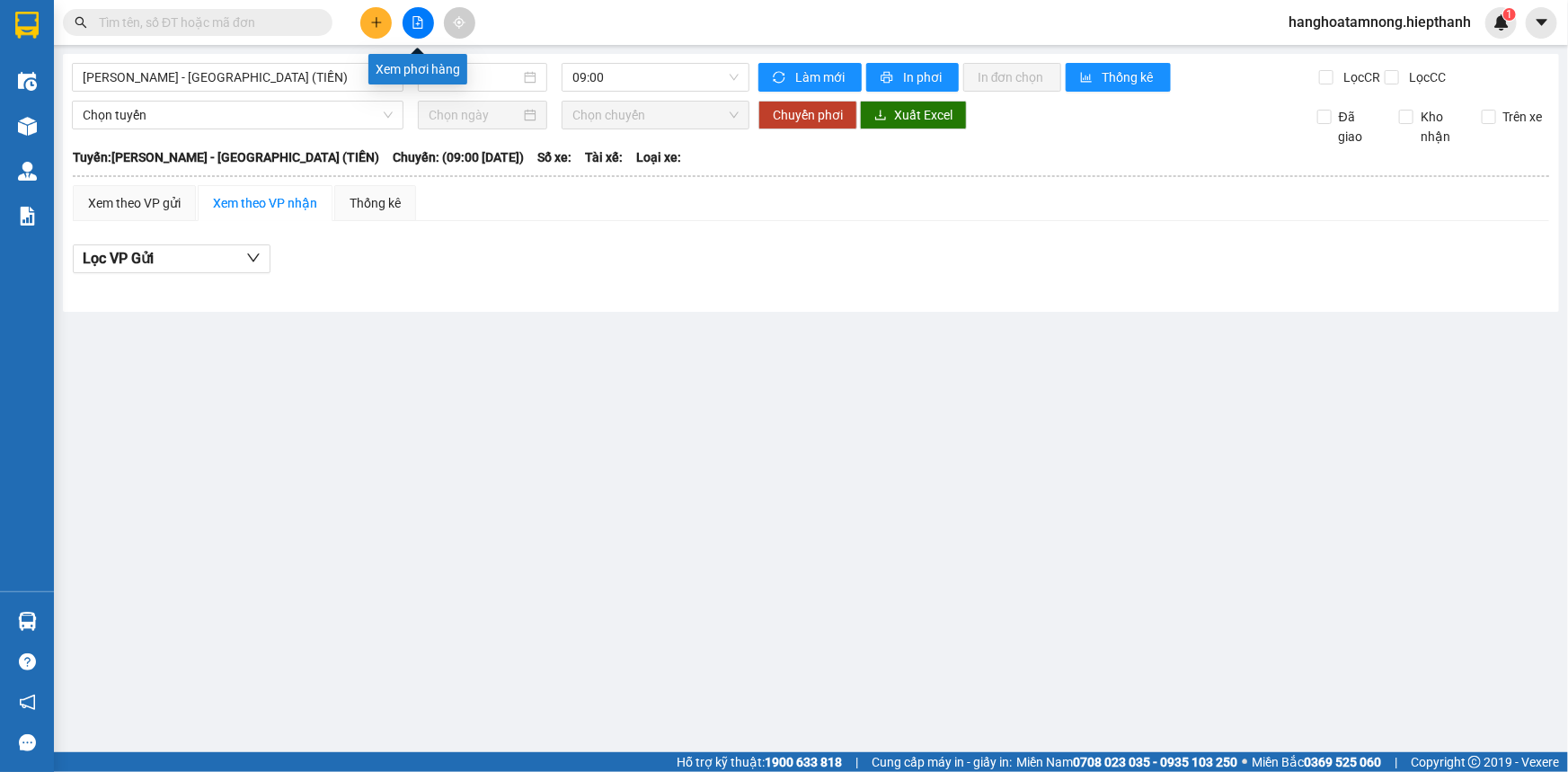
click at [422, 24] on icon "file-add" at bounding box center [418, 23] width 10 height 13
click at [210, 72] on span "[PERSON_NAME] - [PERSON_NAME] ([PERSON_NAME])" at bounding box center [238, 77] width 310 height 27
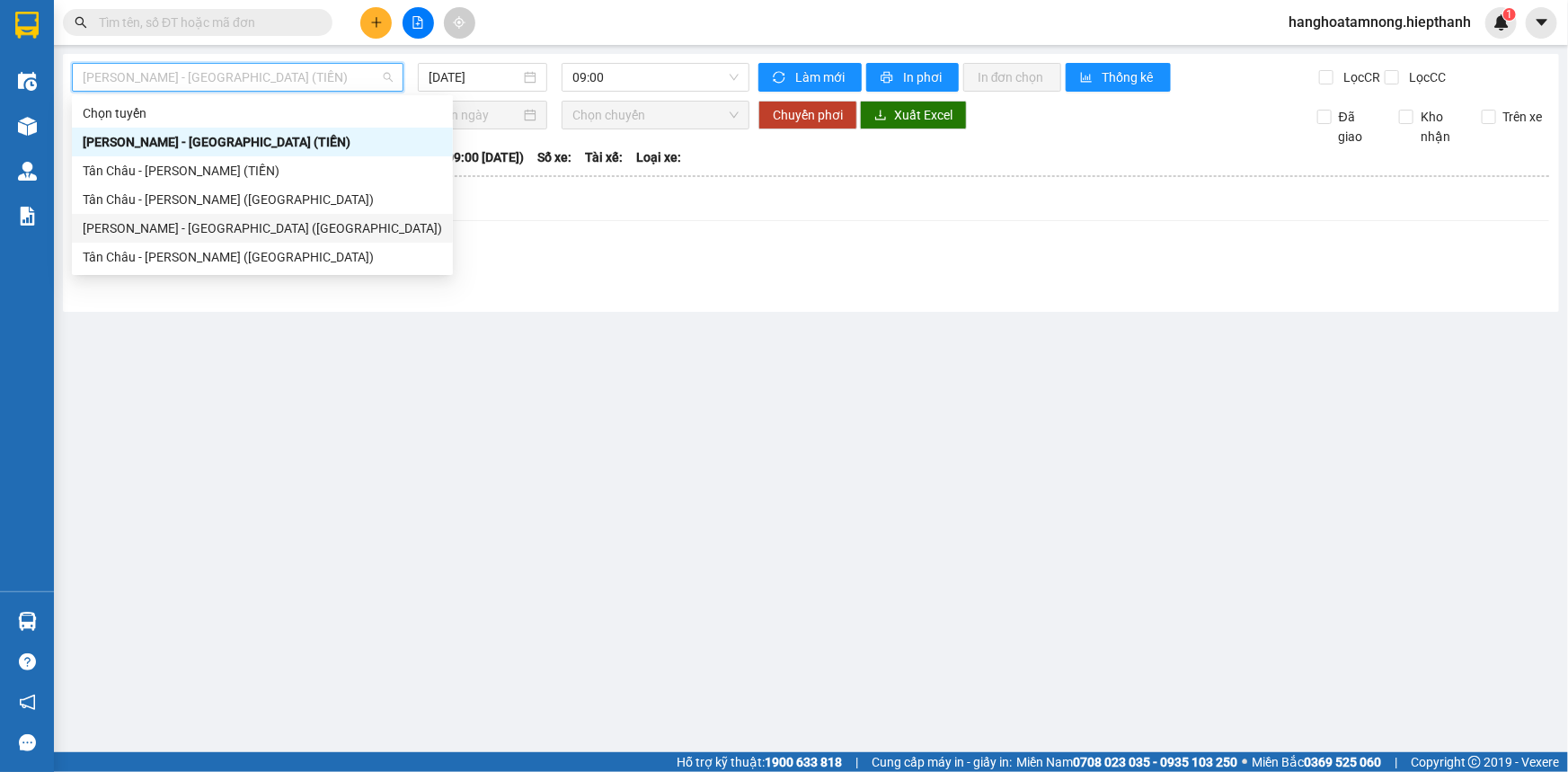
click at [148, 229] on div "[PERSON_NAME] - [PERSON_NAME] ([GEOGRAPHIC_DATA])" at bounding box center [262, 229] width 359 height 20
type input "[DATE]"
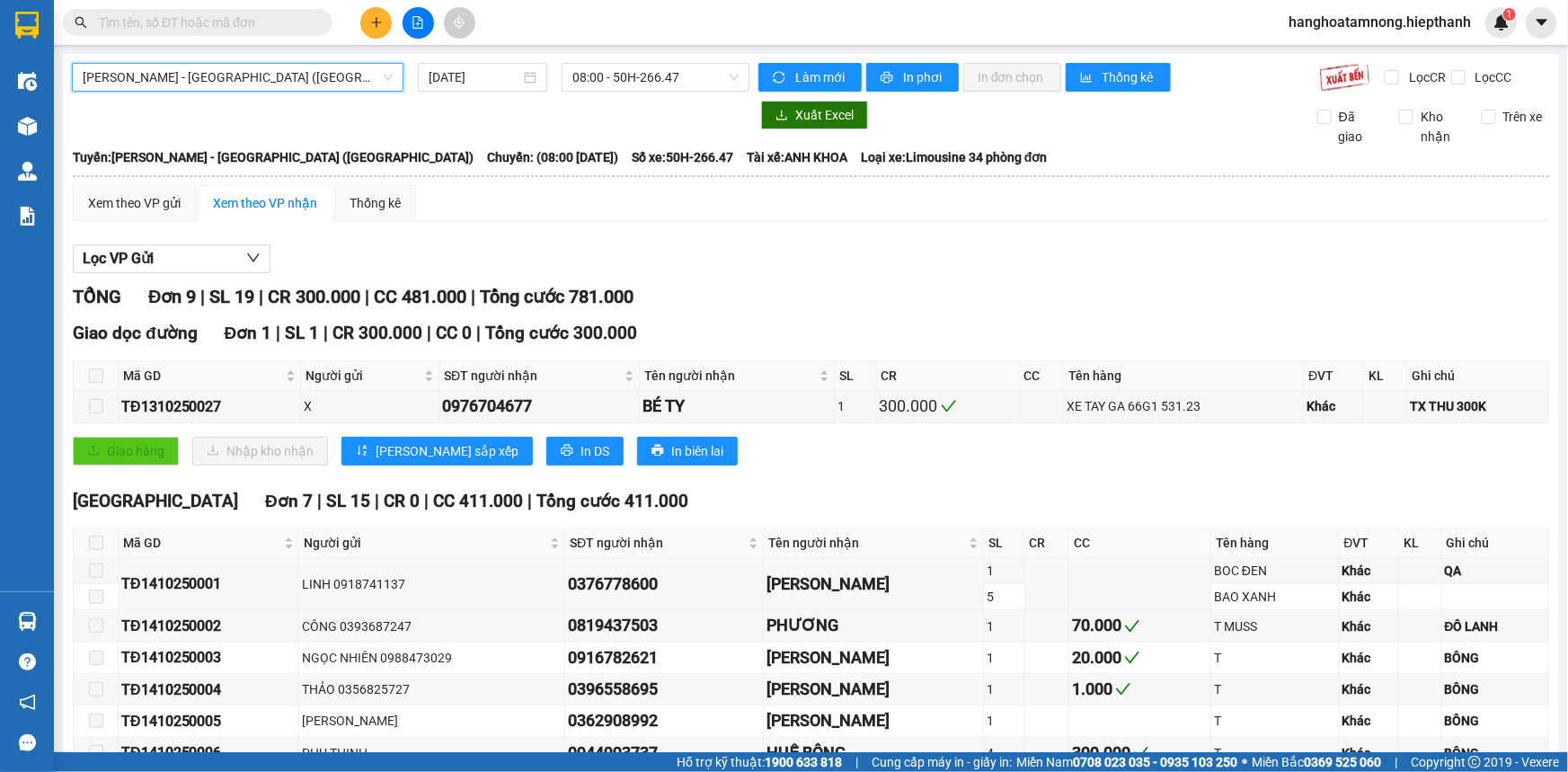
drag, startPoint x: 234, startPoint y: 76, endPoint x: 225, endPoint y: 102, distance: 27.5
click at [231, 79] on span "[PERSON_NAME] - [PERSON_NAME] ([GEOGRAPHIC_DATA])" at bounding box center [238, 77] width 310 height 27
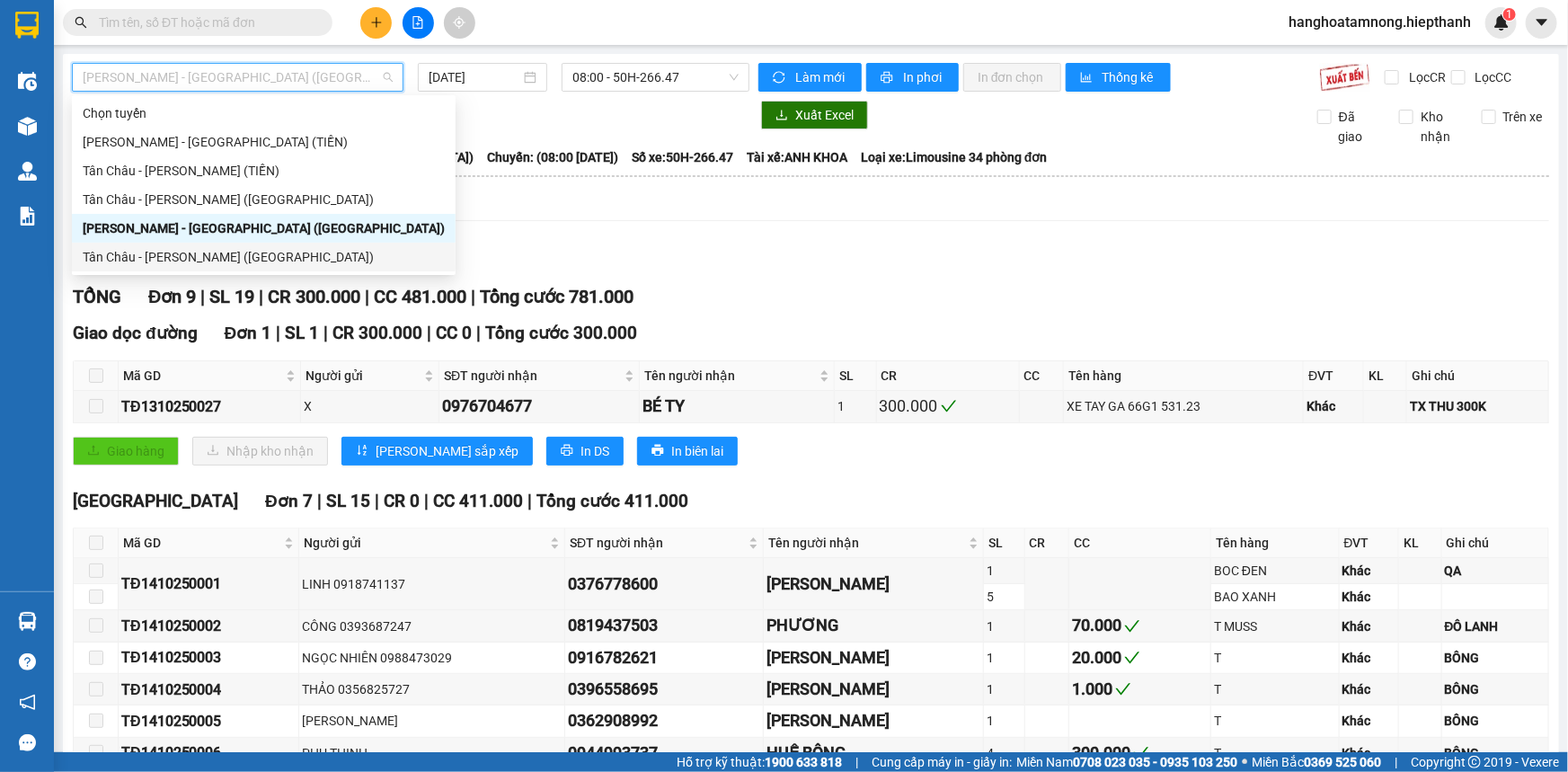
click at [106, 251] on div "Tân [PERSON_NAME] [PERSON_NAME] ([GEOGRAPHIC_DATA])" at bounding box center [263, 257] width 362 height 20
type input "[DATE]"
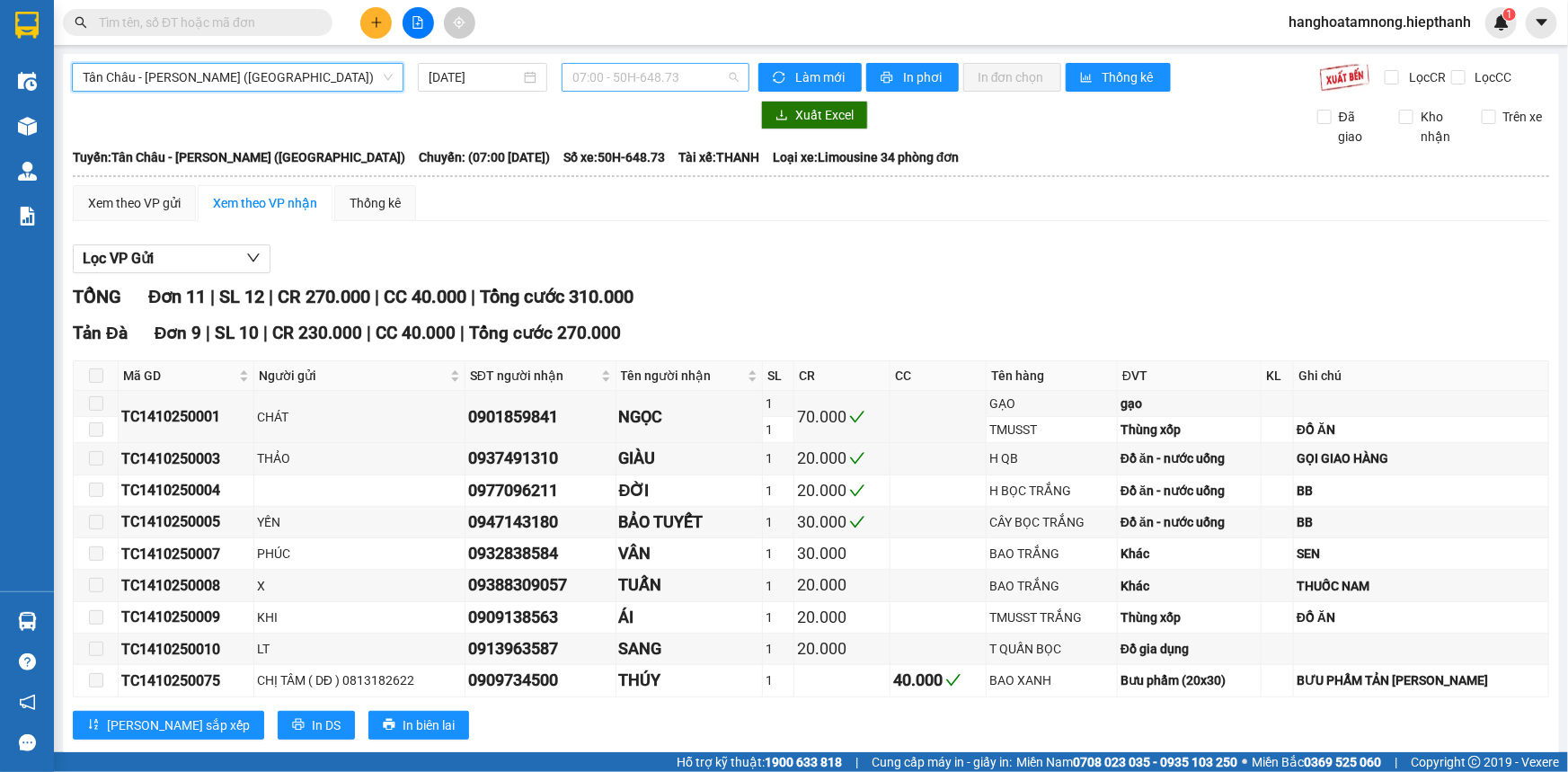
click at [660, 83] on span "07:00 - 50H-648.73" at bounding box center [655, 77] width 166 height 27
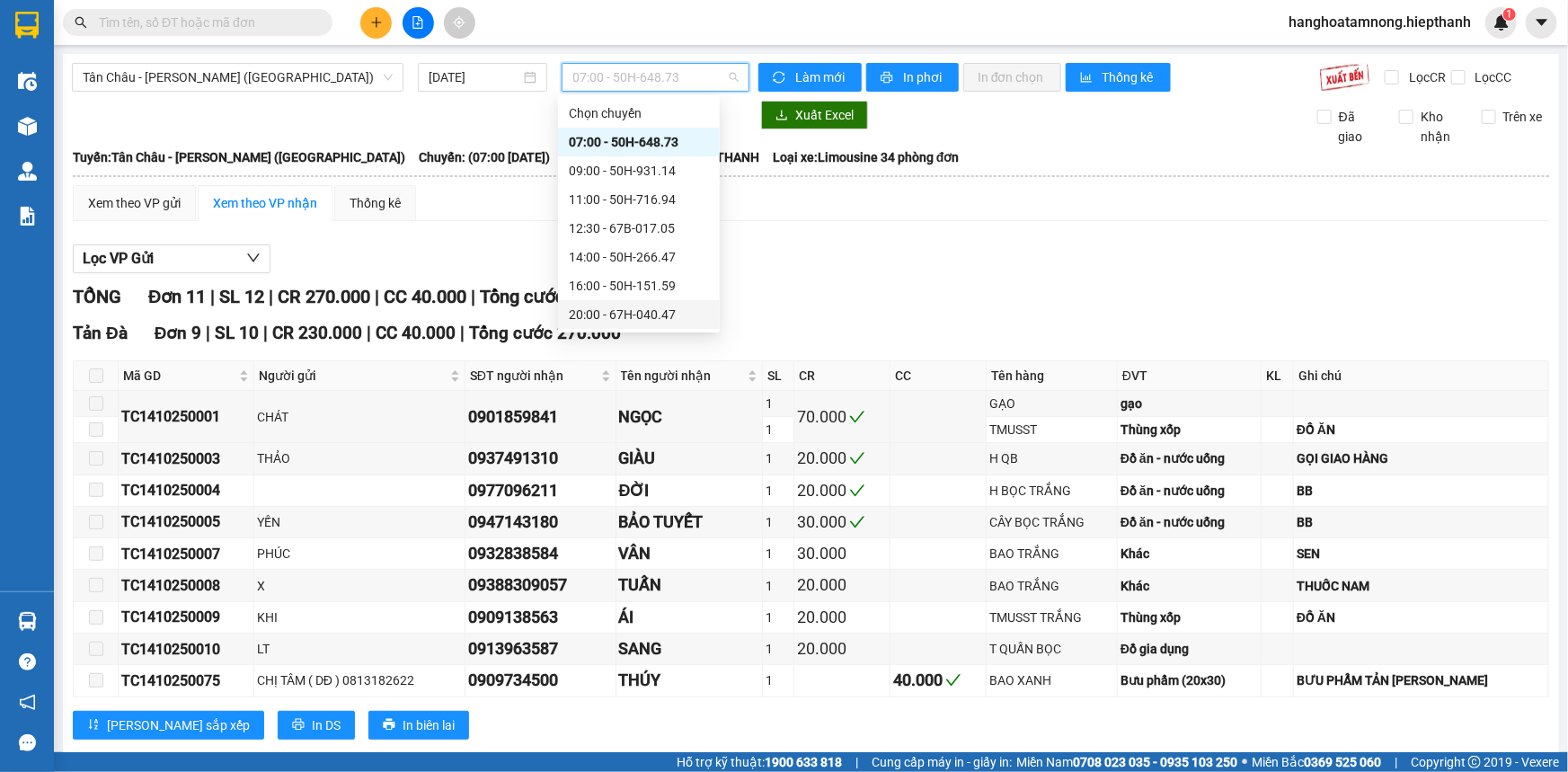
click at [585, 308] on div "20:00 - 67H-040.47" at bounding box center [639, 315] width 141 height 20
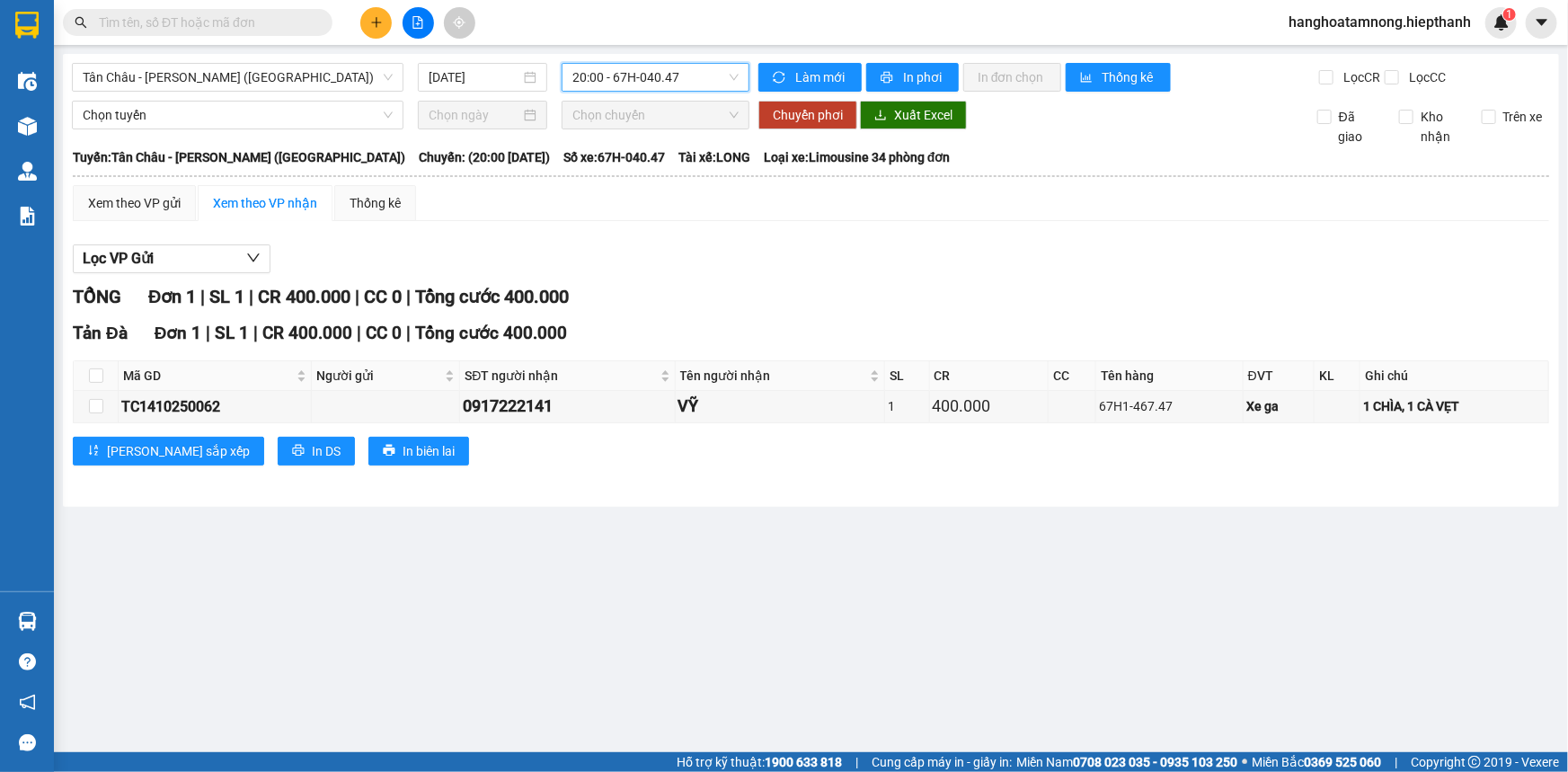
click at [597, 81] on span "20:00 - 67H-040.47" at bounding box center [655, 77] width 166 height 27
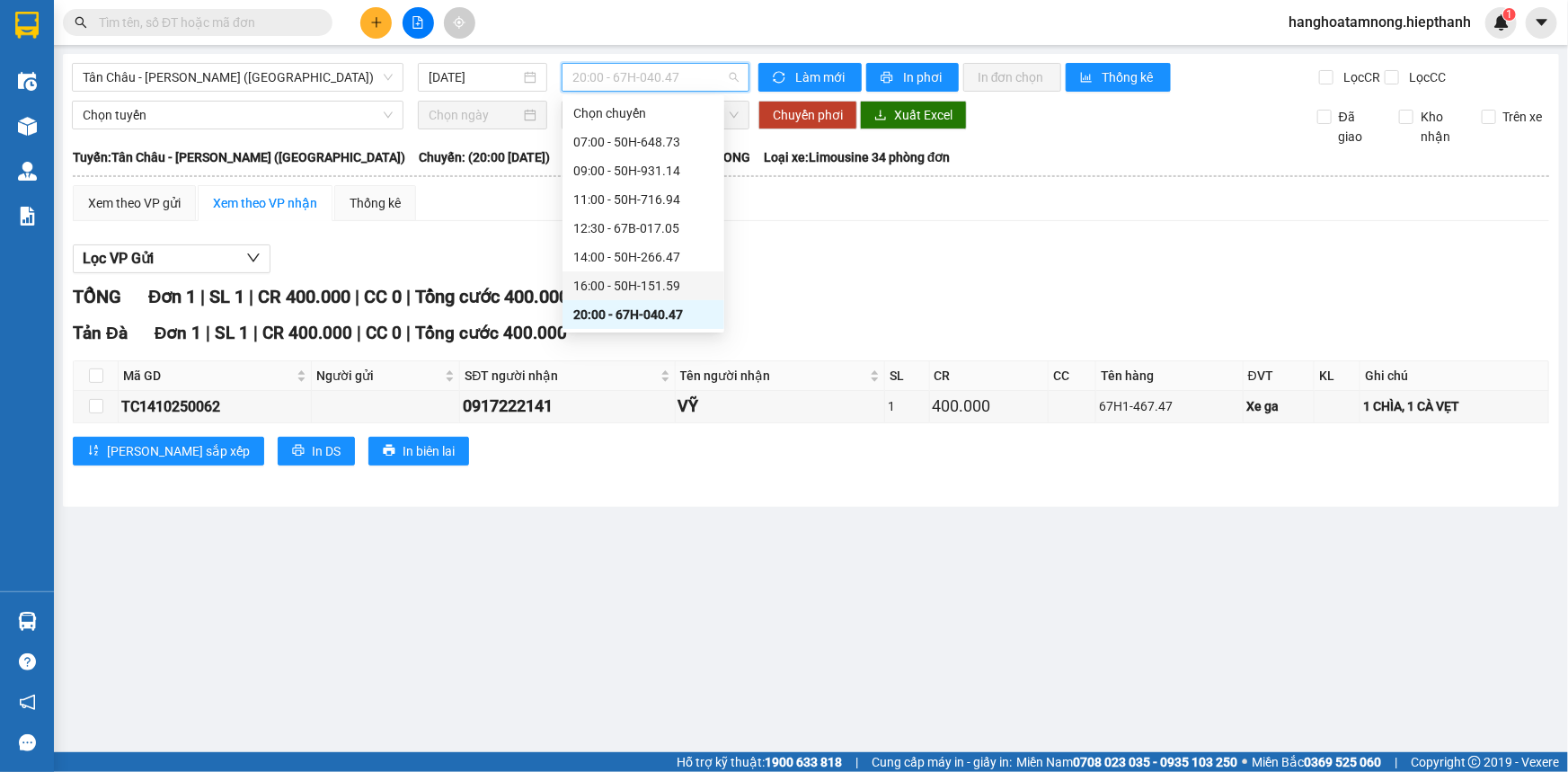
click at [578, 286] on div "16:00 - 50H-151.59" at bounding box center [643, 286] width 141 height 20
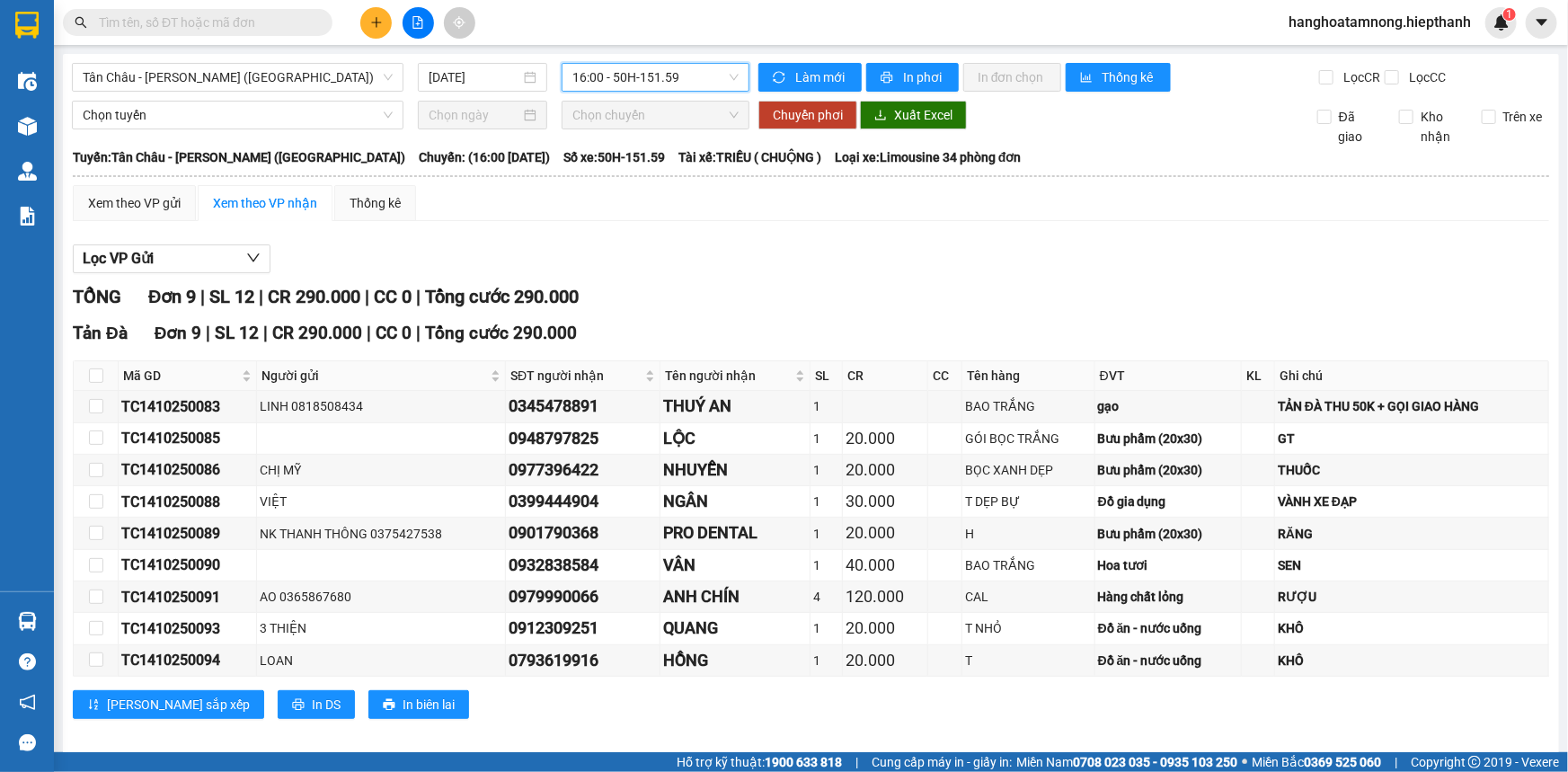
click at [619, 83] on span "16:00 - 50H-151.59" at bounding box center [655, 77] width 166 height 27
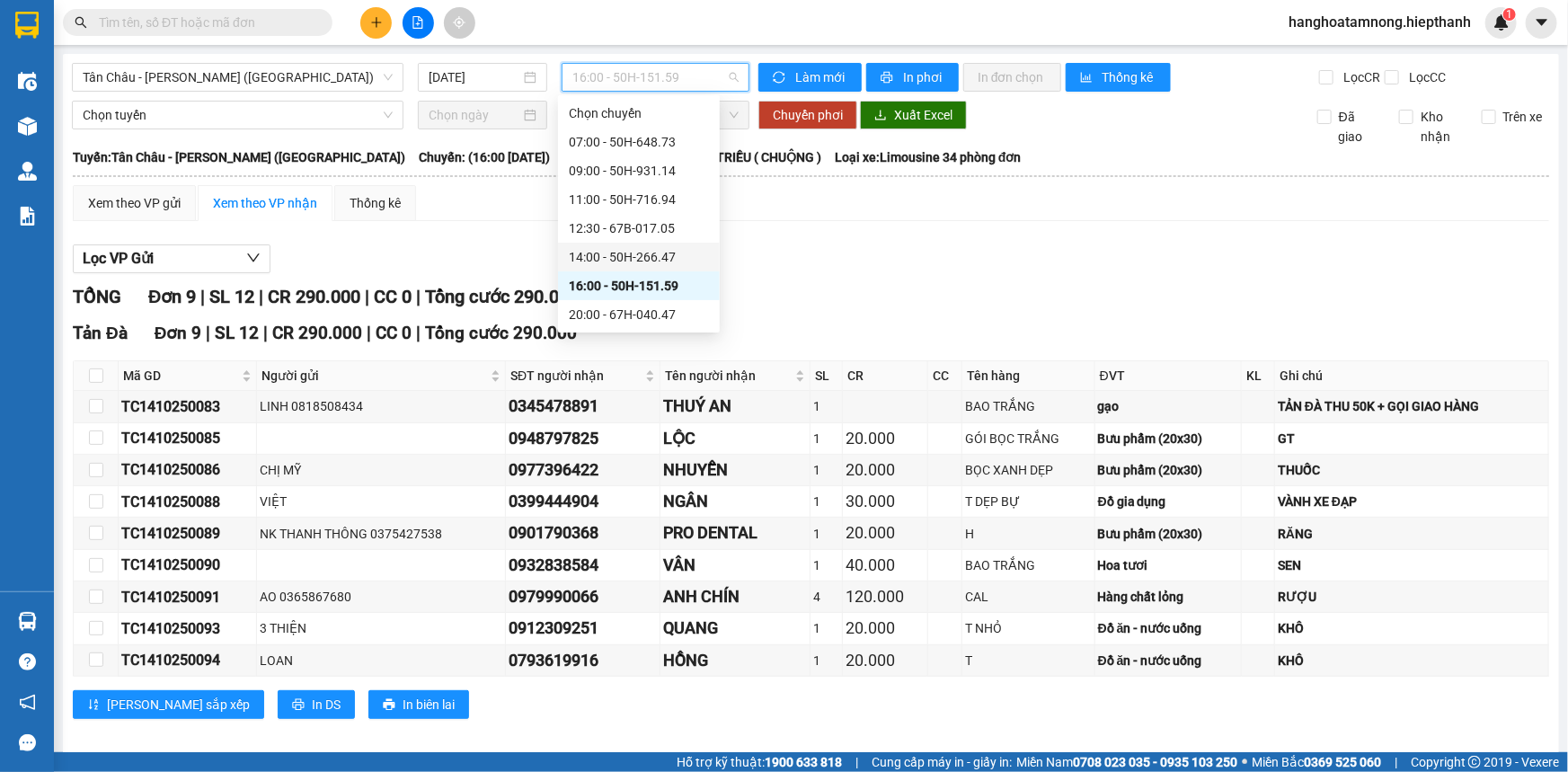
click at [585, 247] on div "14:00 - 50H-266.47" at bounding box center [639, 257] width 141 height 20
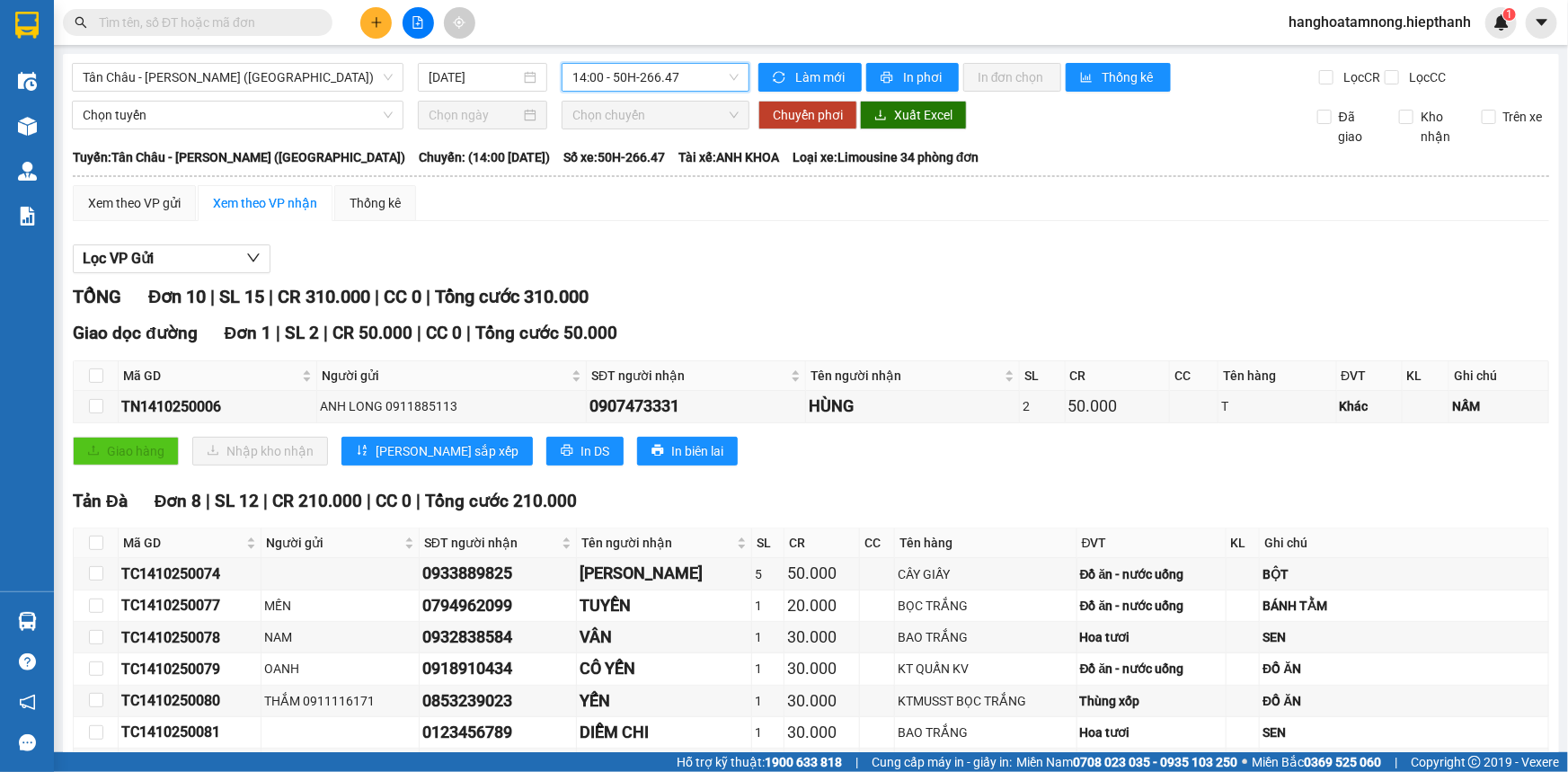
click at [613, 72] on span "14:00 - 50H-266.47" at bounding box center [655, 77] width 166 height 27
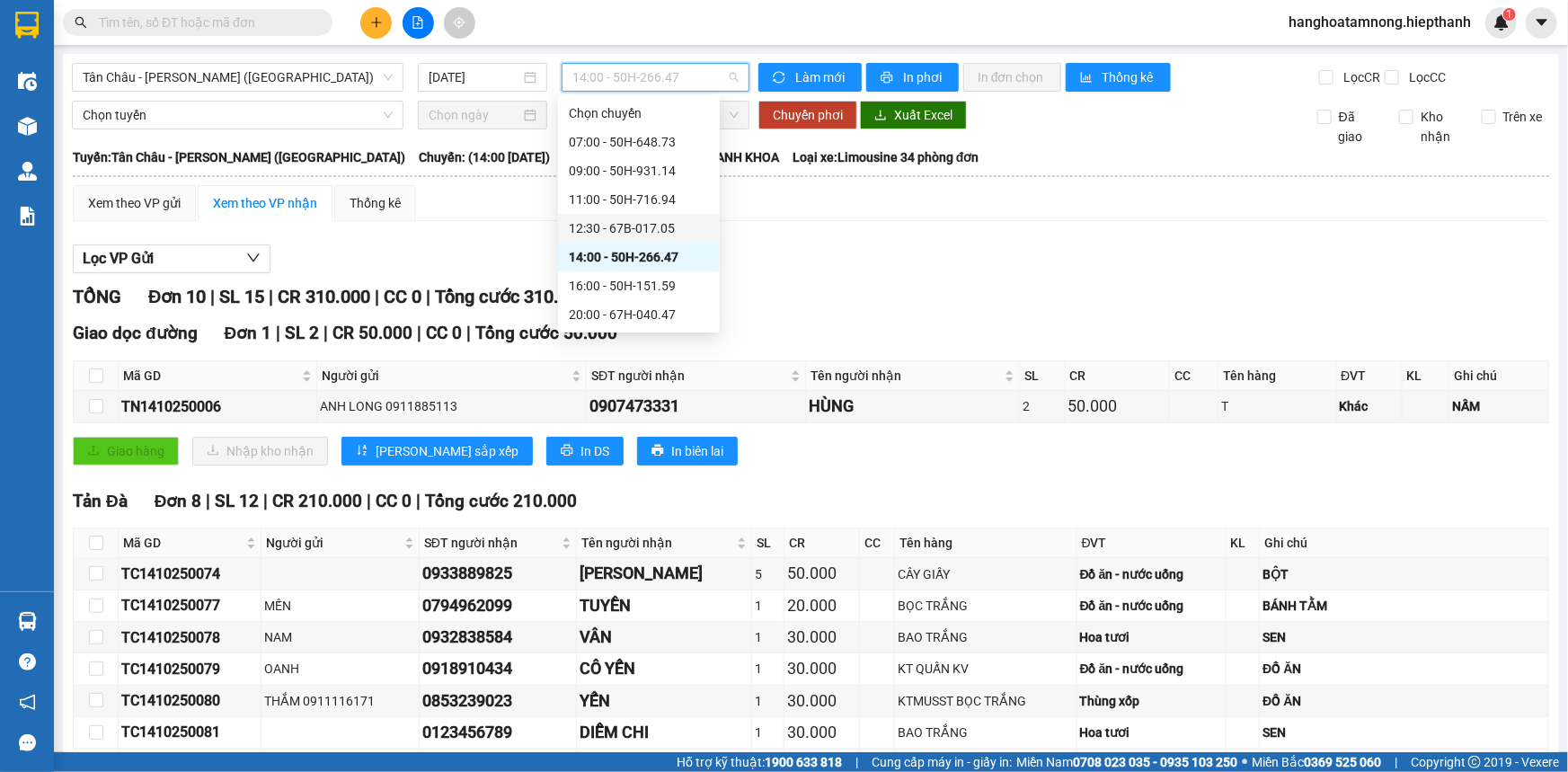
click at [593, 220] on div "12:30 - 67B-017.05" at bounding box center [639, 229] width 141 height 20
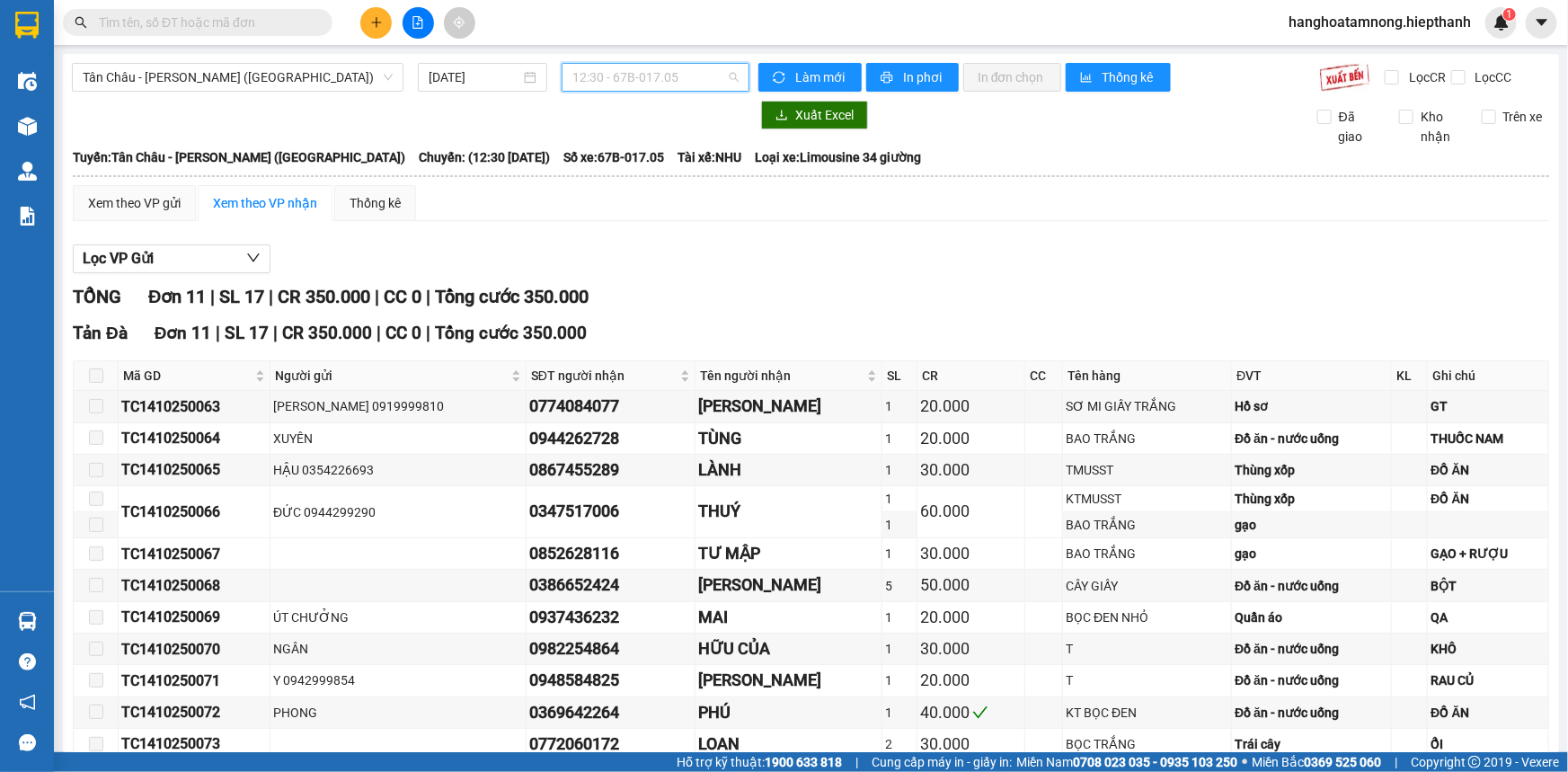
click at [629, 79] on span "12:30 - 67B-017.05" at bounding box center [655, 77] width 166 height 27
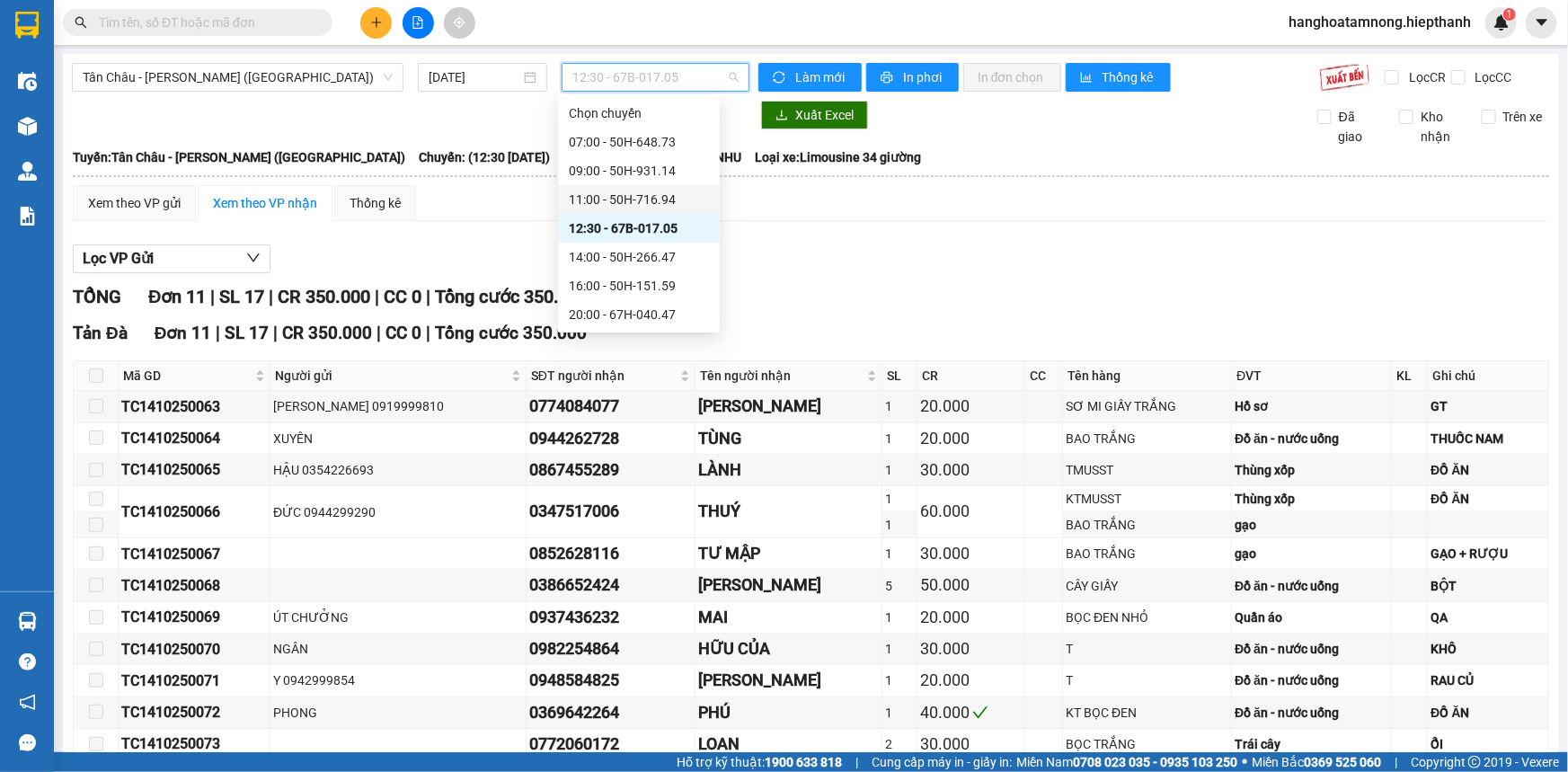
click at [586, 198] on div "11:00 - 50H-716.94" at bounding box center [639, 200] width 141 height 20
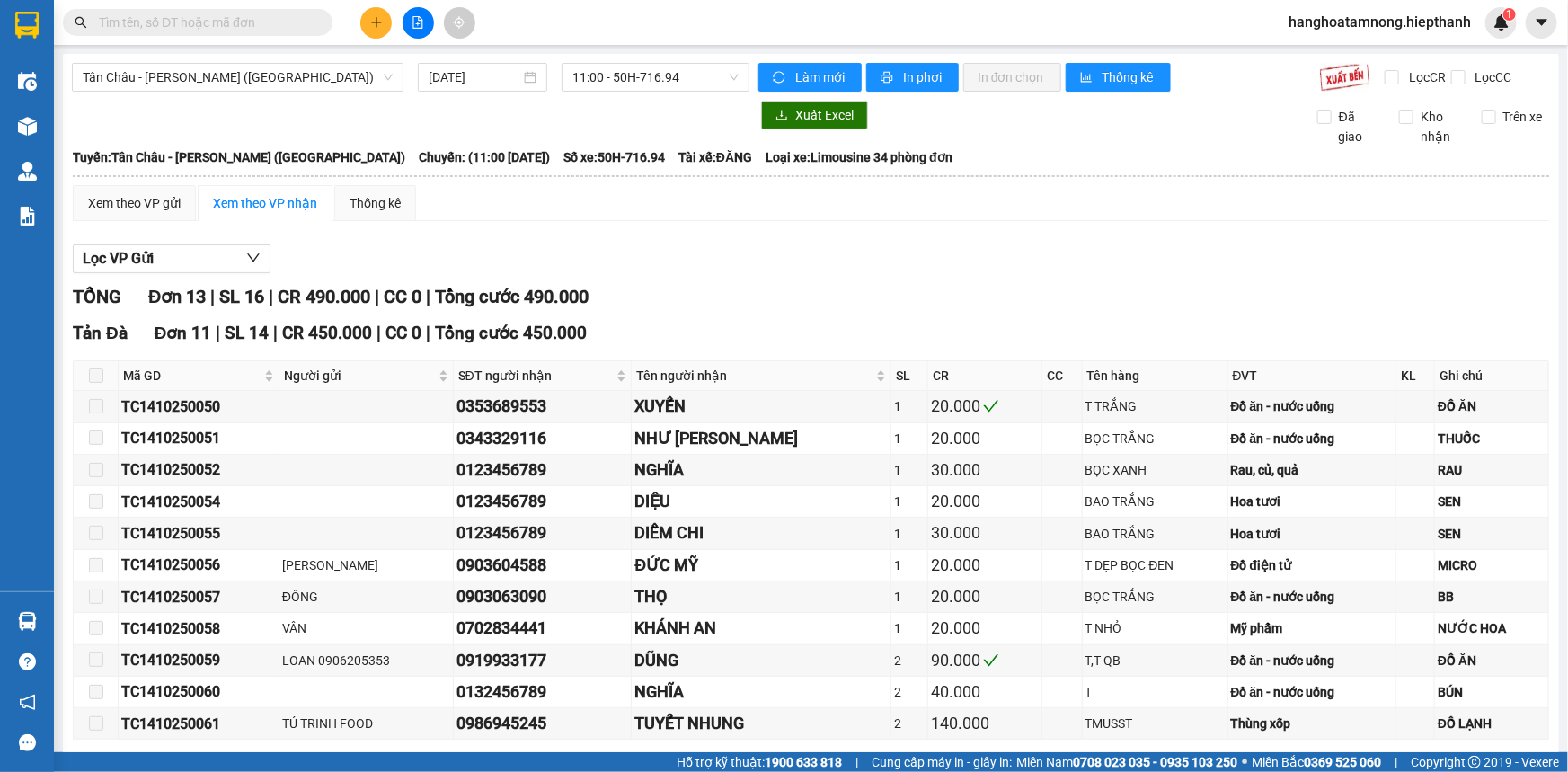
click at [163, 22] on input "text" at bounding box center [205, 23] width 212 height 20
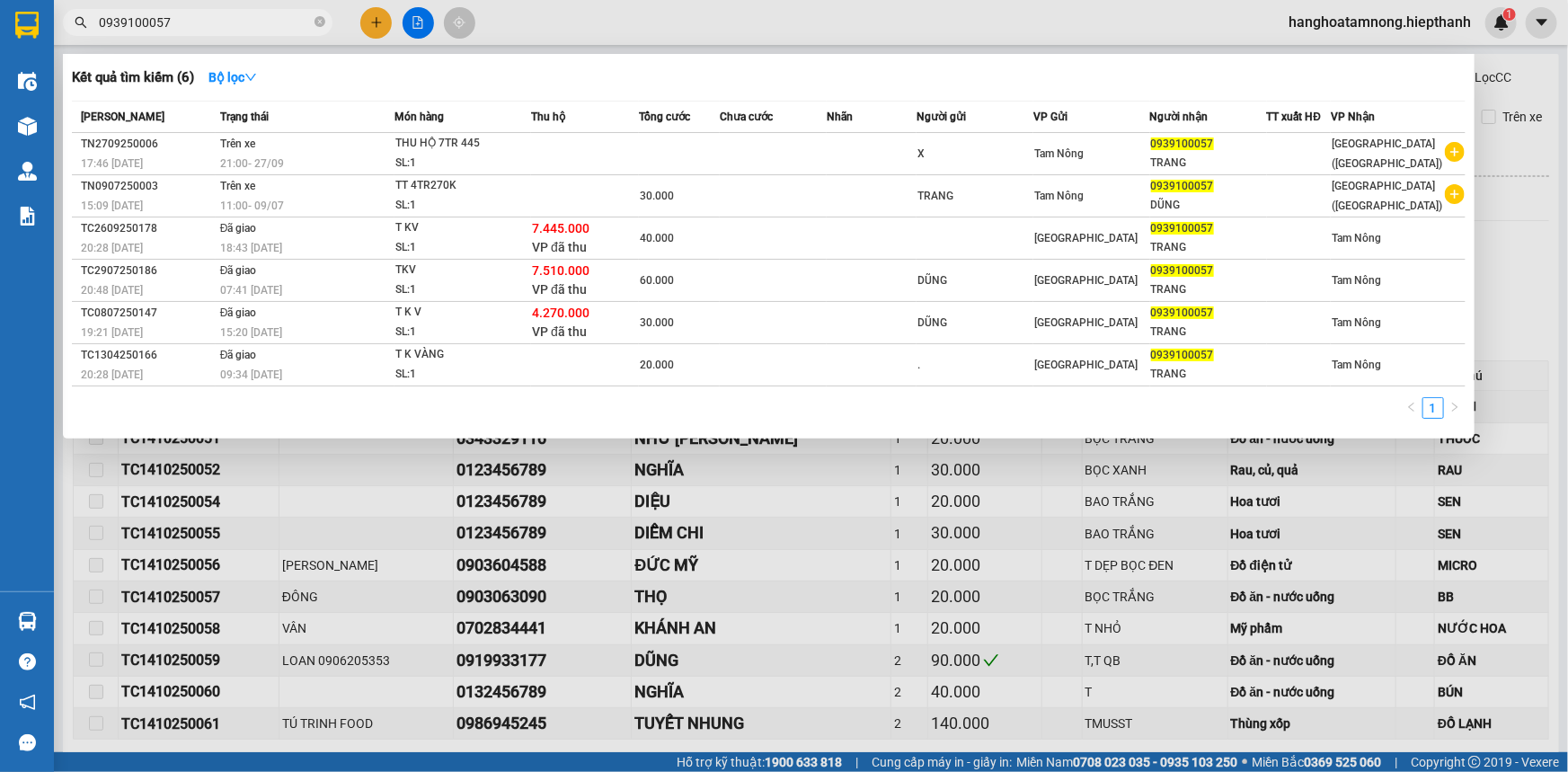
type input "0939100057"
click at [1525, 157] on div at bounding box center [784, 386] width 1568 height 772
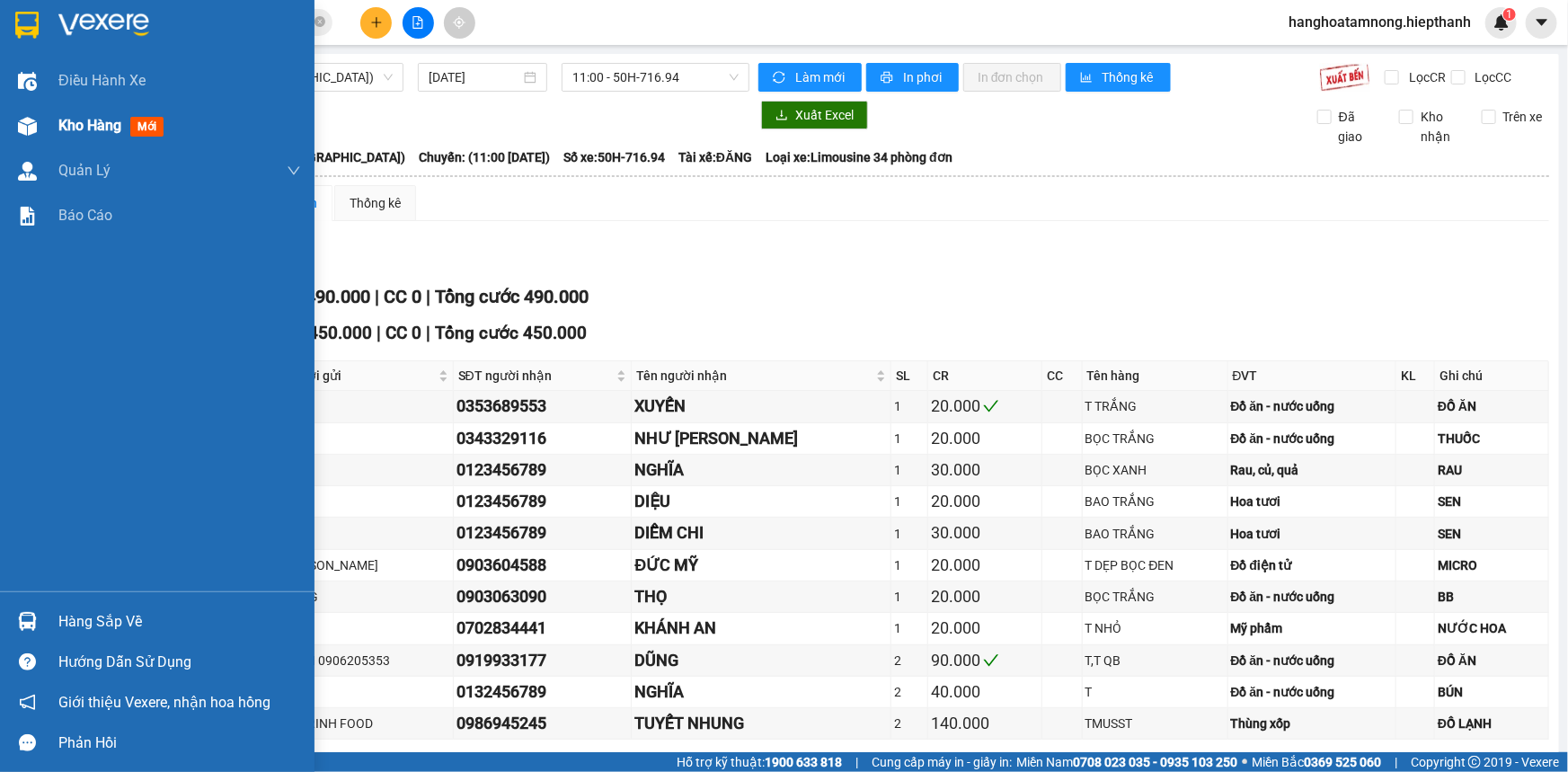
click at [27, 126] on img at bounding box center [27, 126] width 19 height 19
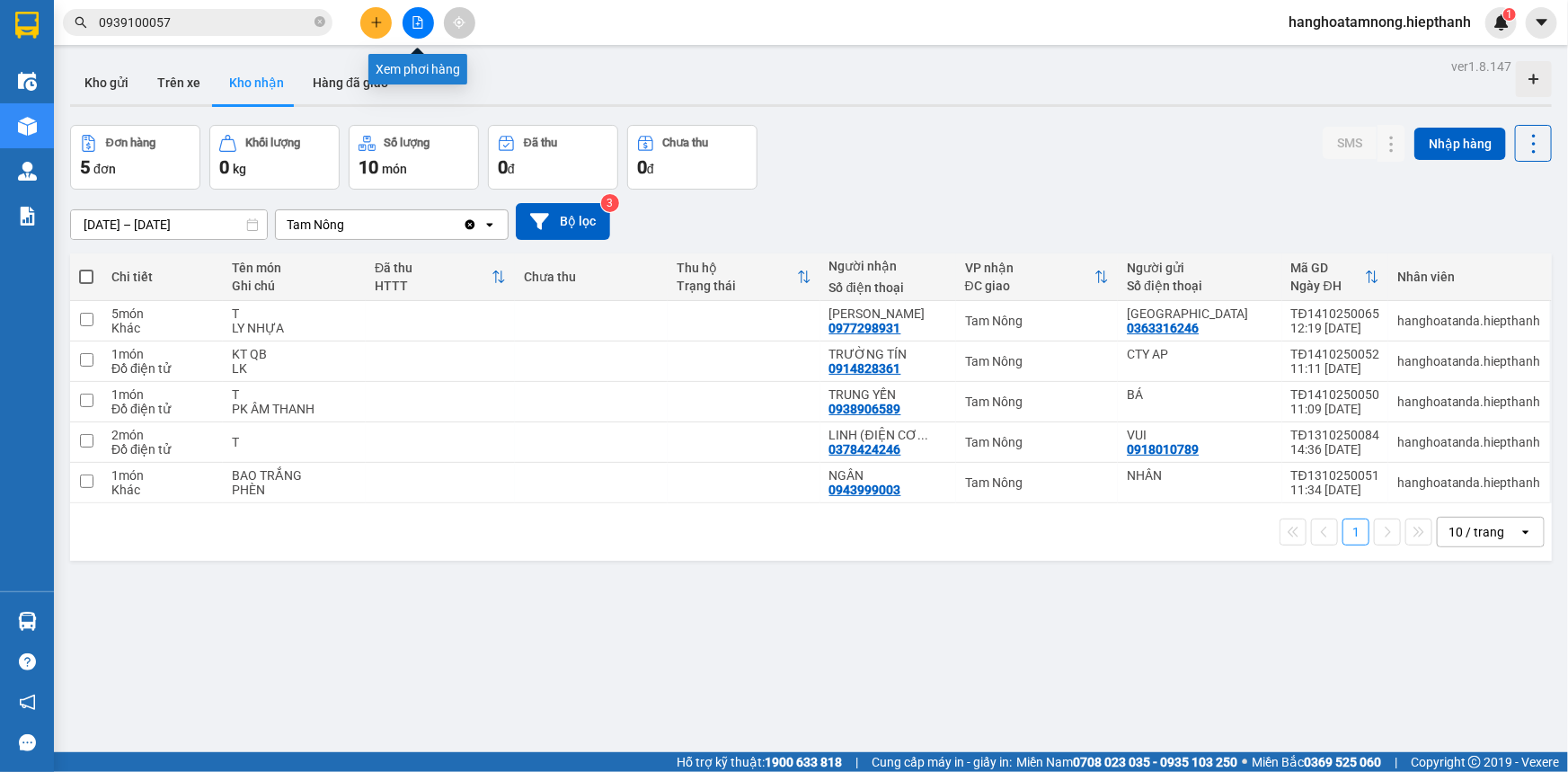
click at [412, 20] on icon "file-add" at bounding box center [418, 23] width 13 height 13
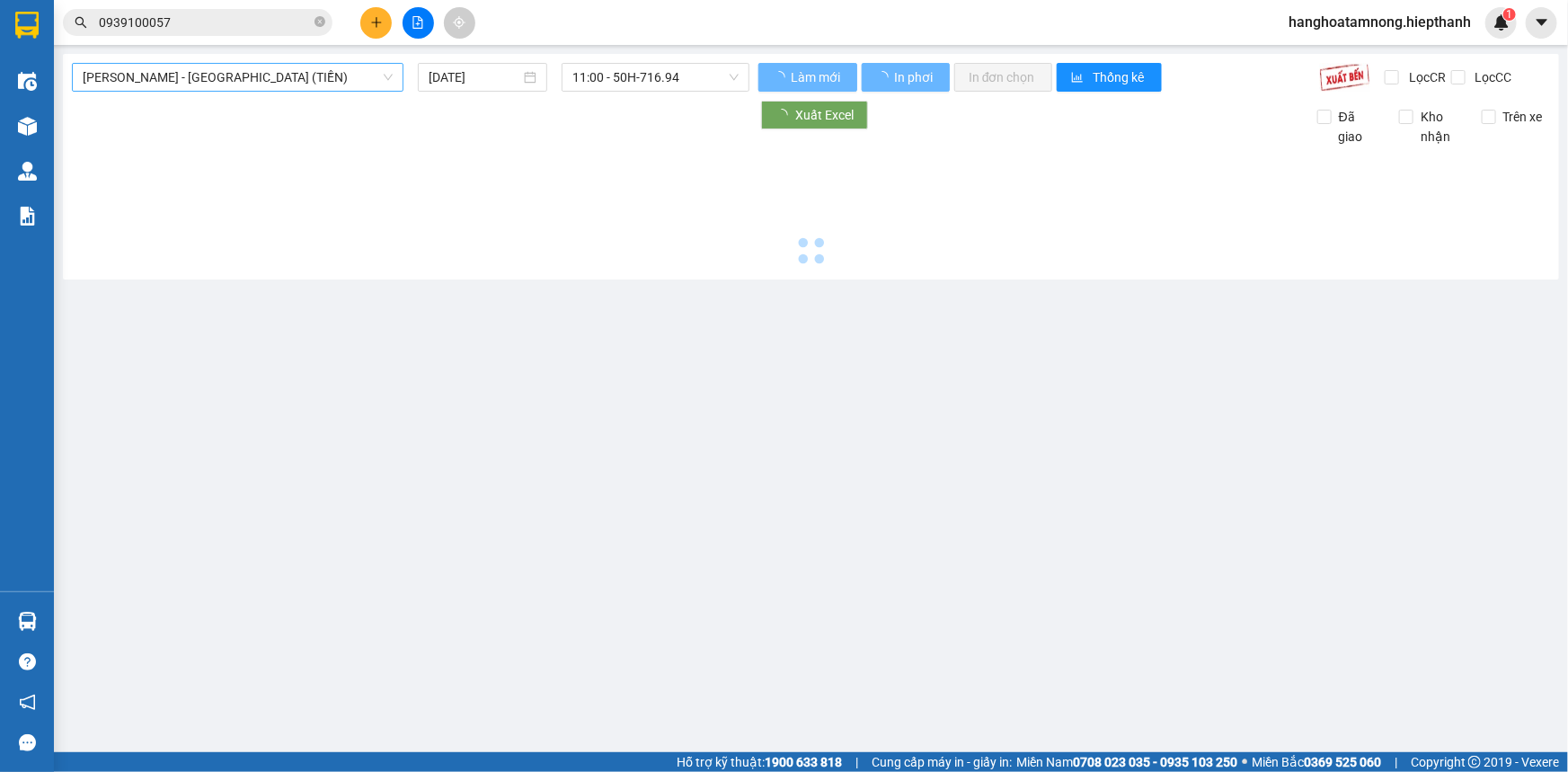
click at [256, 73] on span "[PERSON_NAME] - [PERSON_NAME] ([PERSON_NAME])" at bounding box center [238, 77] width 310 height 27
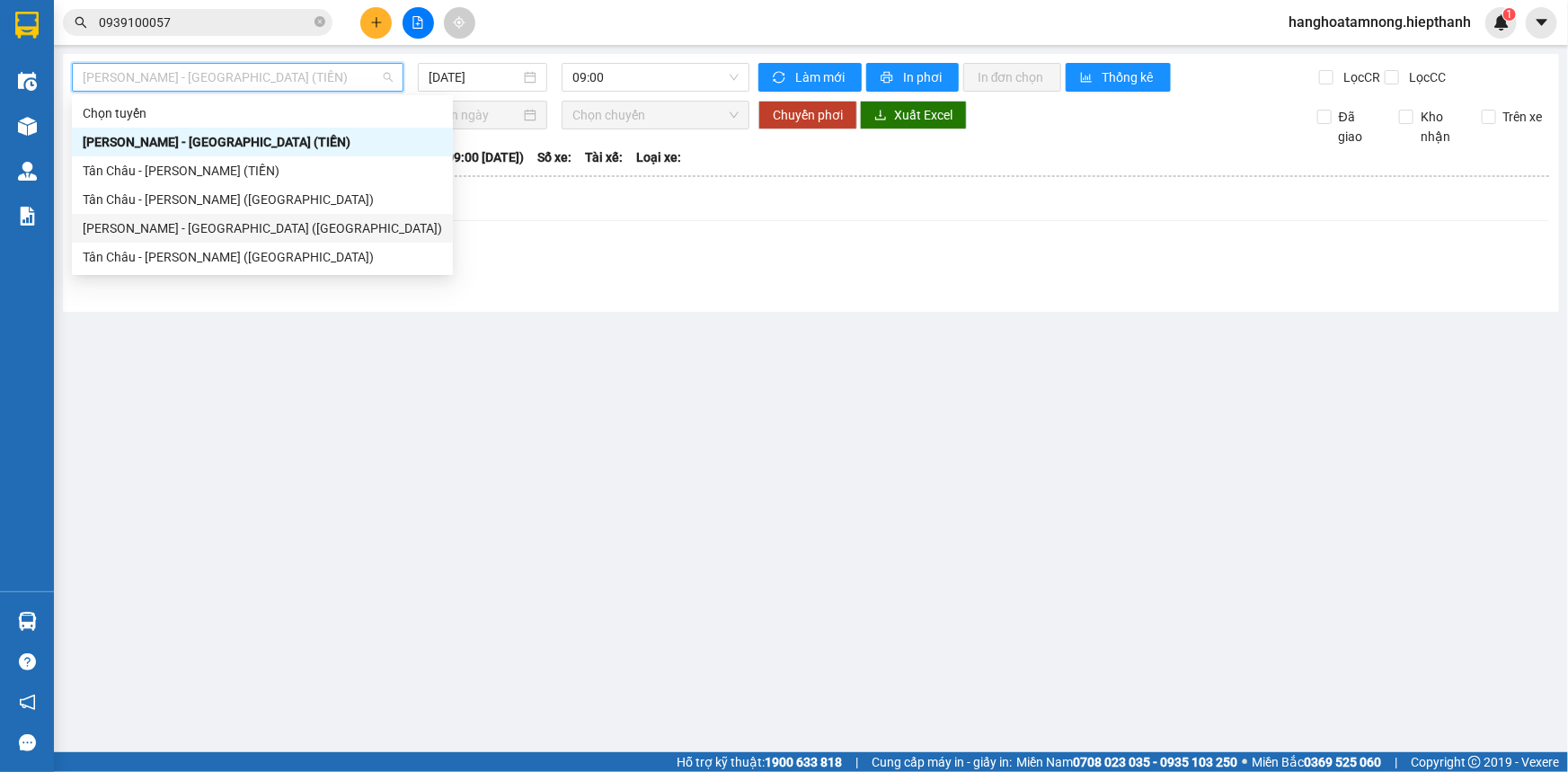
click at [142, 225] on div "[PERSON_NAME] - [PERSON_NAME] ([GEOGRAPHIC_DATA])" at bounding box center [262, 229] width 359 height 20
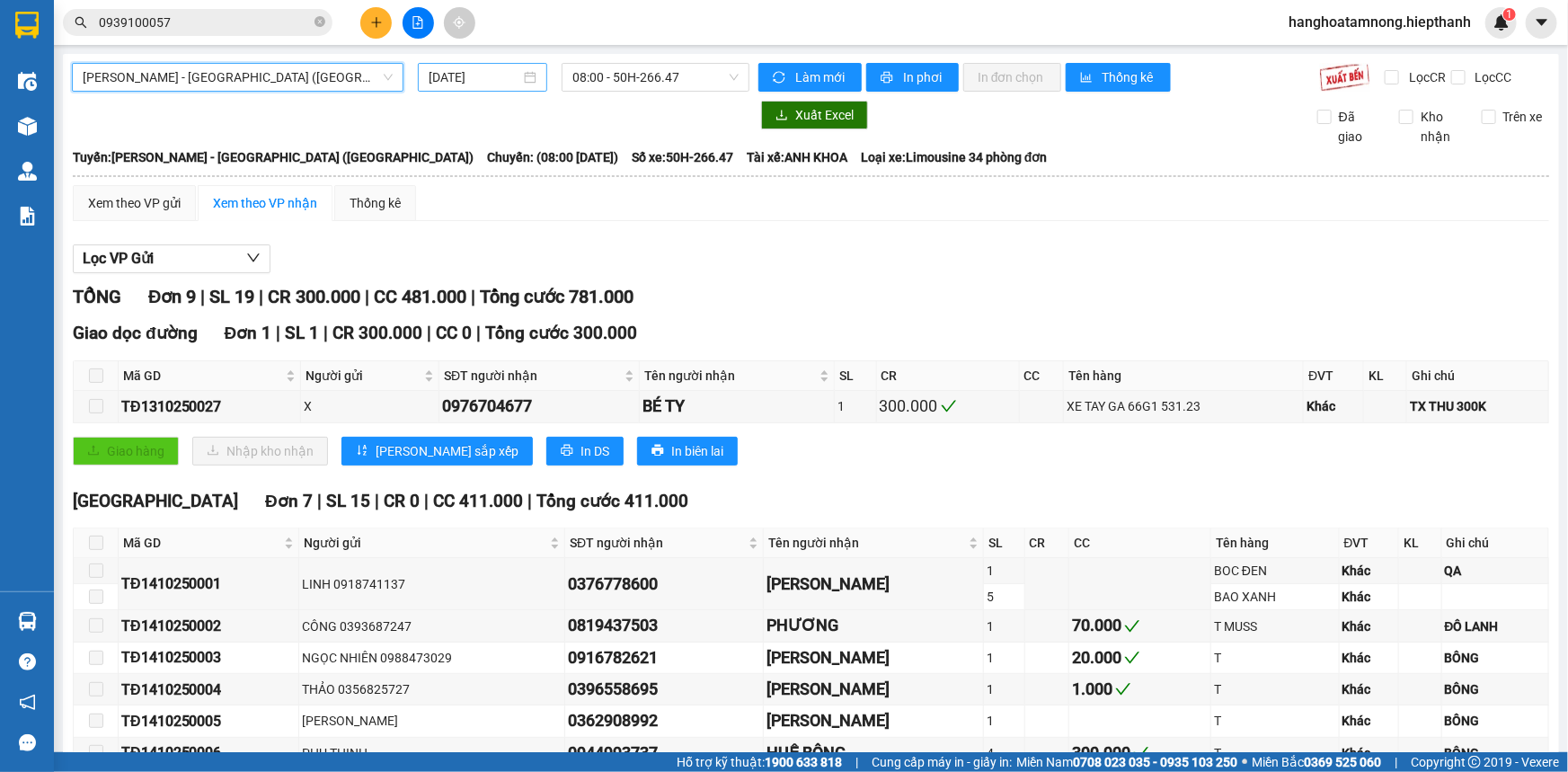
click at [457, 79] on input "[DATE]" at bounding box center [474, 77] width 92 height 20
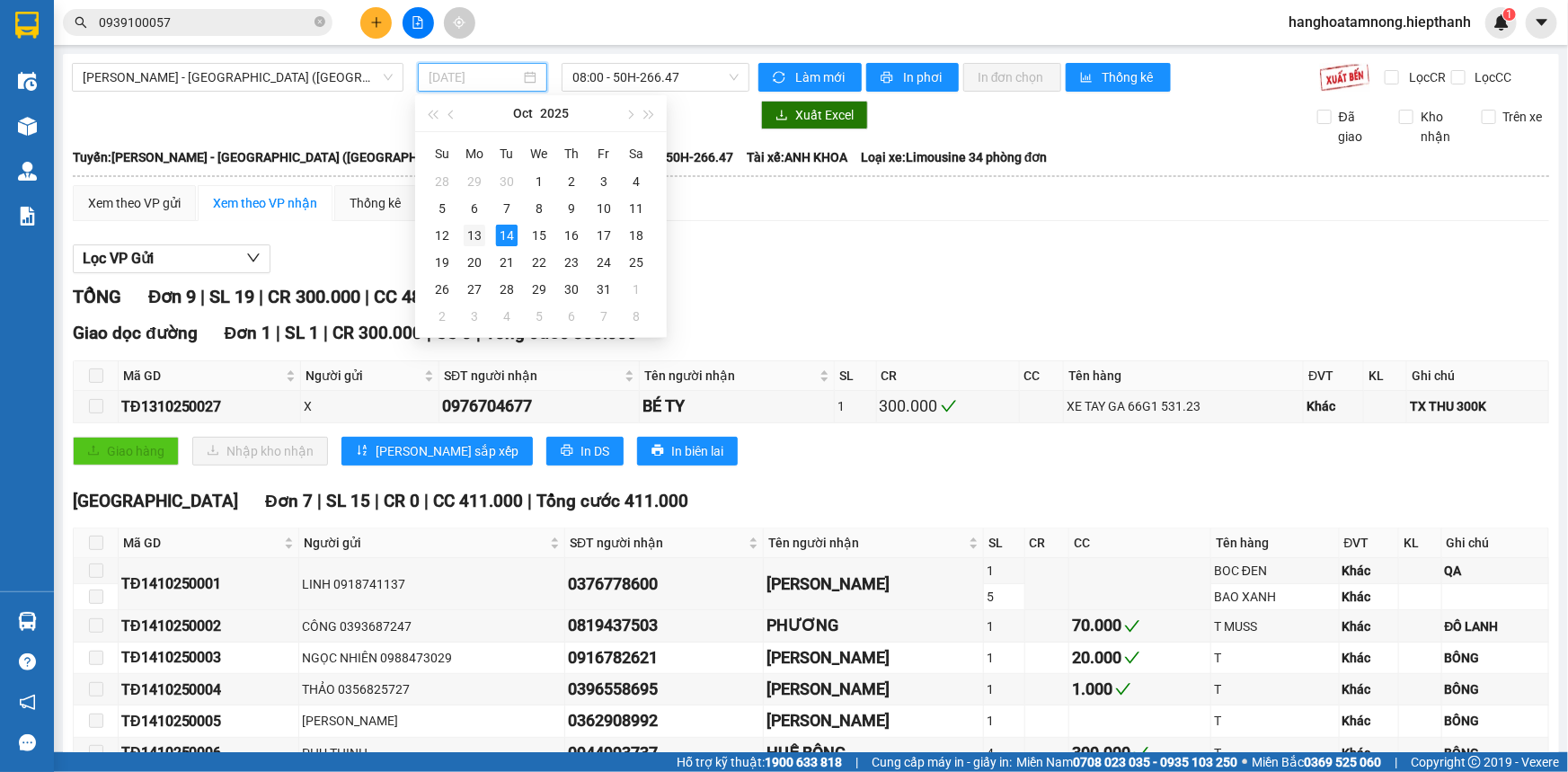
click at [469, 230] on div "13" at bounding box center [475, 236] width 22 height 22
type input "[DATE]"
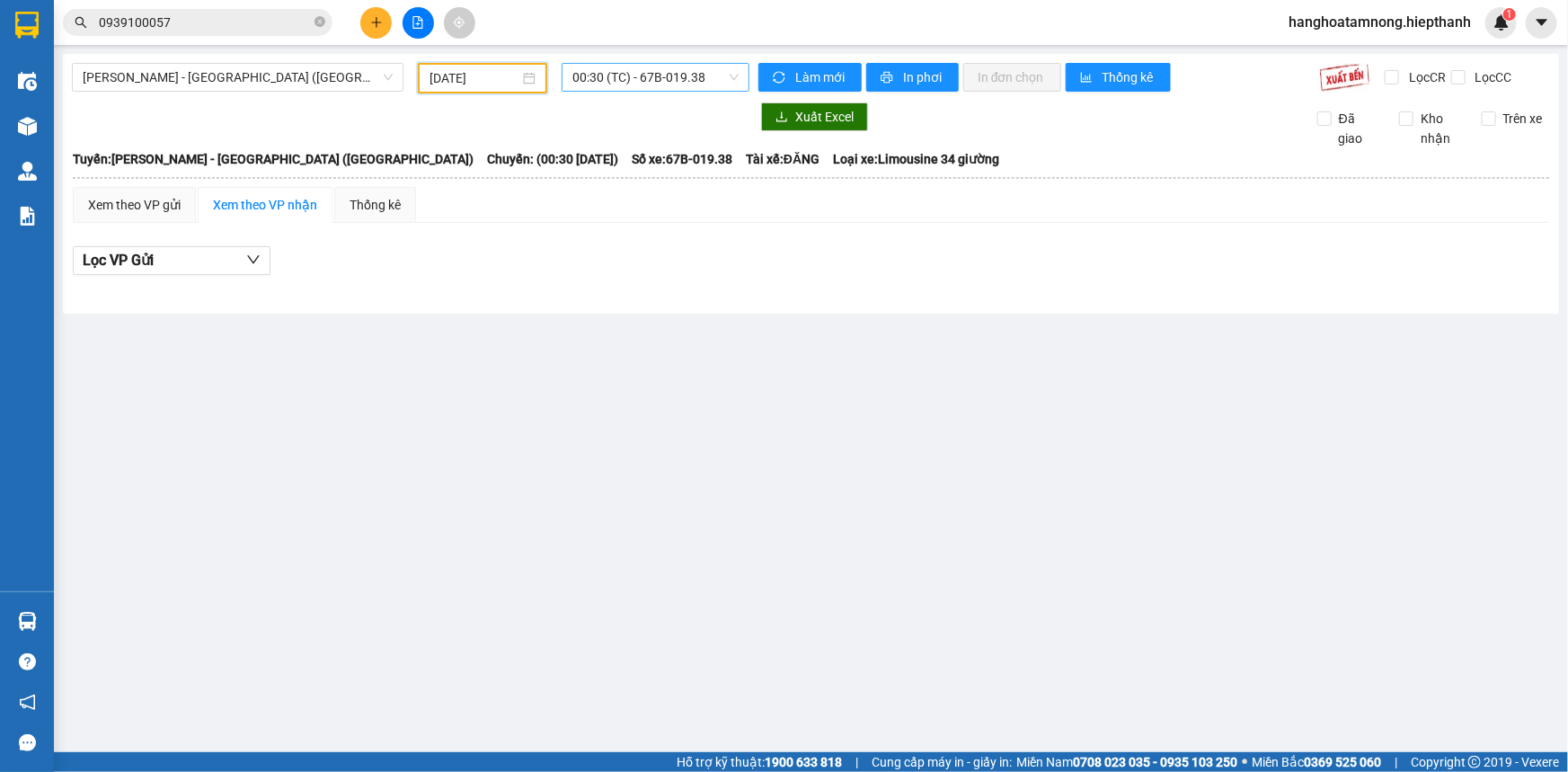
click at [628, 80] on span "00:30 (TC) - 67B-019.38" at bounding box center [655, 77] width 166 height 27
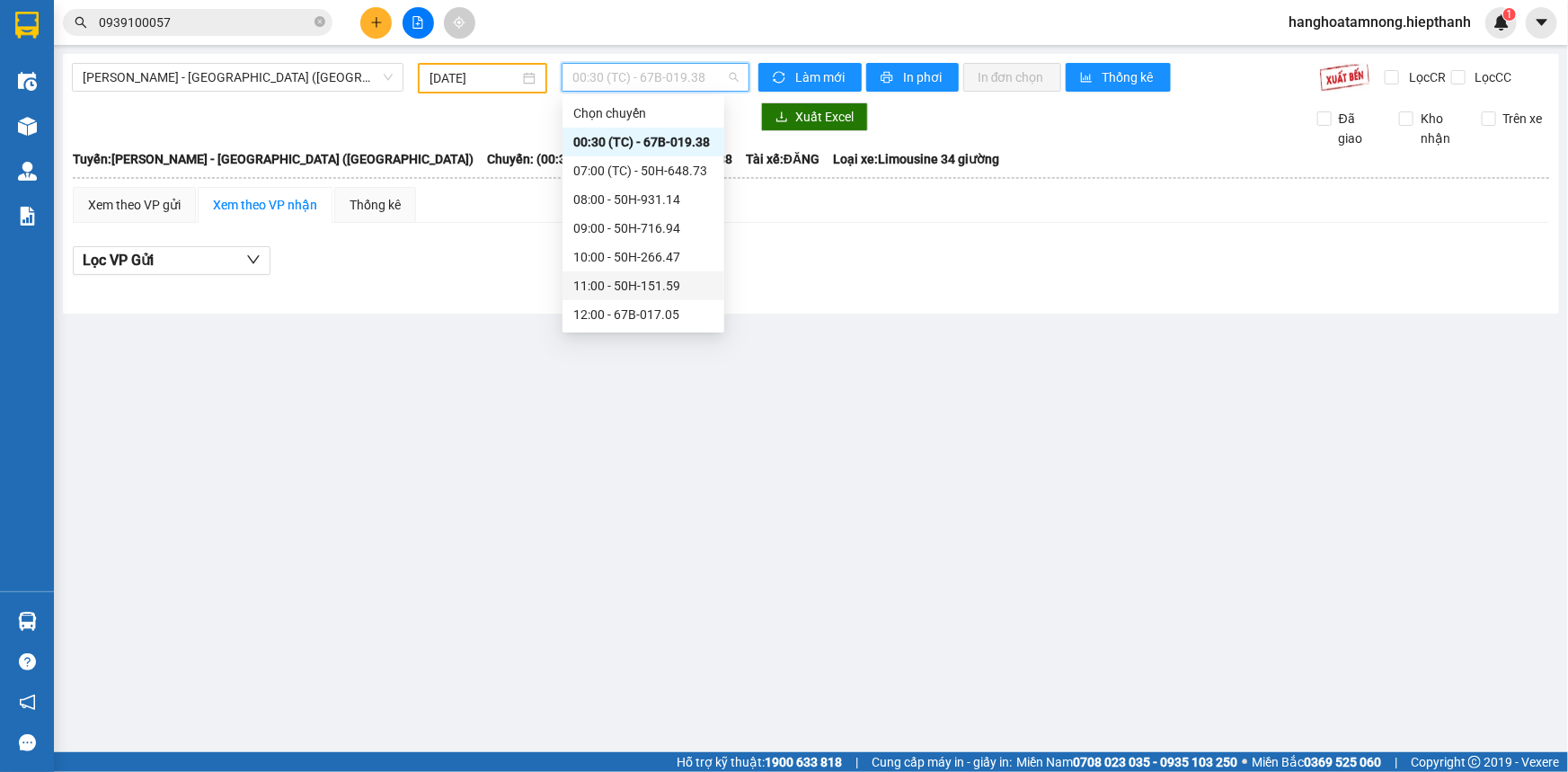
scroll to position [81, 0]
click at [608, 313] on div "17:00 - 67B-019.38" at bounding box center [643, 320] width 141 height 20
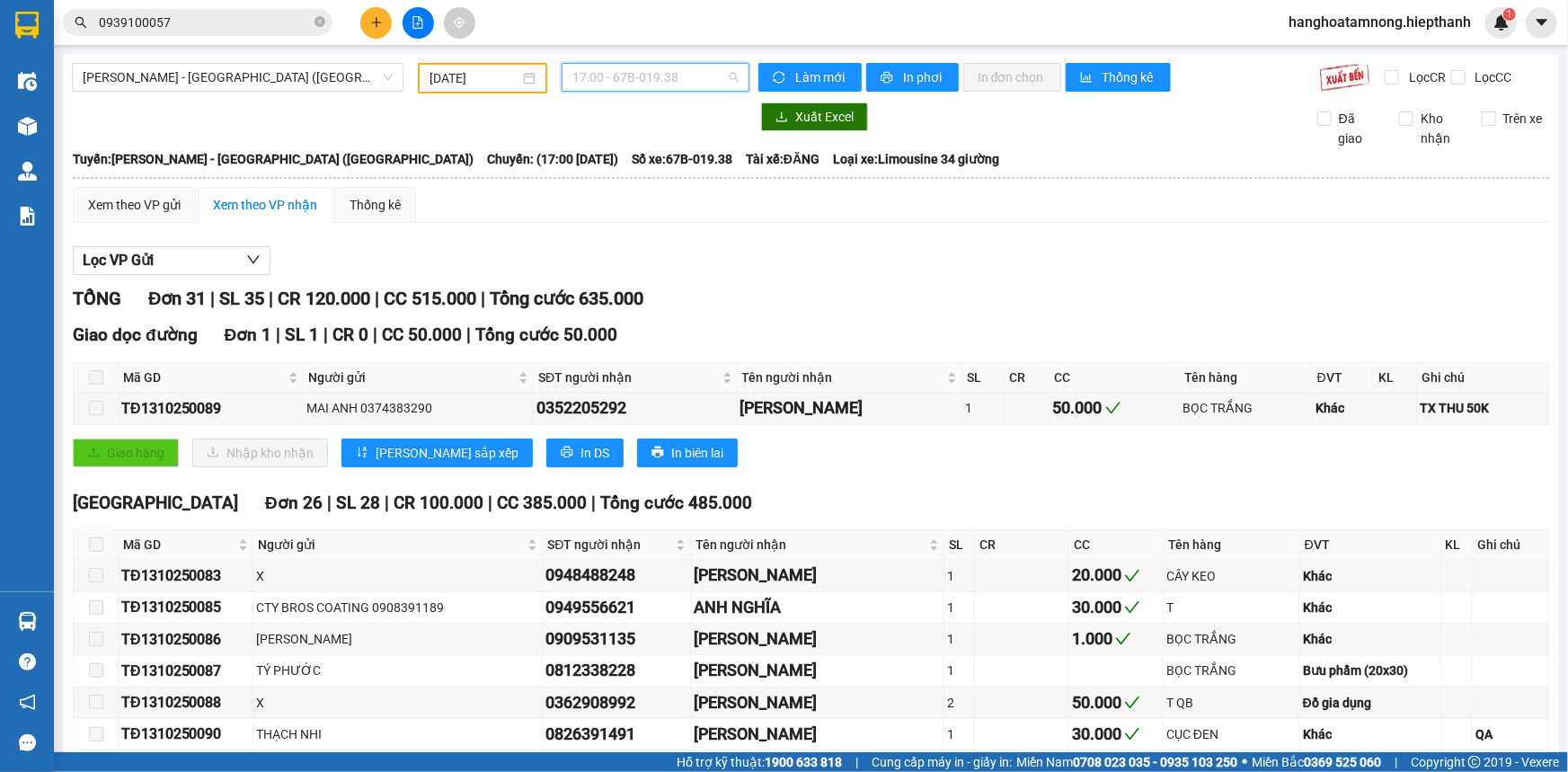
drag, startPoint x: 681, startPoint y: 81, endPoint x: 658, endPoint y: 126, distance: 50.5
click at [681, 81] on span "17:00 - 67B-019.38" at bounding box center [655, 77] width 166 height 27
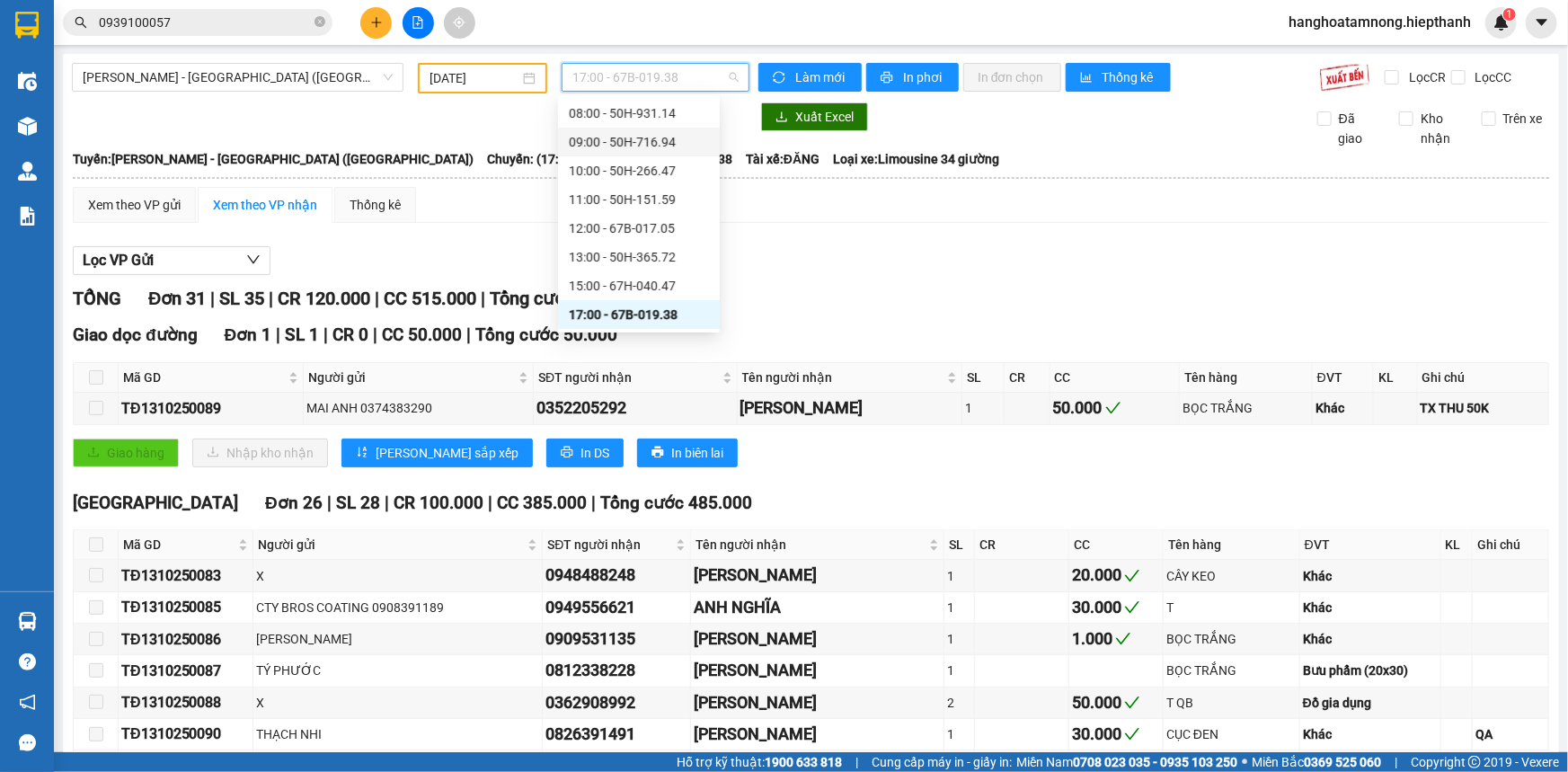
scroll to position [171, 0]
click at [630, 254] on div "19:00 - 50H-648.73" at bounding box center [639, 258] width 141 height 20
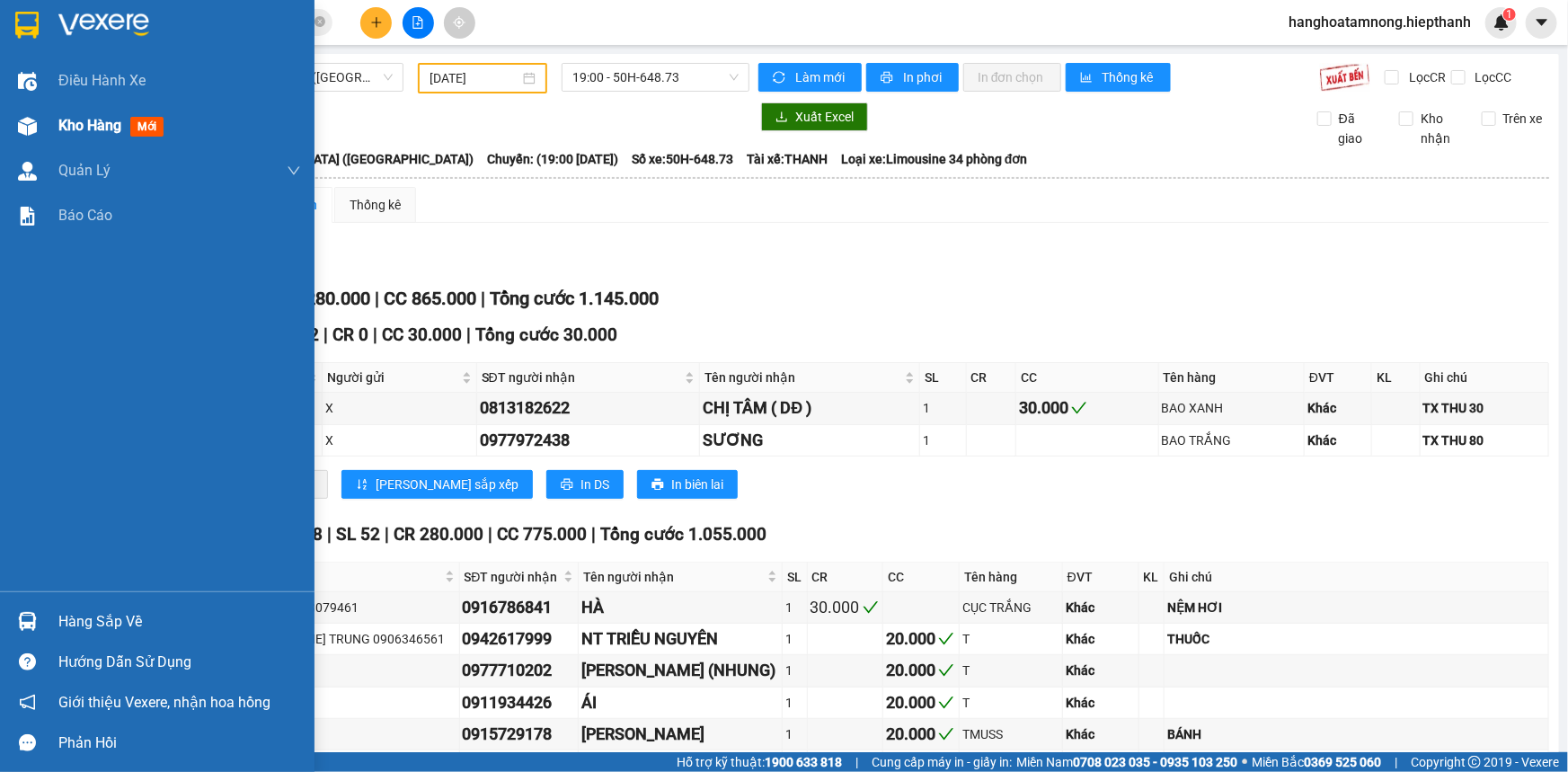
click at [68, 134] on span "Kho hàng" at bounding box center [89, 125] width 63 height 17
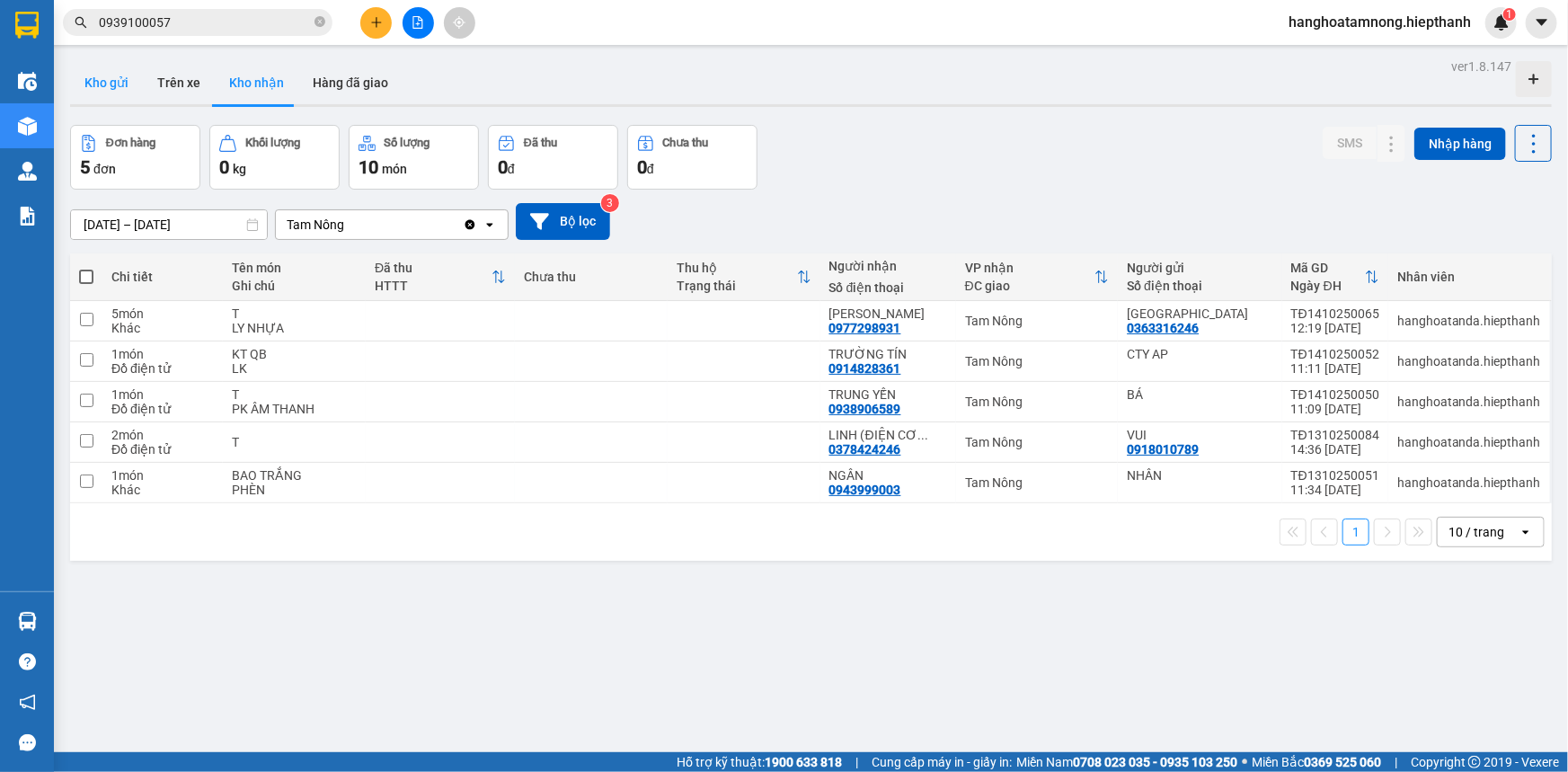
click at [113, 92] on button "Kho gửi" at bounding box center [106, 83] width 73 height 44
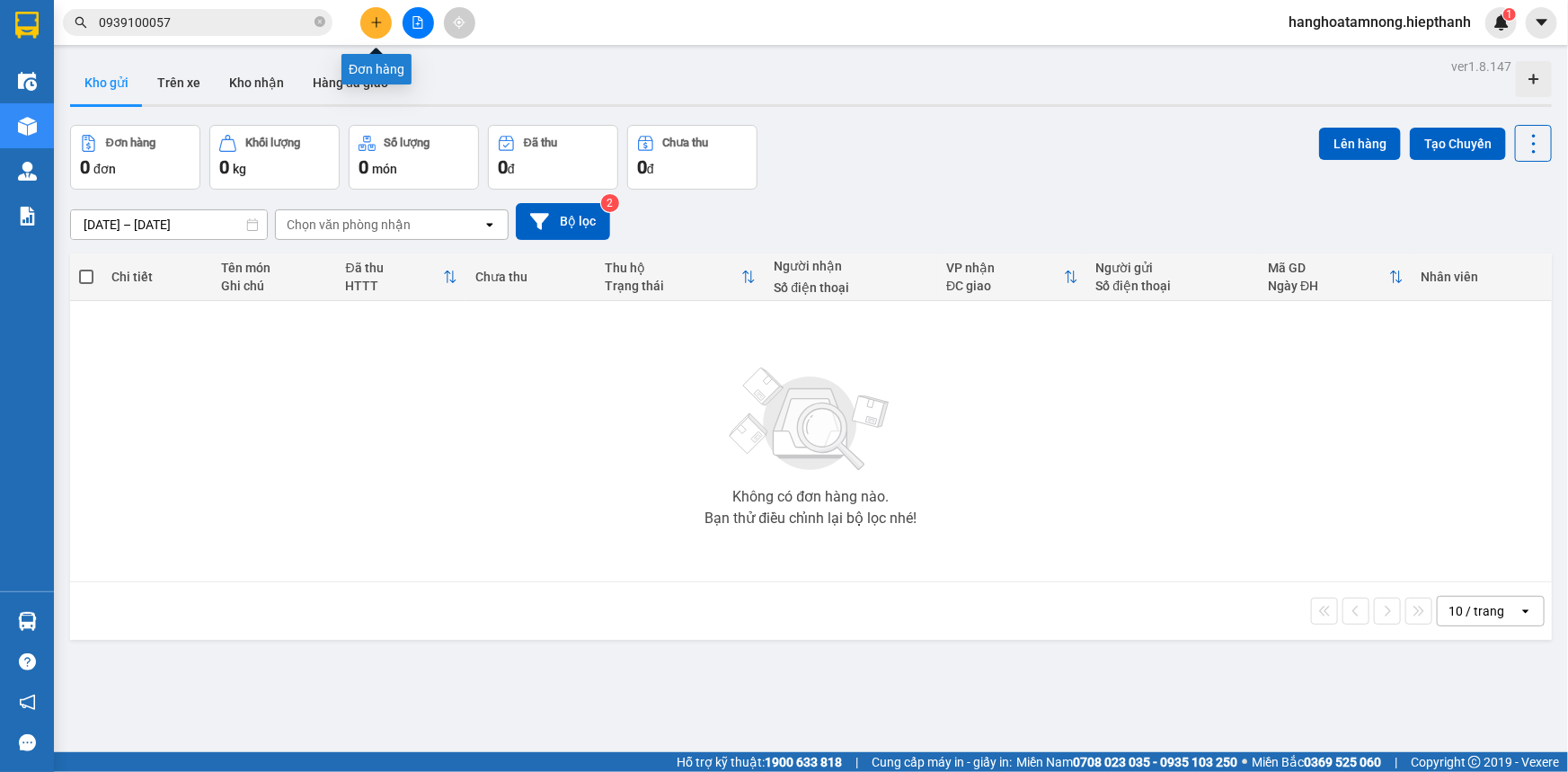
click at [370, 26] on icon "plus" at bounding box center [377, 23] width 13 height 13
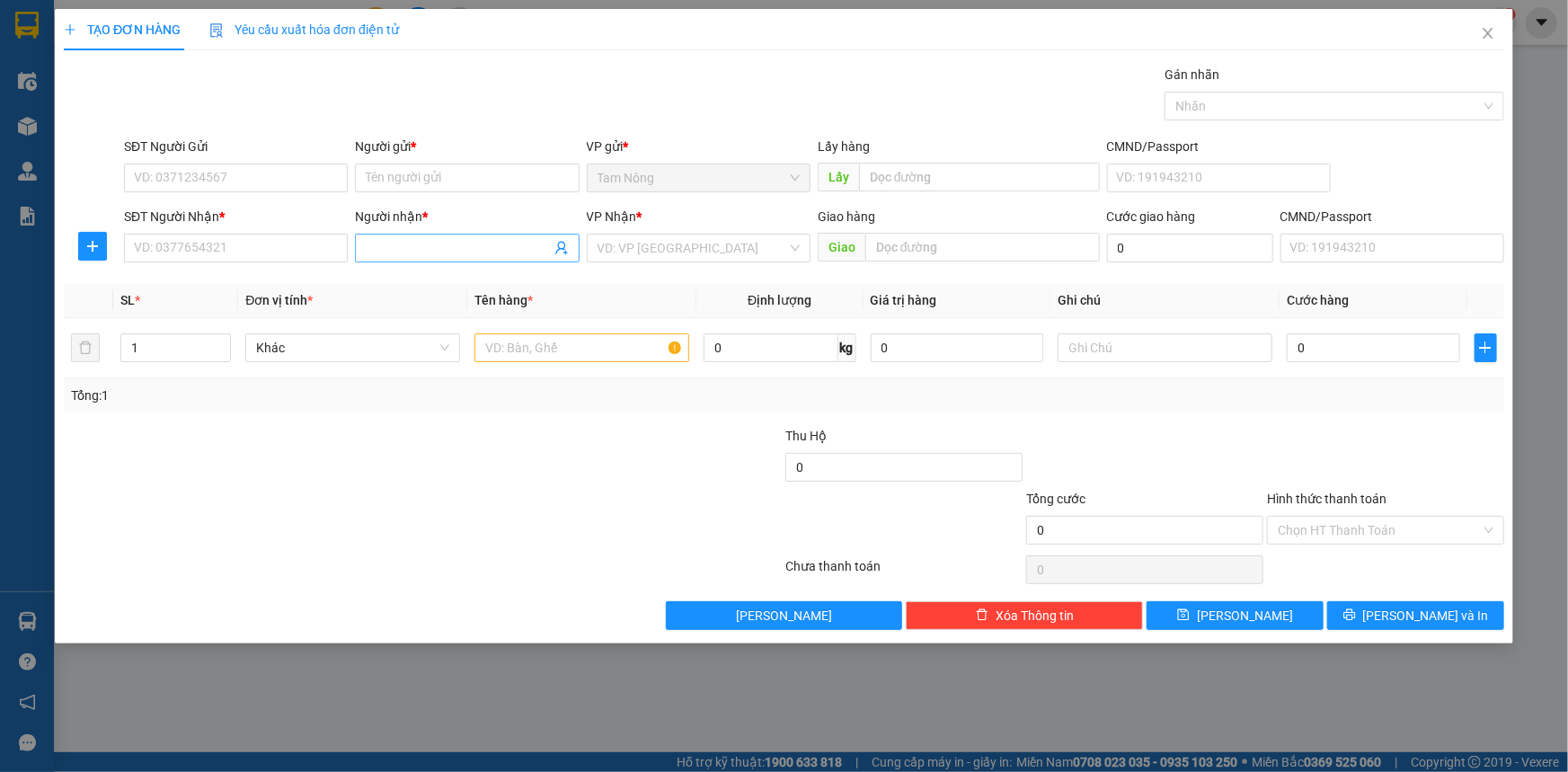
click at [417, 249] on input "Người nhận *" at bounding box center [457, 248] width 184 height 20
type input "0"
type input "O"
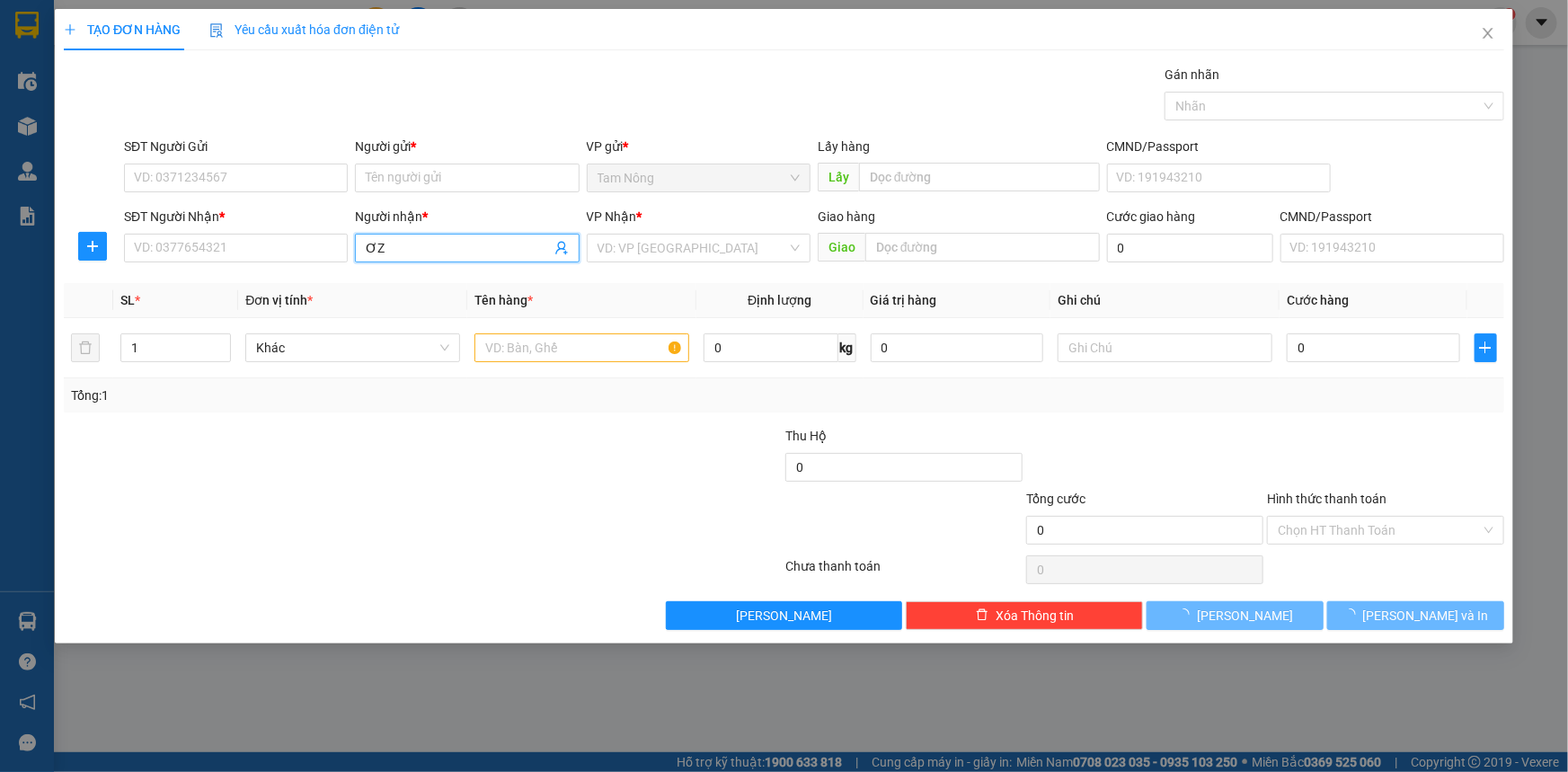
type input "Ơ"
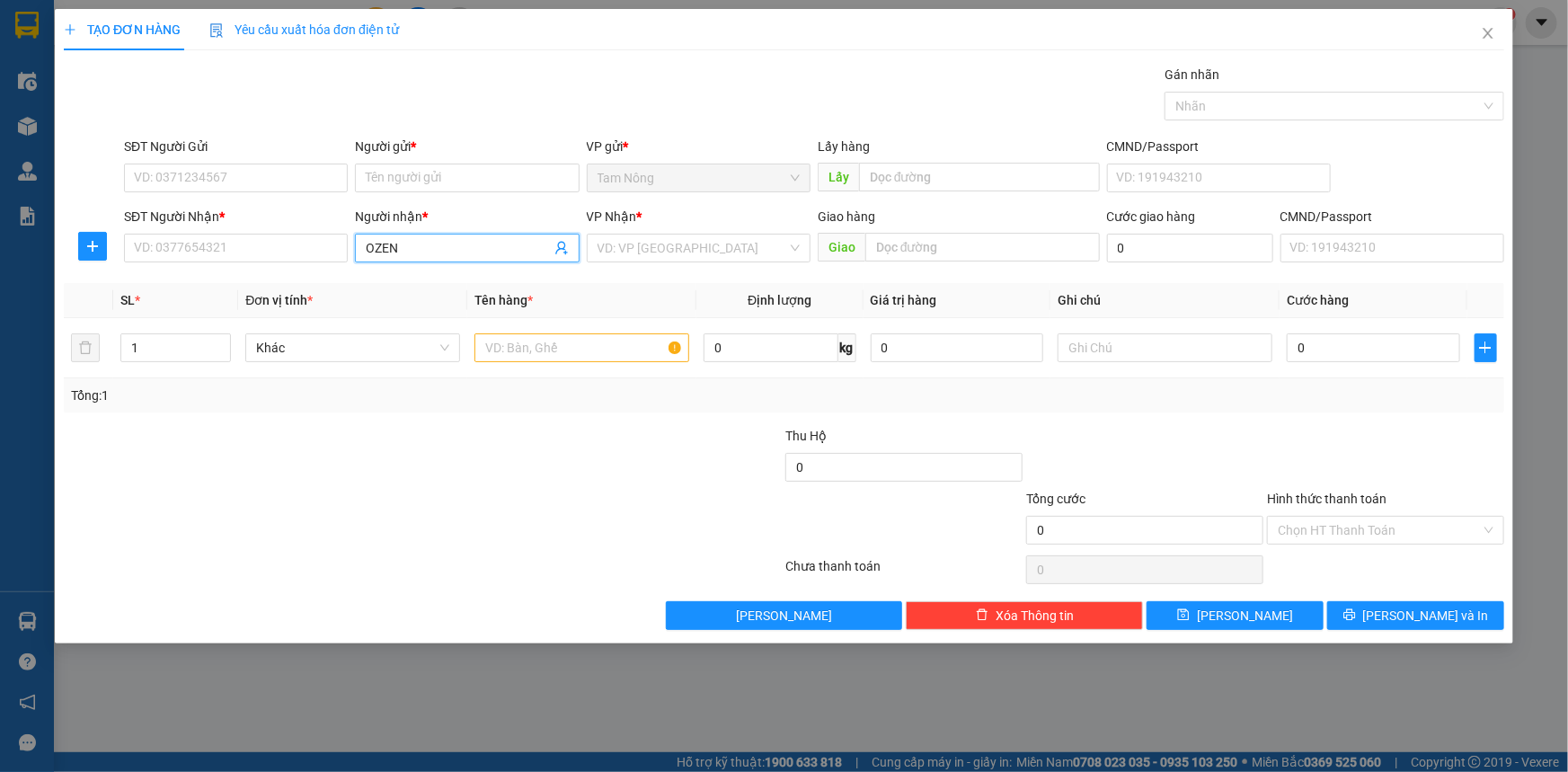
type input "OZE"
click at [433, 314] on div "LABOZEAN - 0326870310" at bounding box center [466, 313] width 202 height 20
type input "0326870310"
type input "LABOZEAN"
click at [430, 187] on input "Người gửi *" at bounding box center [466, 178] width 224 height 29
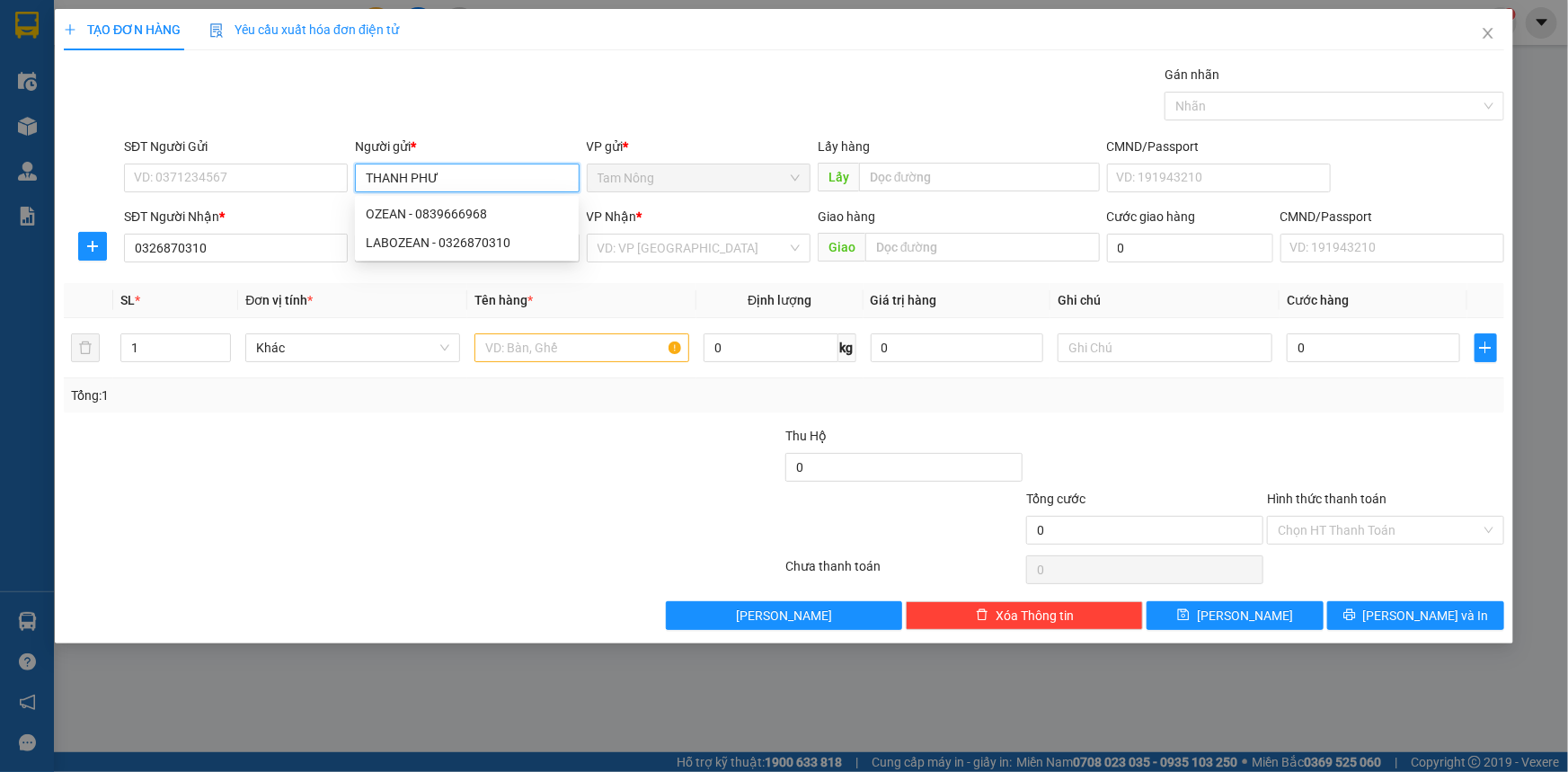
type input "THANH PHƯƠ"
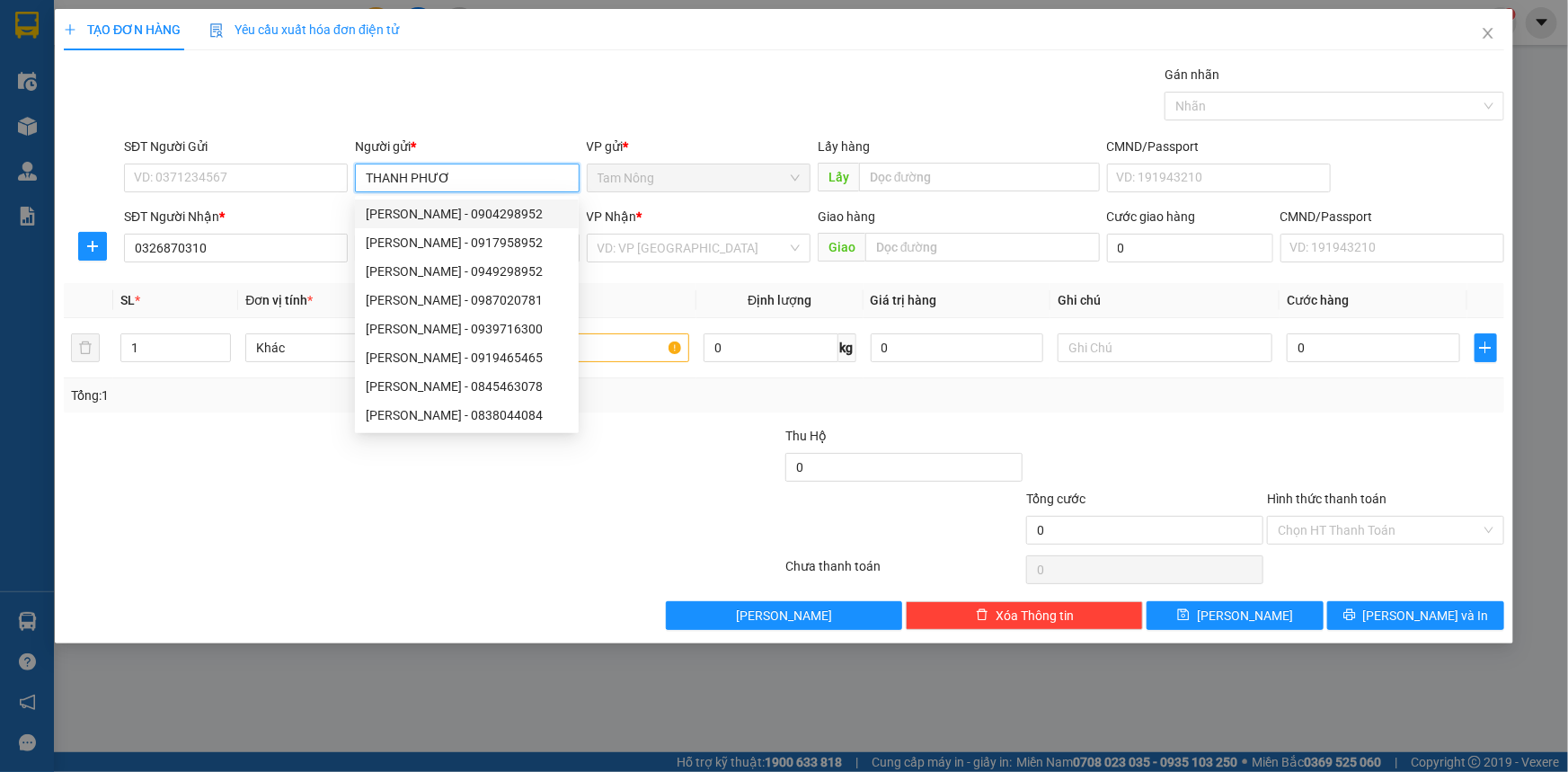
click at [437, 213] on div "THANH PHƯƠNG - 0904298952" at bounding box center [466, 214] width 202 height 20
type input "0904298952"
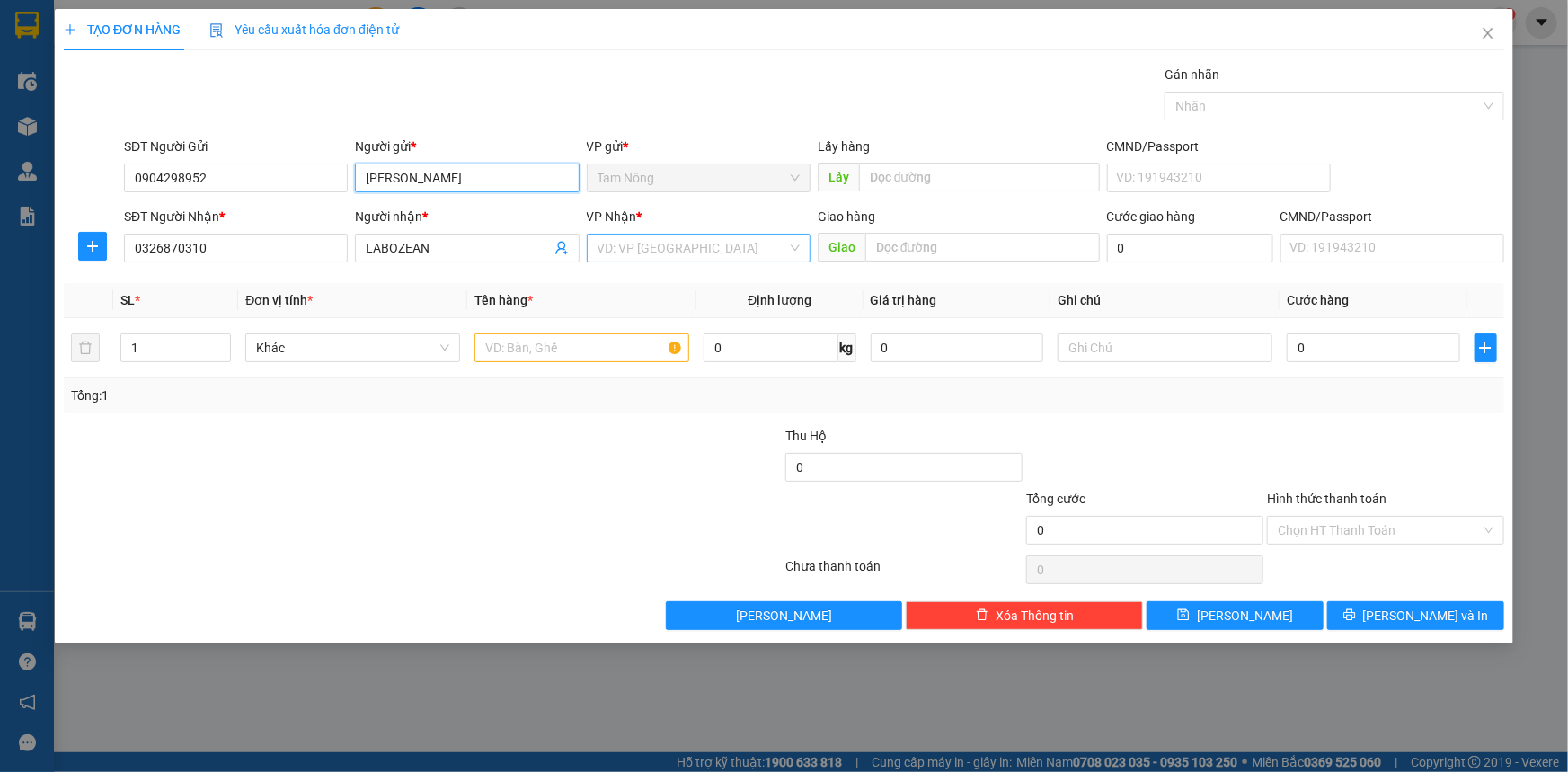
type input "THANH PHƯƠNG"
click at [630, 239] on input "search" at bounding box center [692, 248] width 190 height 27
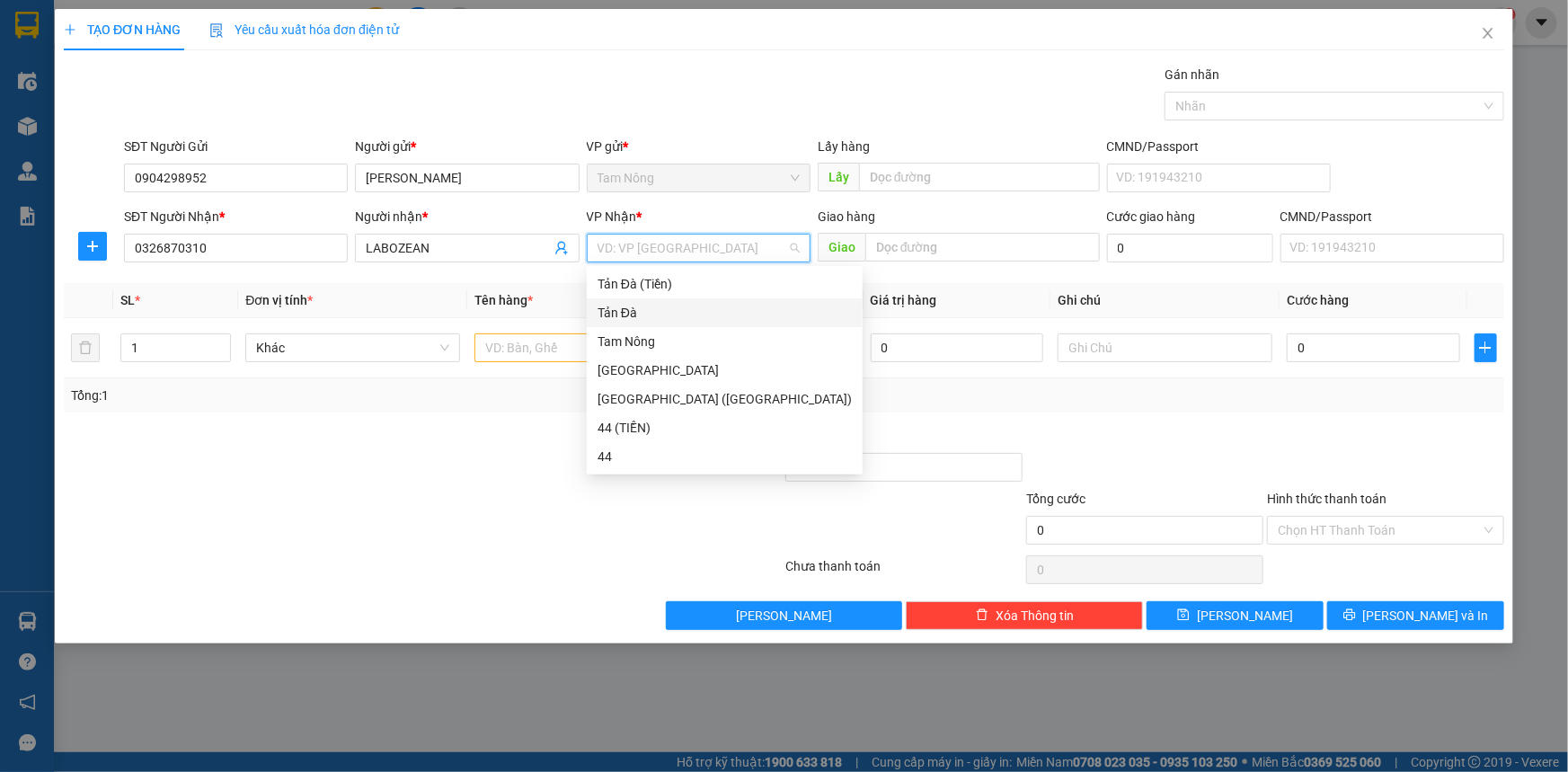
click at [638, 305] on div "Tản Đà" at bounding box center [725, 313] width 254 height 20
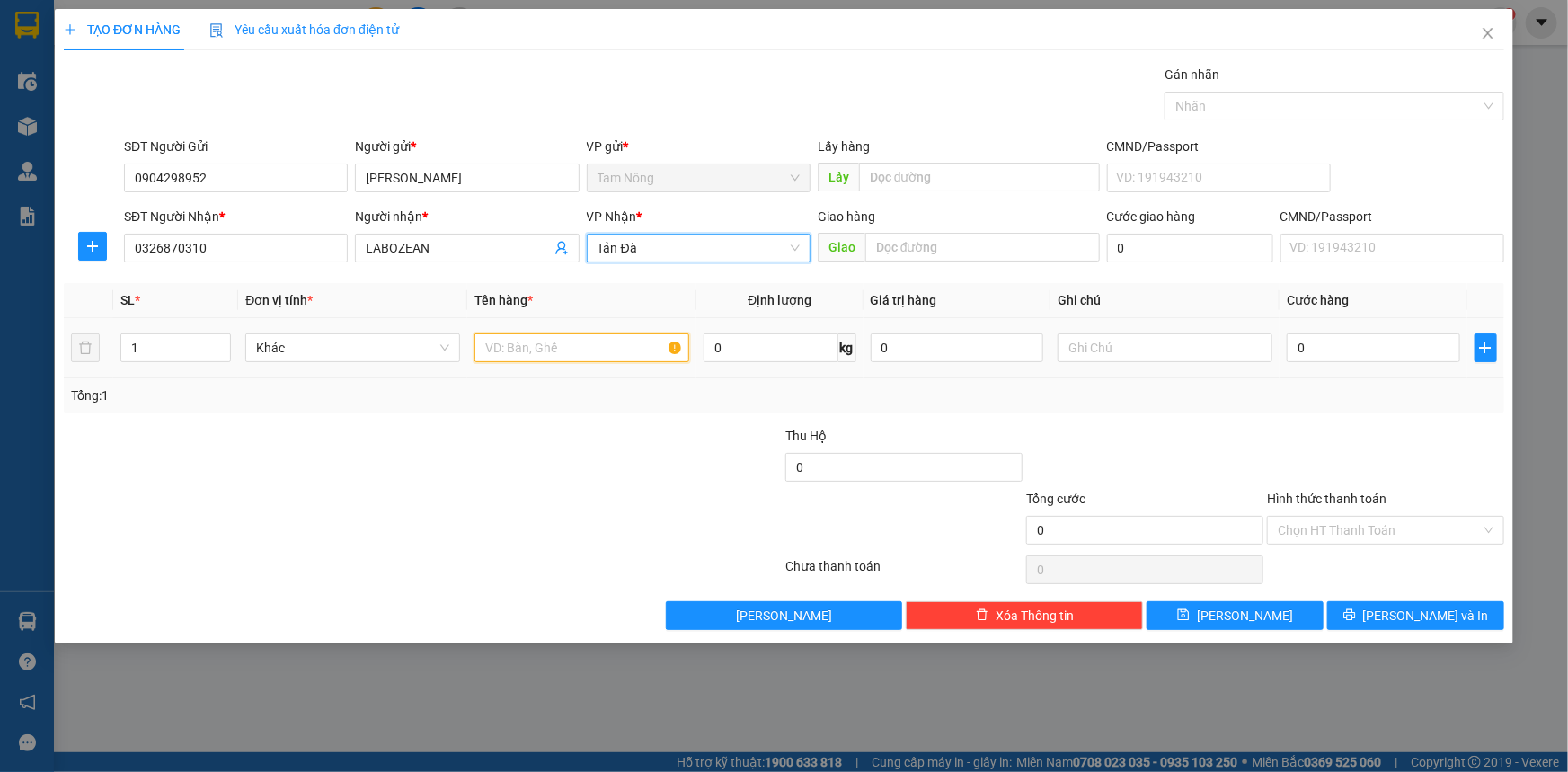
click at [544, 339] on input "text" at bounding box center [582, 347] width 215 height 29
type input "H"
click at [1067, 340] on input "text" at bounding box center [1165, 347] width 215 height 29
type input "RĂNG"
drag, startPoint x: 1396, startPoint y: 386, endPoint x: 1373, endPoint y: 375, distance: 25.5
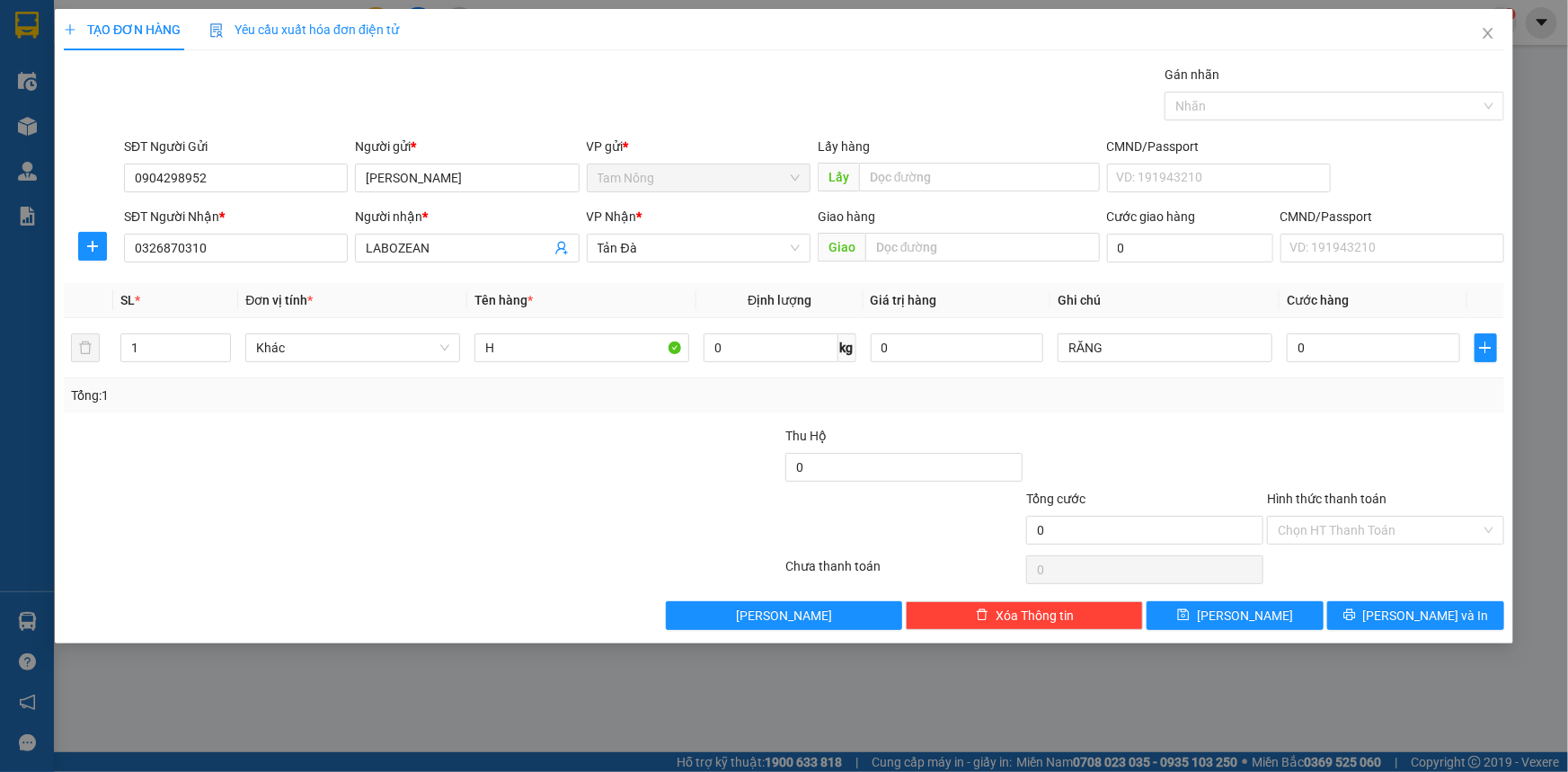
click at [1392, 386] on div "Tổng: 1" at bounding box center [784, 396] width 1426 height 20
click at [1358, 358] on input "0" at bounding box center [1373, 347] width 173 height 29
type input "2"
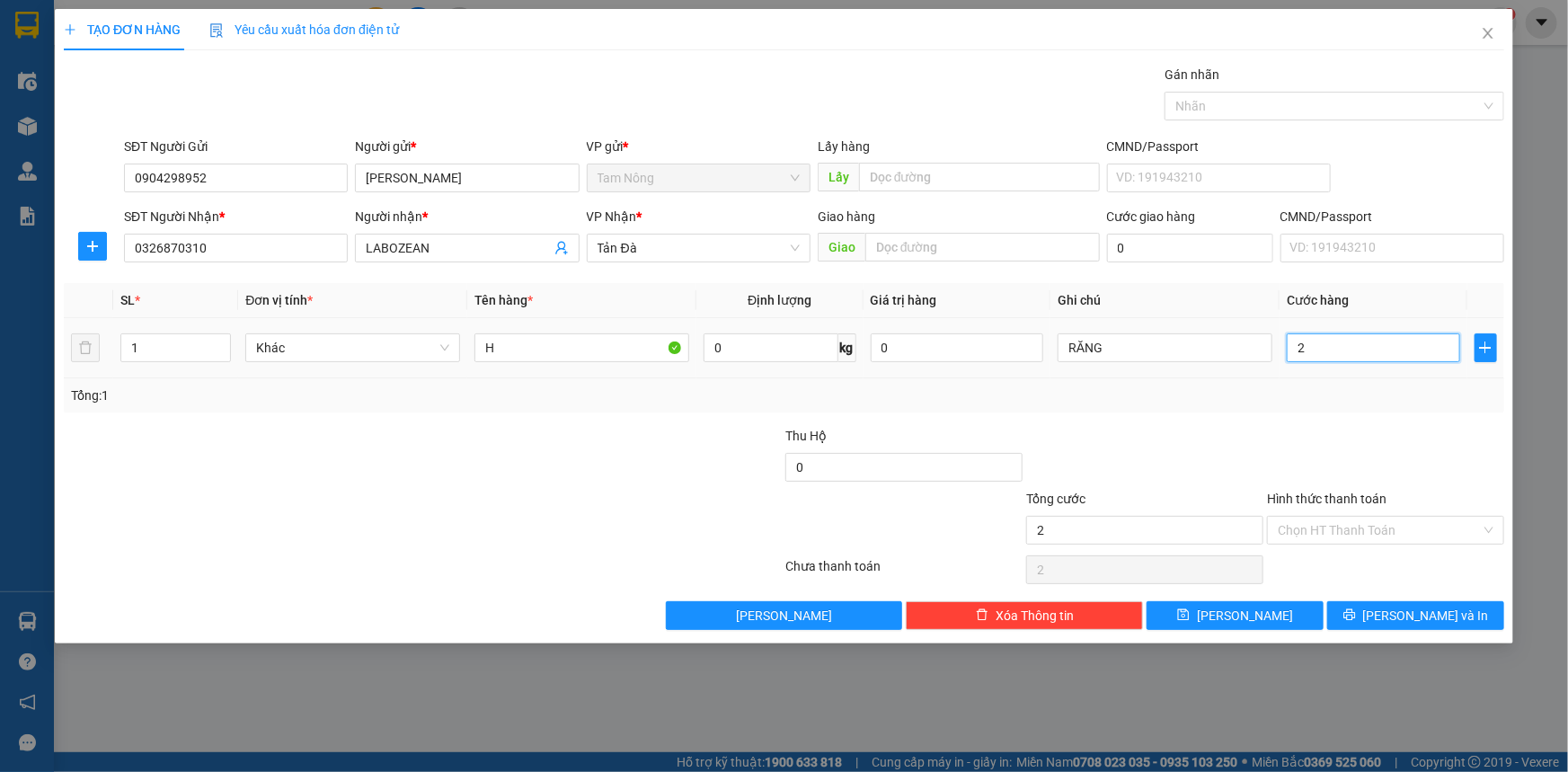
type input "20"
type input "20.000"
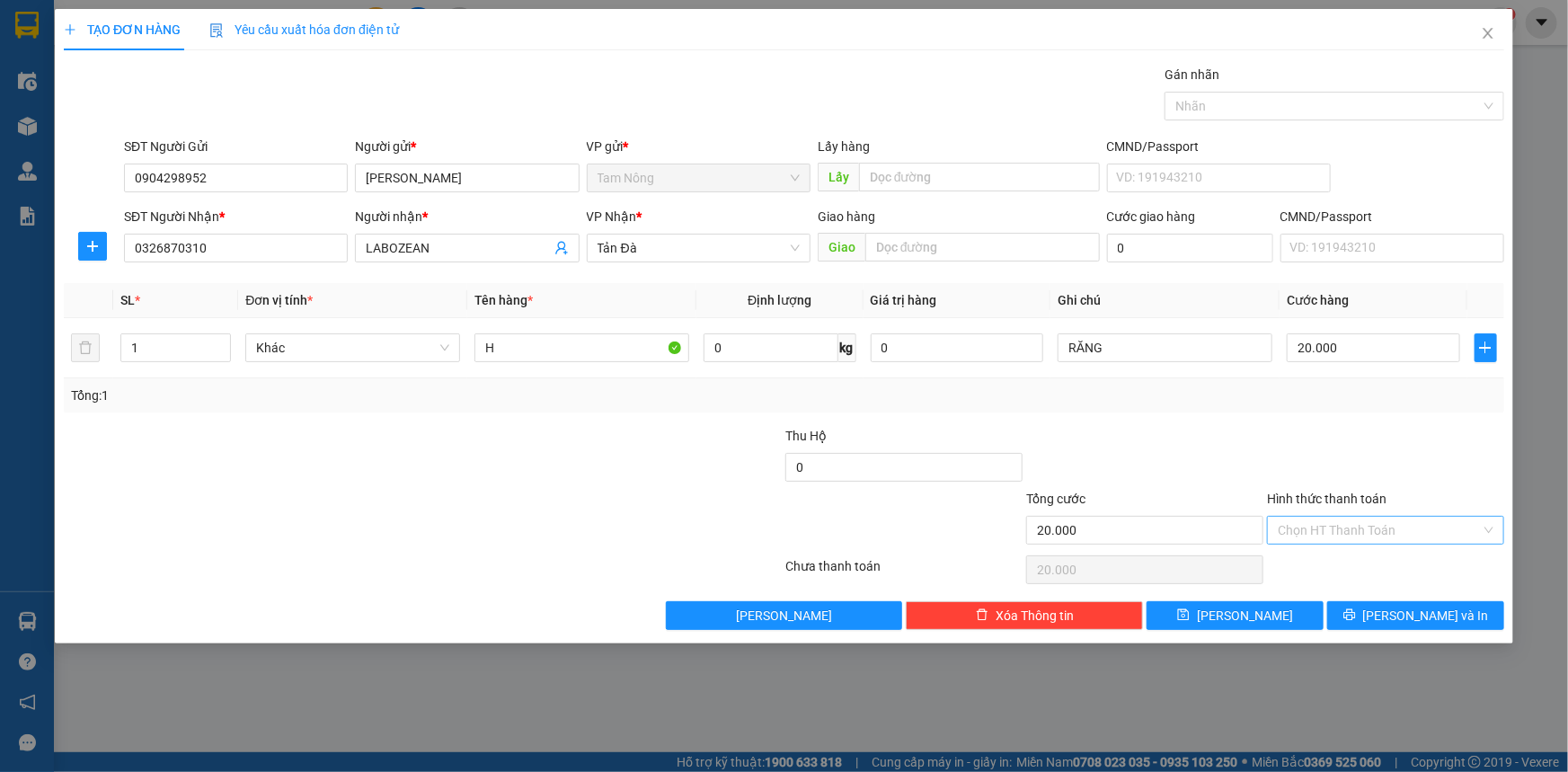
click at [1333, 525] on input "Hình thức thanh toán" at bounding box center [1379, 530] width 203 height 27
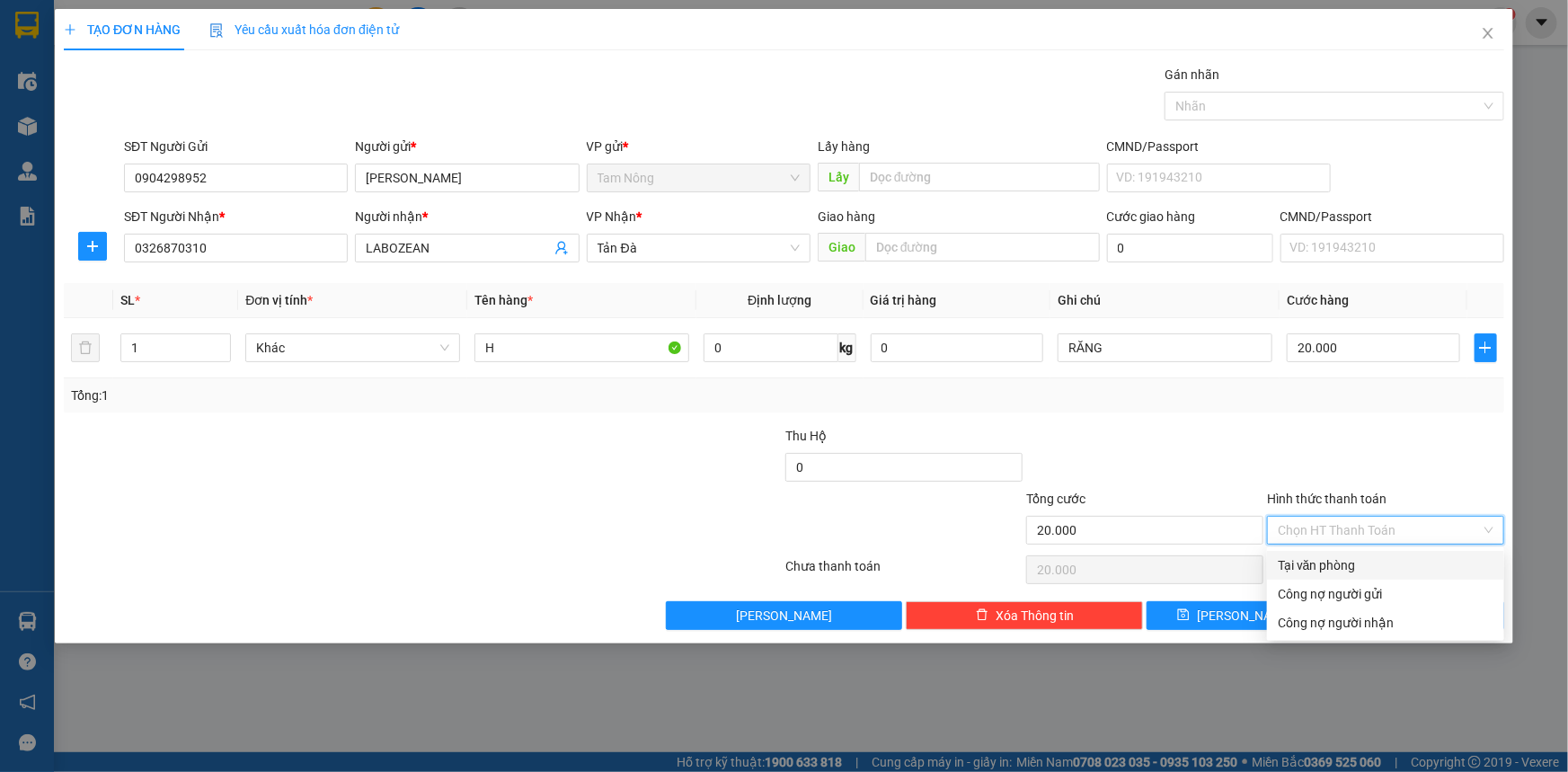
click at [1329, 565] on div "Tại văn phòng" at bounding box center [1386, 565] width 216 height 20
type input "0"
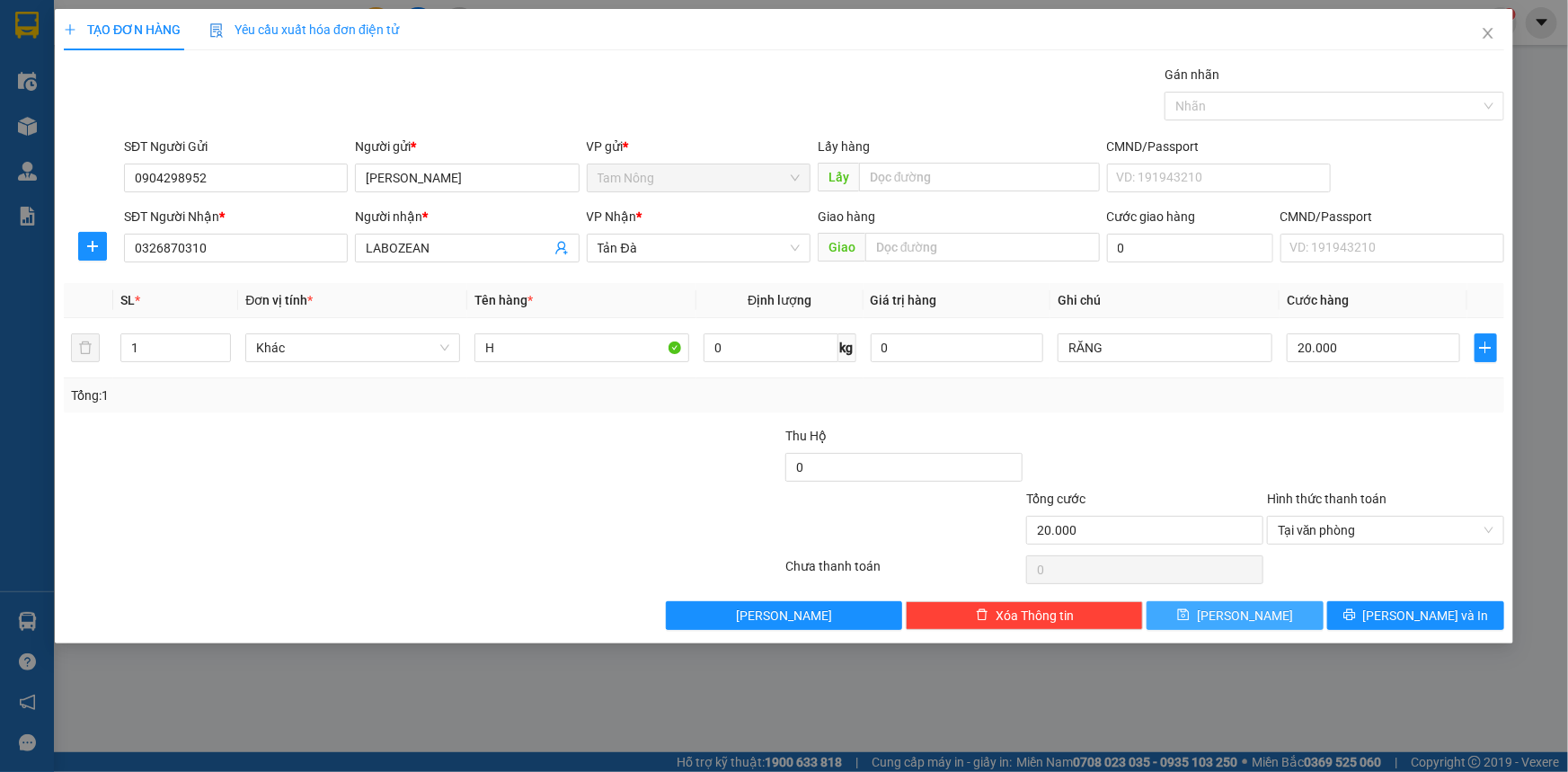
click at [1269, 606] on button "Lưu" at bounding box center [1235, 616] width 177 height 29
type input "0"
